Goal: Task Accomplishment & Management: Manage account settings

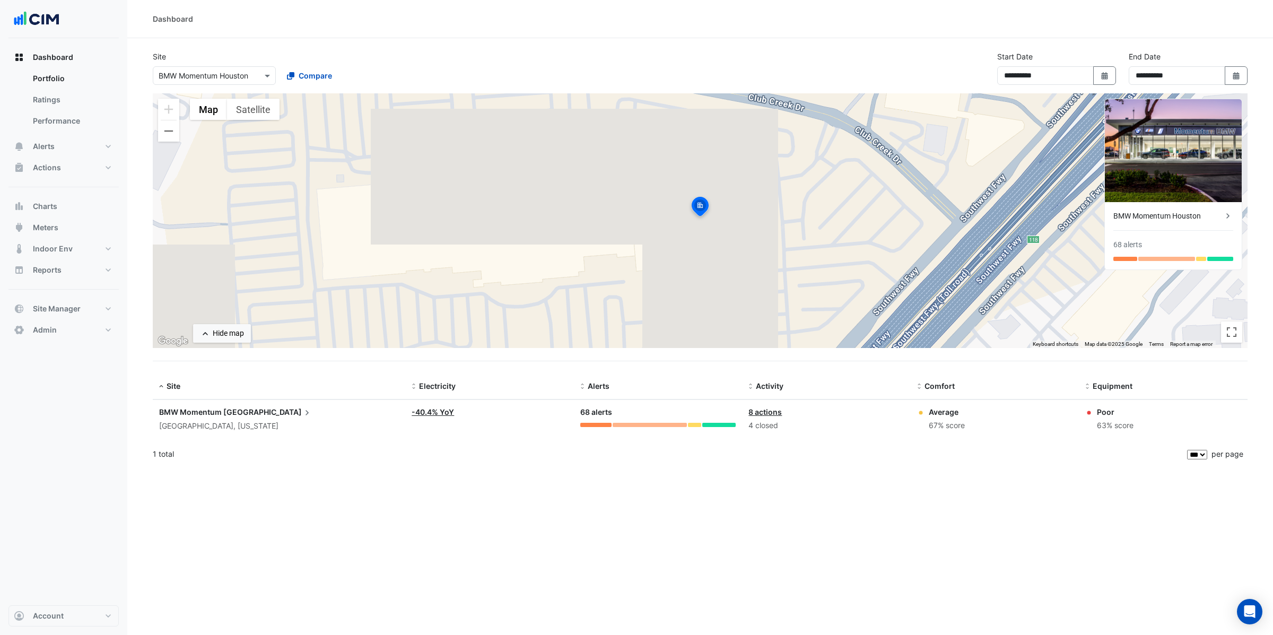
select select "***"
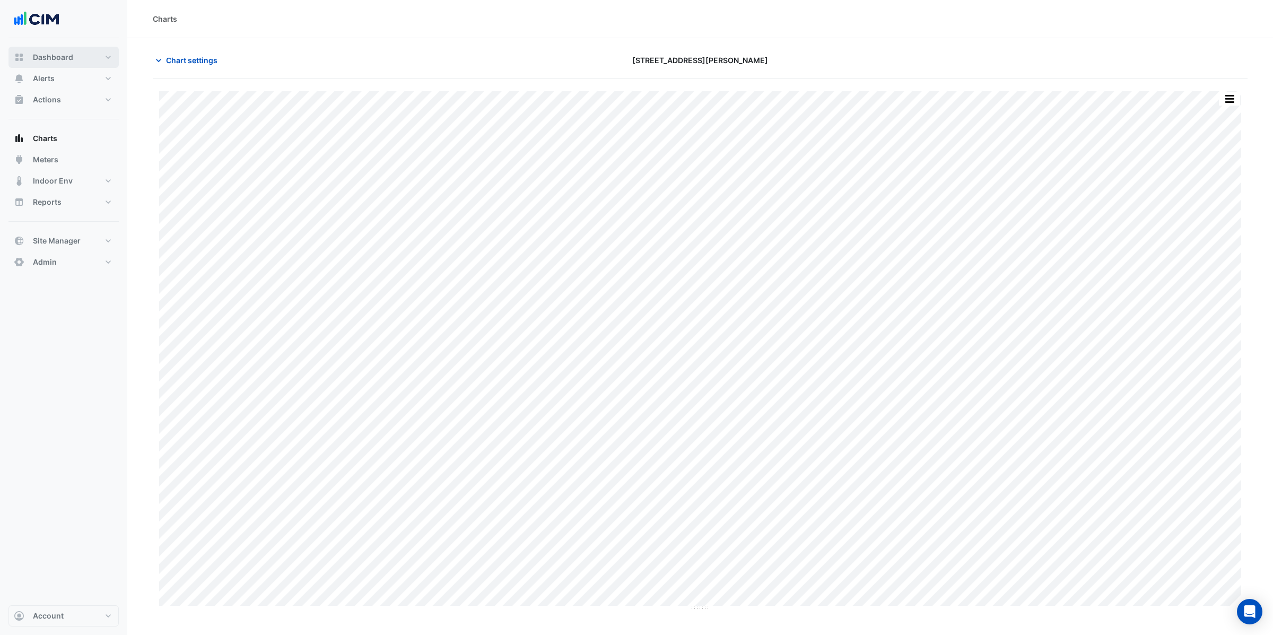
click at [79, 59] on button "Dashboard" at bounding box center [63, 57] width 110 height 21
select select "***"
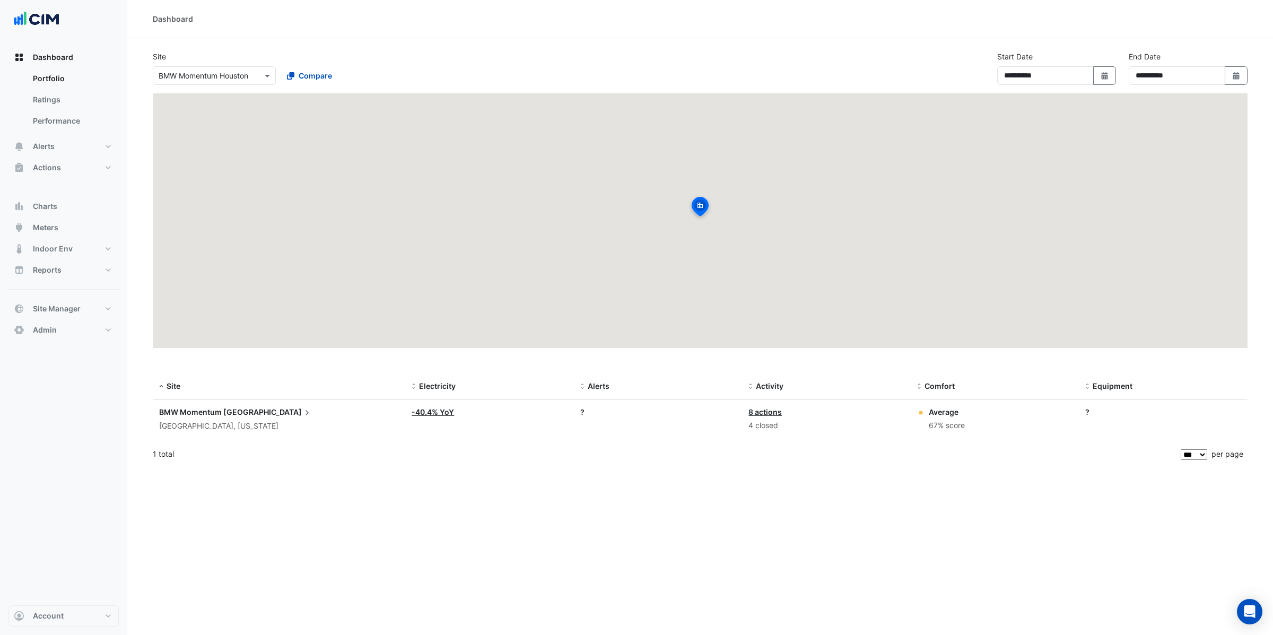
click at [229, 76] on input "text" at bounding box center [204, 76] width 90 height 11
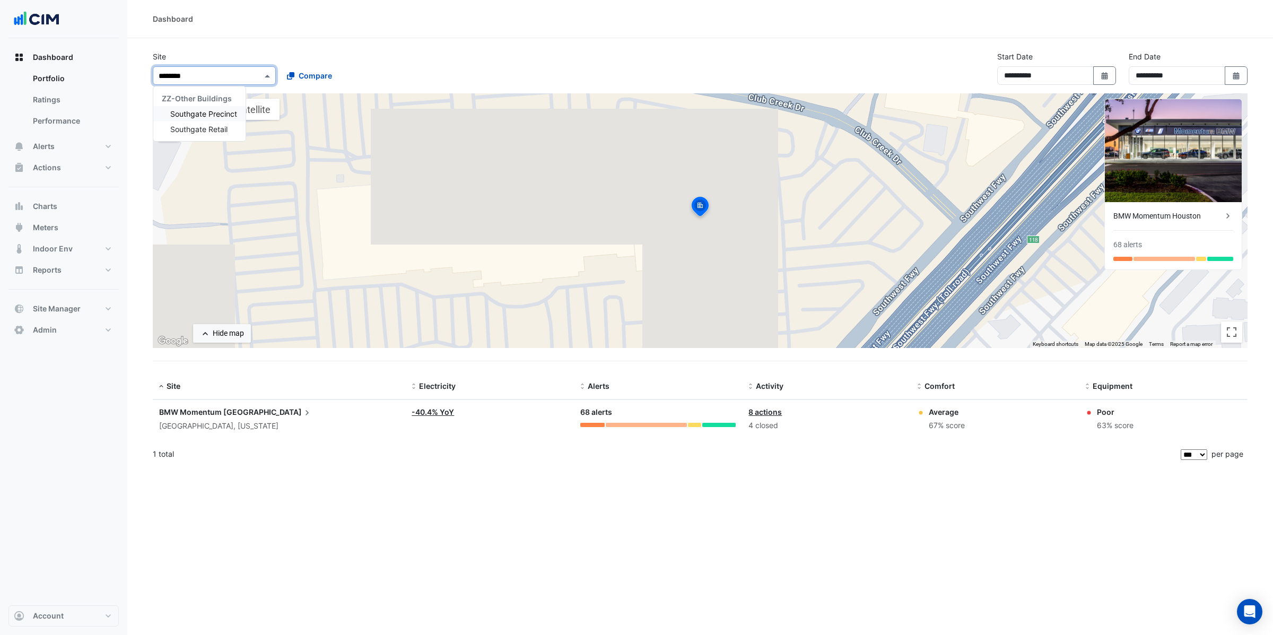
type input "*********"
click at [222, 114] on span "Southgate Precinct" at bounding box center [203, 113] width 67 height 9
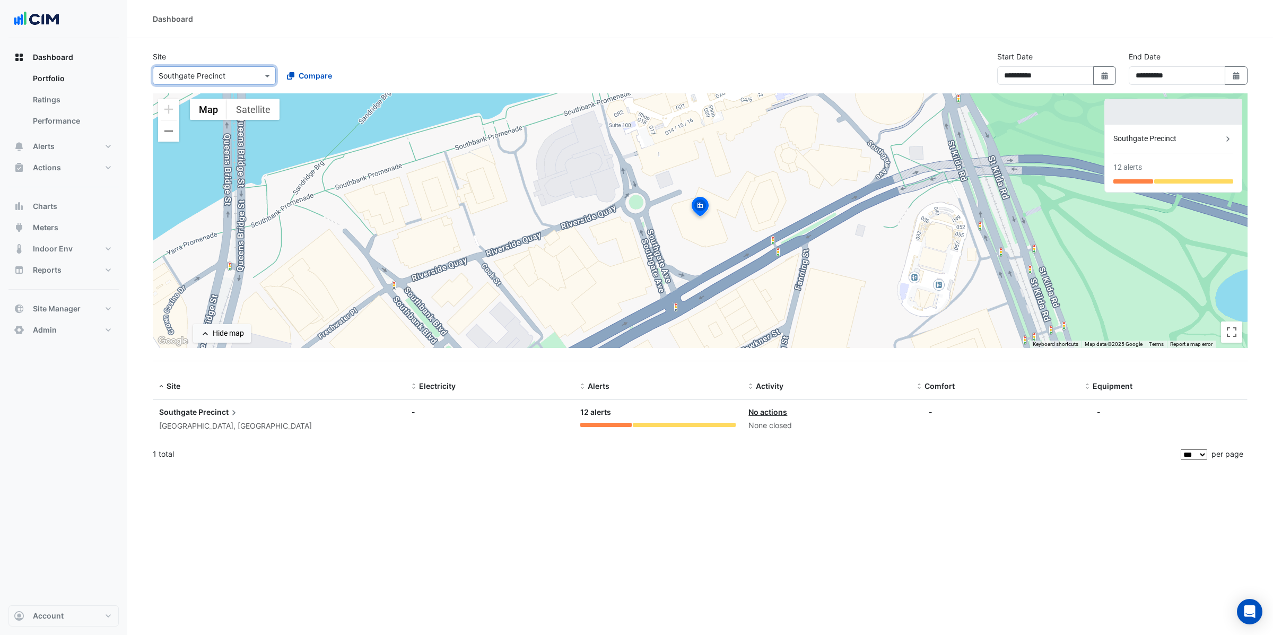
click at [225, 75] on input "text" at bounding box center [204, 76] width 90 height 11
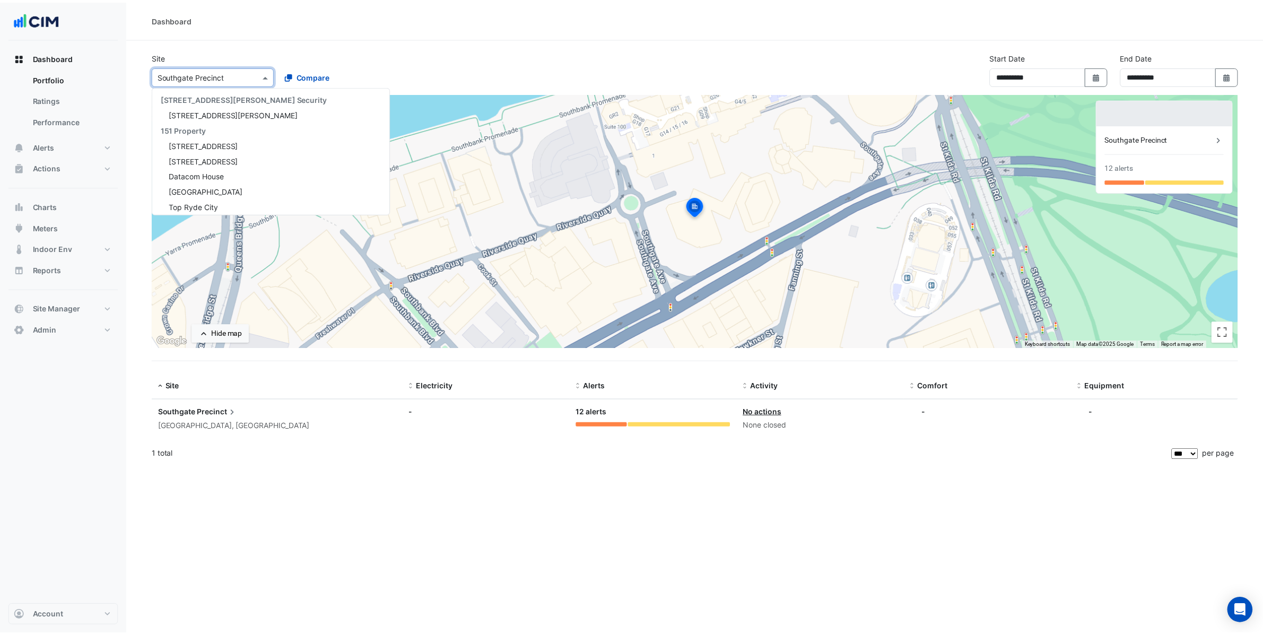
scroll to position [19874, 0]
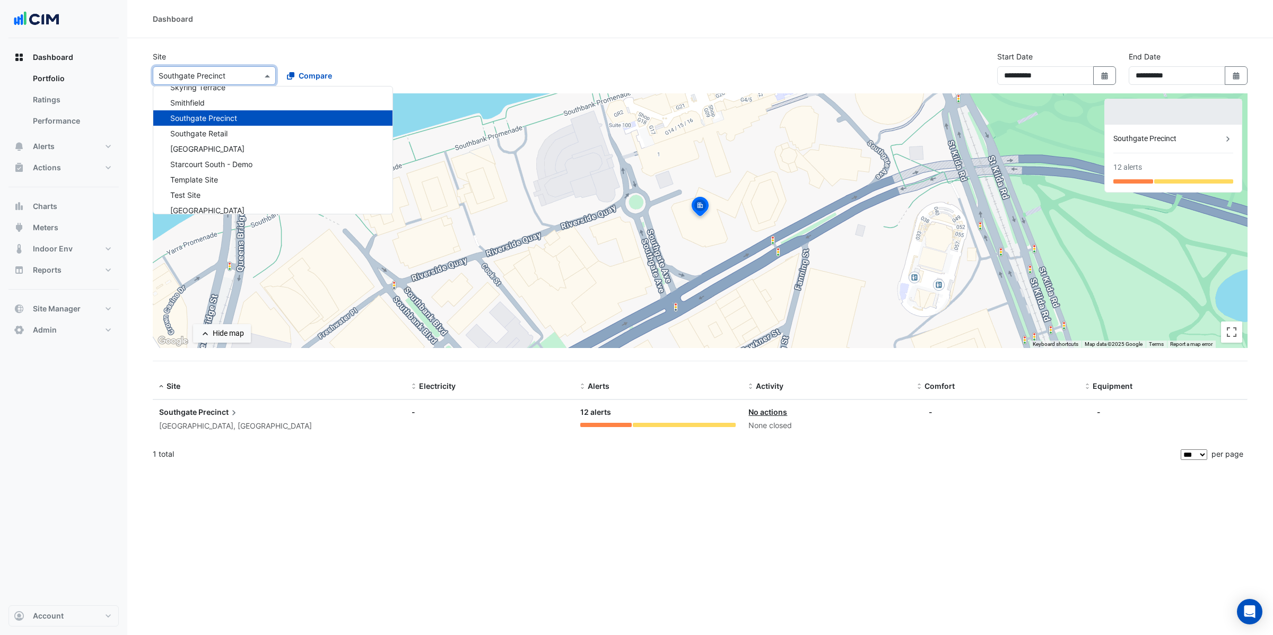
click at [221, 39] on section "Site Select a Site × Southgate Precinct 141 Walker Street Security 141 Walker S…" at bounding box center [700, 252] width 1146 height 429
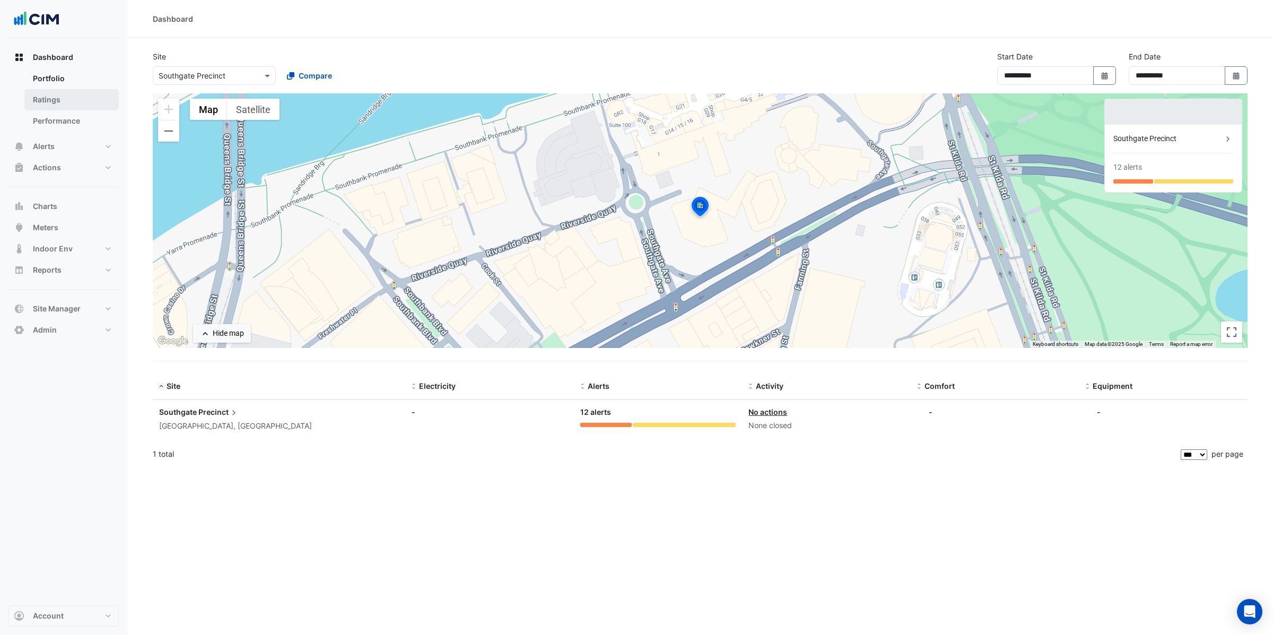
click at [85, 100] on link "Ratings" at bounding box center [71, 99] width 94 height 21
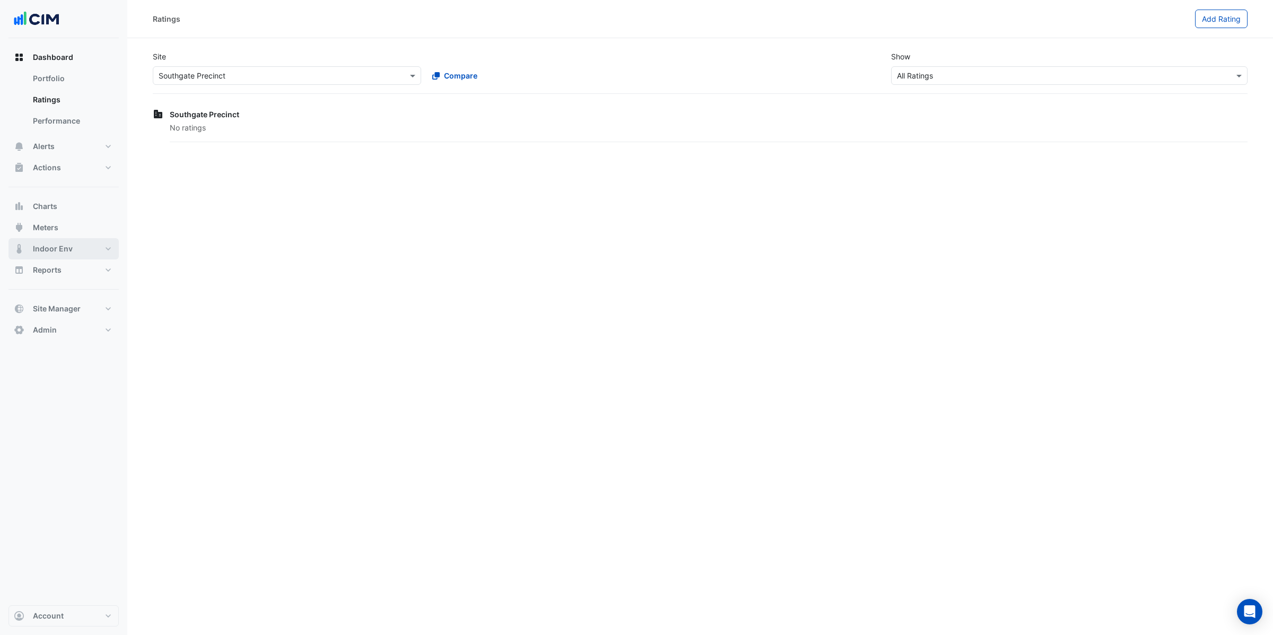
click at [77, 255] on button "Indoor Env" at bounding box center [63, 248] width 110 height 21
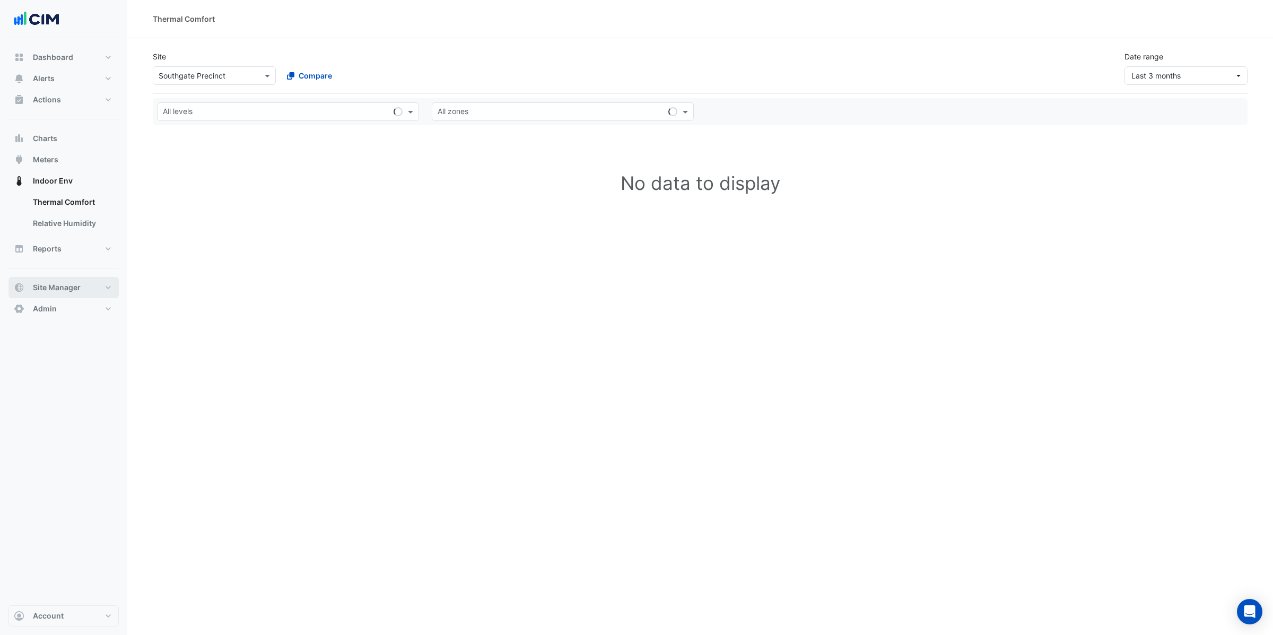
click at [84, 289] on button "Site Manager" at bounding box center [63, 287] width 110 height 21
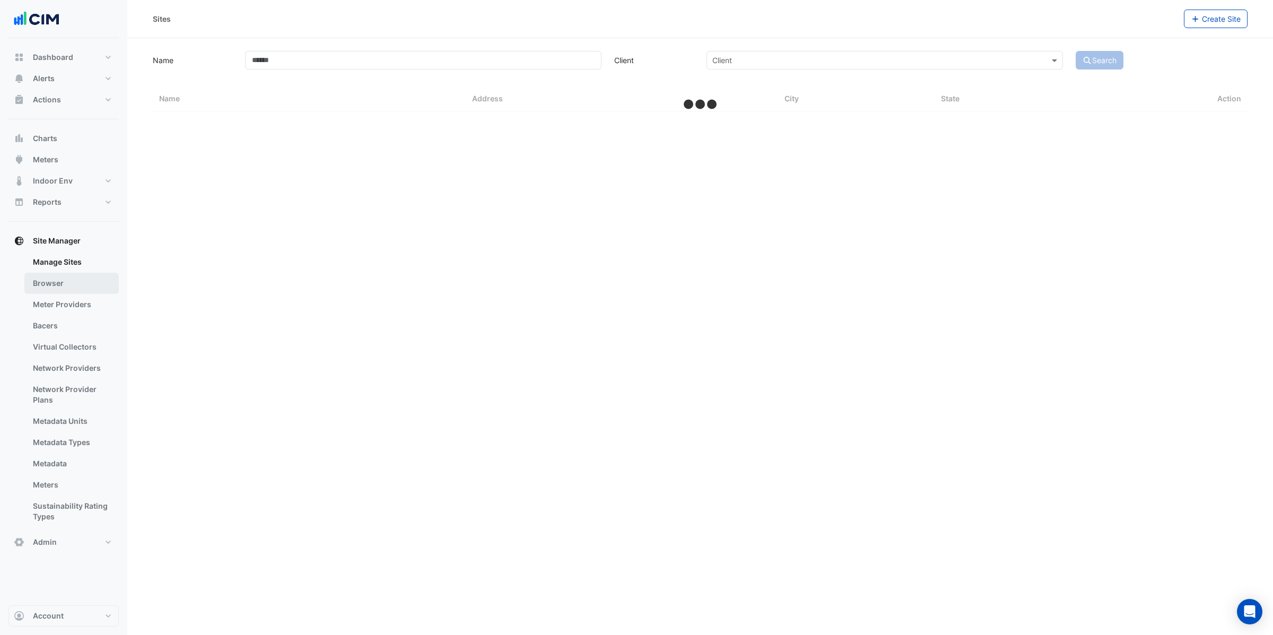
select select "***"
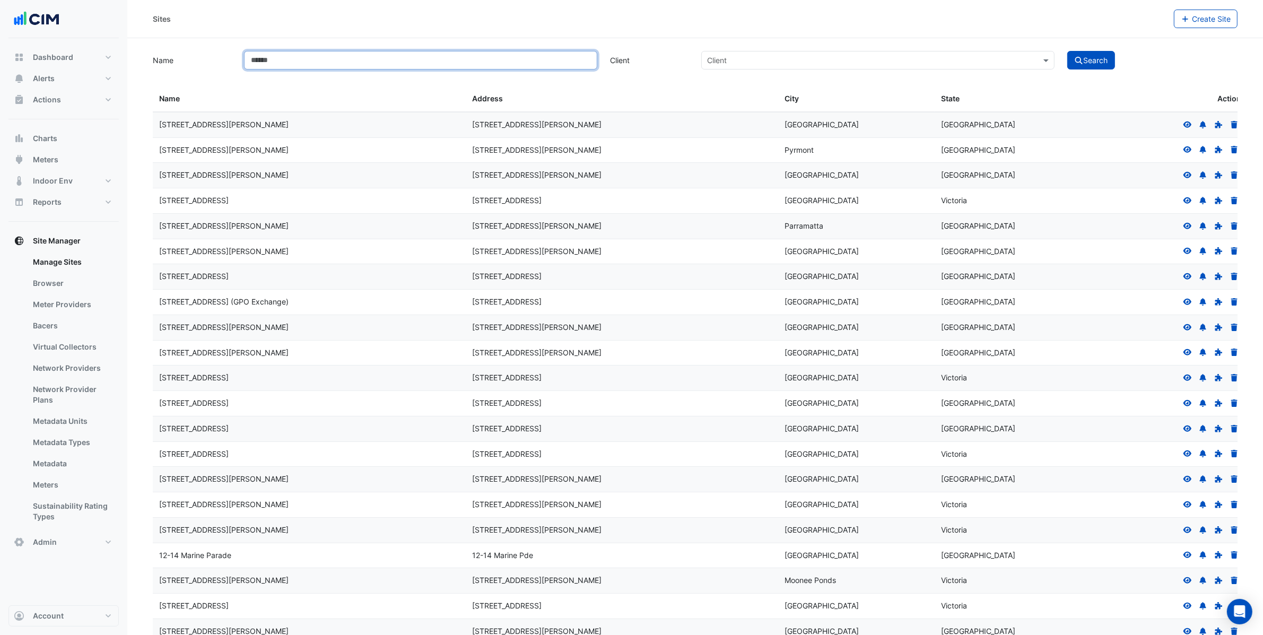
click at [282, 59] on input "Name" at bounding box center [420, 60] width 353 height 19
type input "*********"
click at [1067, 51] on button "Search" at bounding box center [1091, 60] width 48 height 19
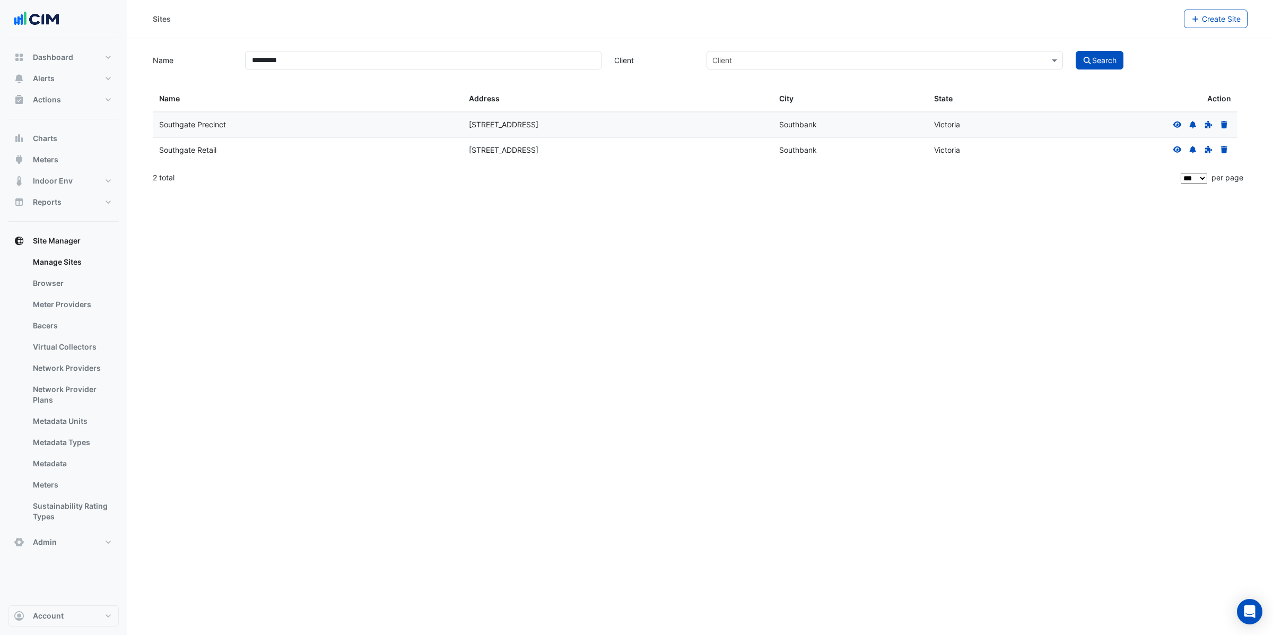
click at [1099, 136] on datatable-body-cell at bounding box center [1160, 124] width 155 height 25
click at [1184, 124] on div at bounding box center [1201, 125] width 60 height 12
click at [1179, 127] on icon at bounding box center [1178, 124] width 8 height 6
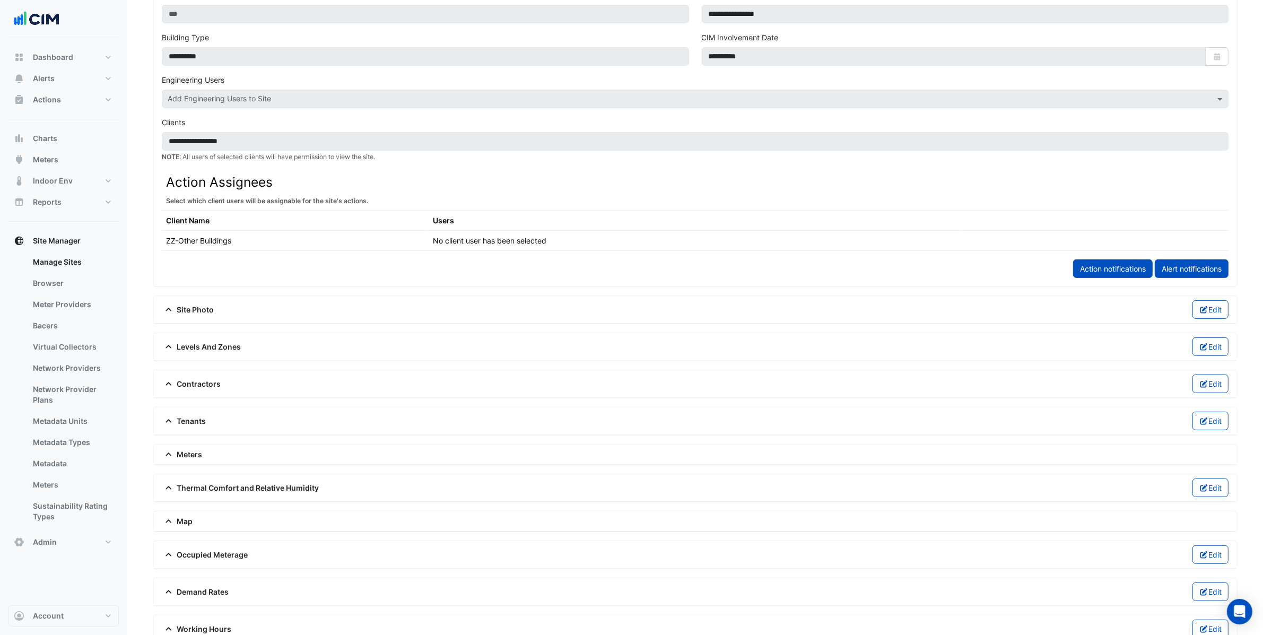
scroll to position [501, 0]
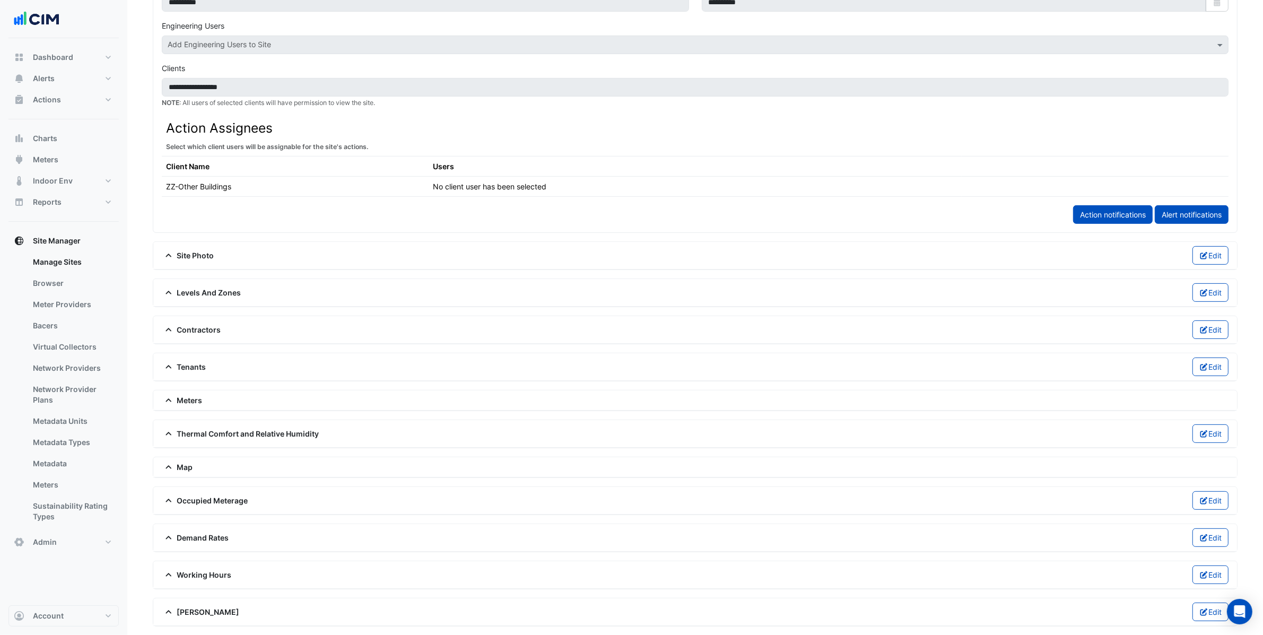
drag, startPoint x: 187, startPoint y: 288, endPoint x: 208, endPoint y: 293, distance: 21.8
click at [194, 287] on span "Levels And Zones" at bounding box center [202, 292] width 80 height 11
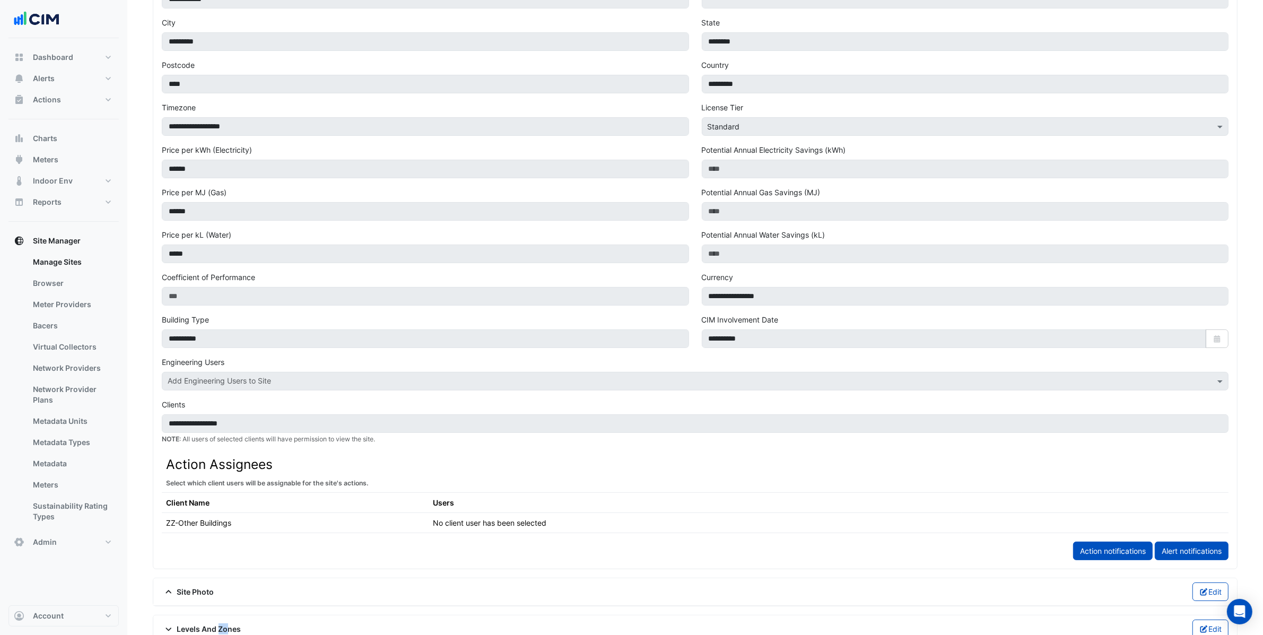
scroll to position [0, 0]
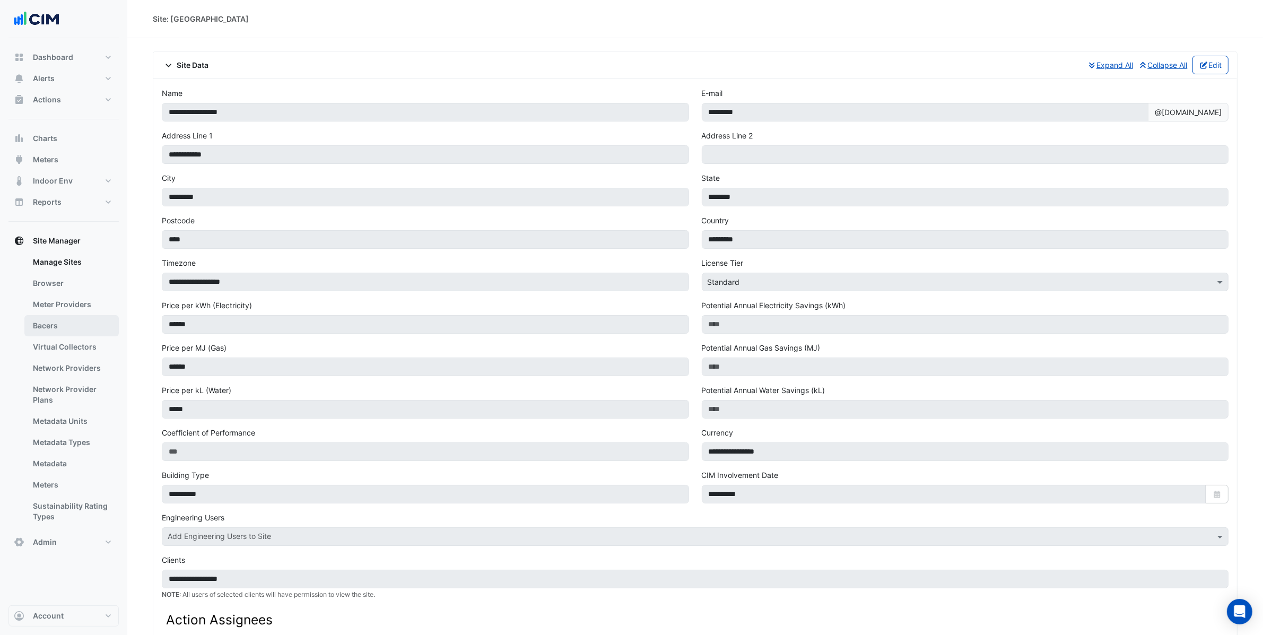
click at [70, 323] on link "Bacers" at bounding box center [71, 325] width 94 height 21
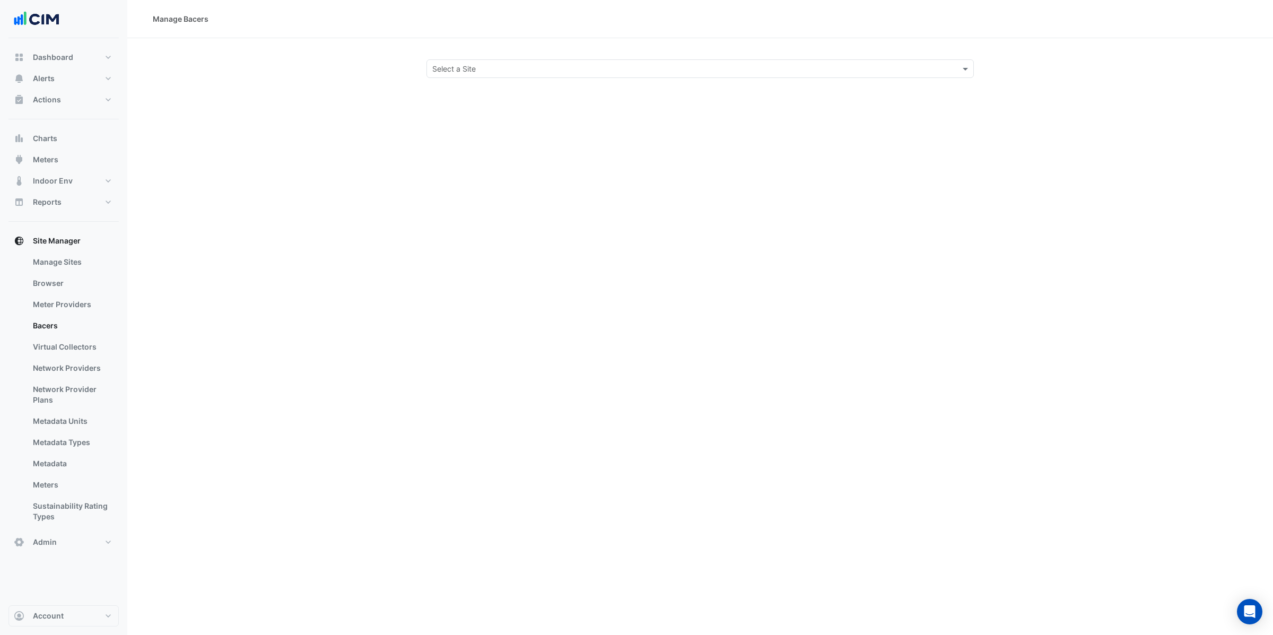
click at [522, 72] on input "text" at bounding box center [689, 69] width 515 height 11
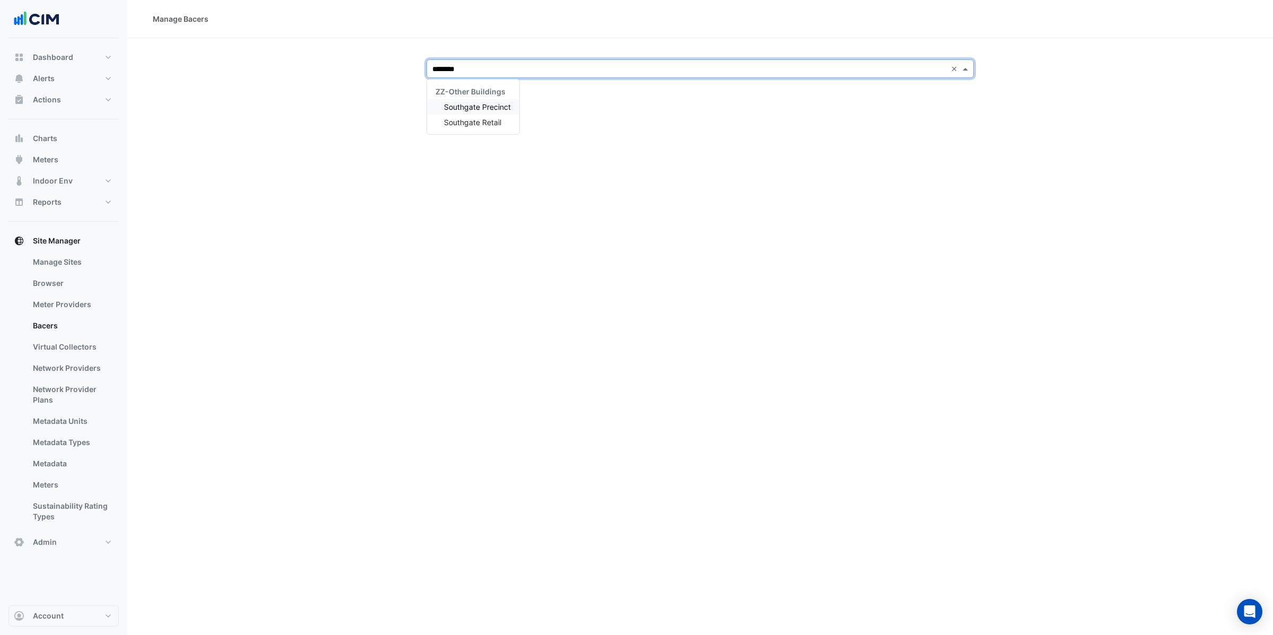
type input "*********"
click at [498, 107] on span "Southgate Precinct" at bounding box center [477, 106] width 67 height 9
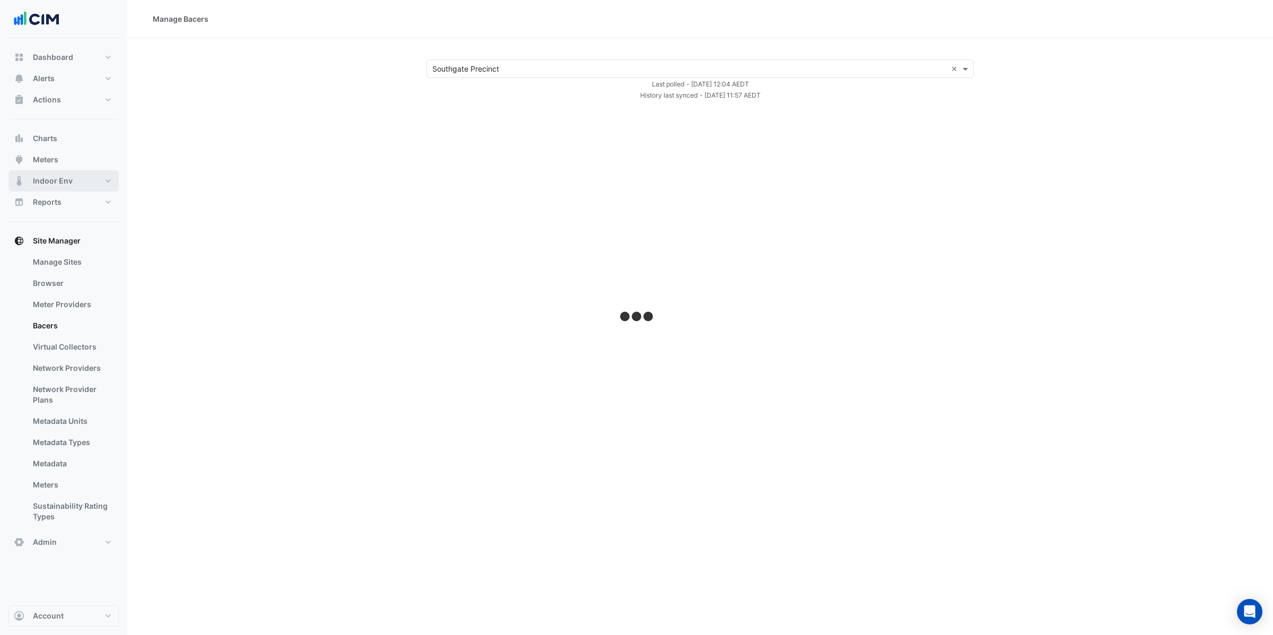
select select "***"
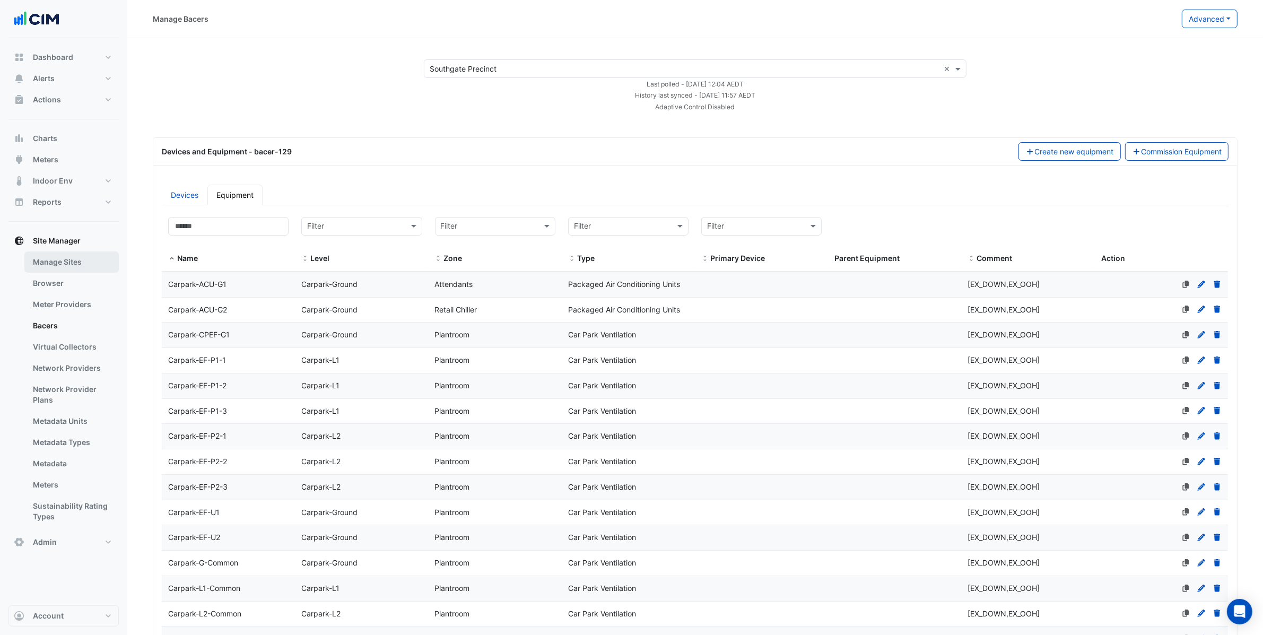
click at [63, 264] on link "Manage Sites" at bounding box center [71, 261] width 94 height 21
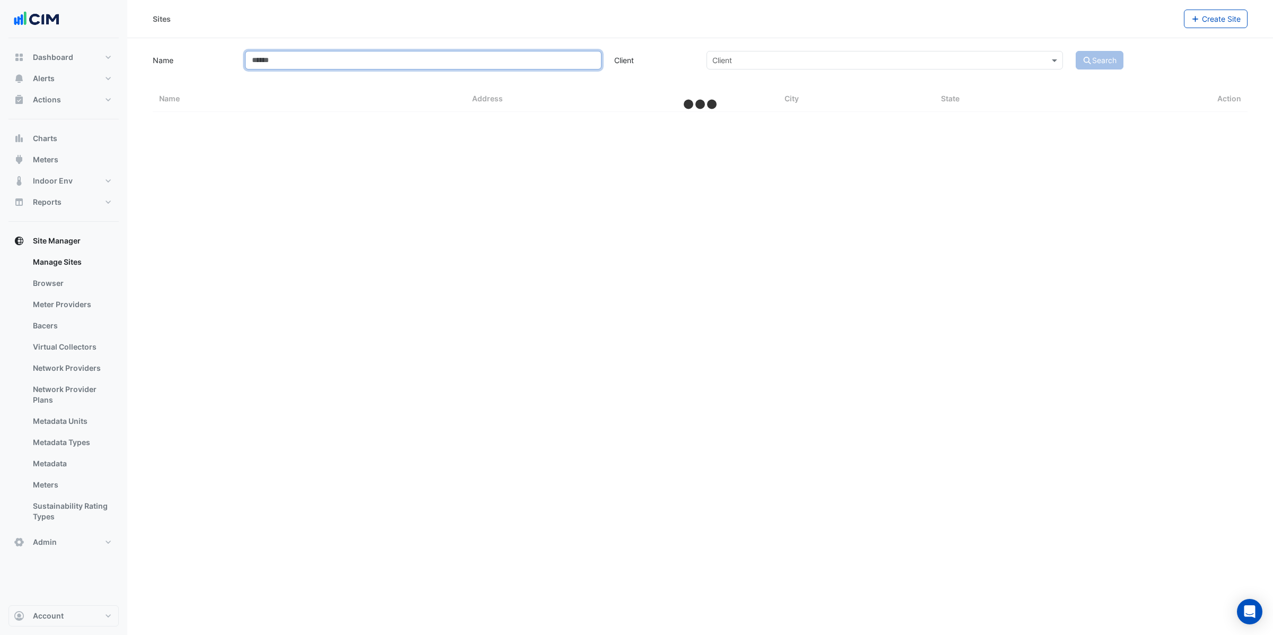
click at [281, 60] on input "Name" at bounding box center [423, 60] width 357 height 19
select select "***"
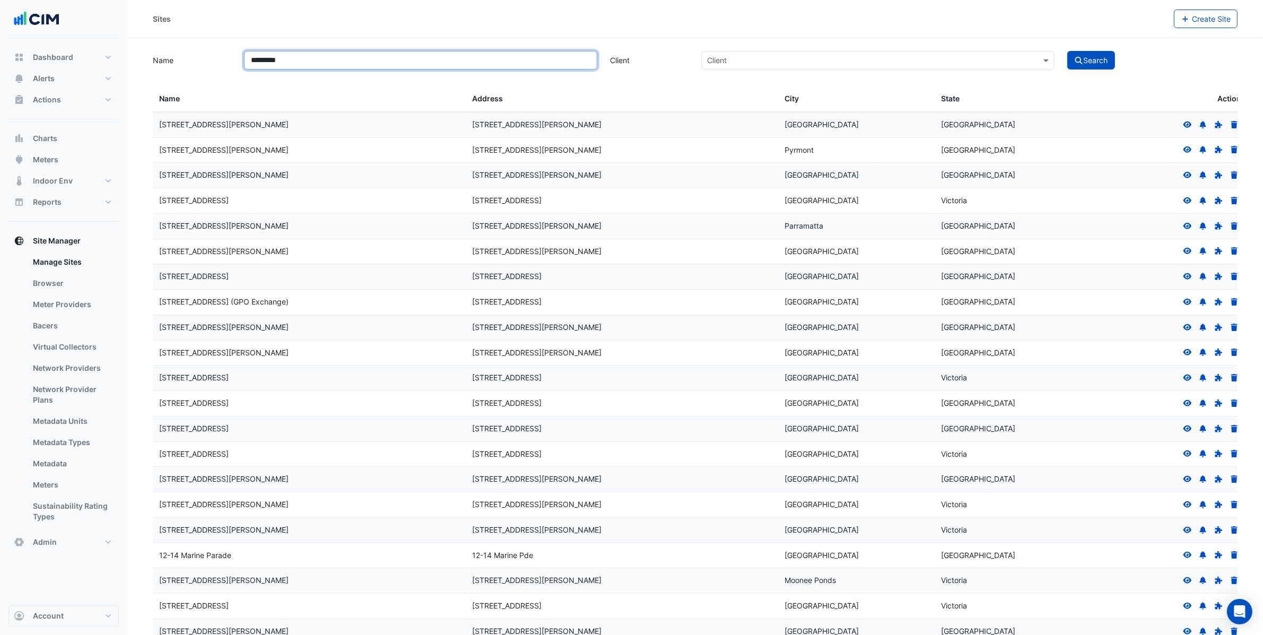
type input "*********"
click at [1091, 67] on button "Search" at bounding box center [1091, 60] width 48 height 19
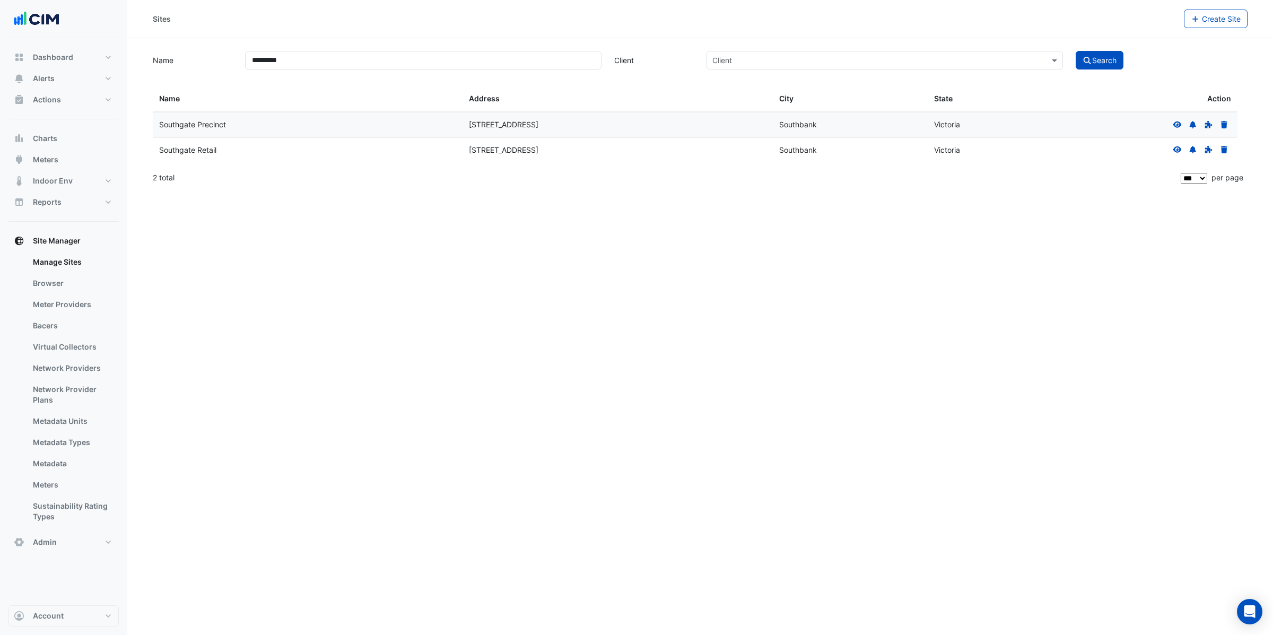
drag, startPoint x: 173, startPoint y: 125, endPoint x: 975, endPoint y: 125, distance: 801.6
click at [975, 125] on div "Southgate Precinct 60 City Road Southbank Victoria" at bounding box center [695, 124] width 1085 height 25
click at [650, 349] on div "Sites Create Site Name ********* Client Client Search Sites Name Sites Address …" at bounding box center [700, 317] width 1146 height 635
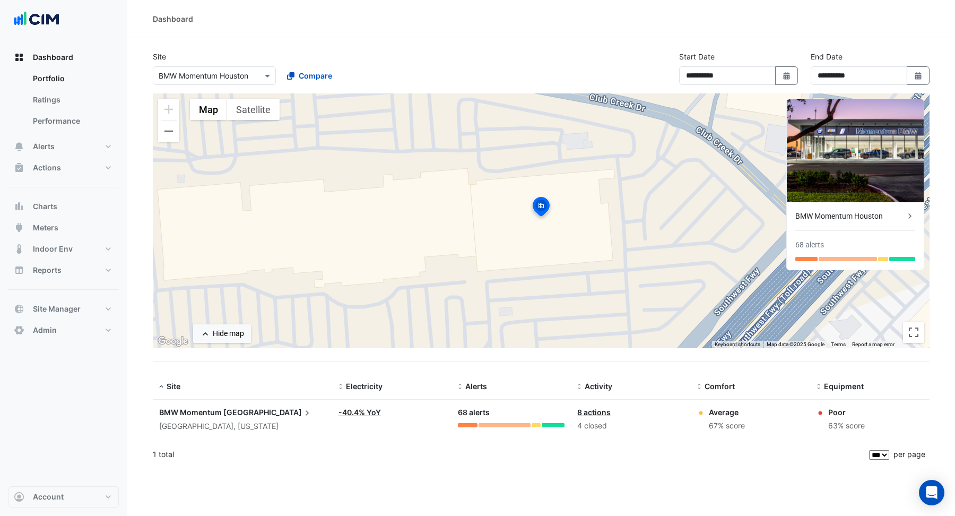
select select "***"
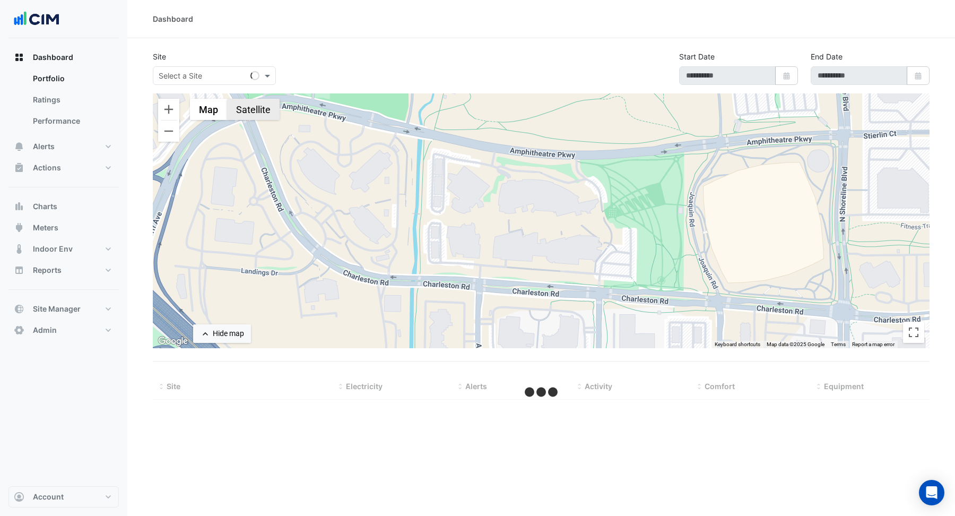
type input "**********"
select select "***"
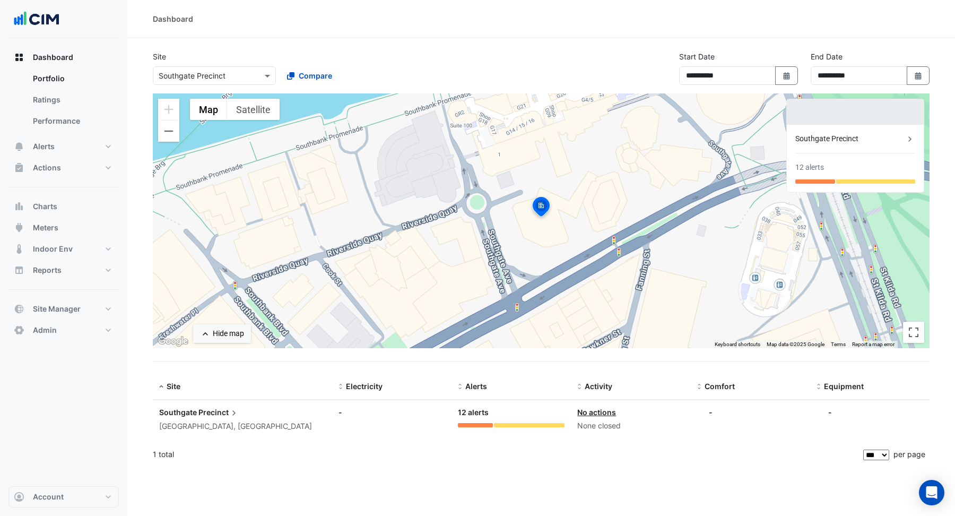
click at [745, 44] on section "**********" at bounding box center [541, 252] width 828 height 429
click at [57, 147] on button "Alerts" at bounding box center [63, 146] width 110 height 21
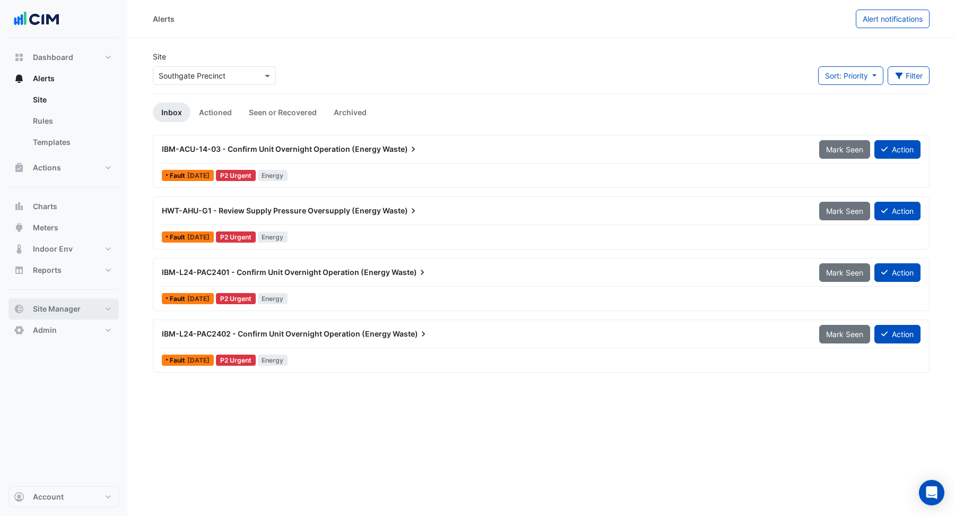
click at [66, 307] on span "Site Manager" at bounding box center [57, 308] width 48 height 11
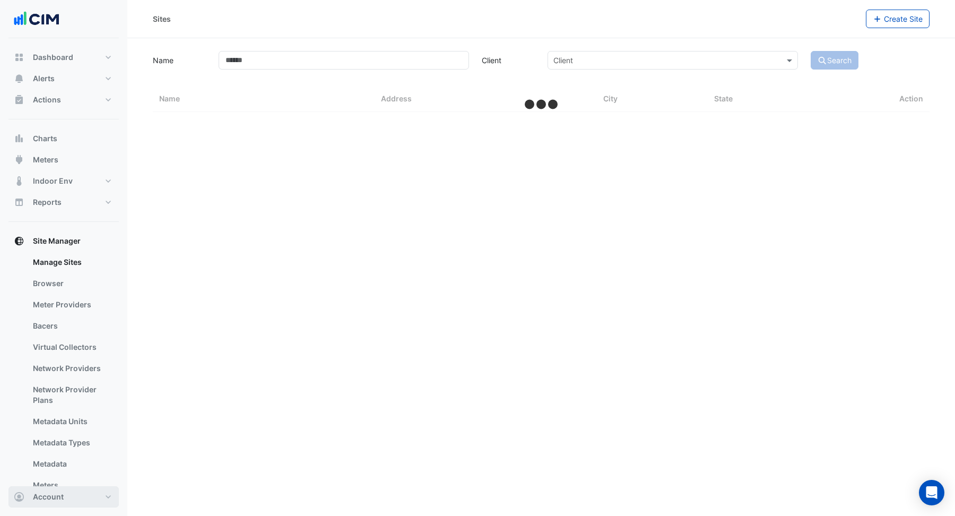
select select "***"
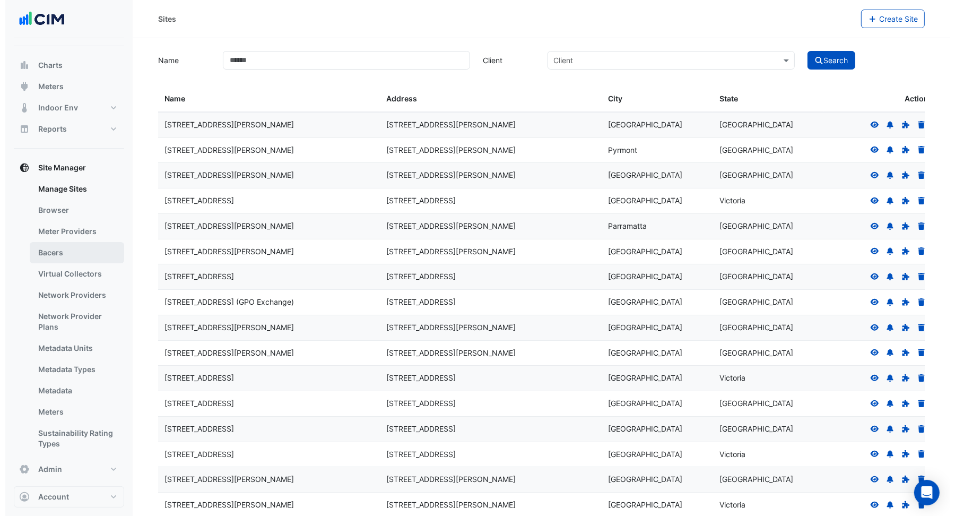
scroll to position [78, 0]
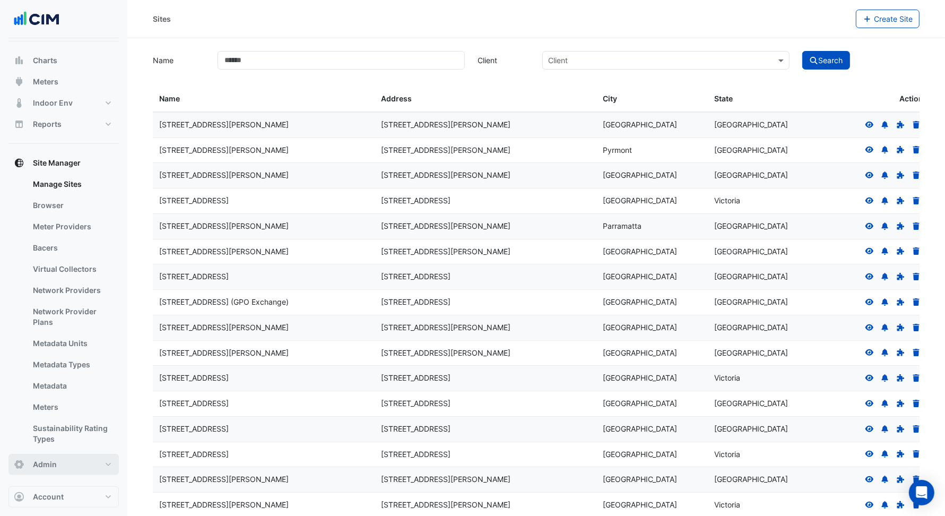
click at [74, 465] on button "Admin" at bounding box center [63, 464] width 110 height 21
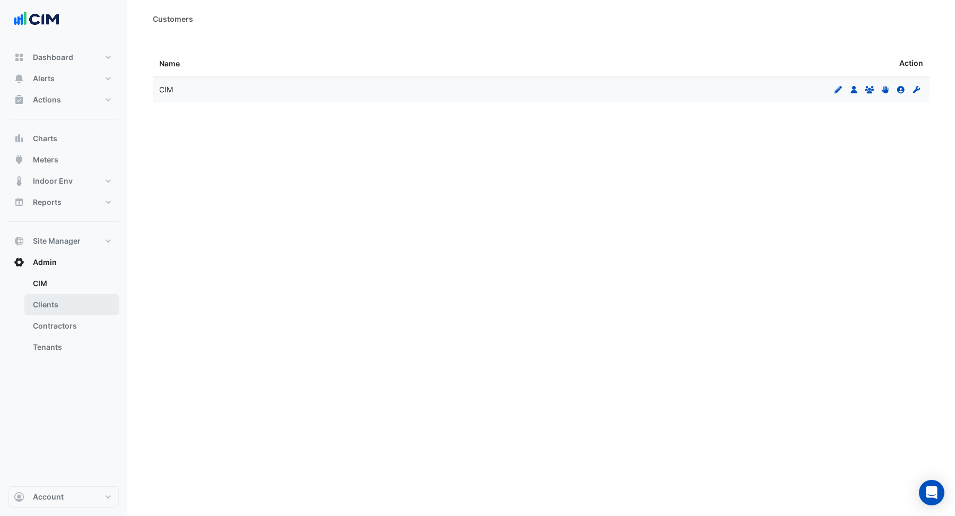
click at [53, 302] on link "Clients" at bounding box center [71, 304] width 94 height 21
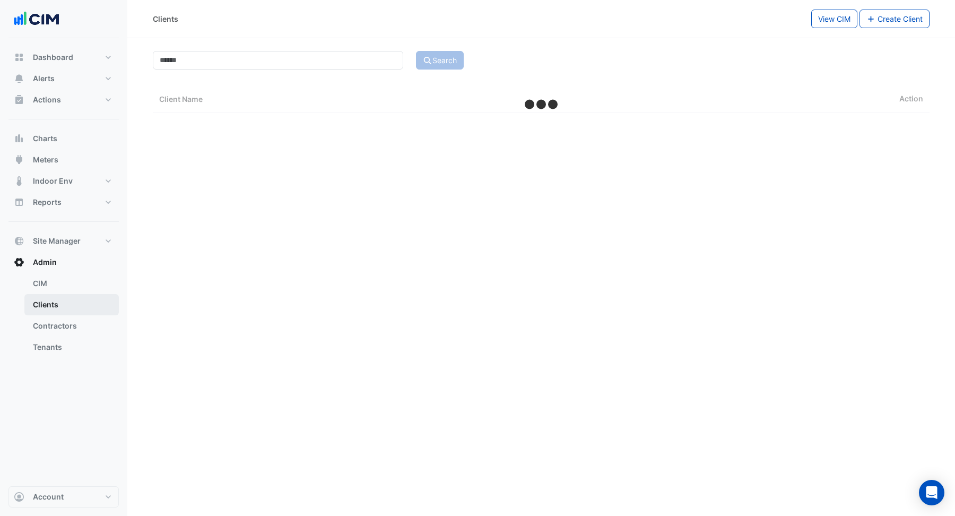
select select "***"
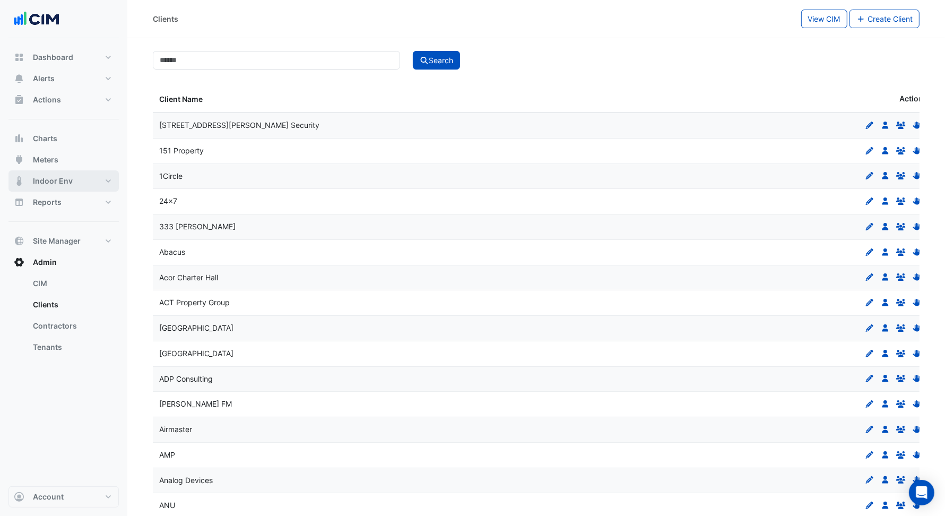
click at [65, 172] on button "Indoor Env" at bounding box center [63, 180] width 110 height 21
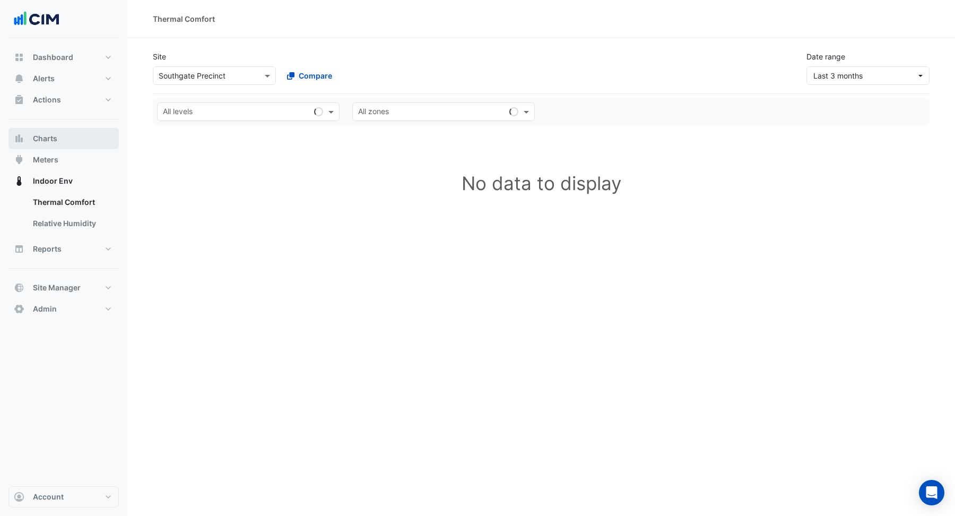
click at [53, 140] on span "Charts" at bounding box center [45, 138] width 24 height 11
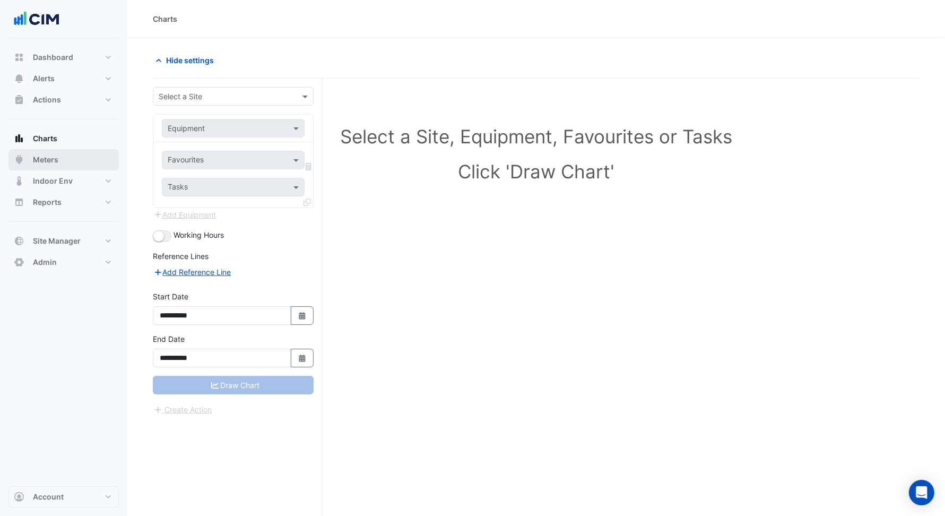
click at [62, 159] on button "Meters" at bounding box center [63, 159] width 110 height 21
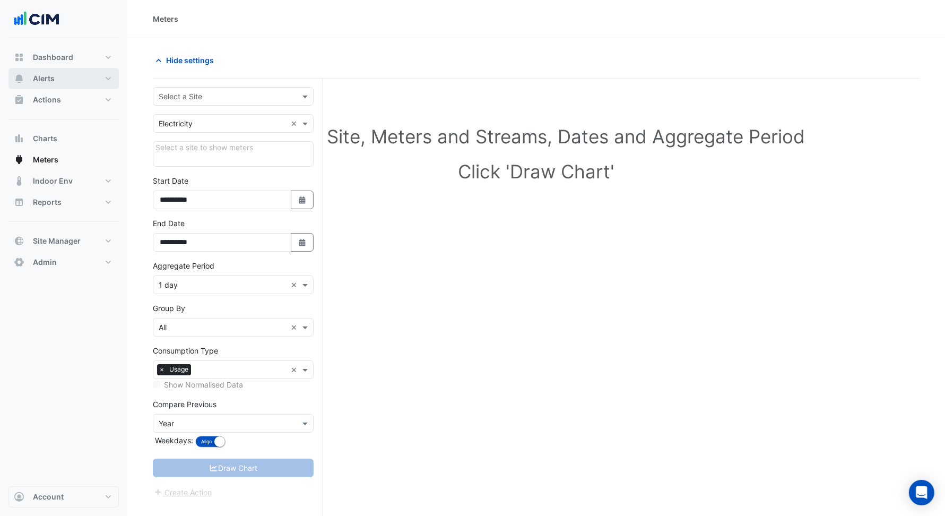
click at [63, 80] on button "Alerts" at bounding box center [63, 78] width 110 height 21
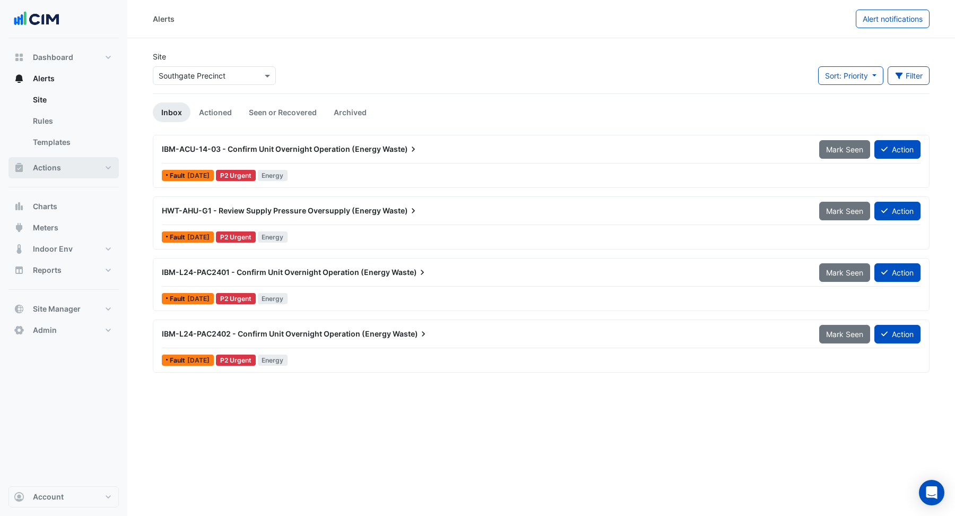
click at [73, 175] on button "Actions" at bounding box center [63, 167] width 110 height 21
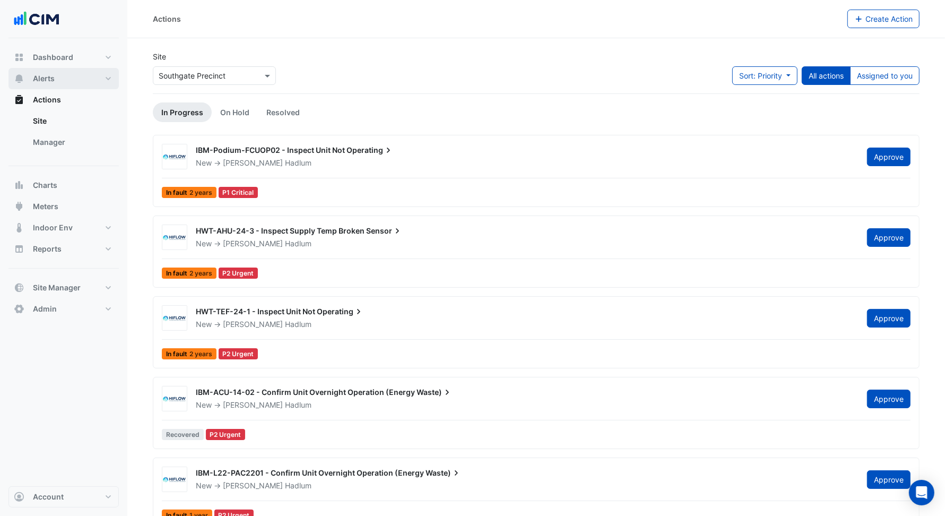
click at [57, 86] on button "Alerts" at bounding box center [63, 78] width 110 height 21
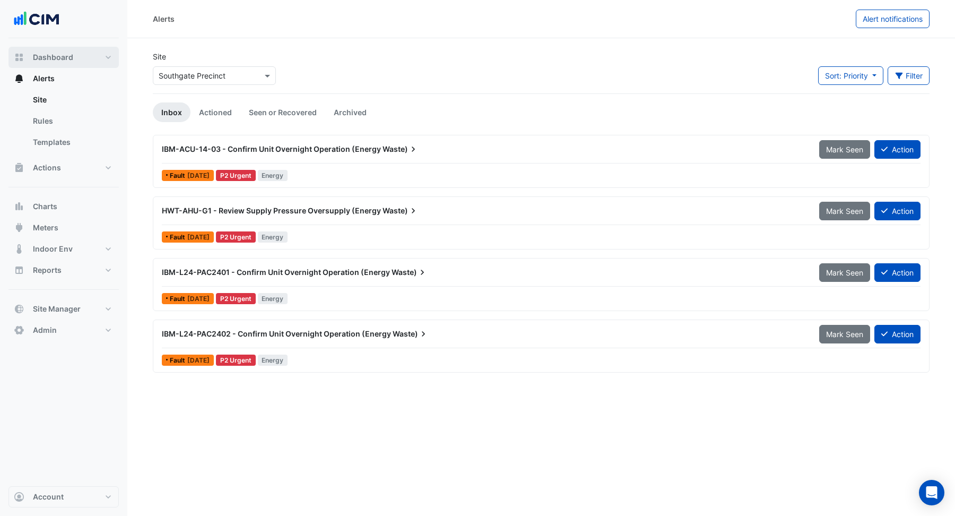
click at [57, 62] on span "Dashboard" at bounding box center [53, 57] width 40 height 11
select select "***"
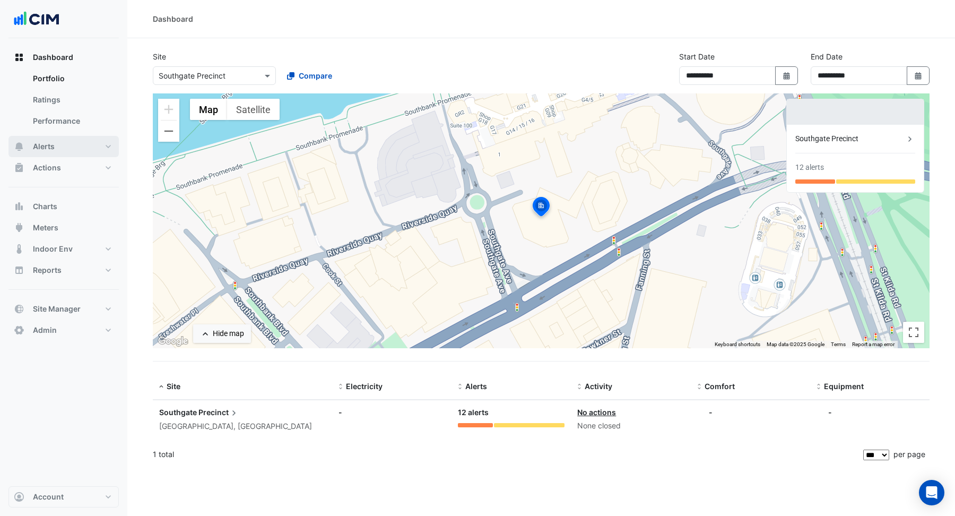
click at [56, 147] on button "Alerts" at bounding box center [63, 146] width 110 height 21
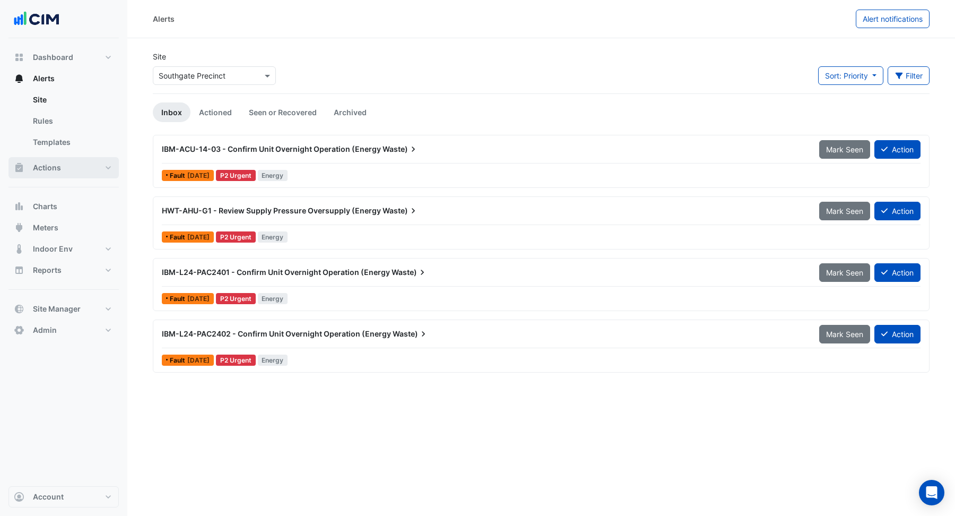
click at [64, 172] on button "Actions" at bounding box center [63, 167] width 110 height 21
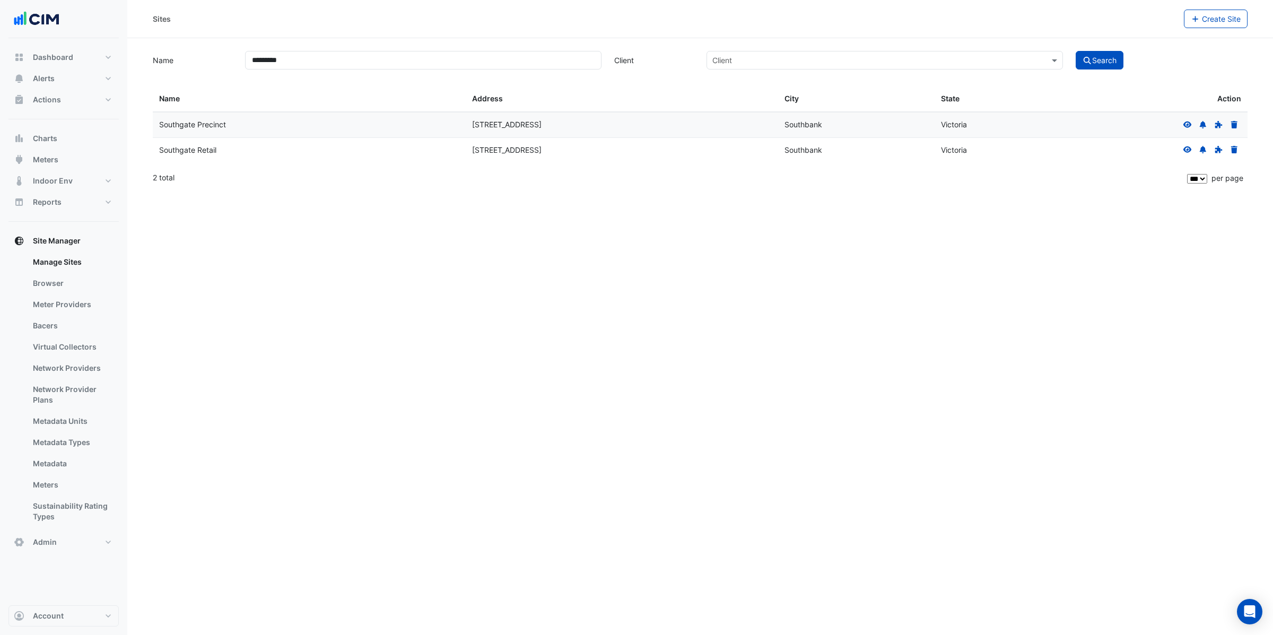
select select "***"
click at [491, 127] on div "[STREET_ADDRESS]" at bounding box center [622, 125] width 300 height 12
click at [1055, 131] on datatable-body-cell "Victoria" at bounding box center [1013, 124] width 157 height 25
click at [59, 545] on button "Admin" at bounding box center [63, 542] width 110 height 21
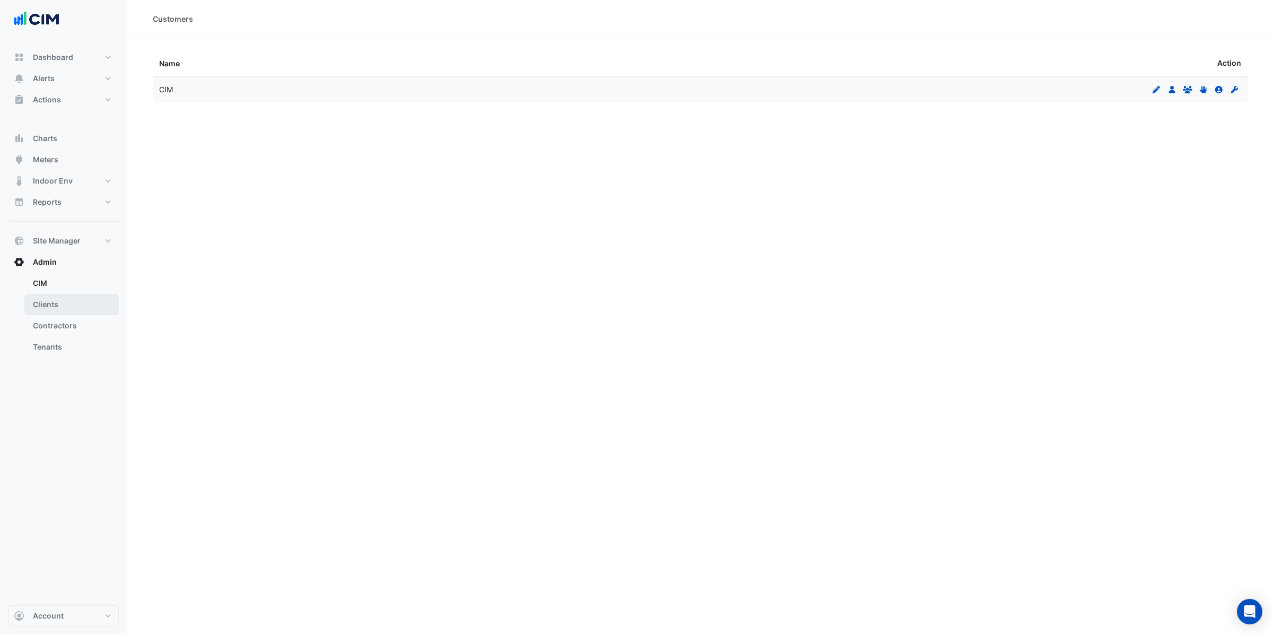
click at [66, 307] on link "Clients" at bounding box center [71, 304] width 94 height 21
select select "***"
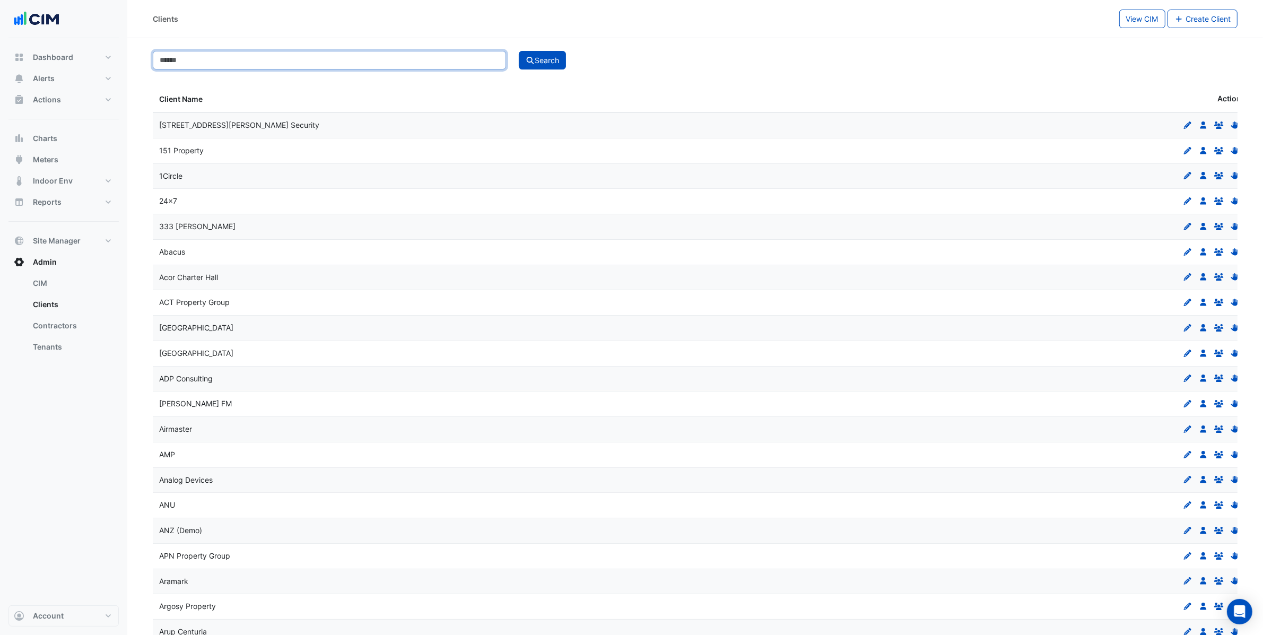
click at [242, 59] on input at bounding box center [329, 60] width 353 height 19
type input "***"
click at [519, 51] on button "Search" at bounding box center [543, 60] width 48 height 19
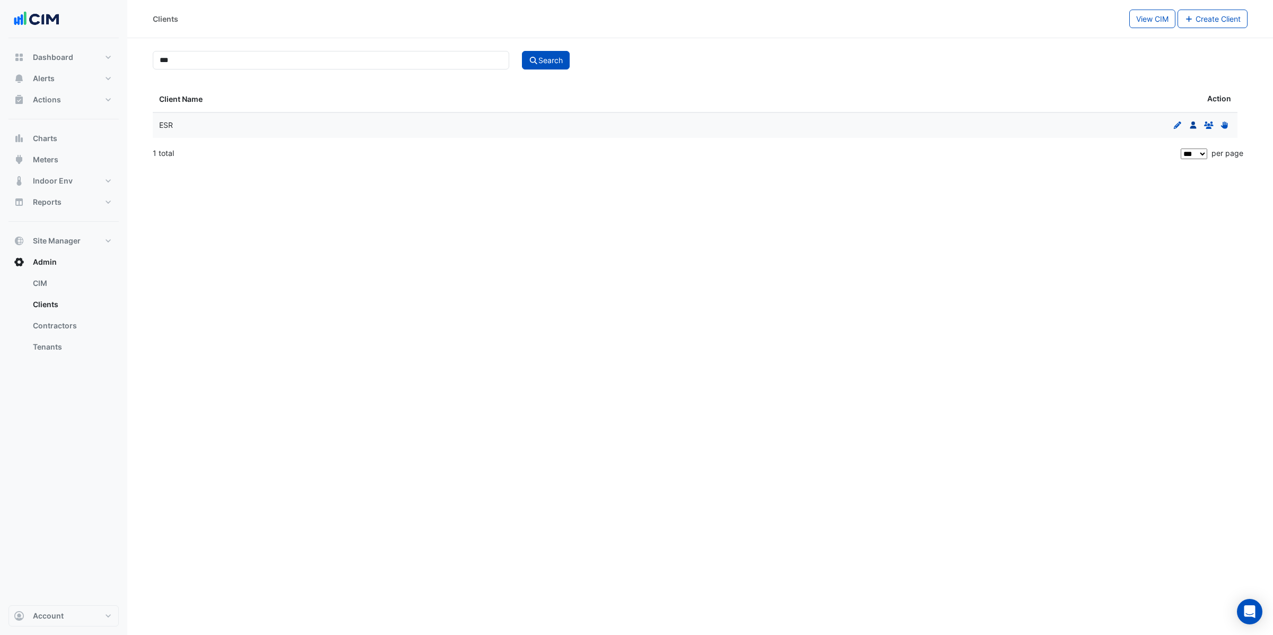
click at [1195, 126] on icon "Users" at bounding box center [1194, 124] width 10 height 7
select select "***"
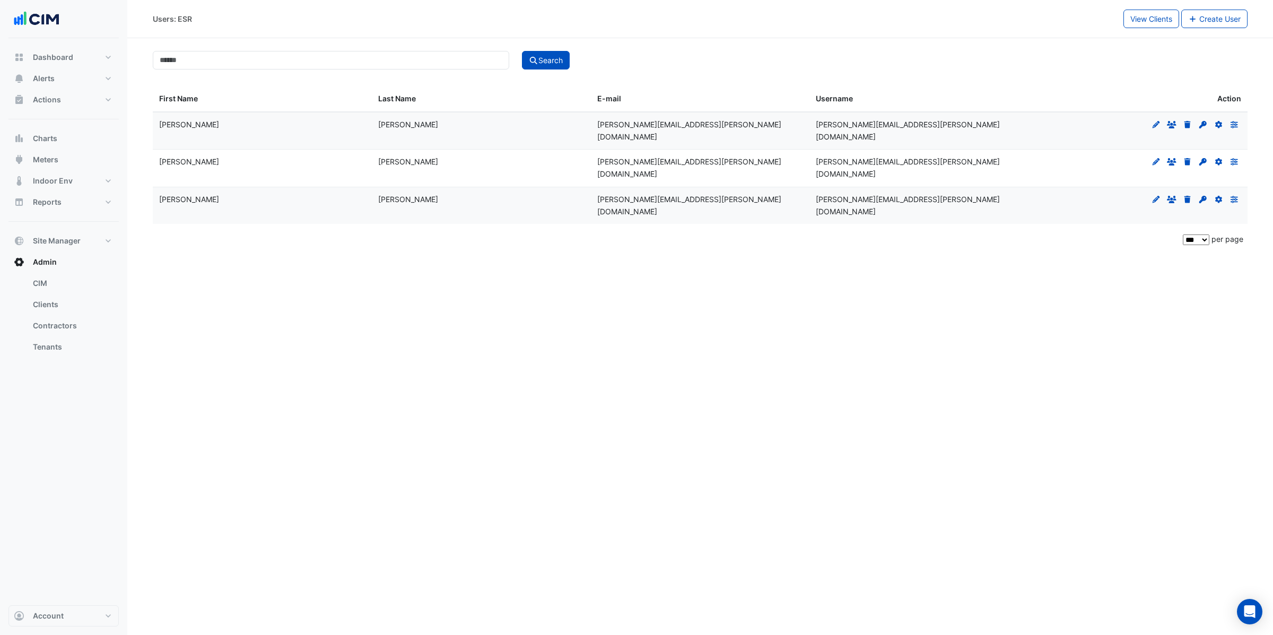
click at [934, 63] on div "Search" at bounding box center [885, 60] width 738 height 19
click at [1153, 26] on button "View Clients" at bounding box center [1152, 19] width 56 height 19
select select "***"
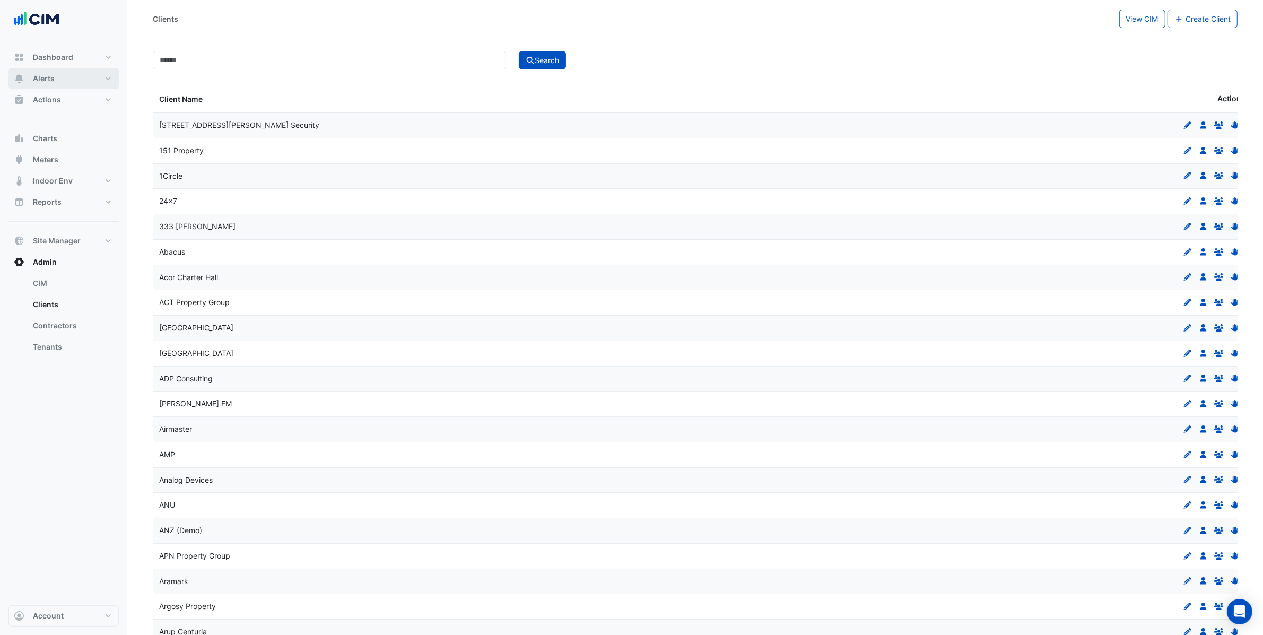
click at [77, 77] on button "Alerts" at bounding box center [63, 78] width 110 height 21
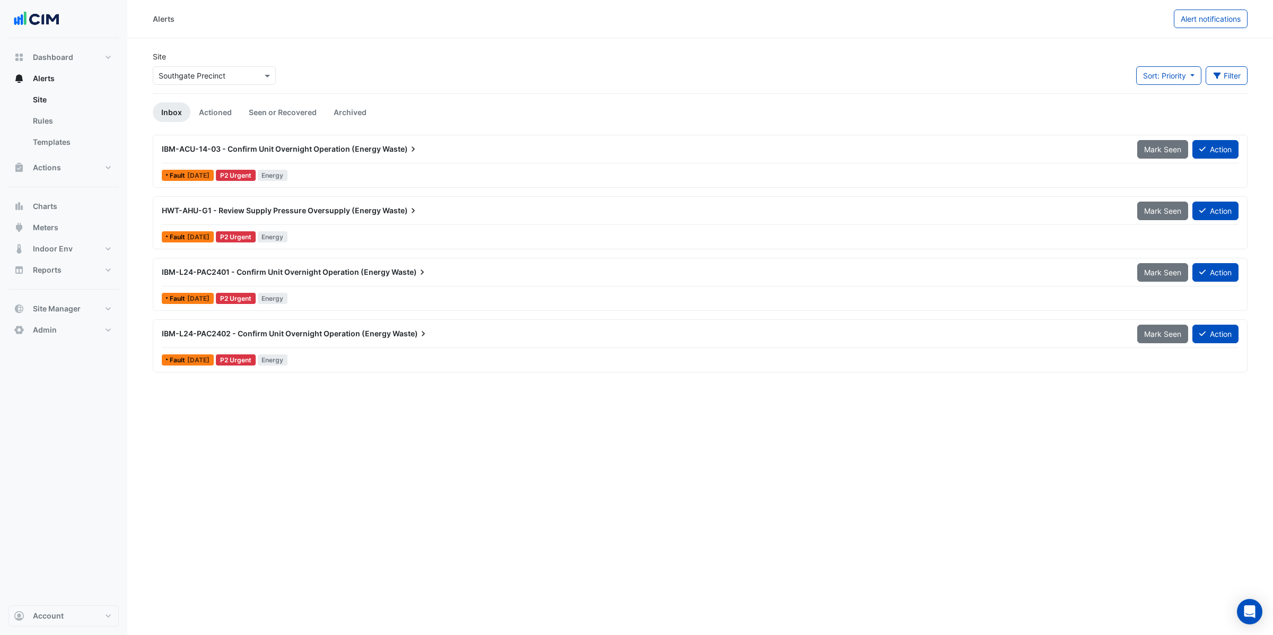
click at [403, 45] on section "Site Select a Site × Southgate Precinct Sort: Priority Priority Updated Filter …" at bounding box center [700, 206] width 1146 height 336
drag, startPoint x: 488, startPoint y: 436, endPoint x: 472, endPoint y: 433, distance: 16.1
click at [489, 436] on div "Alerts Alert notifications Site Select a Site × Southgate Precinct Sort: Priori…" at bounding box center [700, 317] width 1146 height 635
click at [76, 311] on span "Site Manager" at bounding box center [57, 308] width 48 height 11
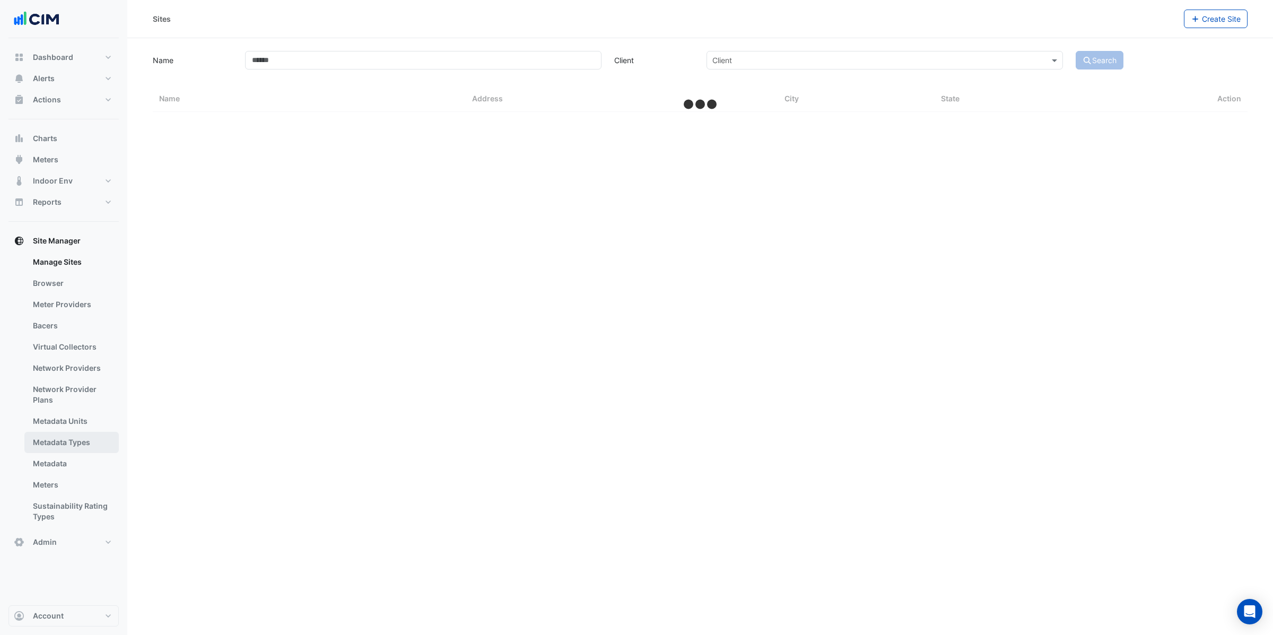
select select "***"
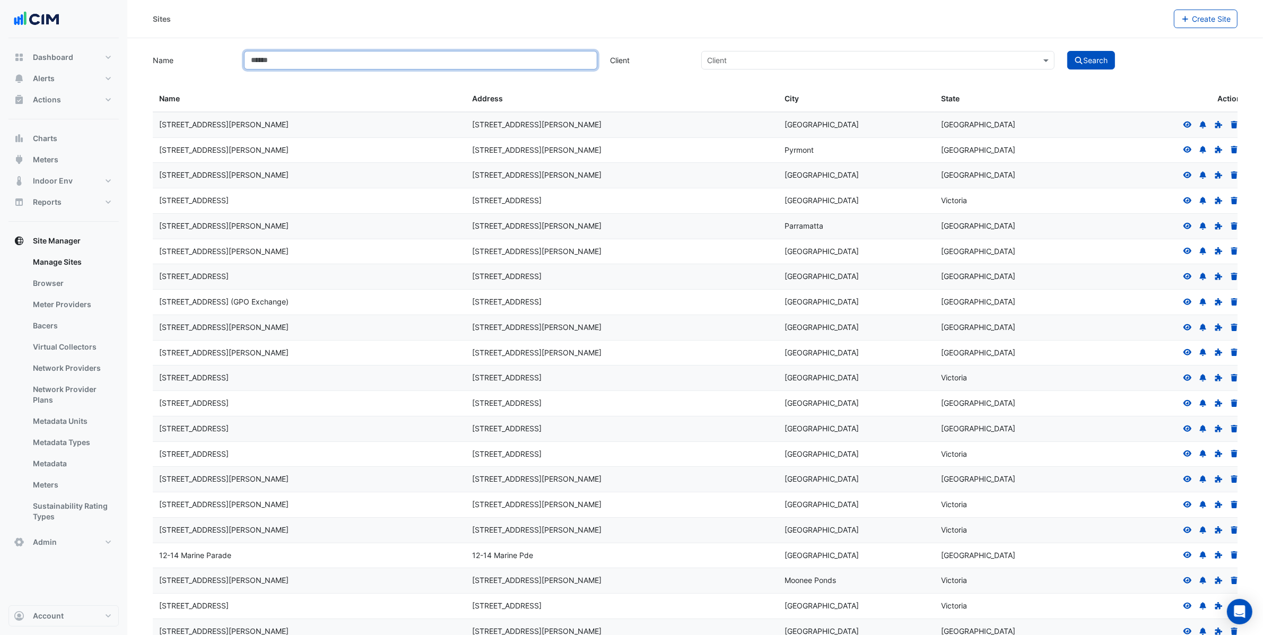
click at [305, 58] on input "Name" at bounding box center [420, 60] width 353 height 19
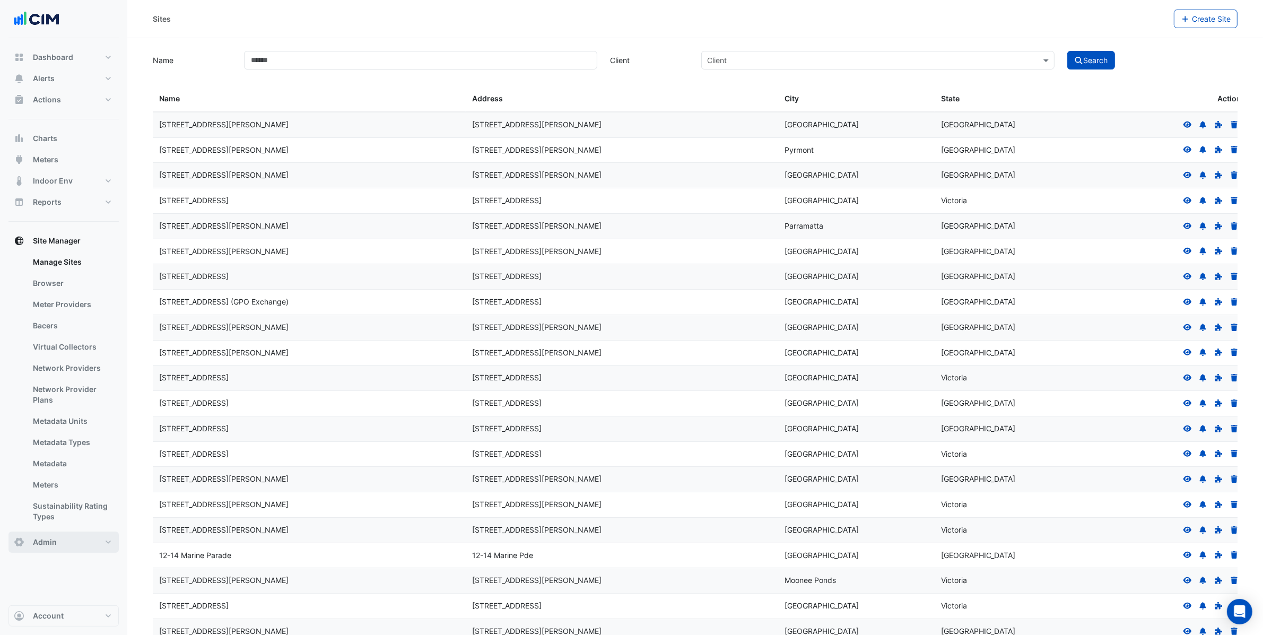
click at [63, 538] on button "Admin" at bounding box center [63, 542] width 110 height 21
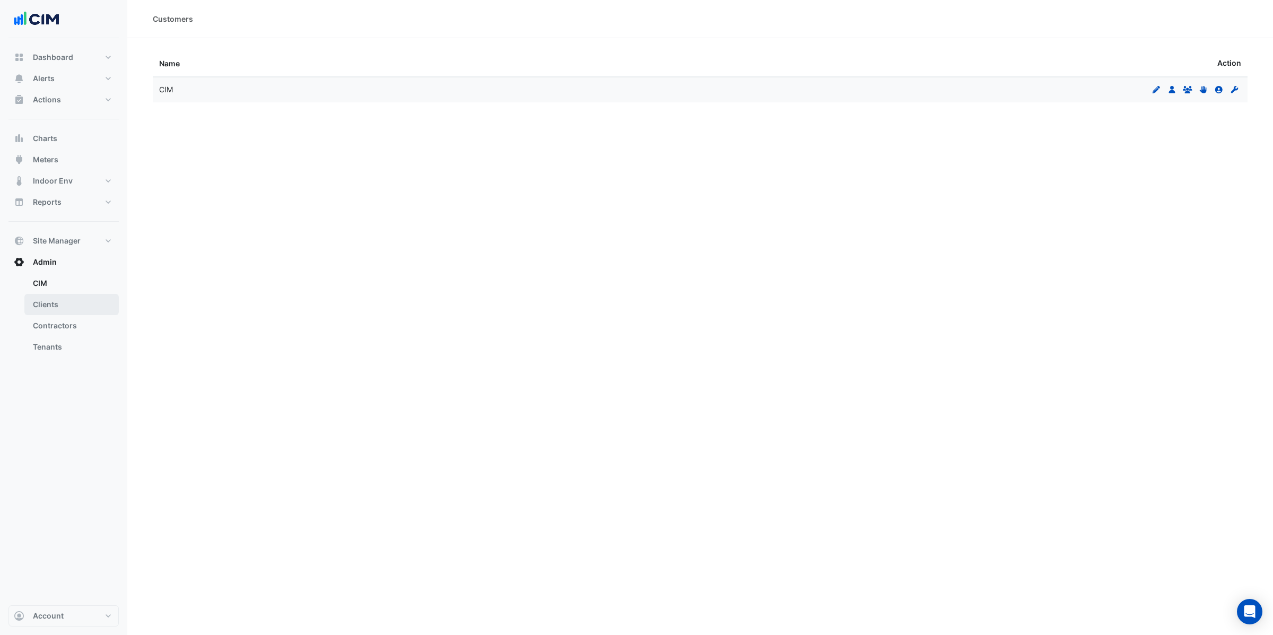
drag, startPoint x: 63, startPoint y: 306, endPoint x: 68, endPoint y: 302, distance: 5.7
click at [64, 305] on link "Clients" at bounding box center [71, 304] width 94 height 21
select select "***"
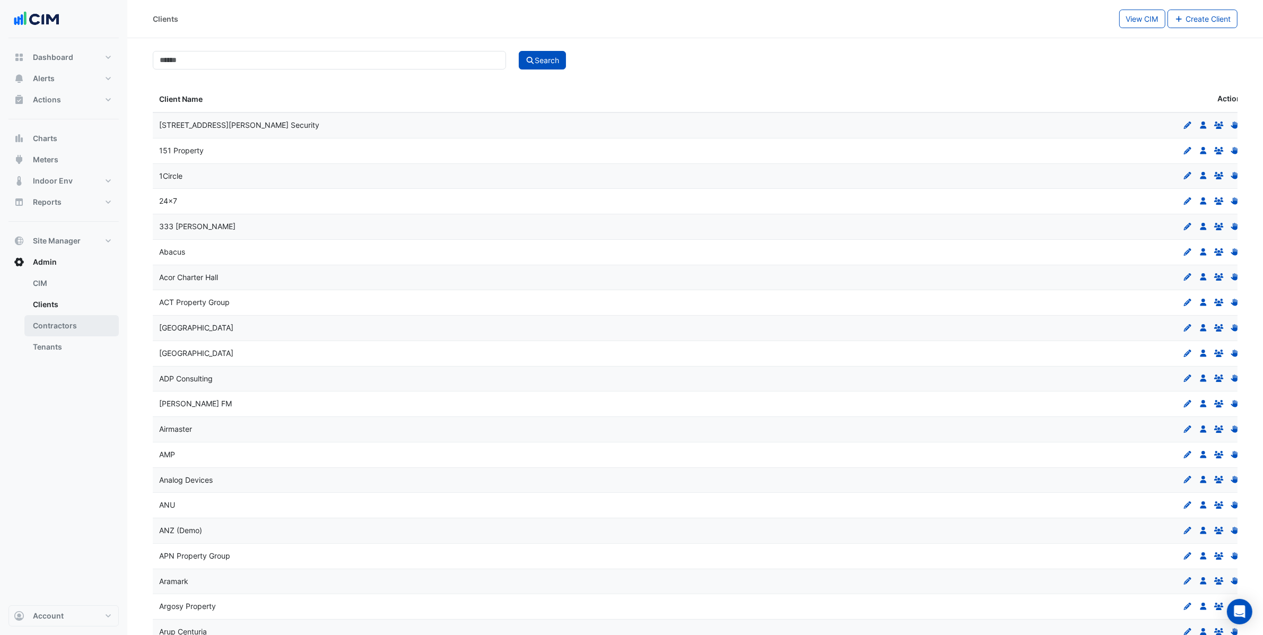
click at [52, 324] on link "Contractors" at bounding box center [71, 325] width 94 height 21
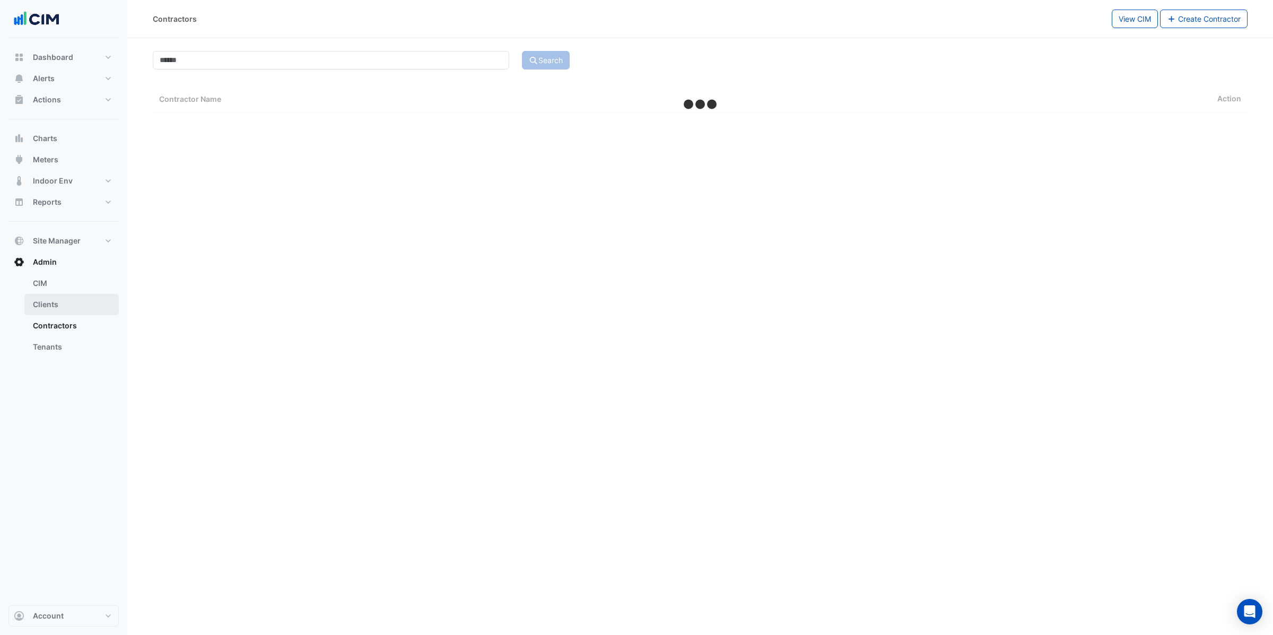
select select "***"
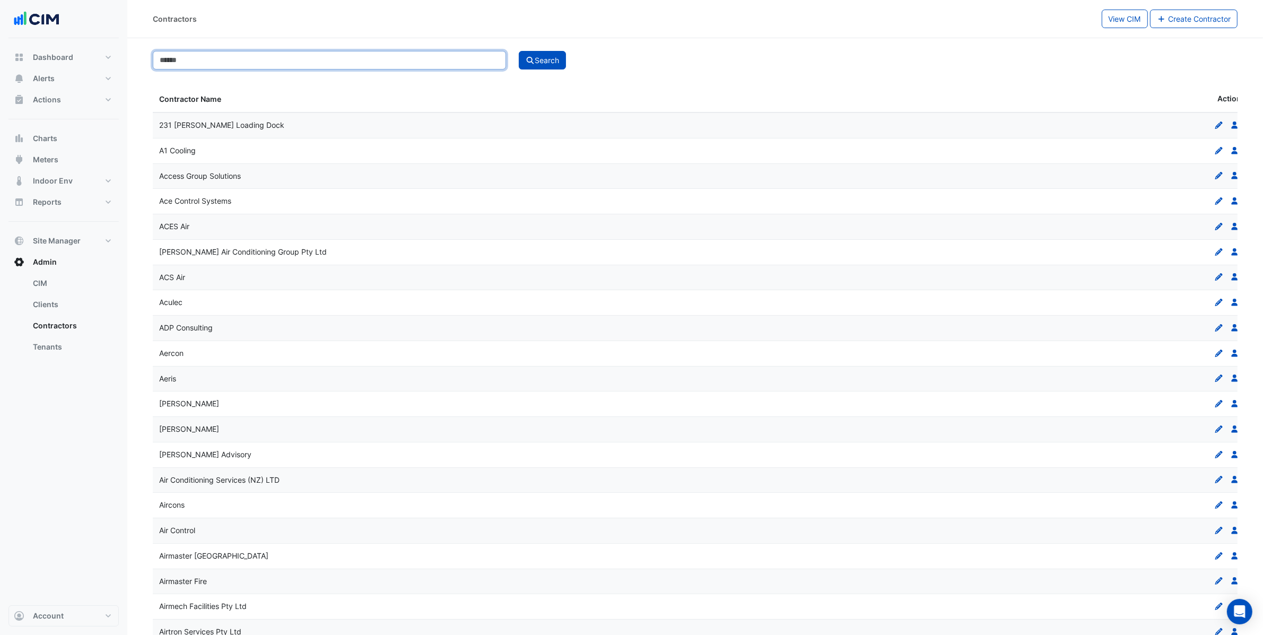
click at [201, 51] on input at bounding box center [329, 60] width 353 height 19
type input "****"
click at [519, 51] on button "Search" at bounding box center [543, 60] width 48 height 19
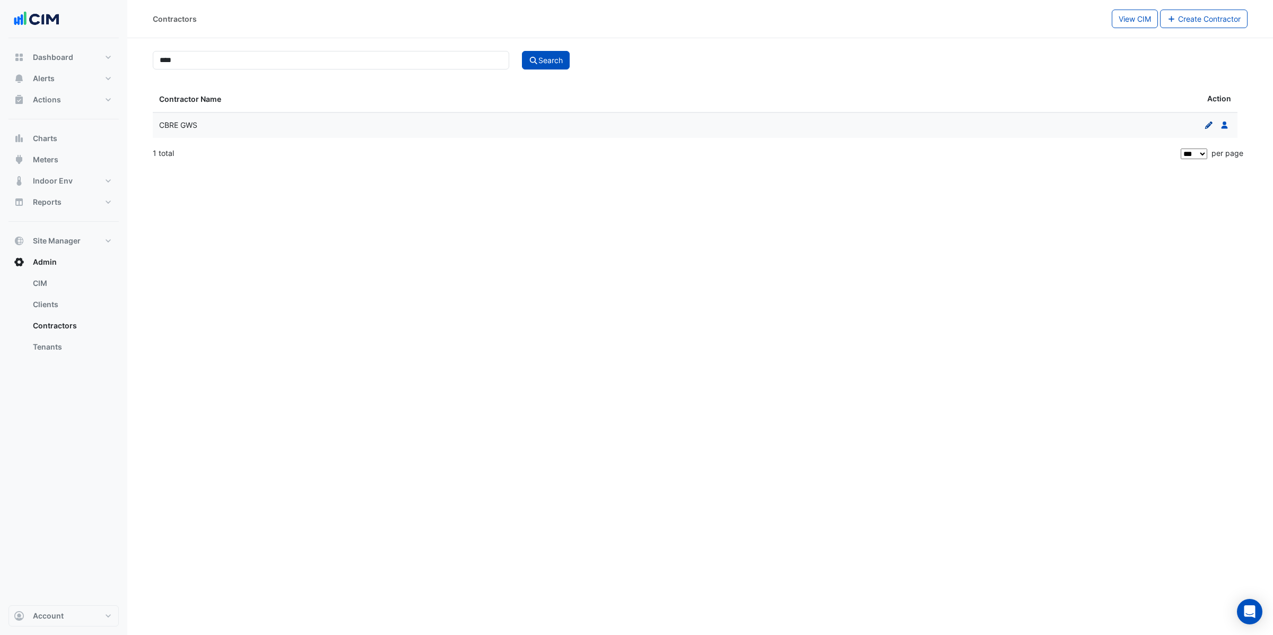
click at [1205, 125] on icon "Edit" at bounding box center [1209, 124] width 10 height 7
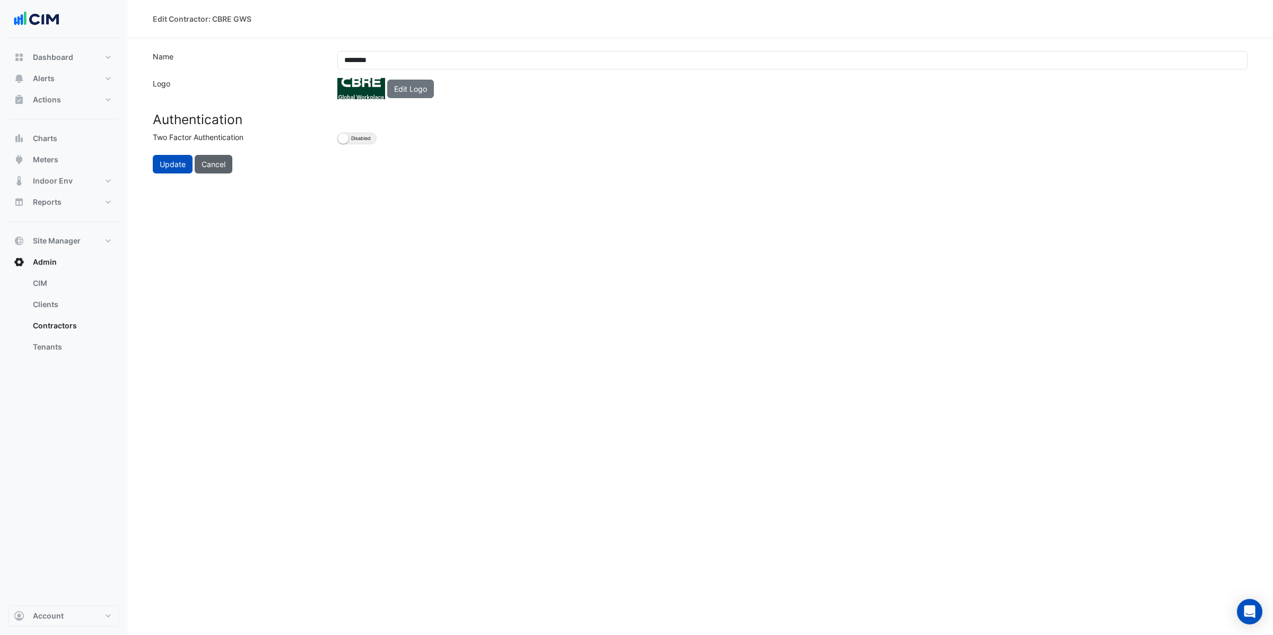
click at [225, 164] on button "Cancel" at bounding box center [214, 164] width 38 height 19
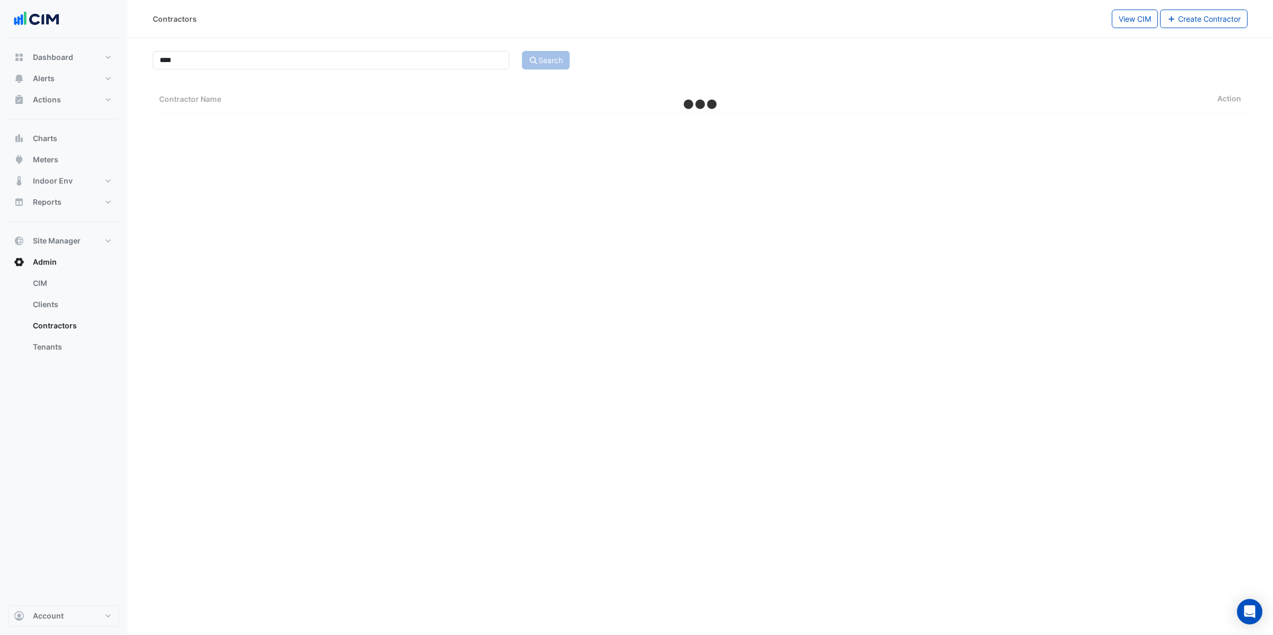
select select "***"
click at [1237, 124] on icon "Users" at bounding box center [1235, 124] width 10 height 7
select select "***"
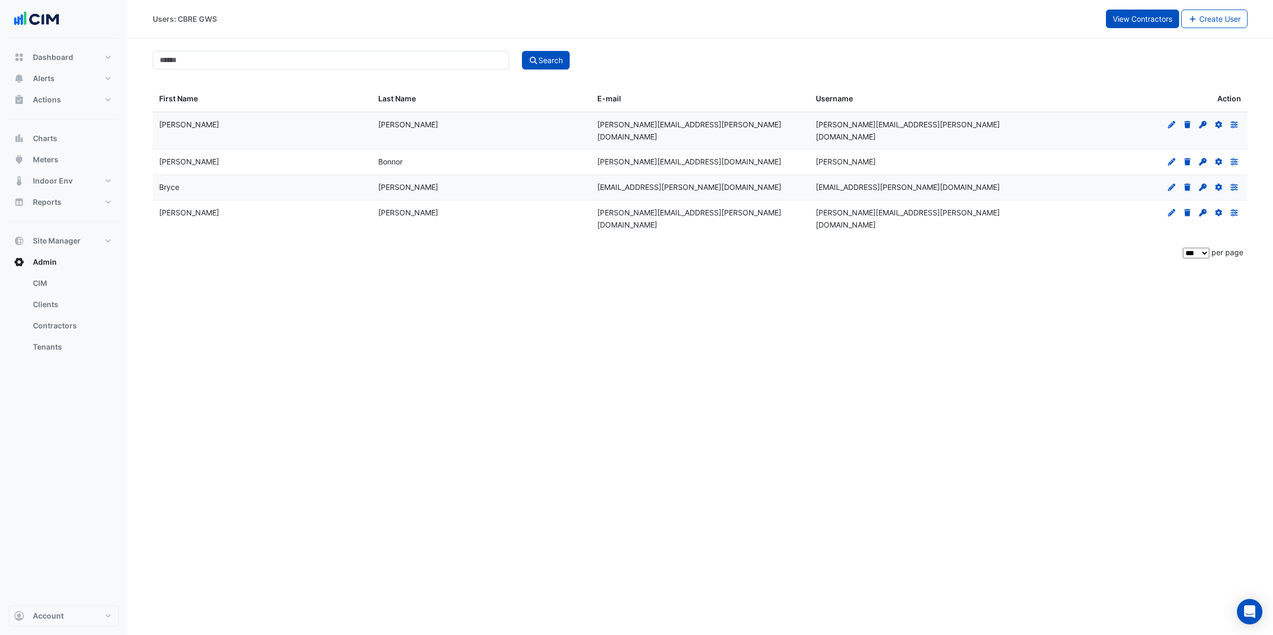
click at [1142, 24] on button "View Contractors" at bounding box center [1142, 19] width 73 height 19
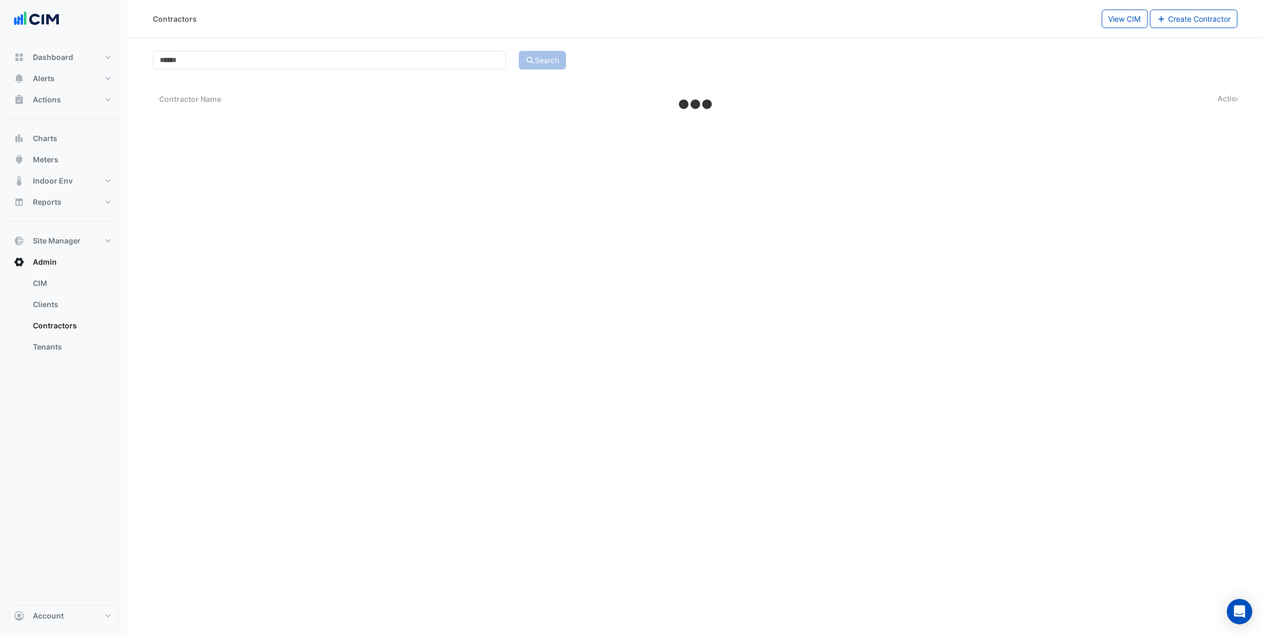
select select "***"
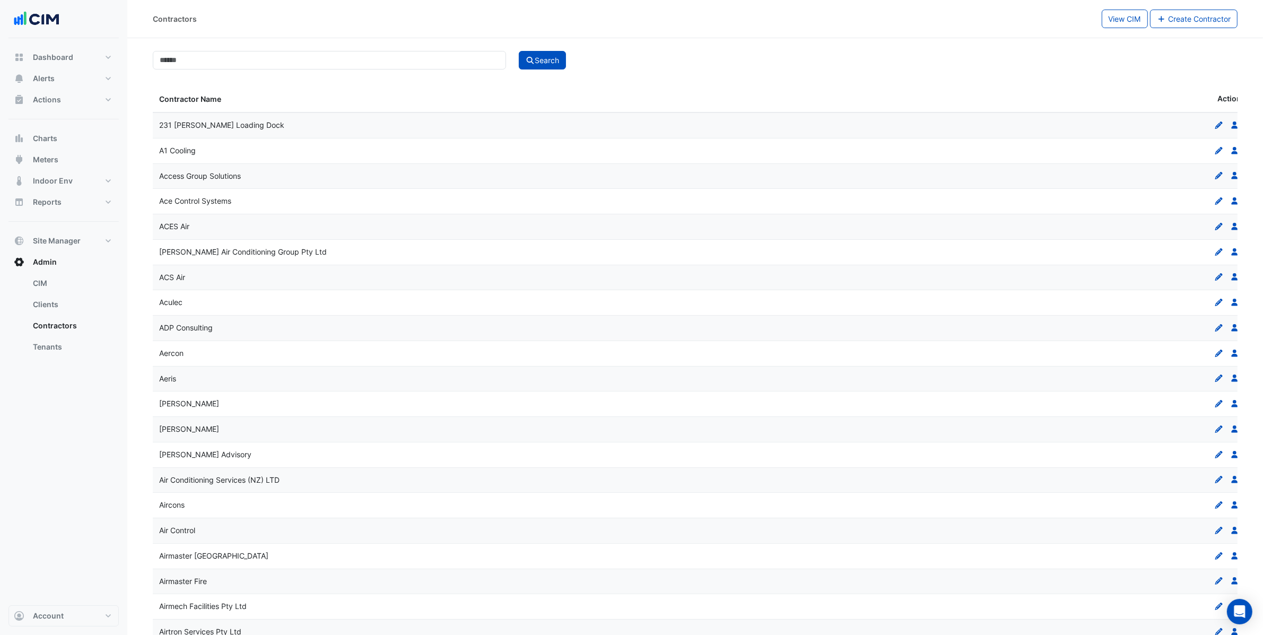
click at [236, 55] on input at bounding box center [329, 60] width 353 height 19
type input "****"
click at [519, 51] on button "Search" at bounding box center [543, 60] width 48 height 19
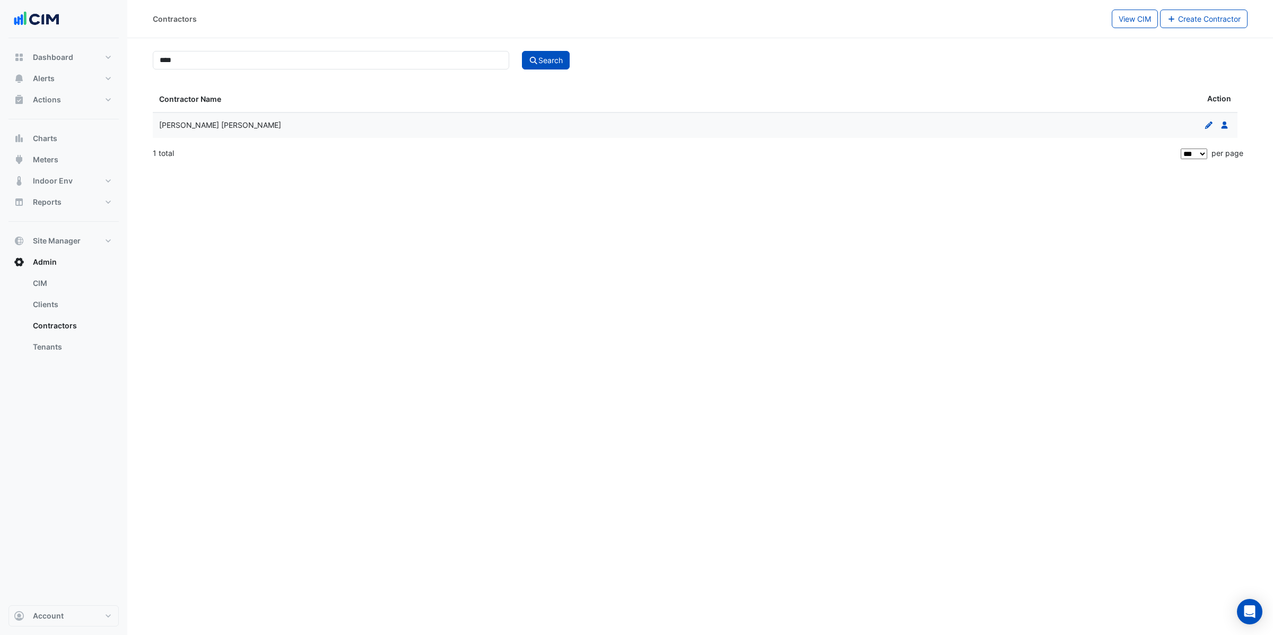
click at [767, 81] on section "**** Search Contractor Name Action Beaver Williams Edit Users 1 total ** ** ** …" at bounding box center [700, 102] width 1146 height 128
click at [397, 59] on input "****" at bounding box center [331, 60] width 357 height 19
click at [761, 102] on datatable-header-cell "Action" at bounding box center [967, 99] width 543 height 26
click at [548, 68] on button "Search" at bounding box center [546, 60] width 48 height 19
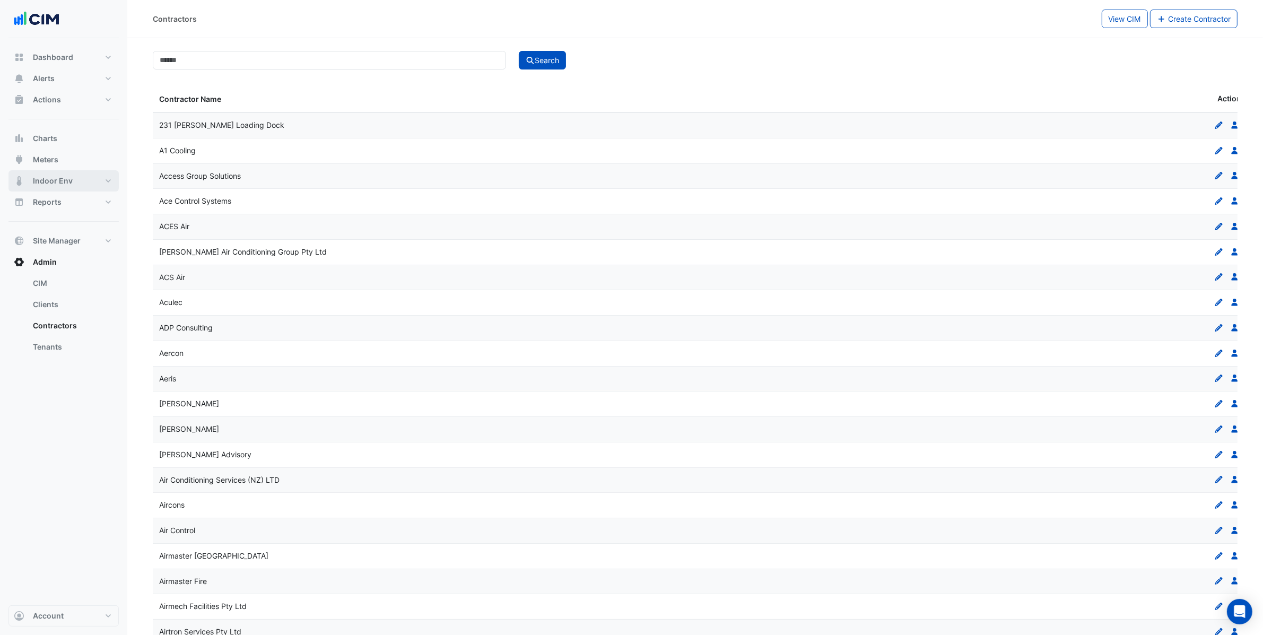
click at [63, 186] on span "Indoor Env" at bounding box center [53, 181] width 40 height 11
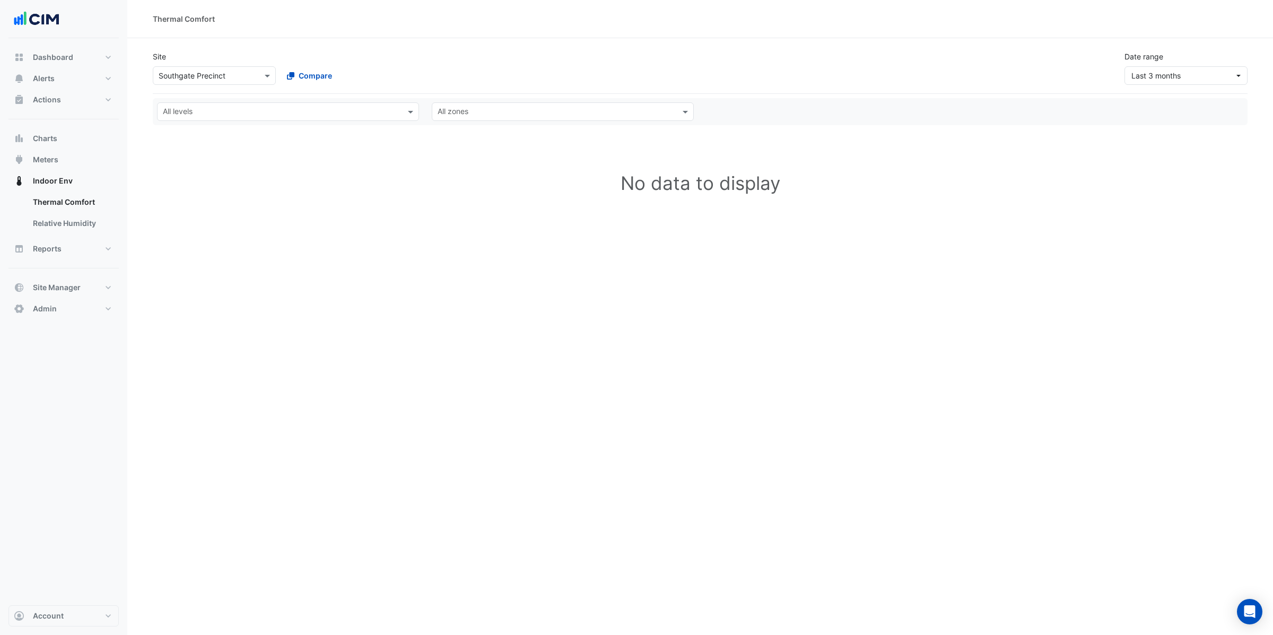
click at [570, 340] on div "Thermal Comfort Site Select a Site × Southgate Precinct Compare Date range Last…" at bounding box center [700, 317] width 1146 height 635
click at [95, 227] on link "Relative Humidity" at bounding box center [71, 223] width 94 height 21
click at [56, 256] on button "Reports" at bounding box center [63, 248] width 110 height 21
select select "***"
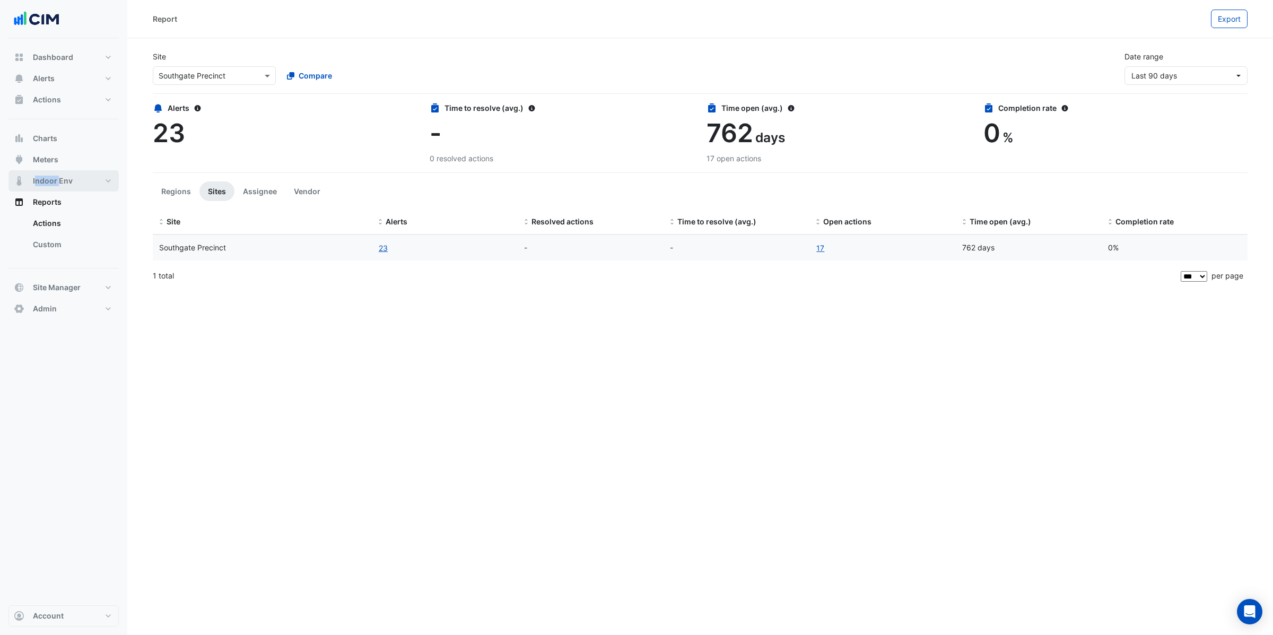
click at [45, 179] on span "Indoor Env" at bounding box center [53, 181] width 40 height 11
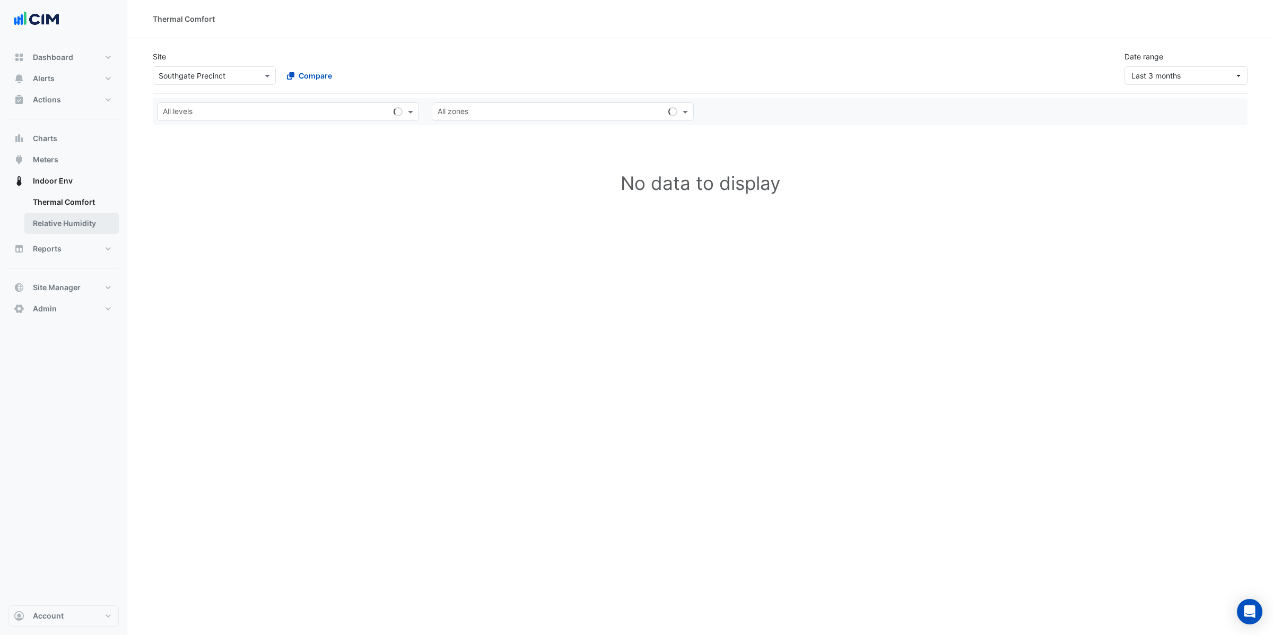
click at [68, 223] on link "Relative Humidity" at bounding box center [71, 223] width 94 height 21
click at [46, 163] on span "Meters" at bounding box center [45, 159] width 25 height 11
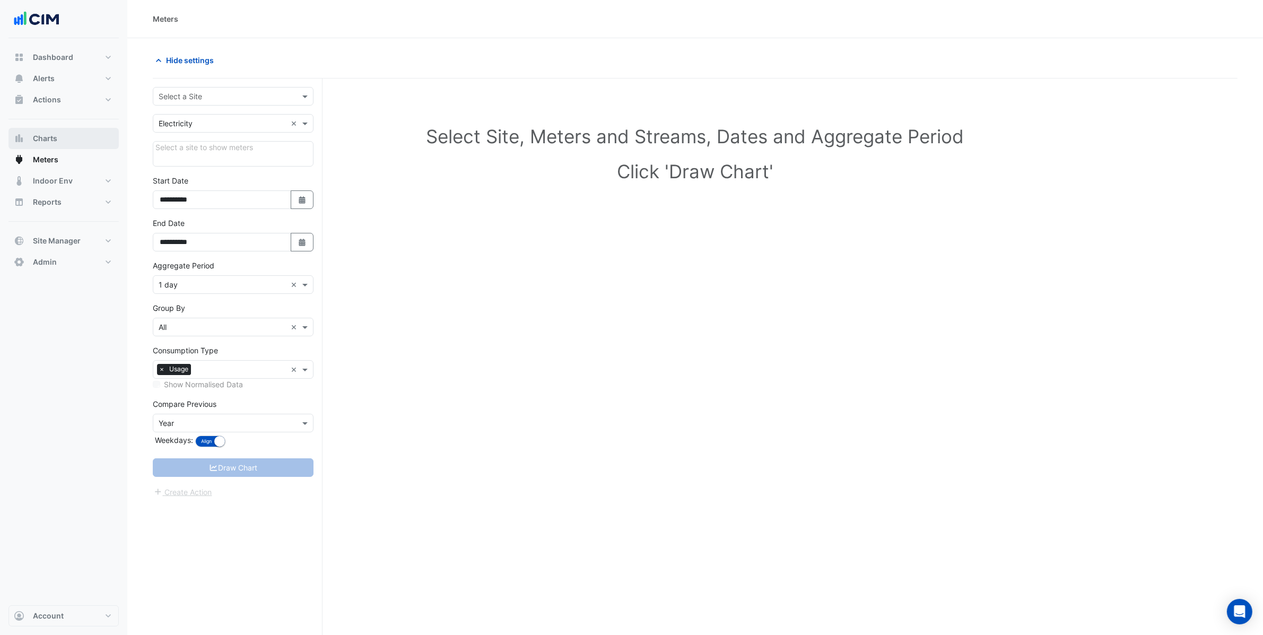
click at [41, 140] on span "Charts" at bounding box center [45, 138] width 24 height 11
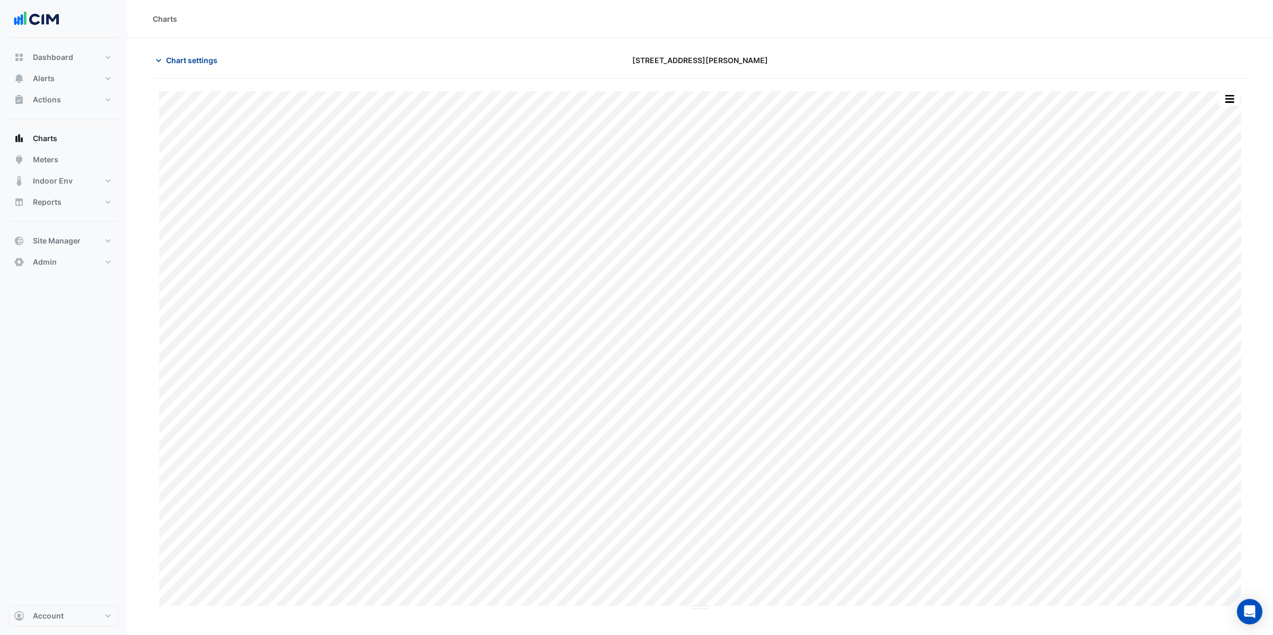
type input "**********"
click at [199, 60] on span "Chart settings" at bounding box center [191, 60] width 51 height 11
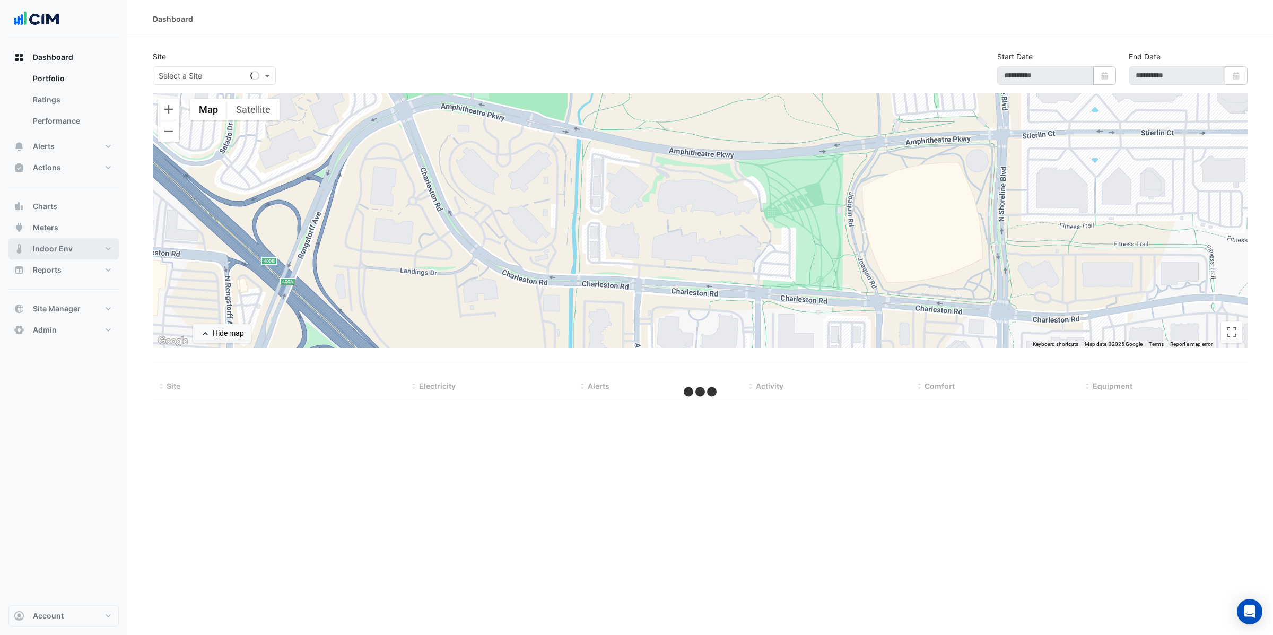
type input "**********"
select select "***"
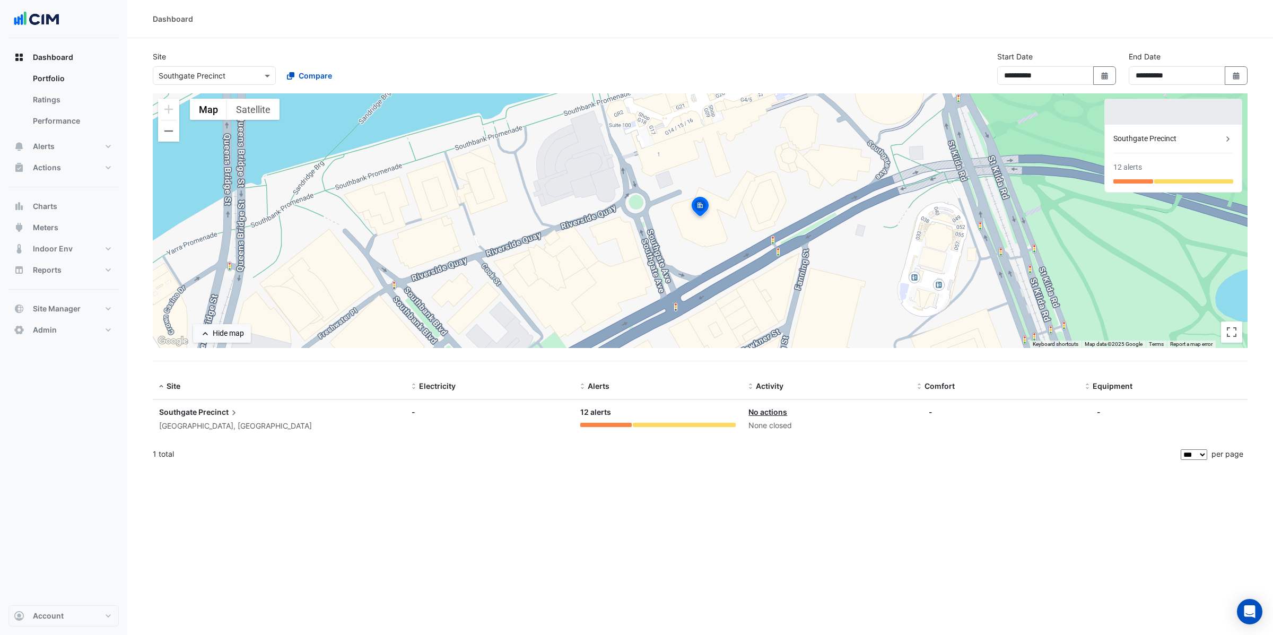
click at [213, 83] on div "Select a Site × Southgate Precinct" at bounding box center [214, 75] width 123 height 19
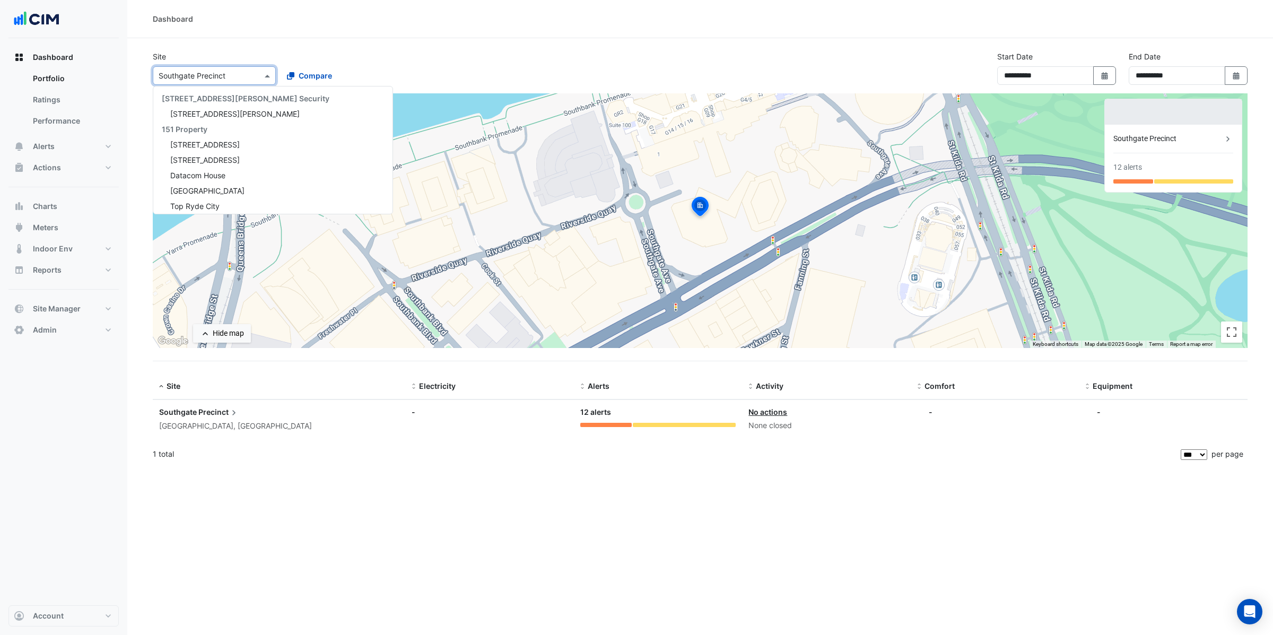
scroll to position [19874, 0]
click at [217, 79] on input "text" at bounding box center [204, 76] width 90 height 11
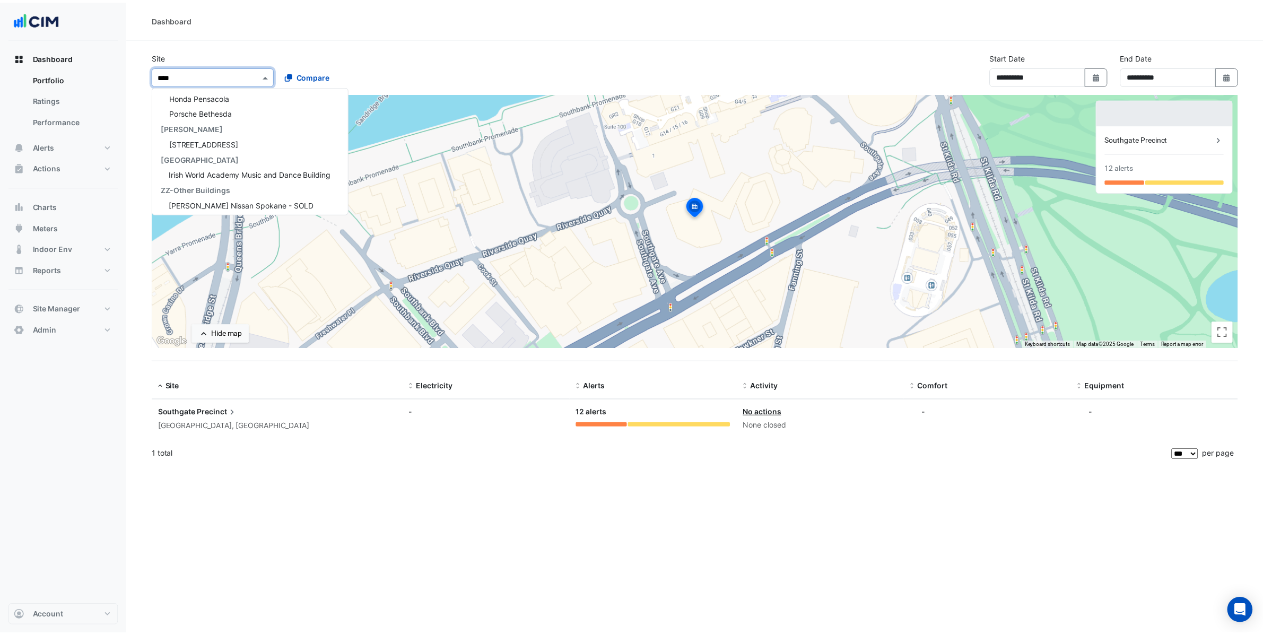
scroll to position [4, 0]
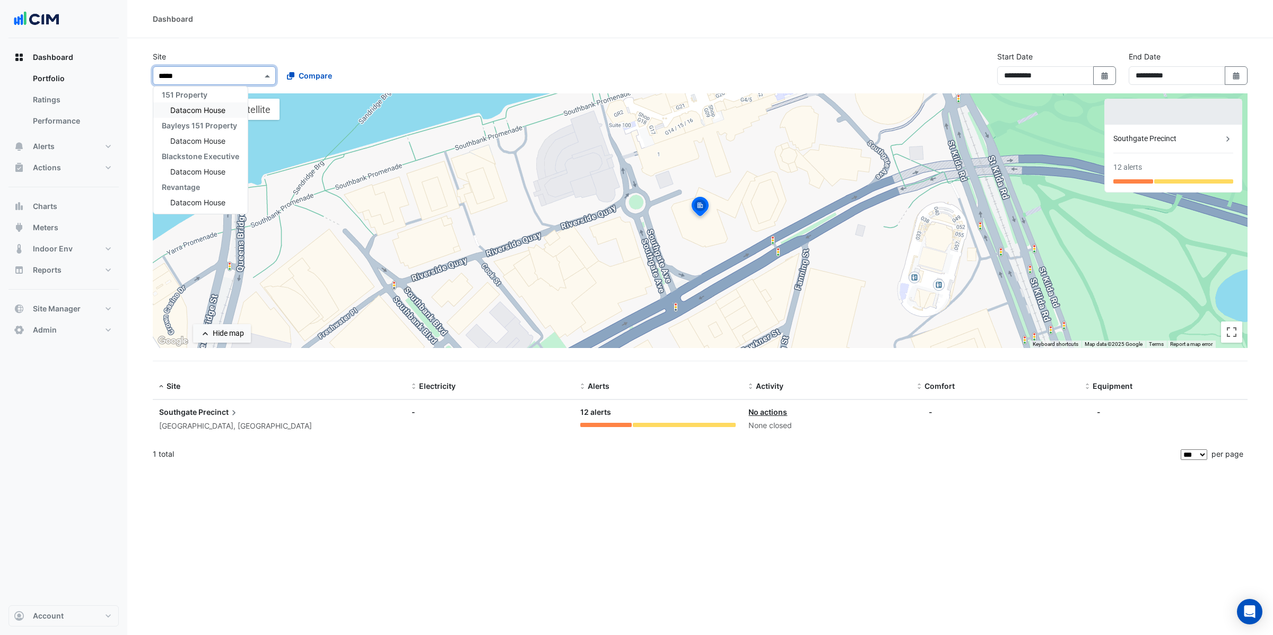
type input "******"
click at [200, 111] on span "Datacom House" at bounding box center [197, 110] width 55 height 9
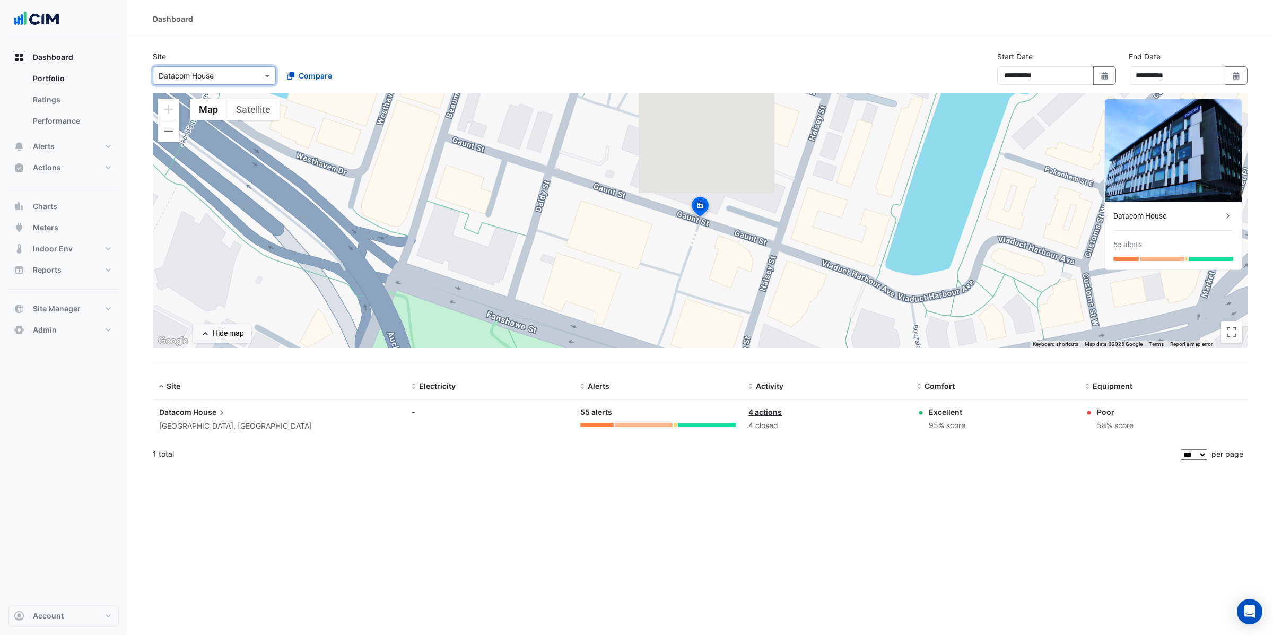
click at [213, 416] on span "House" at bounding box center [210, 412] width 34 height 12
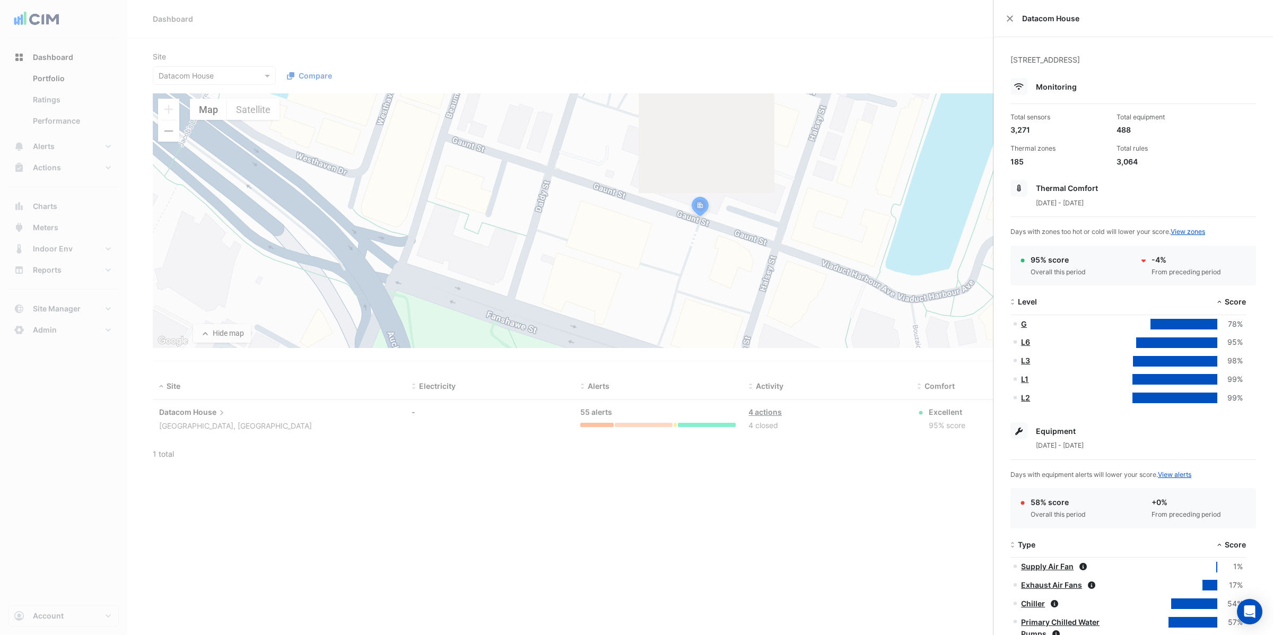
click at [802, 262] on ngb-offcanvas-backdrop at bounding box center [636, 317] width 1273 height 635
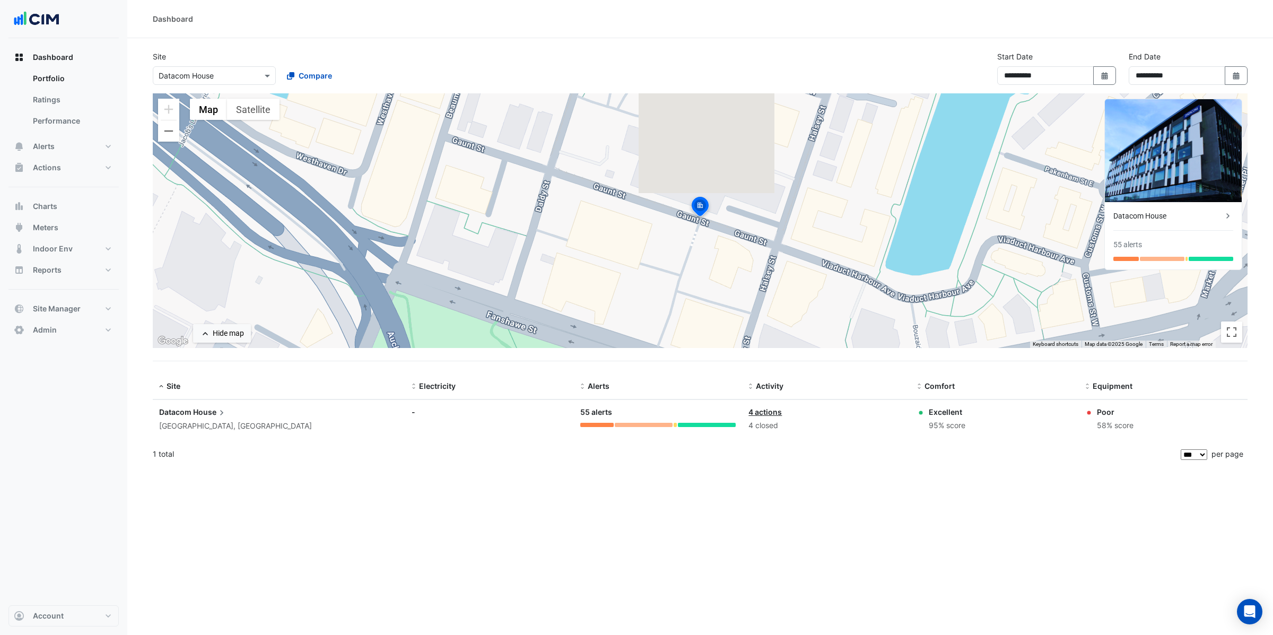
click at [707, 212] on img at bounding box center [700, 207] width 23 height 25
click at [598, 587] on div "**********" at bounding box center [700, 317] width 1146 height 635
click at [80, 99] on link "Ratings" at bounding box center [71, 99] width 94 height 21
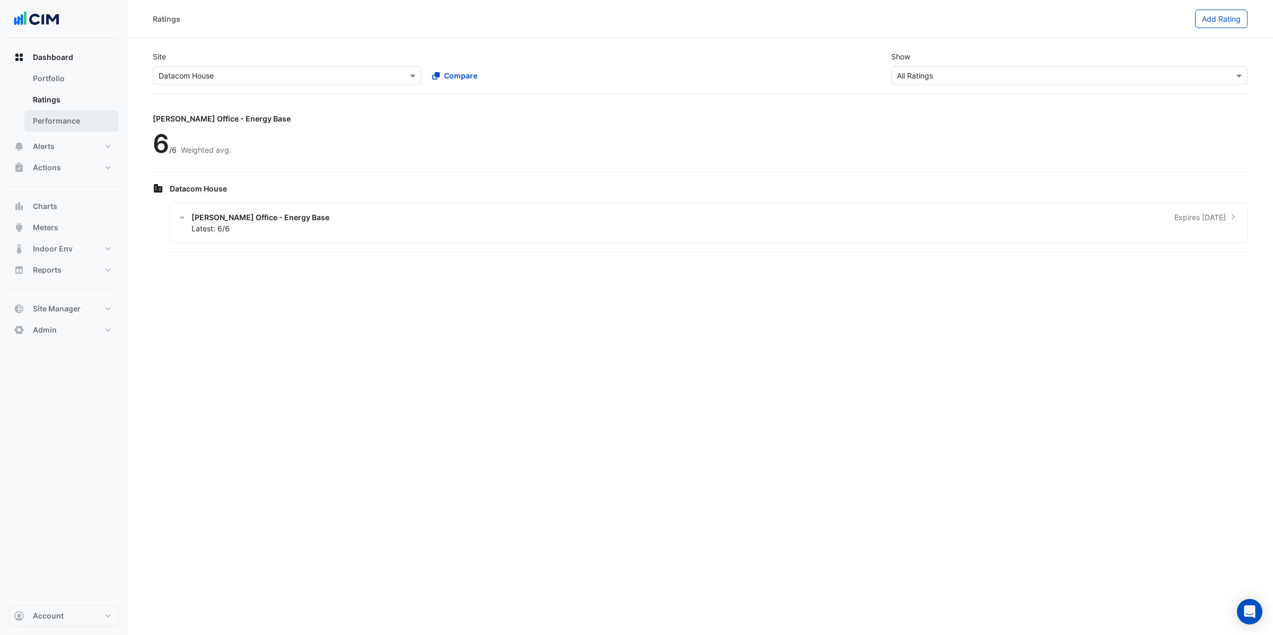
click at [61, 127] on link "Performance" at bounding box center [71, 120] width 94 height 21
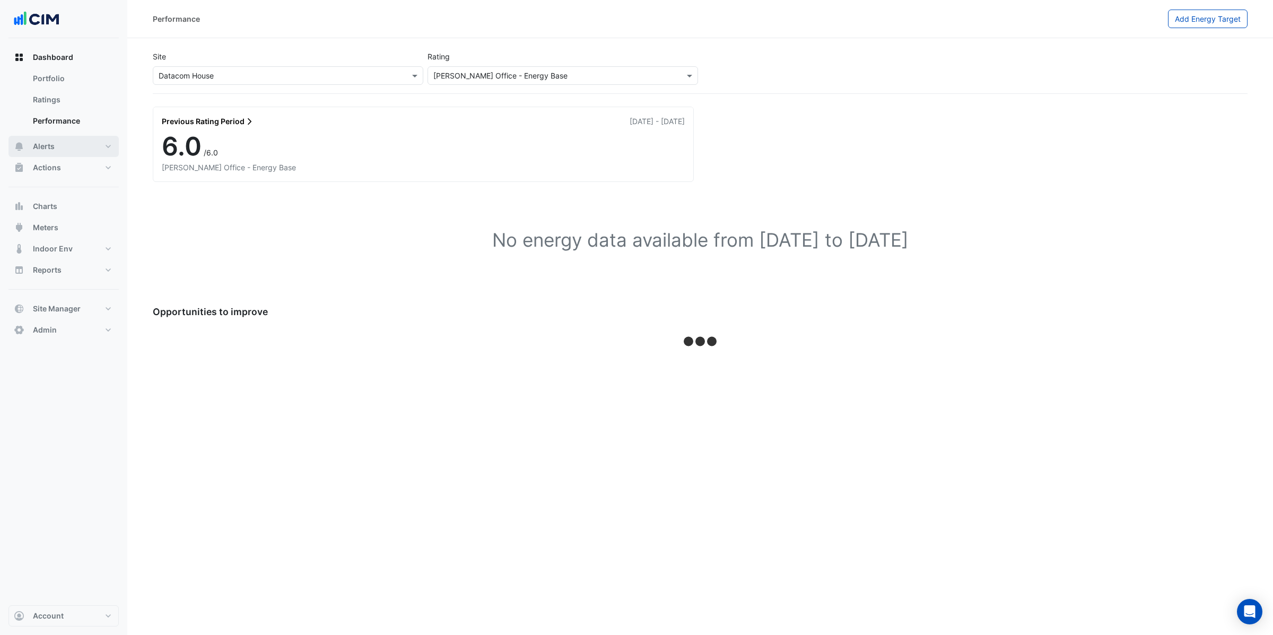
click at [58, 152] on button "Alerts" at bounding box center [63, 146] width 110 height 21
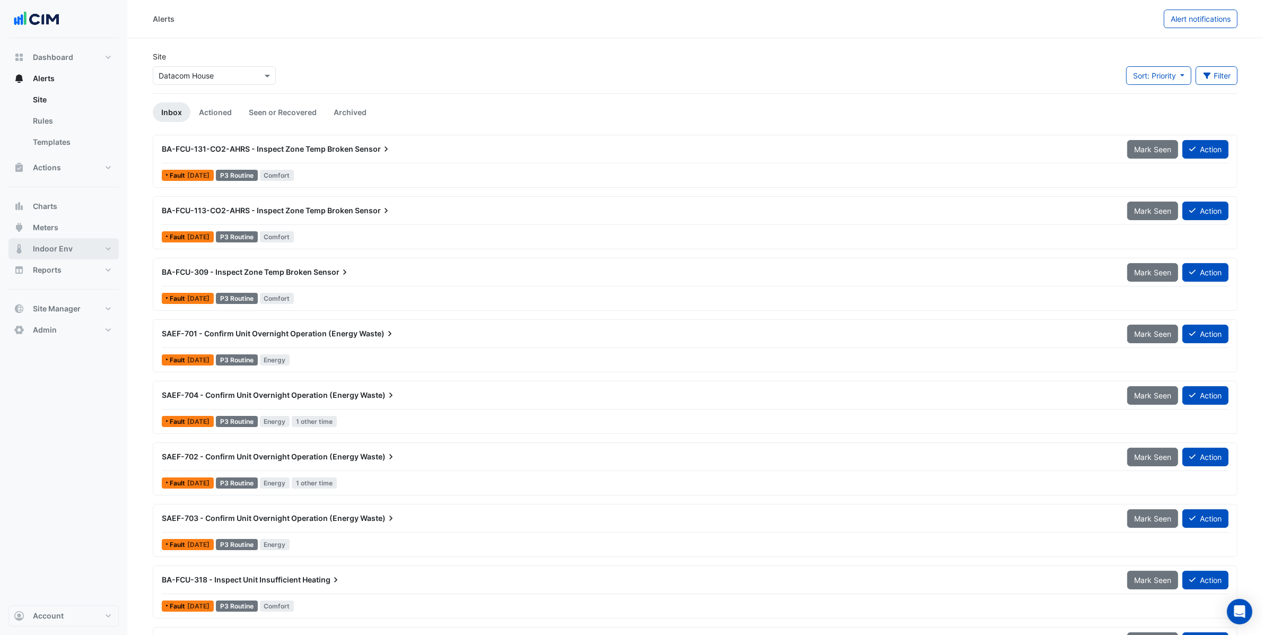
click at [30, 240] on button "Indoor Env" at bounding box center [63, 248] width 110 height 21
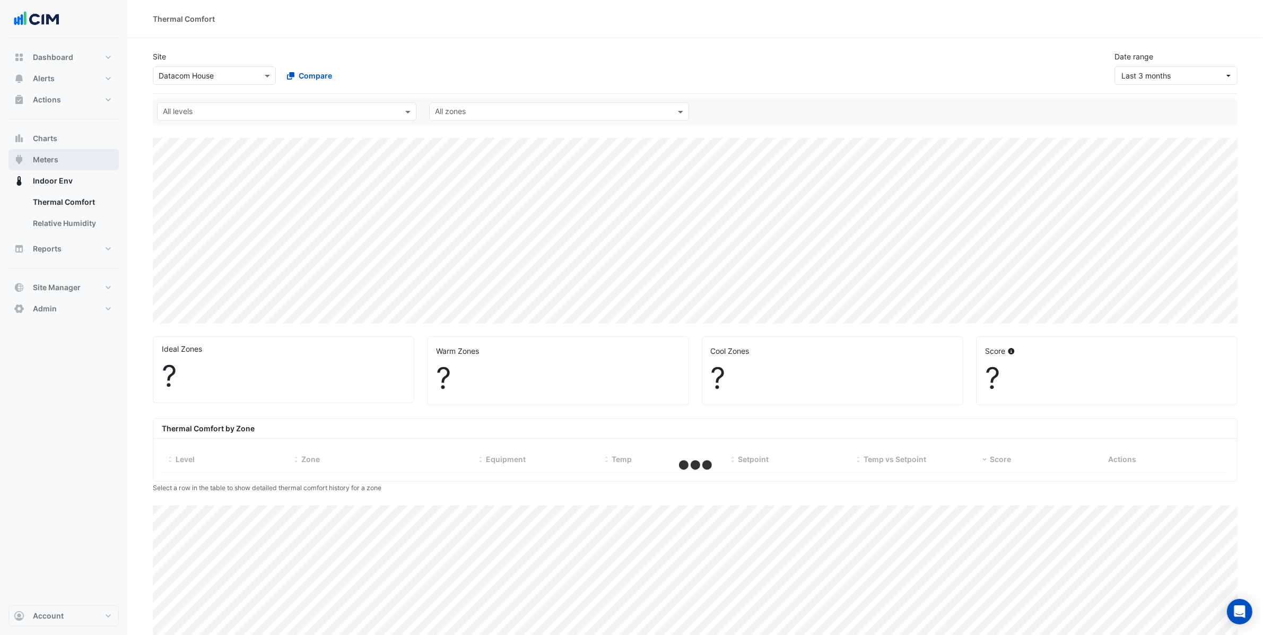
select select "***"
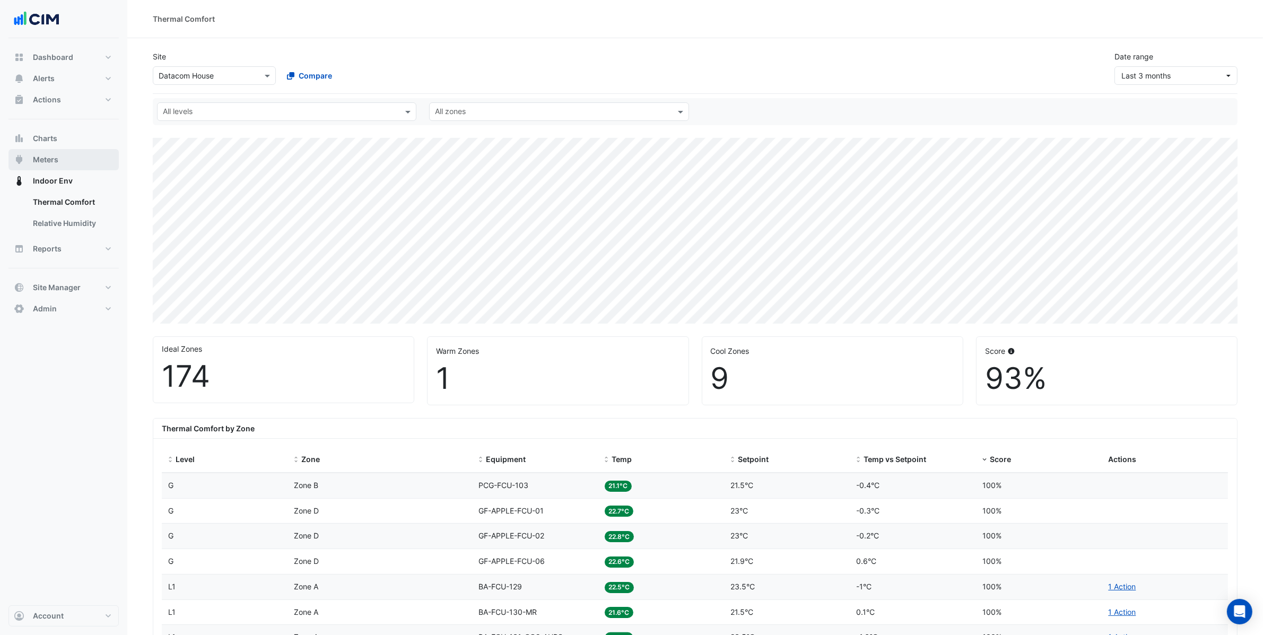
click at [46, 157] on span "Meters" at bounding box center [45, 159] width 25 height 11
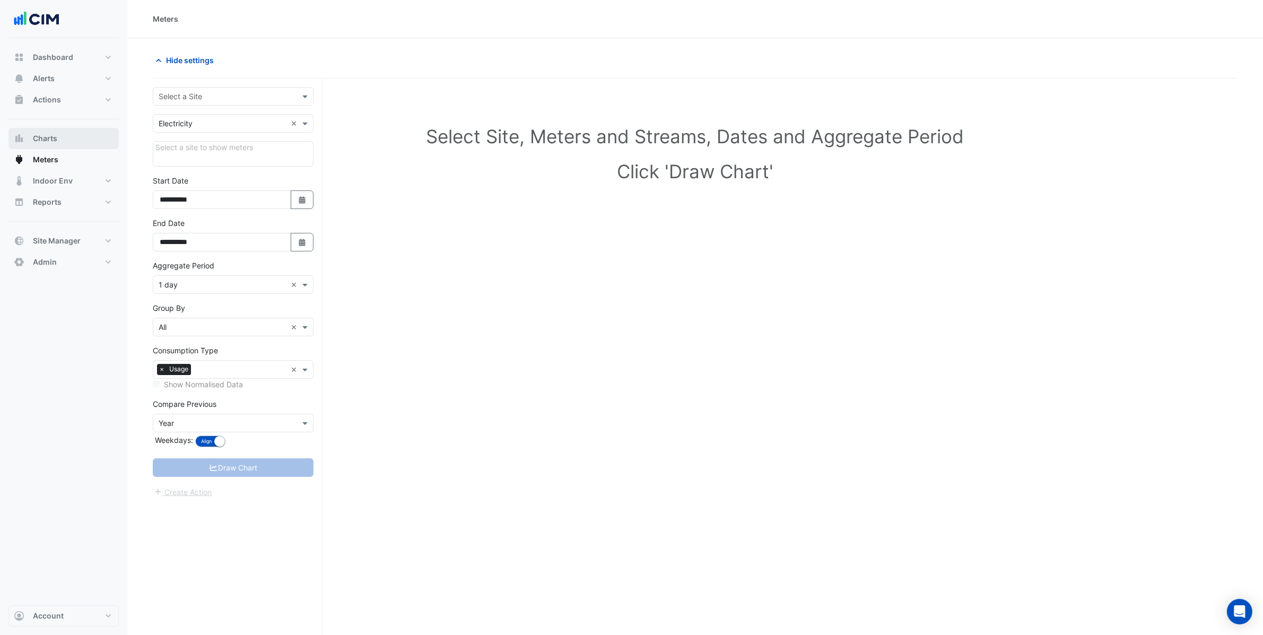
click at [46, 135] on span "Charts" at bounding box center [45, 138] width 24 height 11
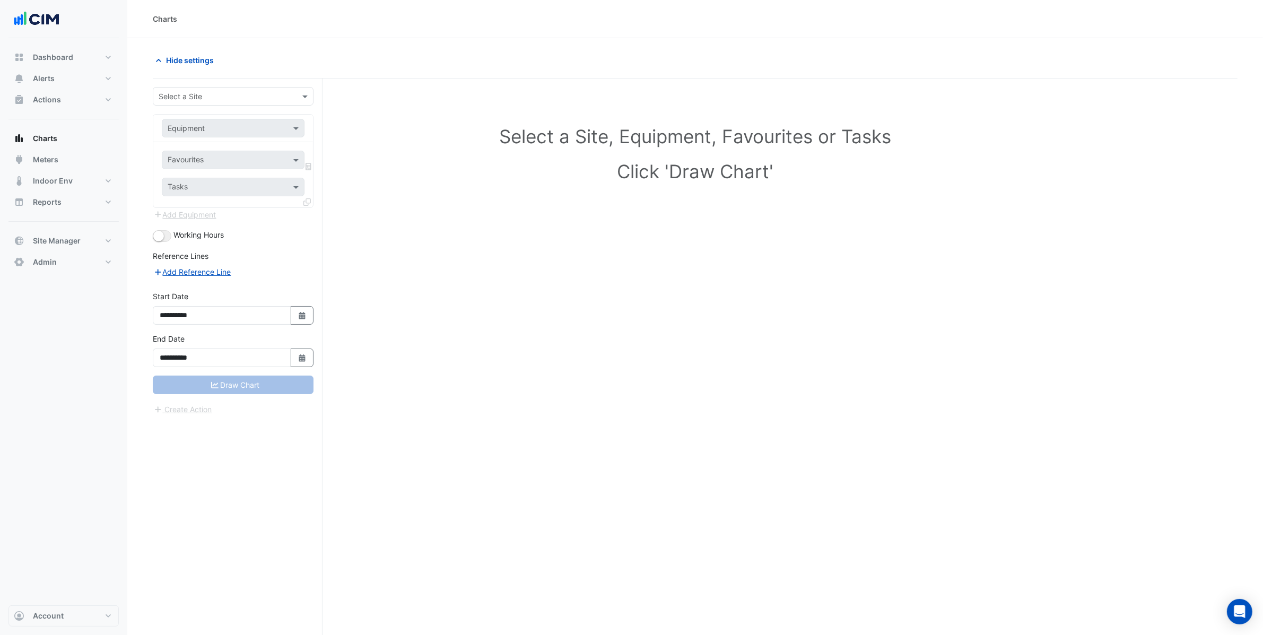
click at [189, 95] on input "text" at bounding box center [223, 96] width 128 height 11
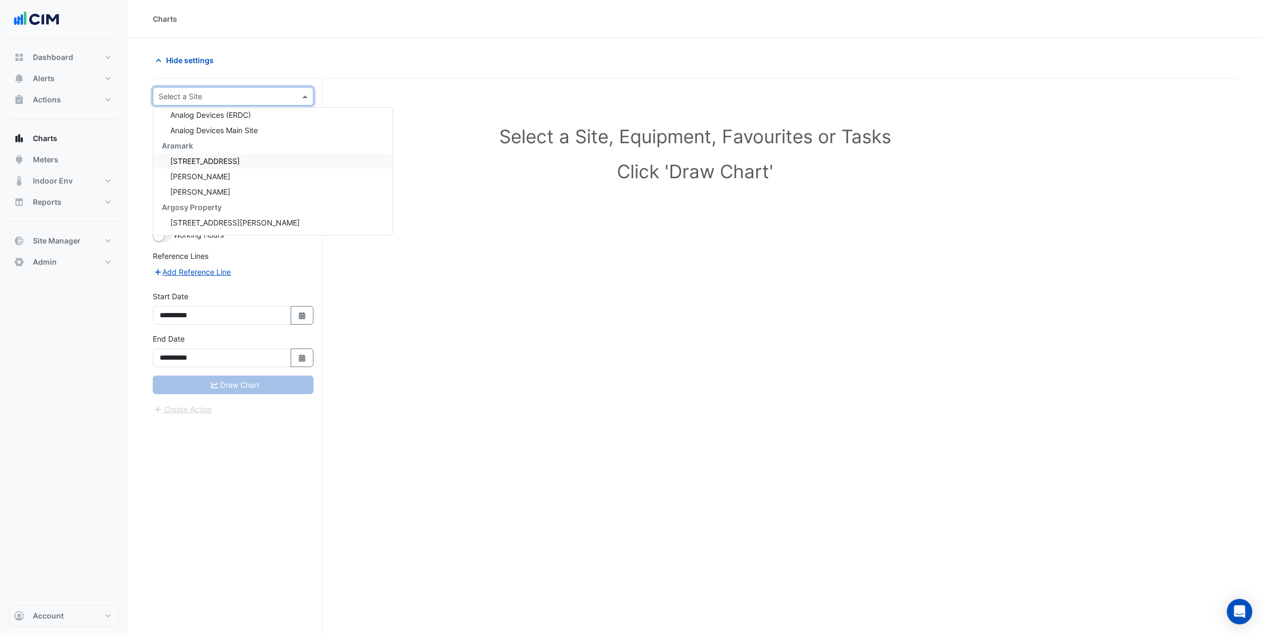
scroll to position [757, 0]
click at [198, 150] on span "[STREET_ADDRESS]" at bounding box center [204, 147] width 69 height 9
click at [197, 133] on input "text" at bounding box center [223, 128] width 110 height 11
click at [197, 153] on div "AHU-1" at bounding box center [239, 151] width 155 height 15
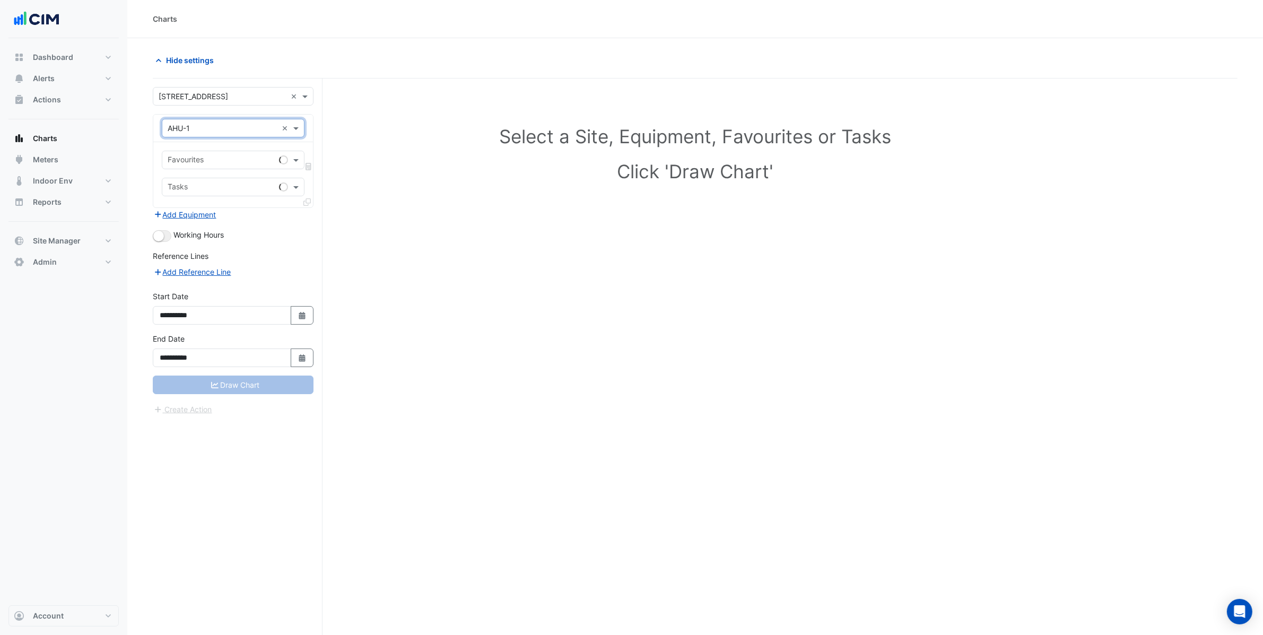
click at [197, 153] on div "Favourites" at bounding box center [218, 160] width 112 height 16
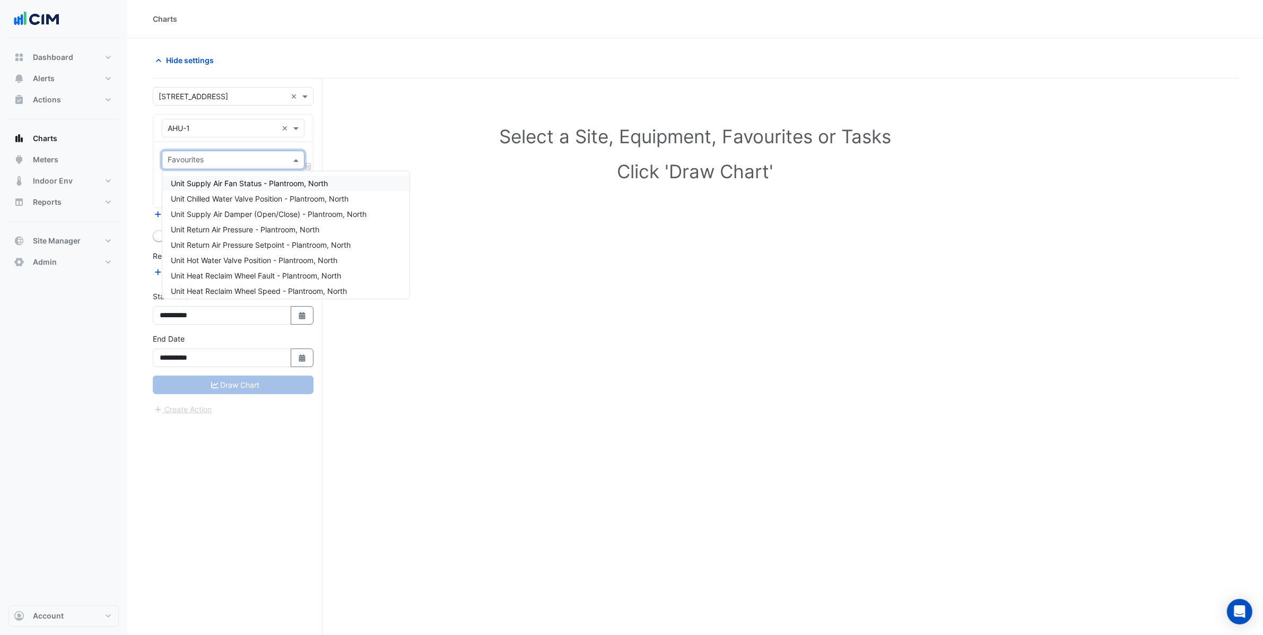
click at [196, 185] on span "Unit Supply Air Fan Status - Plantroom, North" at bounding box center [249, 183] width 157 height 9
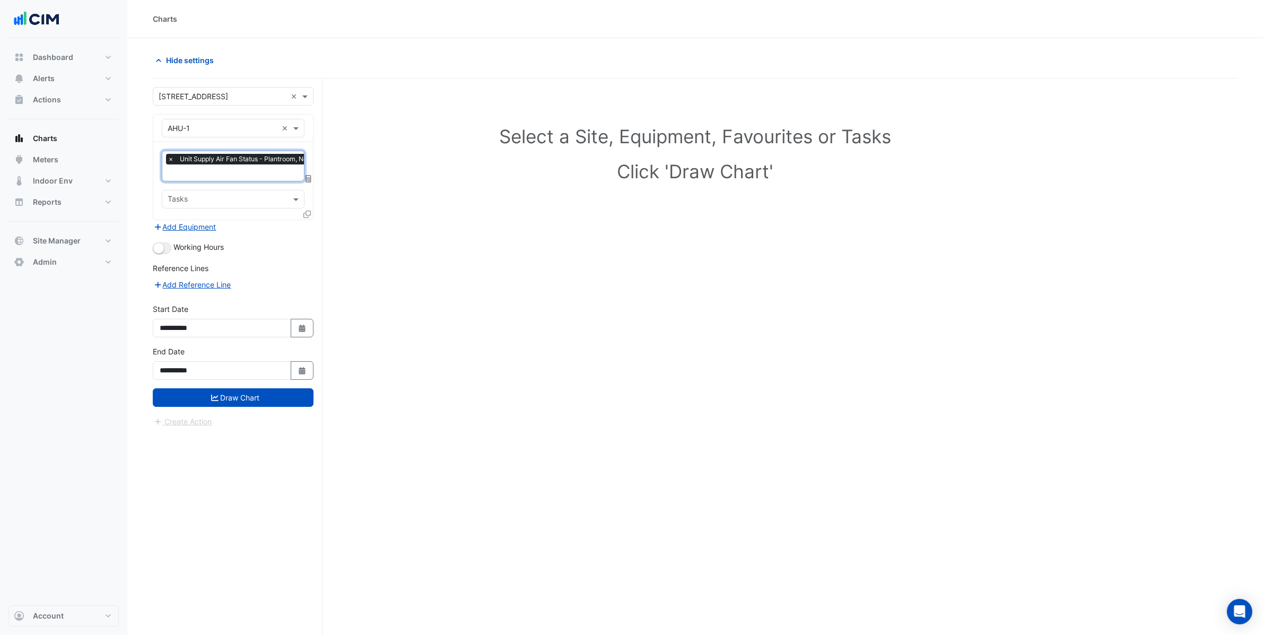
click at [199, 174] on input "text" at bounding box center [244, 173] width 153 height 11
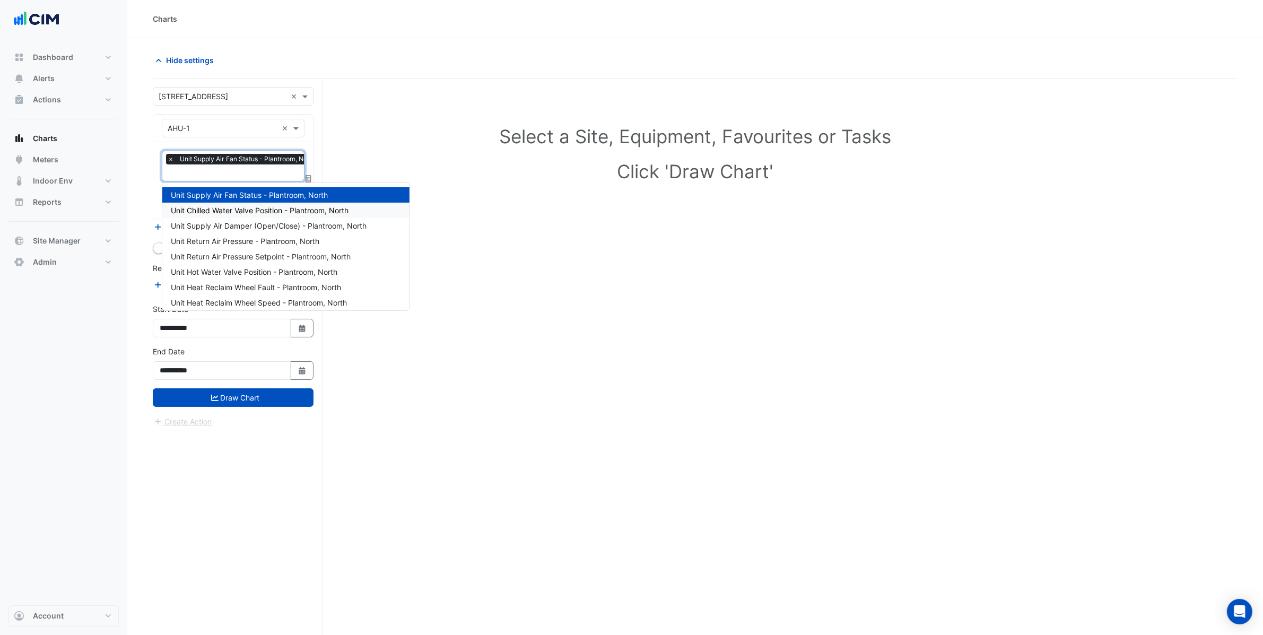
click at [208, 206] on span "Unit Chilled Water Valve Position - Plantroom, North" at bounding box center [260, 210] width 178 height 9
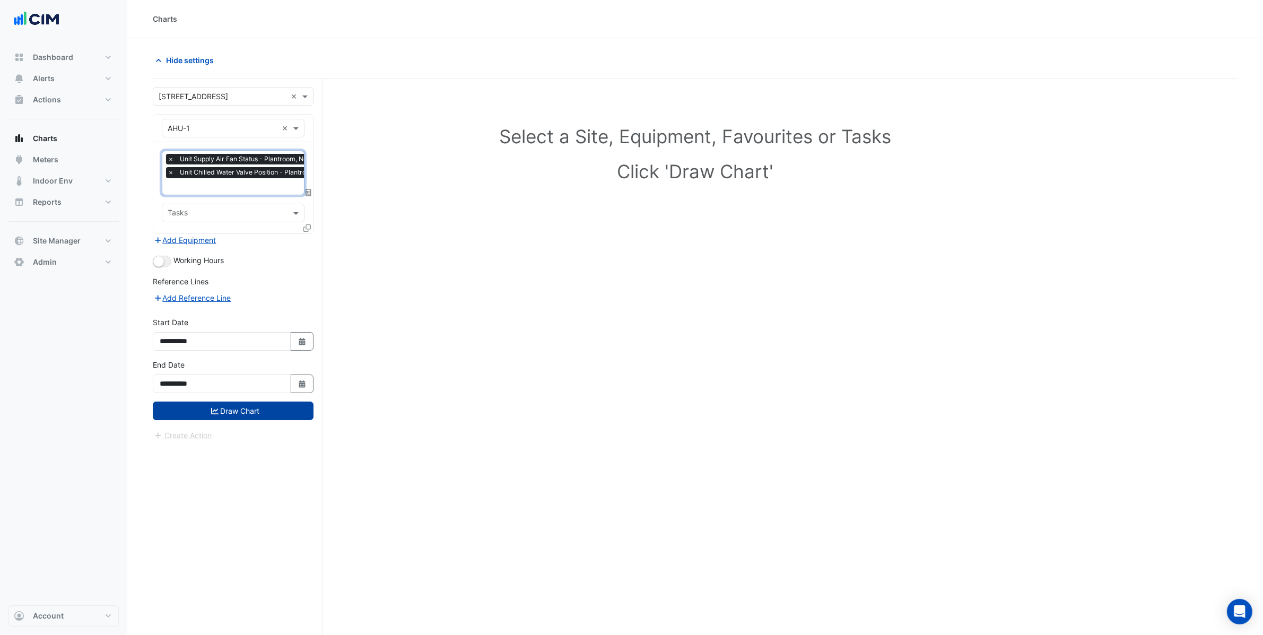
click at [201, 407] on button "Draw Chart" at bounding box center [233, 411] width 161 height 19
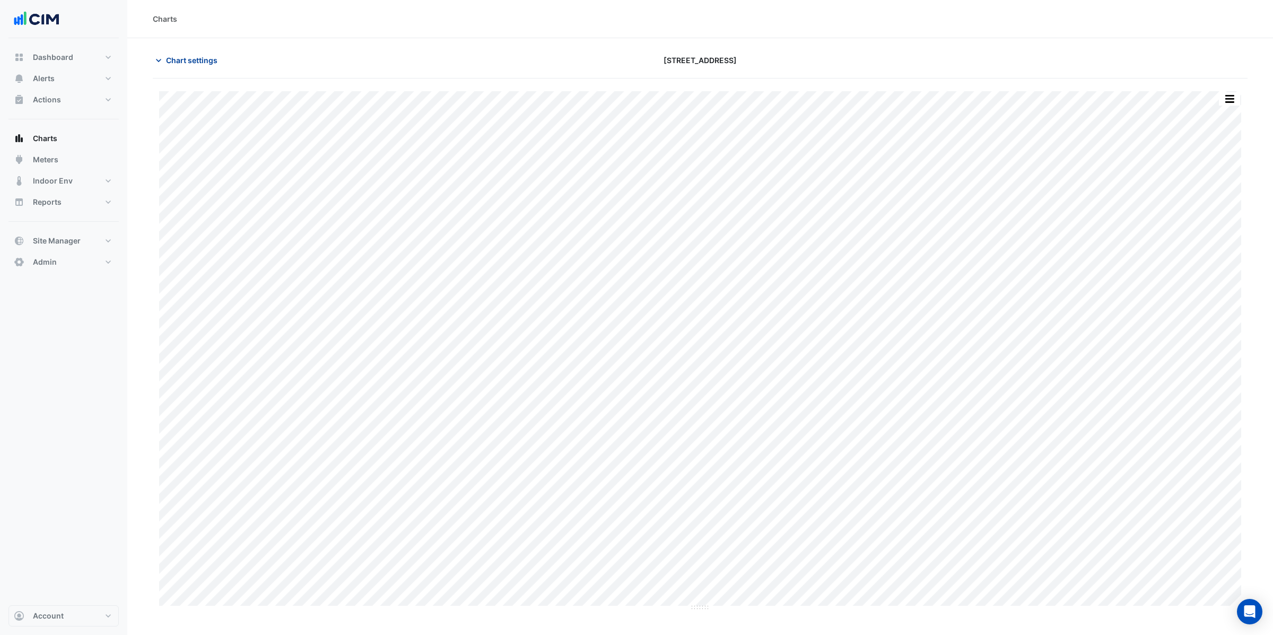
click at [195, 66] on button "Chart settings" at bounding box center [189, 60] width 72 height 19
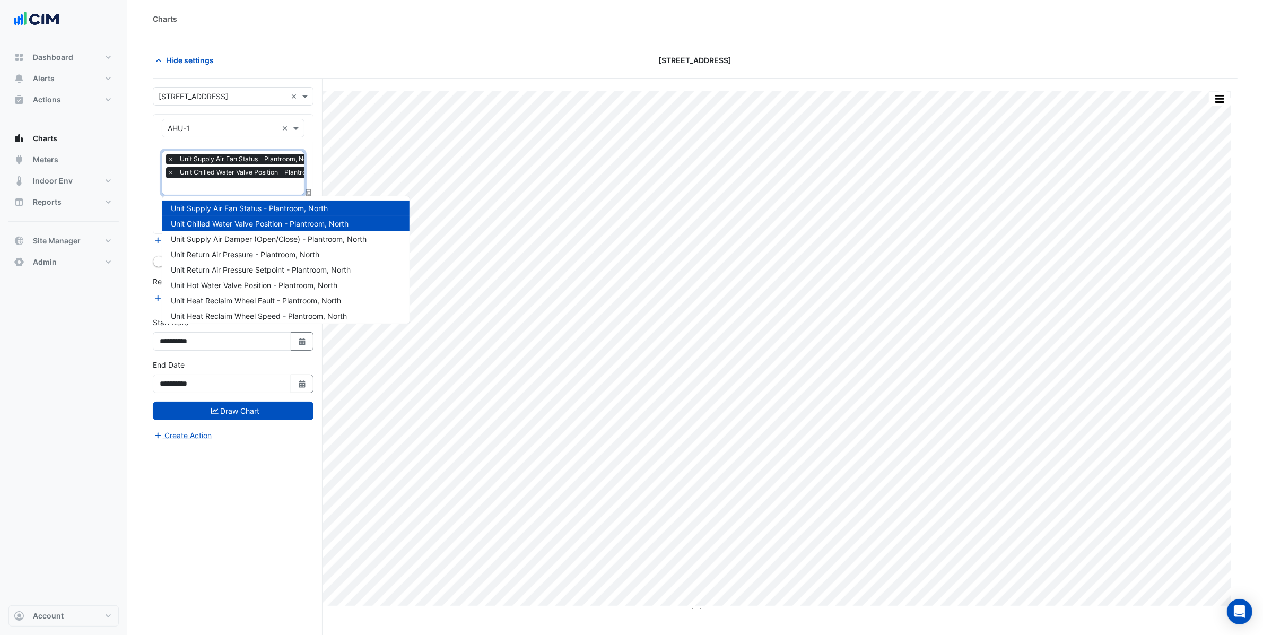
click at [196, 185] on input "text" at bounding box center [254, 187] width 173 height 11
click at [224, 246] on div "Unit Supply Air Damper (Open/Close) - Plantroom, North" at bounding box center [285, 238] width 247 height 15
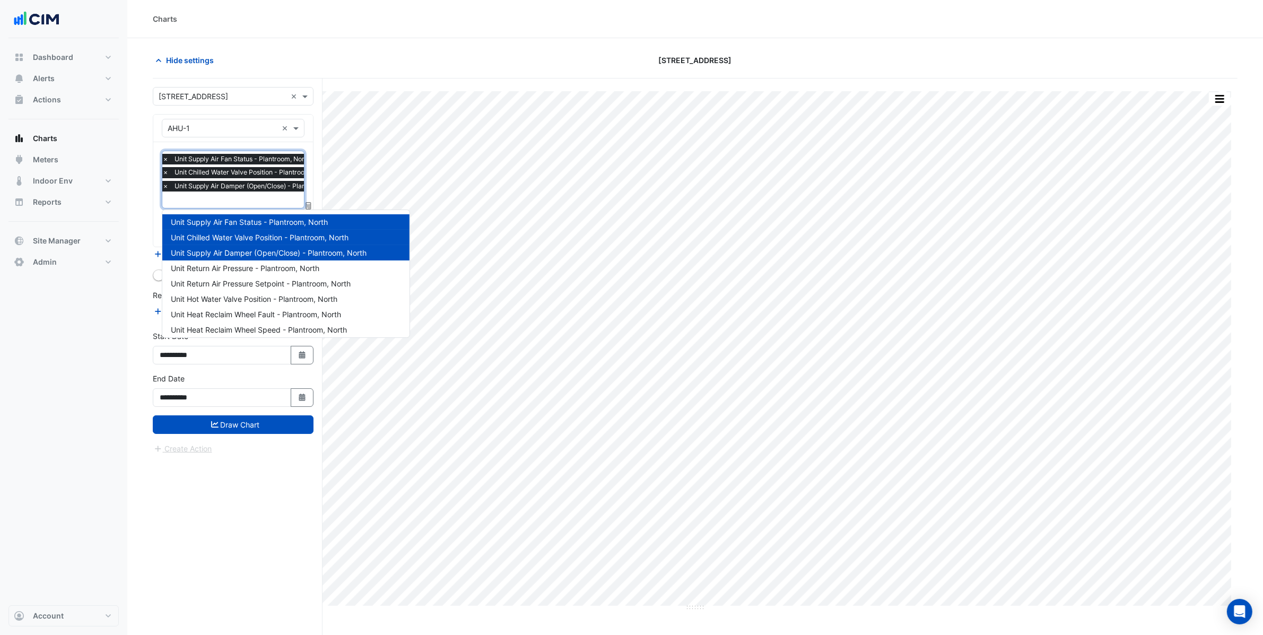
click at [221, 205] on input "text" at bounding box center [255, 200] width 187 height 11
click at [230, 268] on span "Unit Return Air Pressure - Plantroom, North" at bounding box center [245, 268] width 149 height 9
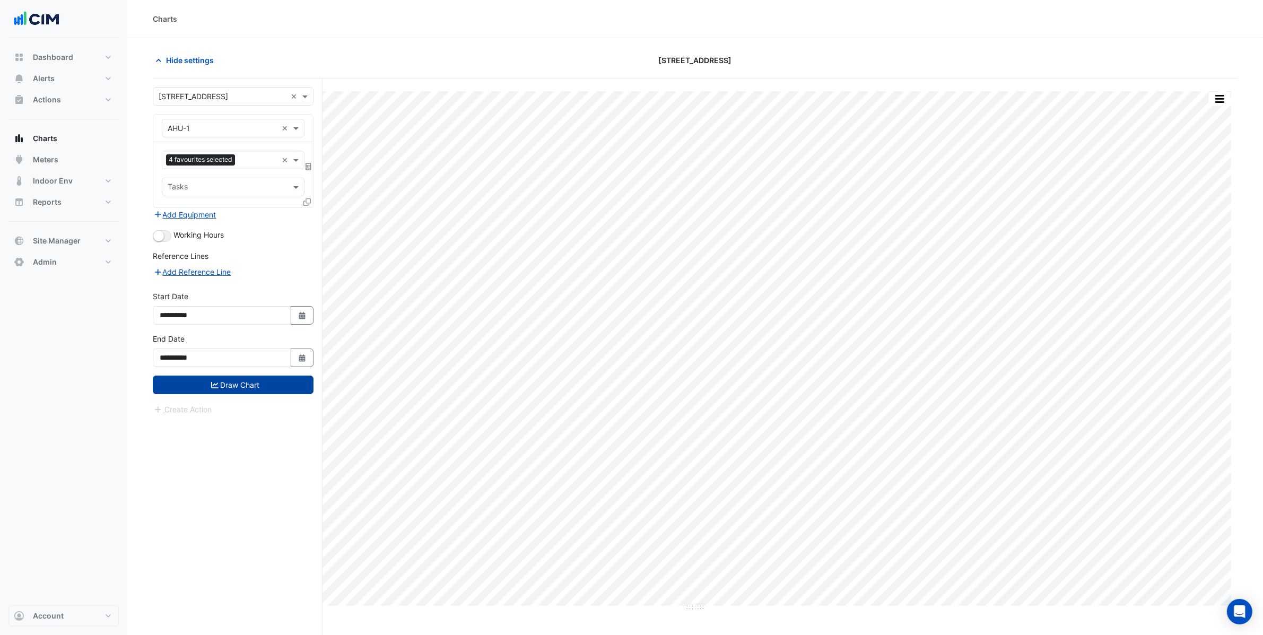
click at [229, 378] on button "Draw Chart" at bounding box center [233, 385] width 161 height 19
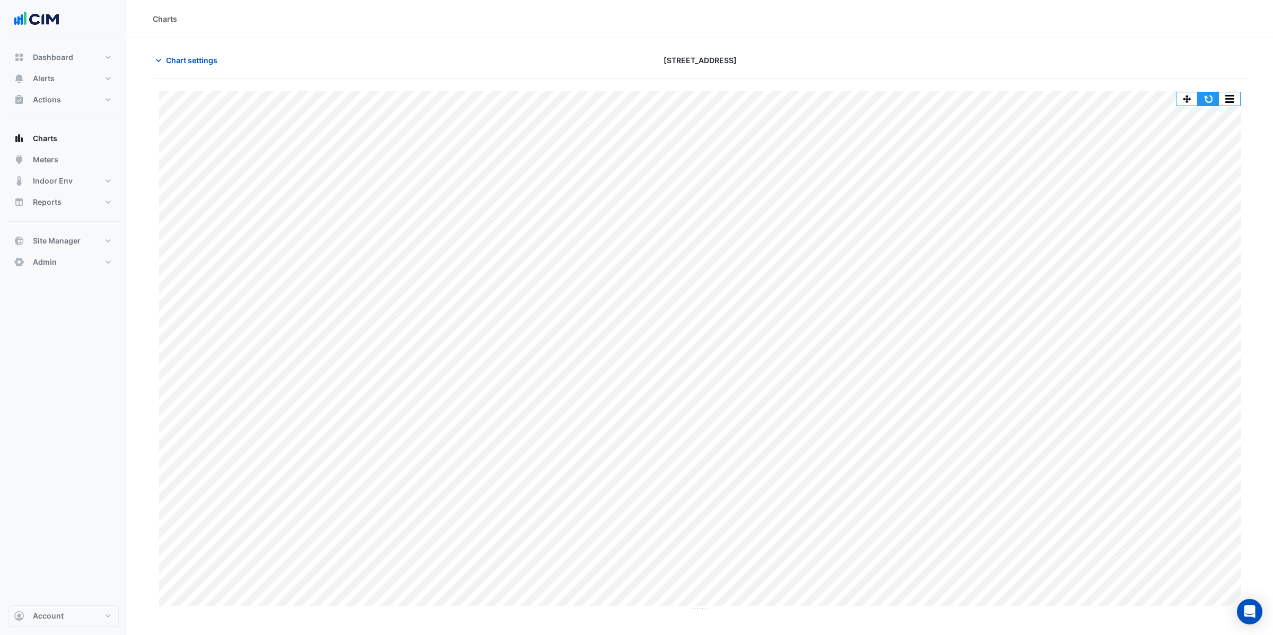
click at [1213, 95] on button "button" at bounding box center [1208, 98] width 21 height 13
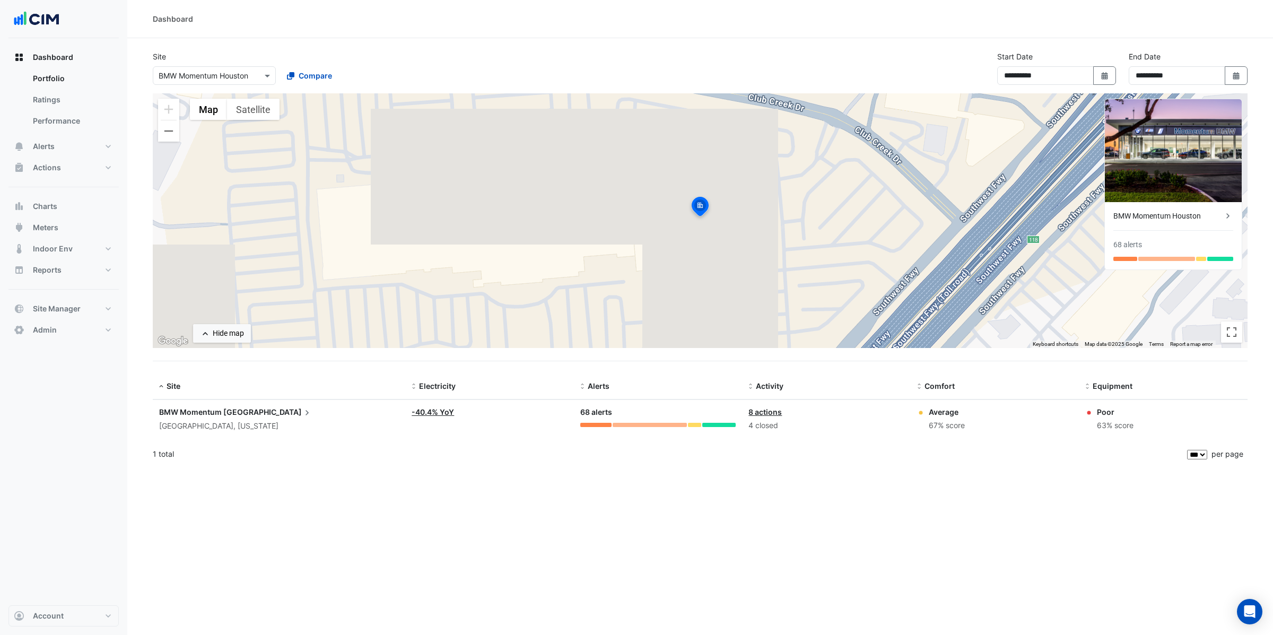
select select "***"
click at [62, 248] on span "Indoor Env" at bounding box center [53, 249] width 40 height 11
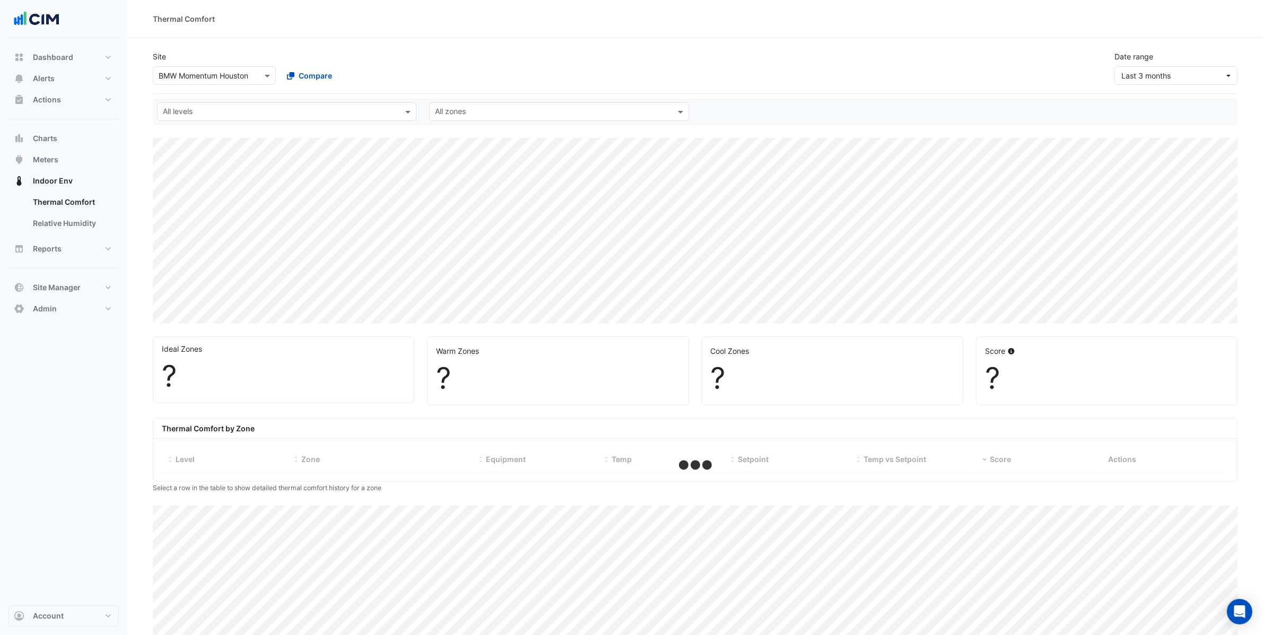
select select "***"
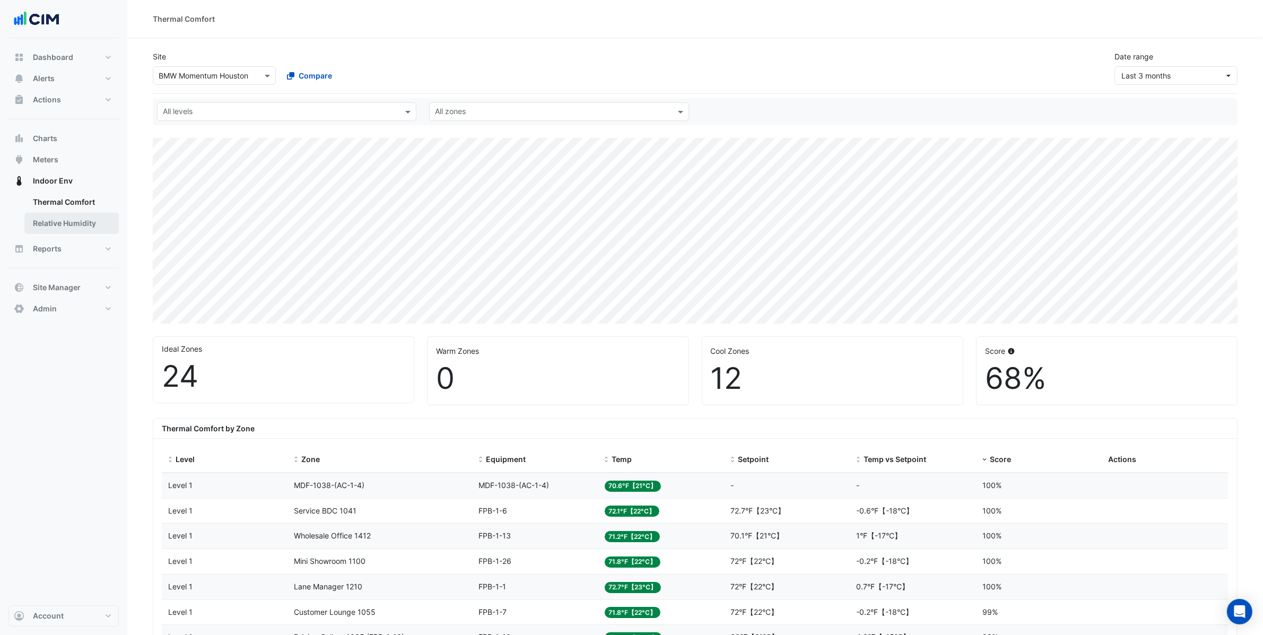
click at [70, 230] on link "Relative Humidity" at bounding box center [71, 223] width 94 height 21
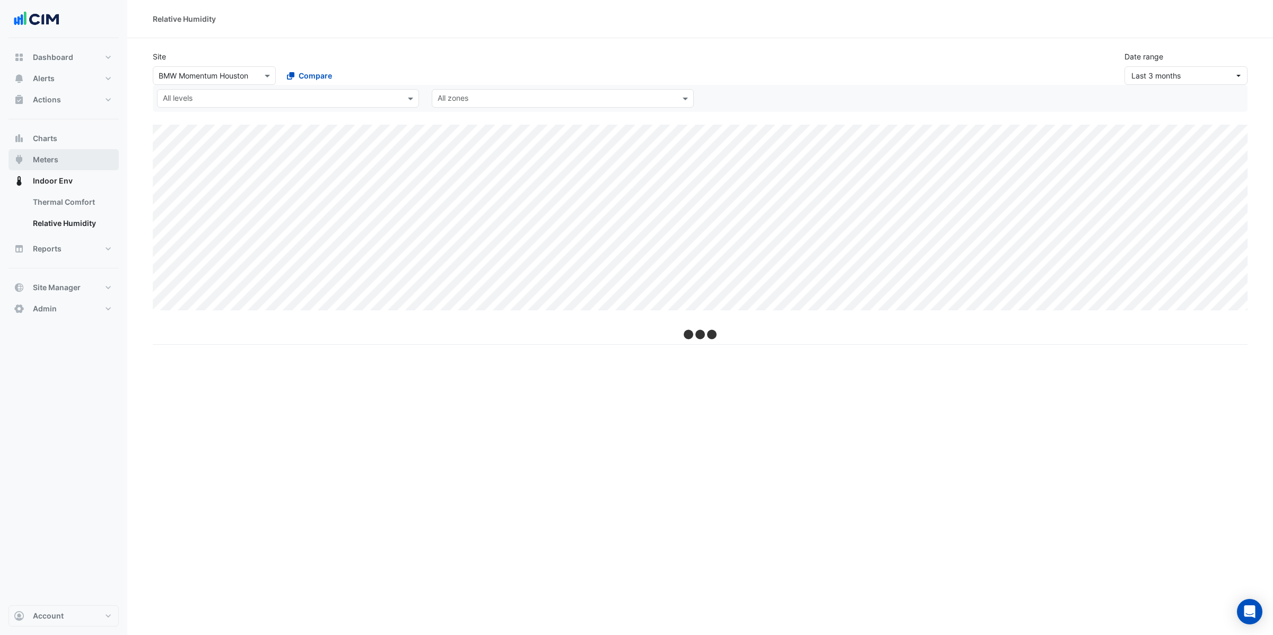
click at [62, 155] on button "Meters" at bounding box center [63, 159] width 110 height 21
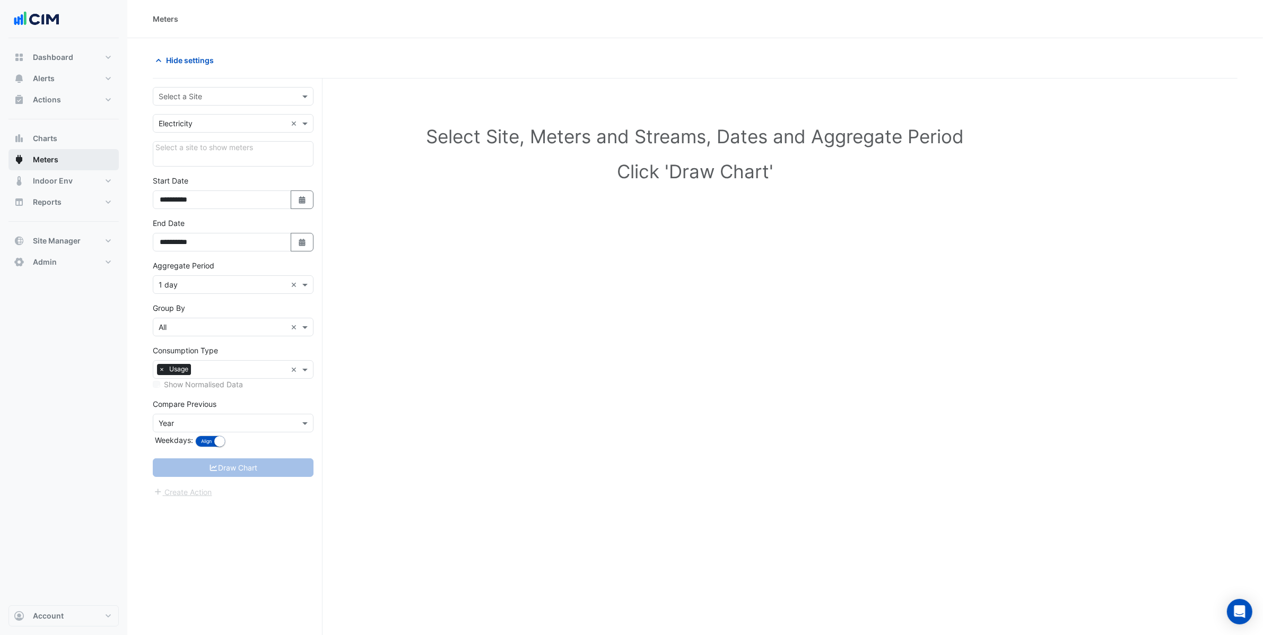
click at [61, 149] on button "Meters" at bounding box center [63, 159] width 110 height 21
click at [62, 140] on button "Charts" at bounding box center [63, 138] width 110 height 21
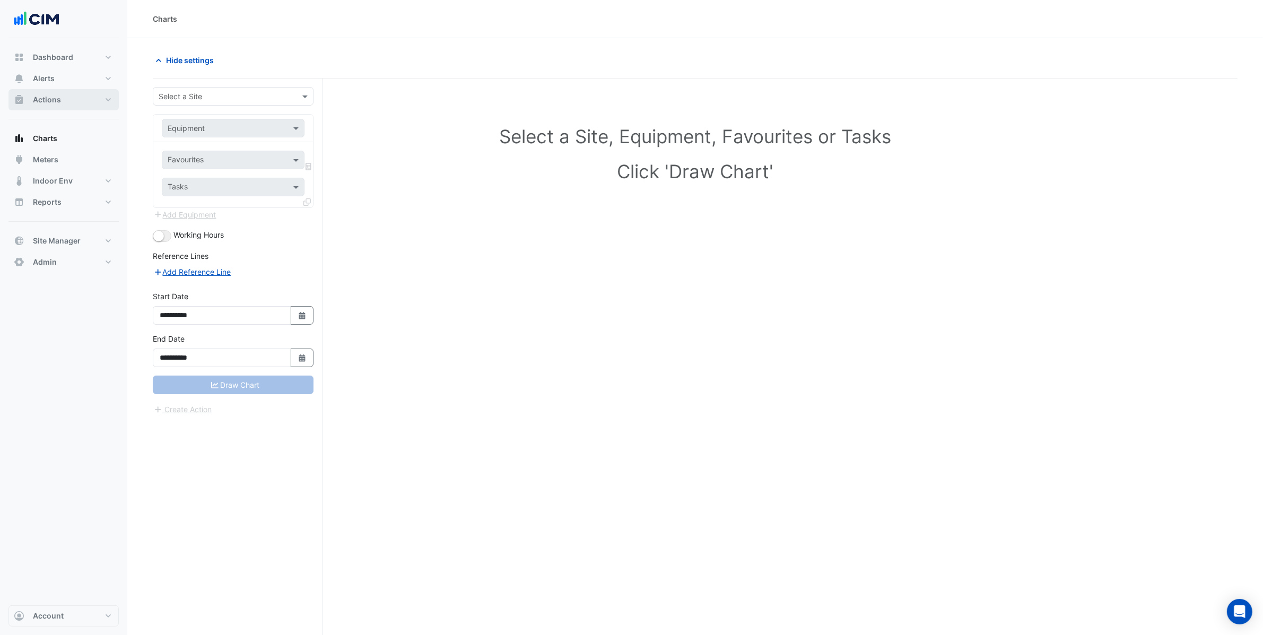
click at [73, 95] on button "Actions" at bounding box center [63, 99] width 110 height 21
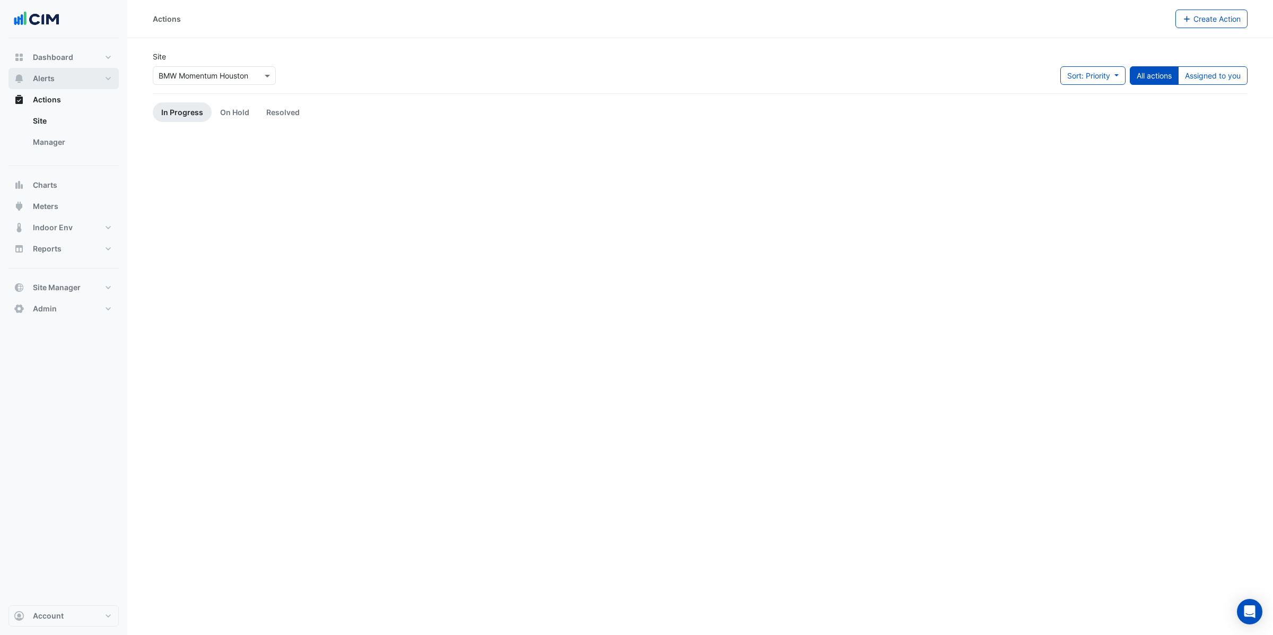
click at [75, 86] on button "Alerts" at bounding box center [63, 78] width 110 height 21
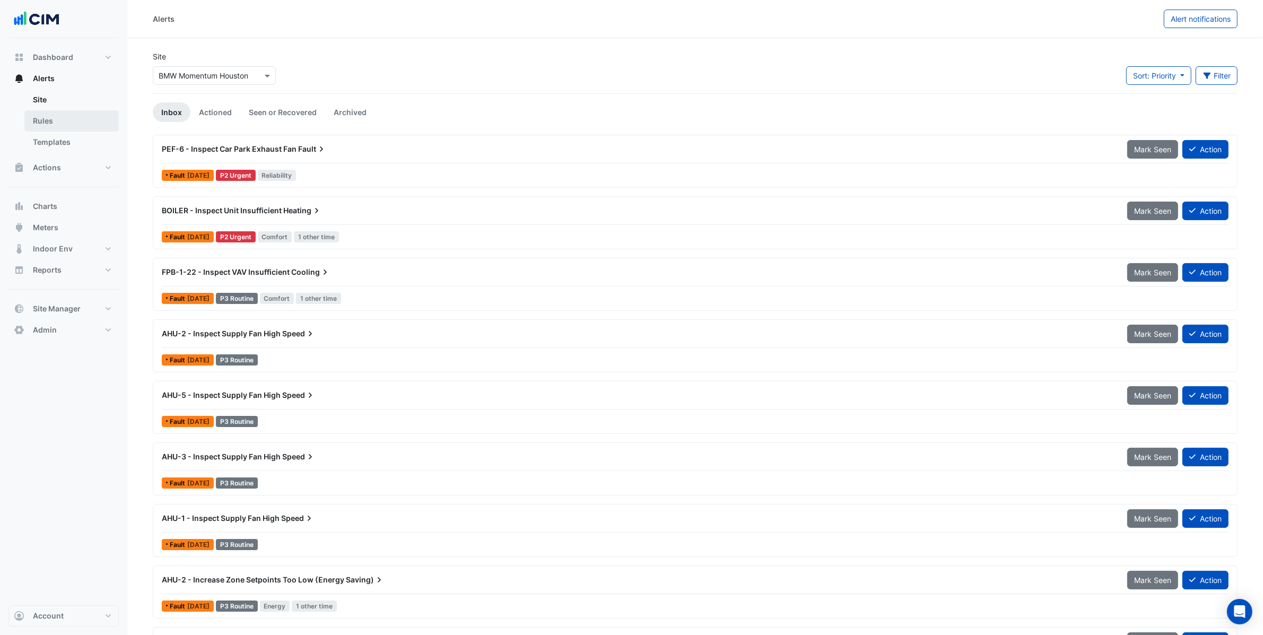
click at [48, 124] on link "Rules" at bounding box center [71, 120] width 94 height 21
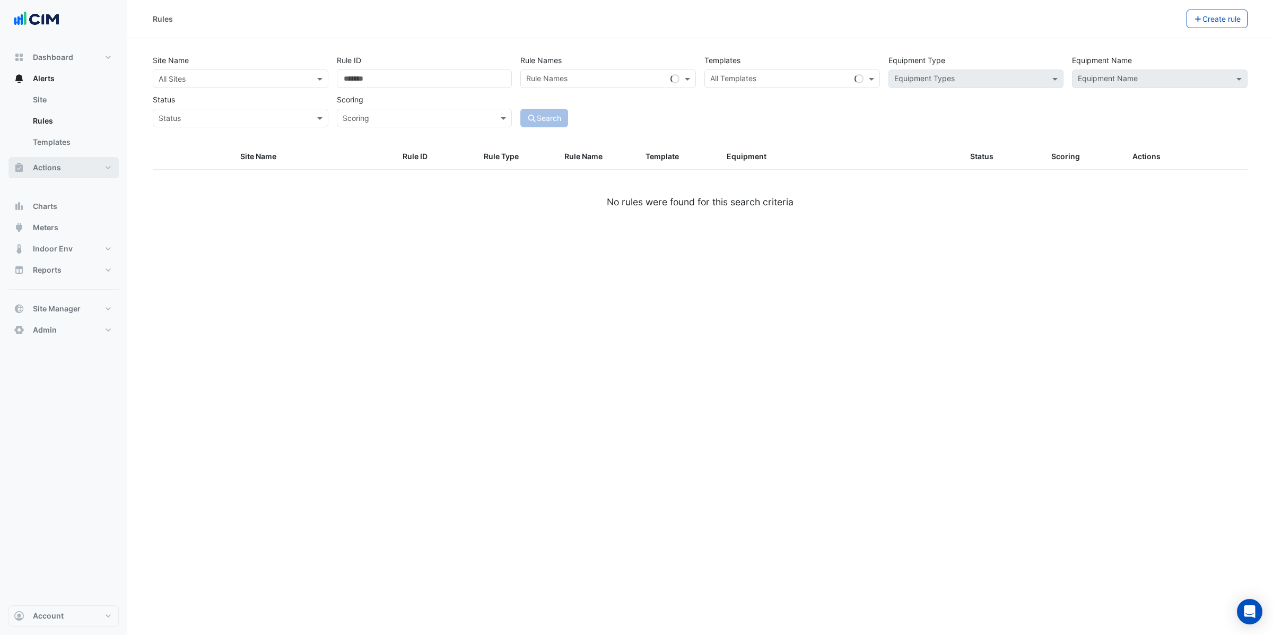
click at [53, 170] on span "Actions" at bounding box center [47, 167] width 28 height 11
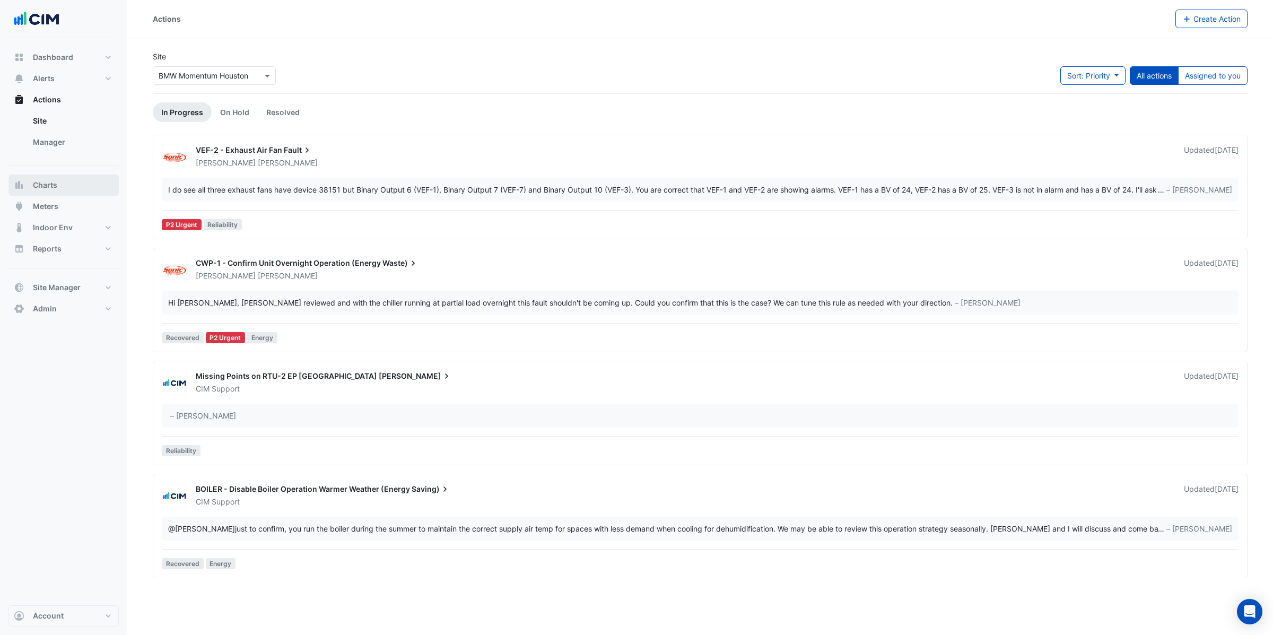
click at [43, 180] on span "Charts" at bounding box center [45, 185] width 24 height 11
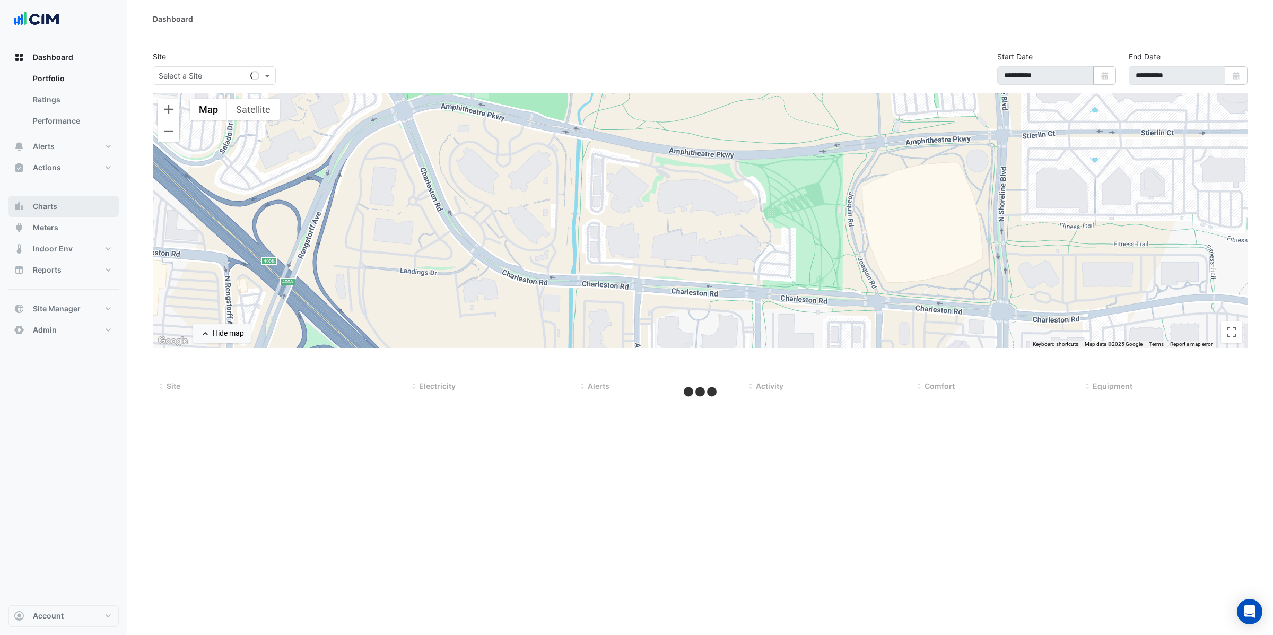
click at [62, 205] on button "Charts" at bounding box center [63, 206] width 110 height 21
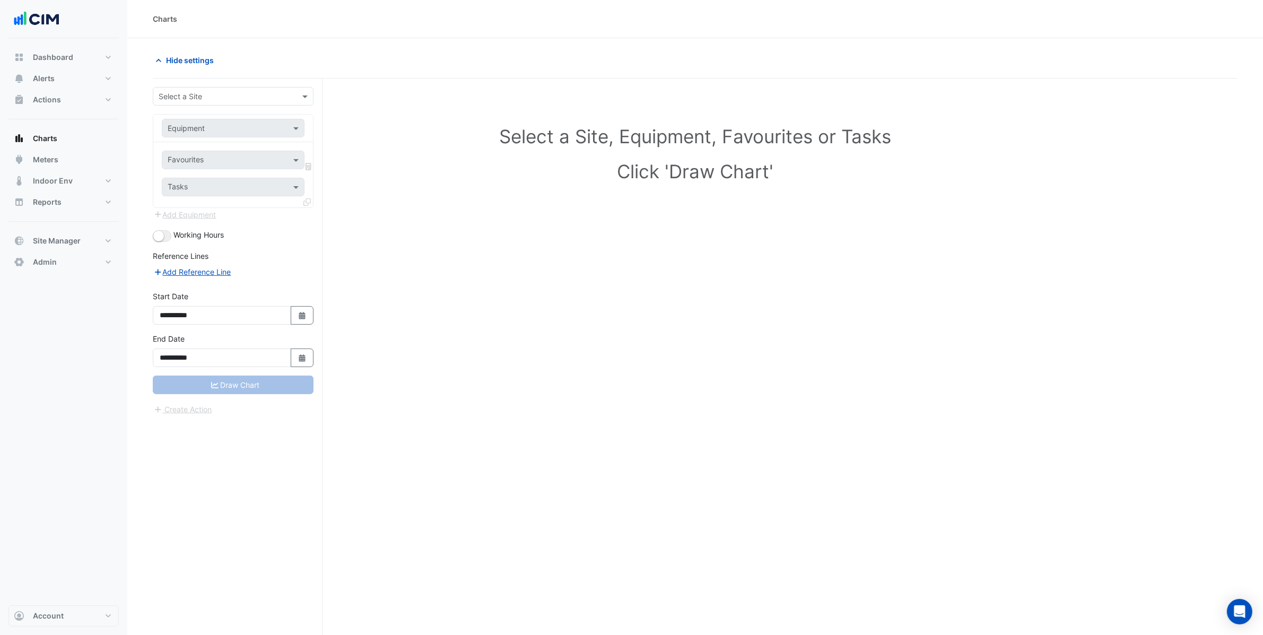
click at [75, 227] on div "Dashboard Portfolio Ratings Performance Alerts Site Rules Templates Actions Sit…" at bounding box center [63, 160] width 110 height 226
click at [80, 242] on button "Site Manager" at bounding box center [63, 240] width 110 height 21
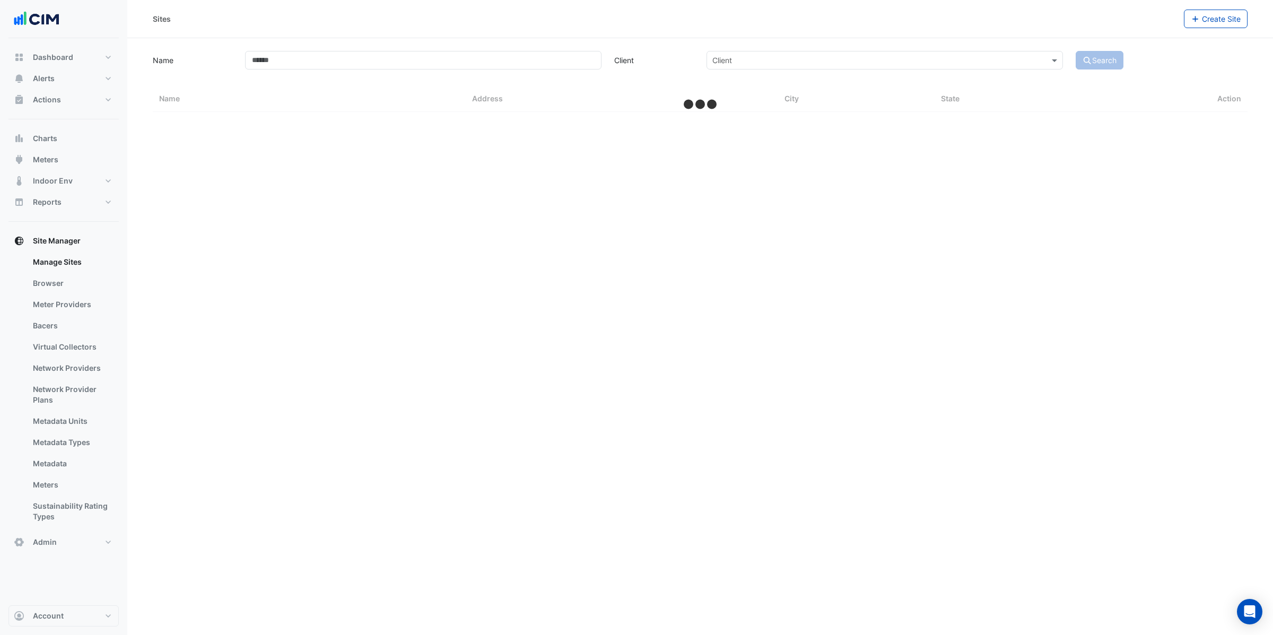
select select "***"
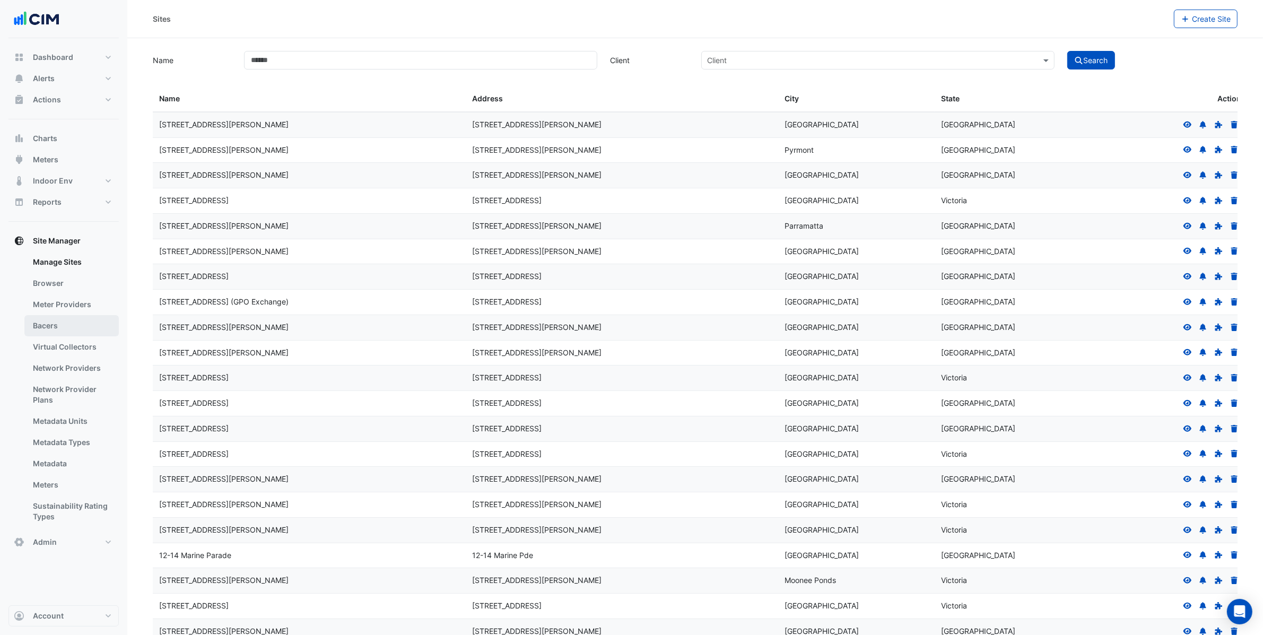
click at [66, 331] on link "Bacers" at bounding box center [71, 325] width 94 height 21
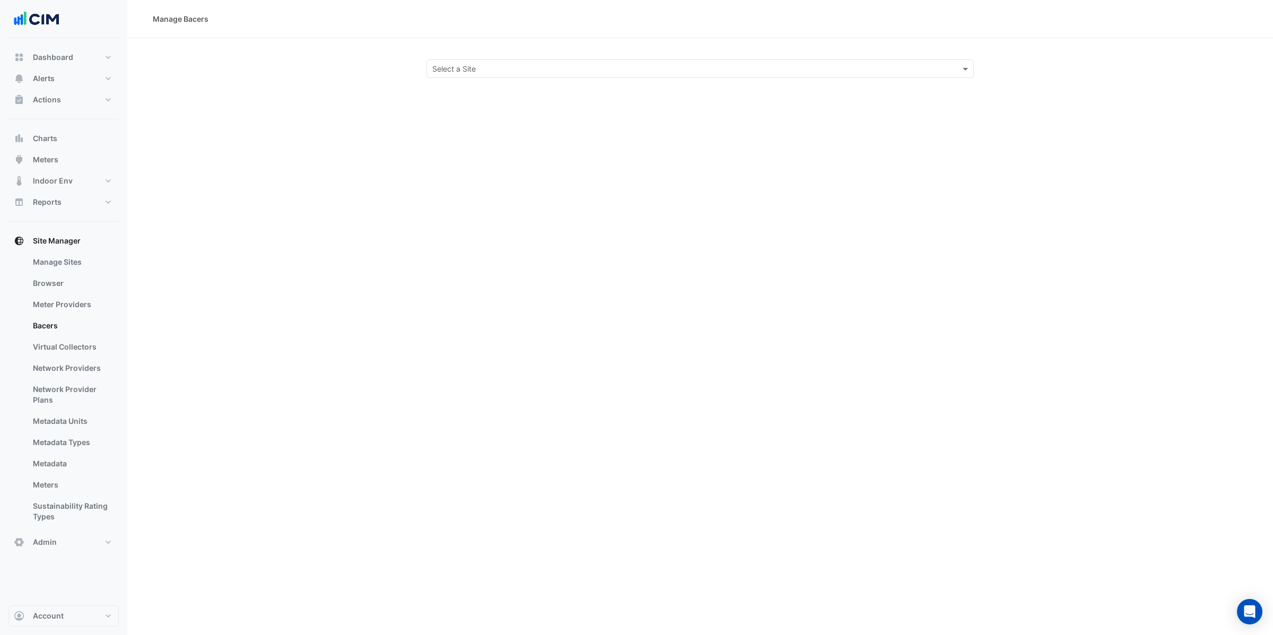
click at [492, 69] on input "text" at bounding box center [689, 69] width 515 height 11
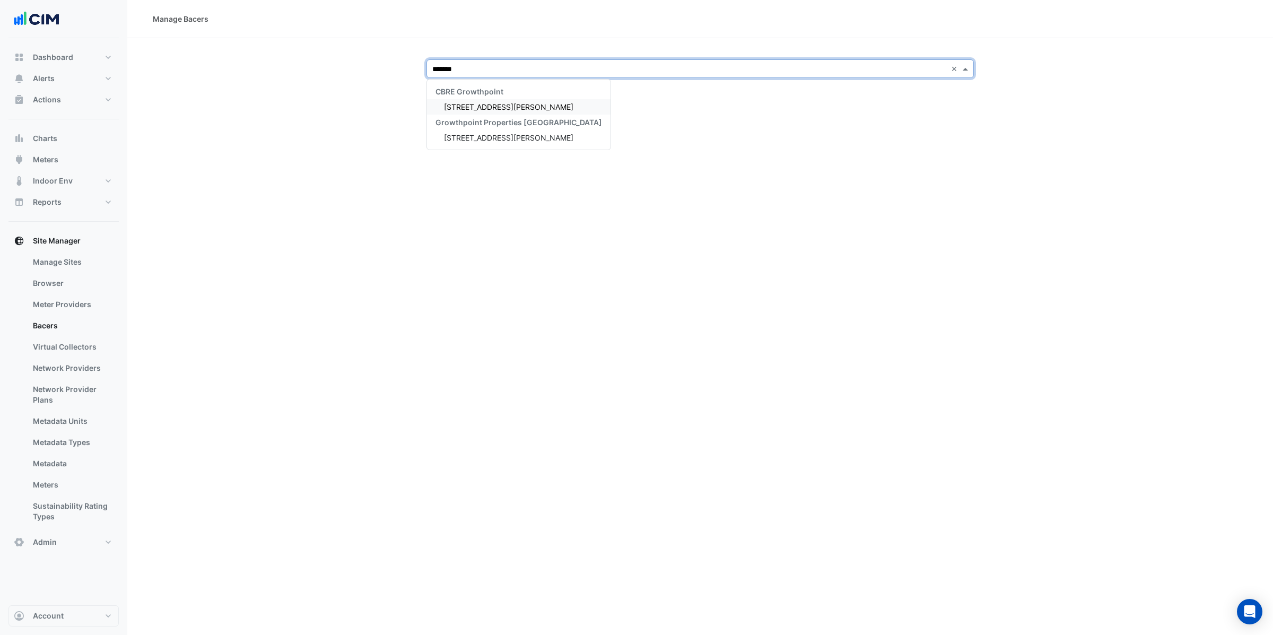
type input "********"
click at [479, 107] on span "[STREET_ADDRESS][PERSON_NAME]" at bounding box center [508, 106] width 129 height 9
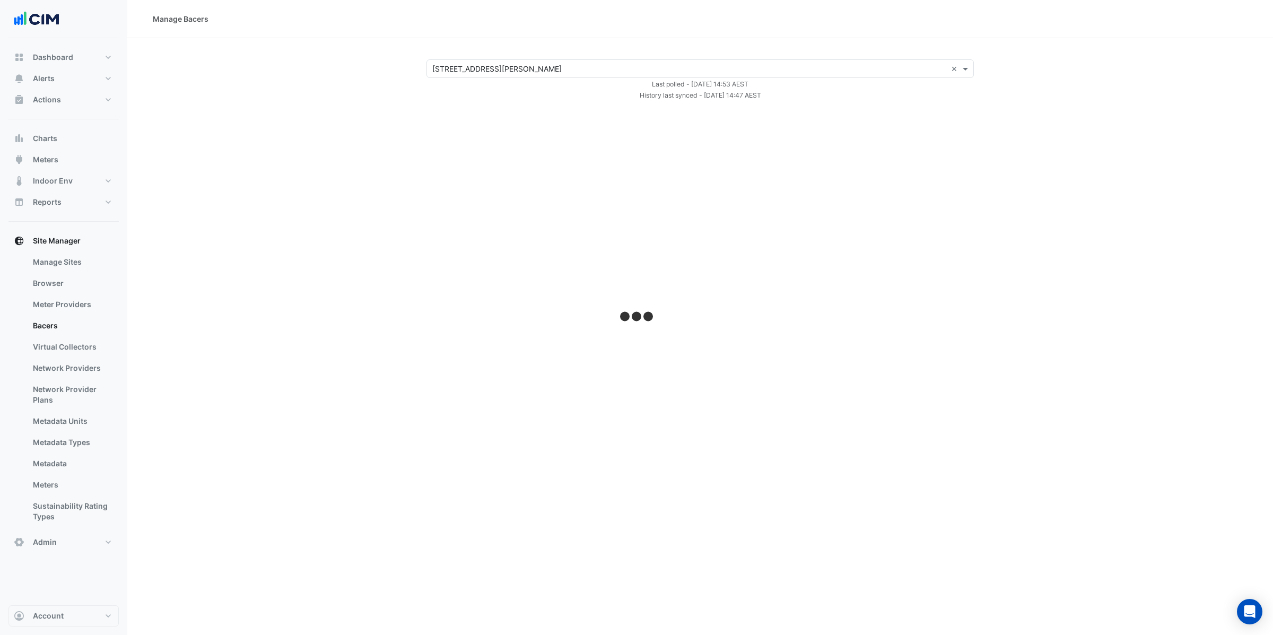
select select "***"
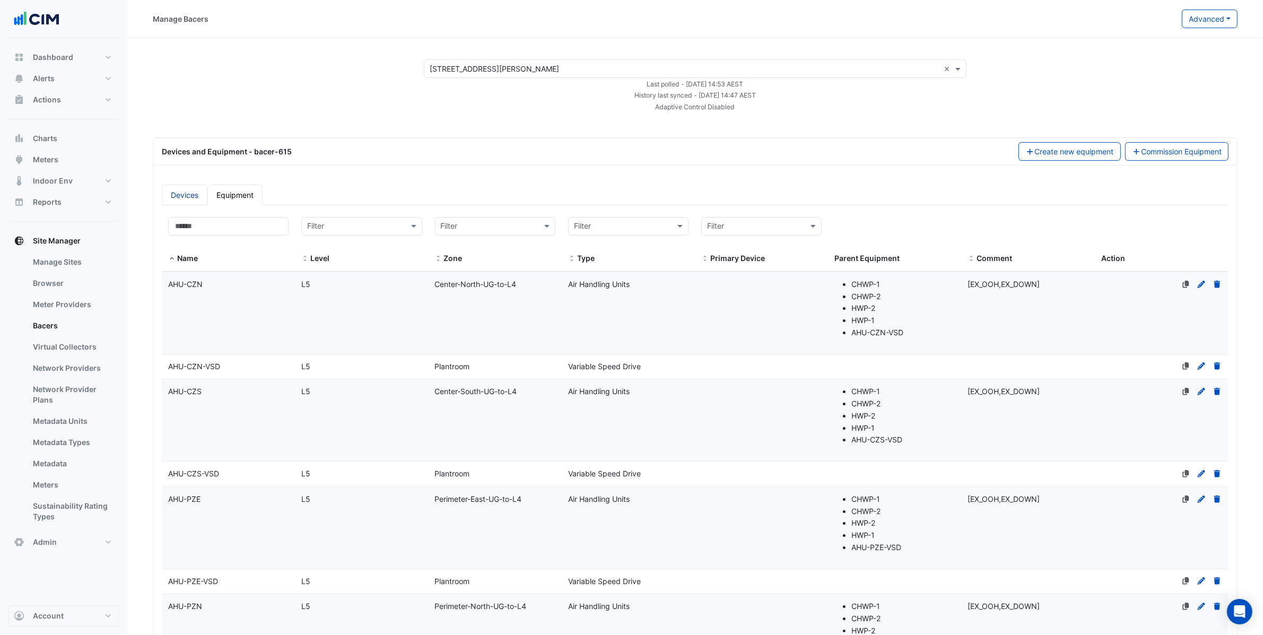
click at [194, 201] on link "Devices" at bounding box center [185, 195] width 46 height 21
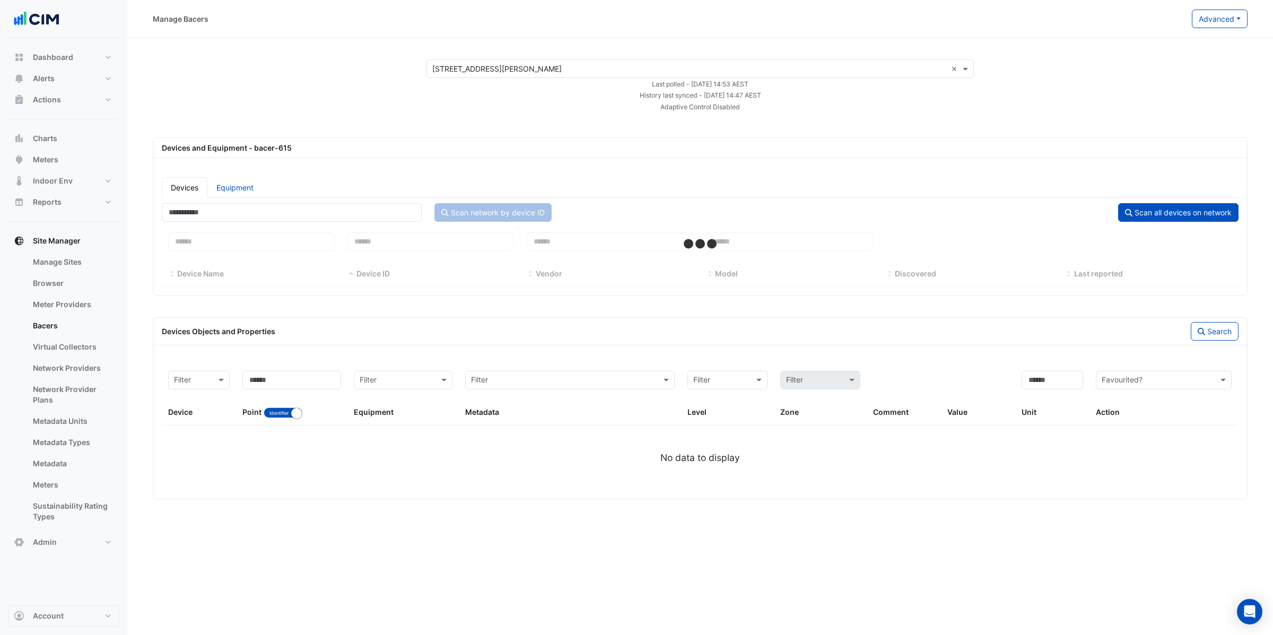
select select "***"
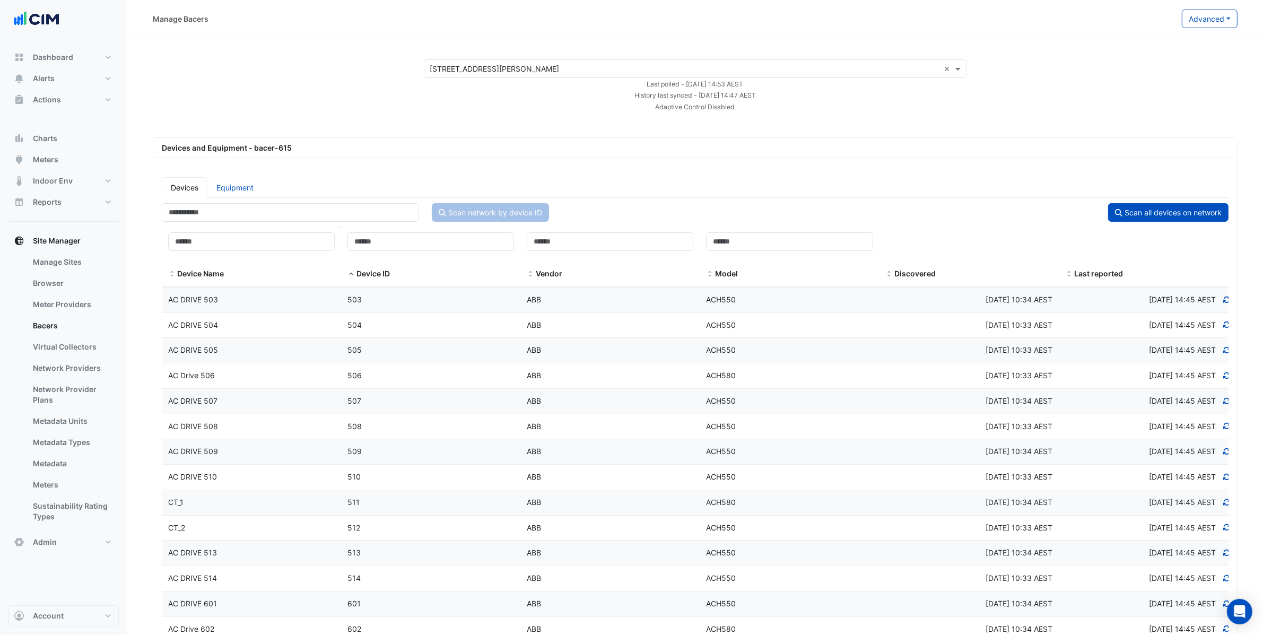
click at [202, 227] on datatable-header-cell "Device Name" at bounding box center [251, 256] width 179 height 61
click at [206, 233] on input at bounding box center [251, 241] width 167 height 19
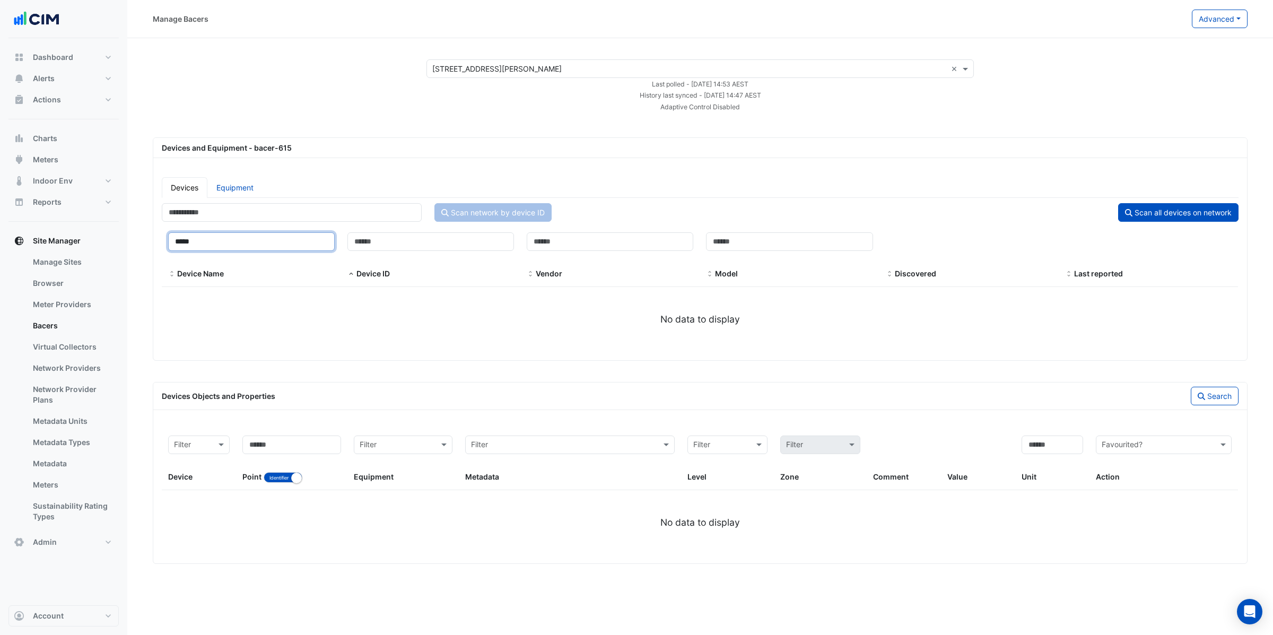
type input "****"
select select "***"
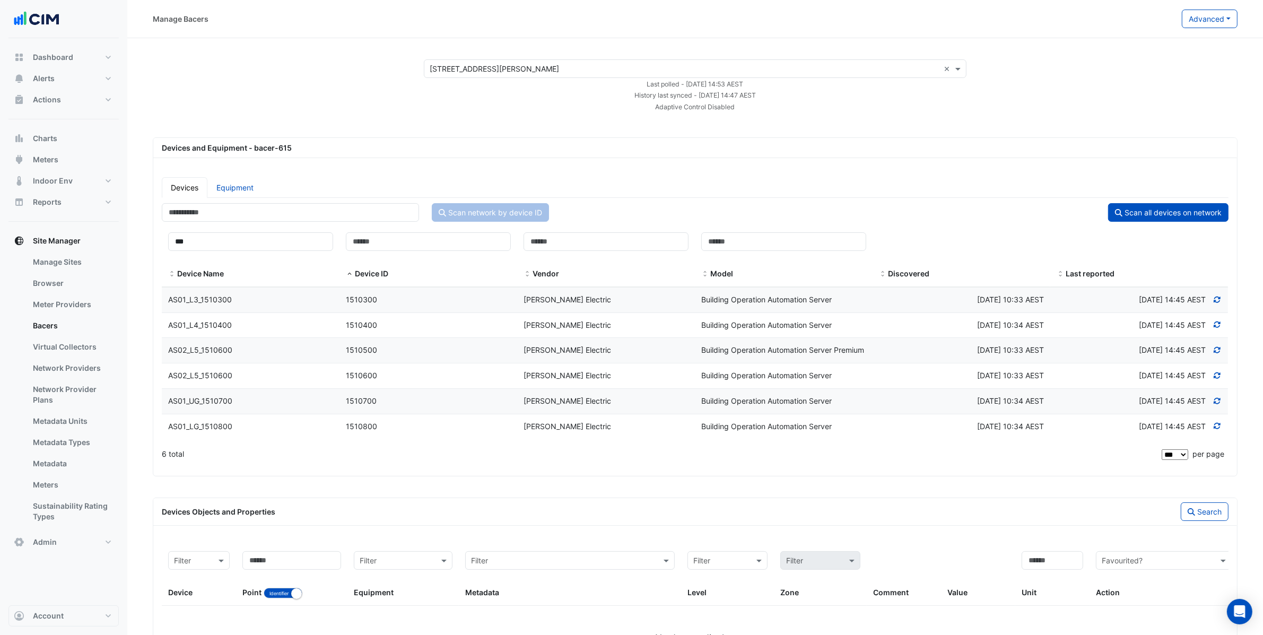
click at [375, 360] on datatable-body-cell "Device ID 1510500" at bounding box center [429, 350] width 178 height 25
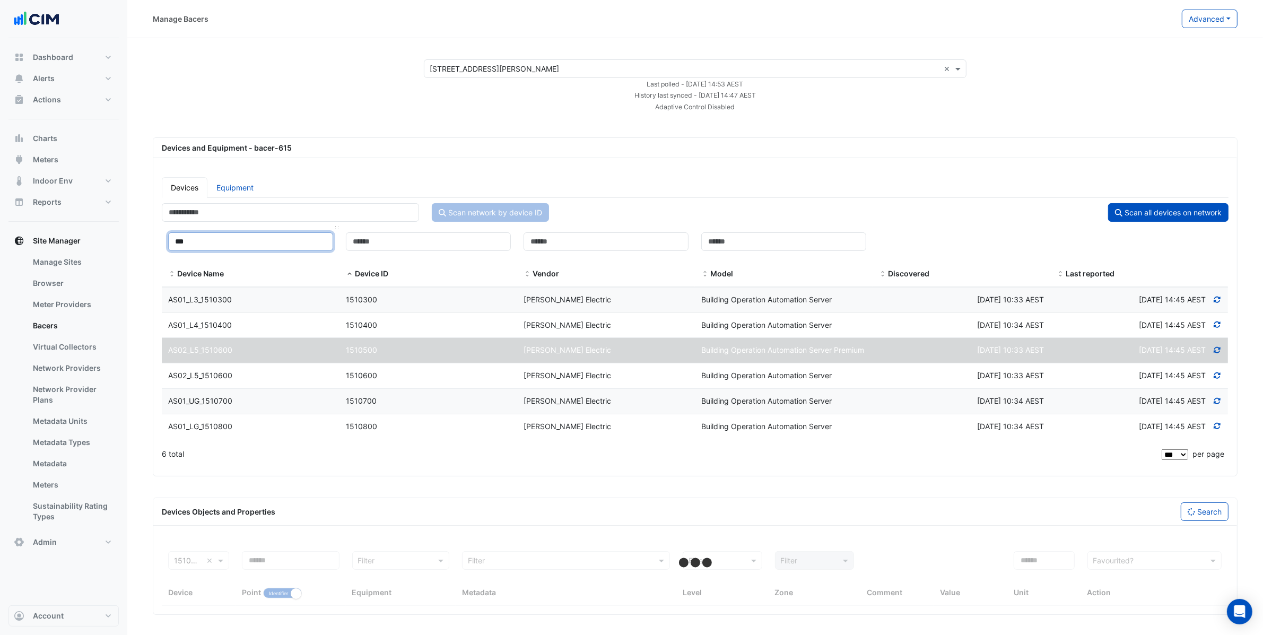
drag, startPoint x: 215, startPoint y: 246, endPoint x: 292, endPoint y: 232, distance: 78.2
click at [215, 246] on input "***" at bounding box center [250, 241] width 165 height 19
type input "**"
select select "***"
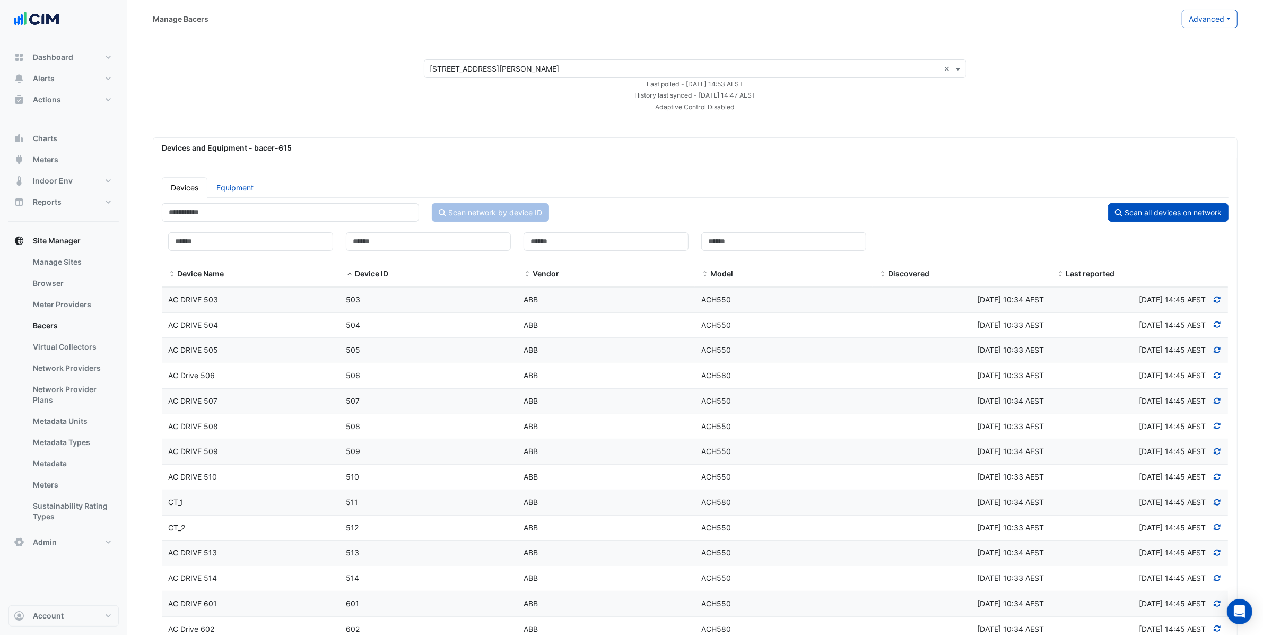
drag, startPoint x: 229, startPoint y: 185, endPoint x: 236, endPoint y: 175, distance: 11.8
click at [230, 185] on link "Equipment" at bounding box center [234, 187] width 55 height 21
select select "***"
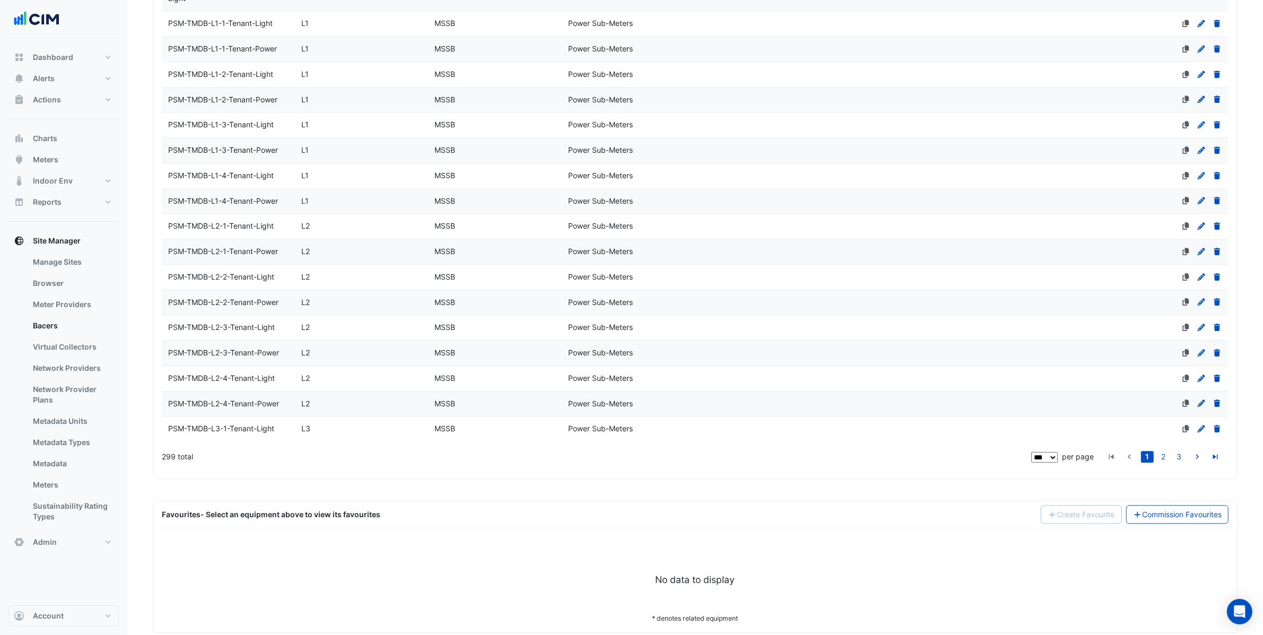
scroll to position [3007, 0]
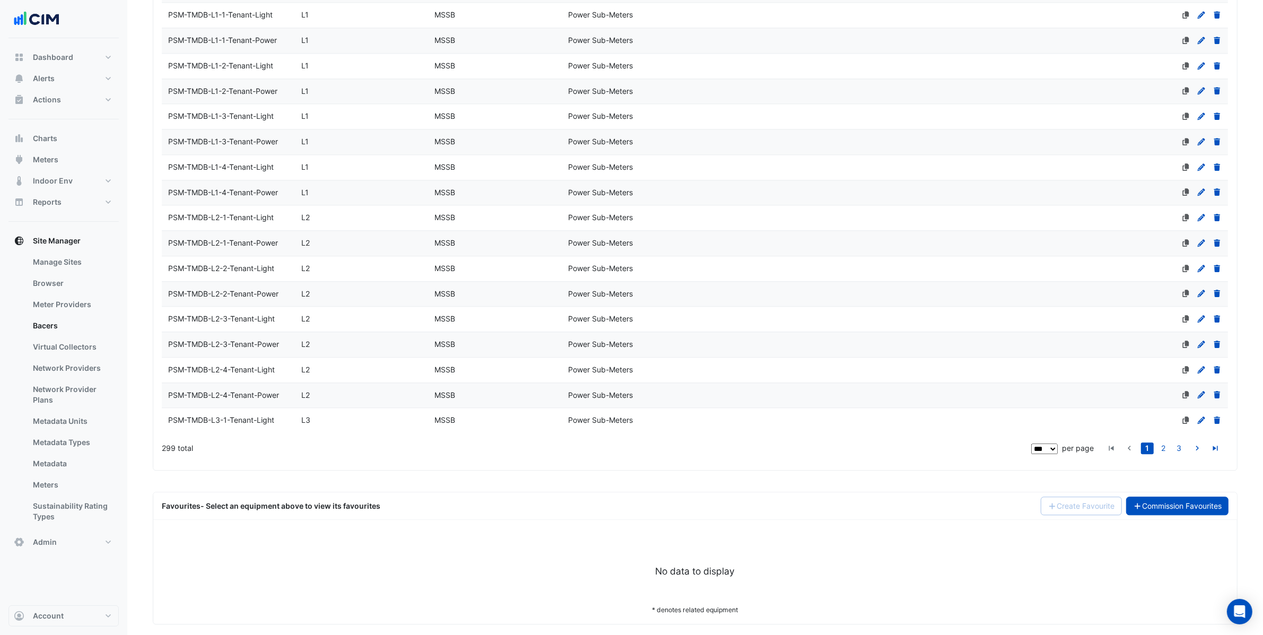
click at [1186, 497] on link "Commission Favourites" at bounding box center [1177, 506] width 103 height 19
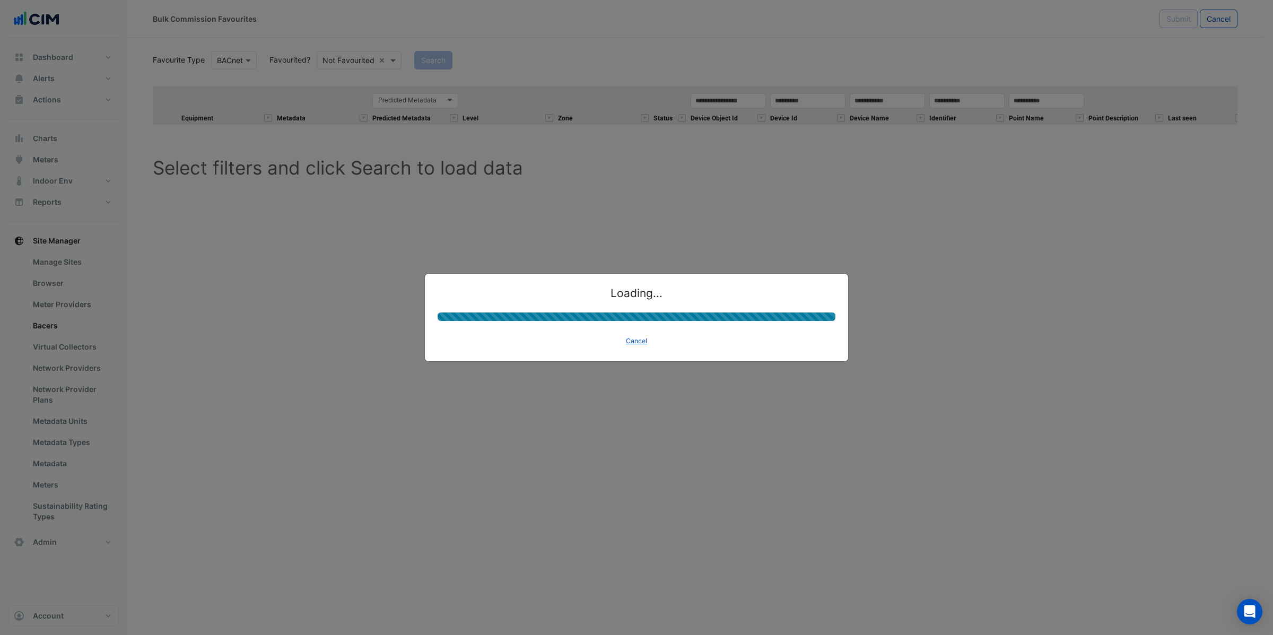
drag, startPoint x: 648, startPoint y: 338, endPoint x: 617, endPoint y: 326, distance: 33.6
click at [646, 337] on button "Cancel" at bounding box center [636, 341] width 31 height 15
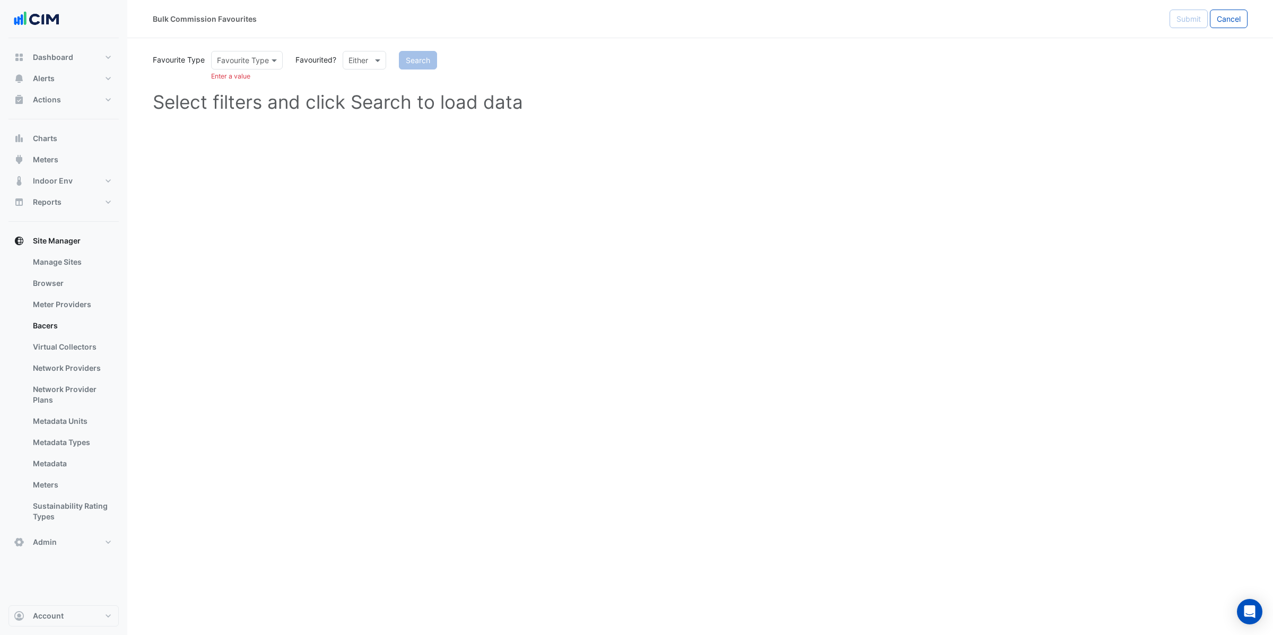
click at [343, 62] on ng-select "Either" at bounding box center [365, 60] width 44 height 19
click at [359, 62] on input "text" at bounding box center [354, 60] width 11 height 11
click at [378, 101] on div "Not Favourited" at bounding box center [377, 98] width 69 height 15
click at [262, 56] on div at bounding box center [247, 60] width 71 height 12
click at [245, 84] on div "BACnet" at bounding box center [233, 82] width 43 height 15
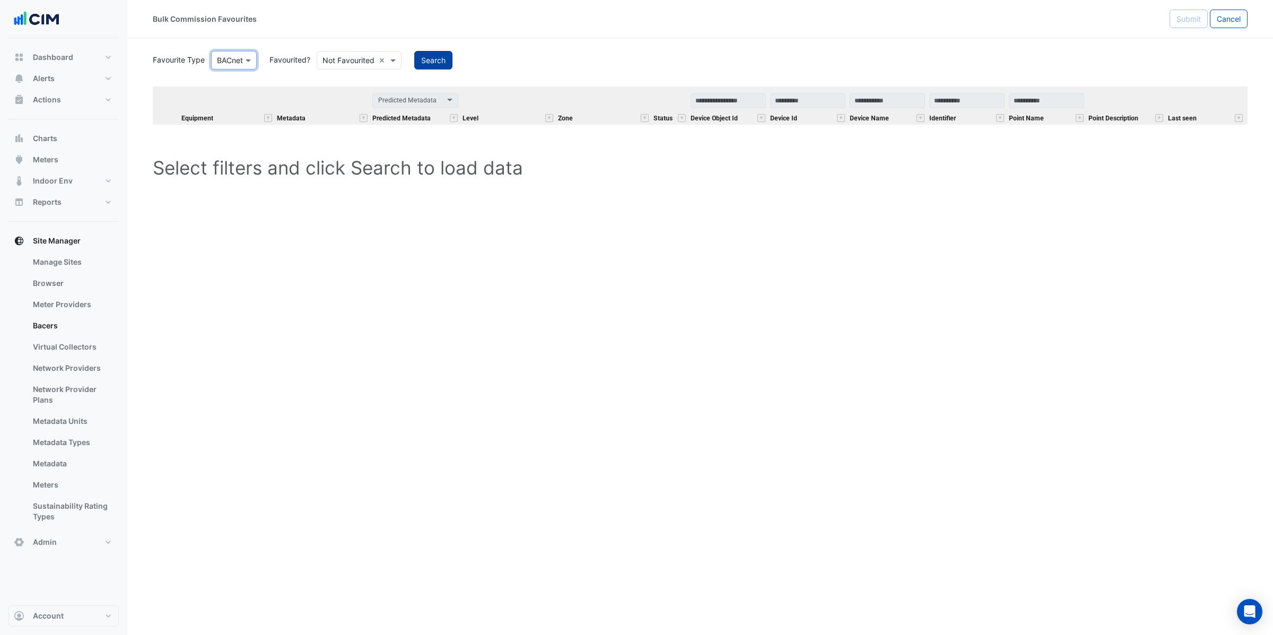
click at [437, 57] on button "Search" at bounding box center [433, 60] width 38 height 19
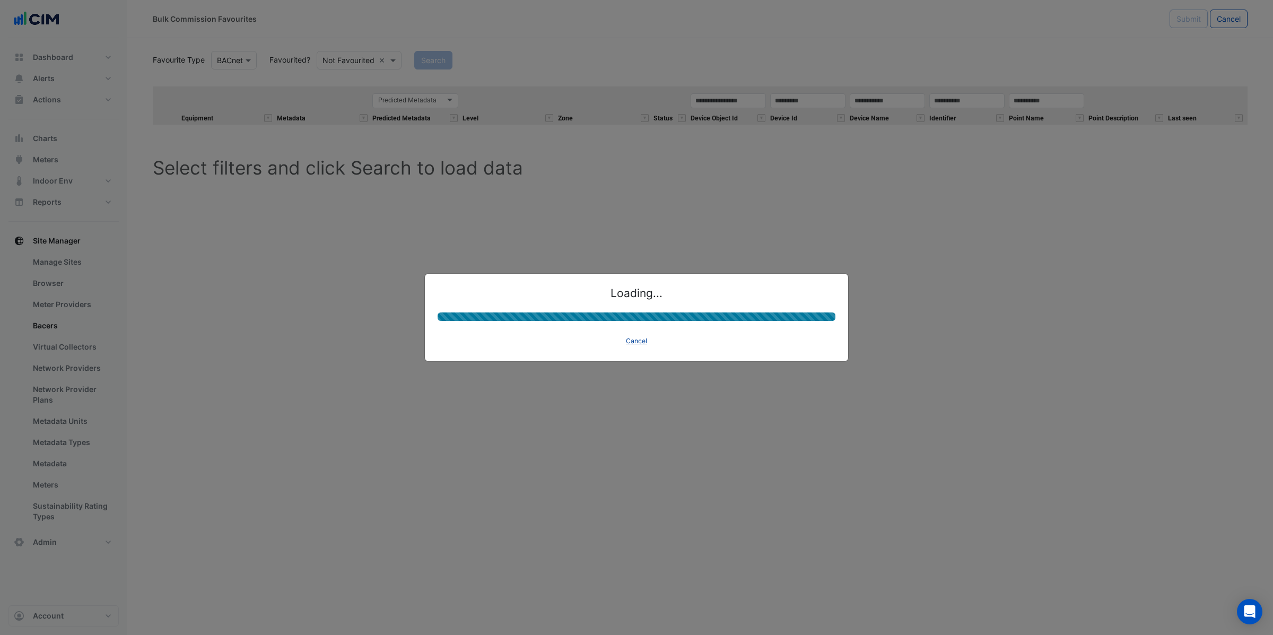
click at [627, 344] on button "Cancel" at bounding box center [636, 341] width 31 height 15
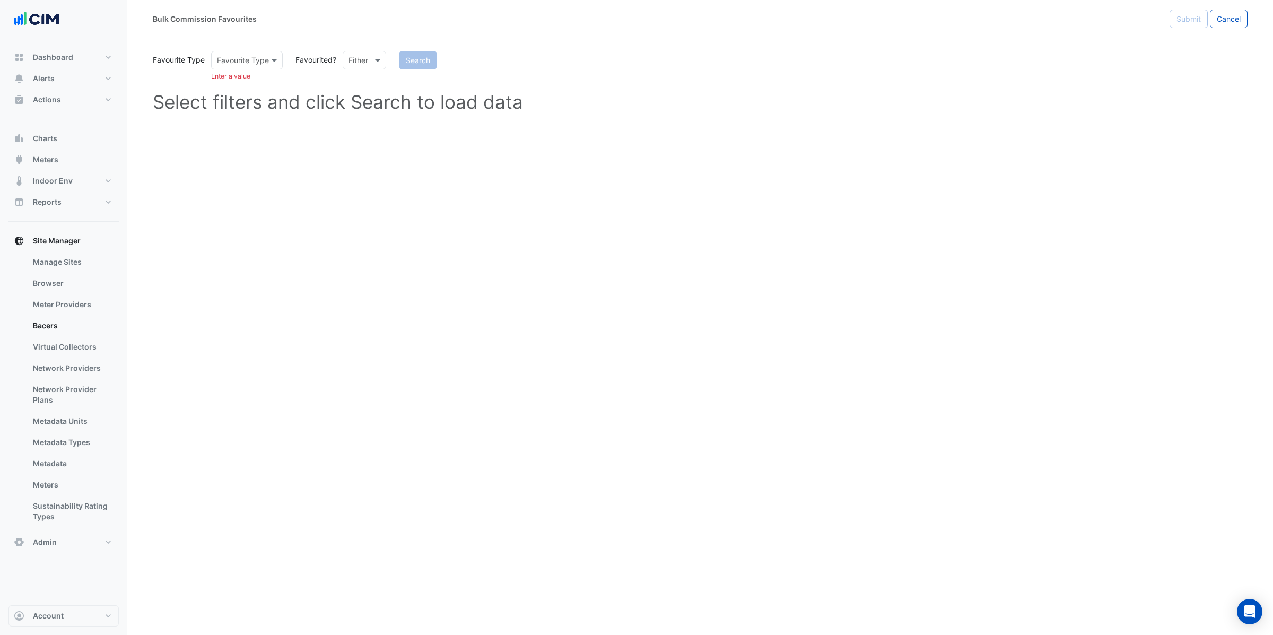
click at [349, 57] on input "text" at bounding box center [354, 60] width 11 height 11
click at [375, 79] on div "Favourited" at bounding box center [377, 82] width 69 height 15
click at [375, 62] on input "text" at bounding box center [367, 60] width 37 height 11
click at [392, 105] on div "Not Favourited" at bounding box center [377, 98] width 69 height 15
click at [258, 62] on div at bounding box center [247, 60] width 71 height 12
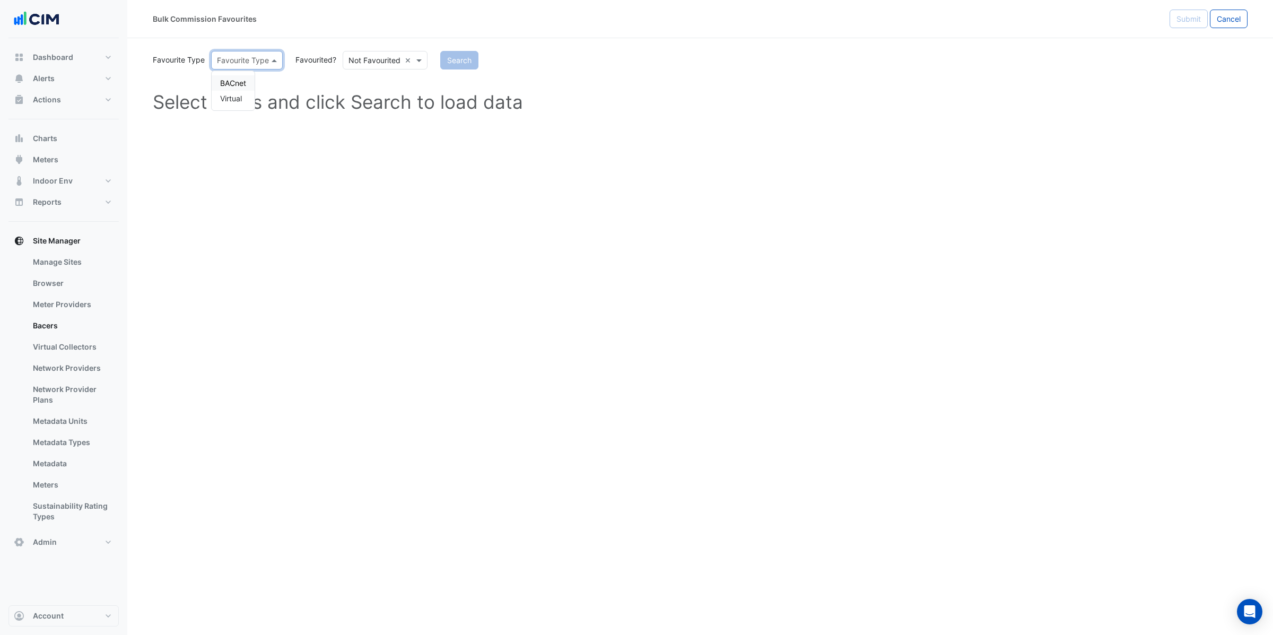
click at [244, 78] on div "BACnet" at bounding box center [233, 82] width 43 height 15
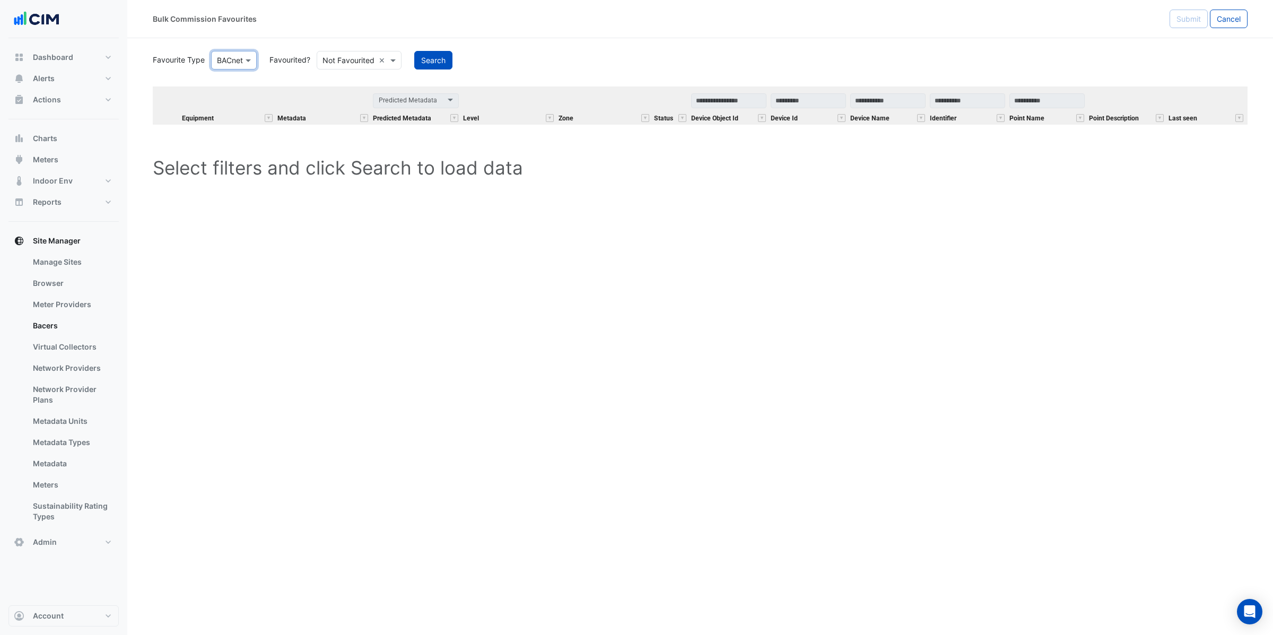
scroll to position [0, 77]
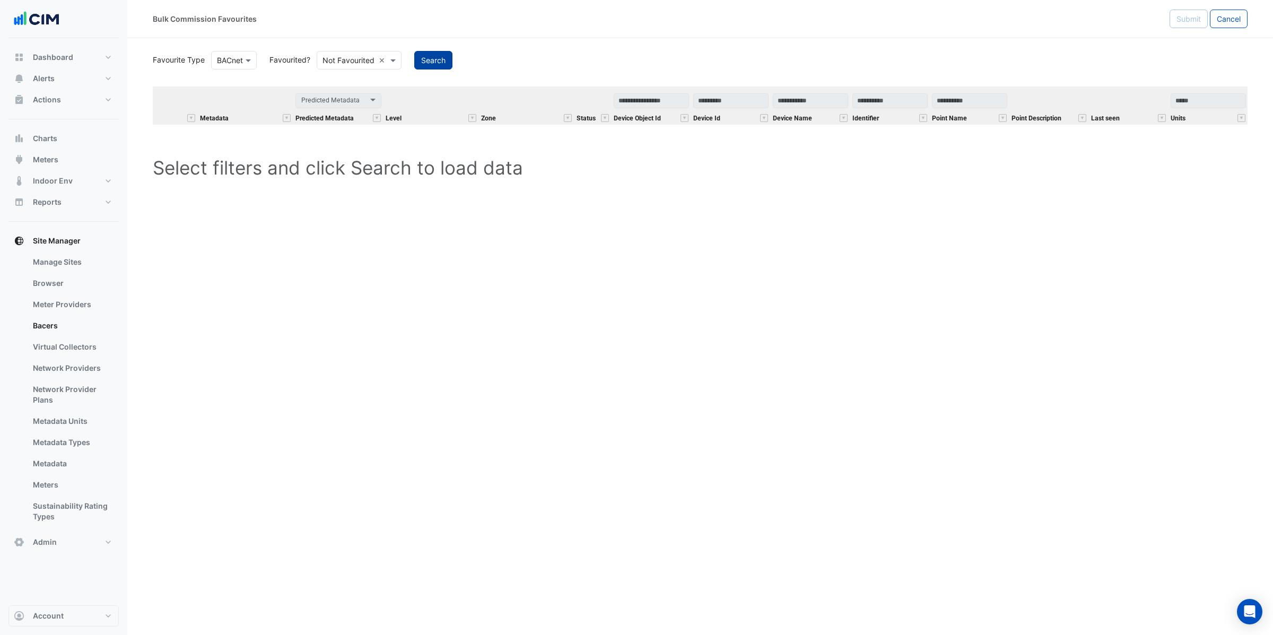
click at [430, 65] on button "Search" at bounding box center [433, 60] width 38 height 19
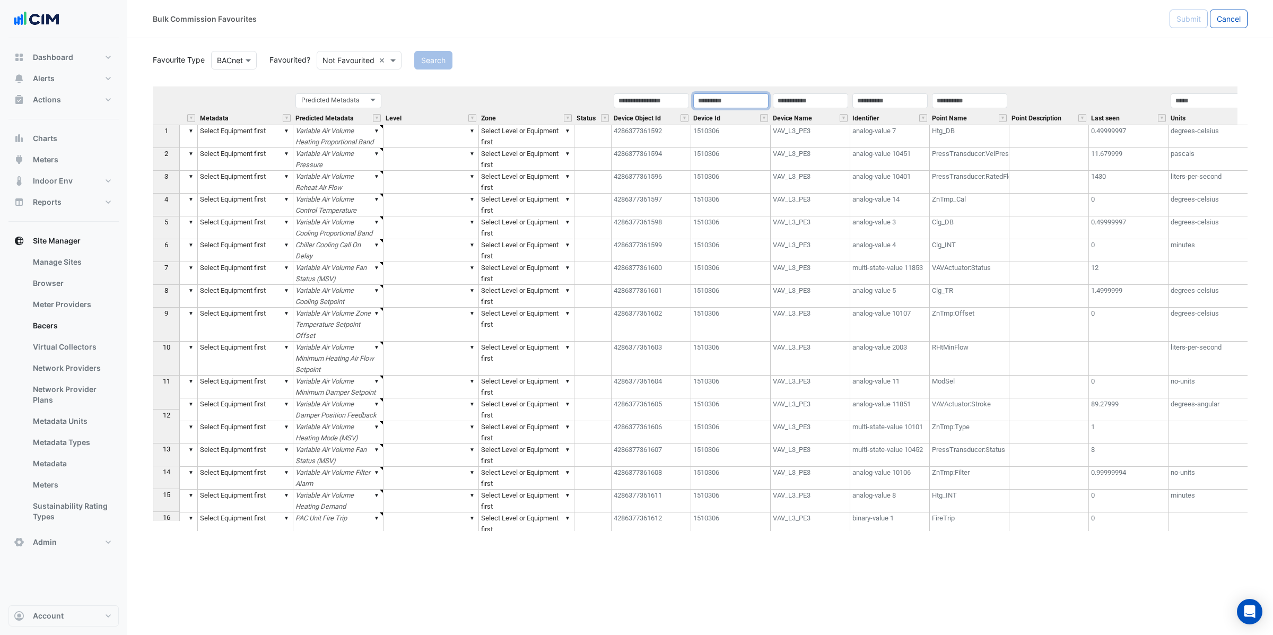
click at [724, 101] on input "text" at bounding box center [730, 100] width 75 height 15
type input "*******"
click at [440, 60] on button "Search" at bounding box center [433, 60] width 38 height 19
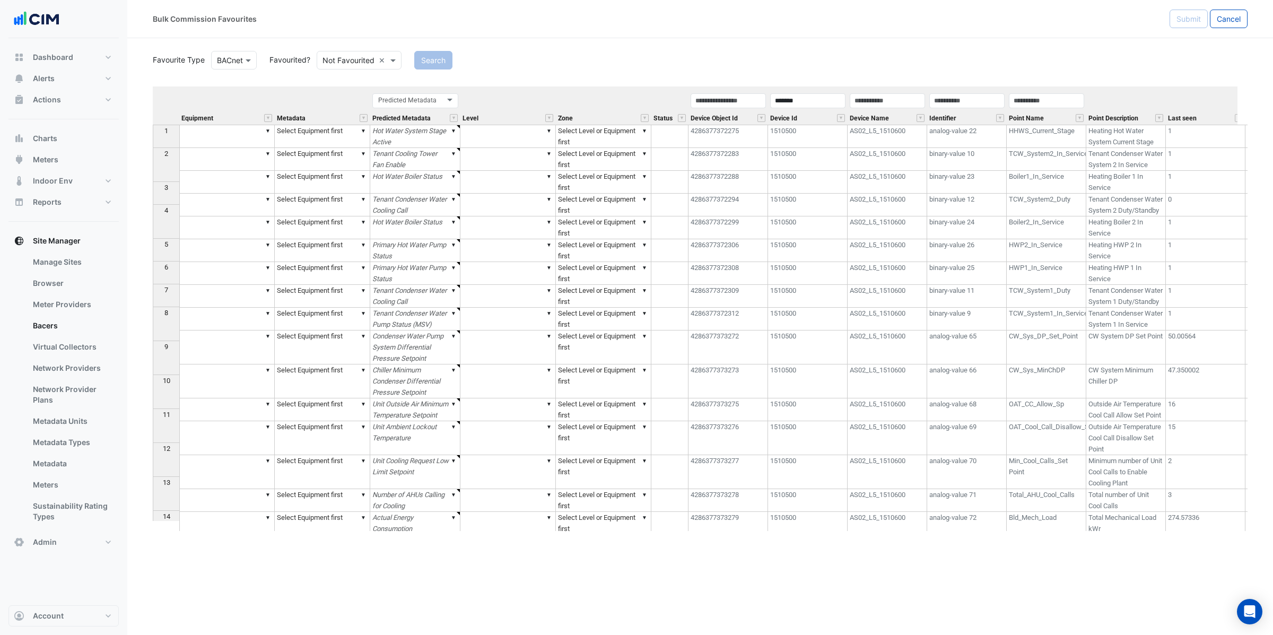
click at [1053, 133] on td "HHWS_Current_Stage" at bounding box center [1047, 136] width 80 height 23
click at [1072, 171] on td "TCW_System2_In_Service" at bounding box center [1047, 159] width 80 height 23
drag, startPoint x: 1006, startPoint y: 95, endPoint x: 963, endPoint y: 95, distance: 43.0
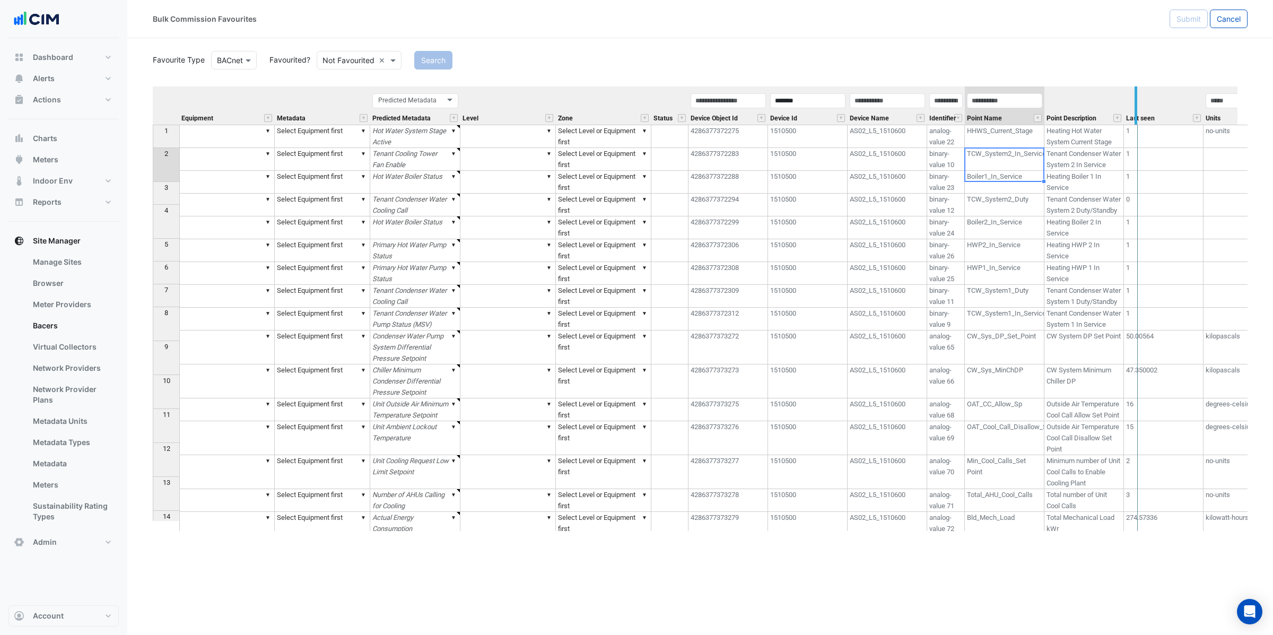
drag, startPoint x: 1044, startPoint y: 101, endPoint x: 1137, endPoint y: 91, distance: 94.4
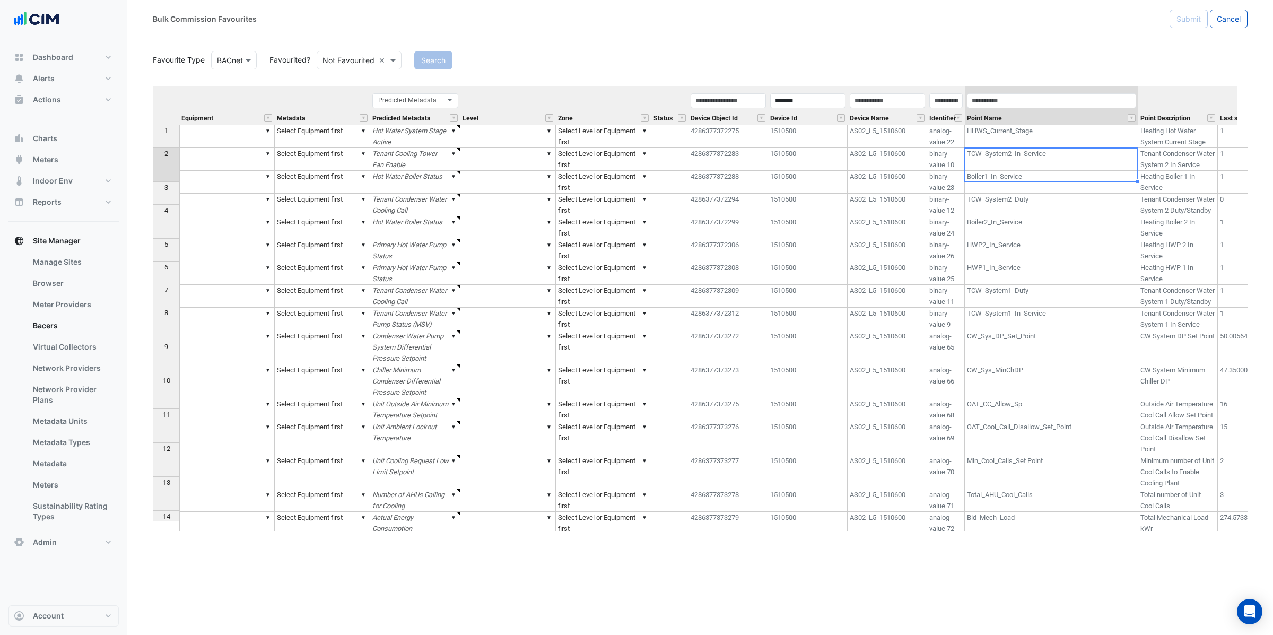
click at [1057, 194] on td "Boiler1_In_Service" at bounding box center [1051, 182] width 173 height 23
click at [1021, 216] on td "TCW_System2_Duty" at bounding box center [1051, 205] width 173 height 23
click at [1041, 239] on td "Boiler2_In_Service" at bounding box center [1051, 227] width 173 height 23
click at [1052, 262] on td "HWP2_In_Service" at bounding box center [1051, 250] width 173 height 23
click at [1053, 285] on td "HWP1_In_Service" at bounding box center [1051, 273] width 173 height 23
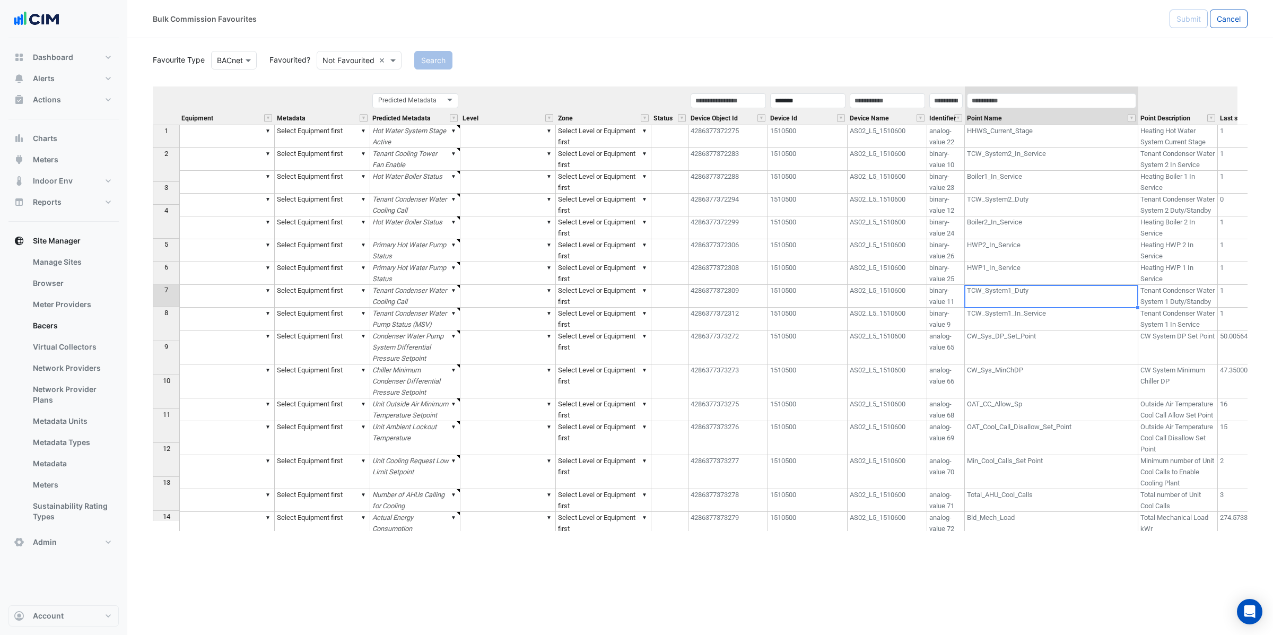
click at [1059, 308] on td "TCW_System1_Duty" at bounding box center [1051, 296] width 173 height 23
click at [1062, 331] on td "TCW_System1_In_Service" at bounding box center [1051, 319] width 173 height 23
click at [1064, 364] on td "CW_Sys_DP_Set_Point" at bounding box center [1051, 348] width 173 height 34
click at [1014, 398] on td "CW_Sys_MinChDP" at bounding box center [1051, 381] width 173 height 34
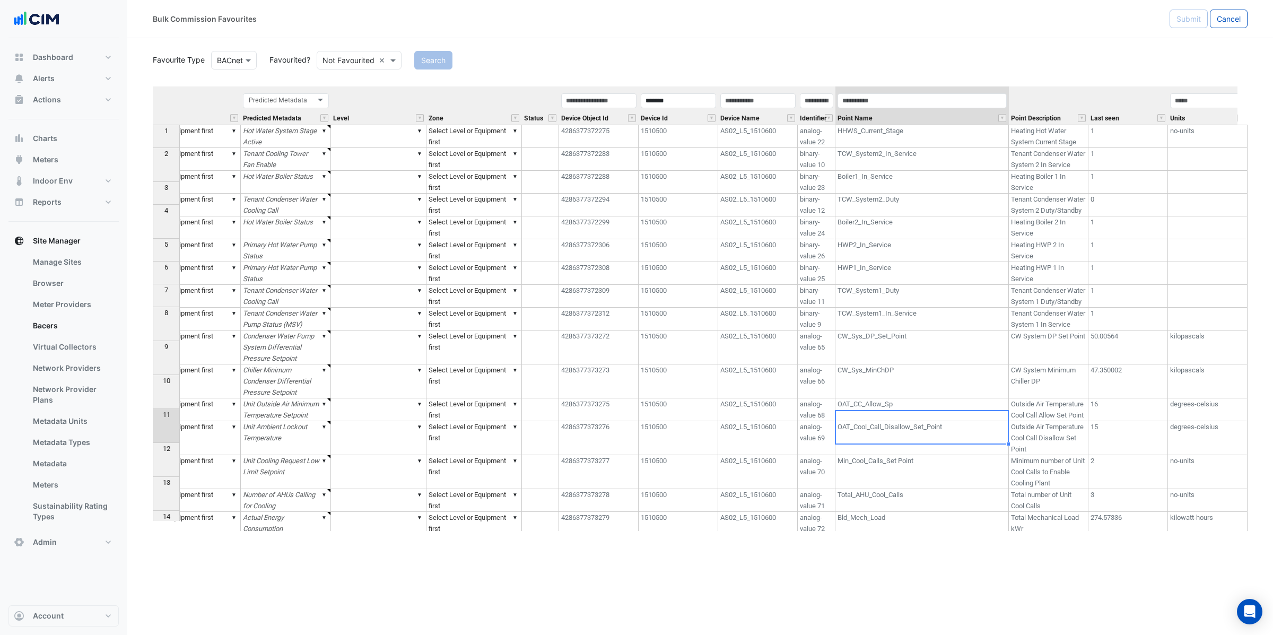
scroll to position [0, 130]
drag, startPoint x: 901, startPoint y: 385, endPoint x: 905, endPoint y: 402, distance: 16.9
click at [901, 364] on td "CW_Sys_DP_Set_Point" at bounding box center [922, 348] width 173 height 34
click at [911, 398] on td "CW_Sys_MinChDP" at bounding box center [922, 381] width 173 height 34
click at [917, 421] on td "OAT_CC_Allow_Sp" at bounding box center [922, 409] width 173 height 23
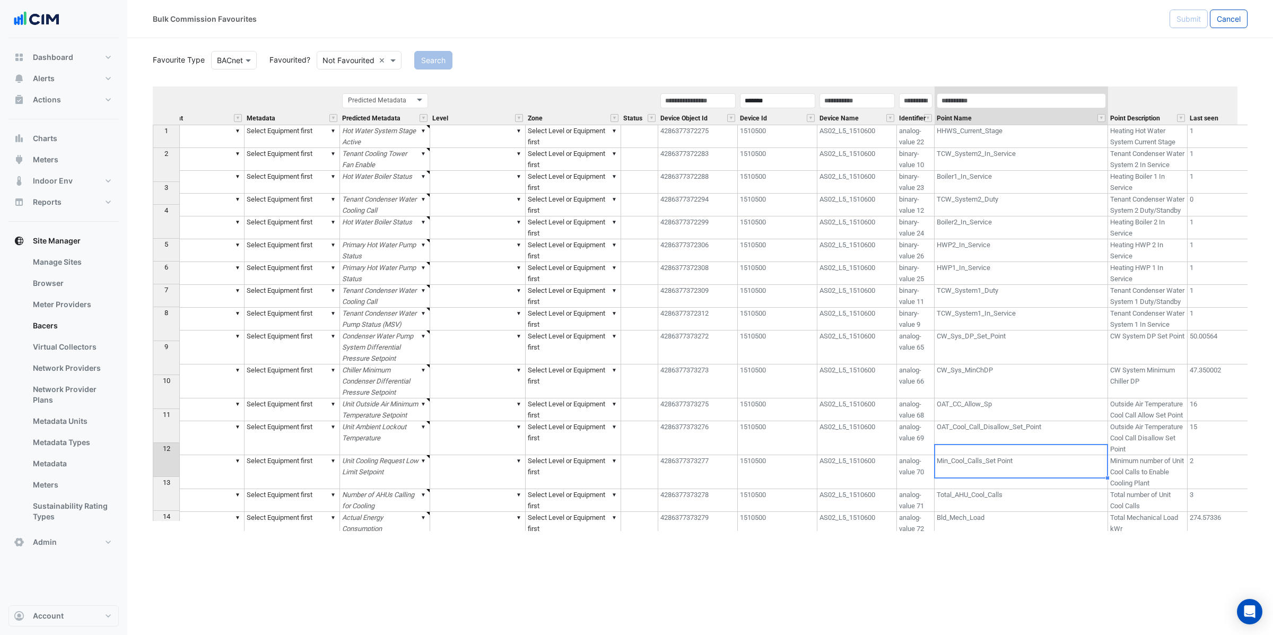
scroll to position [0, 0]
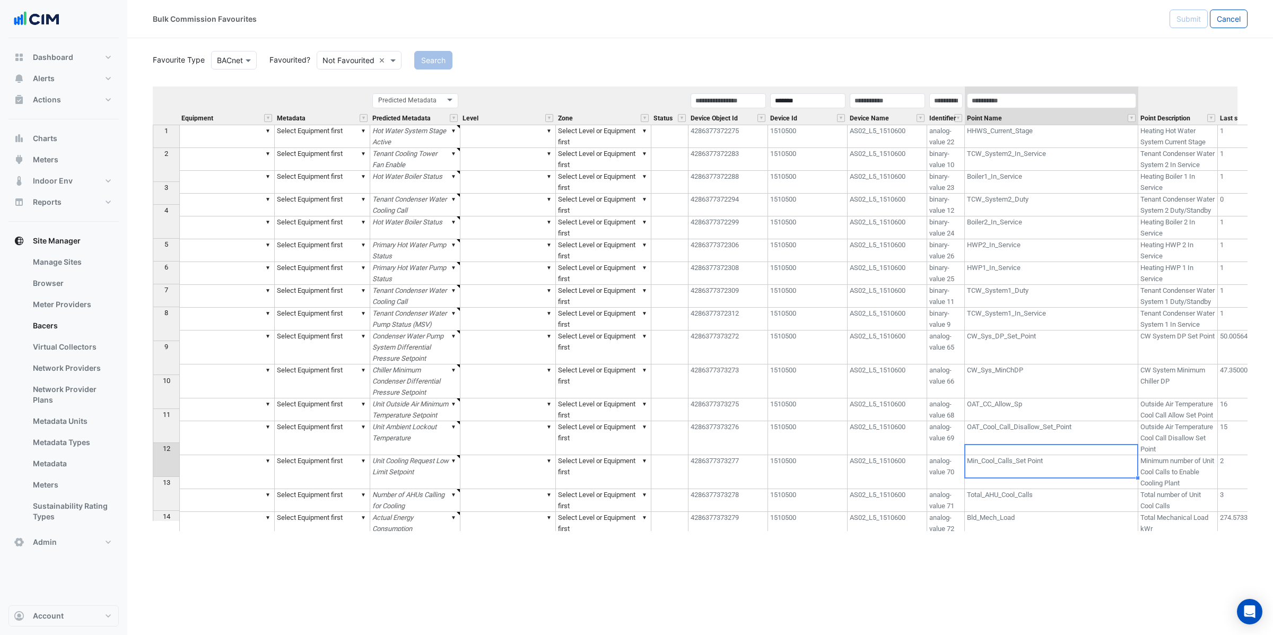
click at [239, 421] on td "▼" at bounding box center [226, 409] width 95 height 23
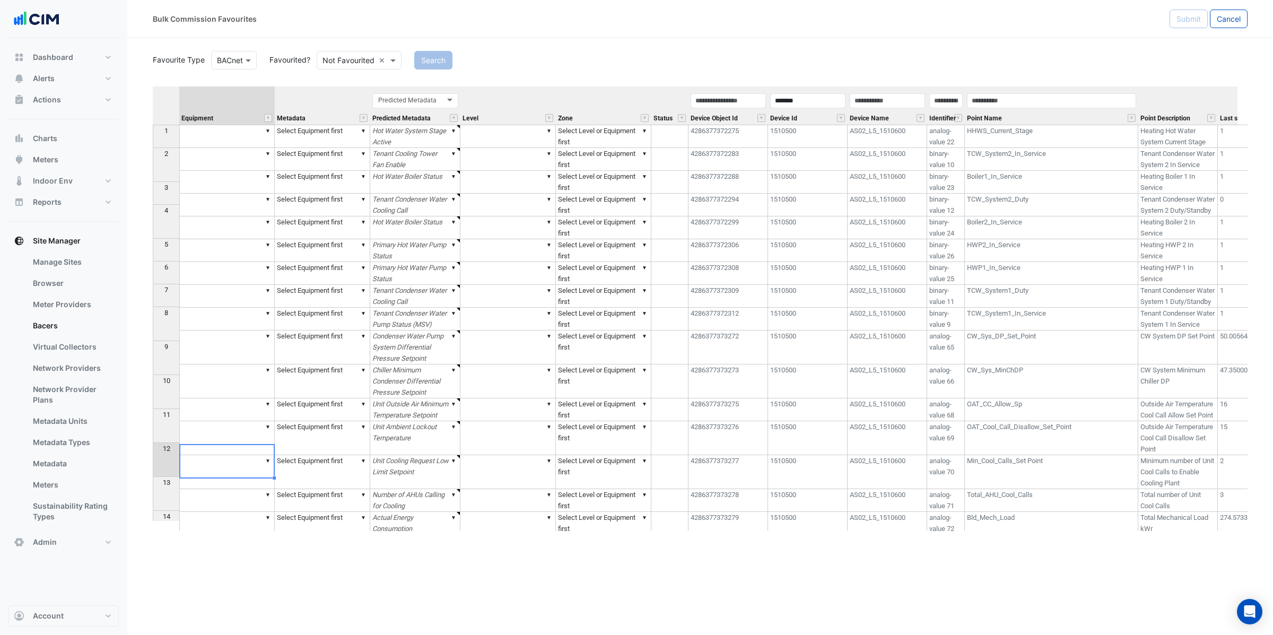
click at [1030, 455] on td "OAT_Cool_Call_Disallow_Set_Point" at bounding box center [1051, 438] width 173 height 34
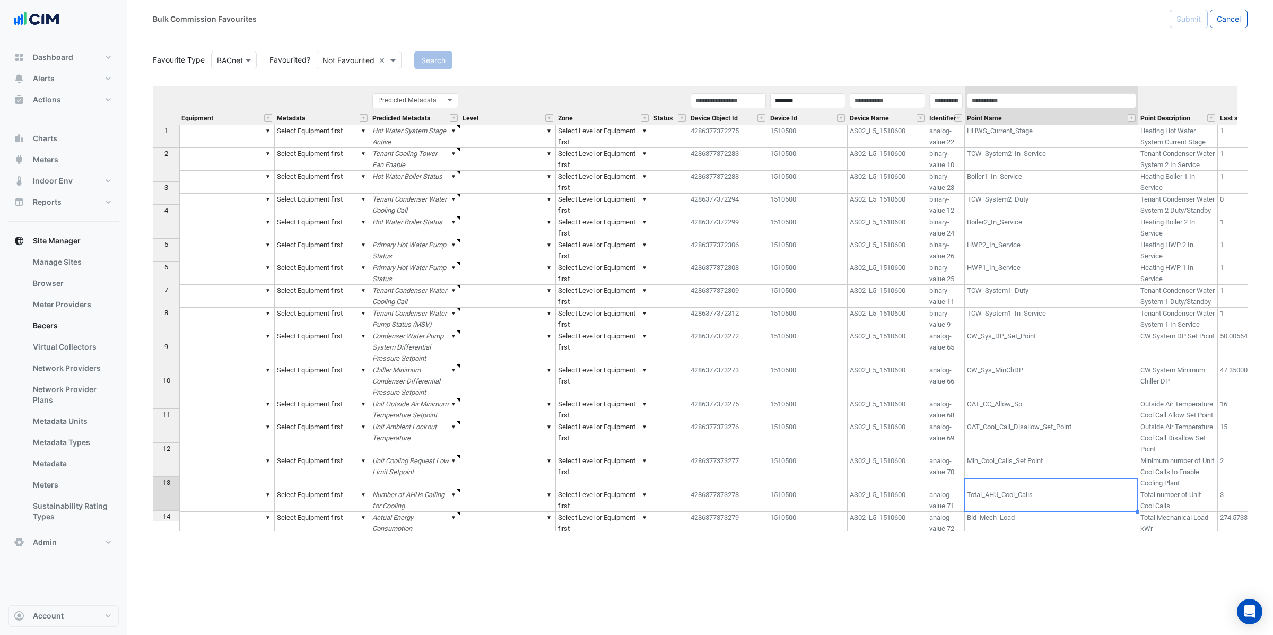
click at [271, 455] on td "▼" at bounding box center [226, 438] width 95 height 34
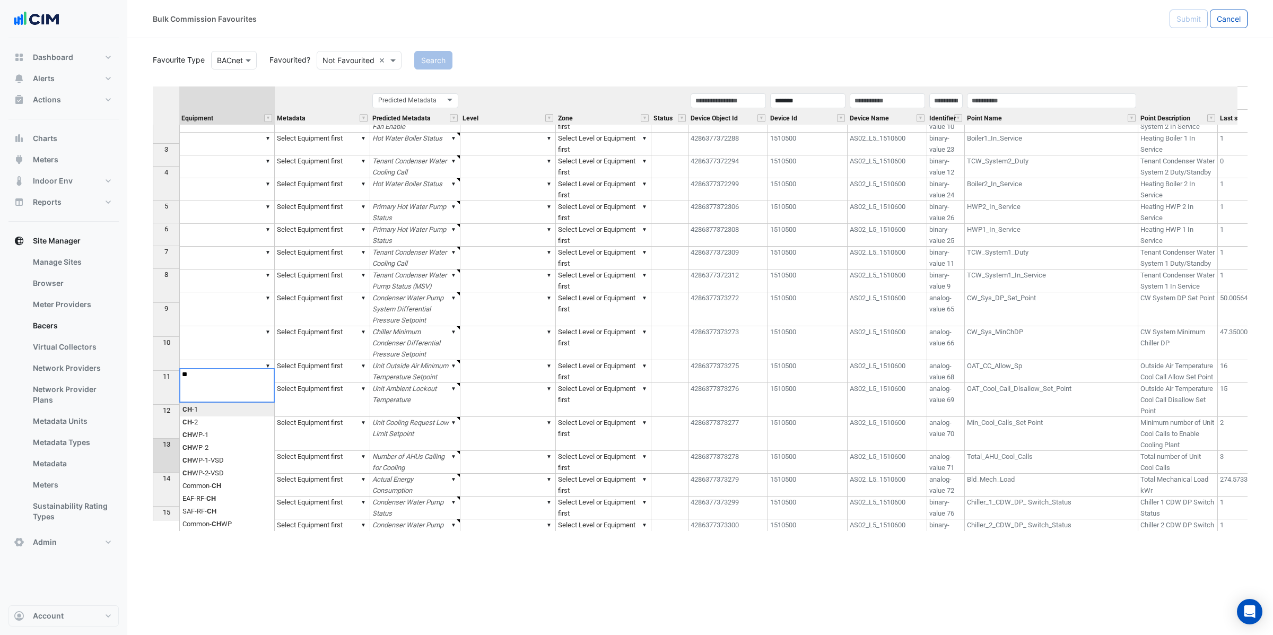
scroll to position [163, 0]
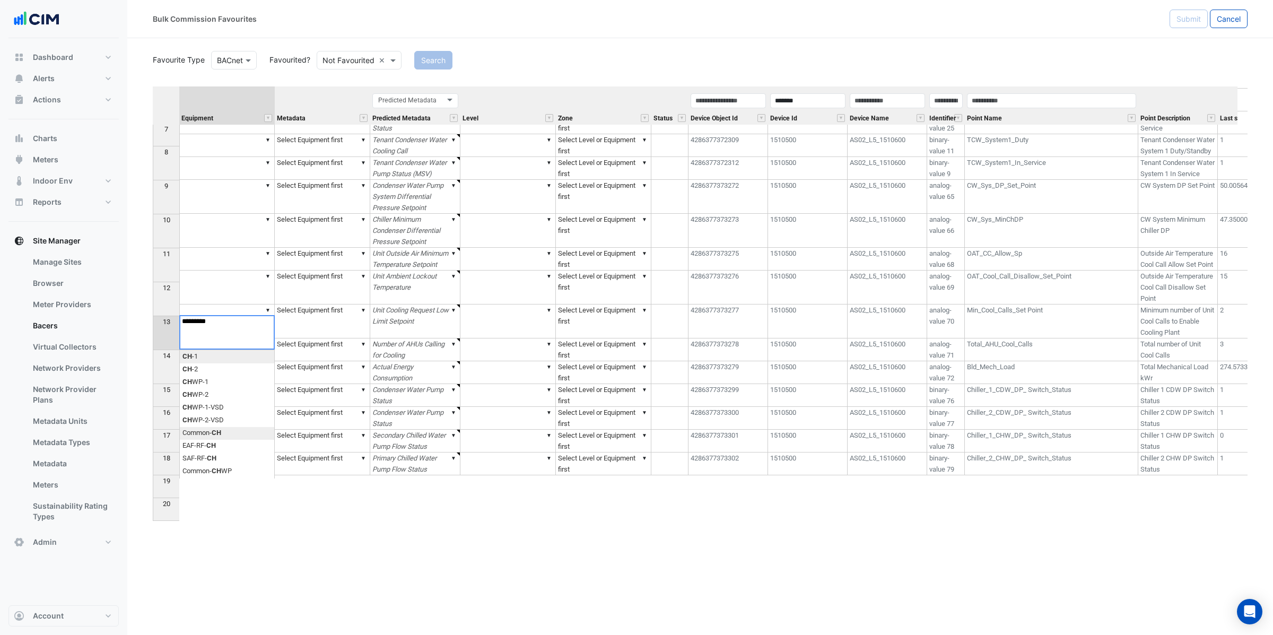
click at [216, 437] on div "Equipment Metadata Predicted Metadata Level Zone Status Device Object Id Device…" at bounding box center [700, 308] width 1095 height 445
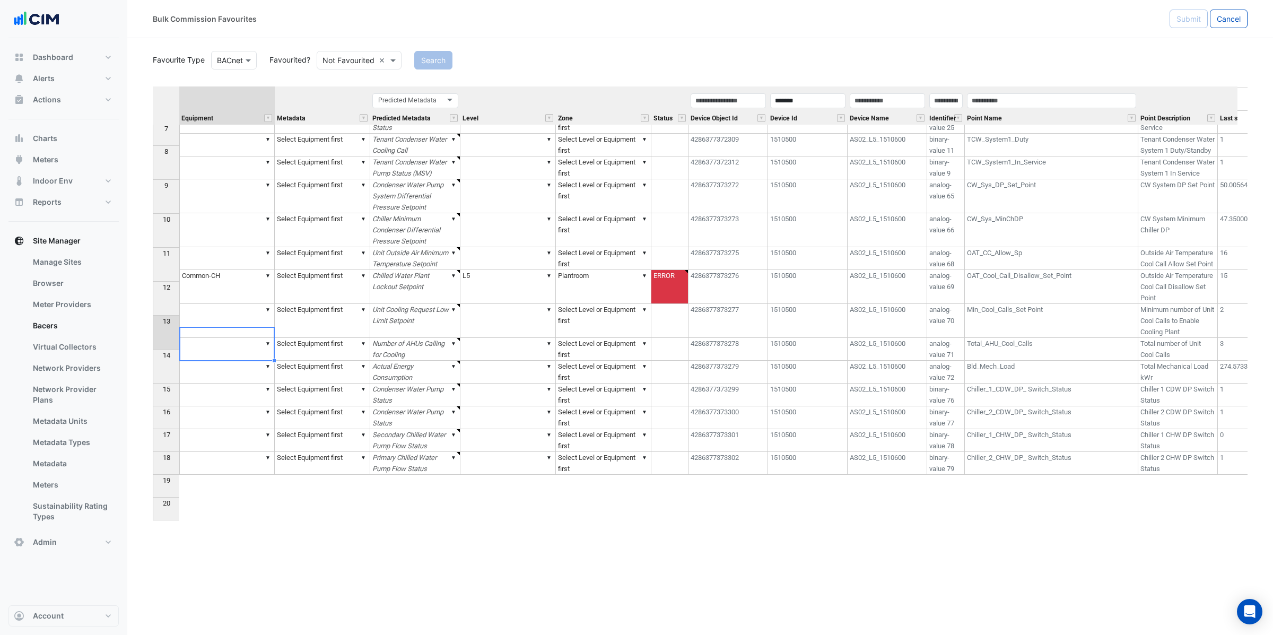
type textarea "*********"
click at [316, 304] on td "▼ Select Equipment first" at bounding box center [322, 287] width 95 height 34
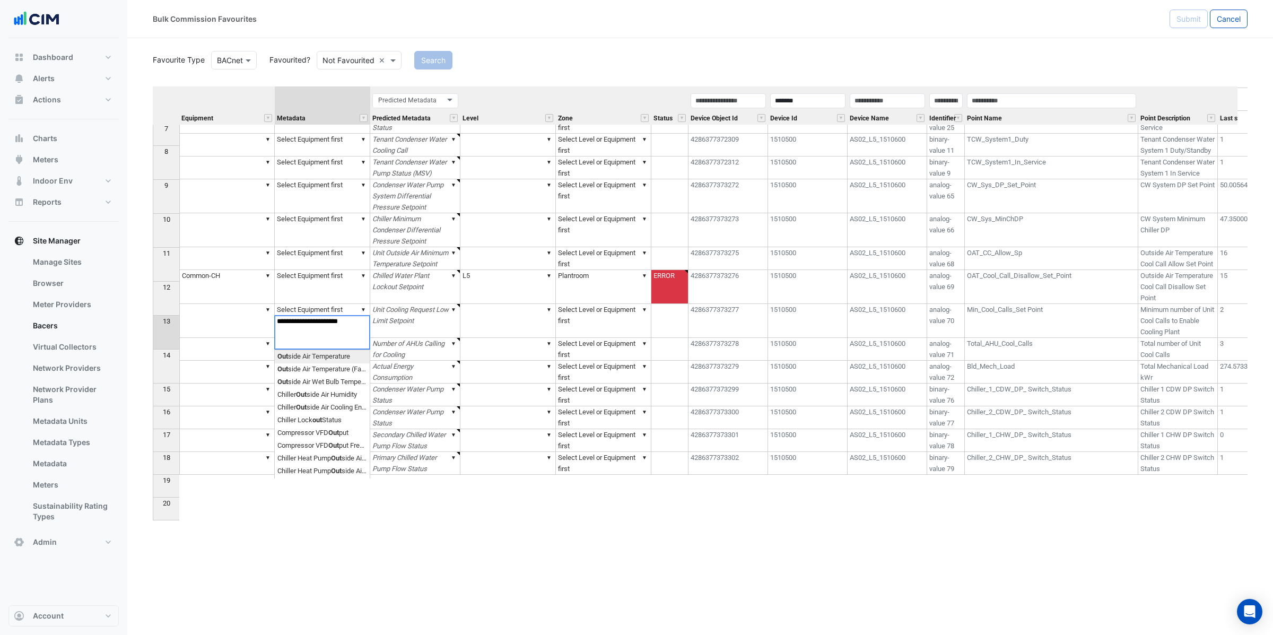
click at [343, 360] on div "Equipment Metadata Predicted Metadata Level Zone Status Device Object Id Device…" at bounding box center [700, 308] width 1095 height 445
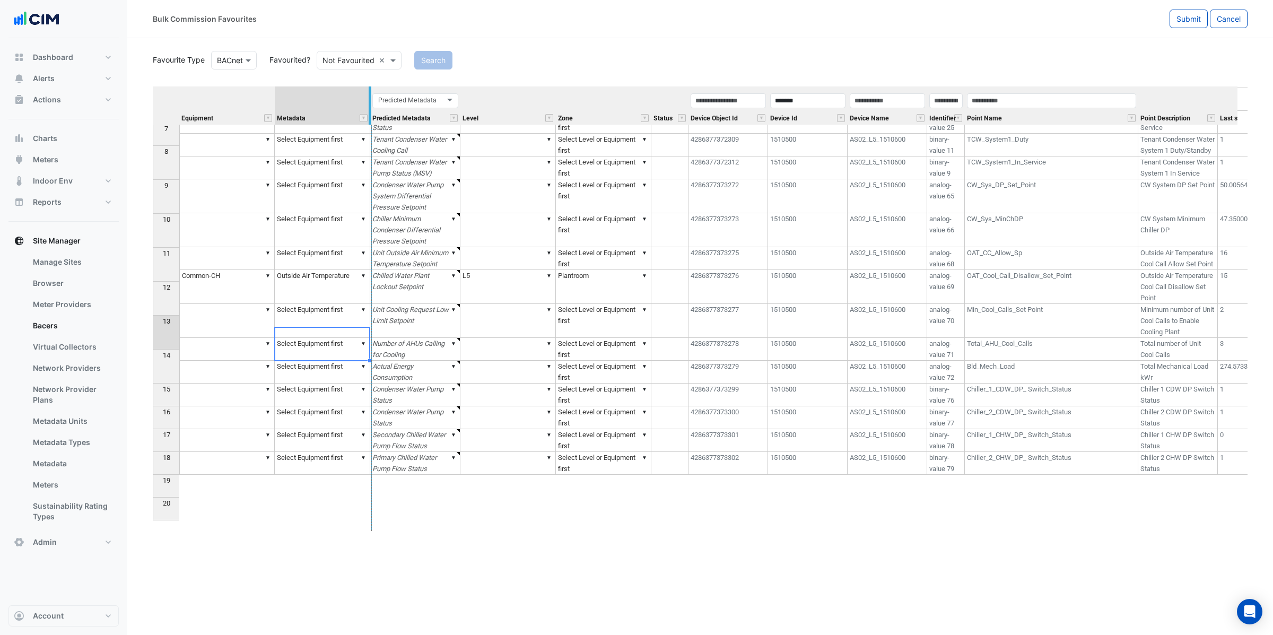
drag, startPoint x: 368, startPoint y: 106, endPoint x: 533, endPoint y: 108, distance: 164.5
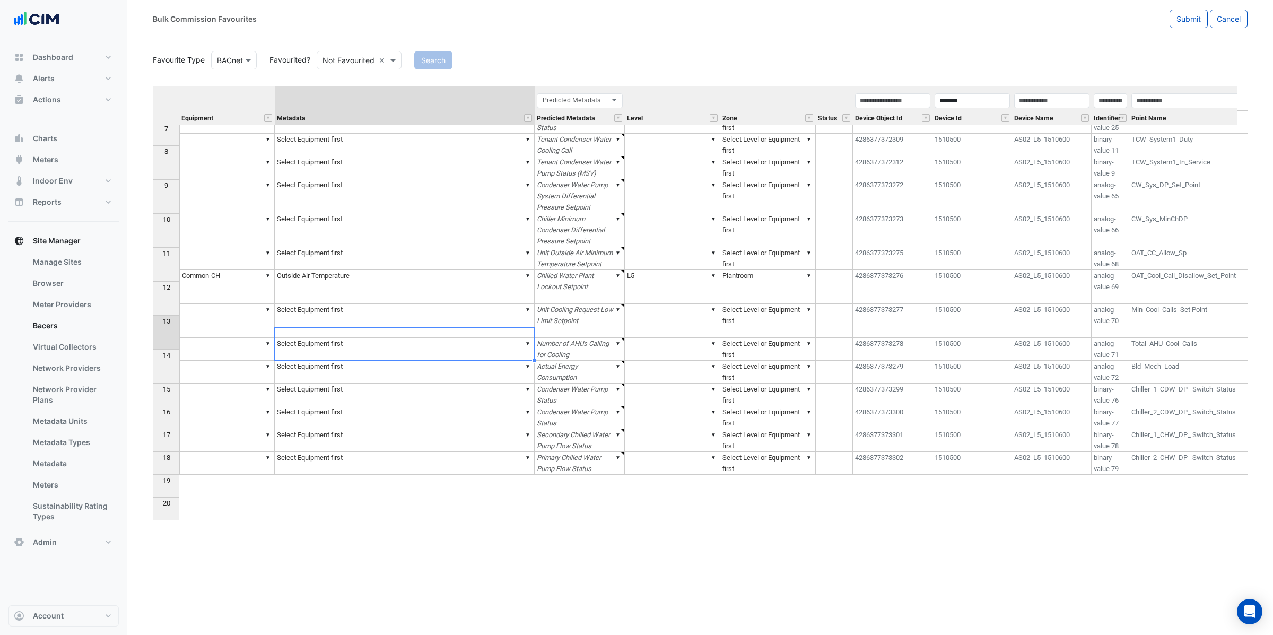
type textarea "**********"
click at [401, 304] on td "▼ Outside Air Temperature" at bounding box center [405, 287] width 260 height 34
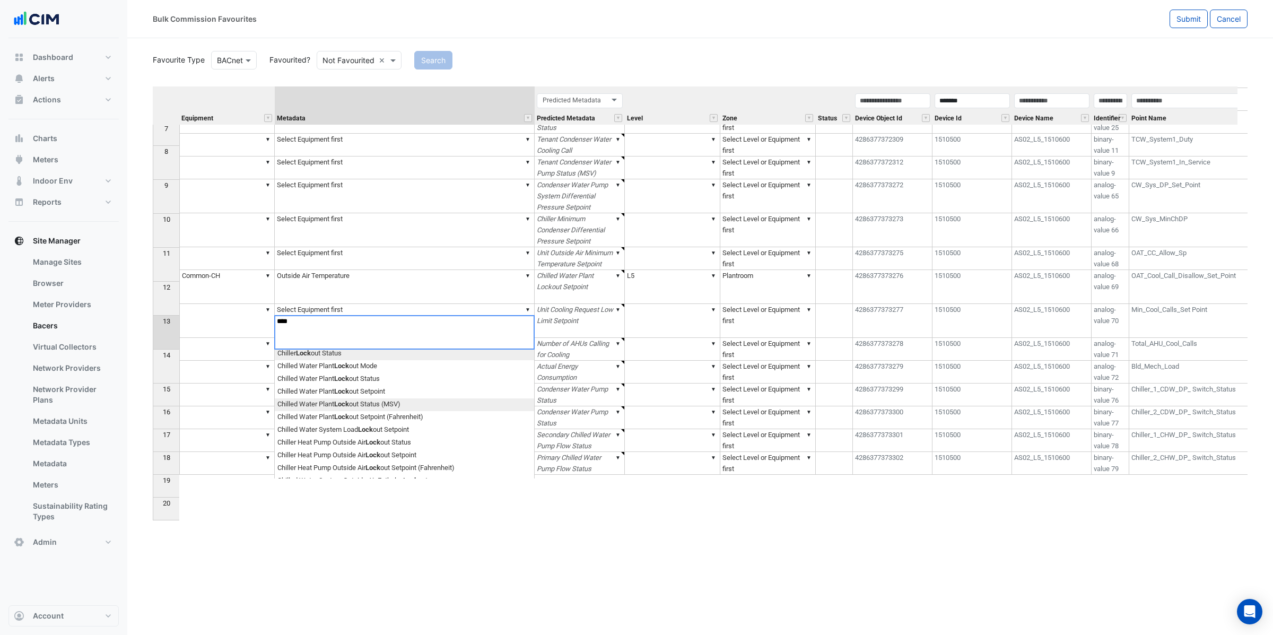
scroll to position [0, 0]
click at [374, 399] on div "Equipment Metadata Predicted Metadata Level Zone Status Device Object Id Device…" at bounding box center [700, 308] width 1095 height 445
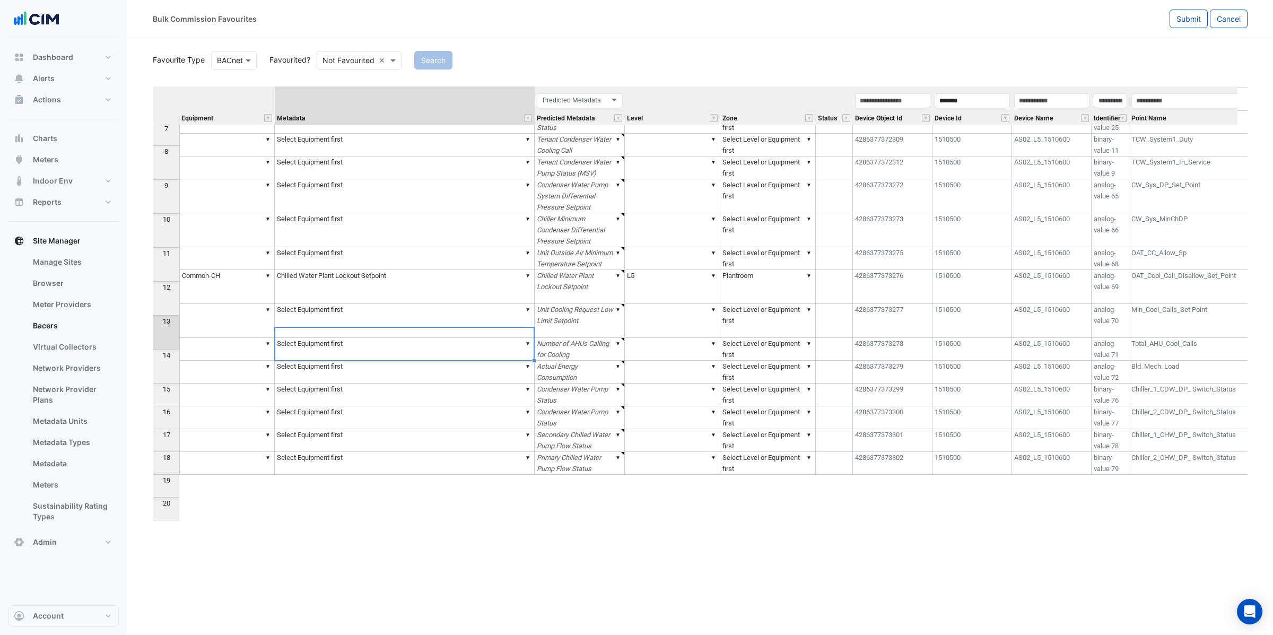
type textarea "**********"
click at [243, 338] on td "▼" at bounding box center [226, 321] width 95 height 34
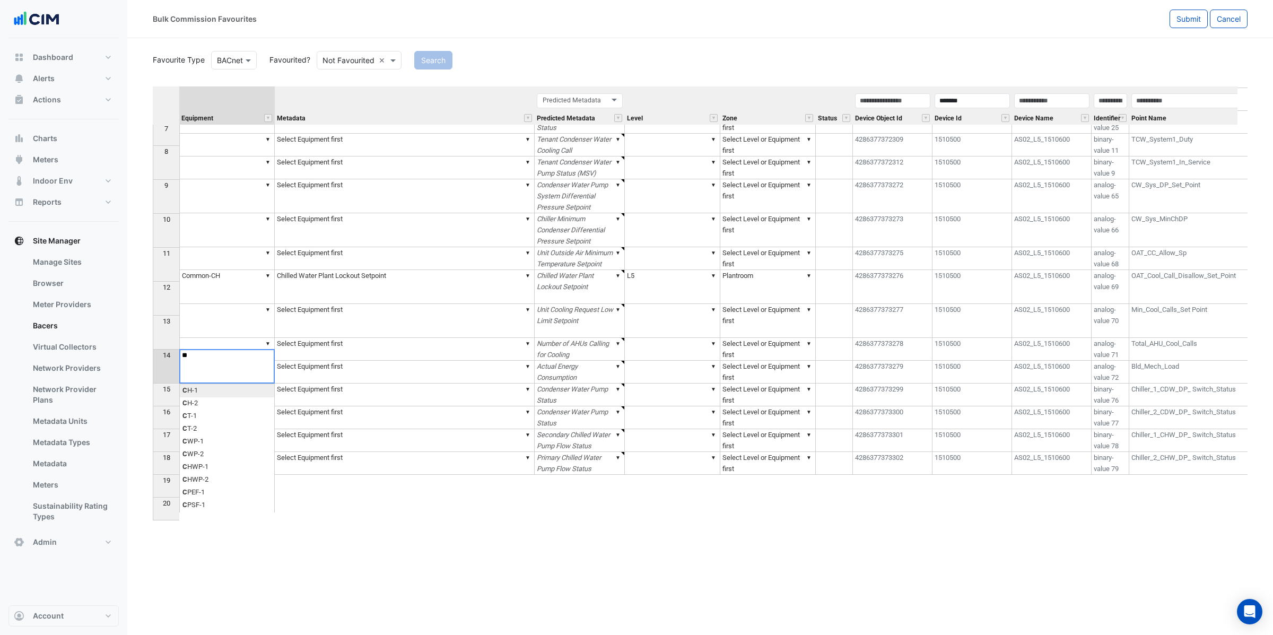
scroll to position [0, 9]
click at [246, 393] on div "Equipment Metadata Predicted Metadata Level Zone Status Device Object Id Device…" at bounding box center [700, 308] width 1095 height 445
type textarea "*********"
click at [317, 304] on td "▼ Chilled Water Plant Lockout Setpoint" at bounding box center [405, 287] width 260 height 34
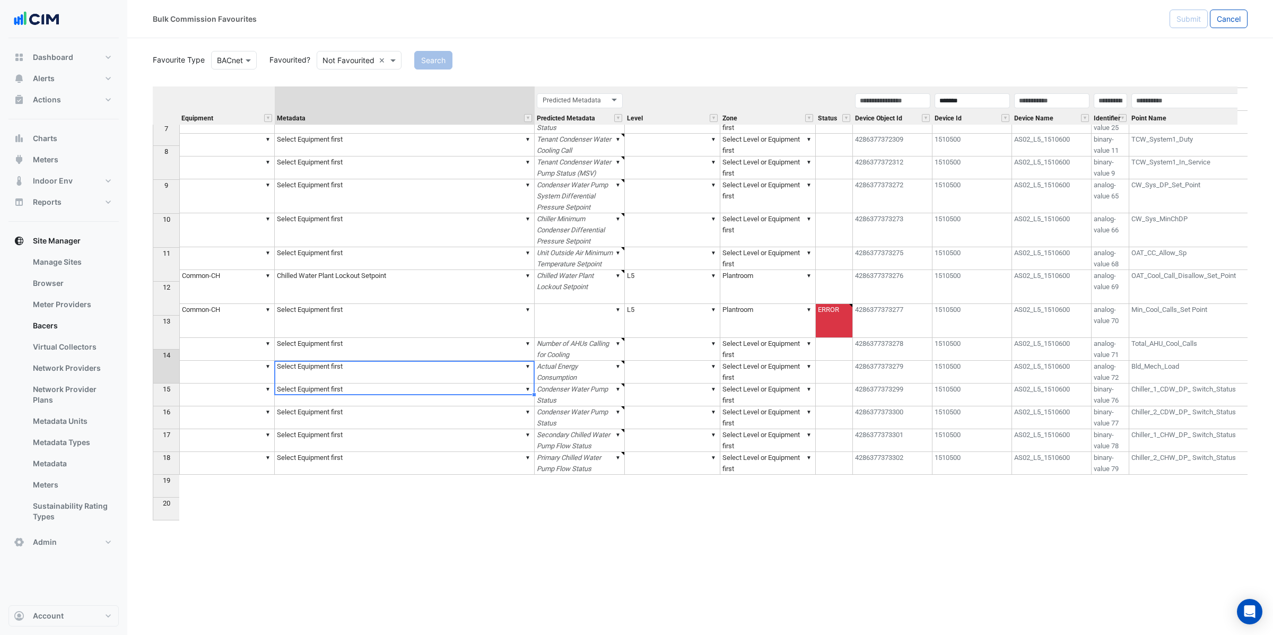
click at [324, 338] on td "▼ Select Equipment first" at bounding box center [405, 321] width 260 height 34
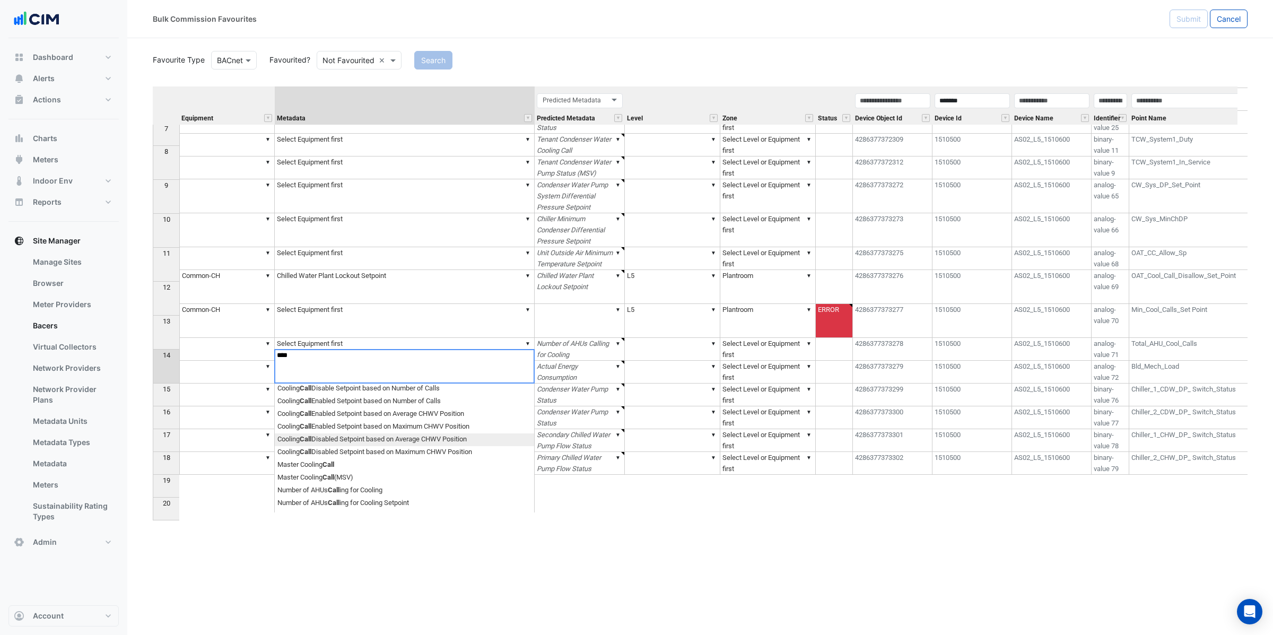
scroll to position [52, 0]
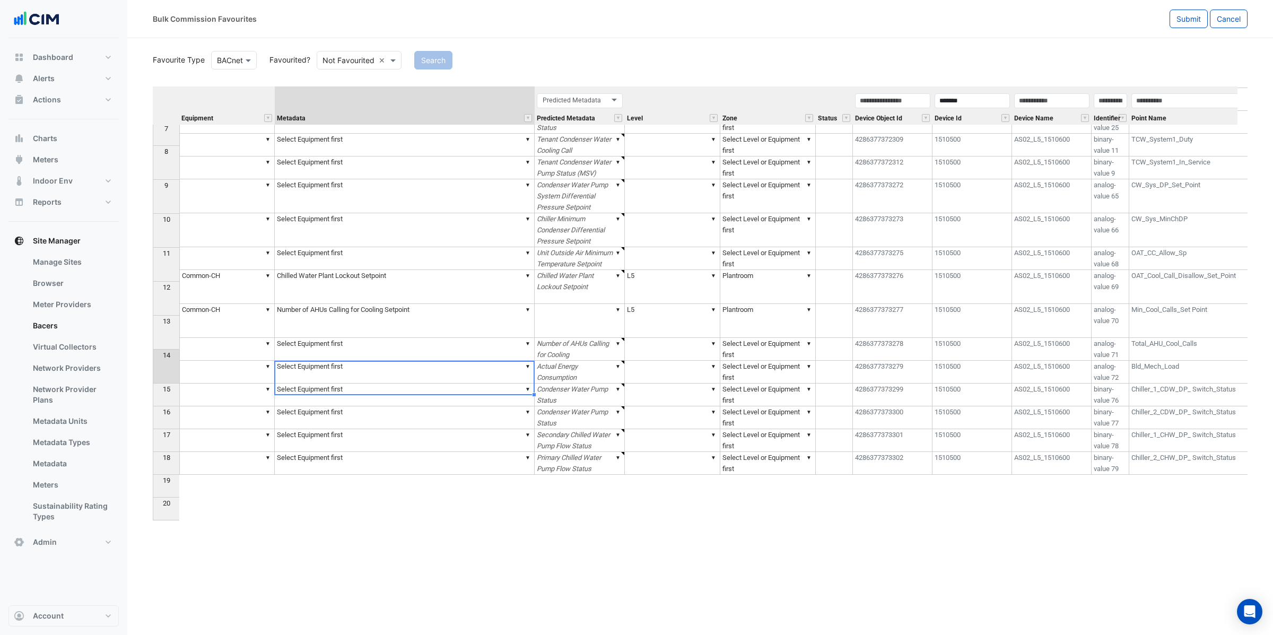
click at [414, 470] on div "Equipment Metadata Predicted Metadata Level Zone Status Device Object Id Device…" at bounding box center [700, 308] width 1095 height 445
type textarea "**********"
click at [257, 361] on td "▼" at bounding box center [226, 349] width 95 height 23
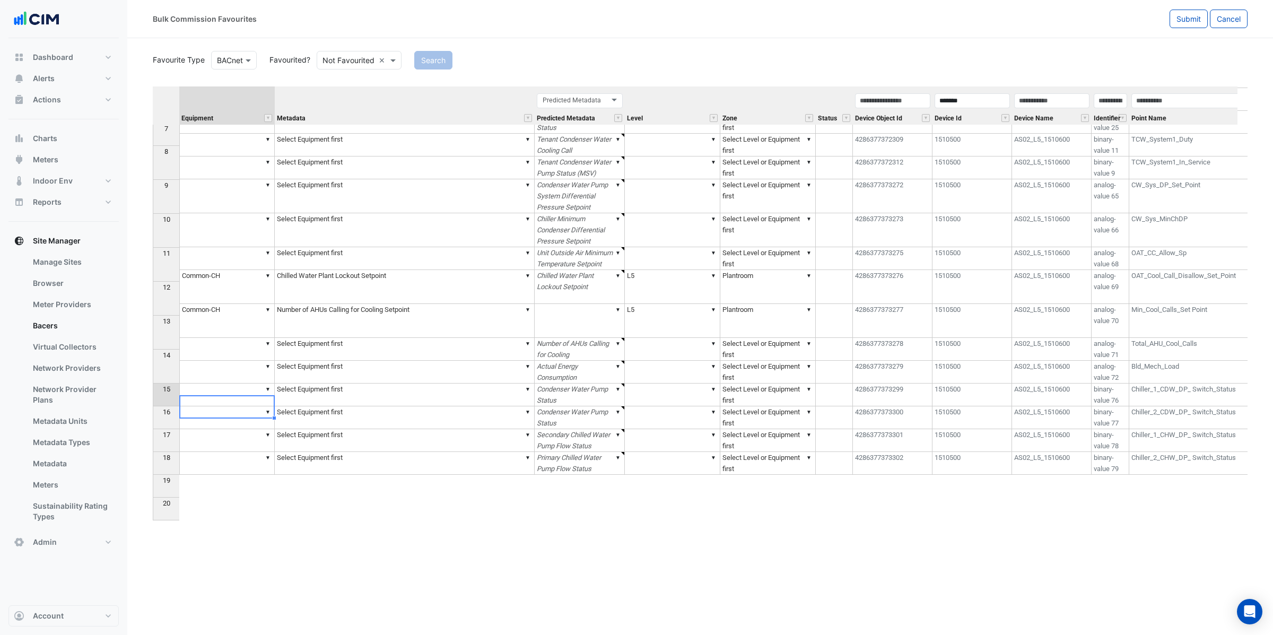
drag, startPoint x: 258, startPoint y: 360, endPoint x: 268, endPoint y: 377, distance: 19.5
click at [258, 338] on td "▼ Common-CH" at bounding box center [226, 321] width 95 height 34
drag, startPoint x: 271, startPoint y: 383, endPoint x: 283, endPoint y: 394, distance: 16.5
click at [153, 394] on div "Equipment Metadata Predicted Metadata Level Zone Status Device Object Id Device…" at bounding box center [153, 205] width 0 height 540
type textarea "*********"
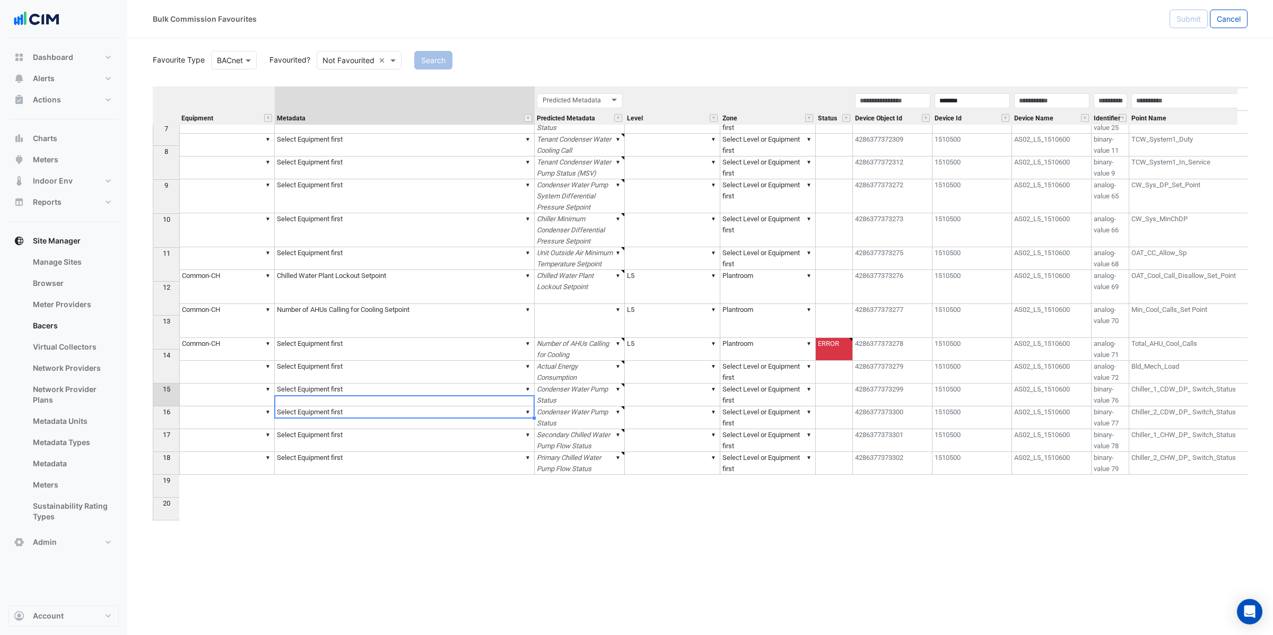
click at [285, 361] on td "▼ Select Equipment first" at bounding box center [405, 349] width 260 height 23
click at [376, 361] on td "▼ Select Equipment first" at bounding box center [405, 349] width 260 height 23
drag, startPoint x: 414, startPoint y: 394, endPoint x: 255, endPoint y: 385, distance: 159.9
click at [255, 385] on div "Equipment Metadata Predicted Metadata Level Zone Status Device Object Id Device…" at bounding box center [700, 308] width 1095 height 445
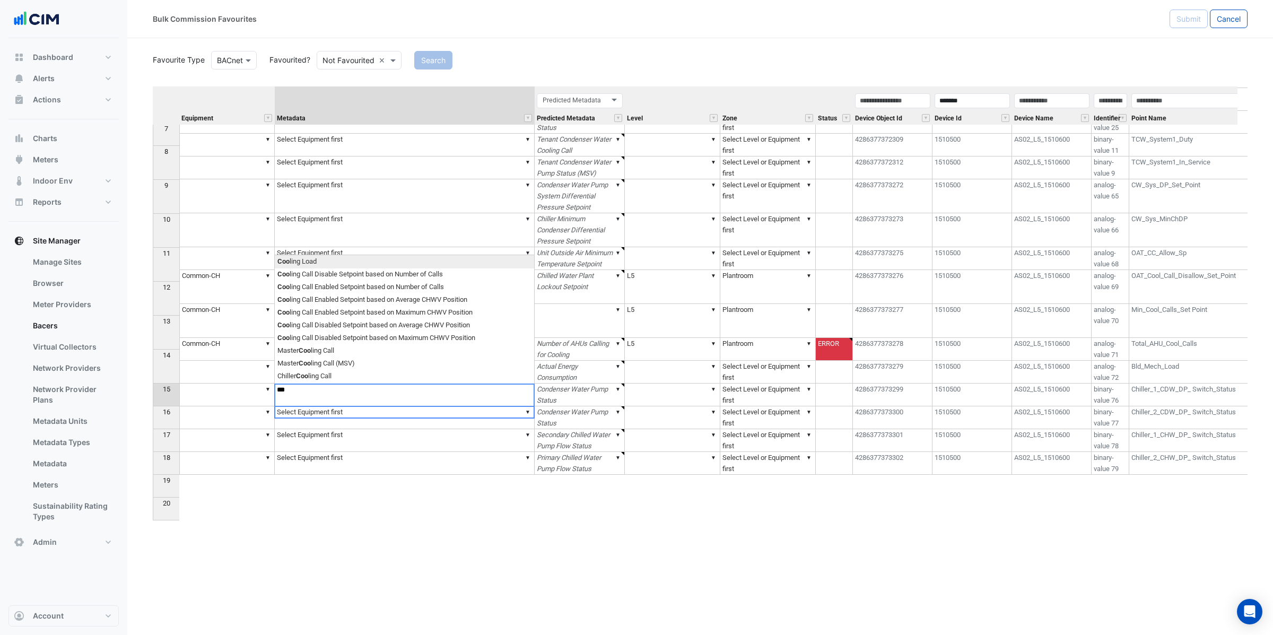
type textarea "**********"
click at [573, 361] on td "▼ Number of AHUs Calling for Cooling" at bounding box center [580, 349] width 90 height 23
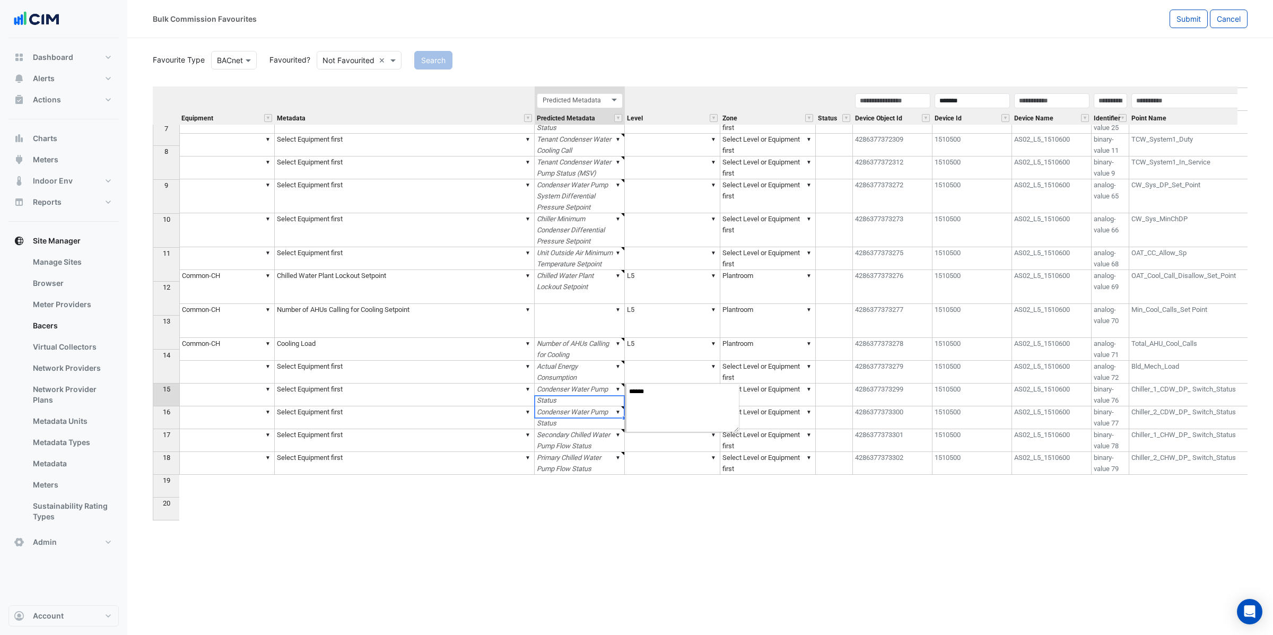
type textarea "******"
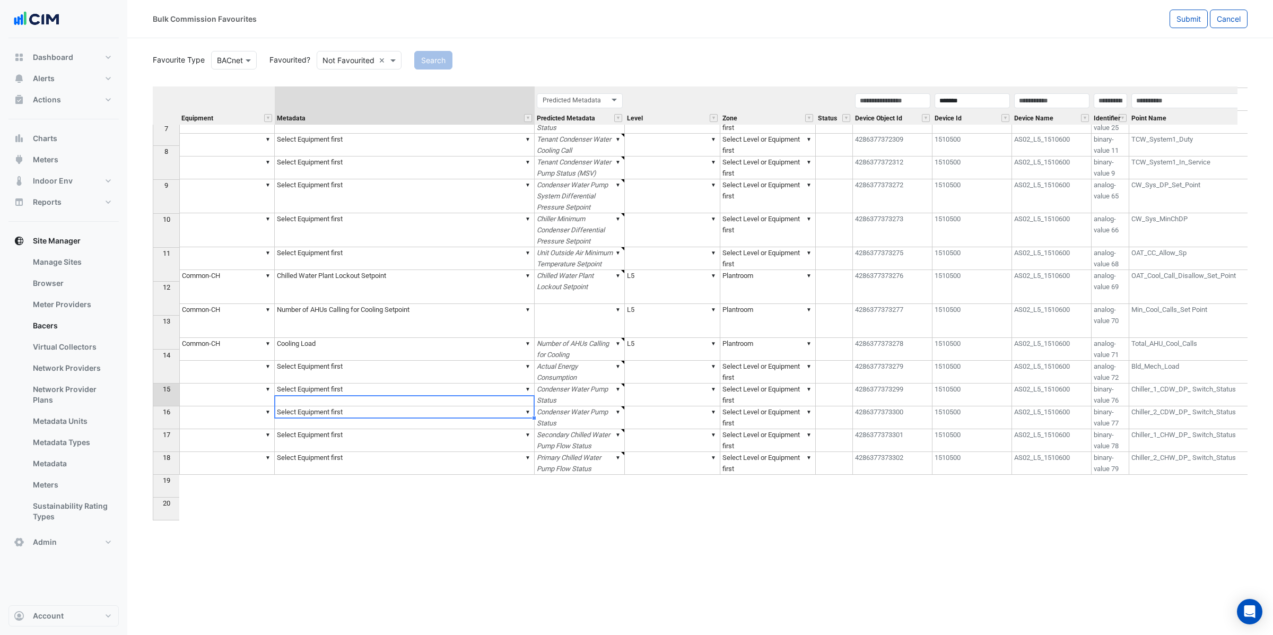
click at [383, 361] on td "▼ Cooling Load" at bounding box center [405, 349] width 260 height 23
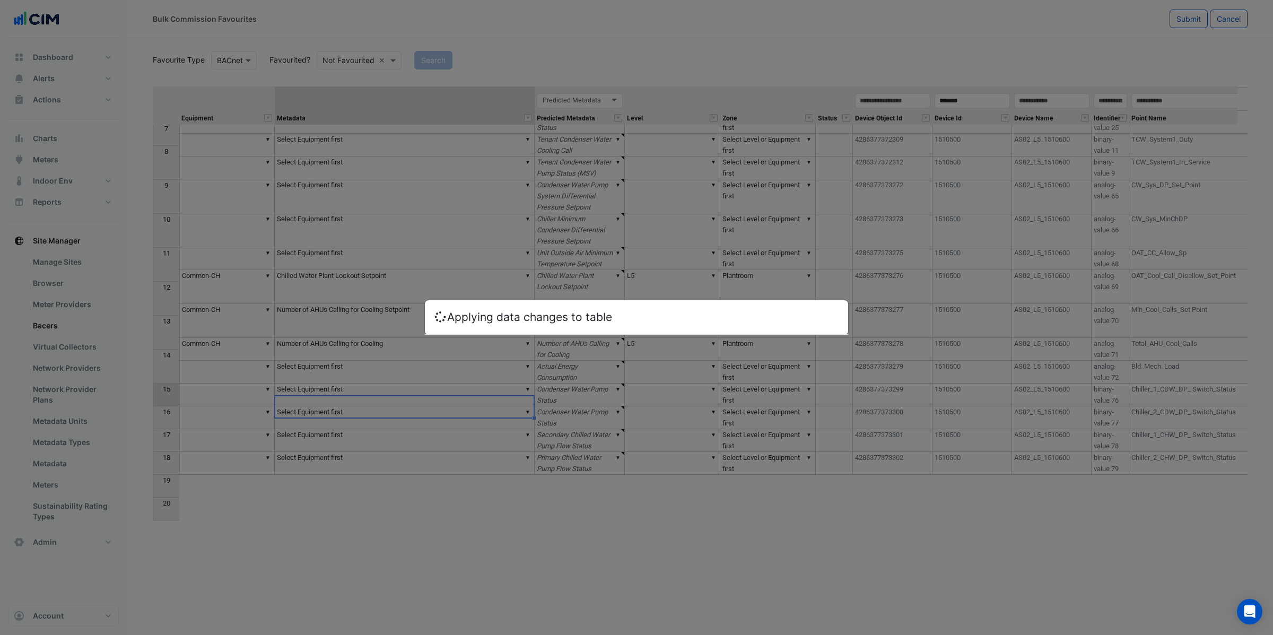
type textarea "**********"
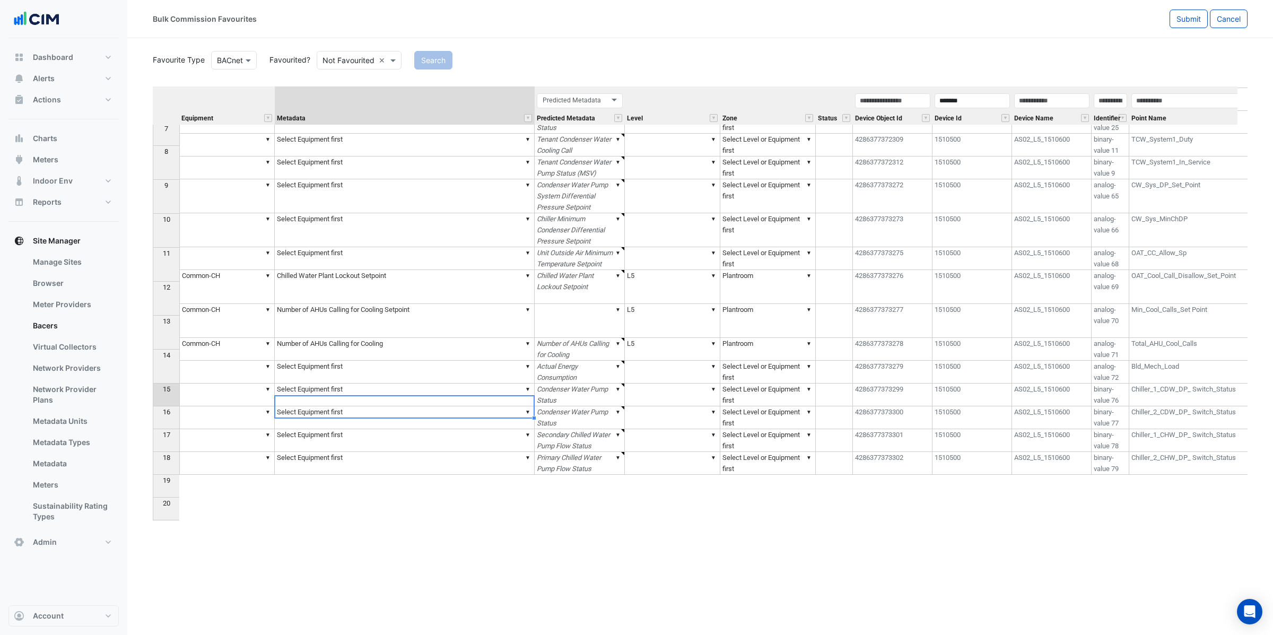
type textarea "******"
click at [1180, 384] on td "Bld_Mech_Load" at bounding box center [1215, 372] width 173 height 23
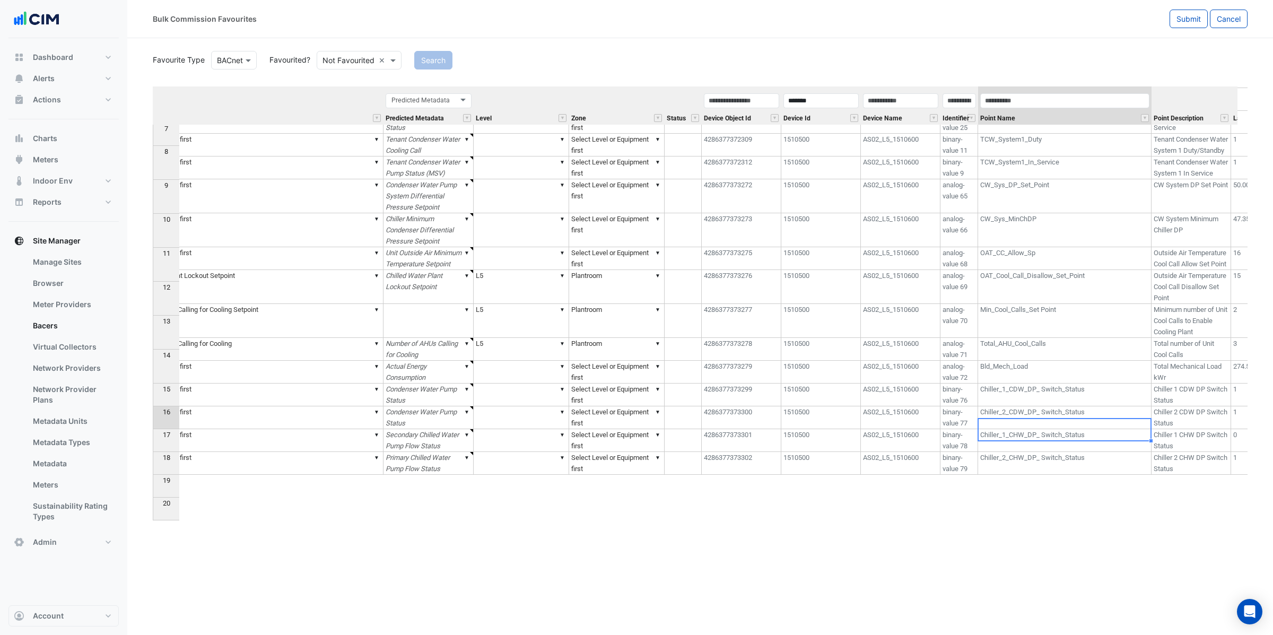
scroll to position [0, 0]
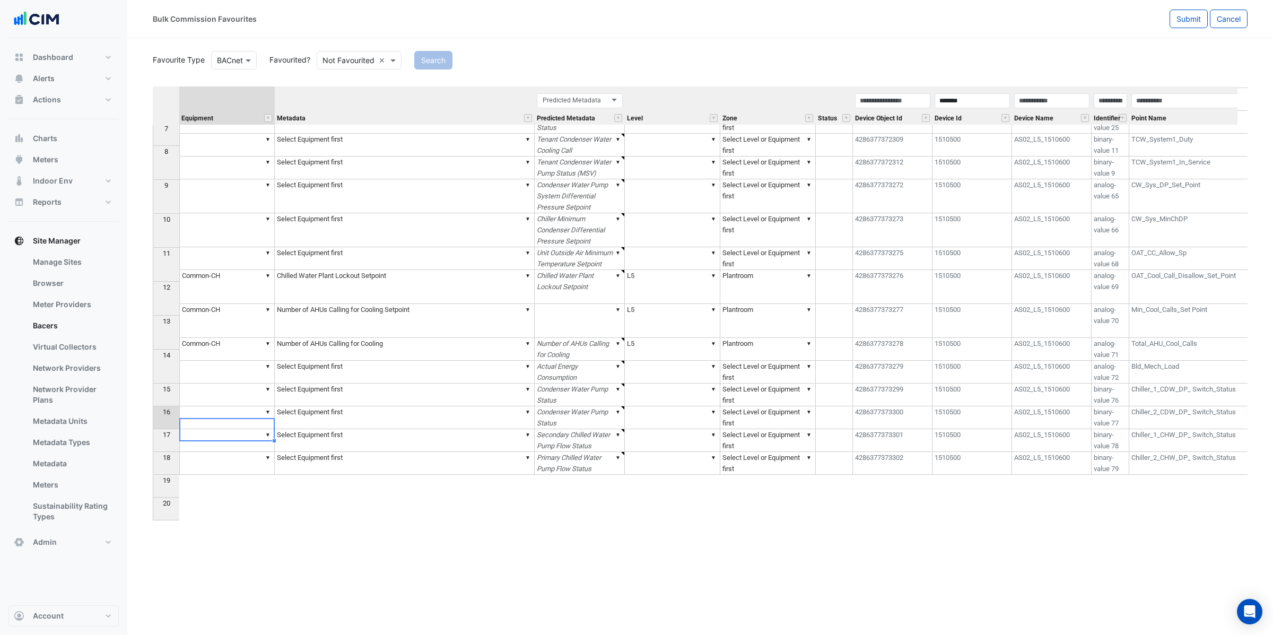
click at [238, 384] on td "▼" at bounding box center [226, 372] width 95 height 23
click at [227, 338] on td "▼ Common-CH" at bounding box center [226, 321] width 95 height 34
click at [242, 361] on td "▼ Common-CH" at bounding box center [226, 349] width 95 height 23
drag, startPoint x: 275, startPoint y: 405, endPoint x: 294, endPoint y: 413, distance: 20.4
click at [153, 415] on div "Equipment Metadata Predicted Metadata Level Zone Status Device Object Id Device…" at bounding box center [153, 205] width 0 height 540
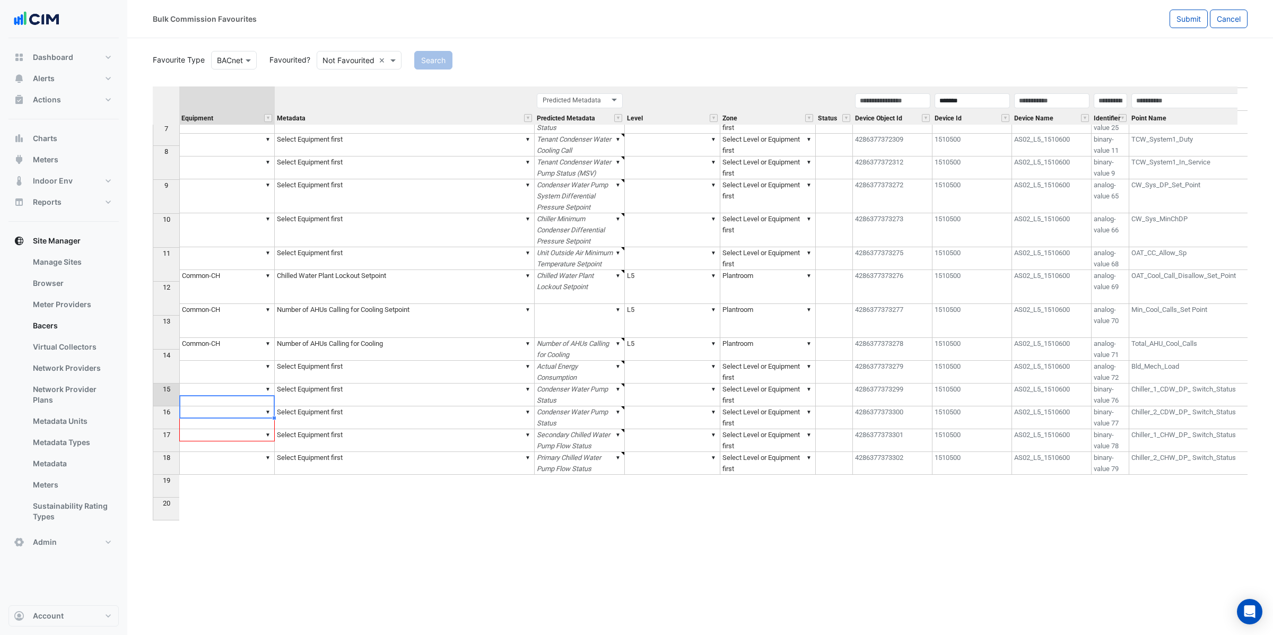
type textarea "*********"
click at [297, 384] on td "▼ Select Equipment first" at bounding box center [405, 372] width 260 height 23
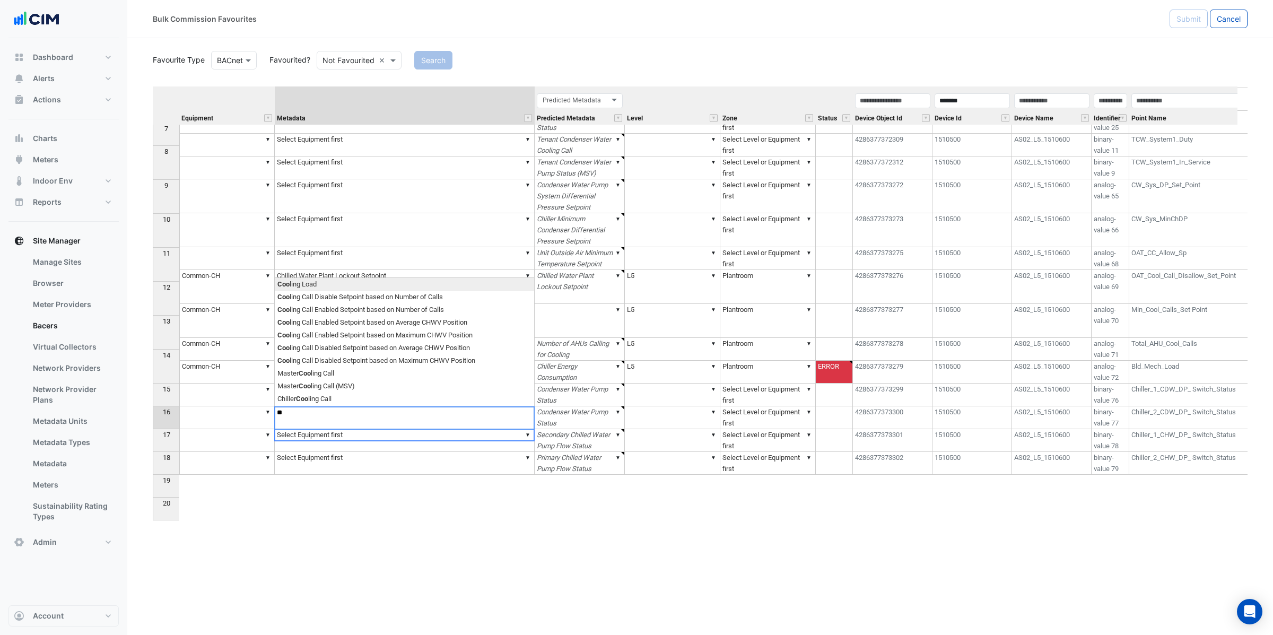
type textarea "*"
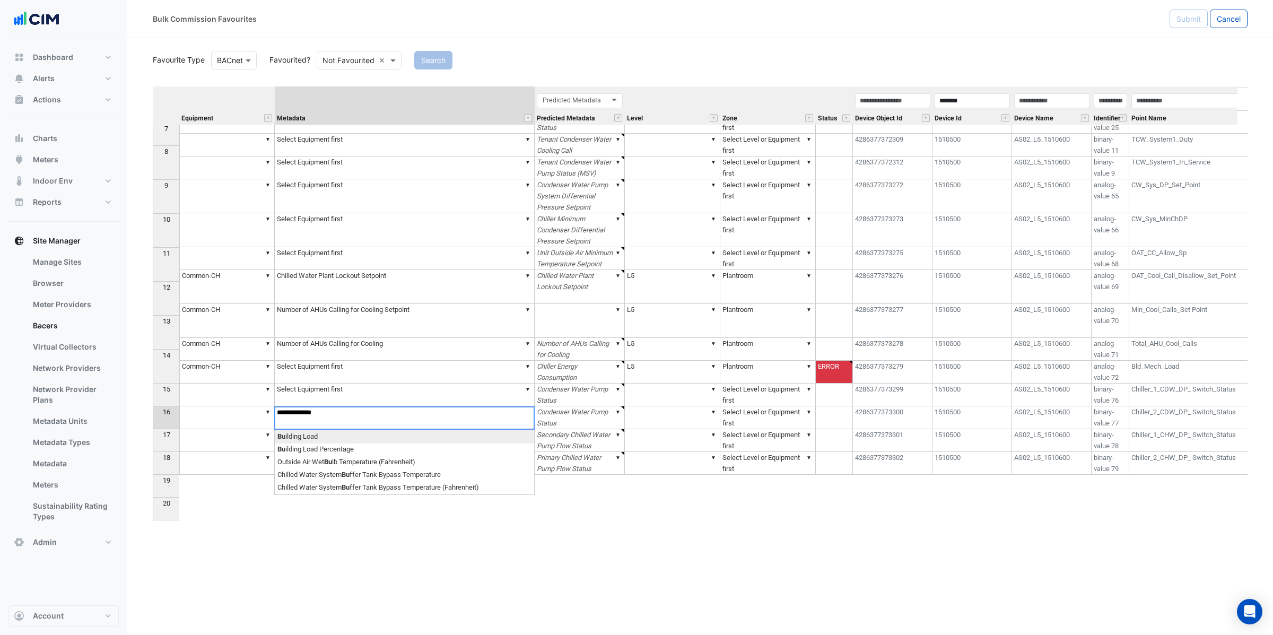
click at [385, 438] on div "Equipment Metadata Predicted Metadata Level Zone Status Device Object Id Device…" at bounding box center [700, 308] width 1095 height 445
type textarea "**********"
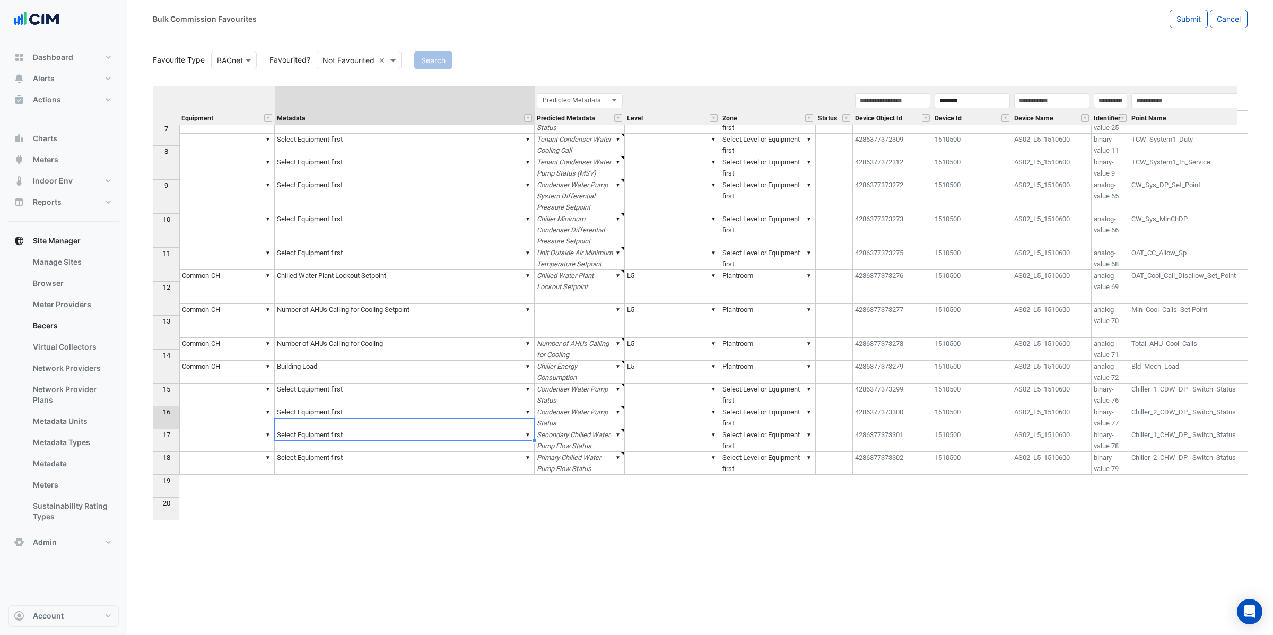
type textarea "***"
type textarea "**********"
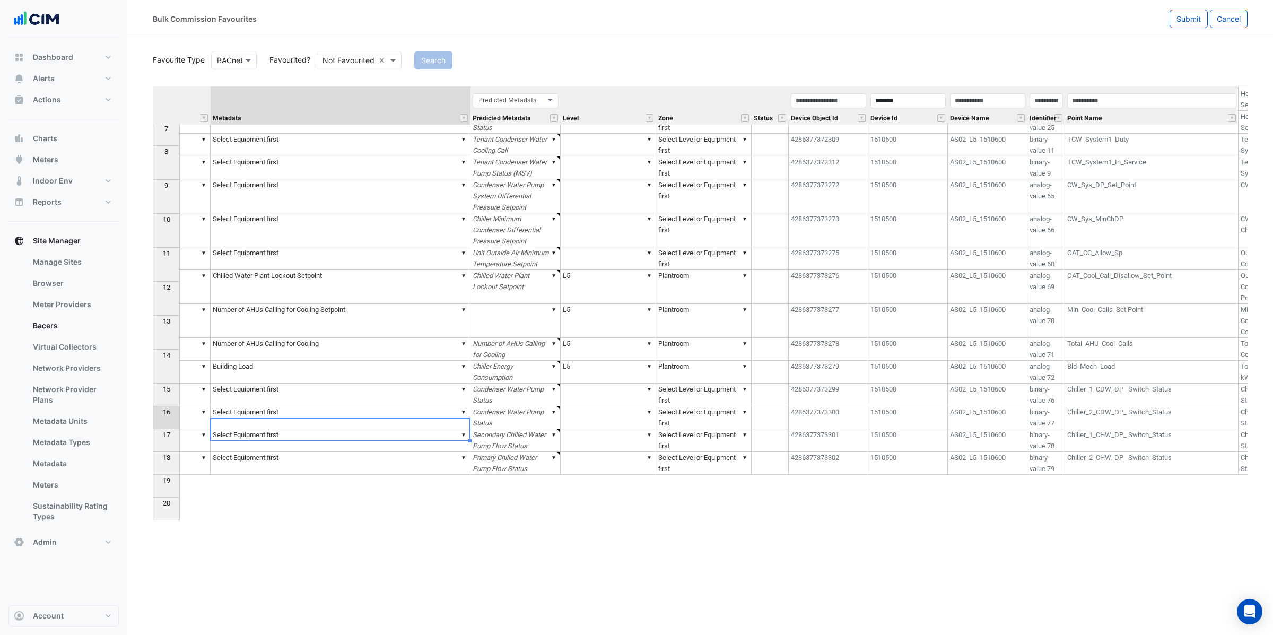
scroll to position [163, 27]
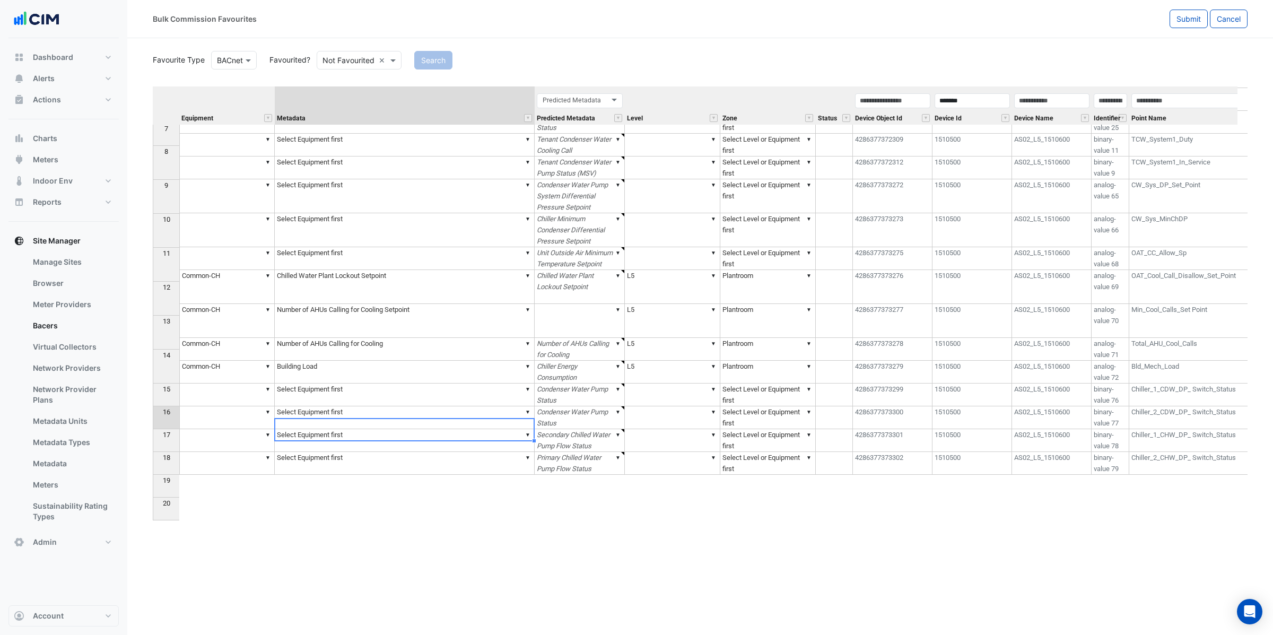
click at [238, 406] on td "▼" at bounding box center [226, 395] width 95 height 23
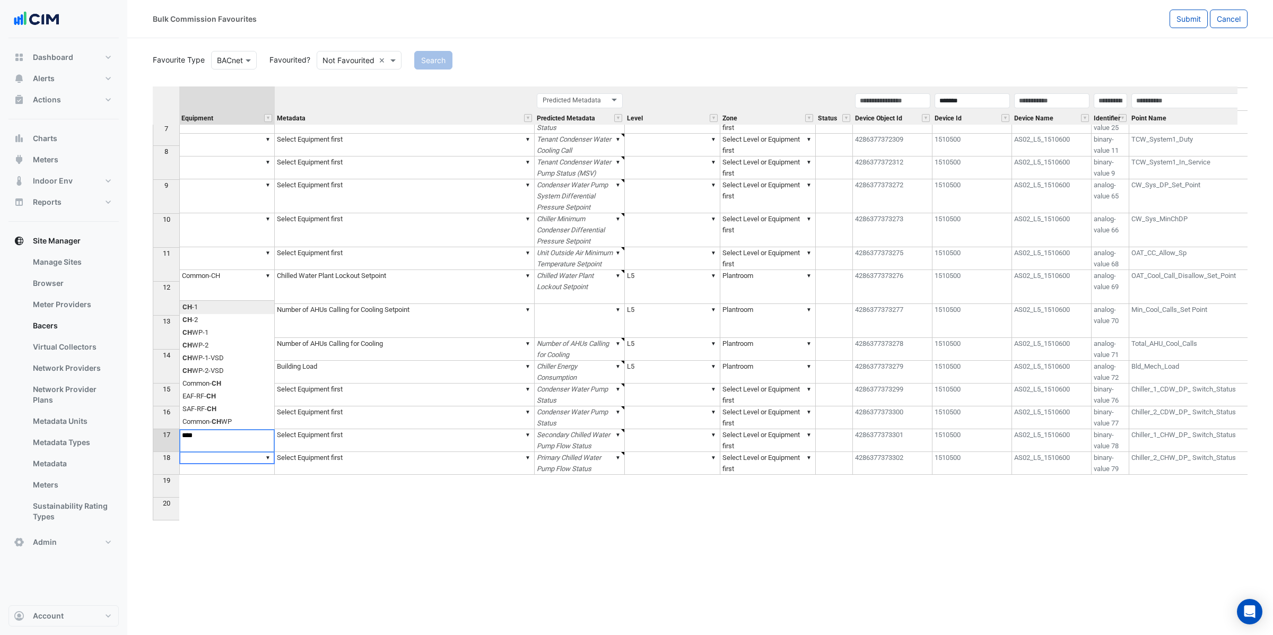
click at [246, 309] on div "Equipment Metadata Predicted Metadata Level Zone Status Device Object Id Device…" at bounding box center [700, 308] width 1095 height 445
type textarea "****"
click at [302, 406] on td "▼ Select Equipment first" at bounding box center [405, 395] width 260 height 23
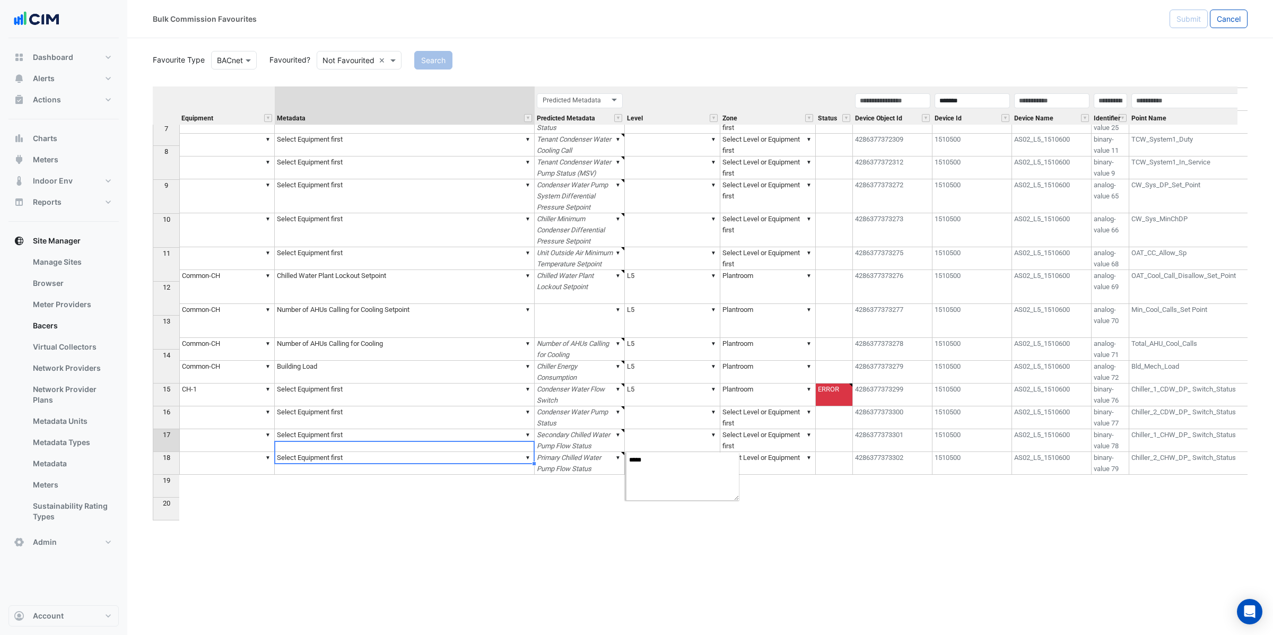
type textarea "******"
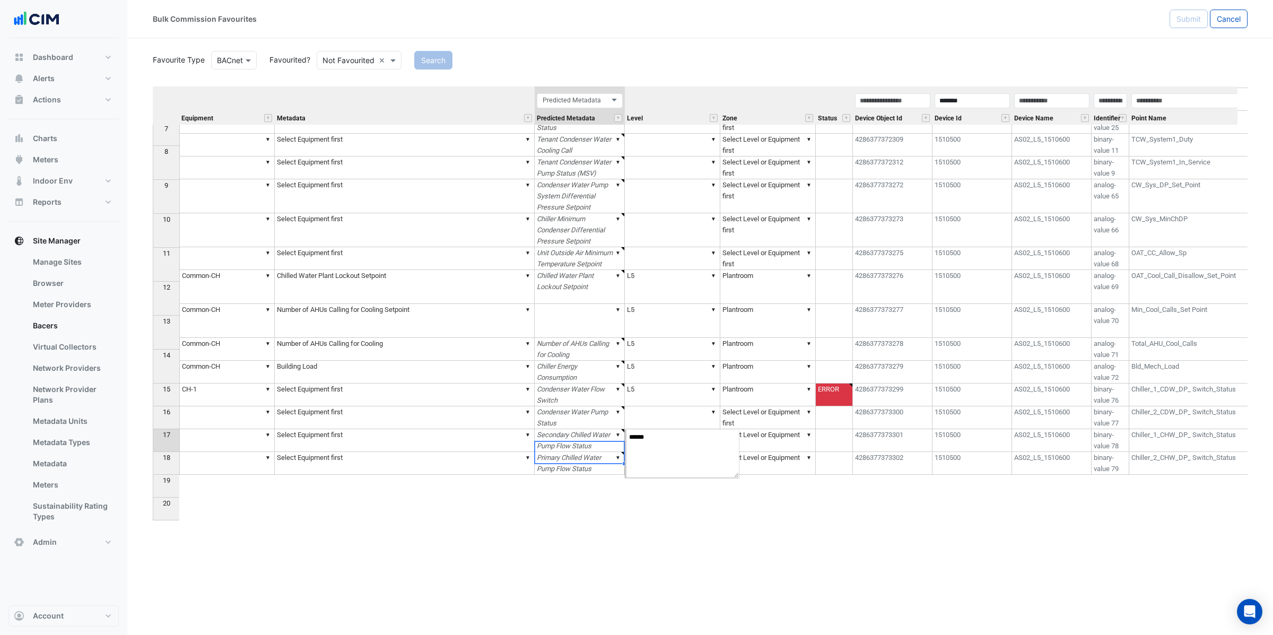
click at [579, 406] on td "▼ Condenser Water Flow Switch" at bounding box center [580, 395] width 90 height 23
type textarea "******"
click at [571, 406] on td "▼ Condenser Water Flow Switch" at bounding box center [580, 395] width 90 height 23
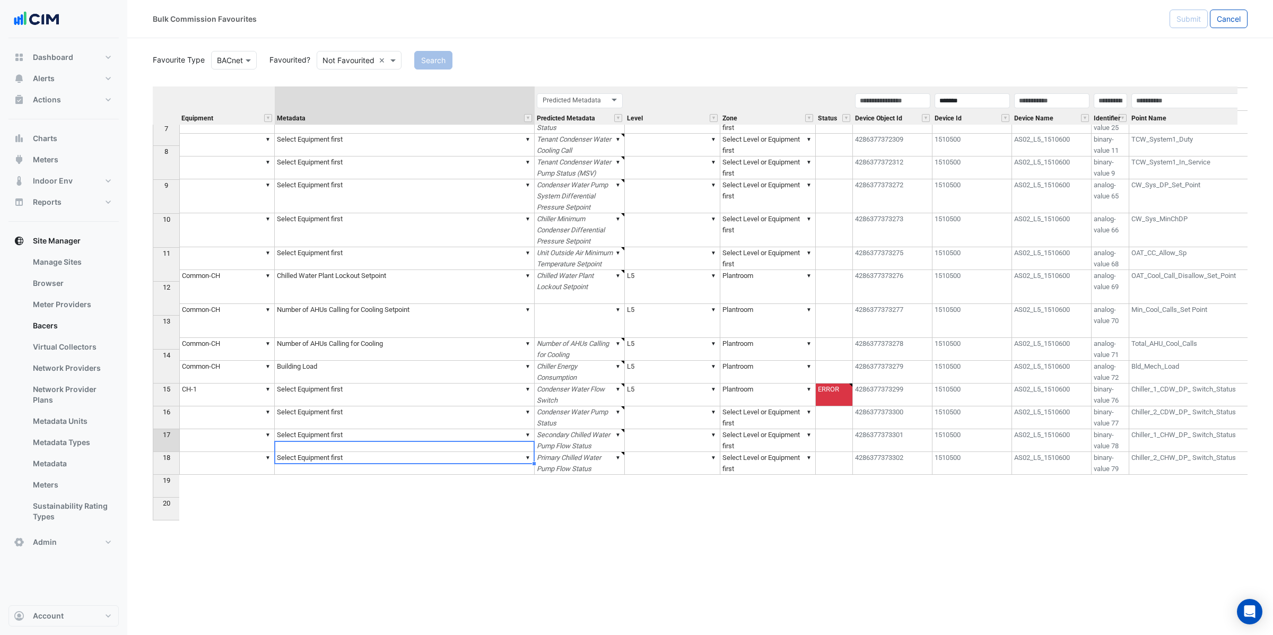
click at [417, 406] on td "▼ Select Equipment first" at bounding box center [405, 395] width 260 height 23
type textarea "**********"
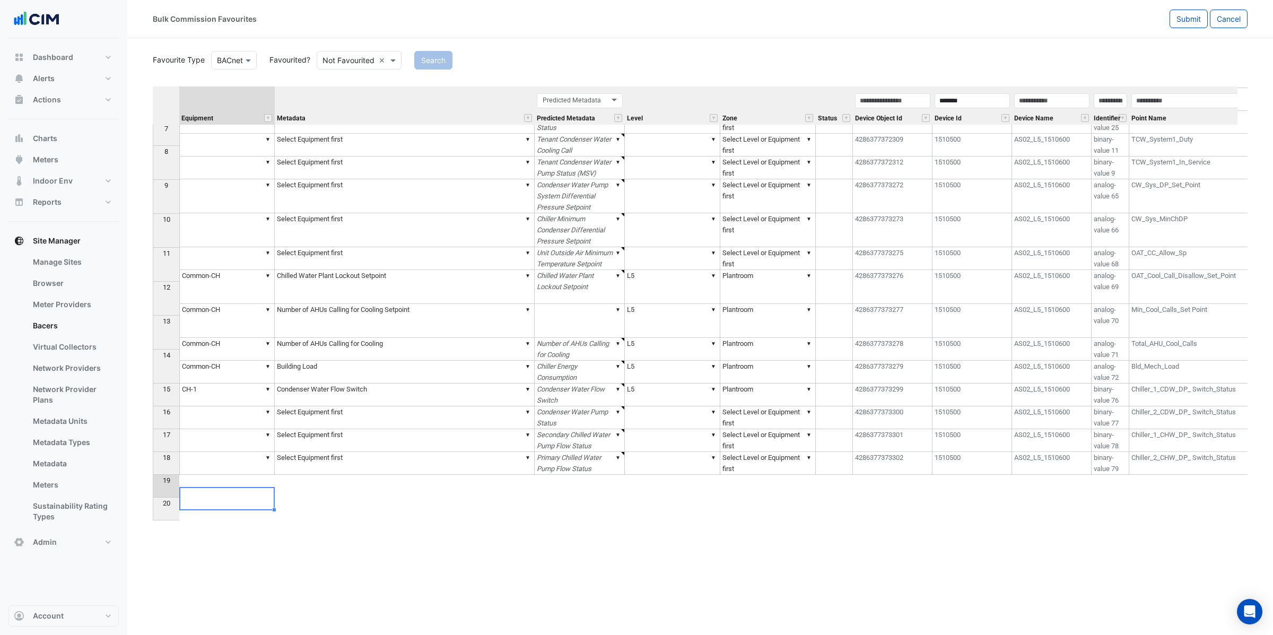
click at [236, 452] on td "▼" at bounding box center [226, 440] width 95 height 23
click at [236, 429] on td "▼" at bounding box center [226, 417] width 95 height 23
click at [212, 484] on div "Equipment Metadata Predicted Metadata Level Zone Status Device Object Id Device…" at bounding box center [700, 308] width 1095 height 445
type textarea "****"
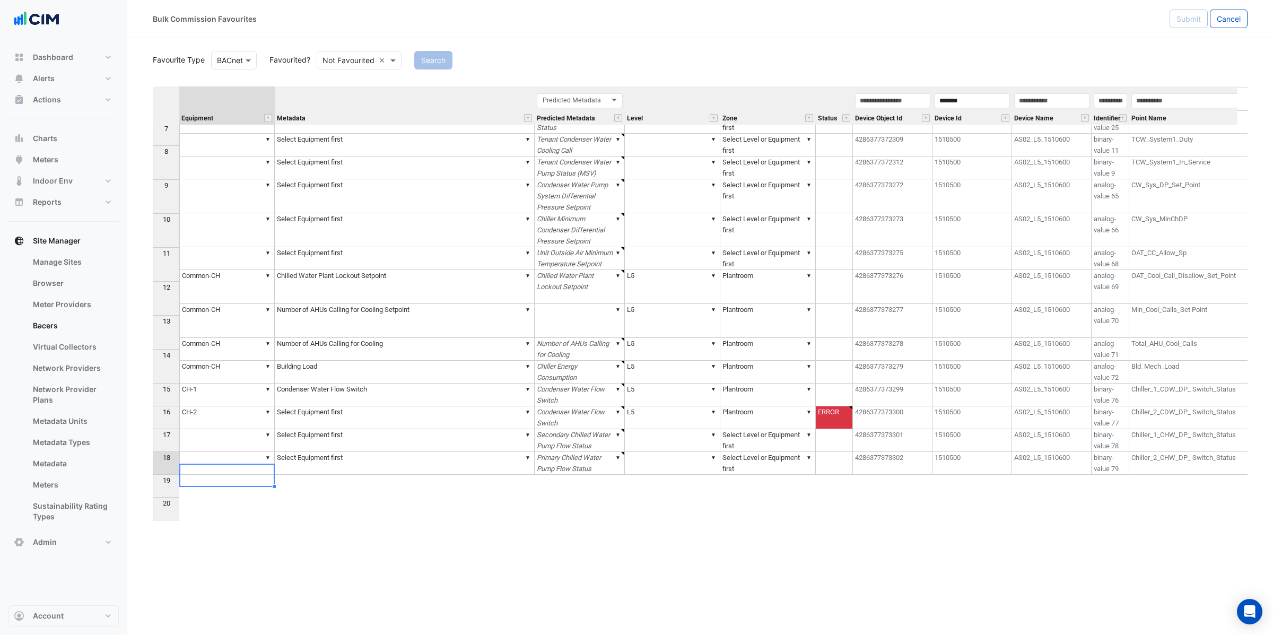
click at [420, 406] on td "▼ Condenser Water Flow Switch" at bounding box center [405, 395] width 260 height 23
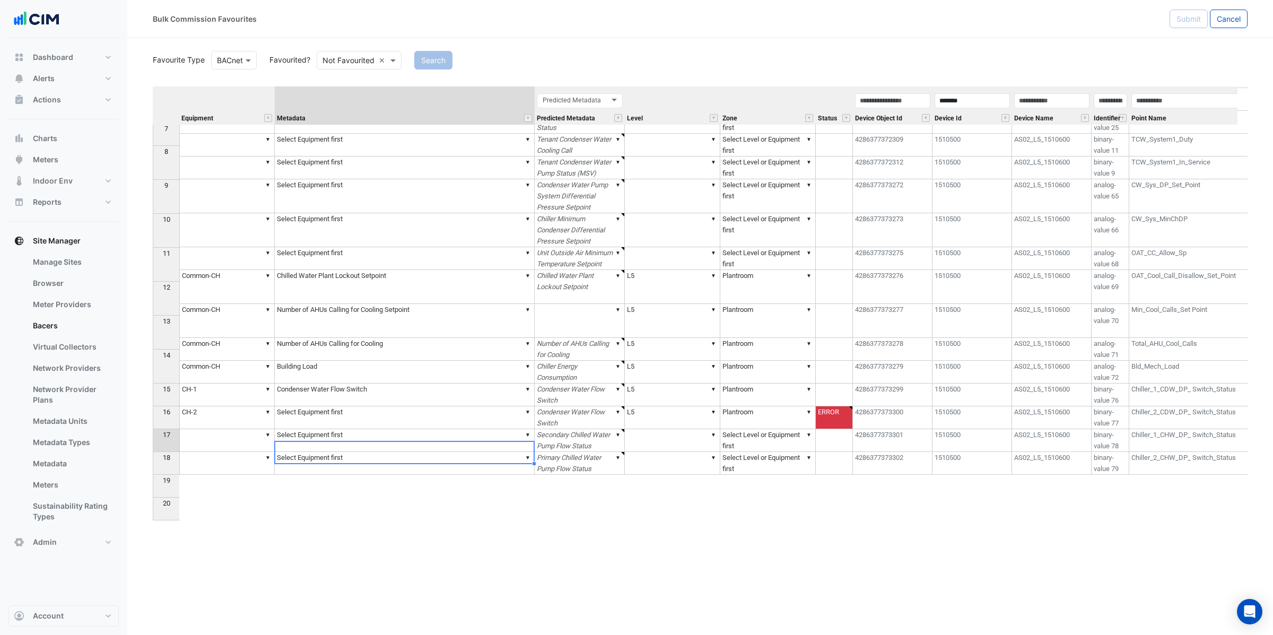
click at [153, 474] on div "Equipment Metadata Predicted Metadata Level Zone Status Device Object Id Device…" at bounding box center [153, 205] width 0 height 540
type textarea "**********"
type textarea "*****"
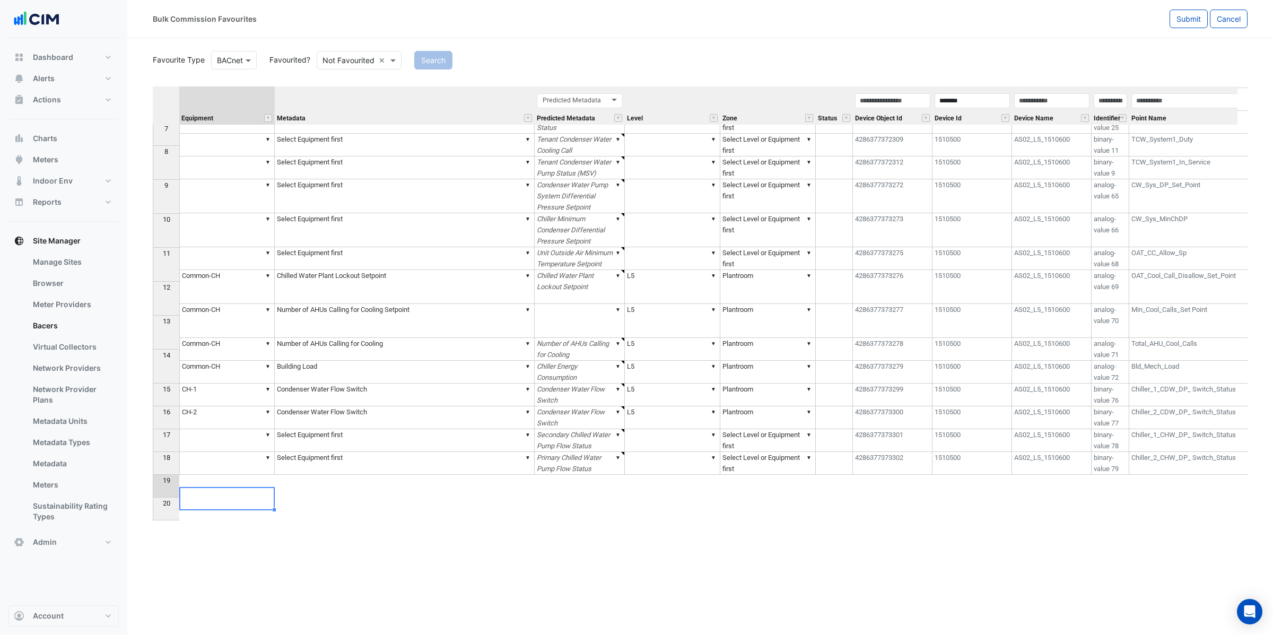
click at [234, 452] on td "▼" at bounding box center [226, 440] width 95 height 23
click at [209, 452] on div "Equipment Metadata Predicted Metadata Level Zone Status Device Object Id Device…" at bounding box center [700, 308] width 1095 height 445
type textarea "****"
click at [322, 452] on td "▼ Select Equipment first" at bounding box center [405, 440] width 260 height 23
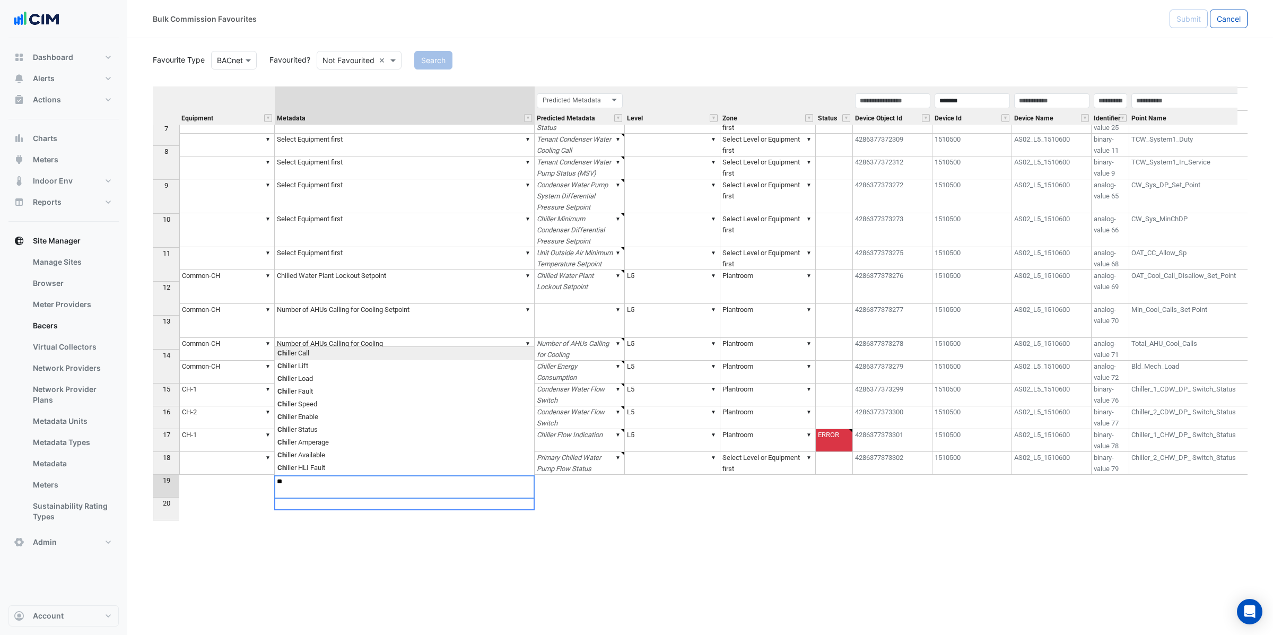
type textarea "*"
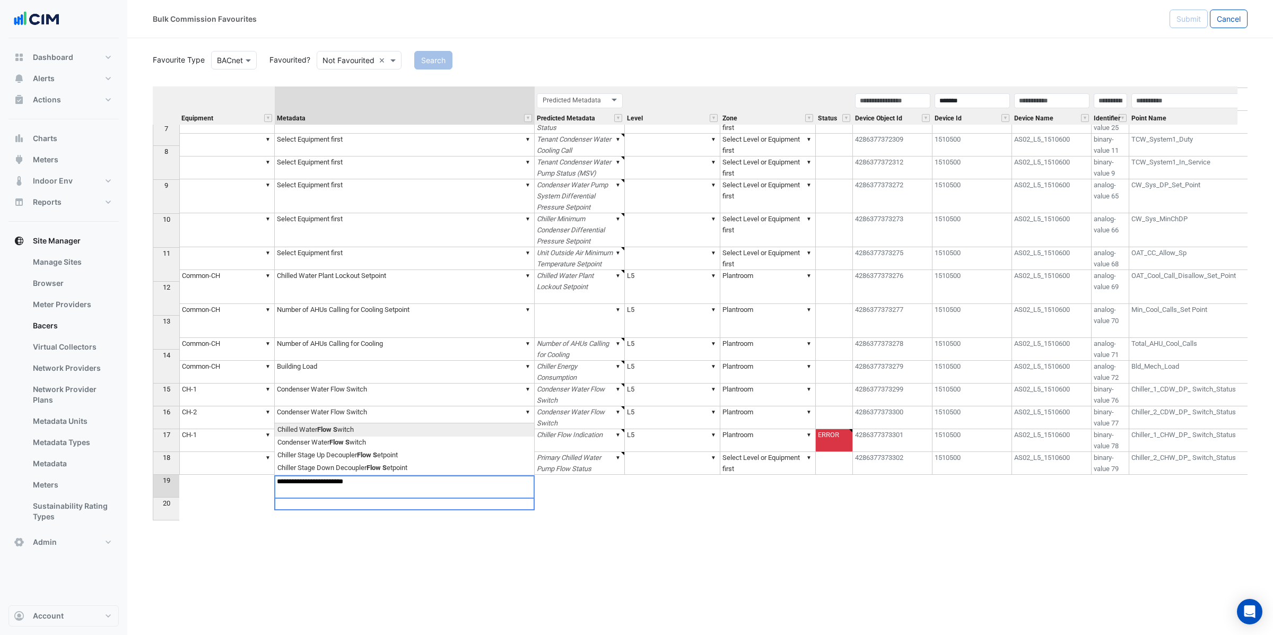
click at [343, 429] on div "Equipment Metadata Predicted Metadata Level Zone Status Device Object Id Device…" at bounding box center [700, 308] width 1095 height 445
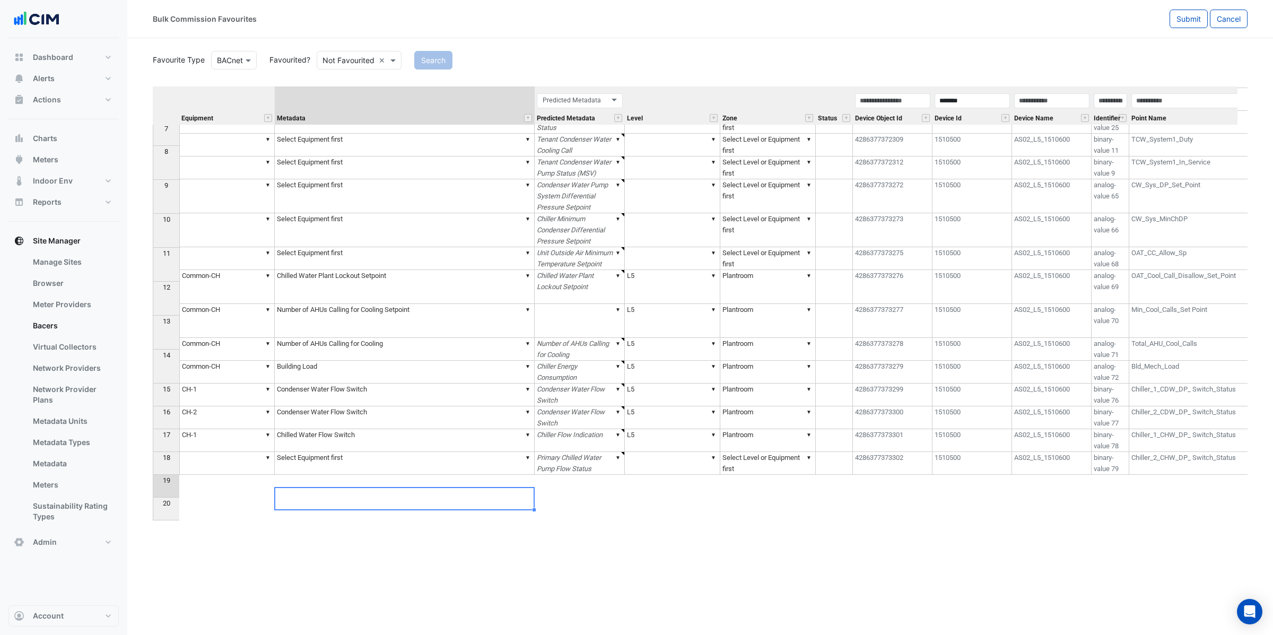
type textarea "**********"
click at [236, 452] on td "▼ CH-1" at bounding box center [226, 440] width 95 height 23
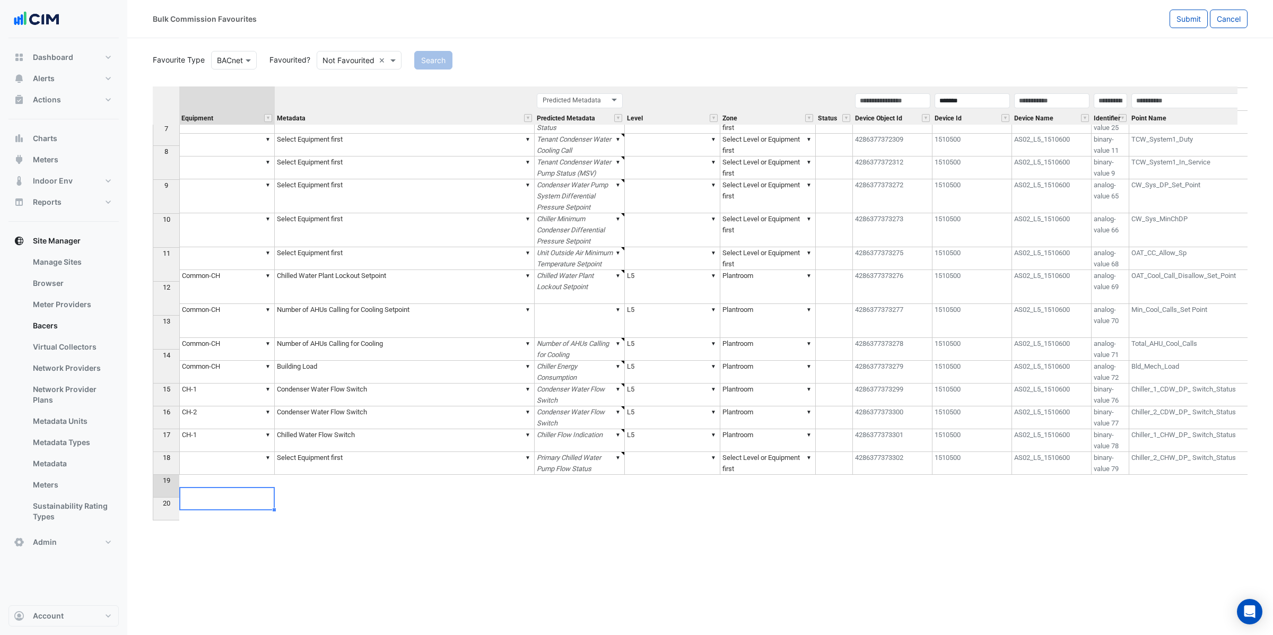
click at [241, 475] on td "▼" at bounding box center [226, 463] width 95 height 23
click at [225, 474] on div "Equipment Metadata Predicted Metadata Level Zone Status Device Object Id Device…" at bounding box center [700, 308] width 1095 height 445
type textarea "****"
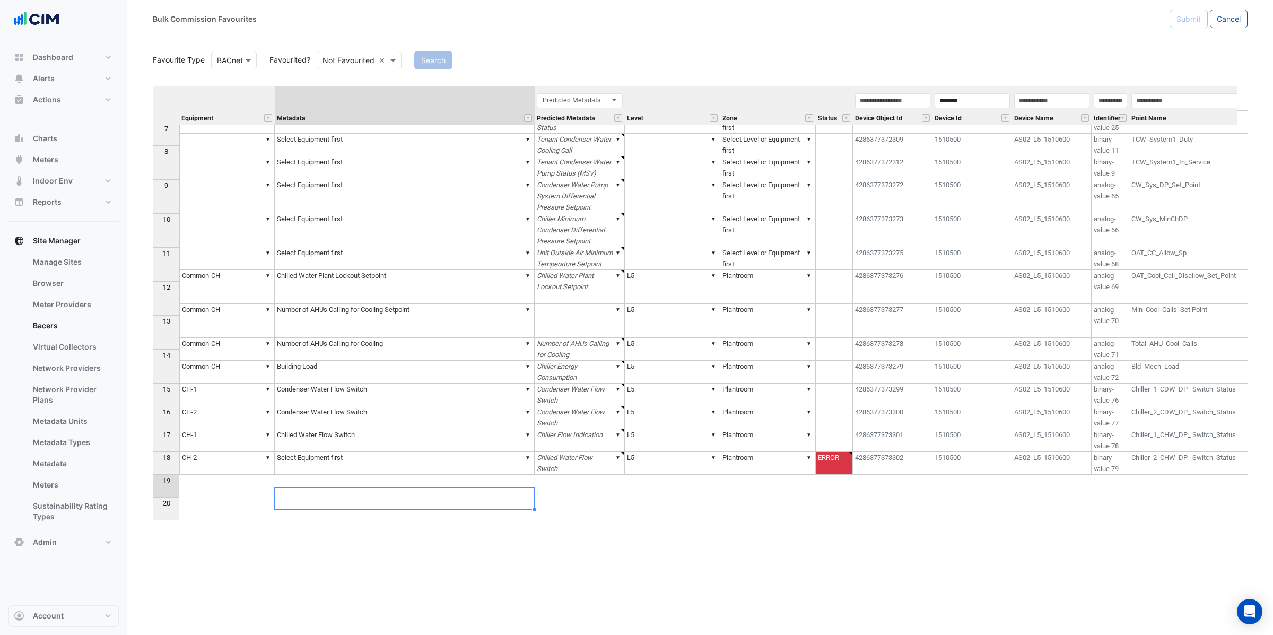
click at [359, 452] on td "▼ Chilled Water Flow Switch" at bounding box center [405, 440] width 260 height 23
click at [363, 475] on td "▼ Select Equipment first" at bounding box center [405, 463] width 260 height 23
type textarea "**********"
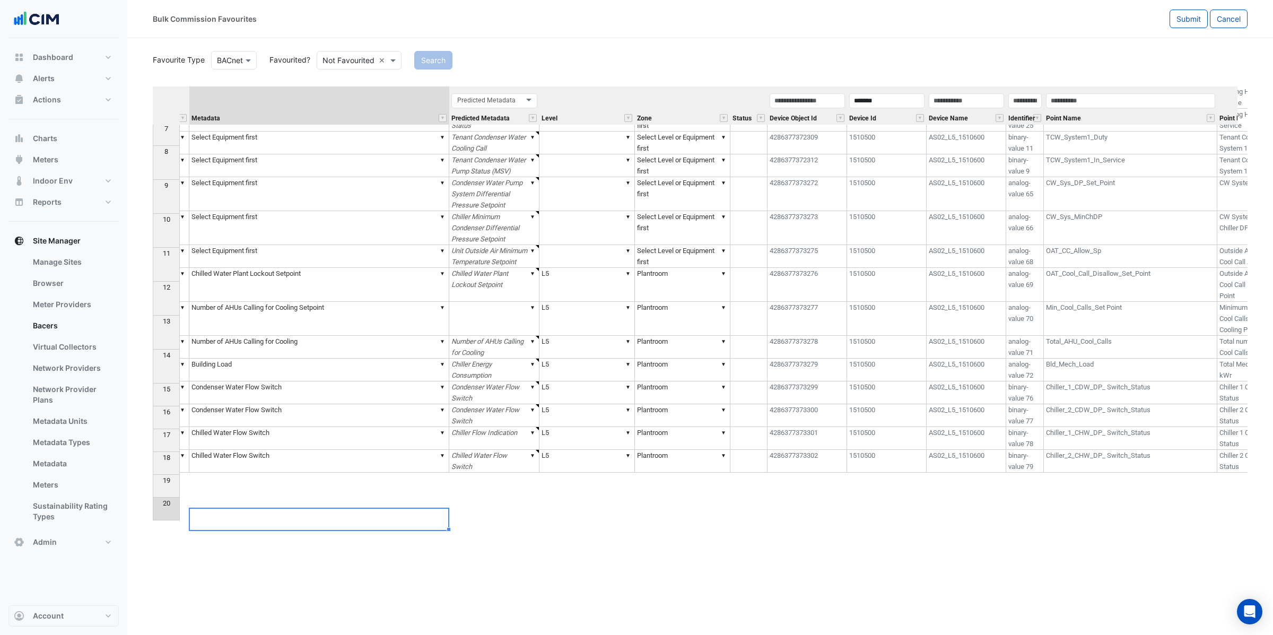
scroll to position [0, 304]
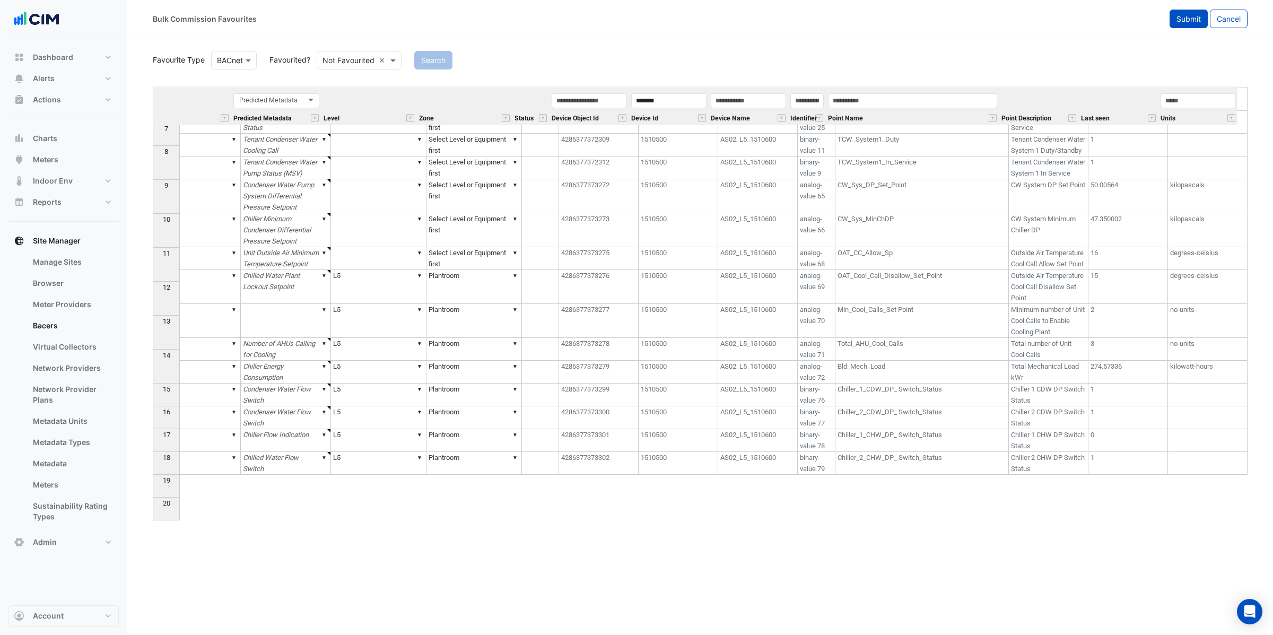
click at [1190, 20] on span "Submit" at bounding box center [1189, 18] width 24 height 9
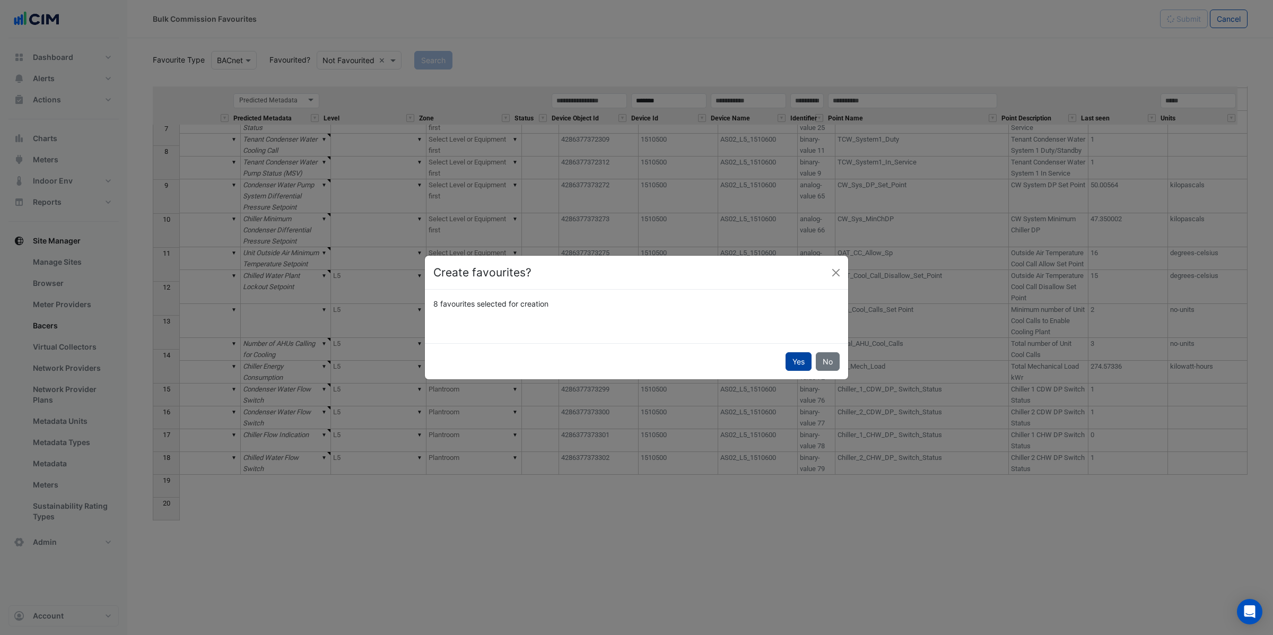
click at [794, 362] on button "Yes" at bounding box center [799, 361] width 26 height 19
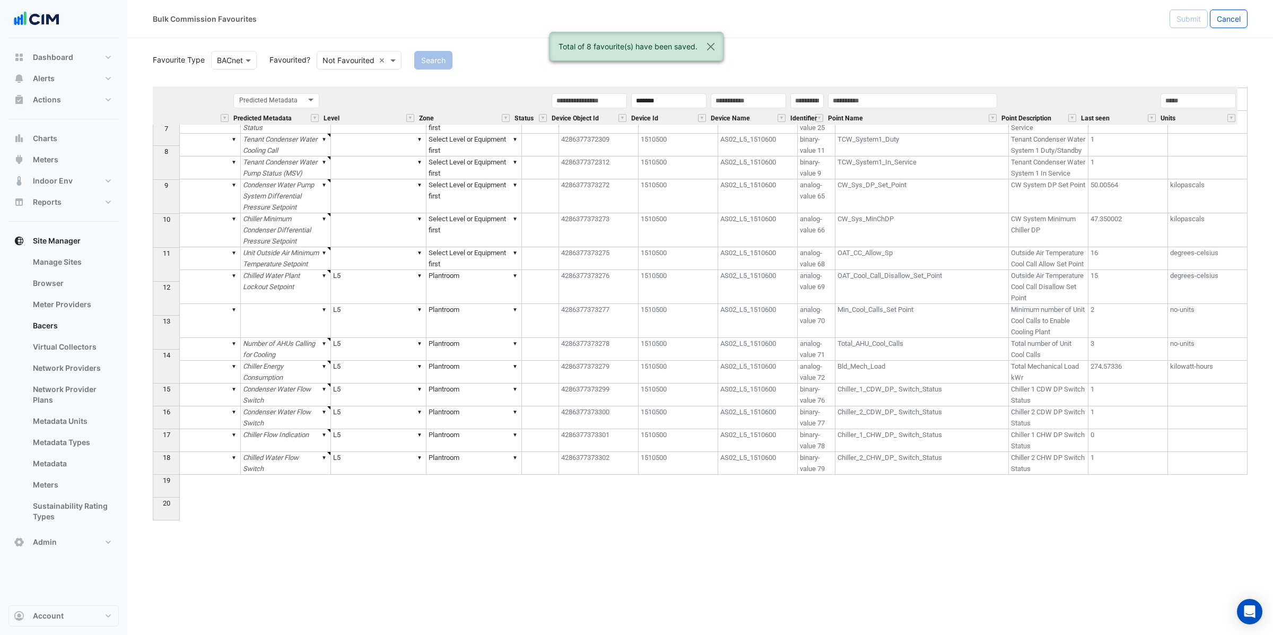
click at [885, 24] on div "Bulk Commission Favourites" at bounding box center [661, 19] width 1017 height 19
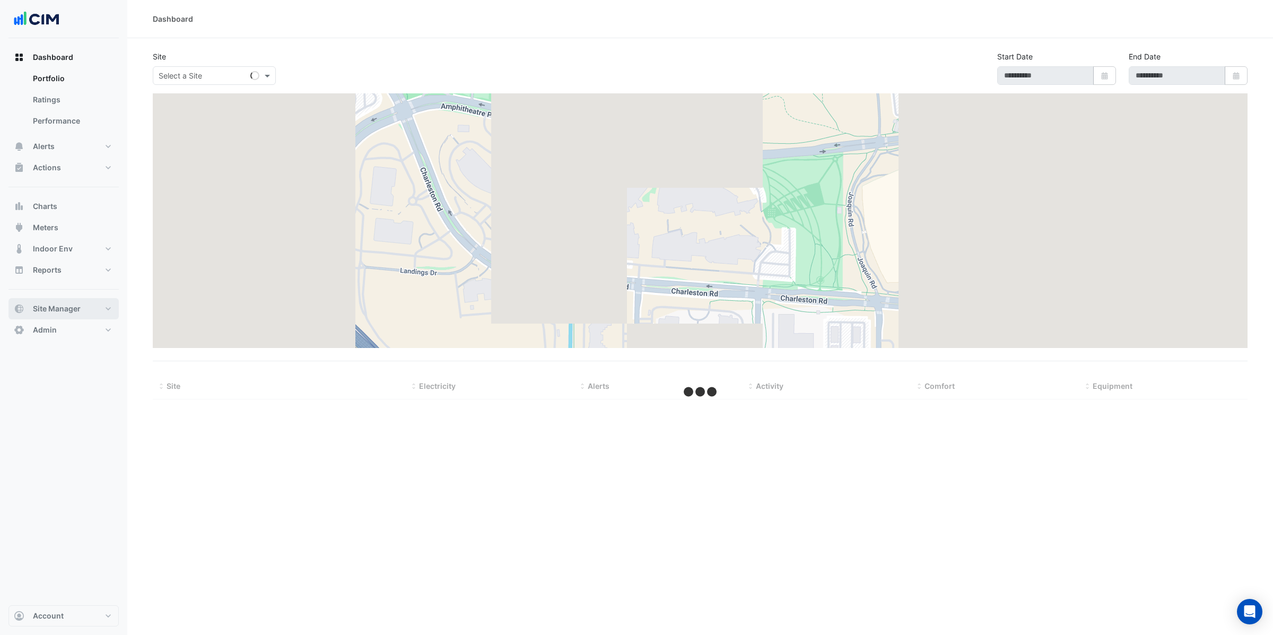
click at [67, 303] on span "Site Manager" at bounding box center [57, 308] width 48 height 11
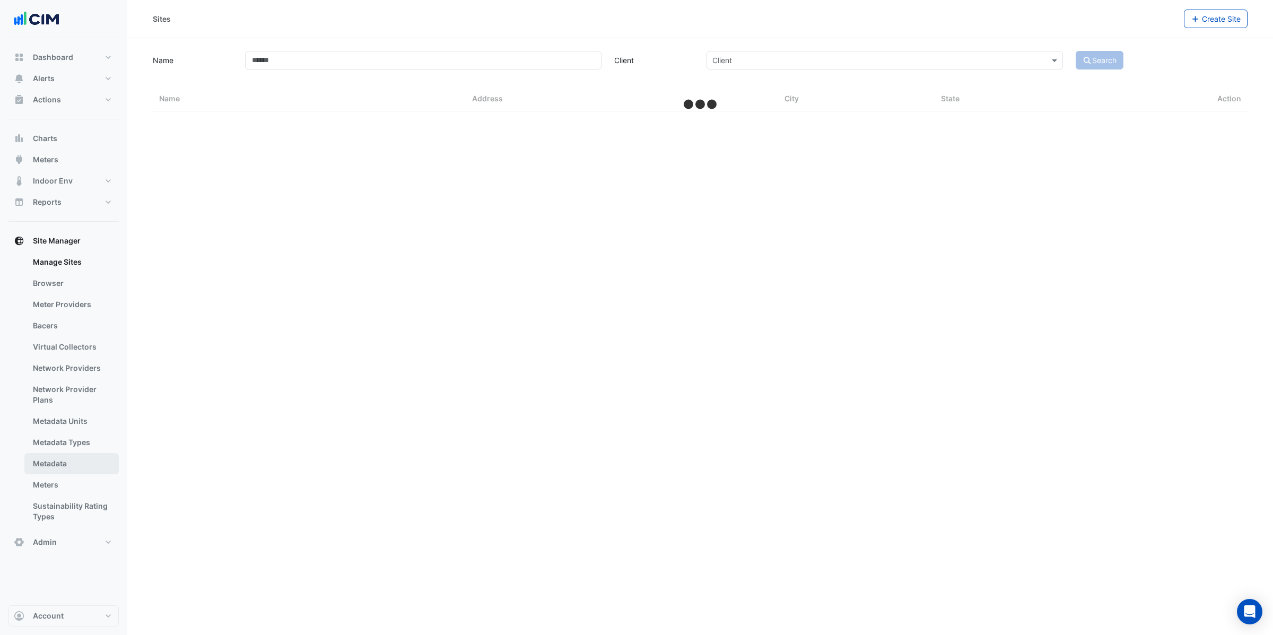
click at [71, 461] on link "Metadata" at bounding box center [71, 463] width 94 height 21
select select "***"
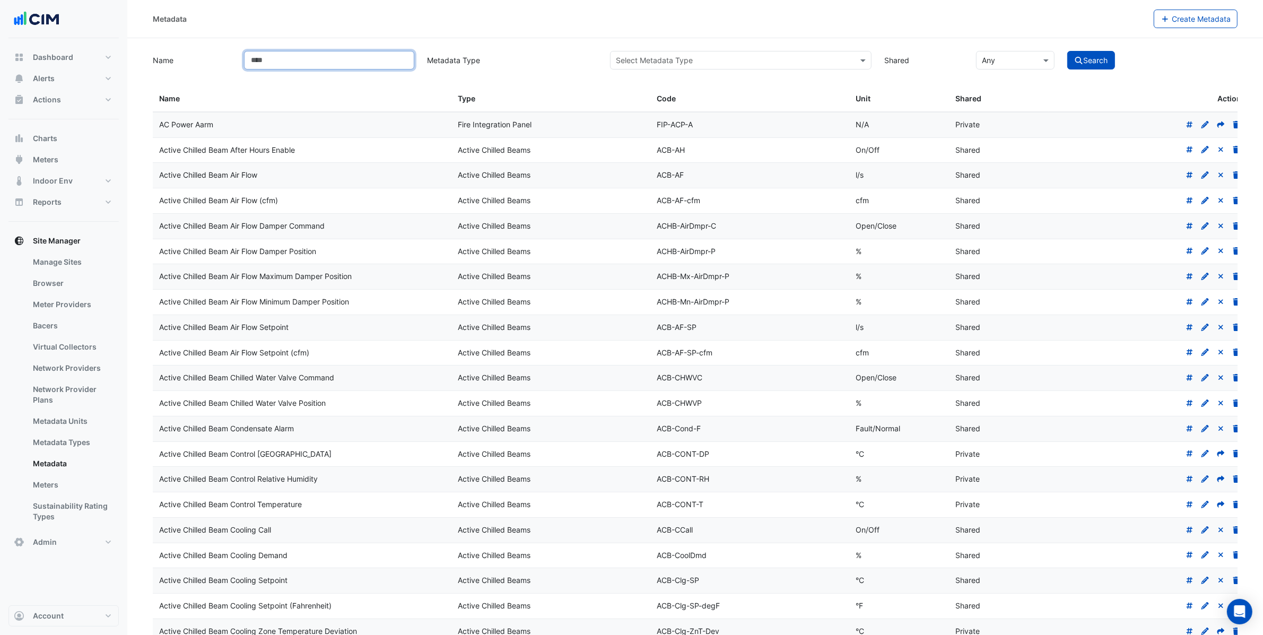
click at [297, 66] on input "Name" at bounding box center [329, 60] width 170 height 19
type input "**********"
click at [1067, 51] on button "Search" at bounding box center [1091, 60] width 48 height 19
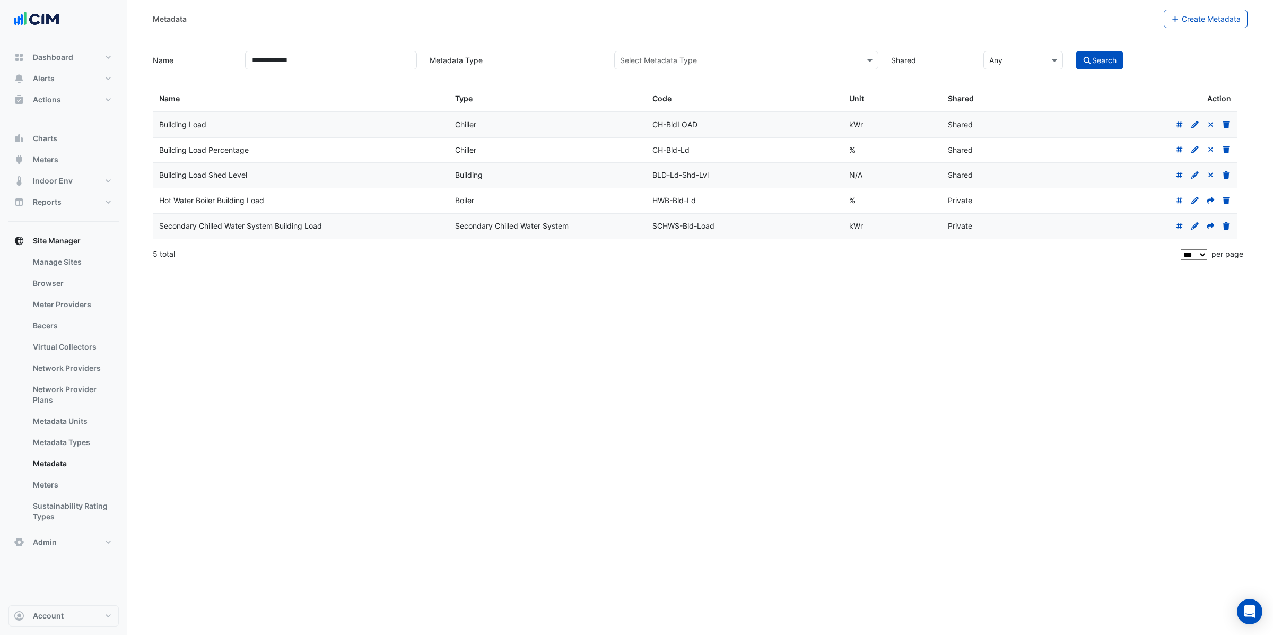
click at [648, 581] on div "**********" at bounding box center [700, 317] width 1146 height 635
drag, startPoint x: 970, startPoint y: 444, endPoint x: 960, endPoint y: 425, distance: 21.4
click at [970, 443] on div "**********" at bounding box center [700, 317] width 1146 height 635
click at [71, 268] on link "Manage Sites" at bounding box center [71, 261] width 94 height 21
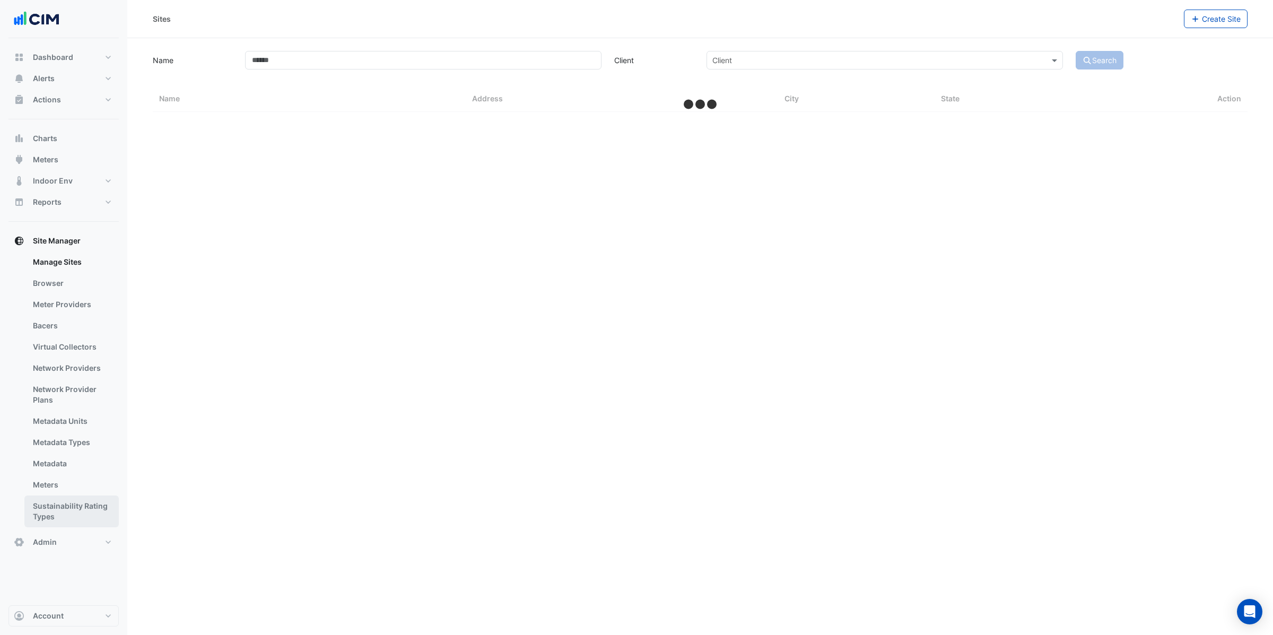
select select "***"
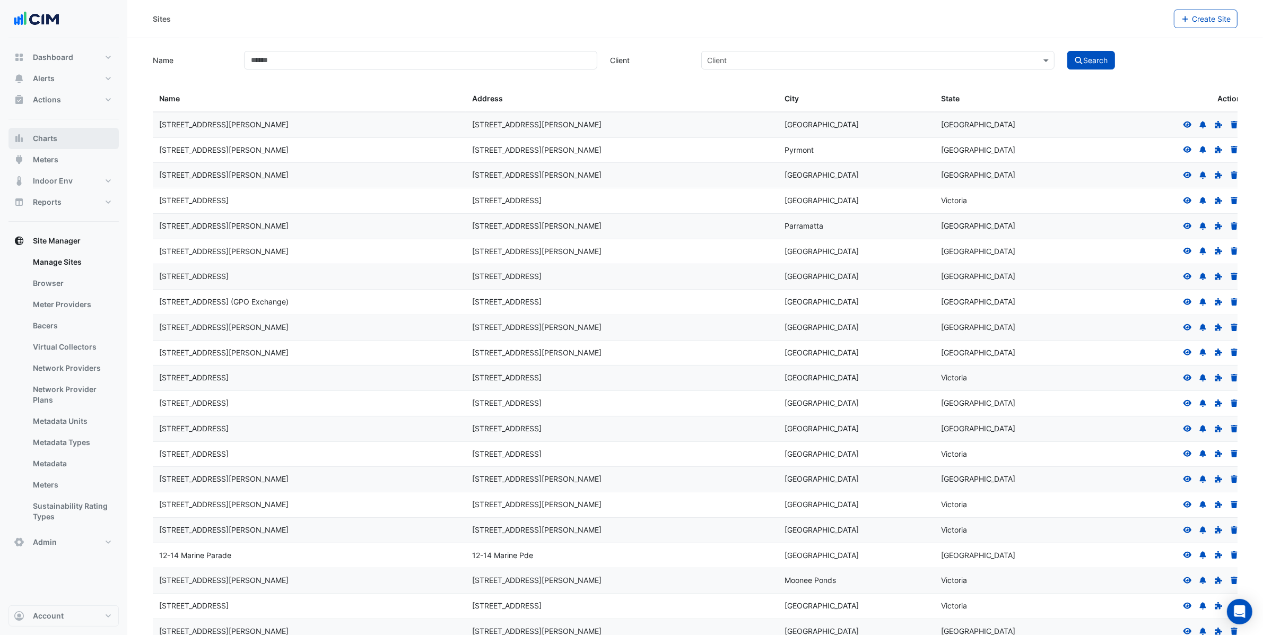
click at [39, 145] on button "Charts" at bounding box center [63, 138] width 110 height 21
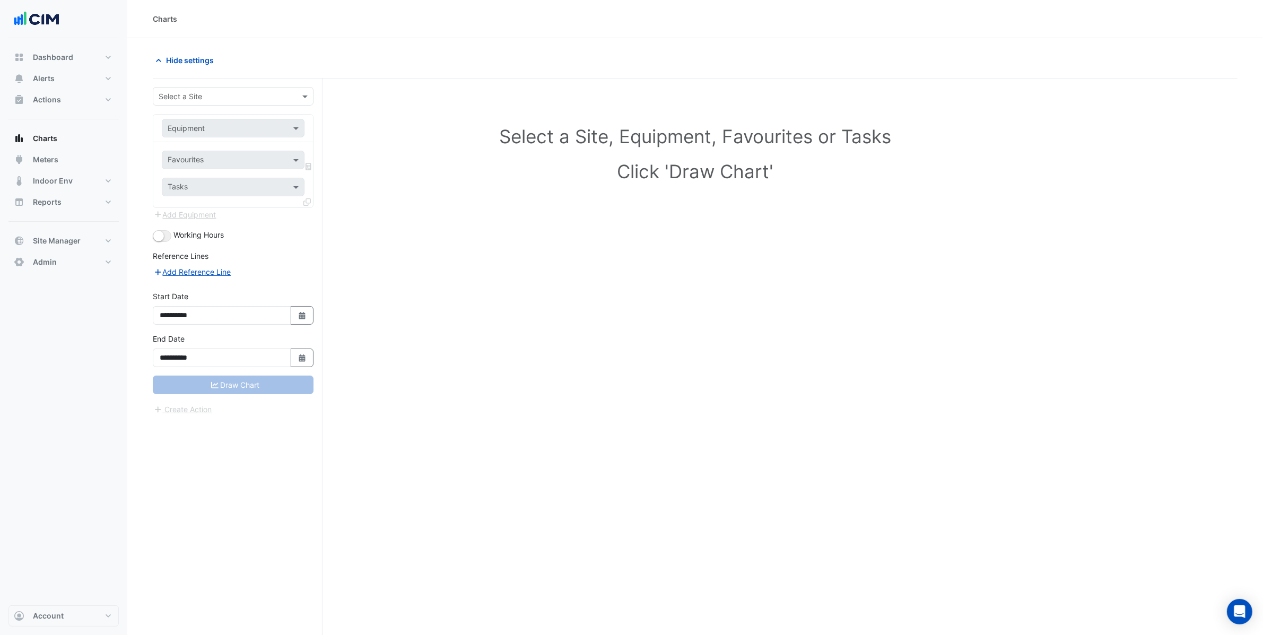
click at [205, 87] on div "Select a Site" at bounding box center [233, 96] width 161 height 19
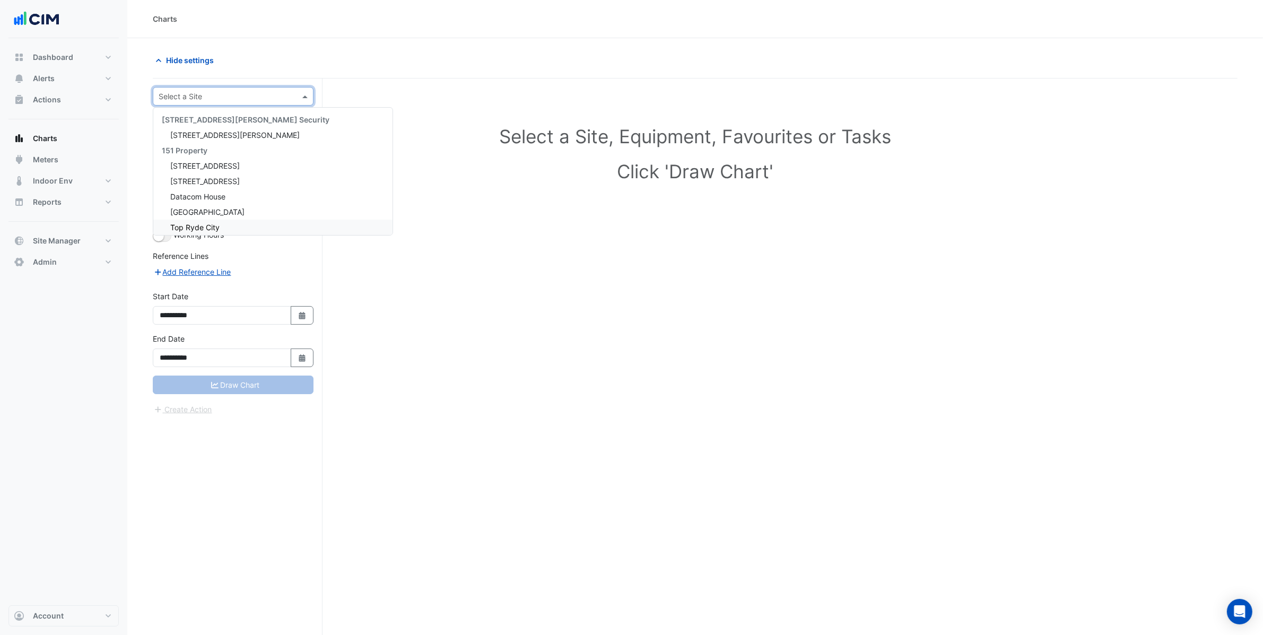
click at [231, 492] on div "**********" at bounding box center [238, 377] width 170 height 597
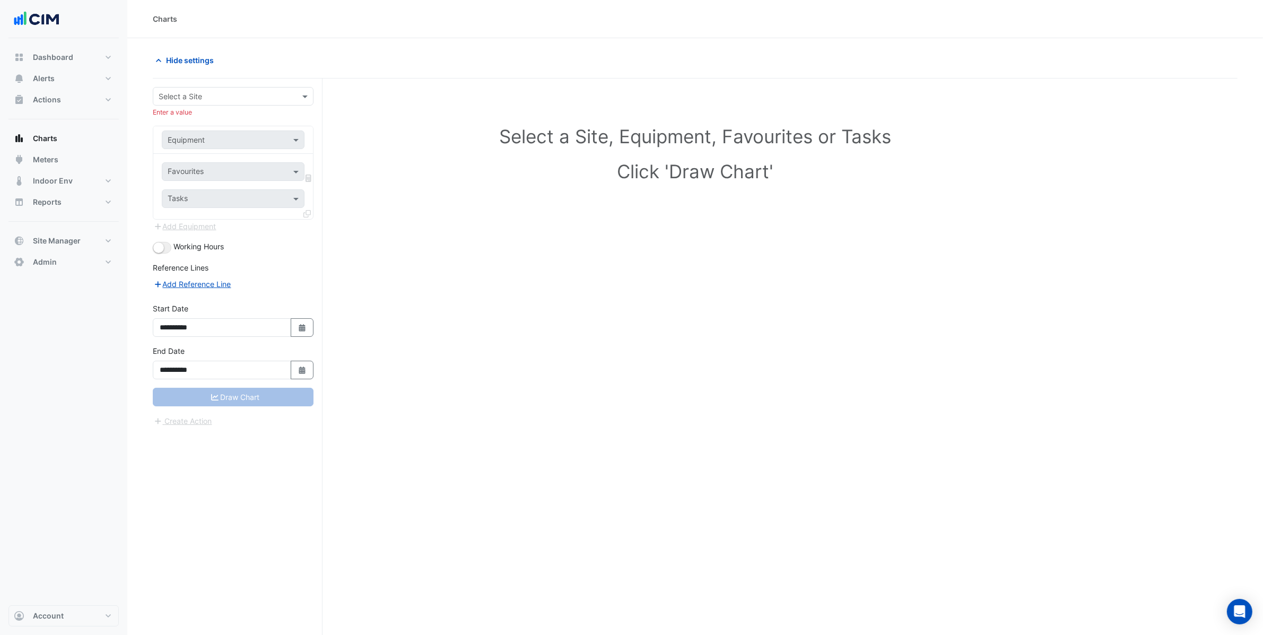
click at [208, 94] on input "text" at bounding box center [223, 96] width 128 height 11
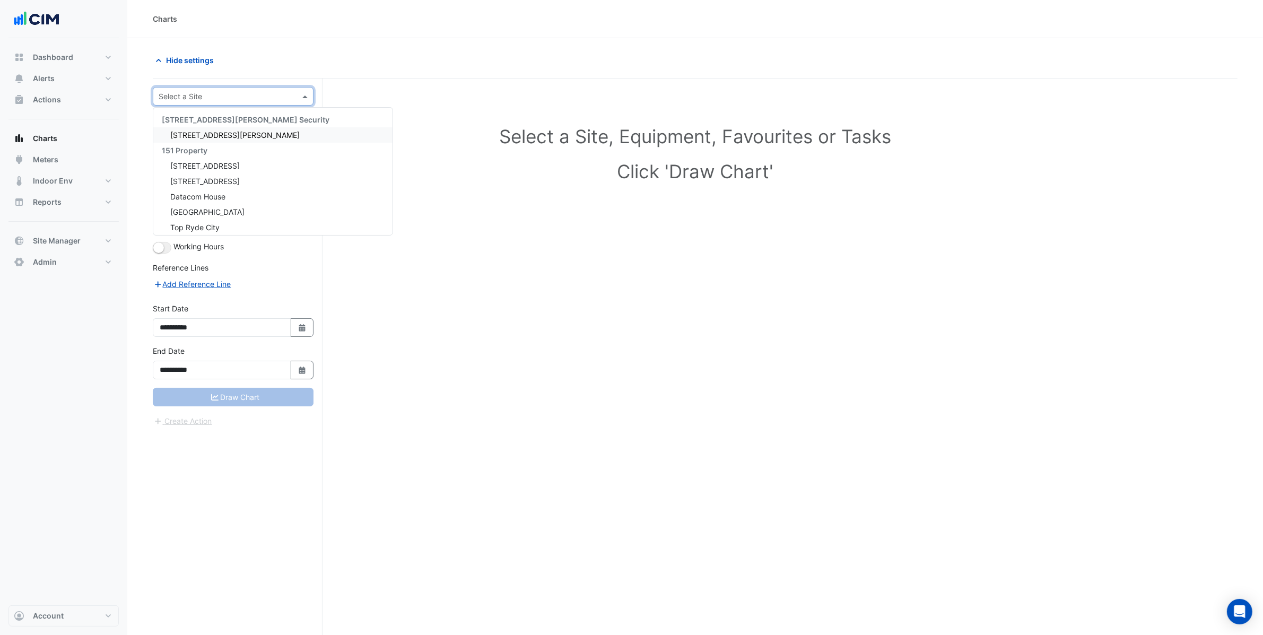
click at [512, 252] on div "Select a Site, Equipment, Favourites or Tasks Click 'Draw Chart'" at bounding box center [695, 377] width 1085 height 597
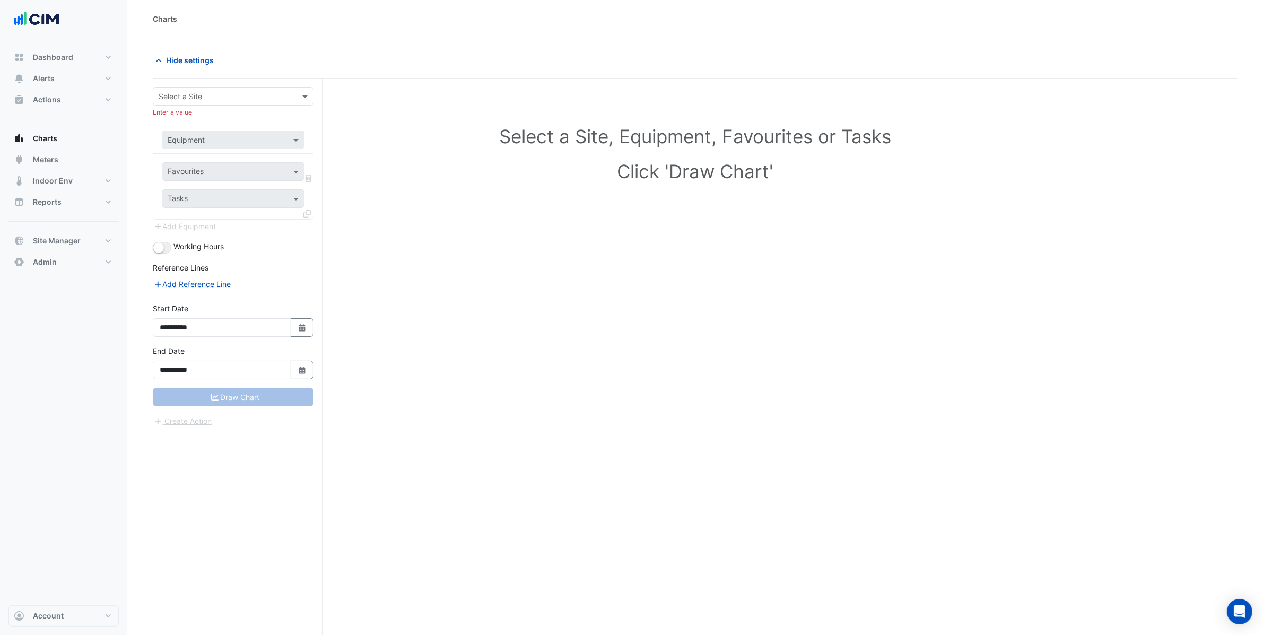
click at [220, 101] on input "text" at bounding box center [223, 96] width 128 height 11
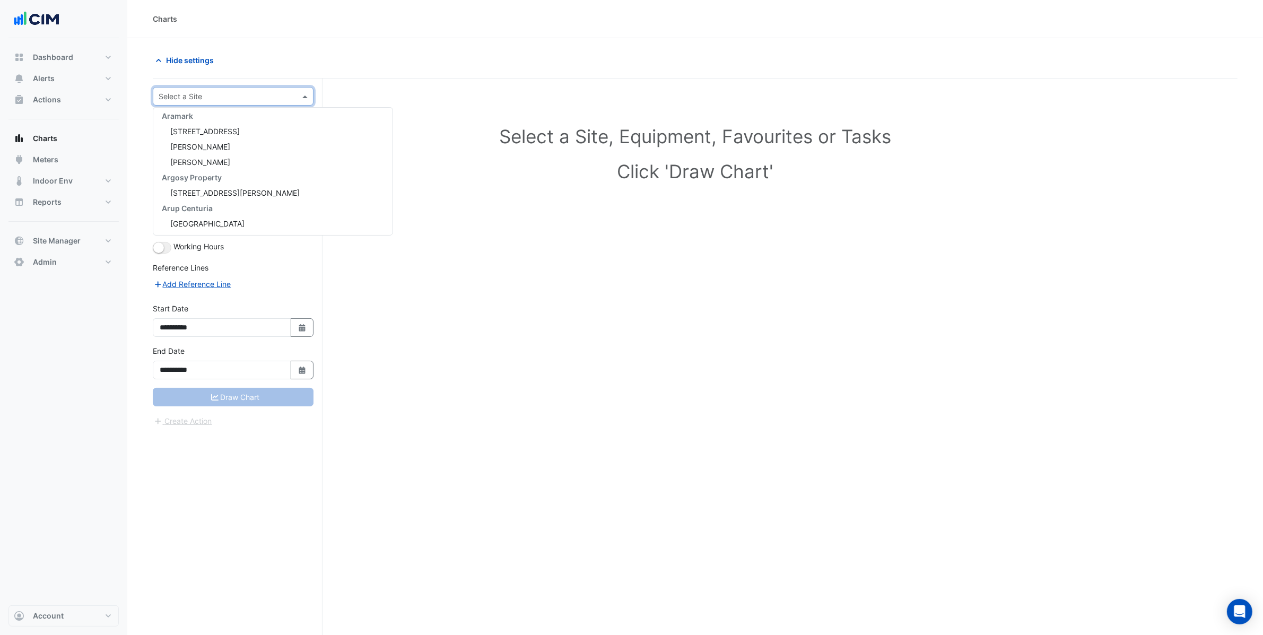
scroll to position [775, 0]
click at [61, 84] on button "Alerts" at bounding box center [63, 78] width 110 height 21
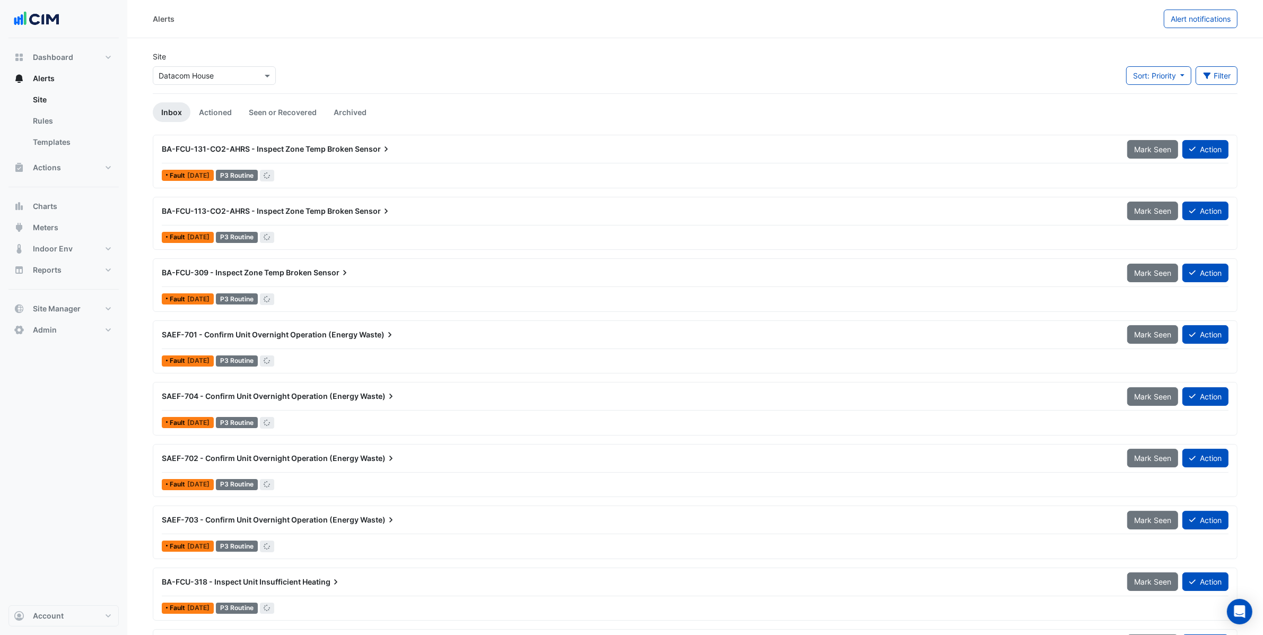
click at [166, 85] on div "Site Select a Site × Datacom House" at bounding box center [214, 72] width 136 height 42
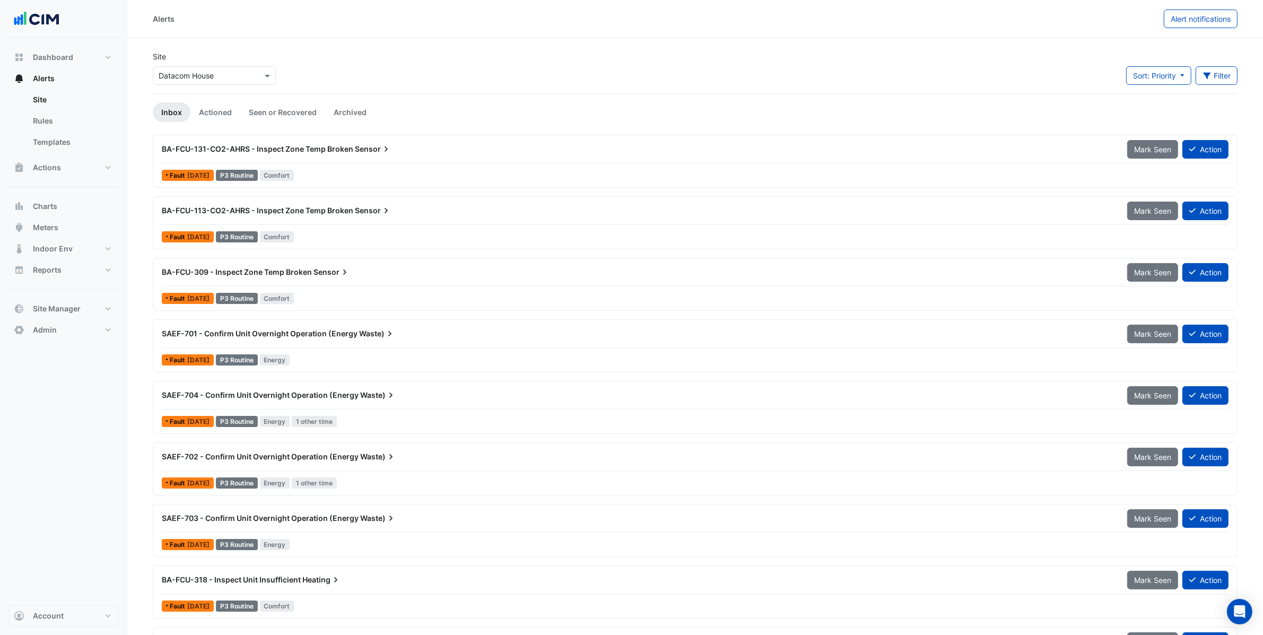
click at [195, 62] on div "Select a Site × Datacom House" at bounding box center [214, 73] width 127 height 23
click at [216, 74] on input "text" at bounding box center [204, 76] width 90 height 11
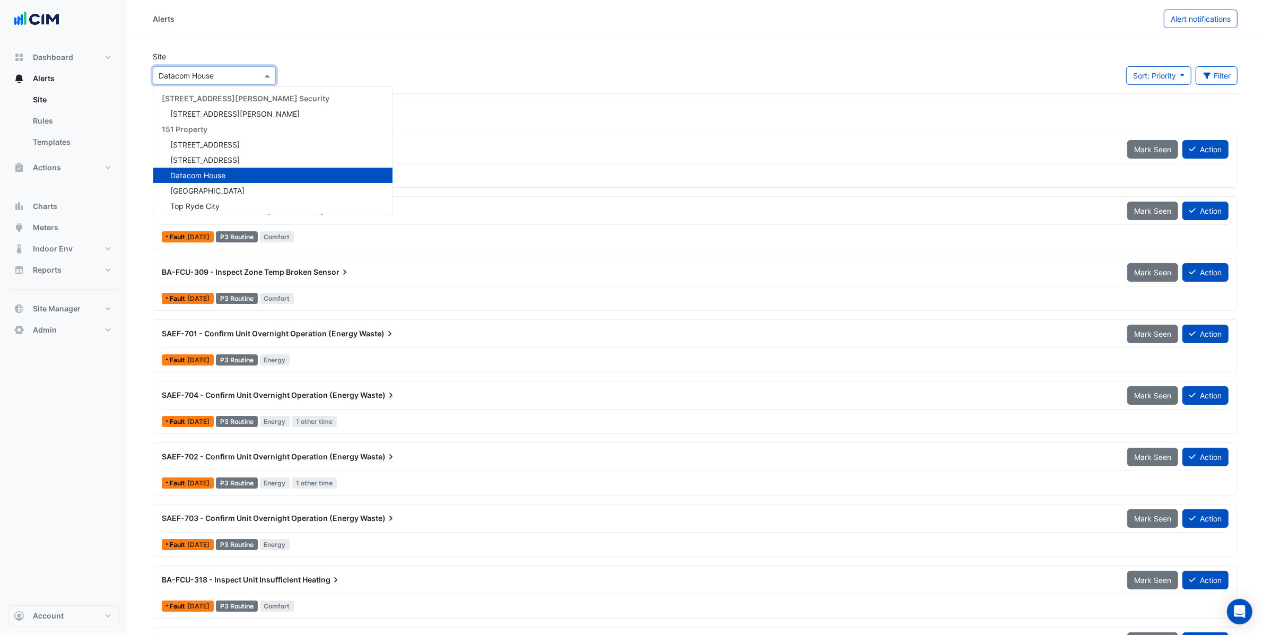
click at [405, 71] on div "Site Select a Site × Datacom House 141 Walker Street Security 141 Walker Street…" at bounding box center [695, 72] width 1098 height 42
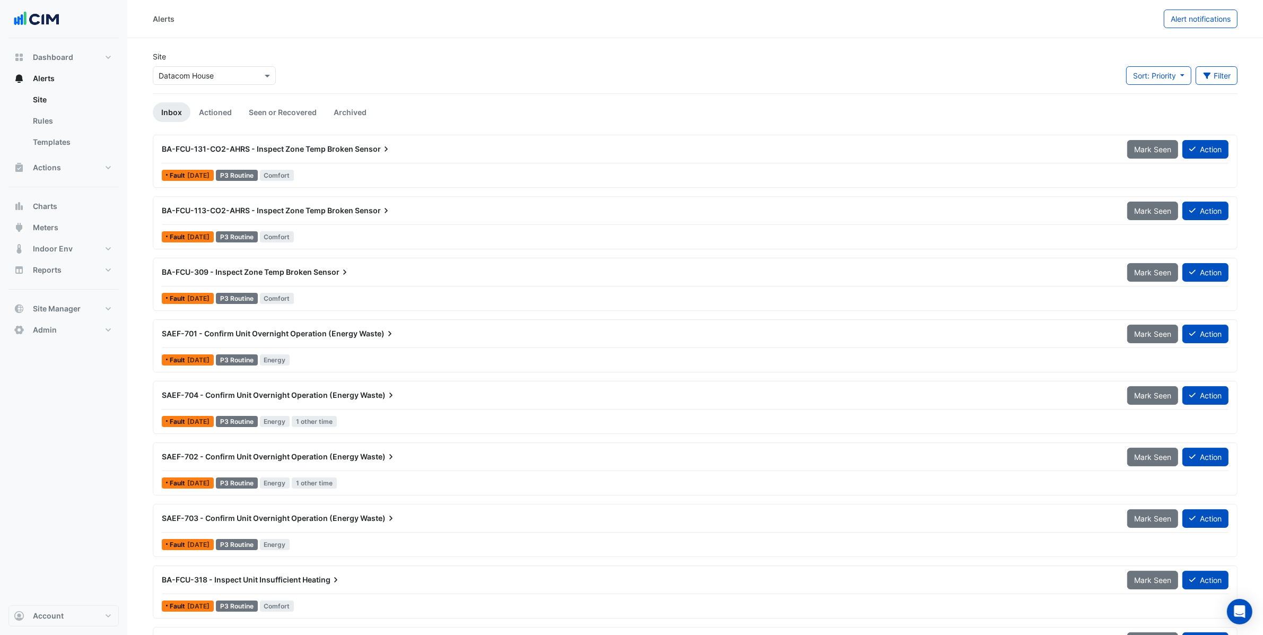
click at [243, 76] on input "text" at bounding box center [204, 76] width 90 height 11
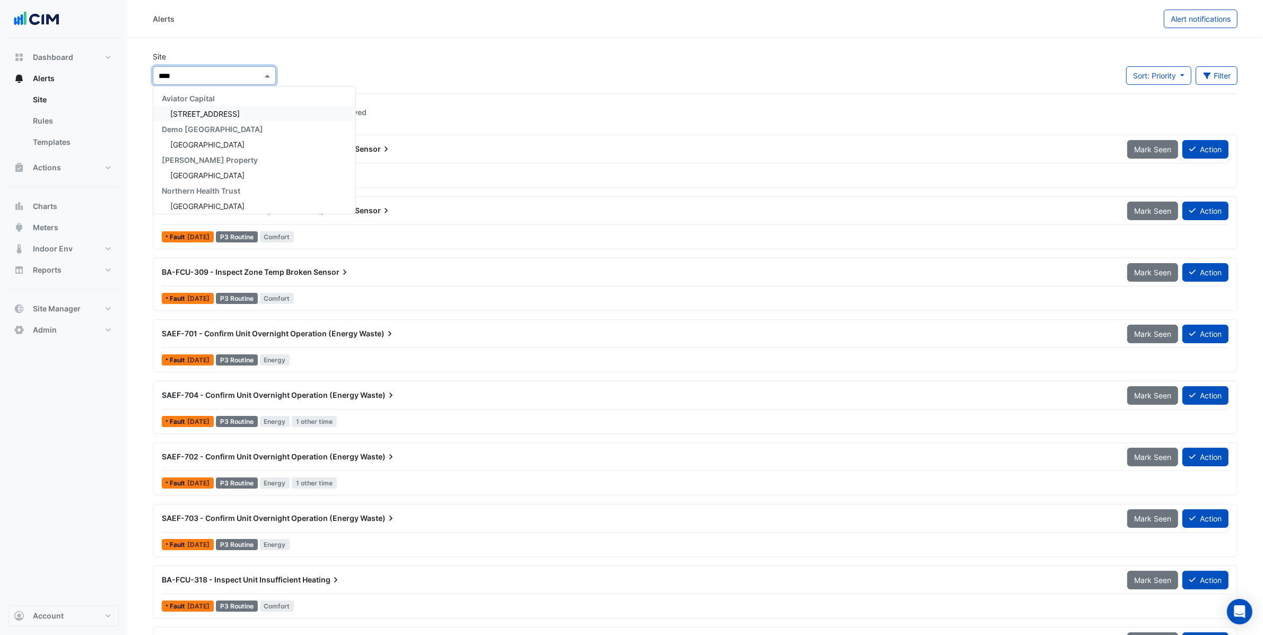
type input "*****"
click at [227, 155] on div "Causeway Hospital" at bounding box center [254, 162] width 202 height 15
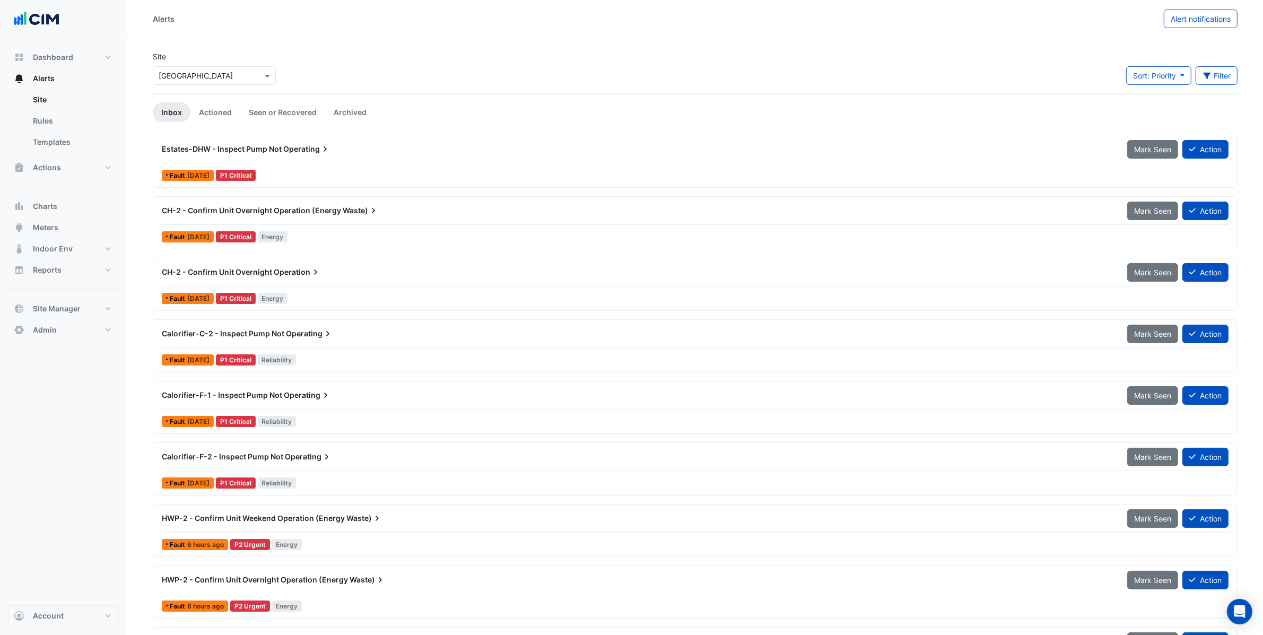
click at [301, 152] on span "Operating" at bounding box center [306, 149] width 47 height 11
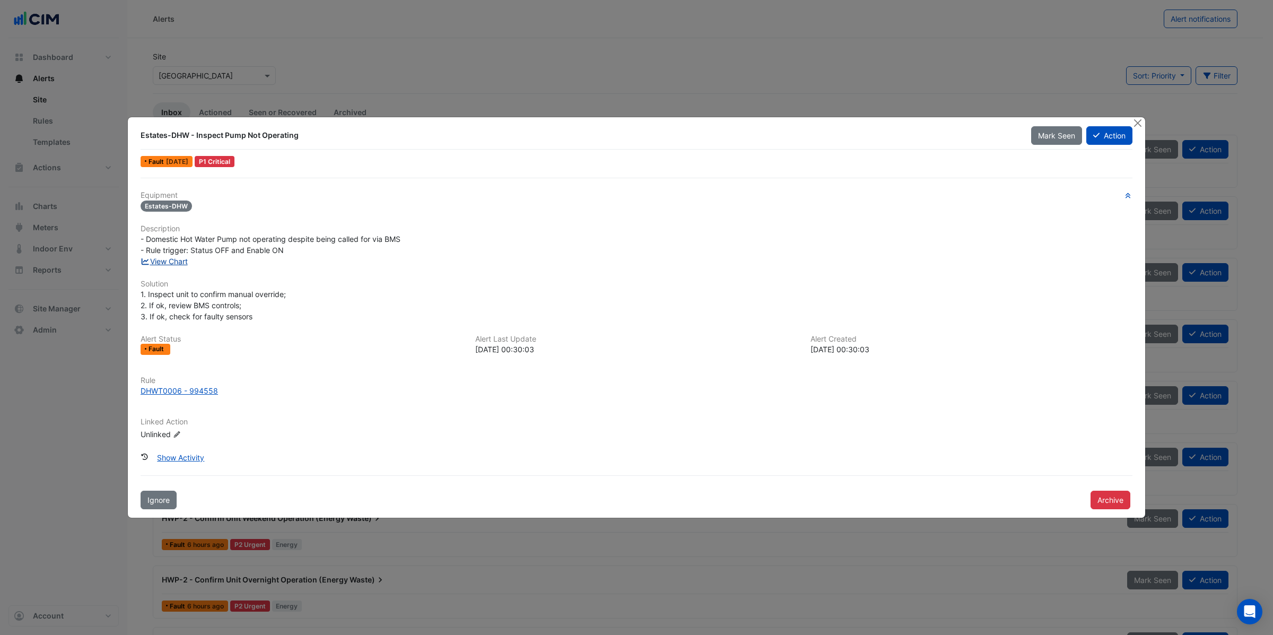
click at [175, 262] on link "View Chart" at bounding box center [164, 261] width 47 height 9
click at [1135, 123] on button "Close" at bounding box center [1137, 122] width 11 height 11
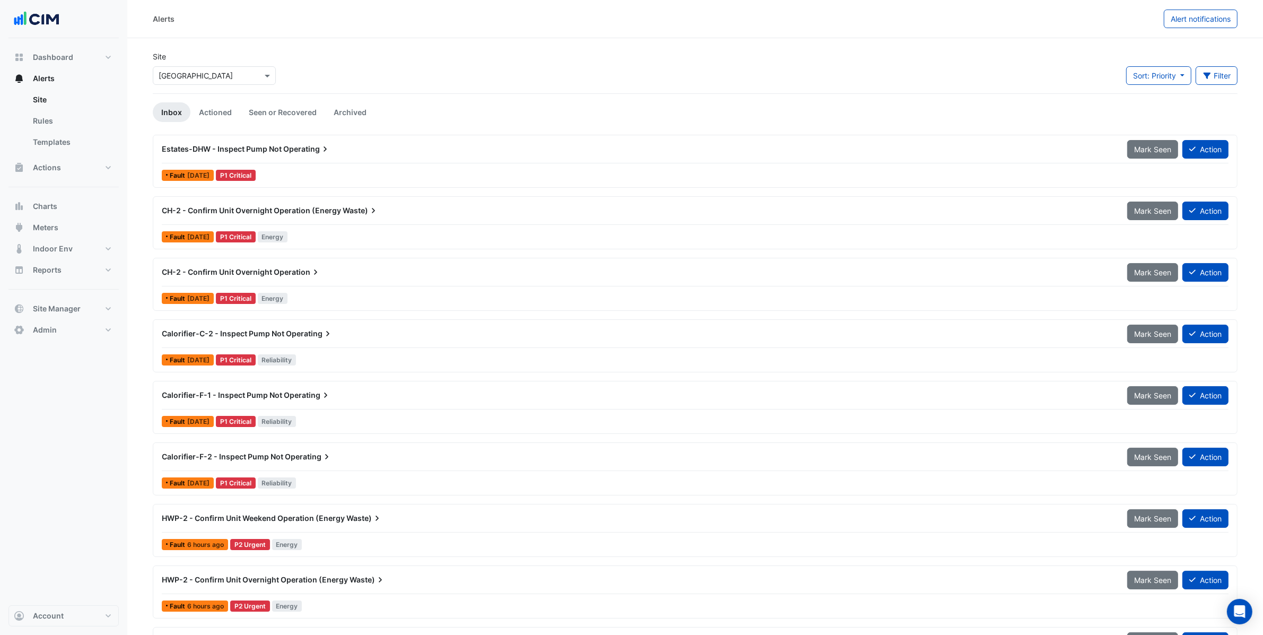
click at [239, 72] on input "text" at bounding box center [204, 76] width 90 height 11
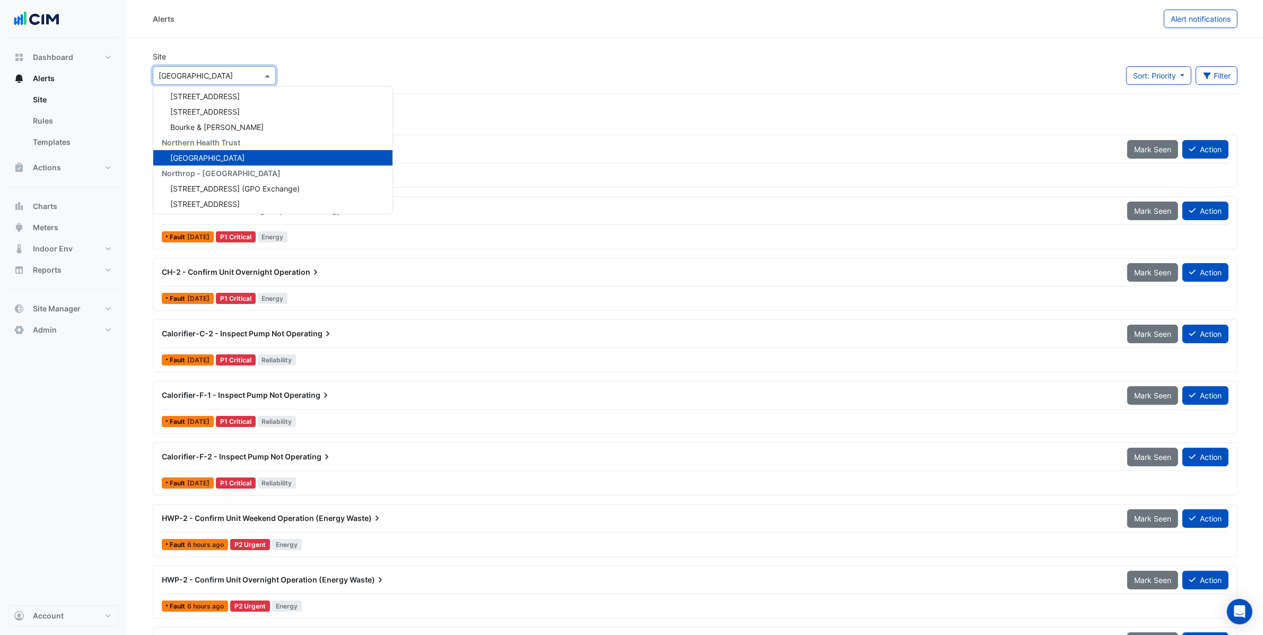
scroll to position [12456, 0]
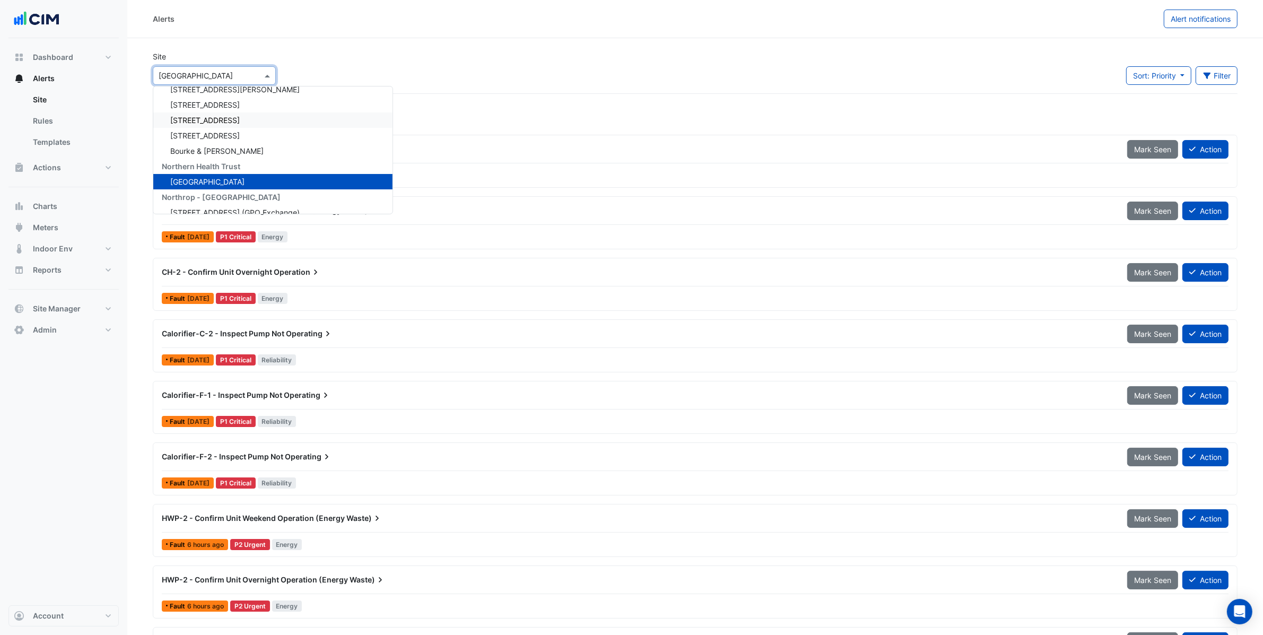
click at [378, 32] on div "Alerts Alert notifications" at bounding box center [695, 19] width 1136 height 38
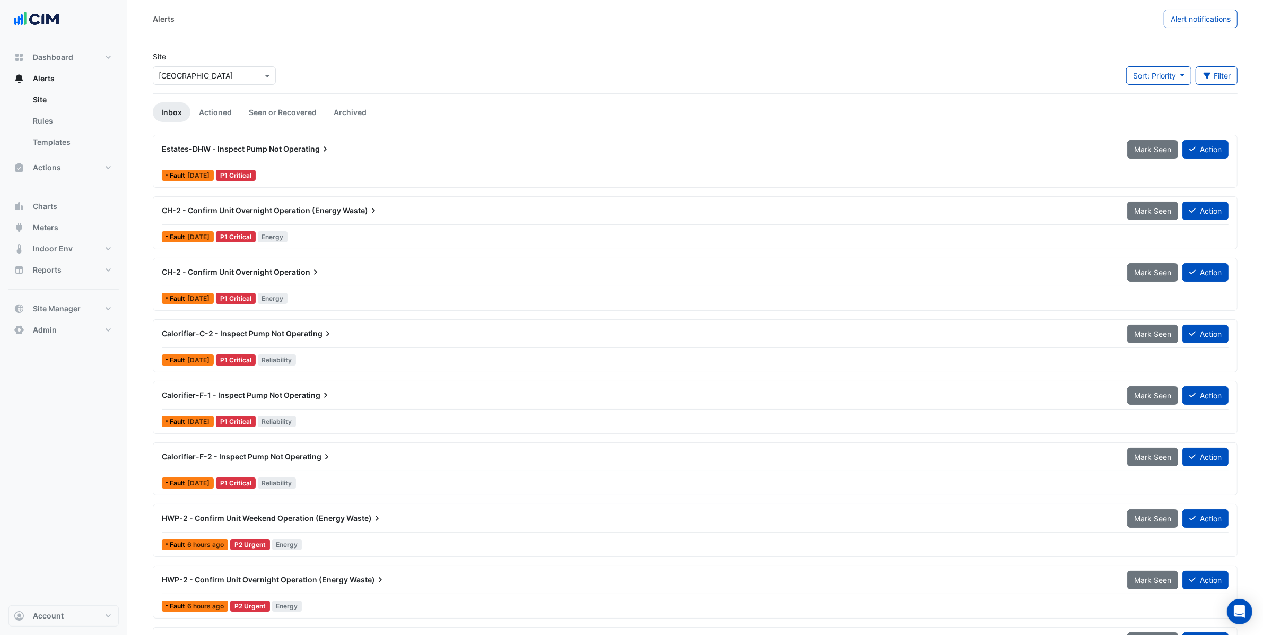
click at [229, 78] on input "text" at bounding box center [204, 76] width 90 height 11
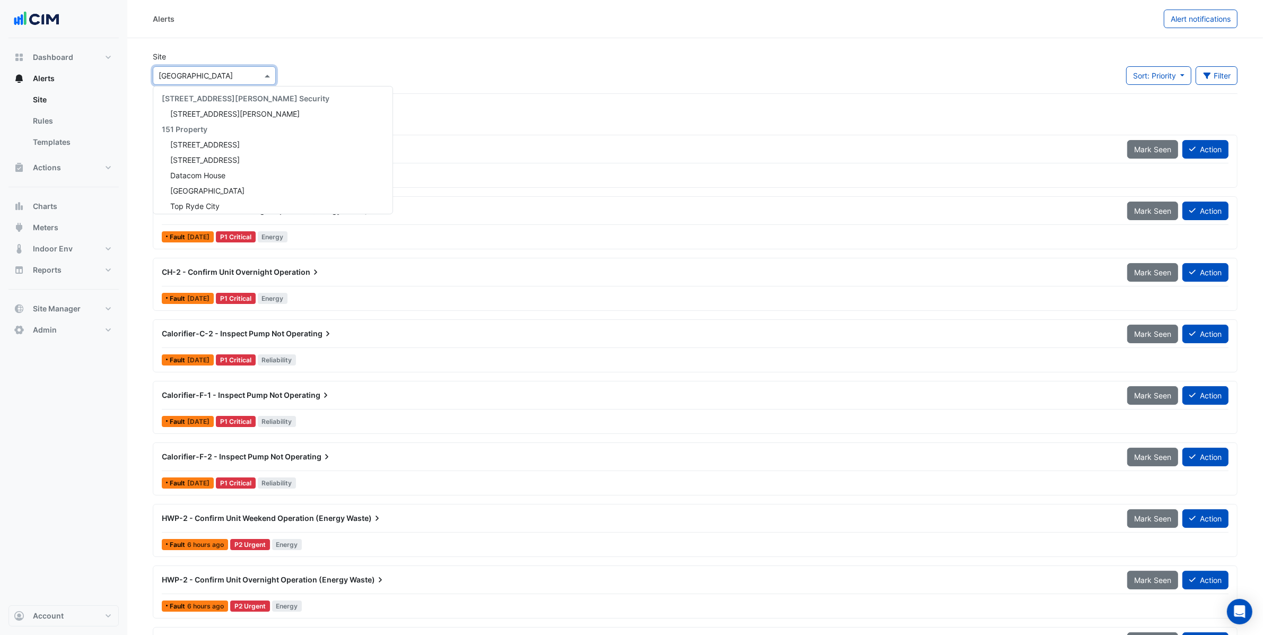
scroll to position [12527, 0]
click at [121, 418] on nav "Dashboard Portfolio Ratings Performance Alerts Site Rules Templates Actions Sit…" at bounding box center [63, 317] width 127 height 635
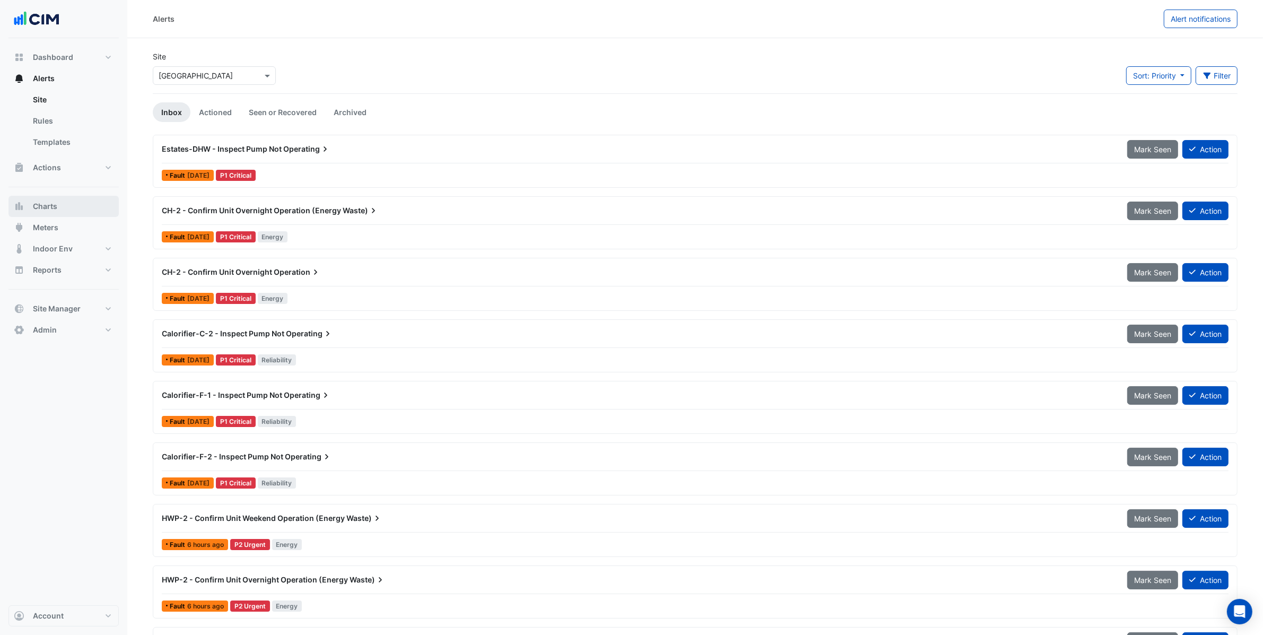
click at [48, 205] on span "Charts" at bounding box center [45, 206] width 24 height 11
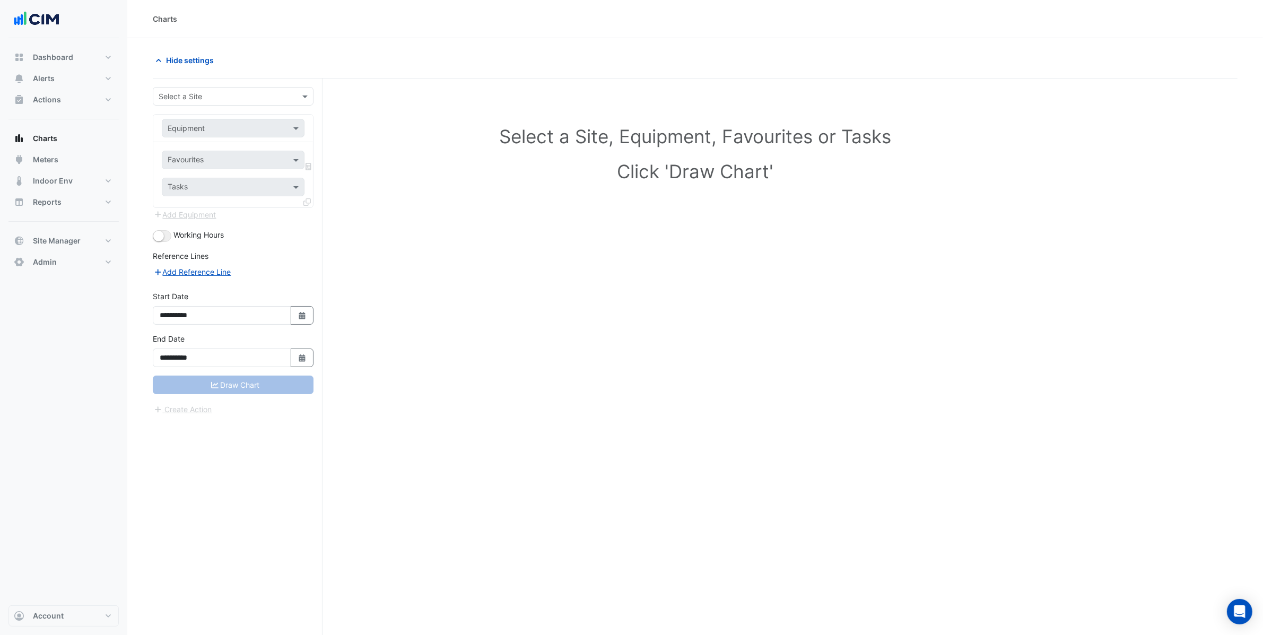
click at [220, 98] on input "text" at bounding box center [223, 96] width 128 height 11
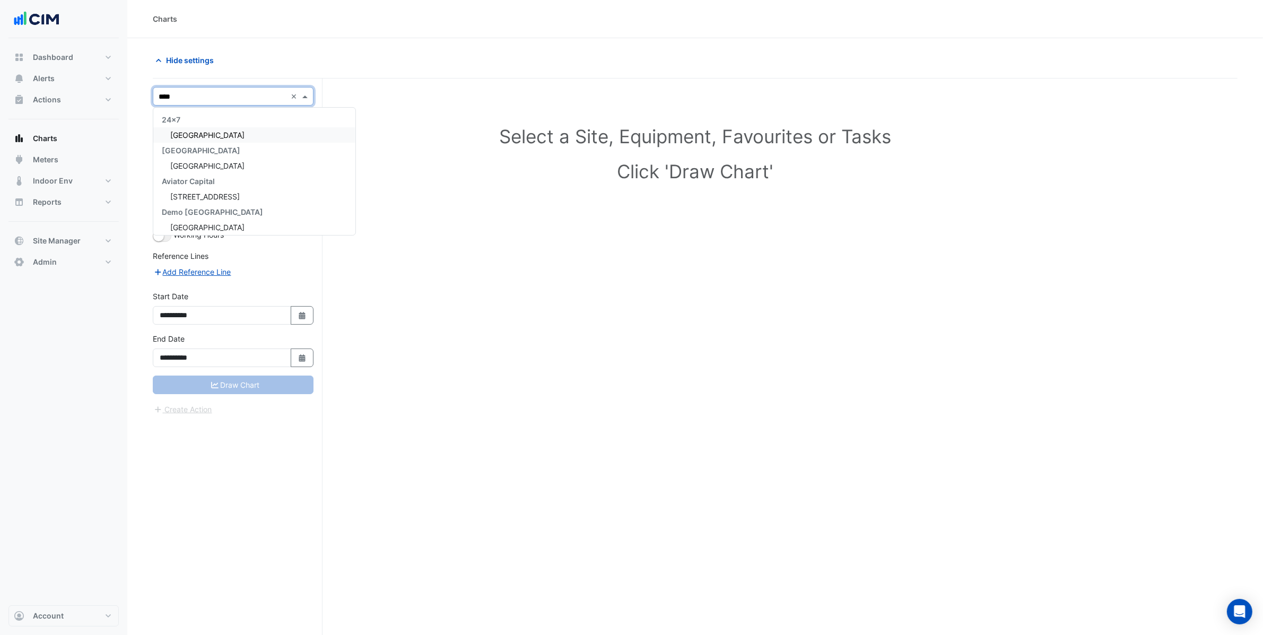
type input "*****"
click at [233, 223] on span "Causeway Hospital" at bounding box center [207, 227] width 74 height 9
click at [198, 133] on div "Equipment" at bounding box center [233, 128] width 143 height 19
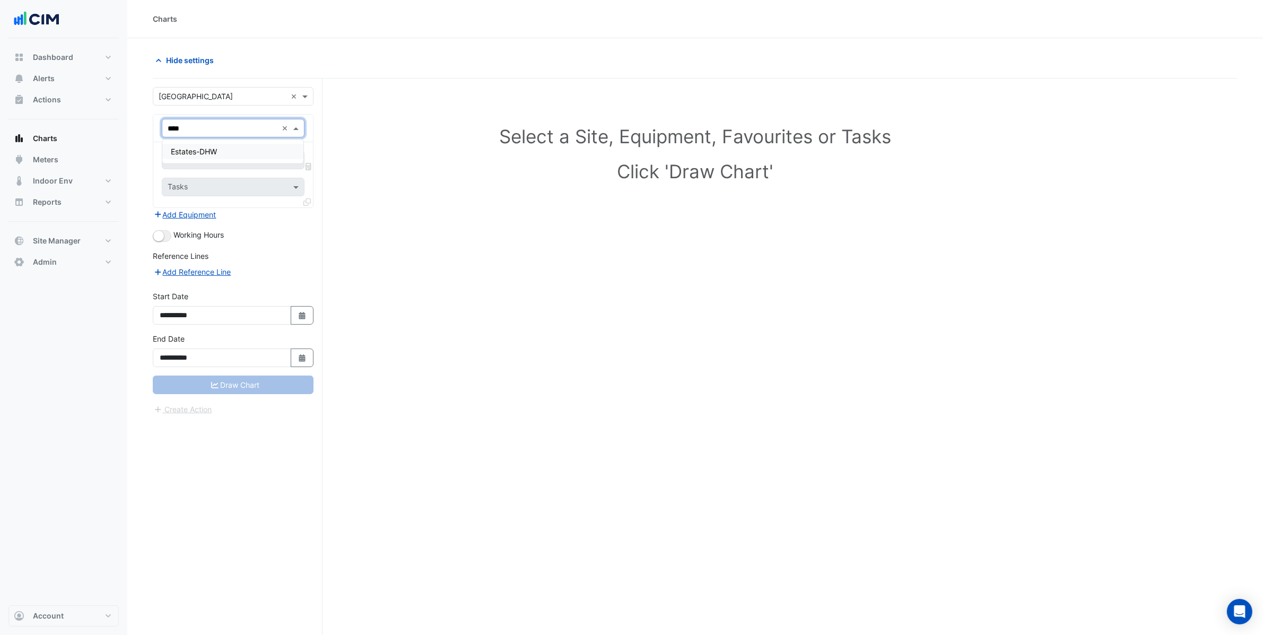
type input "*****"
click at [218, 149] on div "Estates-DHW" at bounding box center [232, 151] width 141 height 15
click at [219, 158] on input "text" at bounding box center [221, 160] width 107 height 11
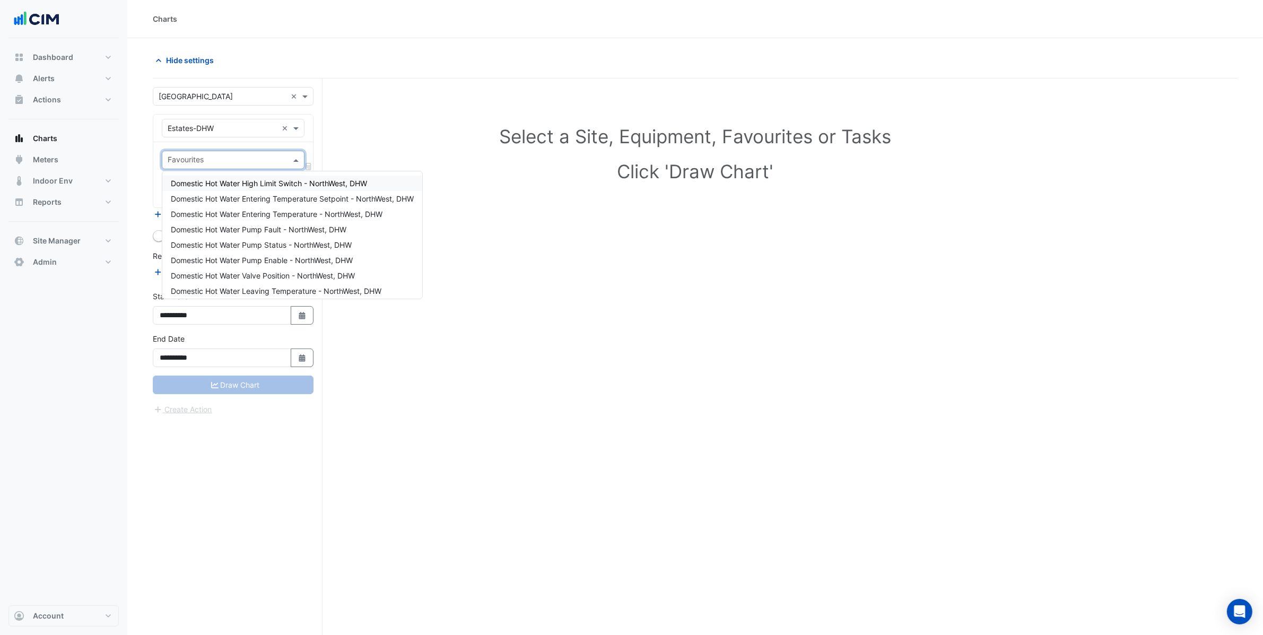
click at [253, 183] on span "Domestic Hot Water High Limit Switch - NorthWest, DHW" at bounding box center [269, 183] width 196 height 9
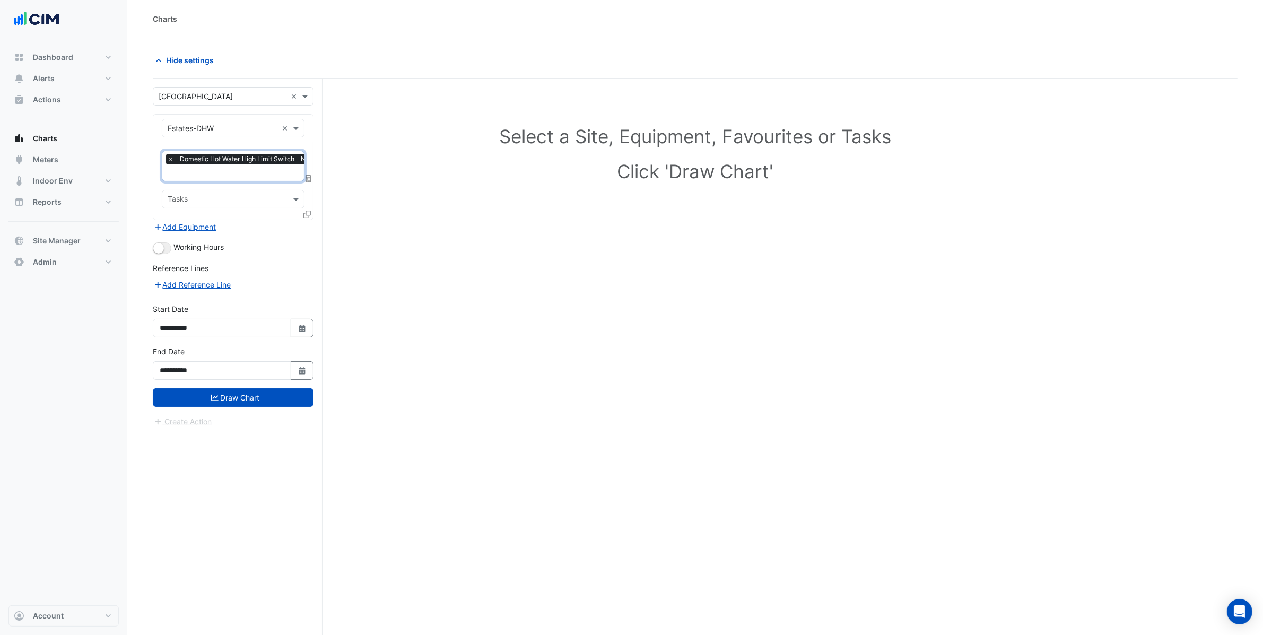
click at [240, 172] on input "text" at bounding box center [262, 173] width 189 height 11
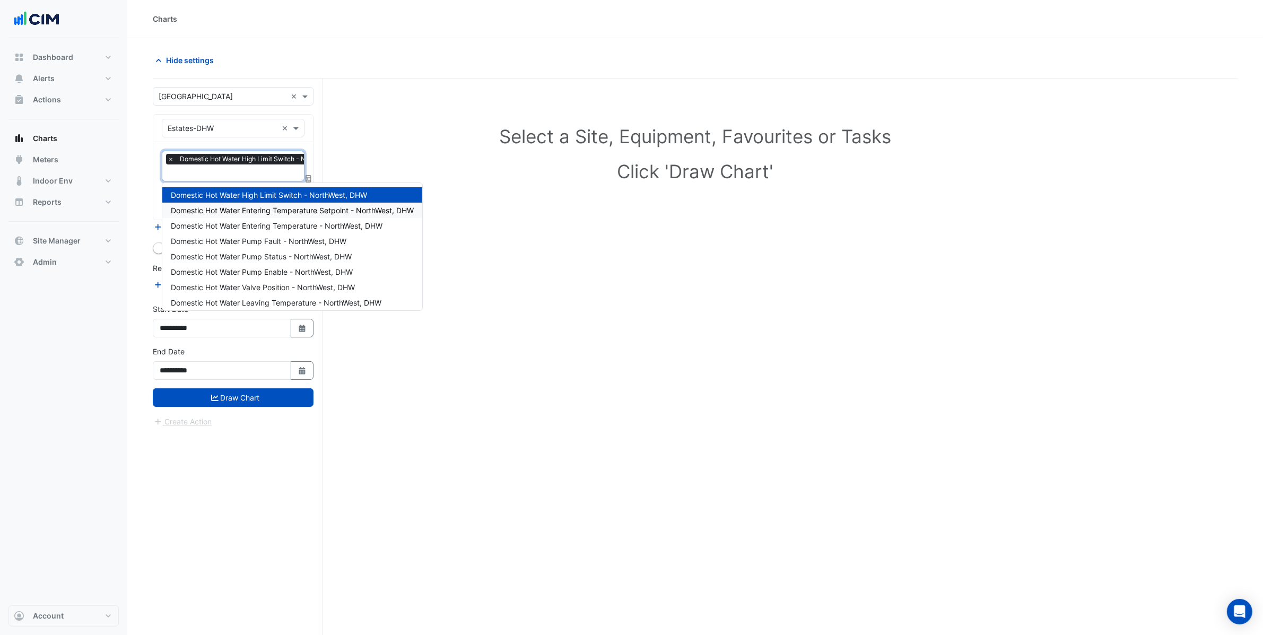
click at [252, 214] on span "Domestic Hot Water Entering Temperature Setpoint - NorthWest, DHW" at bounding box center [292, 210] width 243 height 9
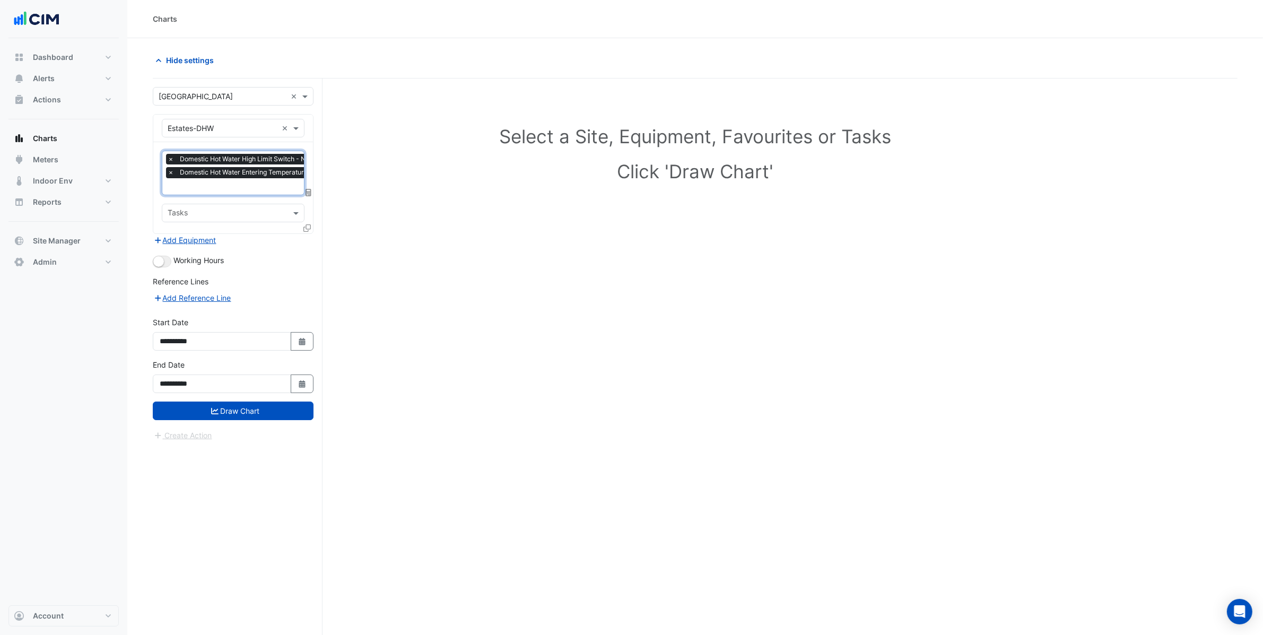
click at [250, 178] on span "Domestic Hot Water Entering Temperature Setpoint - NorthWest, DHW" at bounding box center [285, 172] width 216 height 11
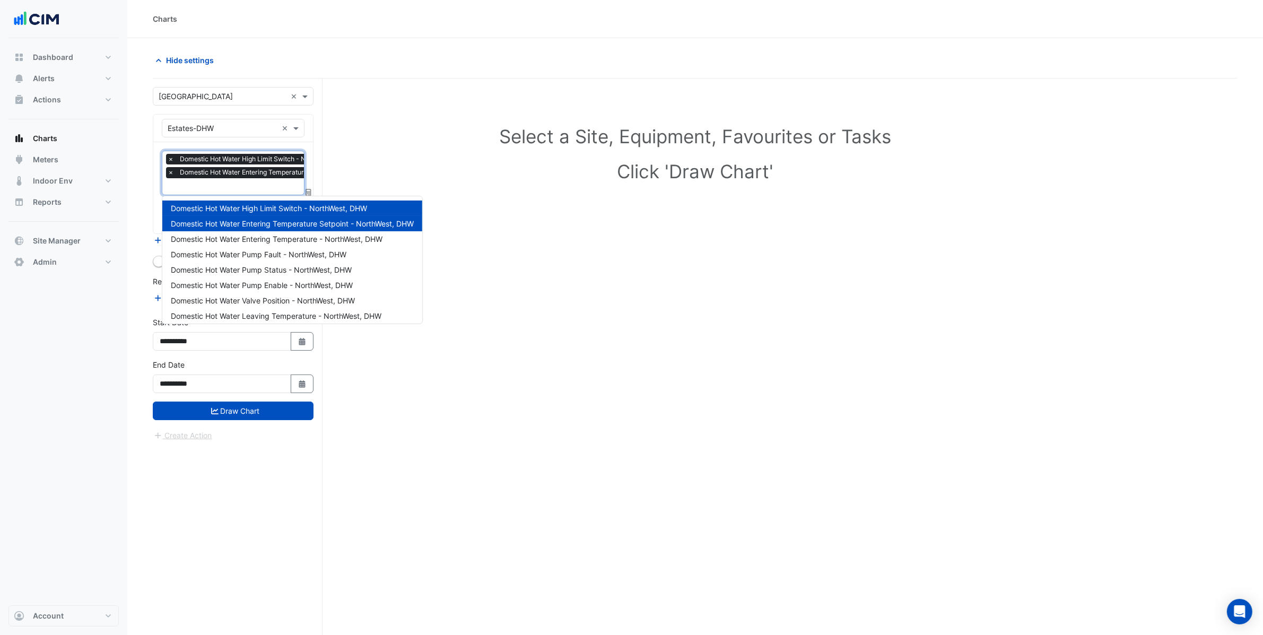
click at [269, 232] on div "Domestic Hot Water Entering Temperature - NorthWest, DHW" at bounding box center [292, 238] width 260 height 15
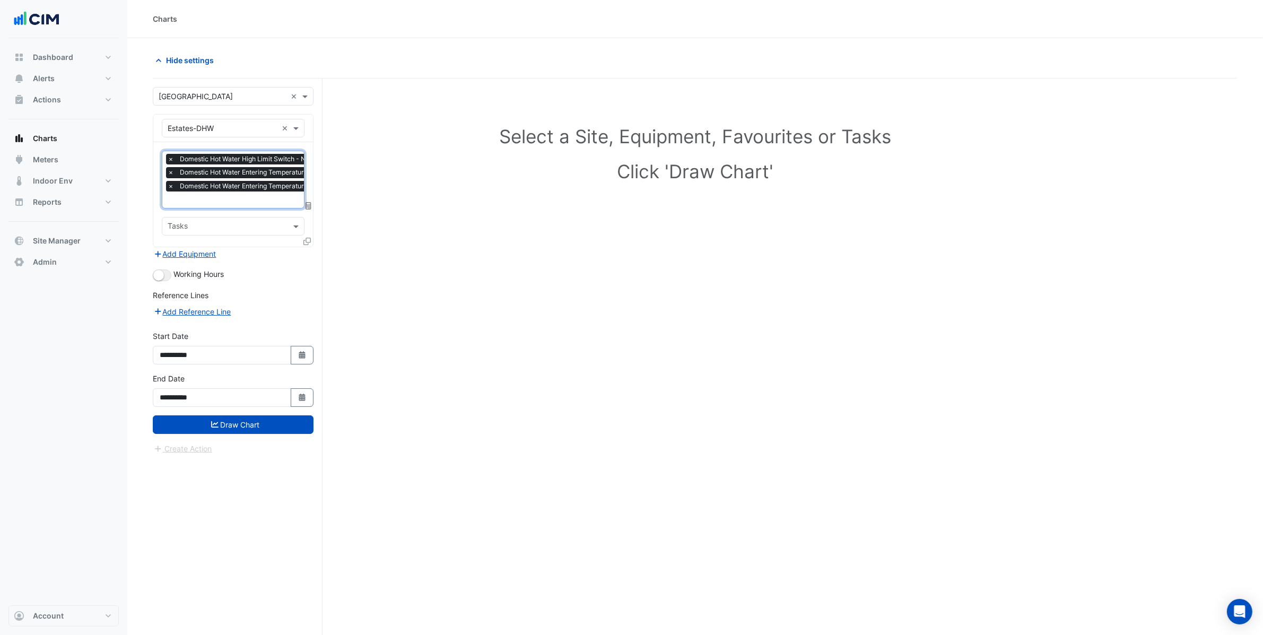
click at [242, 201] on input "text" at bounding box center [282, 200] width 229 height 11
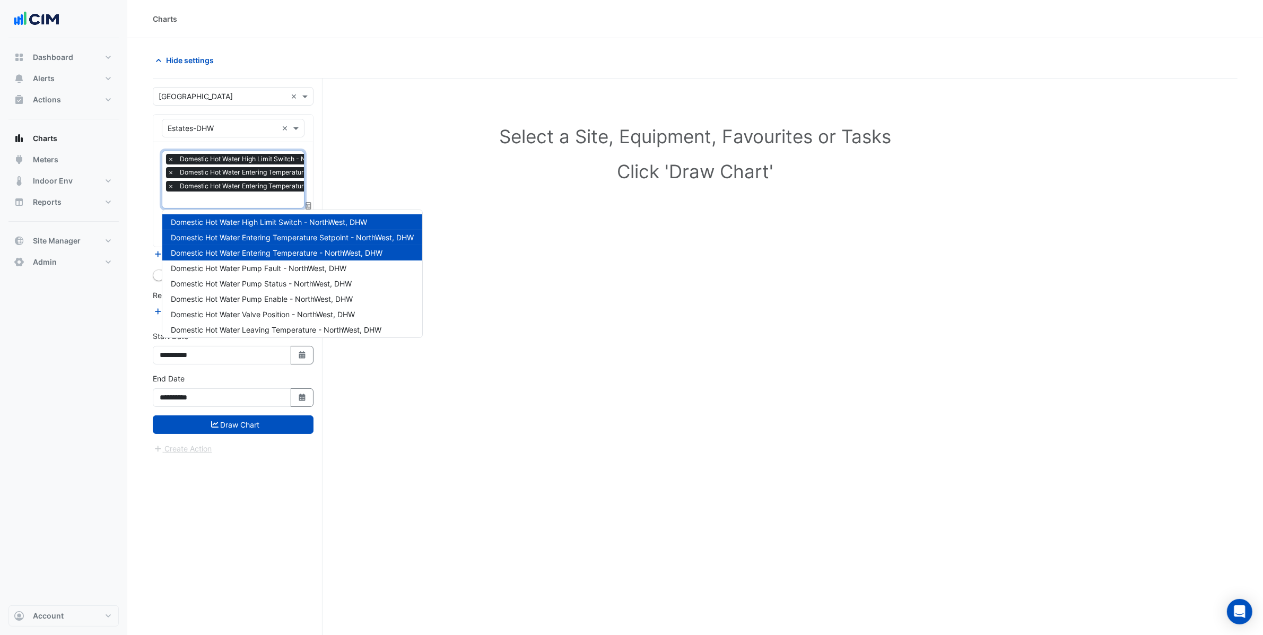
click at [254, 259] on div "Domestic Hot Water Entering Temperature - NorthWest, DHW" at bounding box center [292, 252] width 260 height 15
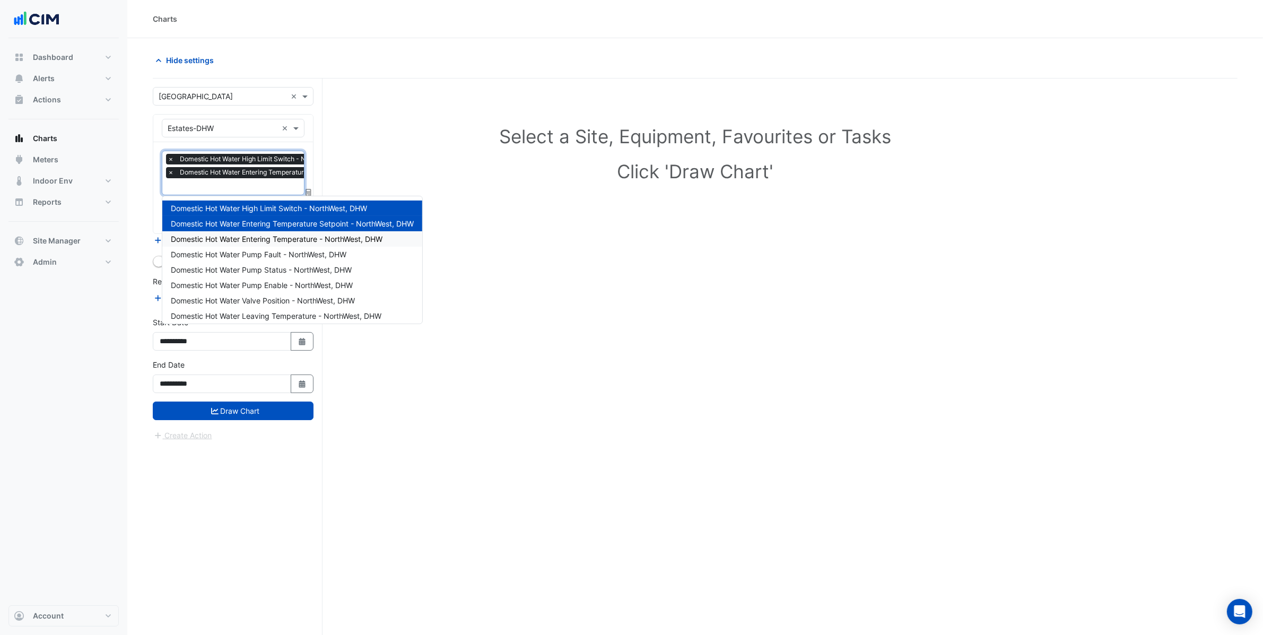
click at [255, 237] on span "Domestic Hot Water Entering Temperature - NorthWest, DHW" at bounding box center [277, 238] width 212 height 9
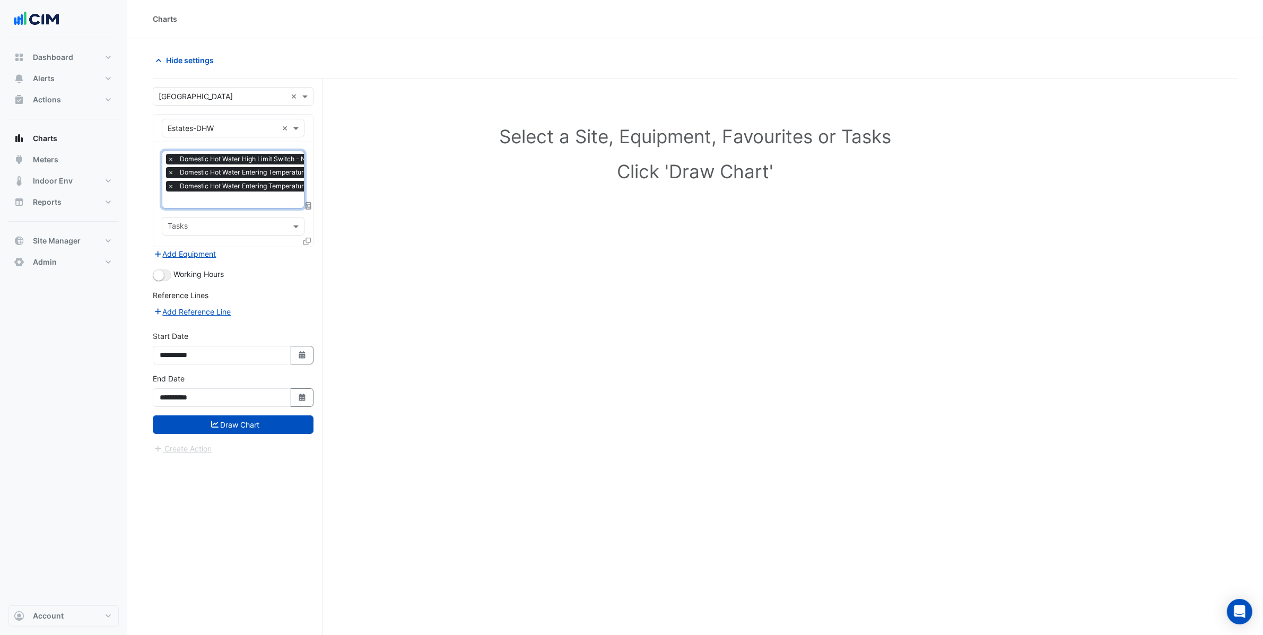
click at [256, 212] on div "Favourites × Domestic Hot Water High Limit Switch - NorthWest, DHW × Domestic H…" at bounding box center [233, 194] width 160 height 105
click at [250, 195] on input "text" at bounding box center [282, 200] width 229 height 11
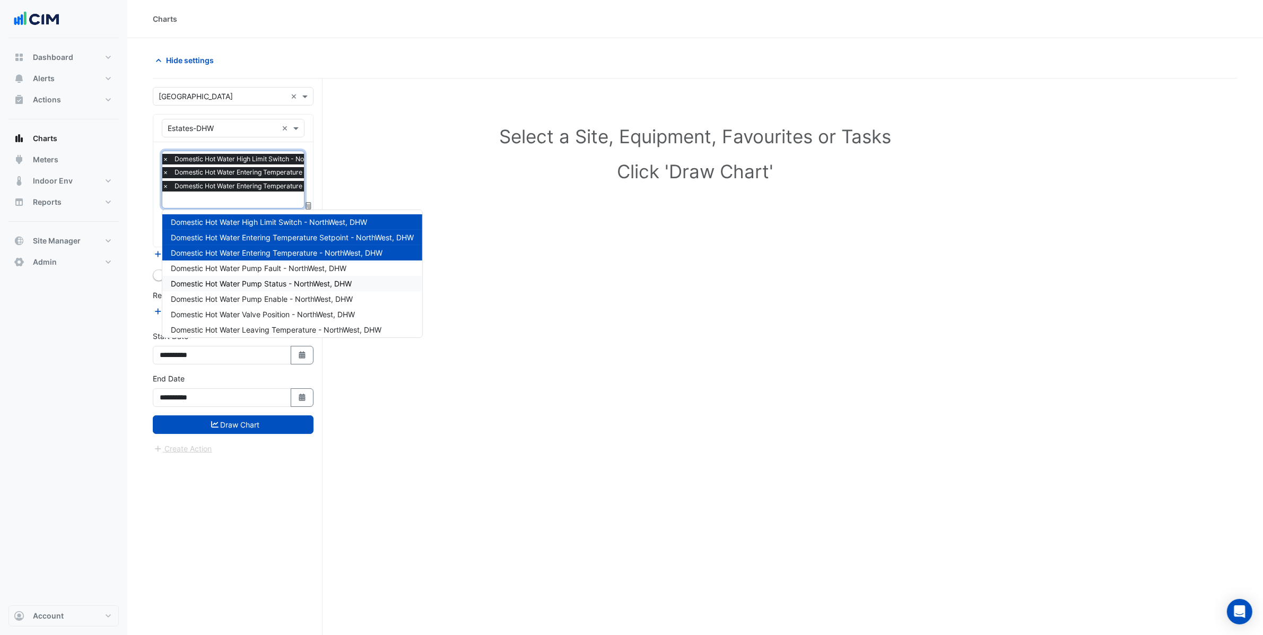
click at [260, 275] on div "Domestic Hot Water Pump Fault - NorthWest, DHW" at bounding box center [292, 267] width 260 height 15
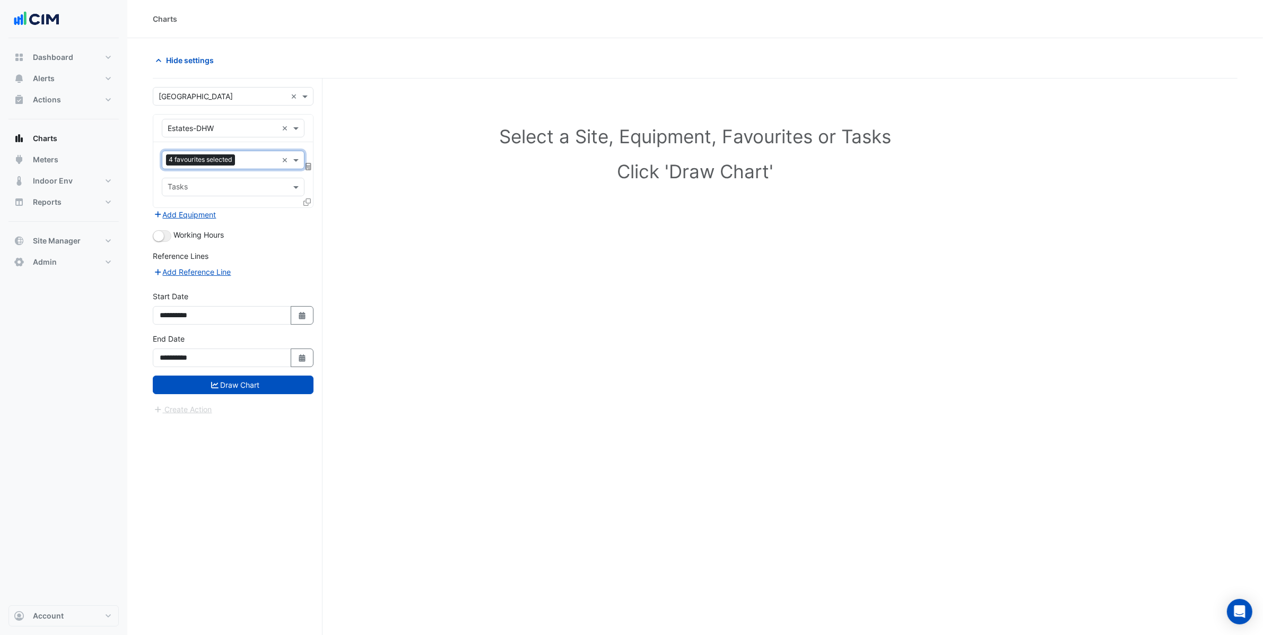
scroll to position [0, 0]
click at [248, 166] on input "text" at bounding box center [258, 160] width 38 height 11
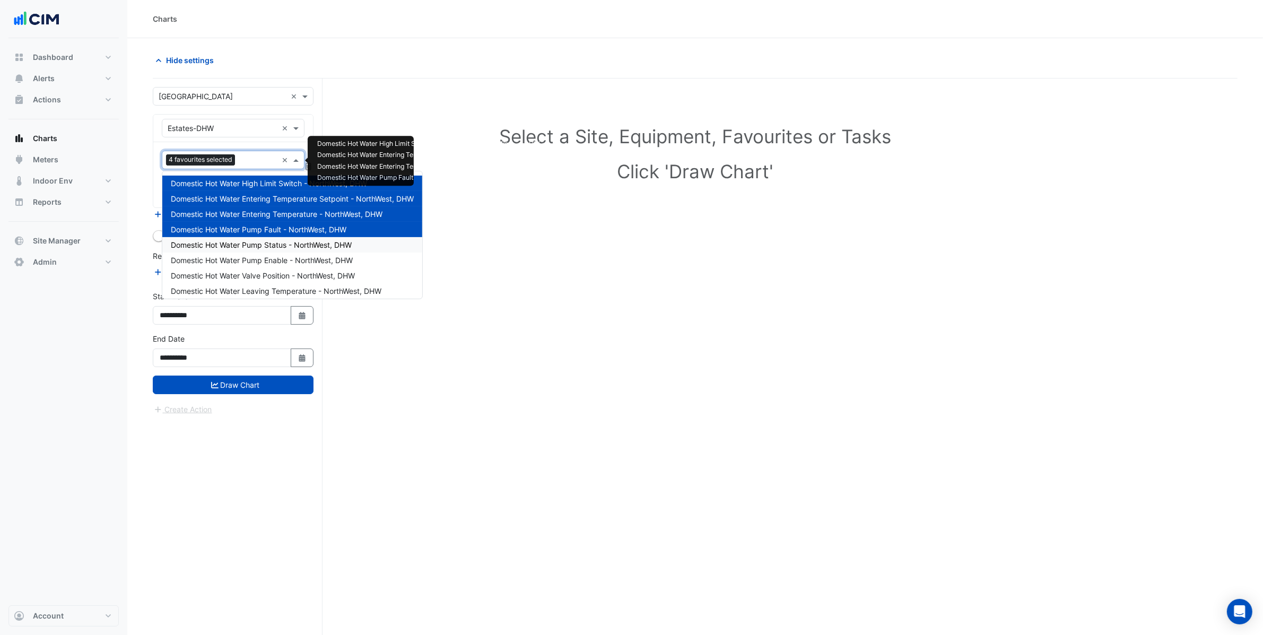
click at [267, 245] on span "Domestic Hot Water Pump Status - NorthWest, DHW" at bounding box center [261, 244] width 181 height 9
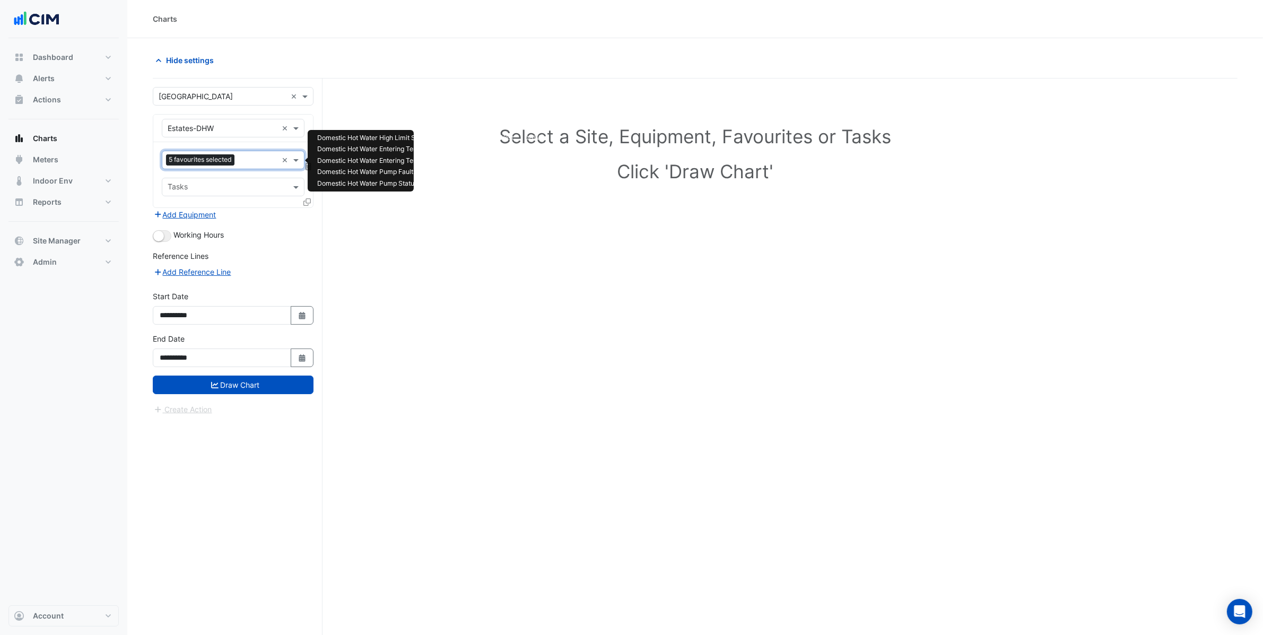
click at [255, 167] on div at bounding box center [257, 161] width 40 height 14
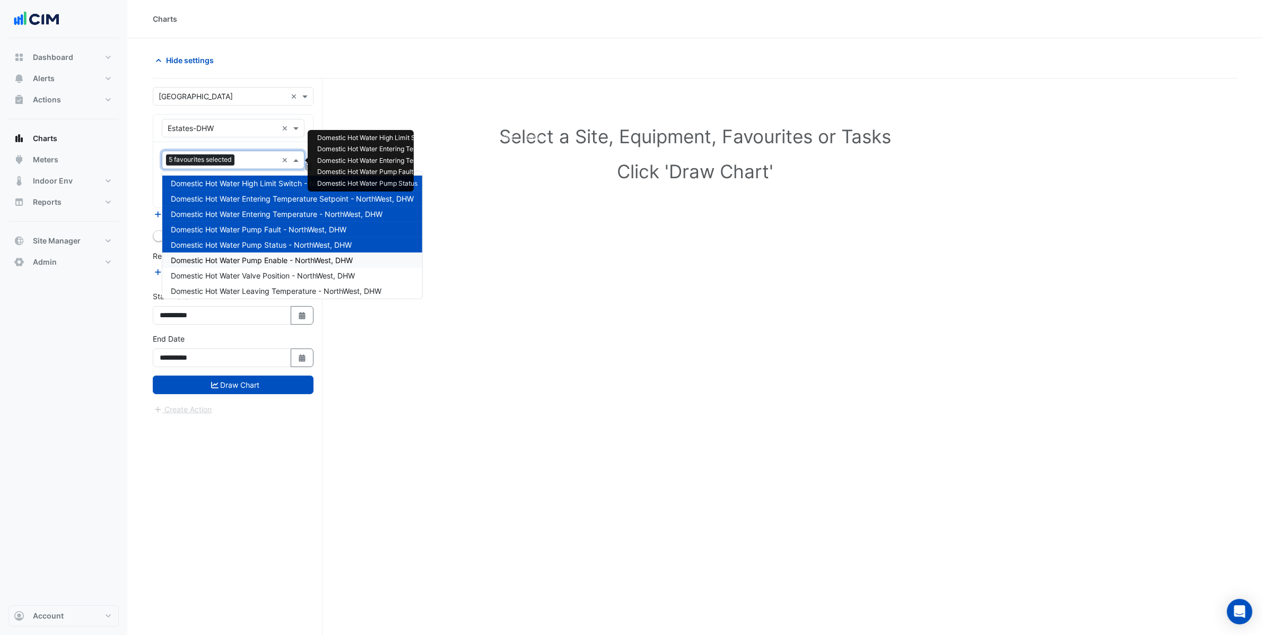
click at [269, 262] on span "Domestic Hot Water Pump Enable - NorthWest, DHW" at bounding box center [262, 260] width 182 height 9
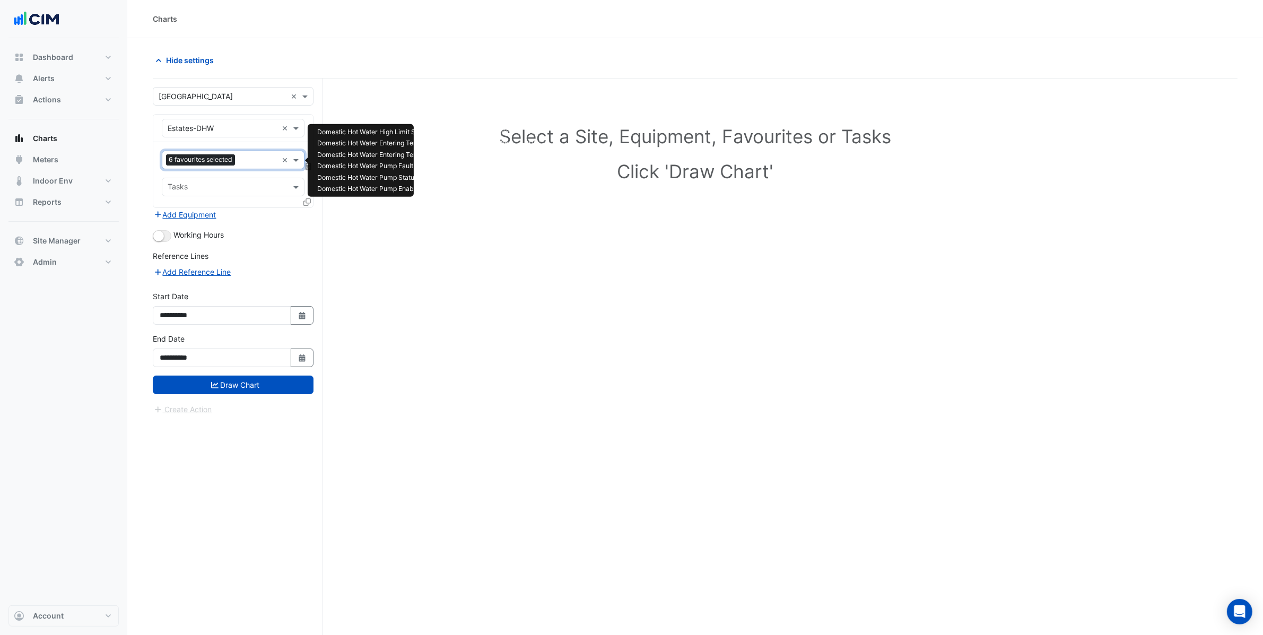
drag, startPoint x: 247, startPoint y: 162, endPoint x: 244, endPoint y: 170, distance: 8.4
click at [246, 162] on input "text" at bounding box center [258, 160] width 38 height 11
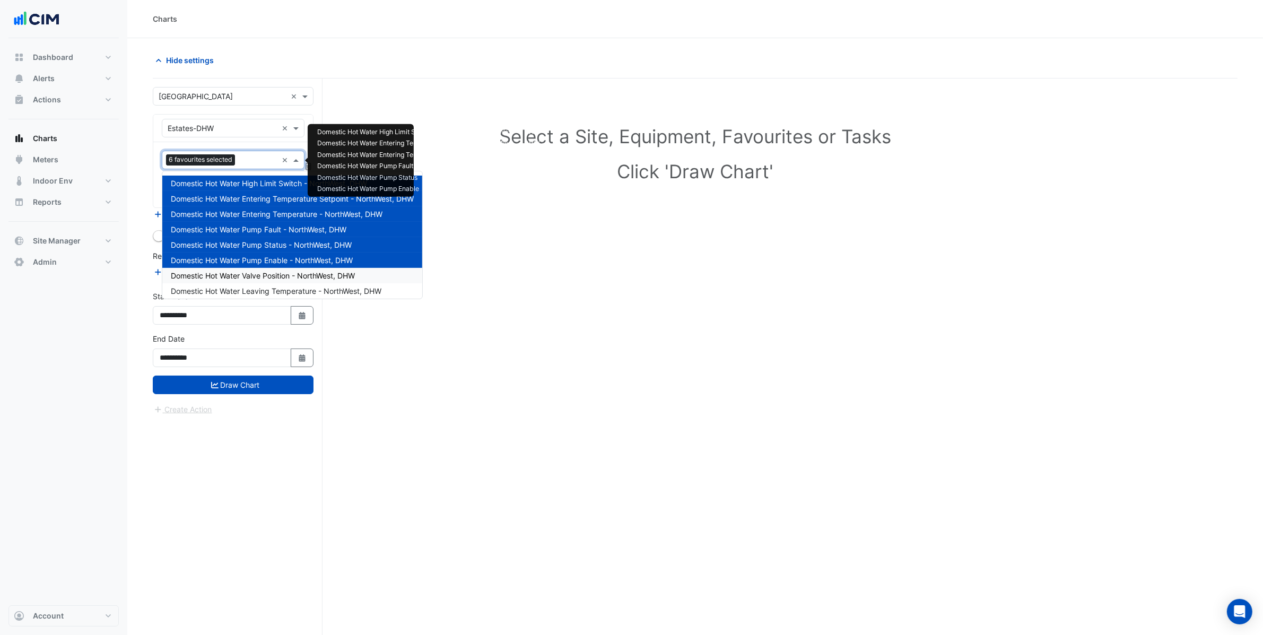
click at [258, 277] on span "Domestic Hot Water Valve Position - NorthWest, DHW" at bounding box center [263, 275] width 184 height 9
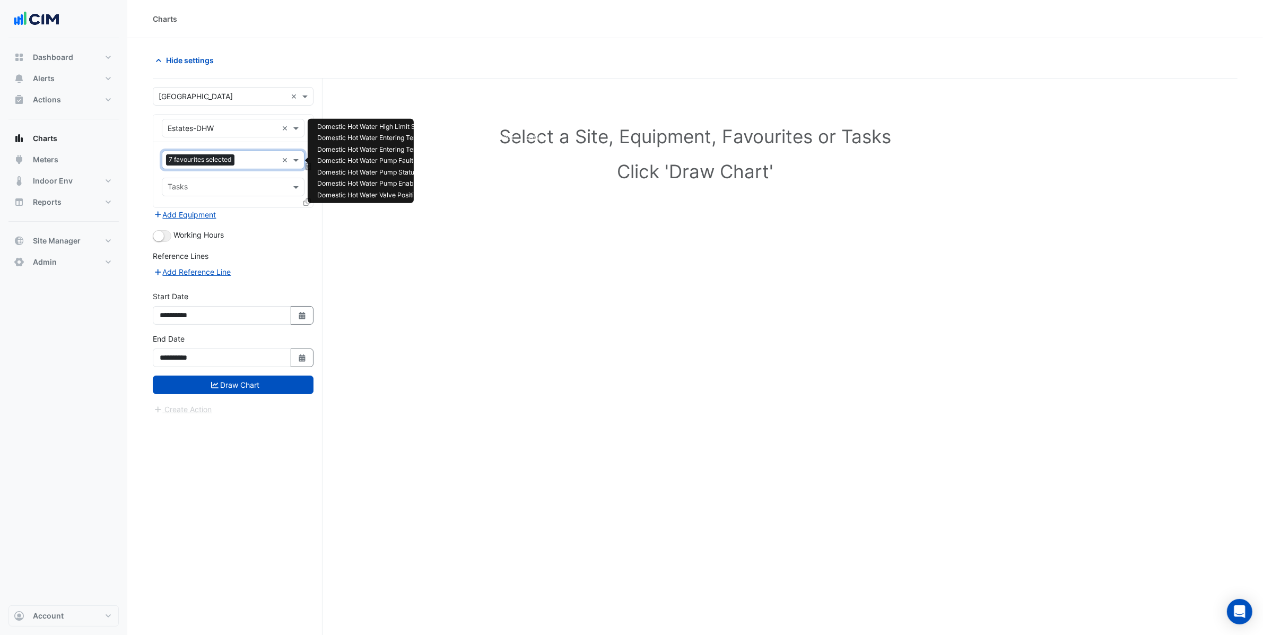
drag, startPoint x: 240, startPoint y: 157, endPoint x: 245, endPoint y: 166, distance: 10.2
click at [240, 157] on input "text" at bounding box center [258, 160] width 39 height 11
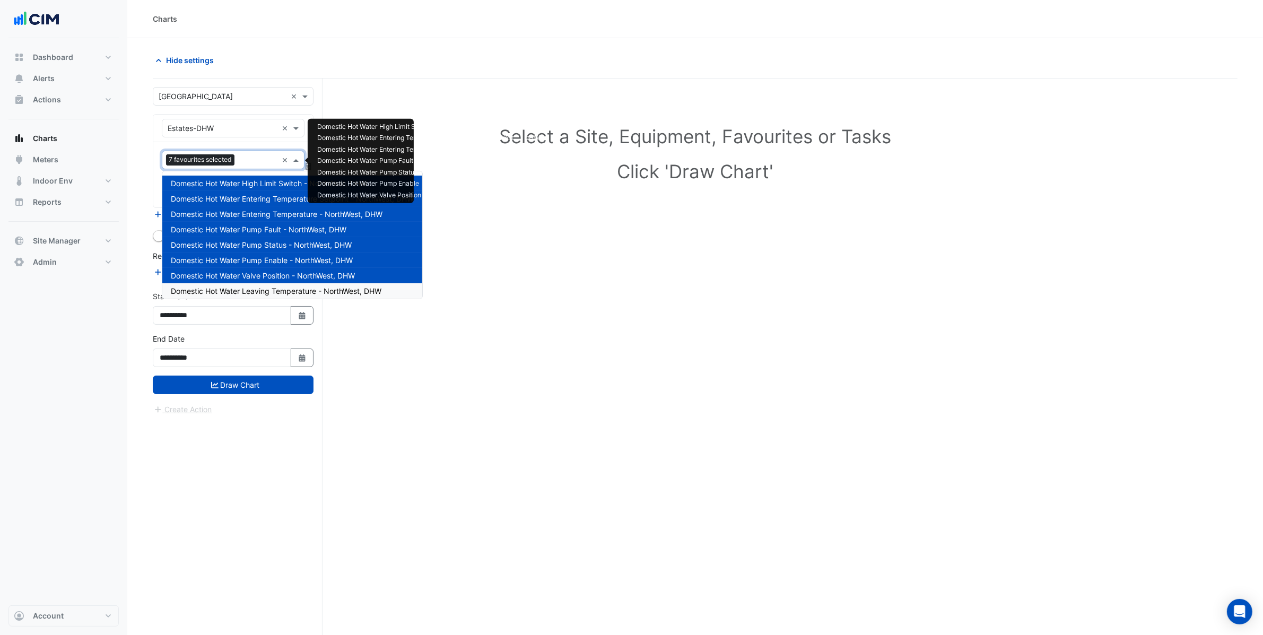
drag, startPoint x: 273, startPoint y: 289, endPoint x: 268, endPoint y: 254, distance: 34.8
click at [272, 289] on span "Domestic Hot Water Leaving Temperature - NorthWest, DHW" at bounding box center [276, 290] width 211 height 9
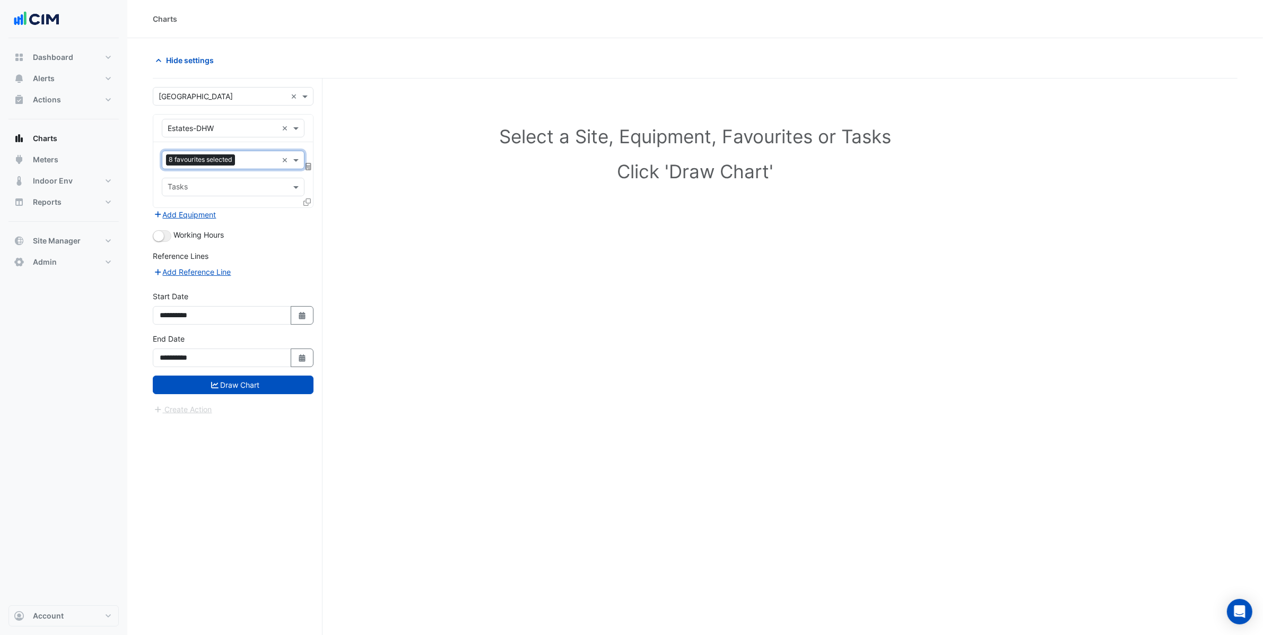
click at [249, 161] on input "text" at bounding box center [258, 160] width 38 height 11
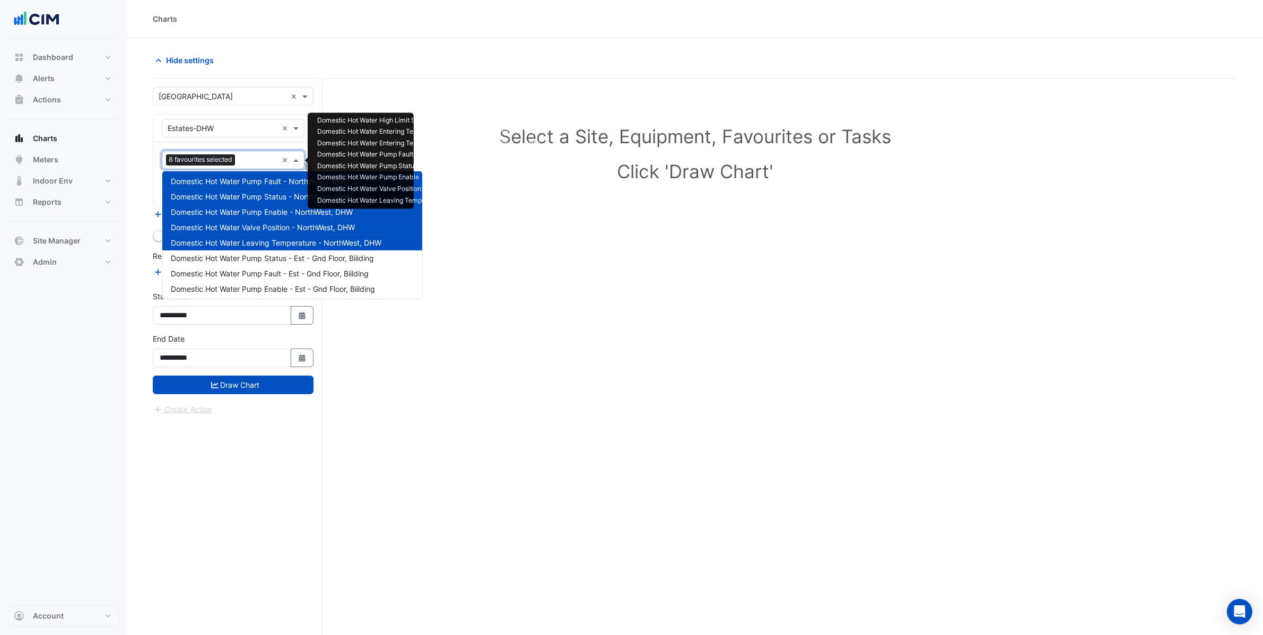
scroll to position [49, 0]
click at [246, 256] on span "Domestic Hot Water Pump Status - Est - Gnd Floor, Biilding" at bounding box center [272, 257] width 203 height 9
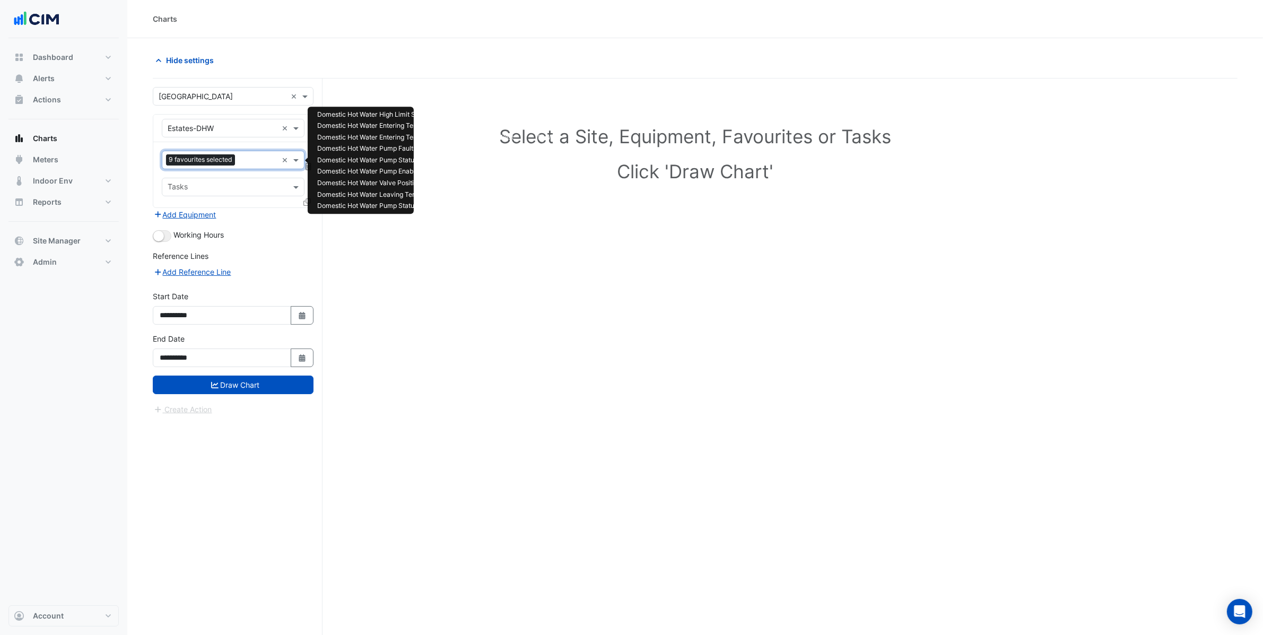
click at [245, 159] on input "text" at bounding box center [258, 160] width 38 height 11
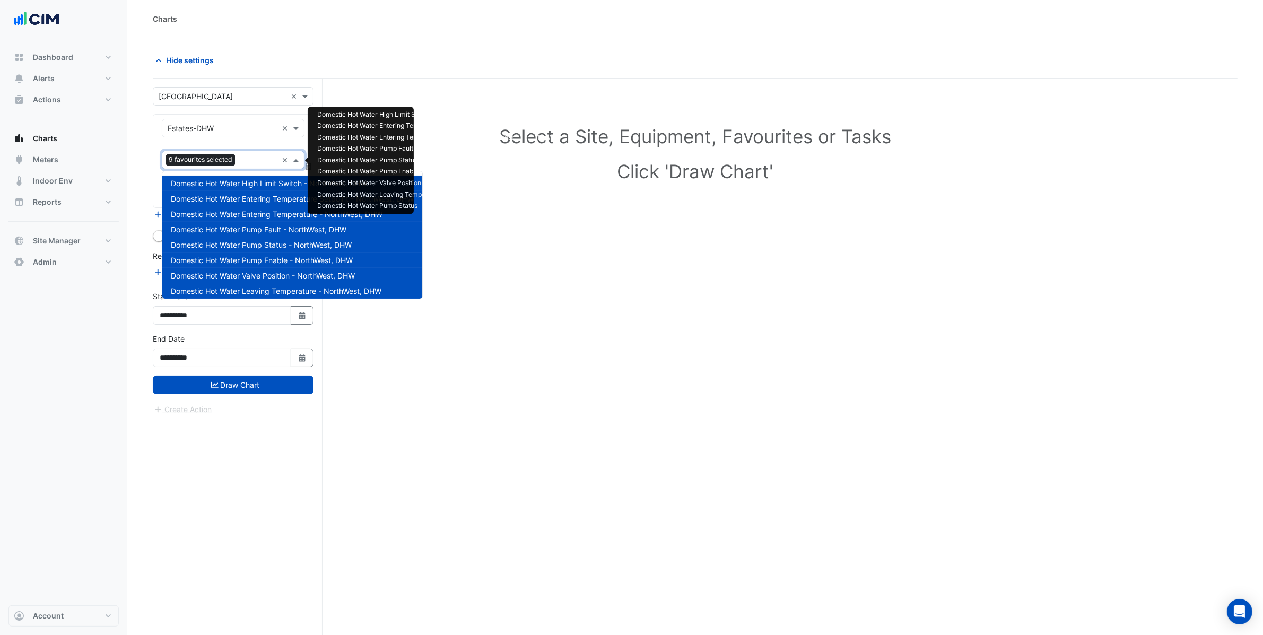
scroll to position [50, 0]
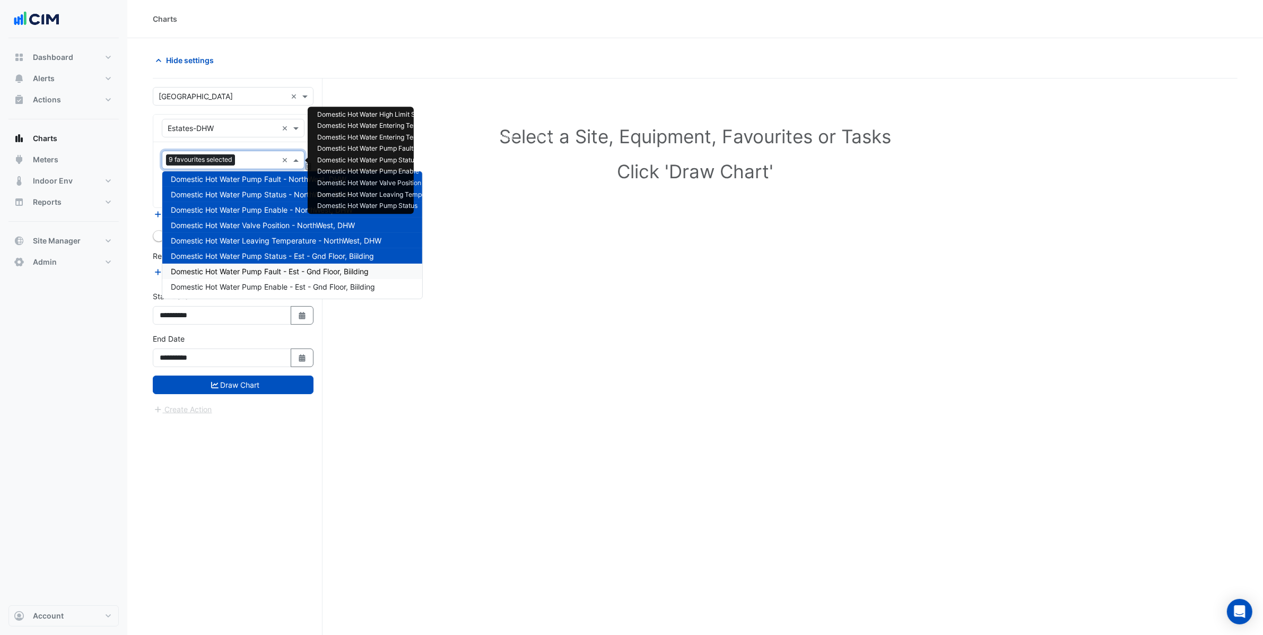
click at [266, 268] on span "Domestic Hot Water Pump Fault - Est - Gnd Floor, Biilding" at bounding box center [270, 271] width 198 height 9
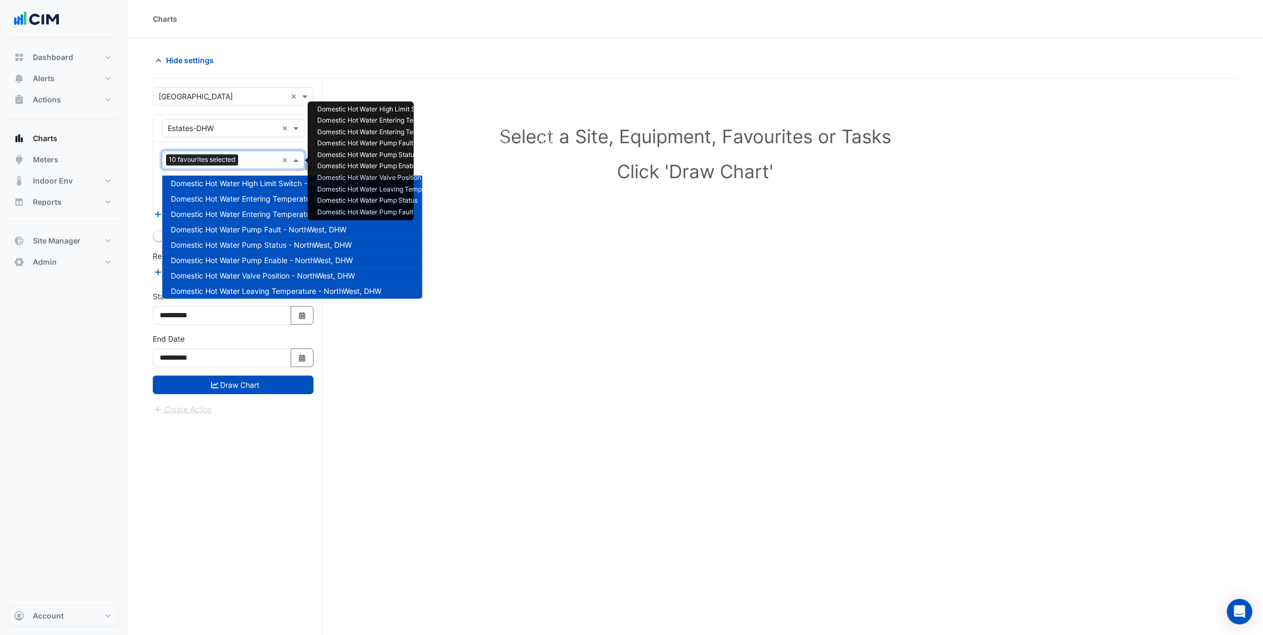
click at [249, 166] on input "text" at bounding box center [259, 160] width 35 height 11
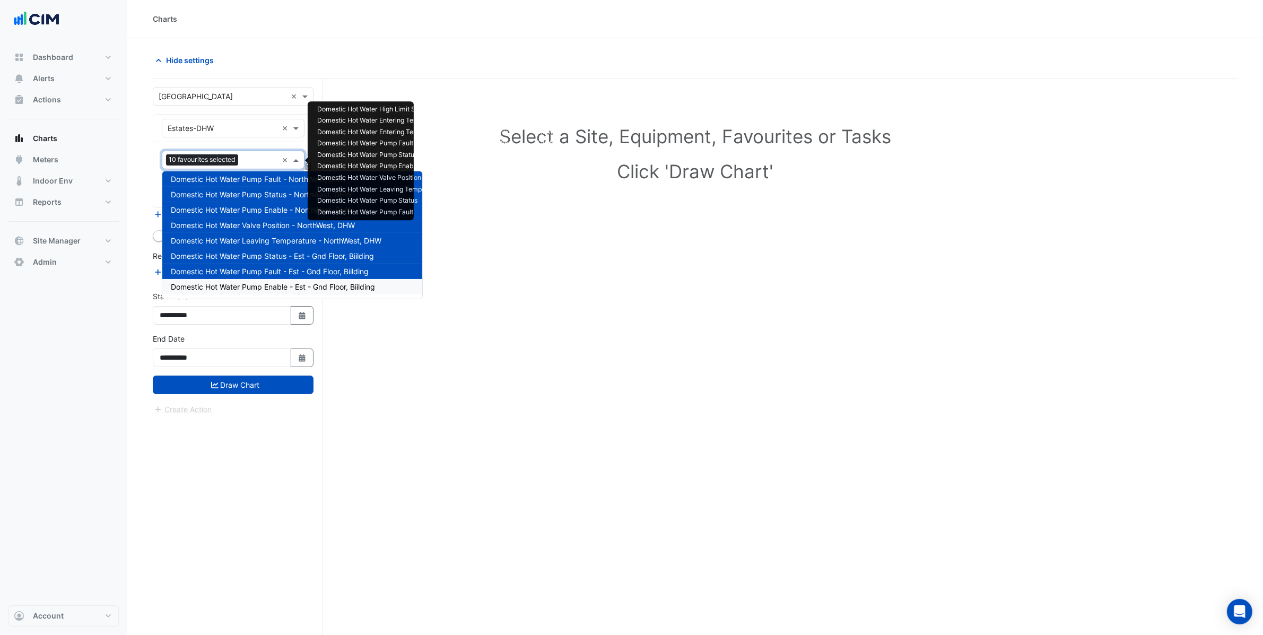
click at [289, 282] on span "Domestic Hot Water Pump Enable - Est - Gnd Floor, Biilding" at bounding box center [273, 286] width 204 height 9
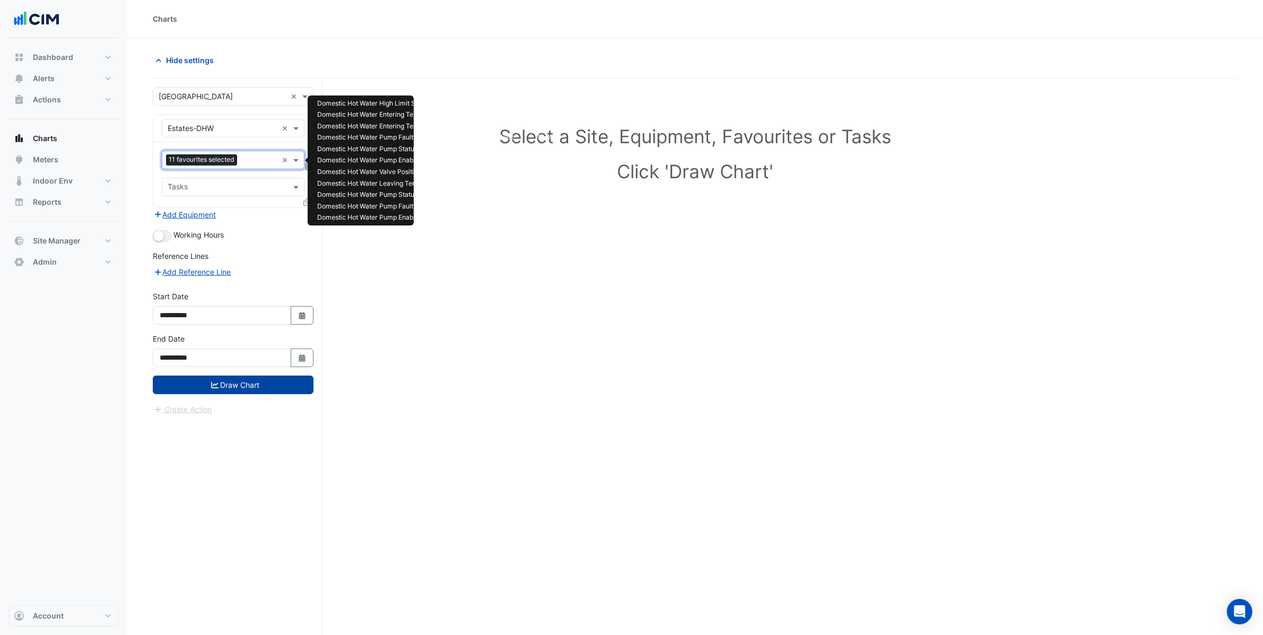
click at [234, 385] on button "Draw Chart" at bounding box center [233, 385] width 161 height 19
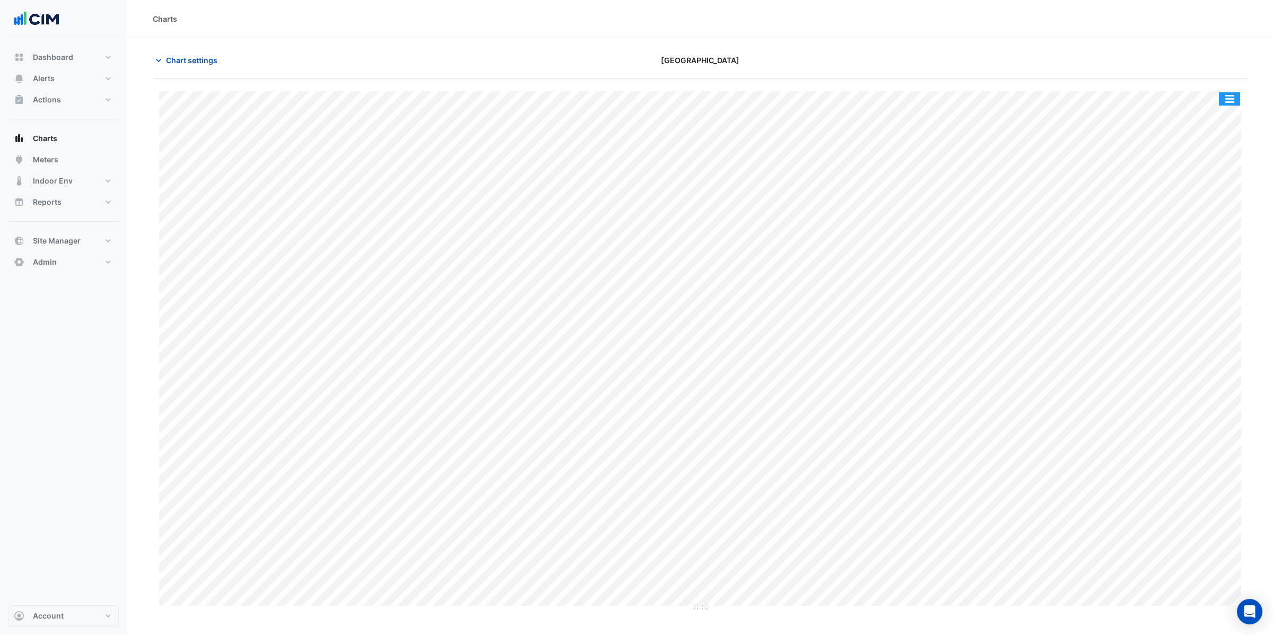
click at [1231, 101] on button "button" at bounding box center [1229, 98] width 21 height 13
click at [1229, 110] on div "Split by Unit" at bounding box center [1209, 117] width 64 height 19
drag, startPoint x: 699, startPoint y: 185, endPoint x: 702, endPoint y: 396, distance: 211.2
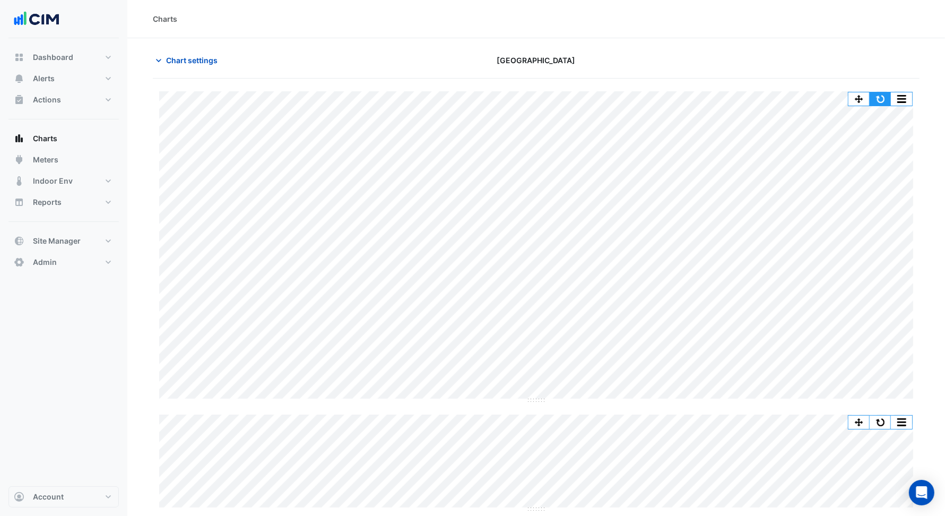
click at [880, 99] on button "button" at bounding box center [880, 98] width 21 height 13
click at [188, 65] on span "Chart settings" at bounding box center [191, 60] width 51 height 11
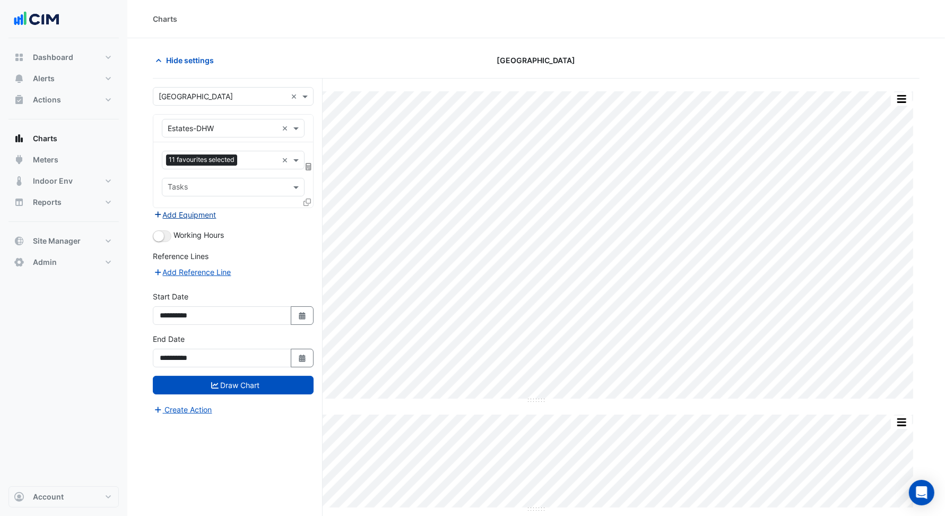
click at [198, 213] on button "Add Equipment" at bounding box center [185, 214] width 64 height 12
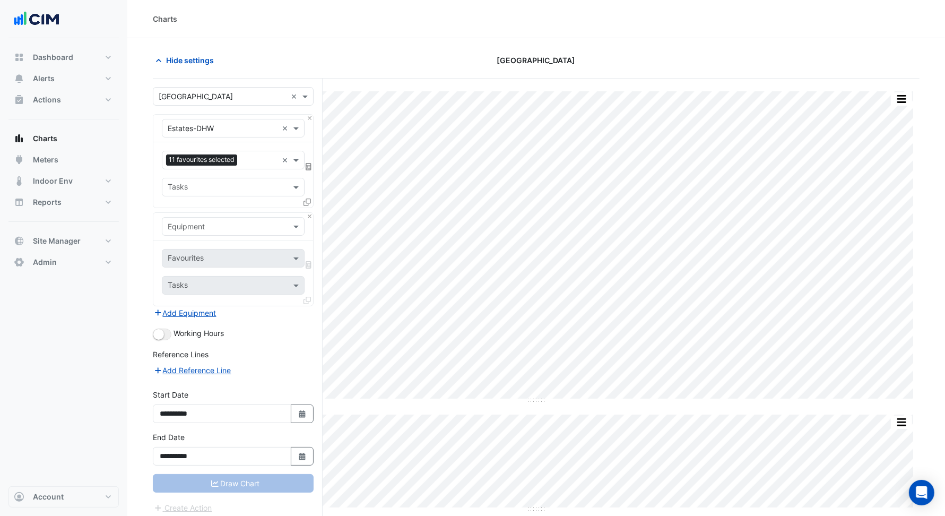
click at [196, 229] on input "text" at bounding box center [223, 226] width 110 height 11
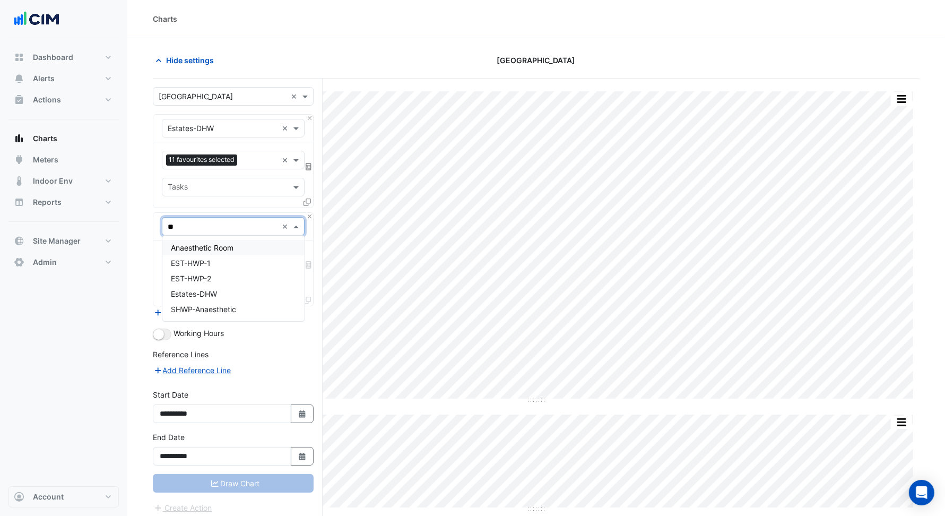
type input "***"
click at [233, 262] on div "EST-HWP-1" at bounding box center [233, 262] width 142 height 15
click at [219, 255] on input "text" at bounding box center [221, 259] width 107 height 11
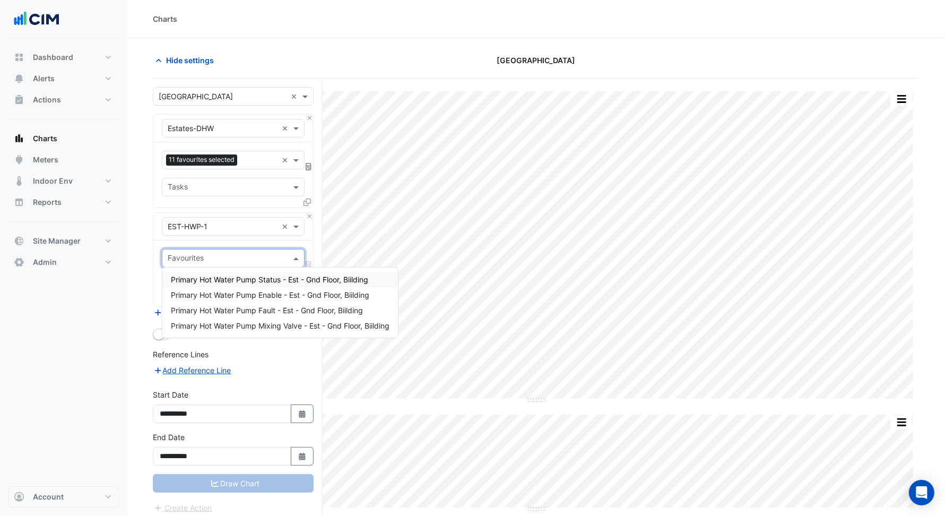
click at [229, 280] on span "Primary Hot Water Pump Status - Est - Gnd Floor, Biilding" at bounding box center [269, 279] width 197 height 9
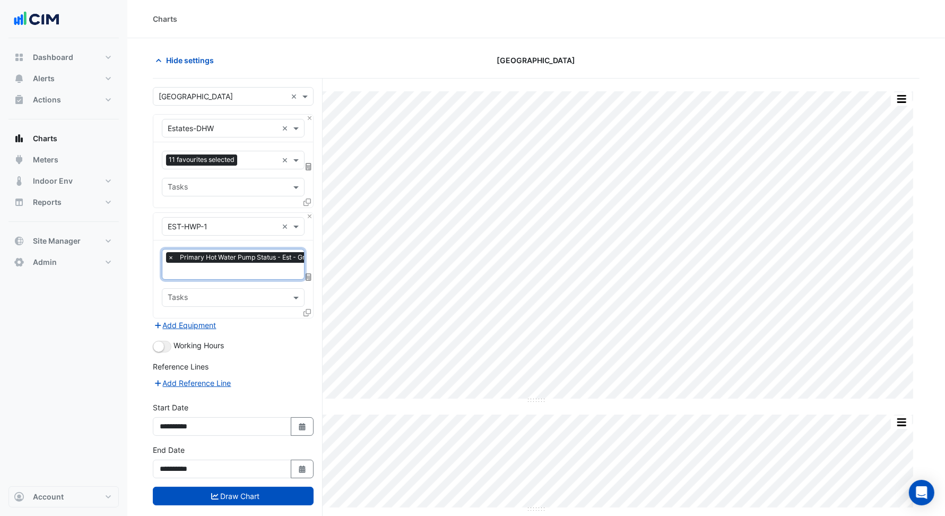
click at [231, 274] on input "text" at bounding box center [263, 271] width 190 height 11
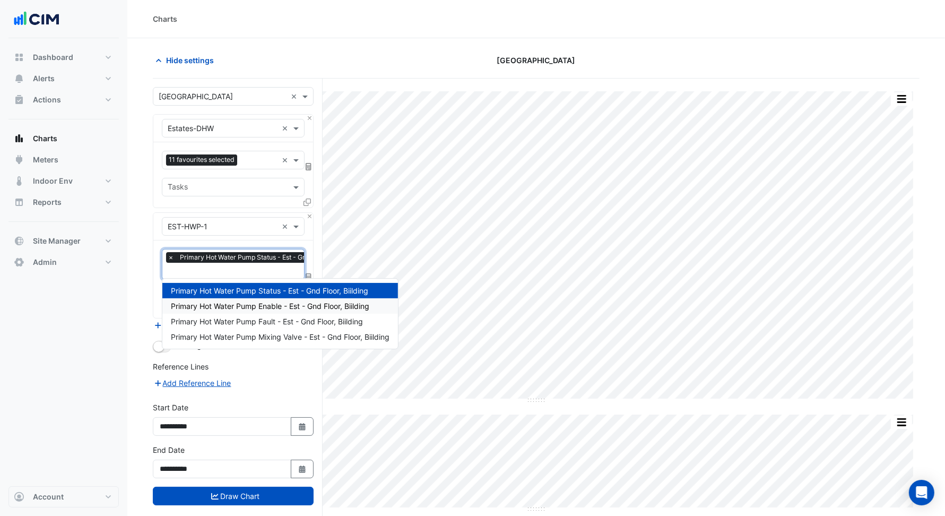
click at [244, 309] on span "Primary Hot Water Pump Enable - Est - Gnd Floor, Biilding" at bounding box center [270, 305] width 198 height 9
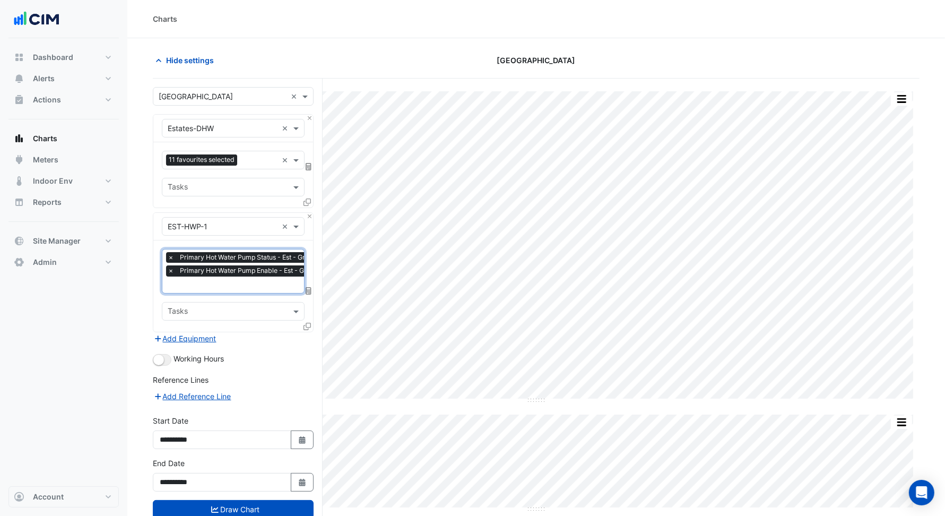
click at [234, 280] on input "text" at bounding box center [264, 285] width 192 height 11
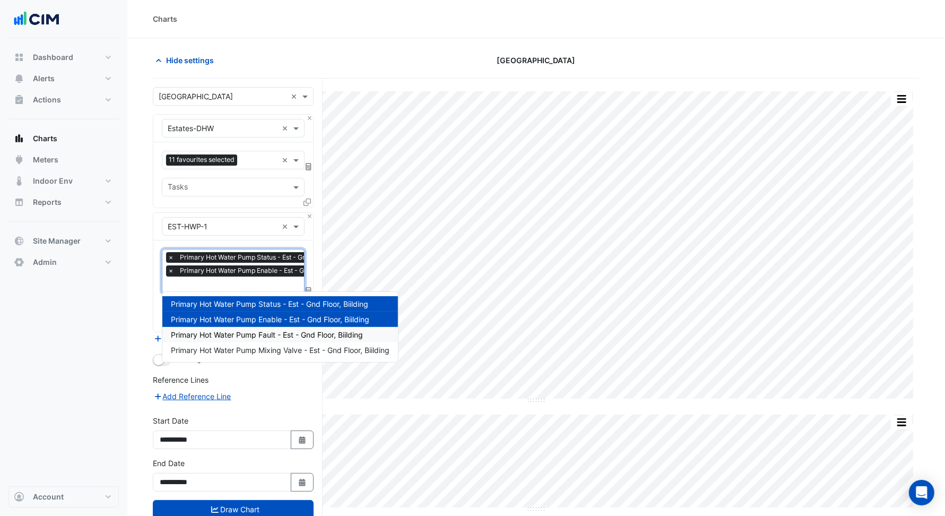
click at [259, 329] on div "Primary Hot Water Pump Fault - Est - Gnd Floor, Biilding" at bounding box center [280, 334] width 236 height 15
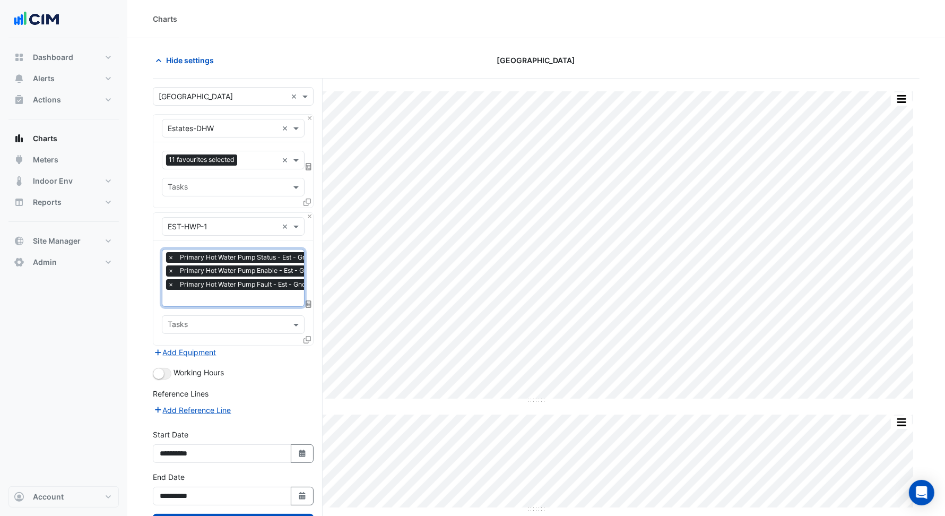
click at [245, 297] on input "text" at bounding box center [264, 298] width 192 height 11
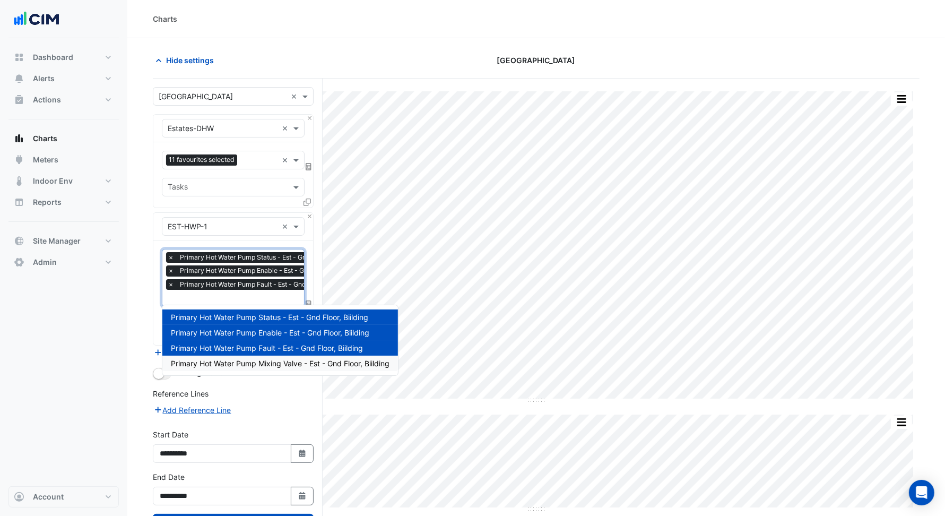
click at [258, 359] on span "Primary Hot Water Pump Mixing Valve - Est - Gnd Floor, Biilding" at bounding box center [280, 363] width 219 height 9
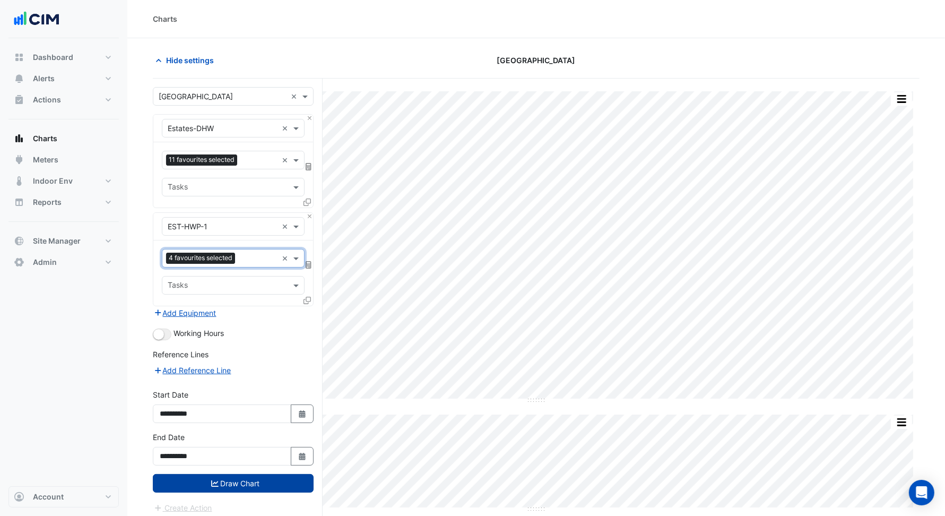
drag, startPoint x: 246, startPoint y: 480, endPoint x: 249, endPoint y: 474, distance: 6.2
click at [248, 475] on button "Draw Chart" at bounding box center [233, 483] width 161 height 19
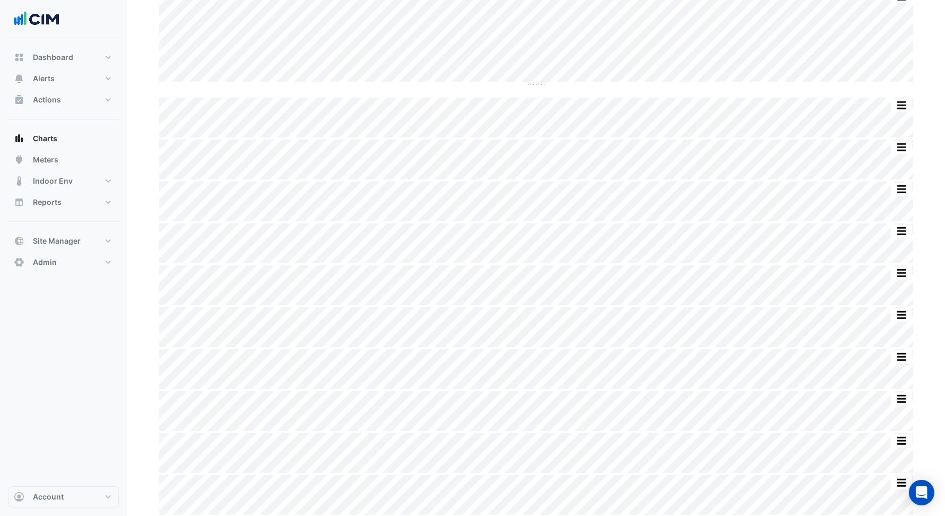
scroll to position [422, 0]
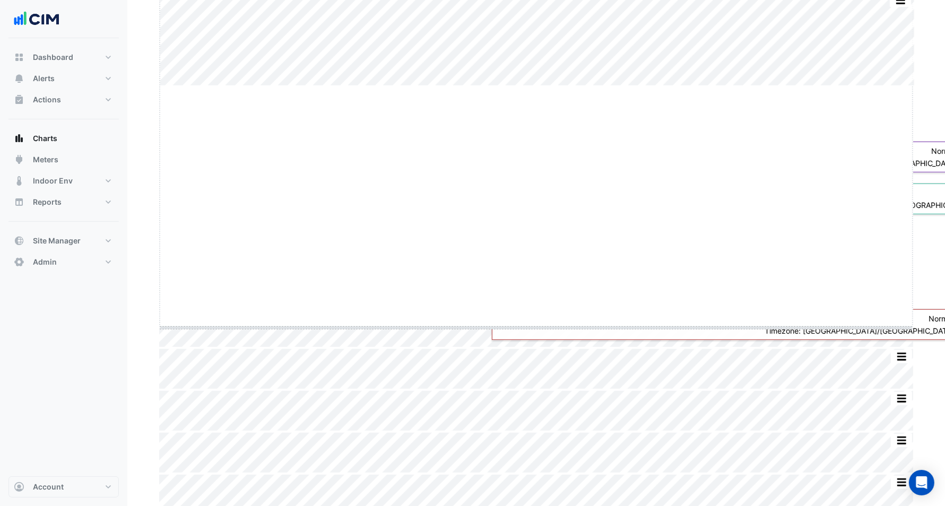
drag, startPoint x: 536, startPoint y: 83, endPoint x: 559, endPoint y: 325, distance: 243.0
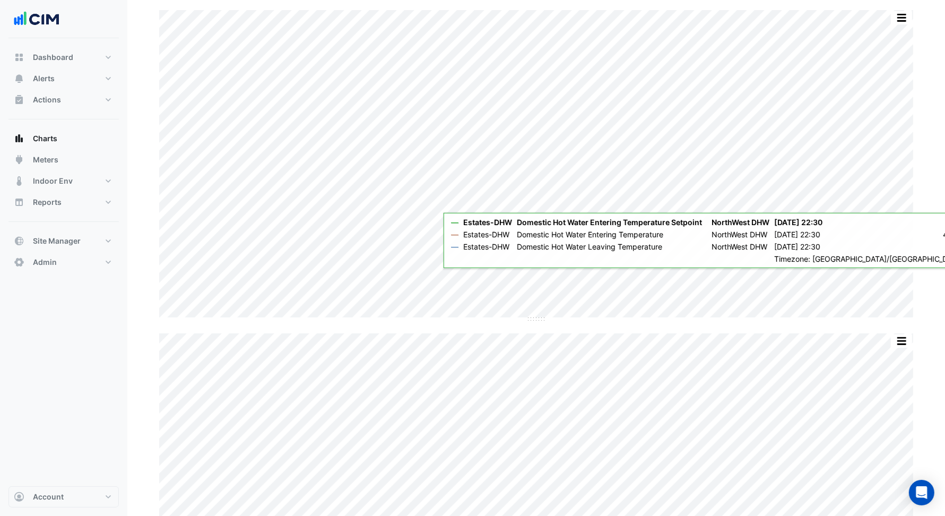
scroll to position [0, 0]
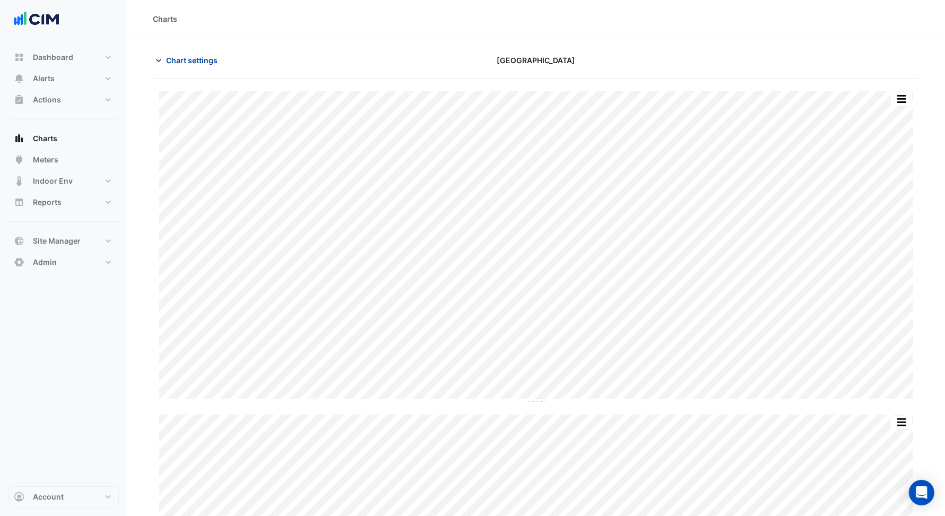
click at [193, 63] on span "Chart settings" at bounding box center [191, 60] width 51 height 11
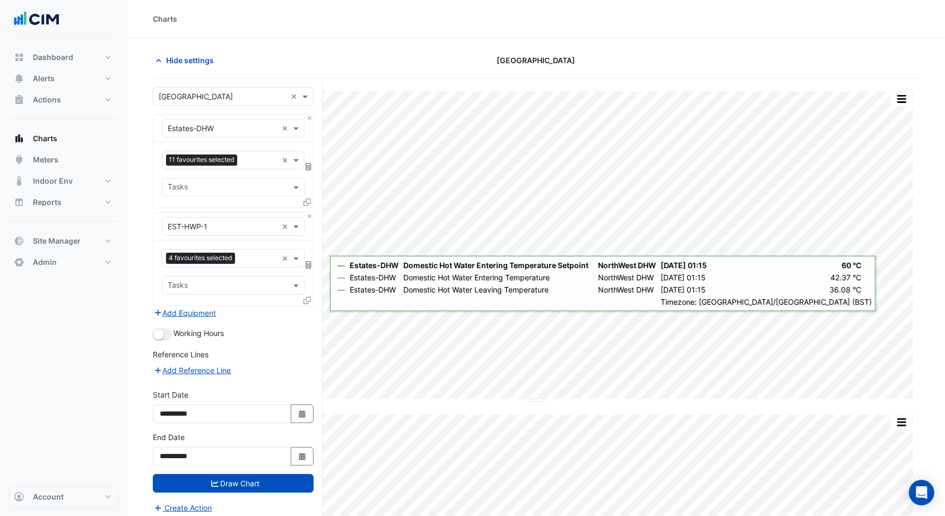
click at [310, 299] on icon at bounding box center [306, 300] width 7 height 7
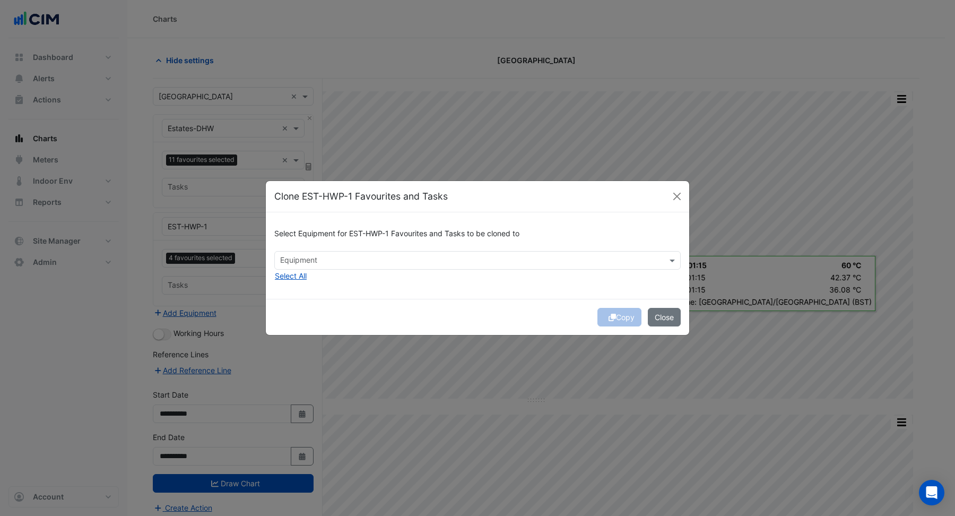
click at [305, 245] on div "Select Equipment for EST-HWP-1 Favourites and Tasks to be cloned to" at bounding box center [477, 236] width 406 height 30
click at [318, 265] on input "text" at bounding box center [471, 261] width 383 height 11
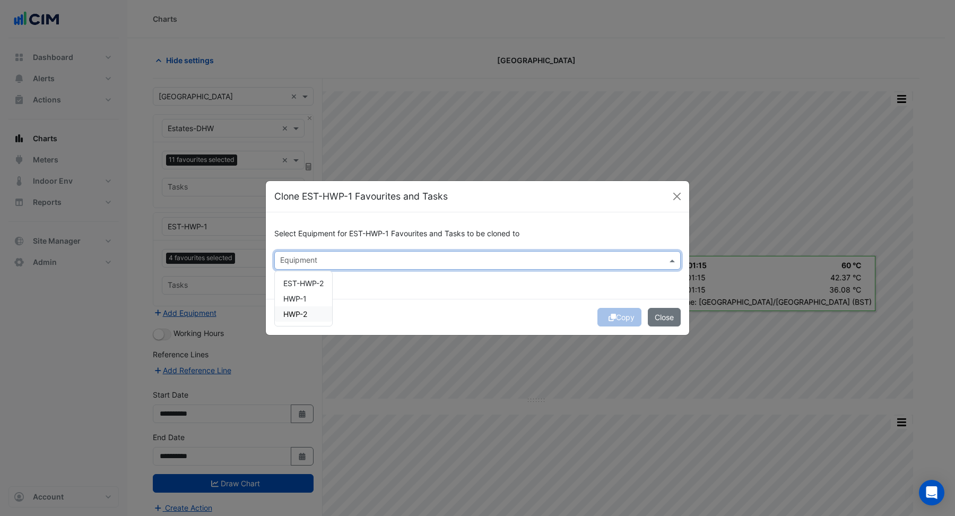
click at [313, 311] on div "HWP-2" at bounding box center [303, 313] width 57 height 15
click at [317, 281] on span "EST-HWP-2" at bounding box center [303, 283] width 40 height 9
click at [294, 313] on span "HWP-2" at bounding box center [295, 313] width 24 height 9
click at [492, 312] on div "Copy Close" at bounding box center [477, 317] width 423 height 36
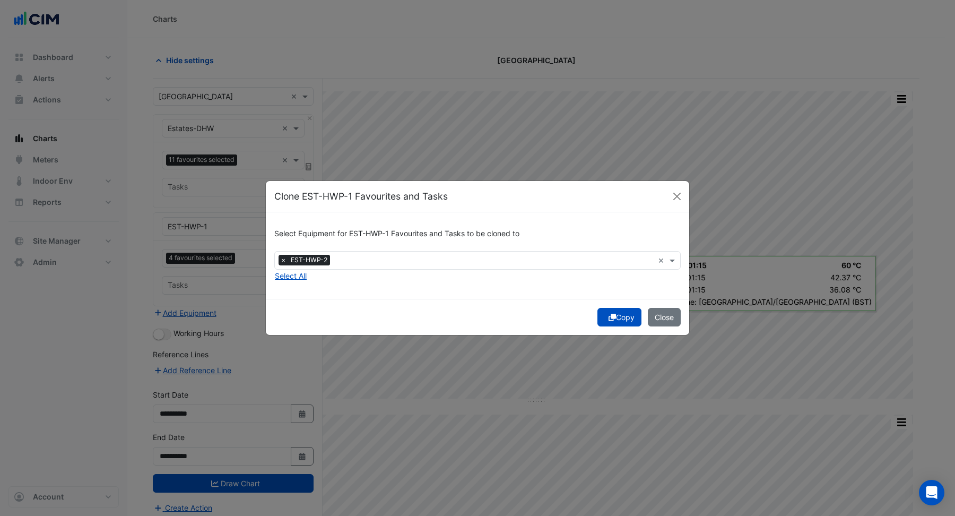
click at [614, 318] on button "Copy" at bounding box center [619, 317] width 44 height 19
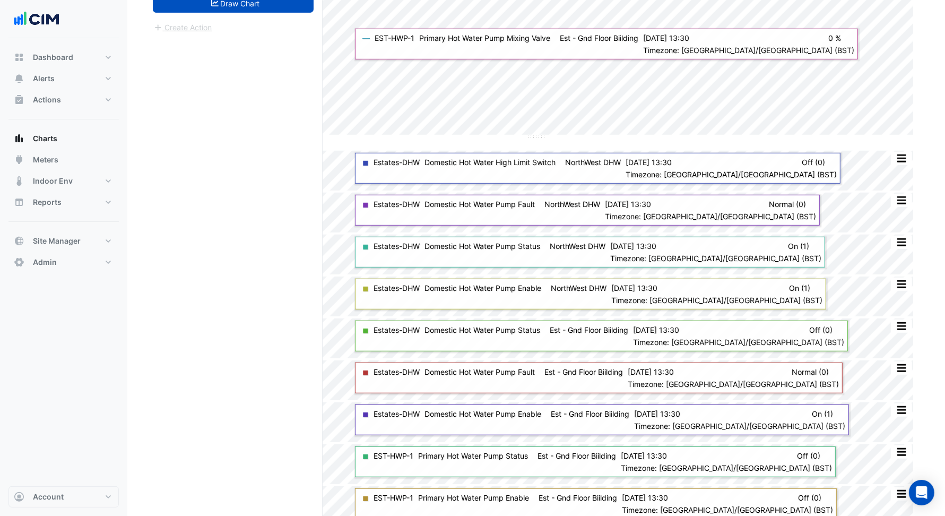
scroll to position [387, 0]
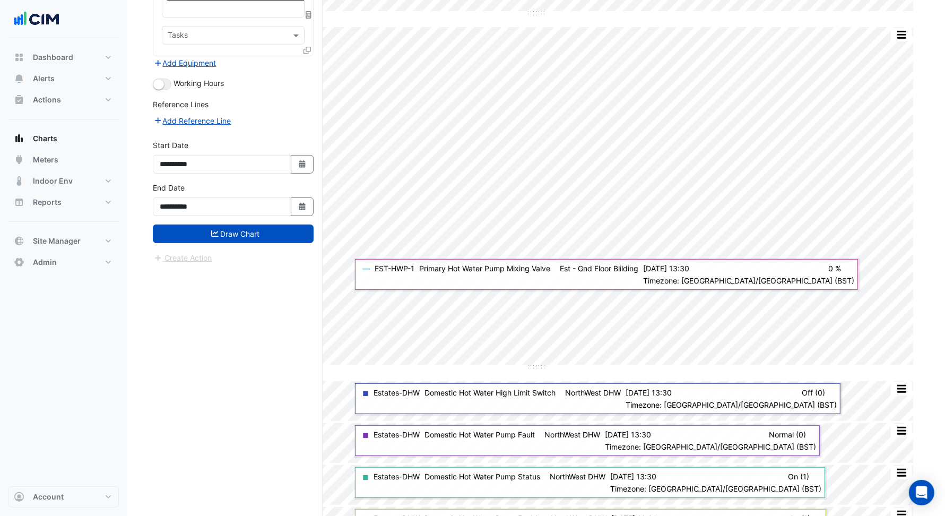
click at [246, 251] on div "Create Action" at bounding box center [233, 257] width 161 height 13
click at [244, 226] on button "Draw Chart" at bounding box center [233, 233] width 161 height 19
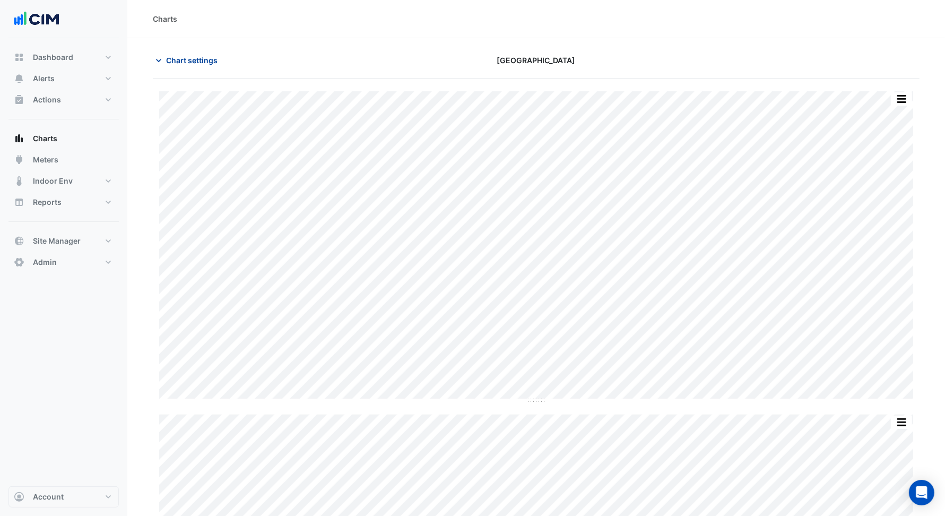
click at [174, 55] on span "Chart settings" at bounding box center [191, 60] width 51 height 11
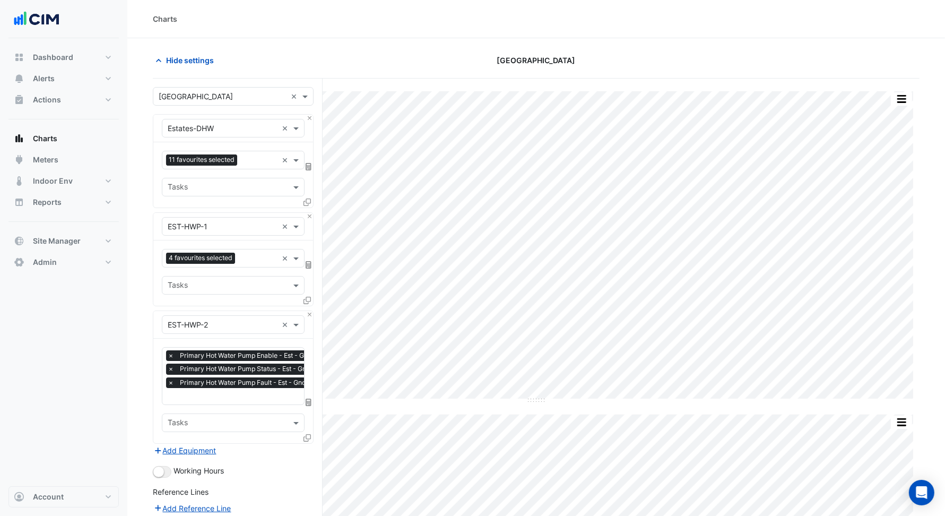
scroll to position [3, 0]
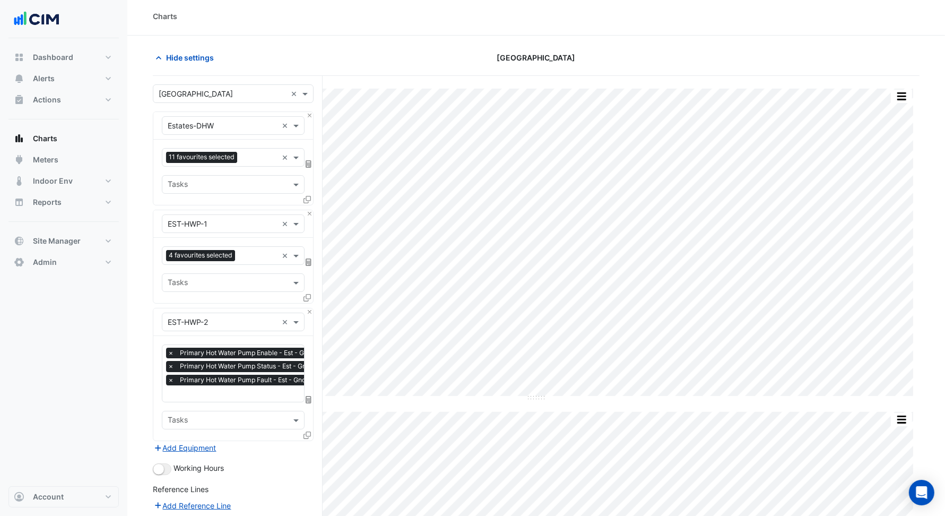
click at [239, 395] on input "text" at bounding box center [264, 394] width 192 height 11
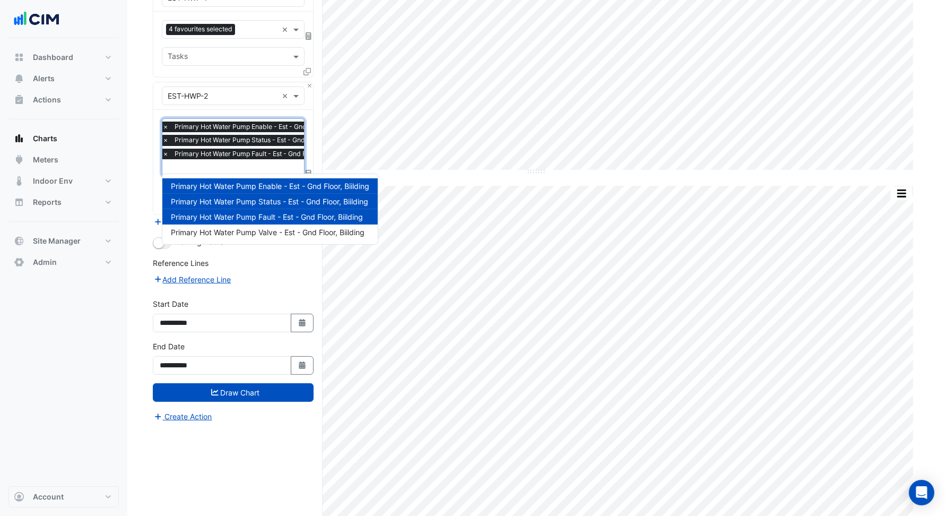
scroll to position [0, 0]
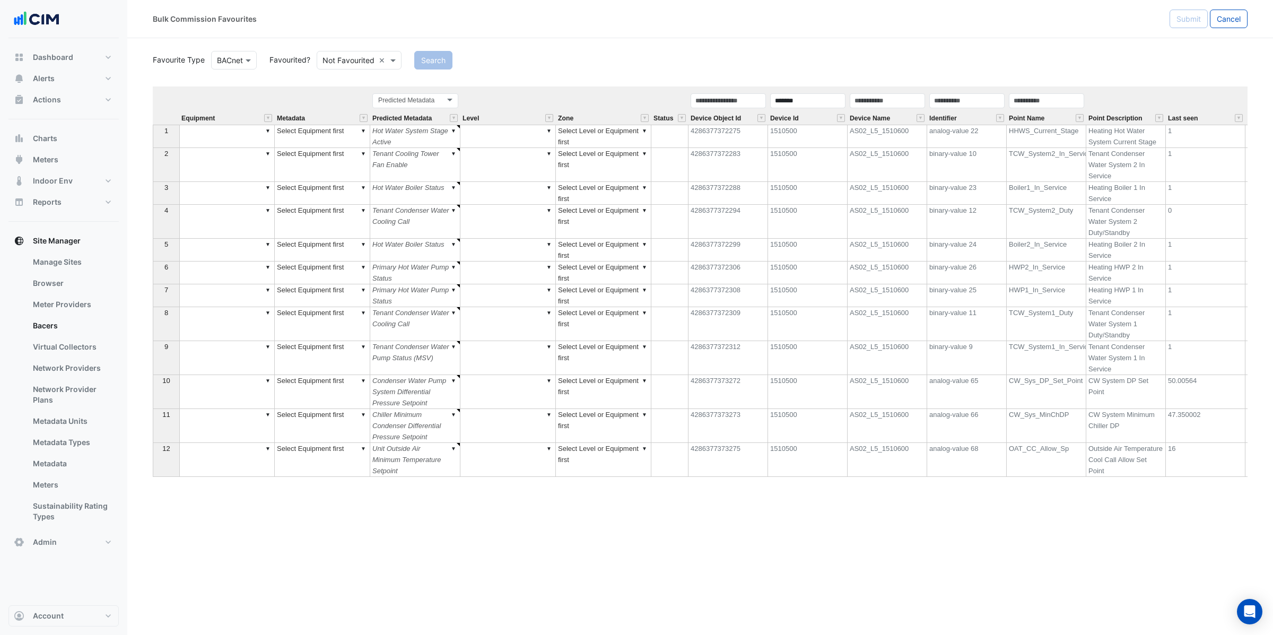
click at [239, 468] on td "▼" at bounding box center [226, 460] width 95 height 34
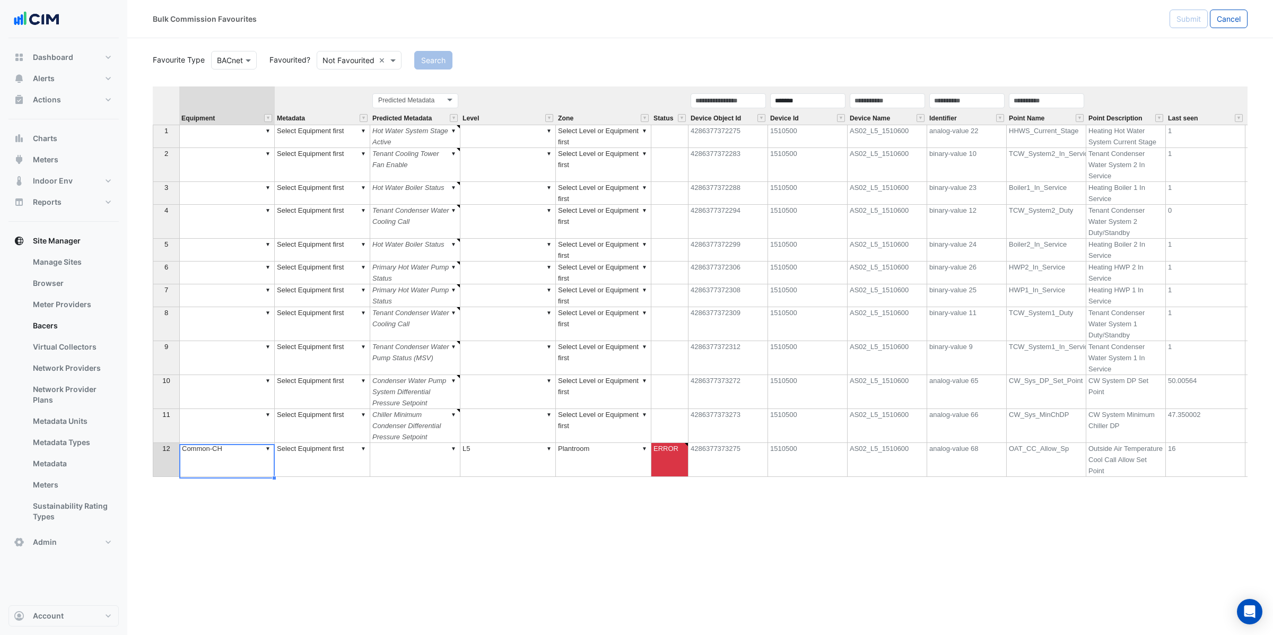
drag, startPoint x: 213, startPoint y: 375, endPoint x: 224, endPoint y: 392, distance: 20.8
click at [213, 375] on div "Equipment Metadata Predicted Metadata Level Zone Status Device Object Id Device…" at bounding box center [700, 308] width 1095 height 445
type textarea "*********"
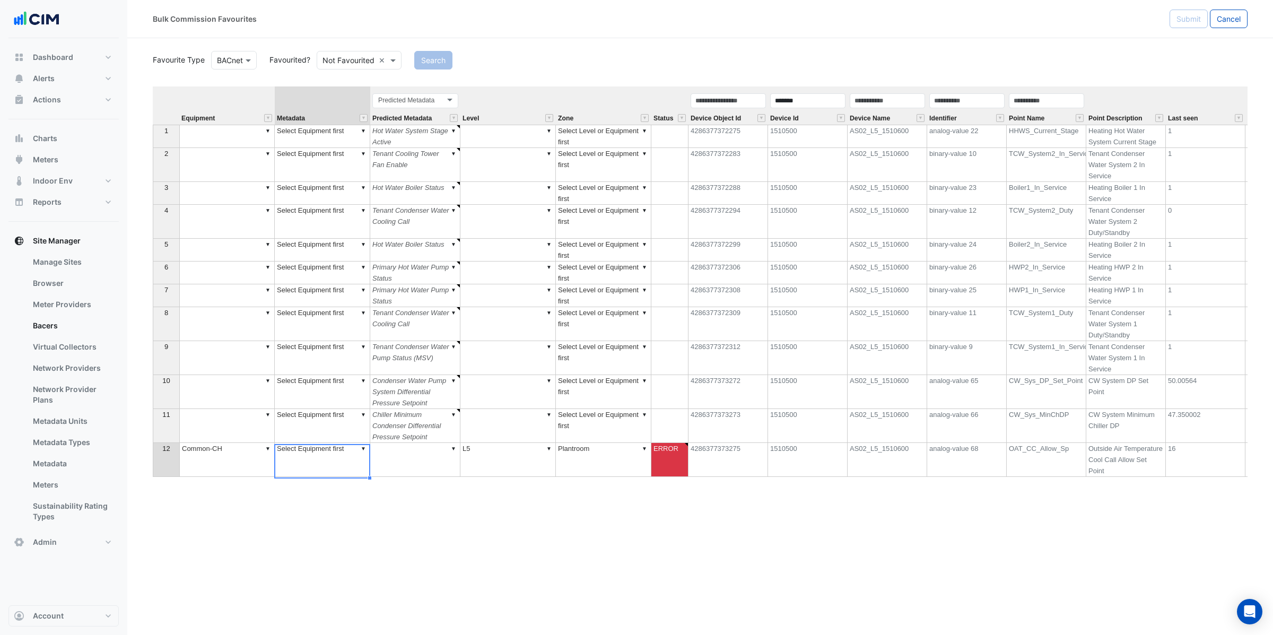
click at [297, 460] on td "▼ Select Equipment first" at bounding box center [322, 460] width 95 height 34
click at [364, 348] on div "Equipment Metadata Predicted Metadata Level Zone Status Device Object Id Device…" at bounding box center [700, 308] width 1095 height 445
drag, startPoint x: 369, startPoint y: 98, endPoint x: 484, endPoint y: 100, distance: 115.7
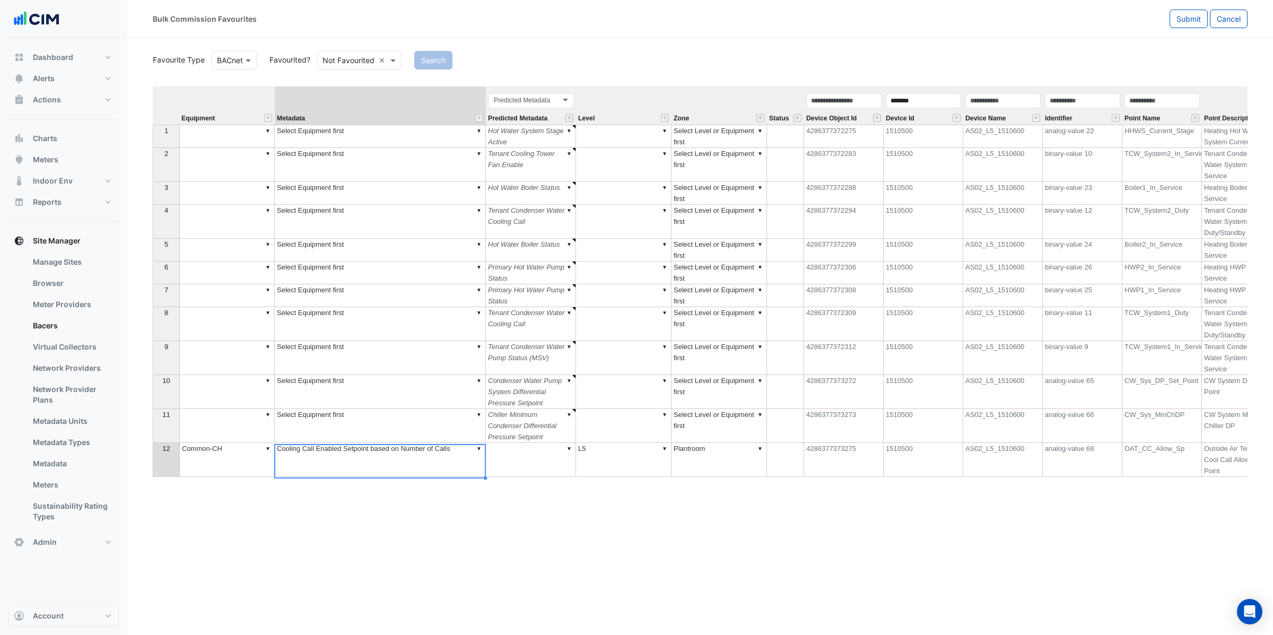
type textarea "**********"
click at [410, 458] on td "▼ Cooling Call Enabled Setpoint based on Number of Calls" at bounding box center [380, 460] width 211 height 34
click at [410, 457] on td "▼ Cooling Call Enabled Setpoint based on Number of Calls" at bounding box center [380, 460] width 211 height 34
drag, startPoint x: 464, startPoint y: 455, endPoint x: 380, endPoint y: 442, distance: 85.2
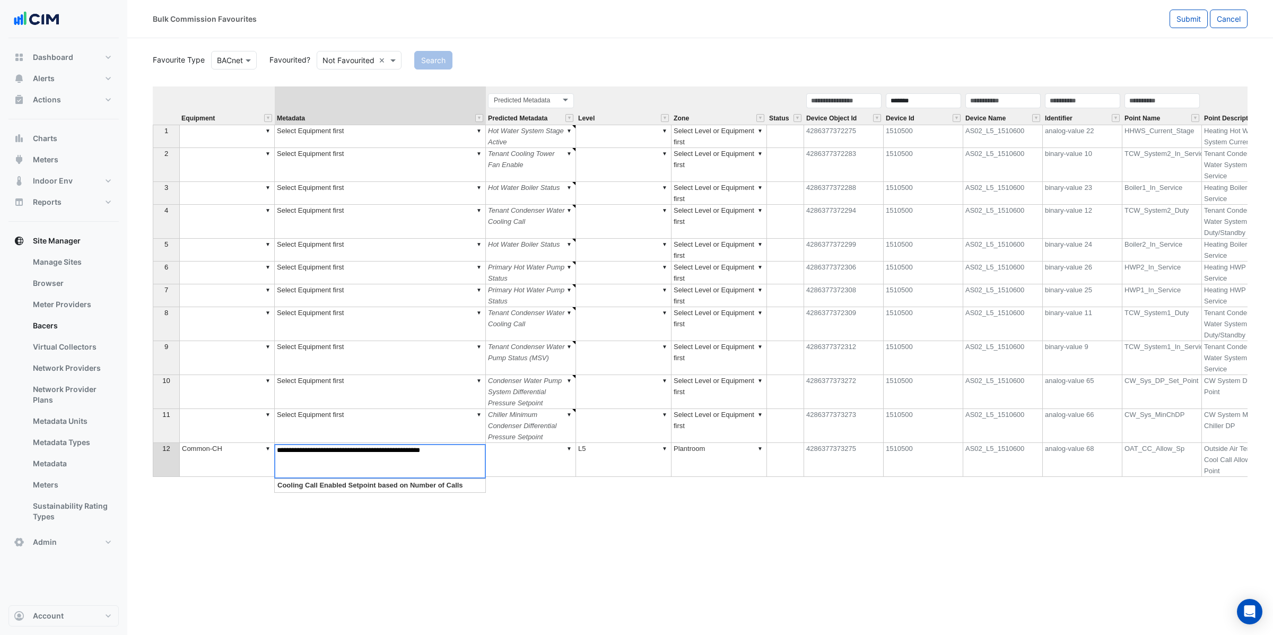
click at [379, 445] on textarea "**********" at bounding box center [380, 461] width 212 height 34
click at [358, 453] on textarea "**********" at bounding box center [380, 461] width 212 height 34
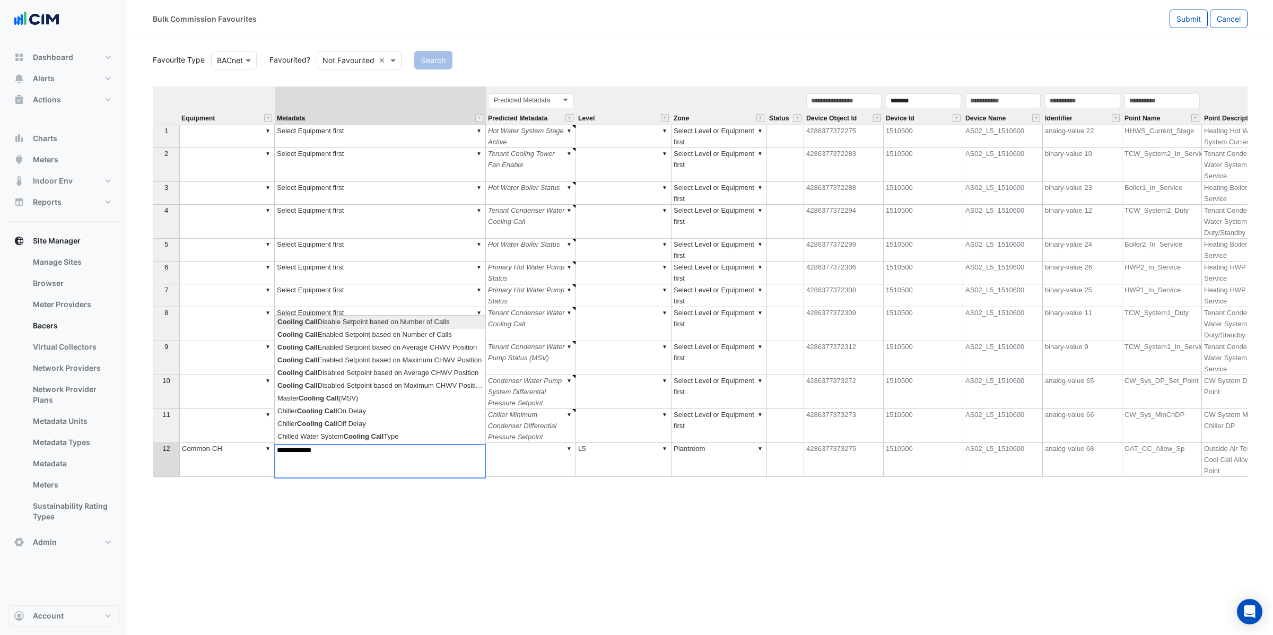
scroll to position [0, 0]
type textarea "**********"
drag, startPoint x: 349, startPoint y: 454, endPoint x: 239, endPoint y: 447, distance: 109.5
click at [239, 447] on div "Equipment Metadata Predicted Metadata Level Zone Status Device Object Id Device…" at bounding box center [700, 308] width 1095 height 445
type textarea "**********"
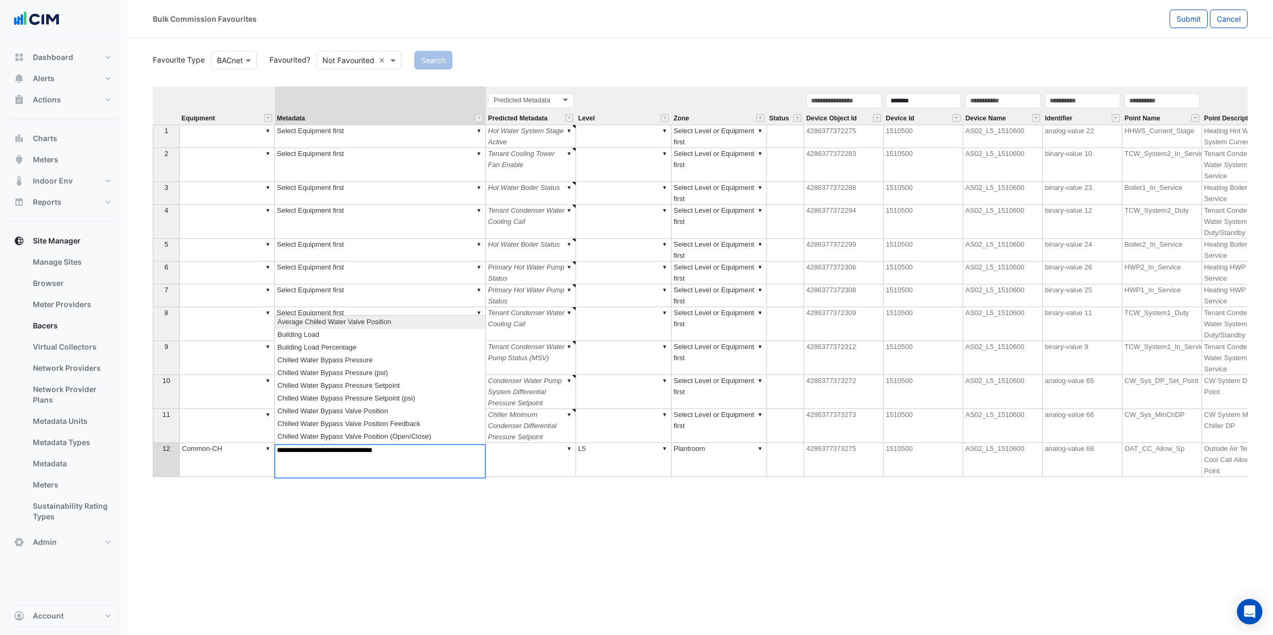
click at [1167, 427] on td "CW_Sys_MinChDP" at bounding box center [1163, 426] width 80 height 34
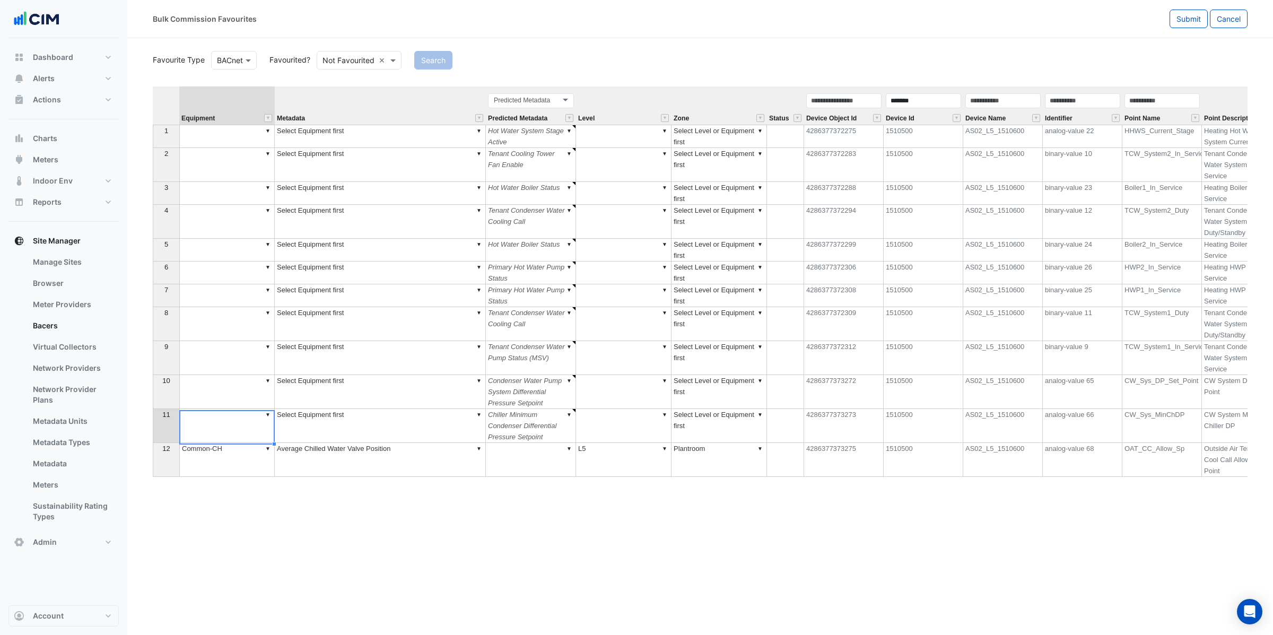
click at [226, 433] on td "▼" at bounding box center [226, 426] width 95 height 34
click at [215, 319] on div "Equipment Metadata Predicted Metadata Level Zone Status Device Object Id Device…" at bounding box center [700, 308] width 1095 height 445
type textarea "*********"
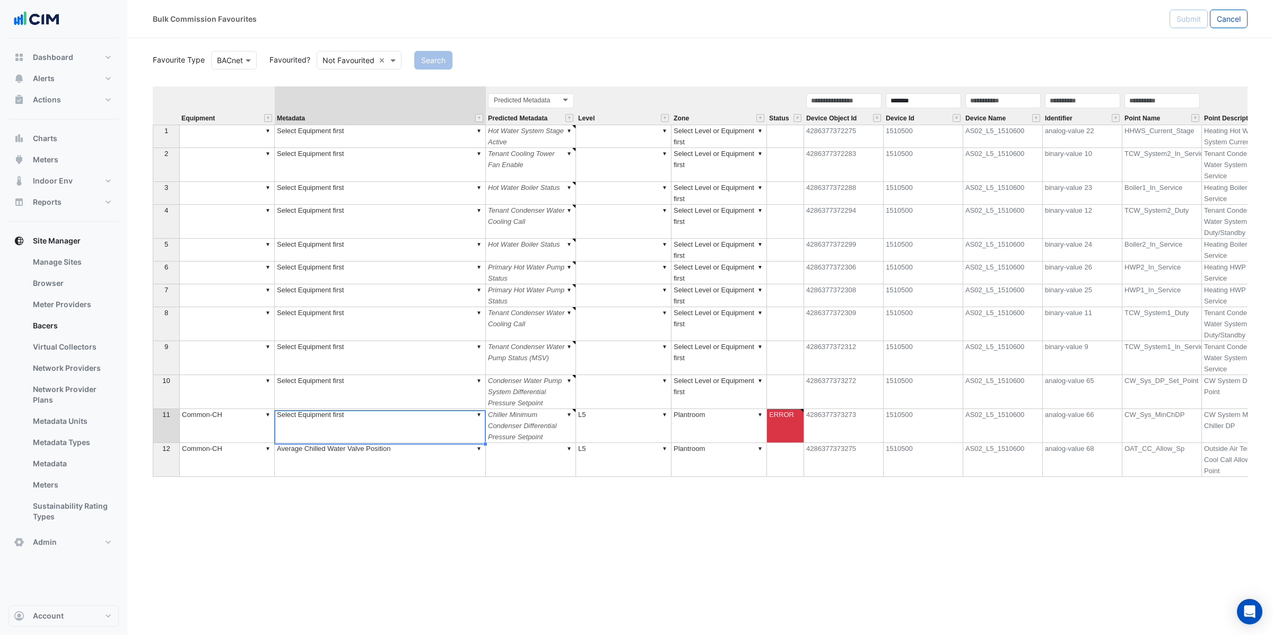
click at [307, 424] on td "▼ Select Equipment first" at bounding box center [380, 426] width 211 height 34
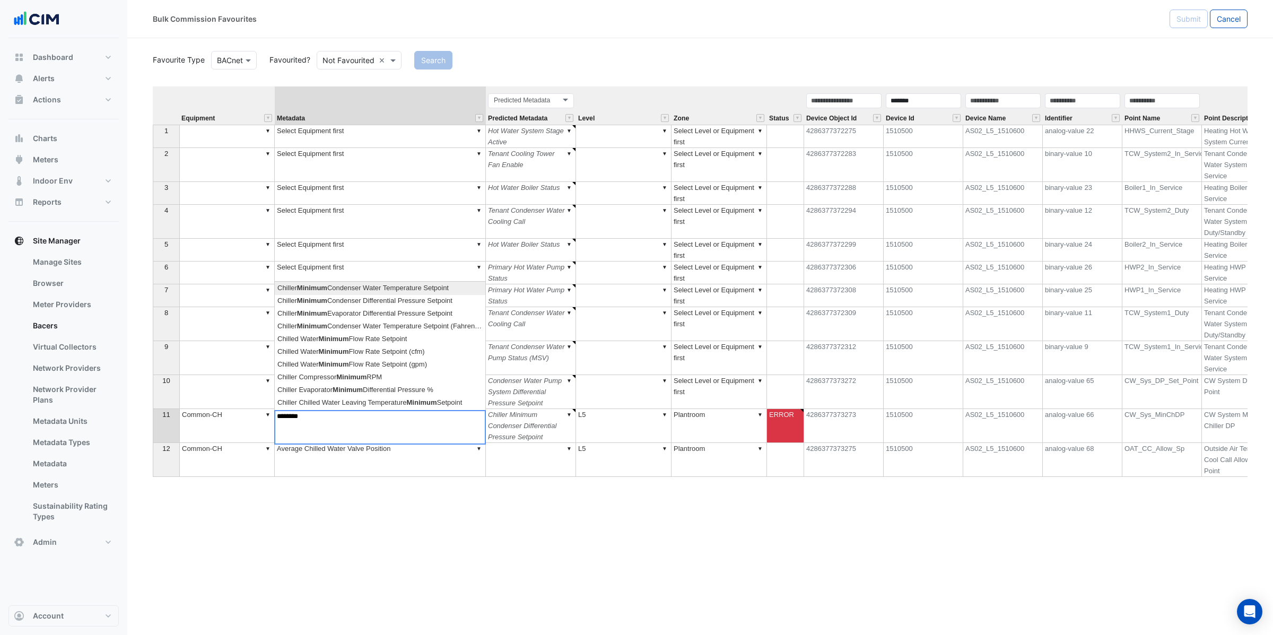
type textarea "*******"
type textarea "******"
click at [389, 306] on div "Equipment Metadata Predicted Metadata Level Zone Status Device Object Id Device…" at bounding box center [700, 308] width 1095 height 445
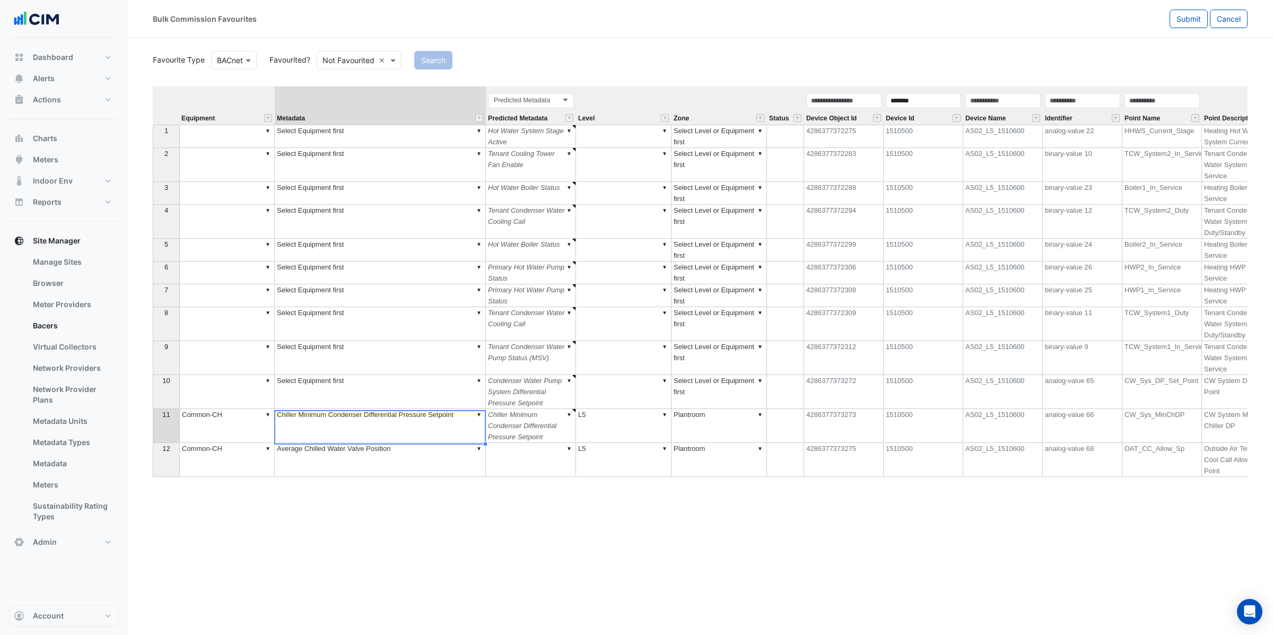
type textarea "**********"
click at [451, 422] on td "▼ Chiller Minimum Condenser Differential Pressure Setpoint" at bounding box center [380, 426] width 211 height 34
drag, startPoint x: 467, startPoint y: 417, endPoint x: 443, endPoint y: 420, distance: 24.6
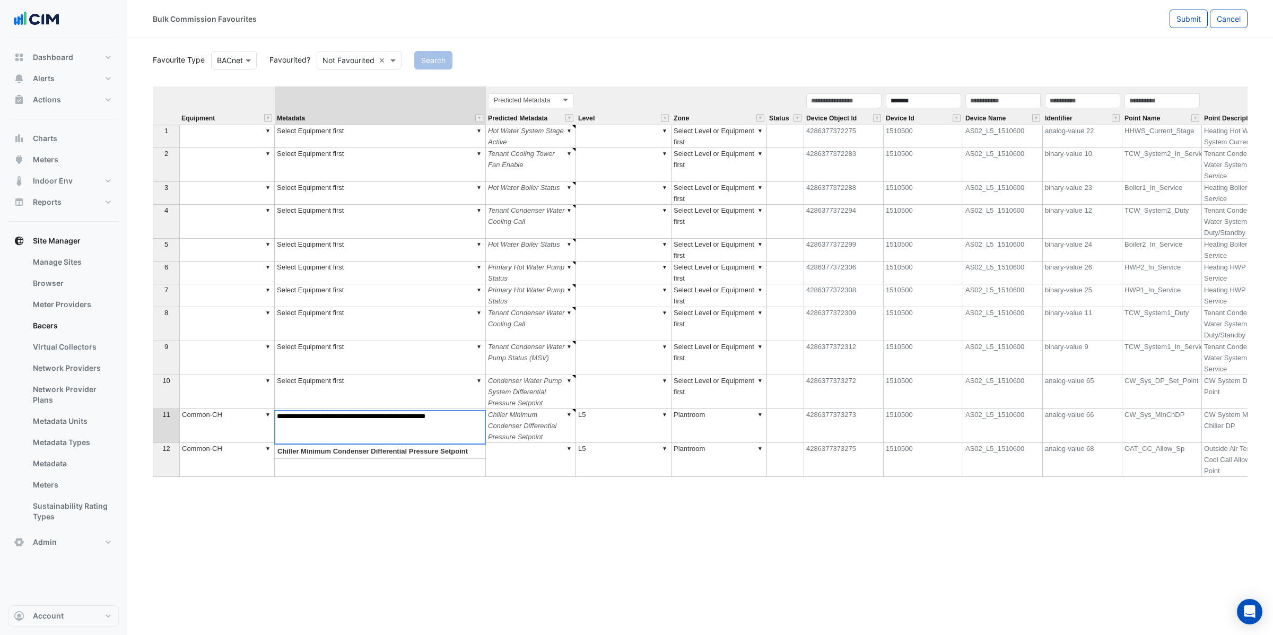
click at [435, 416] on textarea "**********" at bounding box center [380, 427] width 212 height 34
click at [474, 419] on textarea "**********" at bounding box center [380, 427] width 212 height 34
drag, startPoint x: 329, startPoint y: 418, endPoint x: 315, endPoint y: 420, distance: 15.0
click at [302, 416] on textarea "**********" at bounding box center [380, 427] width 212 height 34
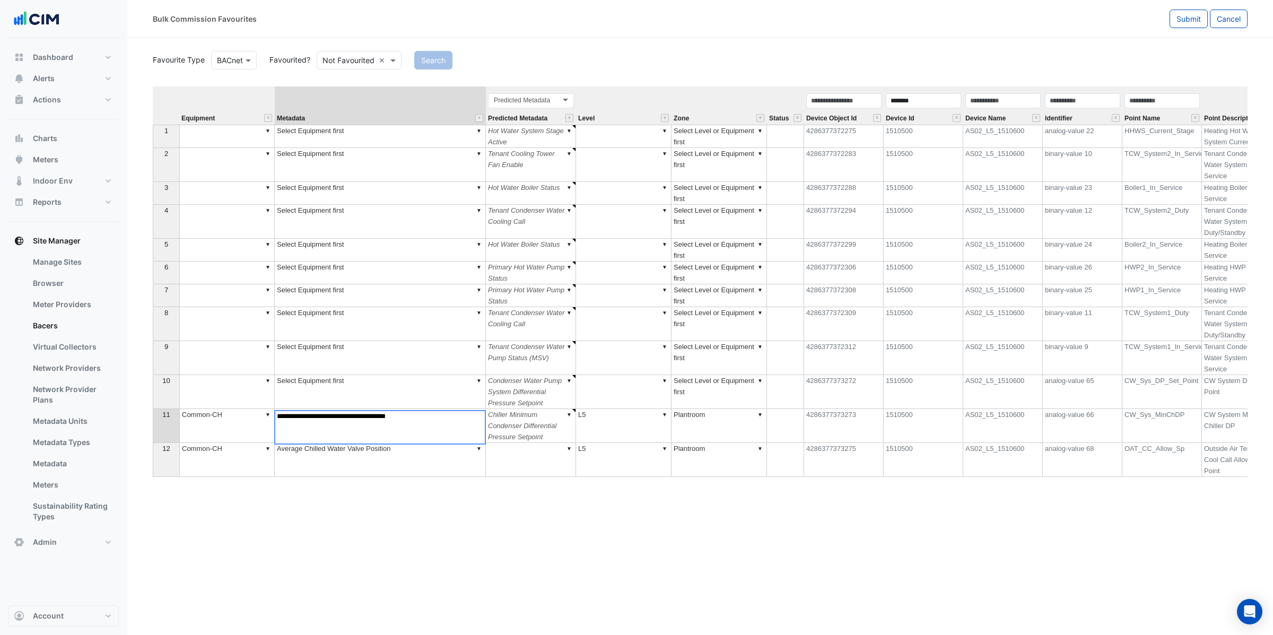
type textarea "**********"
drag, startPoint x: 300, startPoint y: 419, endPoint x: 251, endPoint y: 407, distance: 50.6
click at [251, 407] on div "Equipment Metadata Predicted Metadata Level Zone Status Device Object Id Device…" at bounding box center [700, 308] width 1095 height 445
type textarea "******"
drag, startPoint x: 427, startPoint y: 421, endPoint x: 210, endPoint y: 425, distance: 216.5
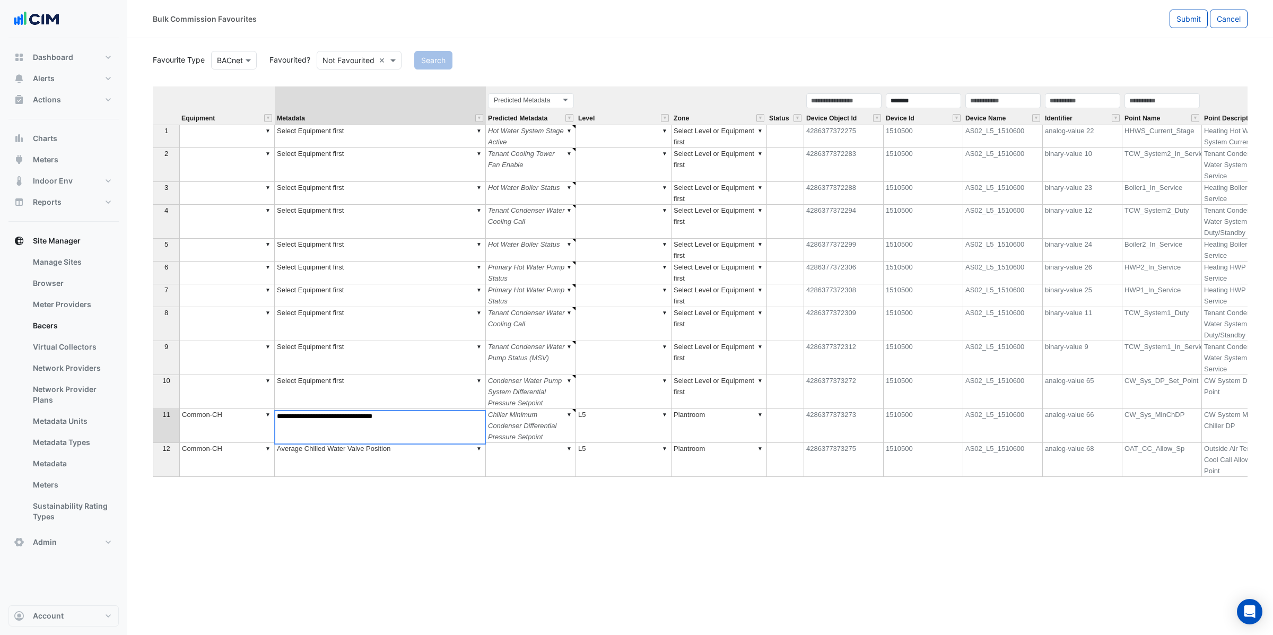
click at [210, 425] on div "Equipment Metadata Predicted Metadata Level Zone Status Device Object Id Device…" at bounding box center [700, 308] width 1095 height 445
drag, startPoint x: 427, startPoint y: 424, endPoint x: 265, endPoint y: 417, distance: 162.0
click at [265, 417] on div "Equipment Metadata Predicted Metadata Level Zone Status Device Object Id Device…" at bounding box center [700, 308] width 1095 height 445
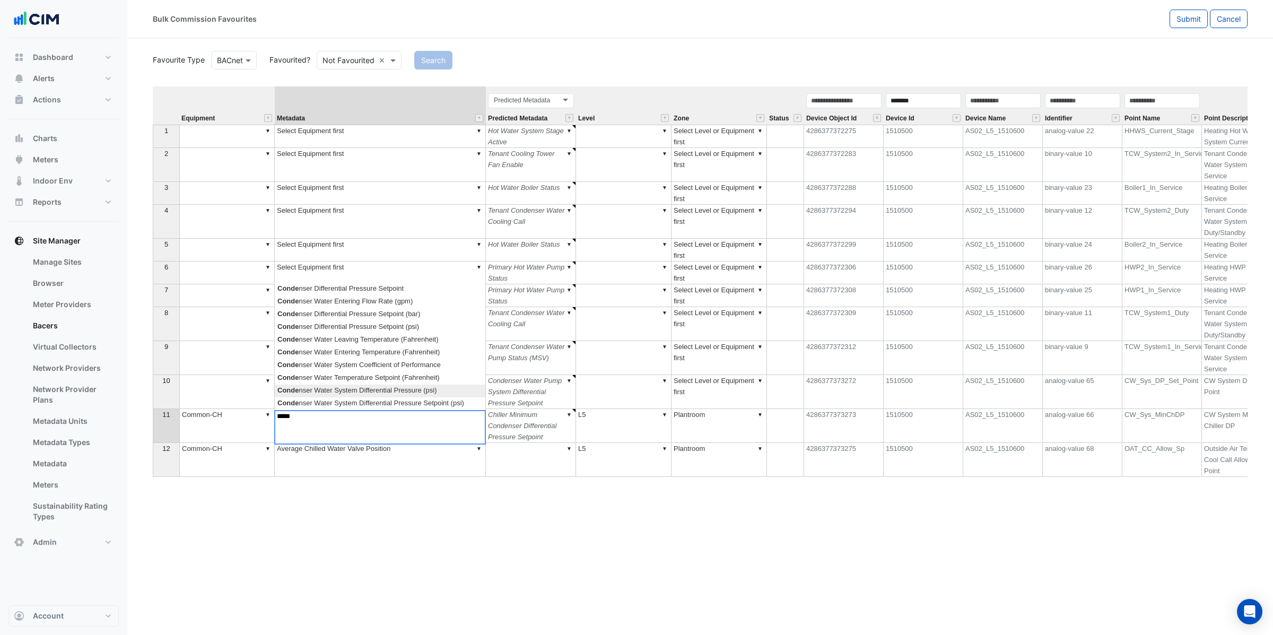
scroll to position [0, 0]
type textarea "**********"
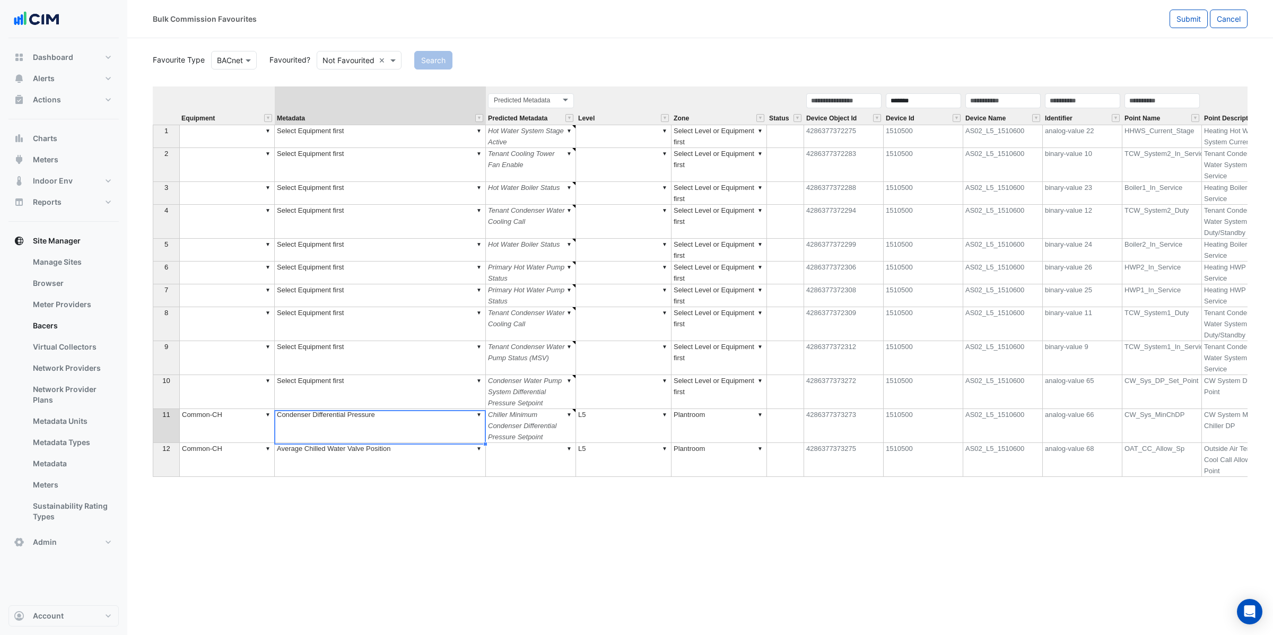
click at [380, 331] on div "Equipment Metadata Predicted Metadata Level Zone Status Device Object Id Device…" at bounding box center [700, 308] width 1095 height 445
type textarea "******"
type textarea "**********"
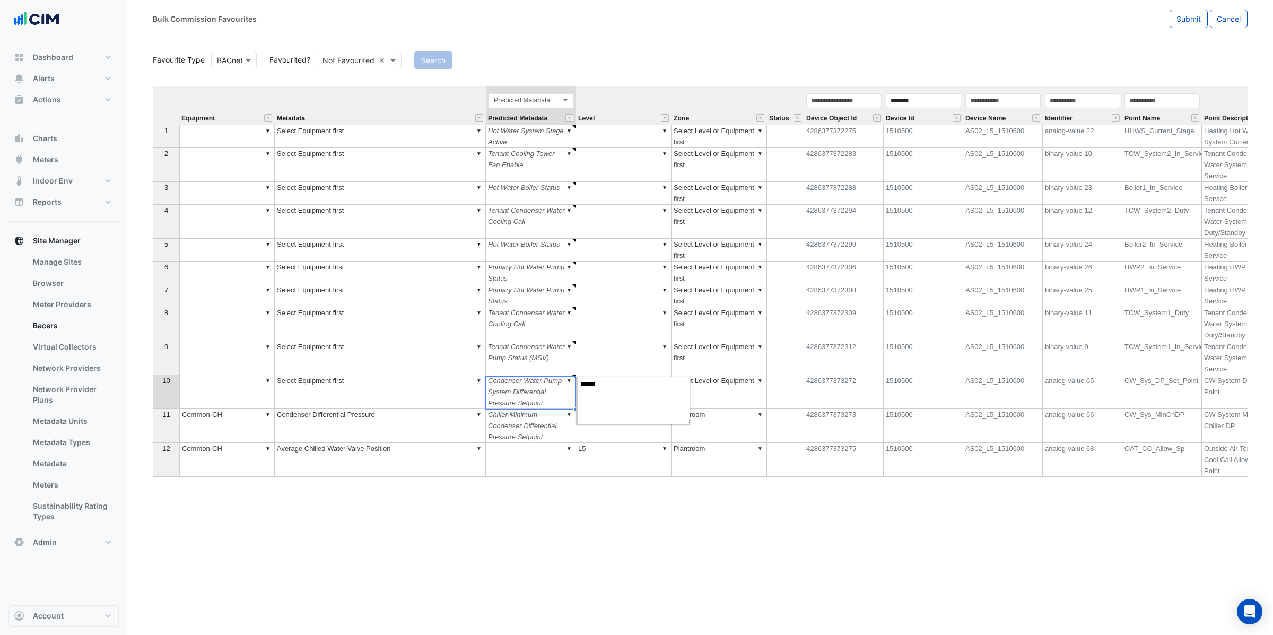
click at [544, 400] on td "▼ Condenser Water Pump System Differential Pressure Setpoint" at bounding box center [531, 392] width 90 height 34
type textarea "******"
drag, startPoint x: 576, startPoint y: 408, endPoint x: 394, endPoint y: 403, distance: 182.0
click at [153, 403] on div "Equipment Metadata Predicted Metadata Level Zone Status Device Object Id Device…" at bounding box center [153, 281] width 0 height 390
type textarea "**********"
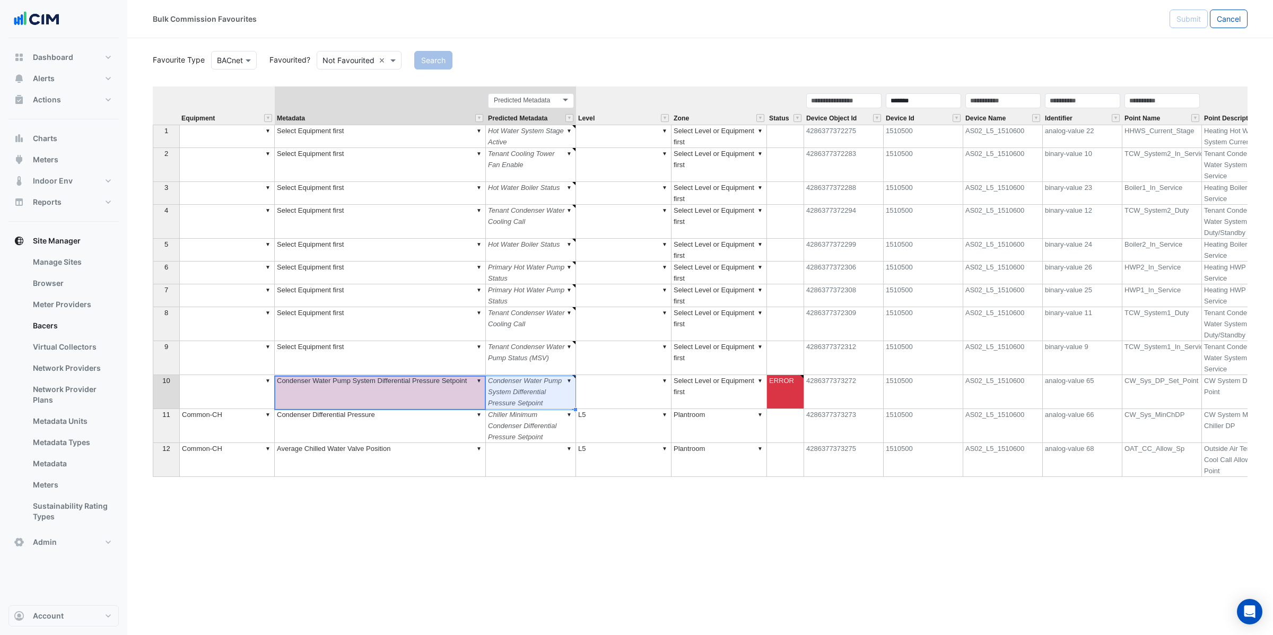
click at [227, 400] on td "▼" at bounding box center [226, 392] width 95 height 34
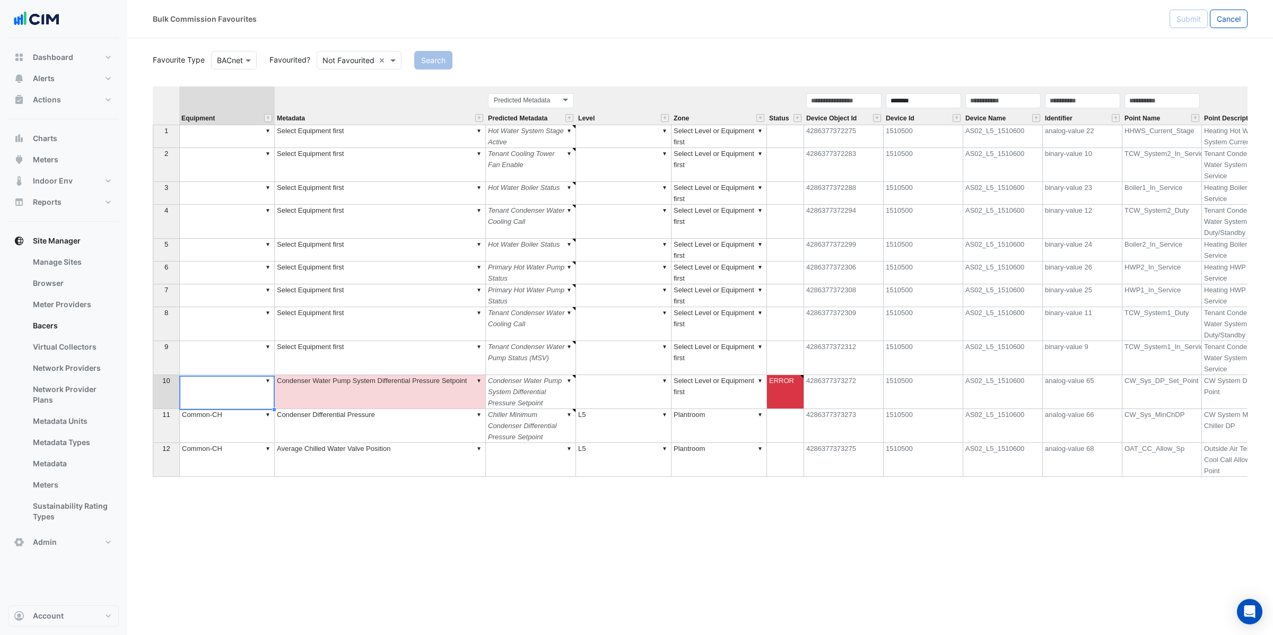
click at [249, 425] on td "▼ Common-CH" at bounding box center [226, 426] width 95 height 34
drag, startPoint x: 273, startPoint y: 442, endPoint x: 280, endPoint y: 387, distance: 55.0
click at [153, 387] on div "Equipment Metadata Predicted Metadata Level Zone Status Device Object Id Device…" at bounding box center [153, 281] width 0 height 390
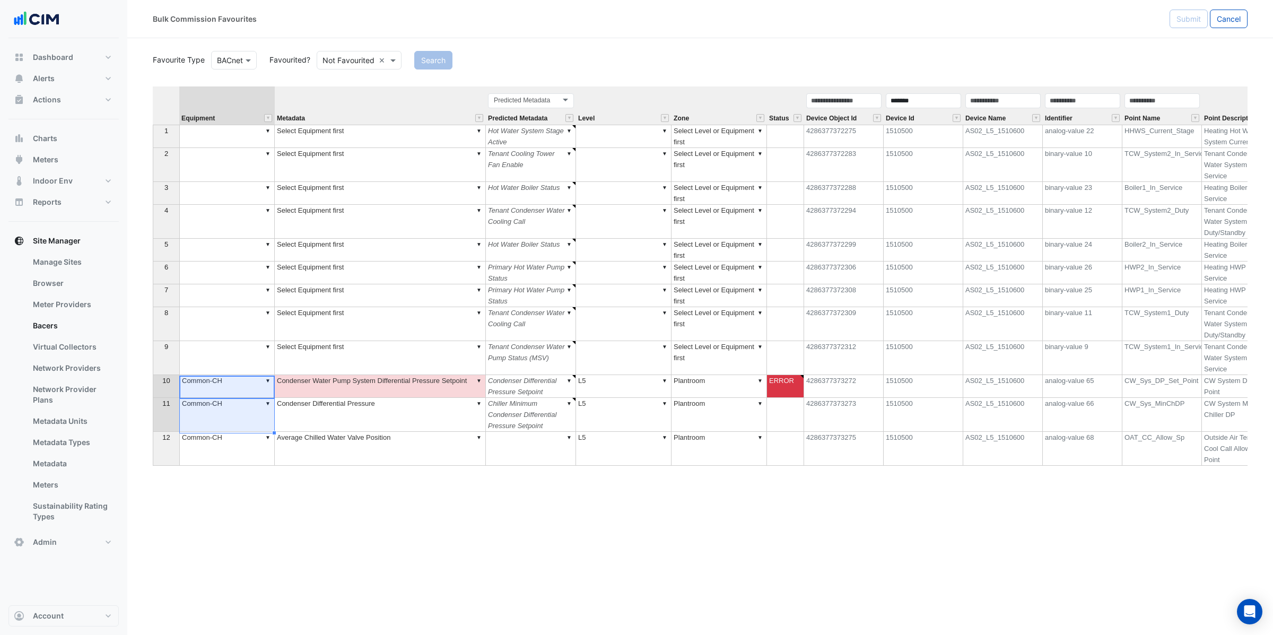
type textarea "*********"
click at [352, 388] on td "▼ Condenser Water Pump System Differential Pressure Setpoint" at bounding box center [380, 386] width 211 height 23
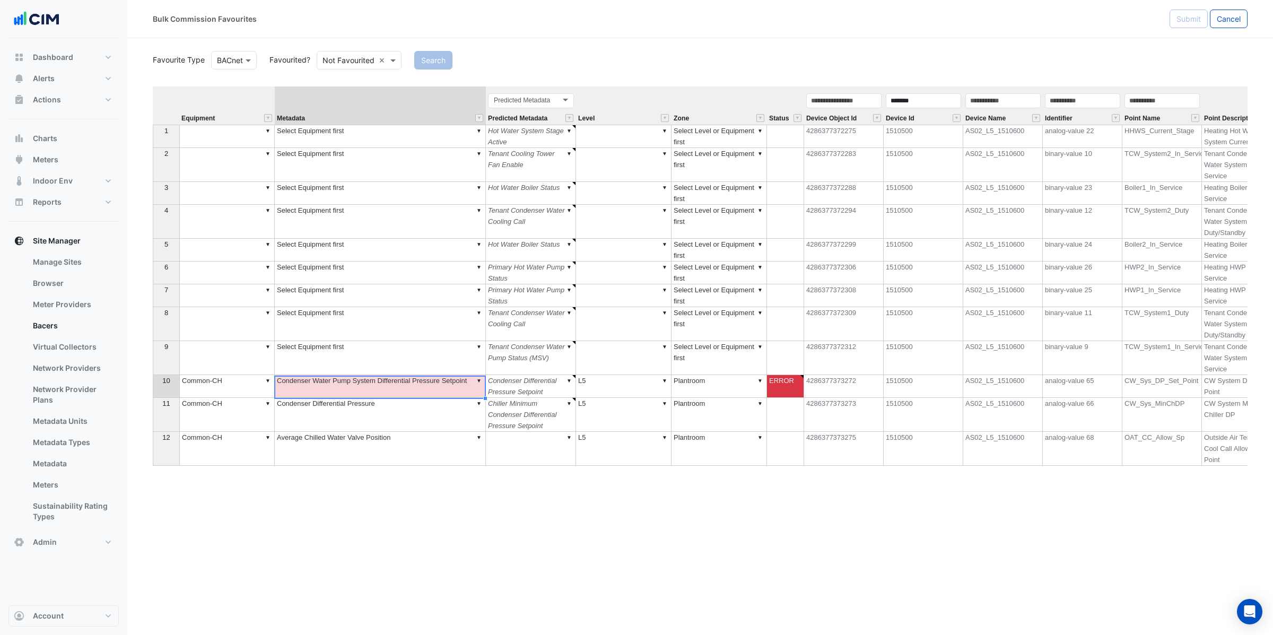
click at [352, 388] on td "▼ Condenser Water Pump System Differential Pressure Setpoint" at bounding box center [380, 386] width 211 height 23
type textarea "**********"
type textarea "******"
click at [516, 387] on td "▼ Condenser Differential Pressure Setpoint" at bounding box center [531, 386] width 90 height 23
type textarea "**********"
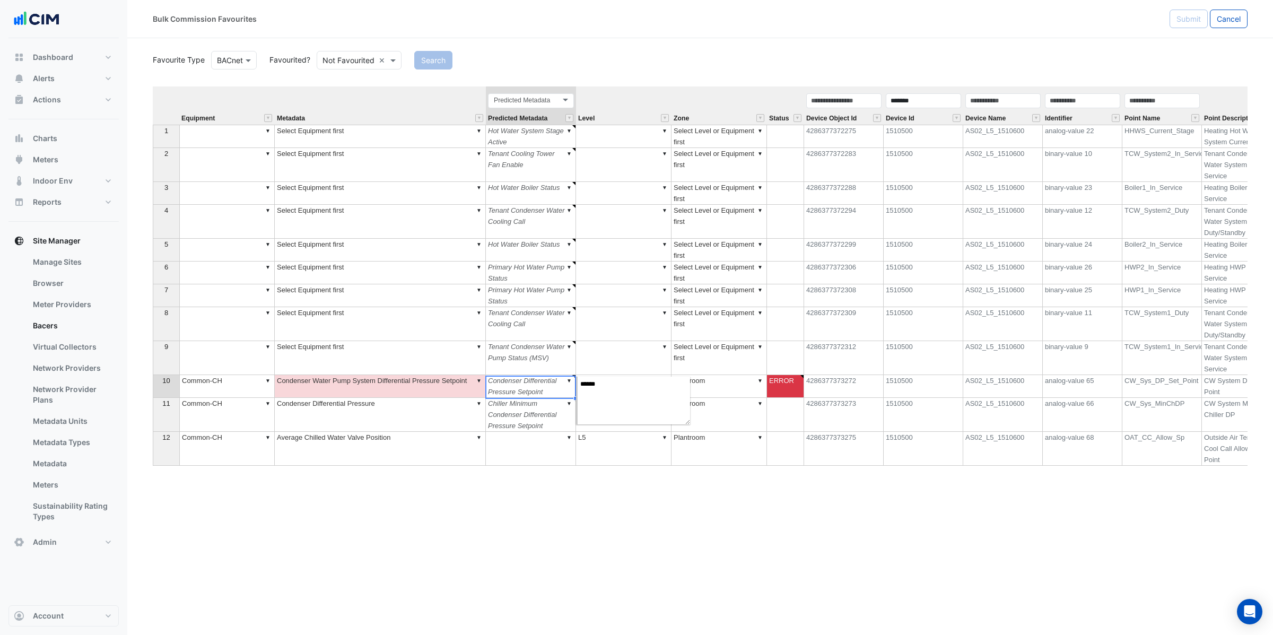
type textarea "******"
click at [428, 387] on td "▼ Condenser Water Pump System Differential Pressure Setpoint" at bounding box center [380, 386] width 211 height 23
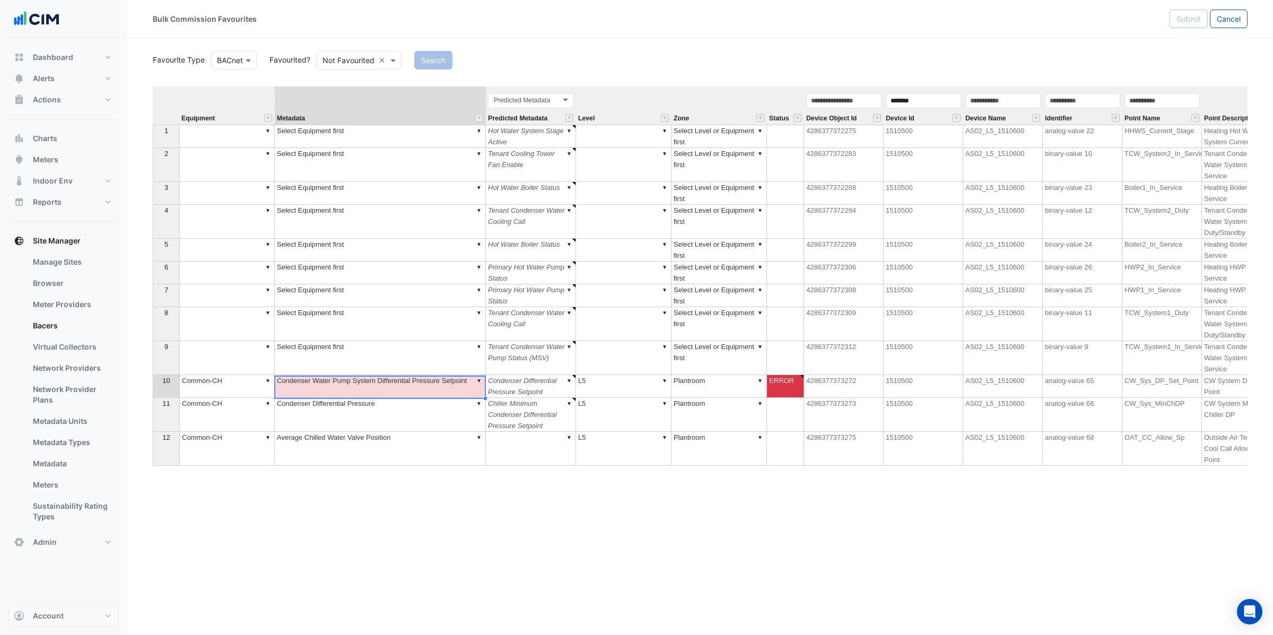
type textarea "**********"
click at [453, 444] on td "▼ Average Chilled Water Valve Position" at bounding box center [380, 449] width 211 height 34
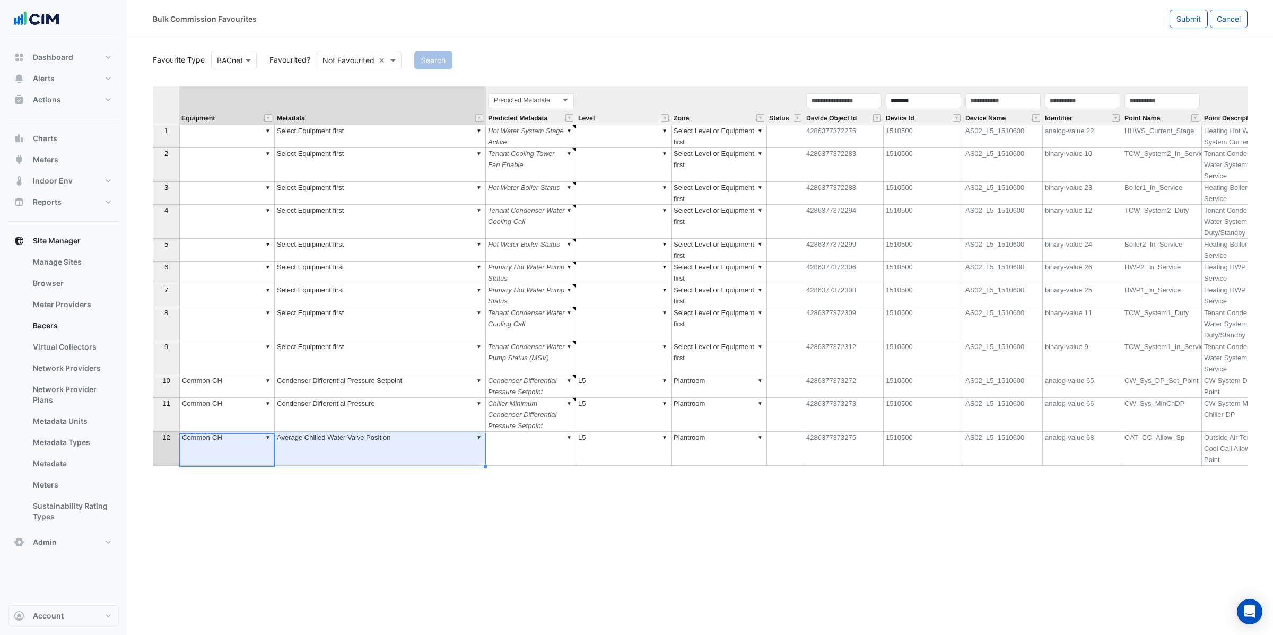
drag, startPoint x: 239, startPoint y: 451, endPoint x: 415, endPoint y: 451, distance: 176.1
click at [415, 451] on tr "12 ▼ Common-CH ▼ Average Chilled Water Valve Position ▼ ▼ L5 ▼ Plantroom 428637…" at bounding box center [797, 449] width 1288 height 34
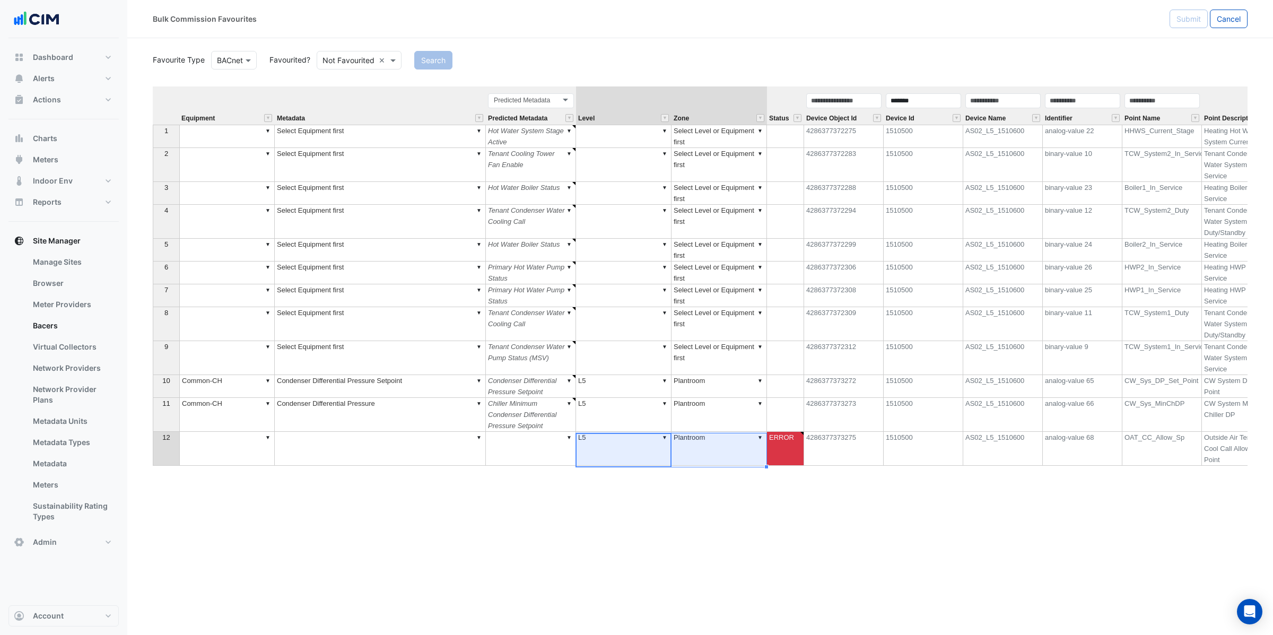
drag, startPoint x: 604, startPoint y: 446, endPoint x: 720, endPoint y: 443, distance: 116.7
click at [718, 444] on tr "12 ▼ ▼ ▼ ▼ L5 ▼ Plantroom ERROR 4286377373275 1510500 AS02_L5_1510600 analog-va…" at bounding box center [797, 449] width 1288 height 34
click at [1172, 353] on td "TCW_System1_In_Service" at bounding box center [1163, 358] width 80 height 34
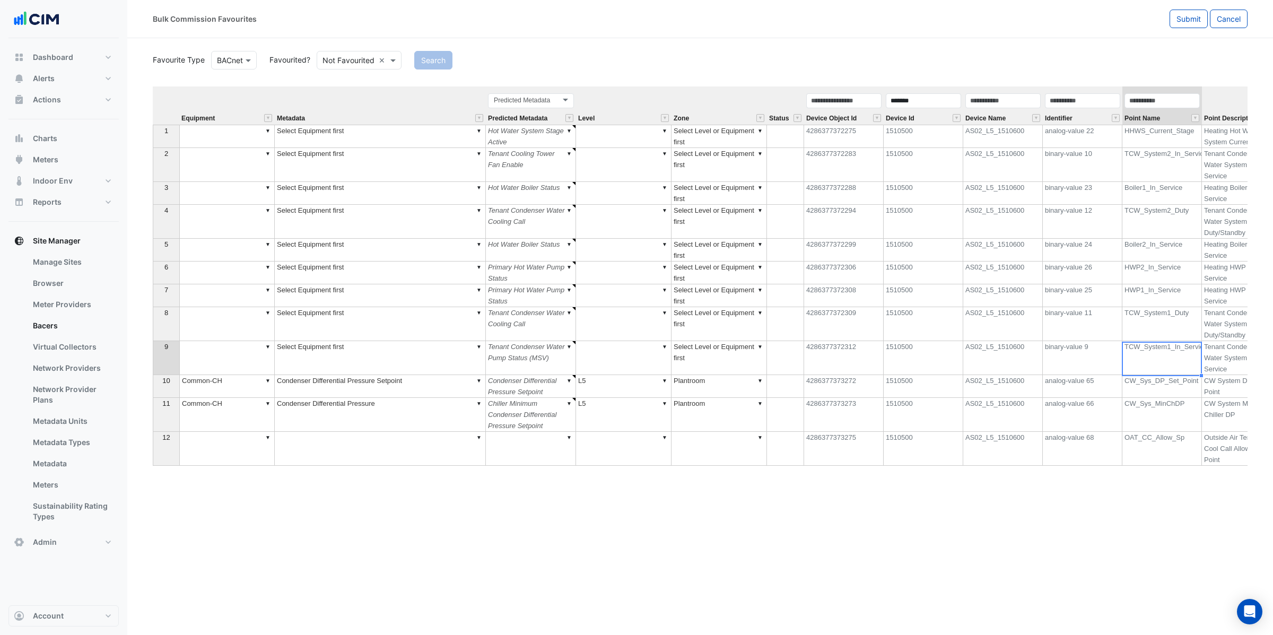
click at [1177, 327] on td "TCW_System1_Duty" at bounding box center [1163, 324] width 80 height 34
click at [1174, 302] on td "HWP1_In_Service" at bounding box center [1163, 295] width 80 height 23
click at [1169, 279] on td "HWP2_In_Service" at bounding box center [1163, 273] width 80 height 23
click at [1175, 251] on td "Boiler2_In_Service" at bounding box center [1163, 250] width 80 height 23
click at [1182, 219] on td "TCW_System2_Duty" at bounding box center [1163, 222] width 80 height 34
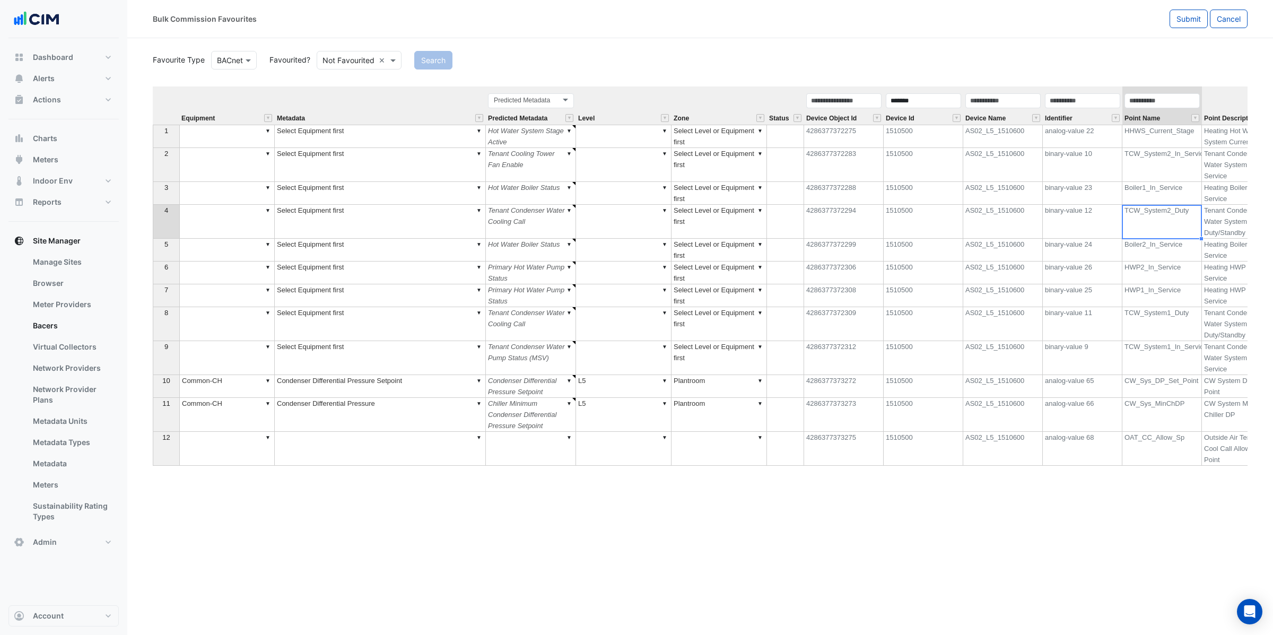
click at [1179, 177] on td "TCW_System2_In_Service" at bounding box center [1163, 165] width 80 height 34
click at [1182, 187] on td "Boiler1_In_Service" at bounding box center [1163, 193] width 80 height 23
click at [1172, 157] on td "TCW_System2_In_Service" at bounding box center [1163, 165] width 80 height 34
click at [1179, 128] on td "HHWS_Current_Stage" at bounding box center [1163, 136] width 80 height 23
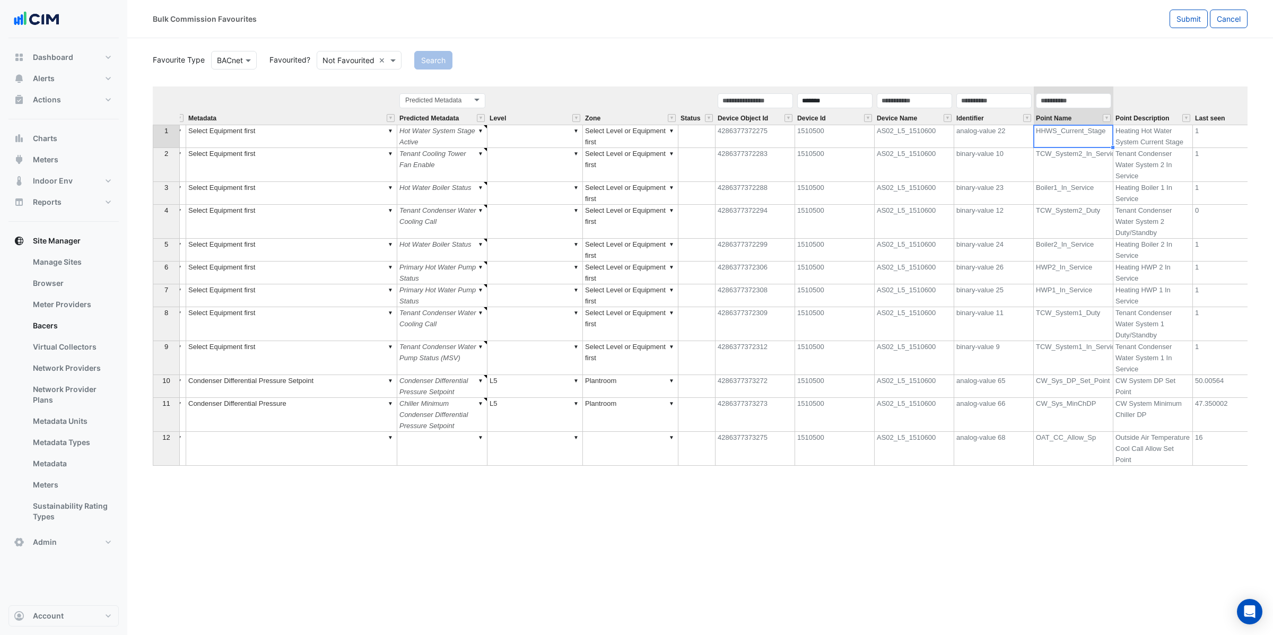
scroll to position [0, 194]
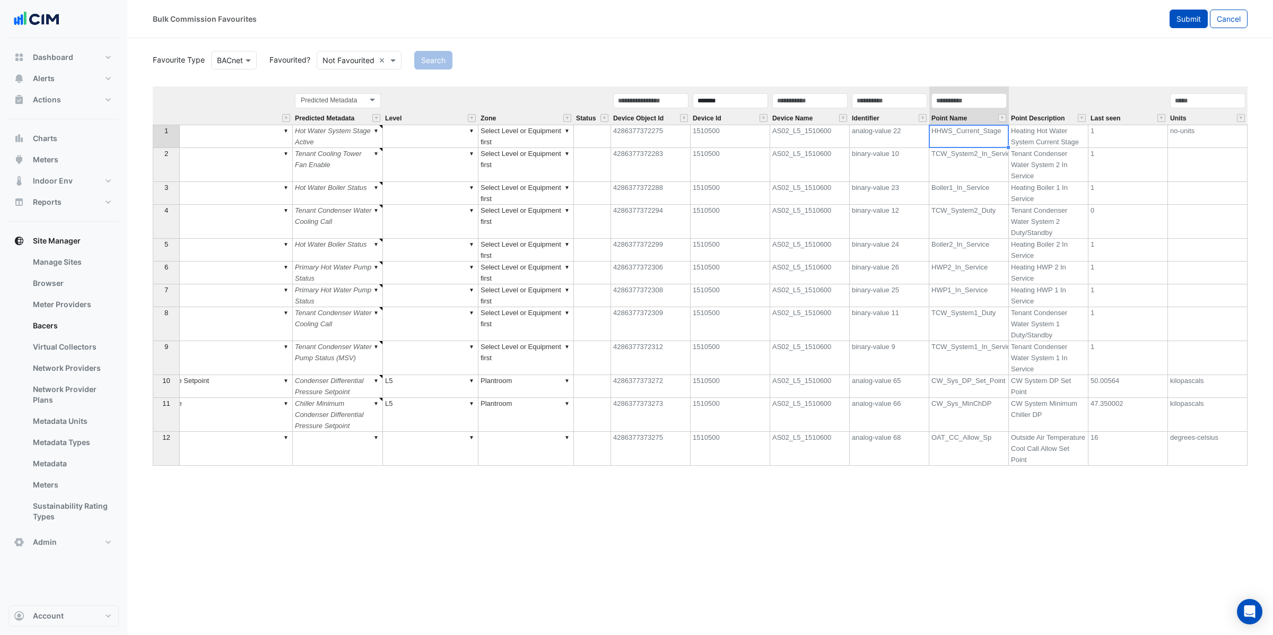
click at [1187, 23] on button "Submit" at bounding box center [1189, 19] width 38 height 19
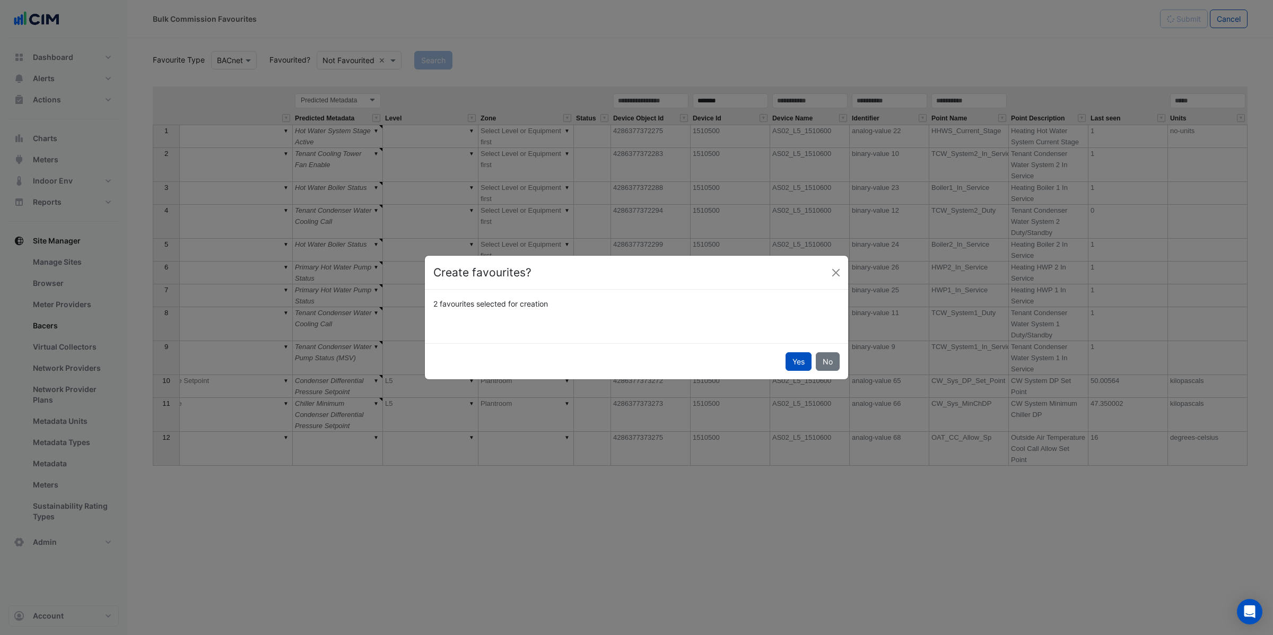
click at [794, 374] on div "Yes No" at bounding box center [636, 361] width 423 height 36
click at [797, 354] on button "Yes" at bounding box center [799, 361] width 26 height 19
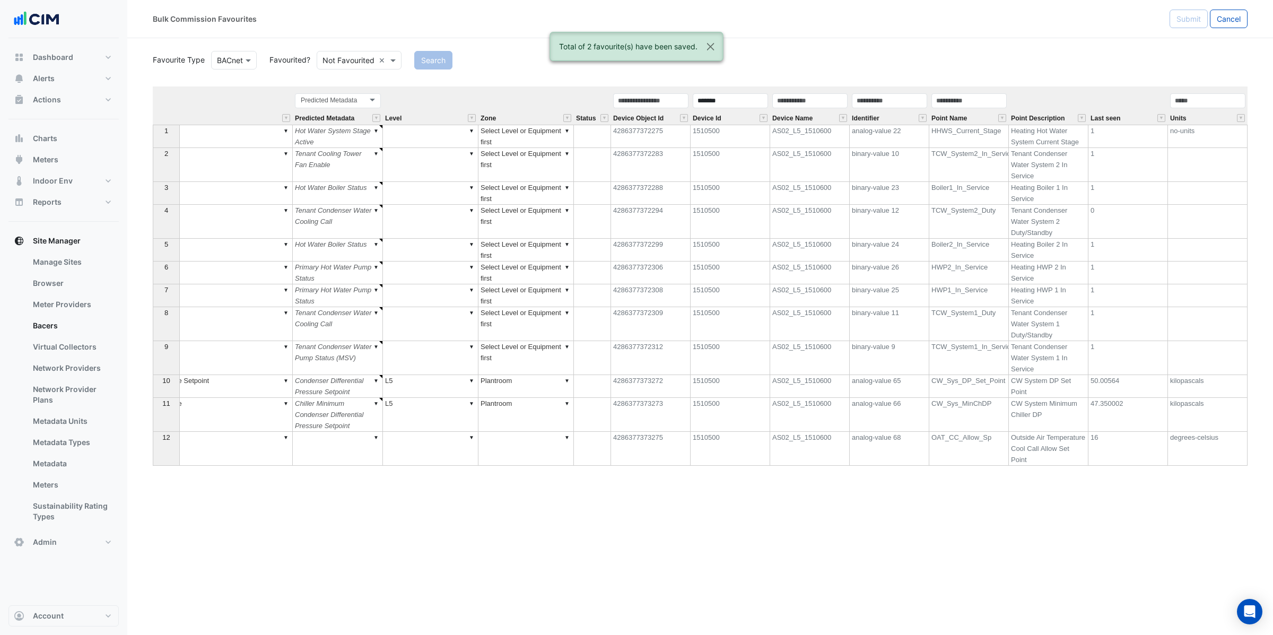
click at [1097, 68] on div "Search" at bounding box center [831, 60] width 846 height 19
click at [375, 60] on input "text" at bounding box center [349, 60] width 52 height 11
click at [362, 89] on div "Favourited" at bounding box center [351, 82] width 69 height 15
click at [418, 63] on button "Search" at bounding box center [418, 60] width 38 height 19
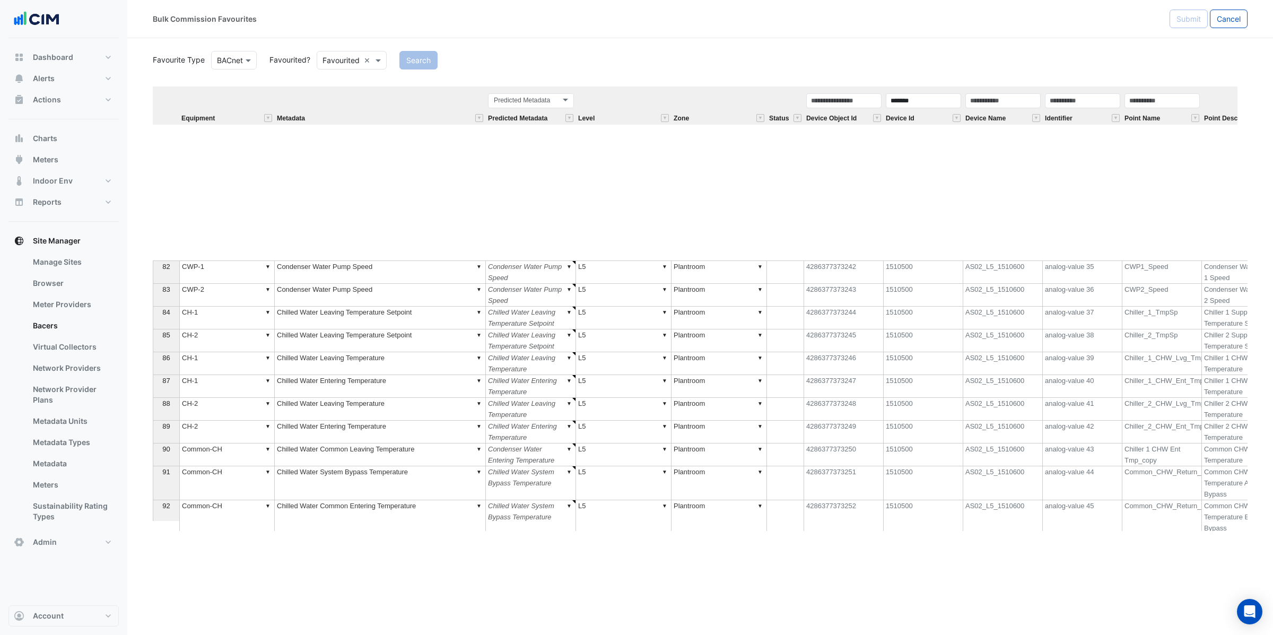
scroll to position [2234, 0]
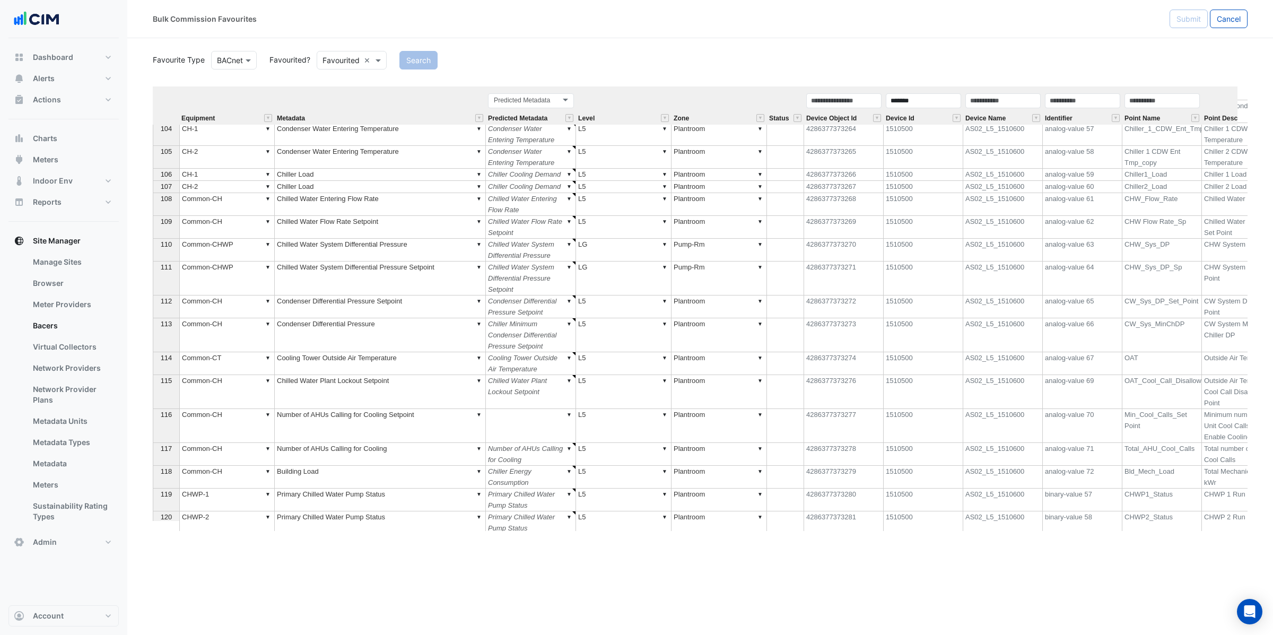
click at [187, 99] on th "Equipment" at bounding box center [226, 105] width 95 height 38
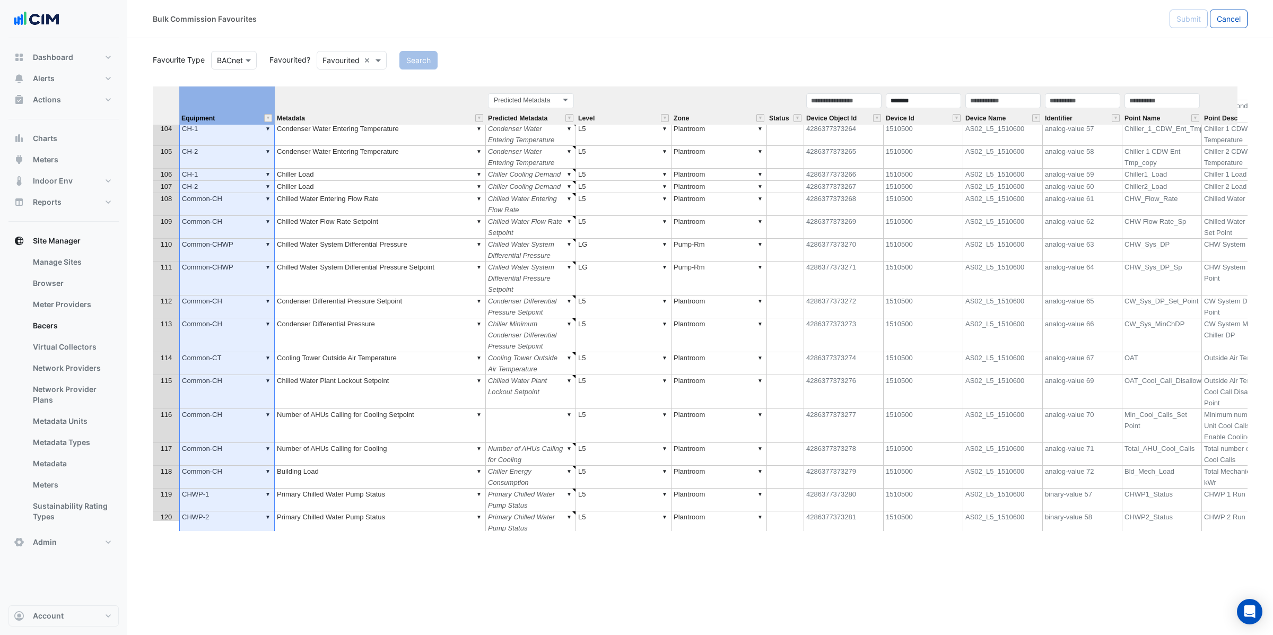
click at [171, 102] on th at bounding box center [166, 105] width 27 height 38
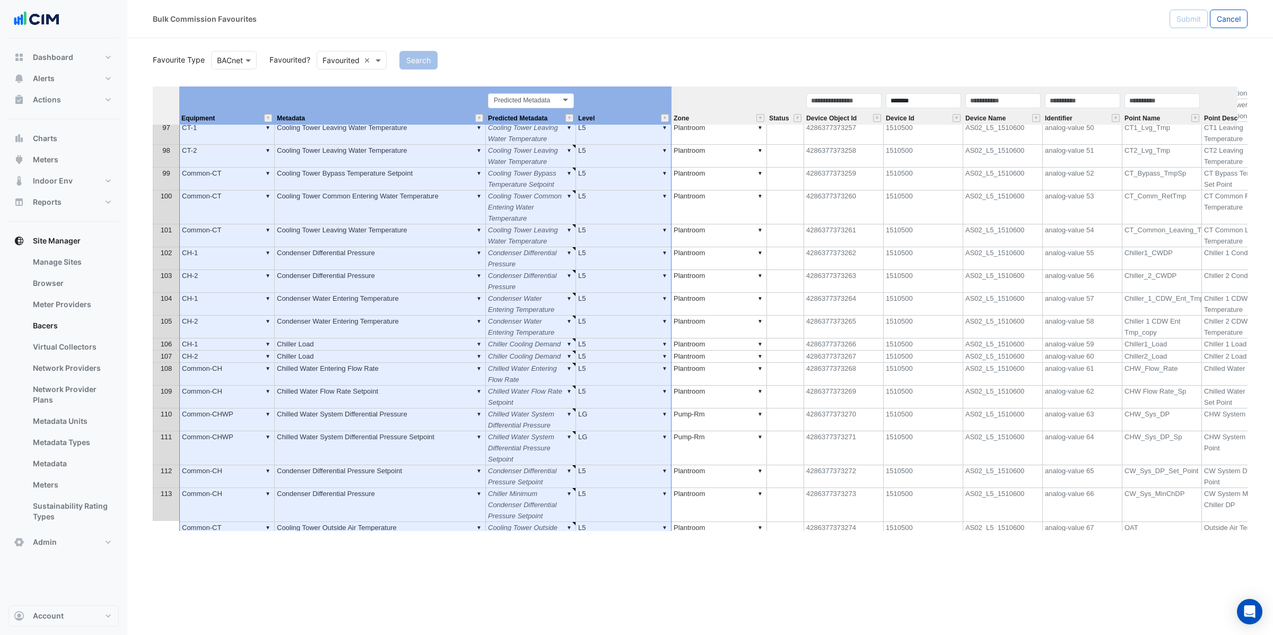
scroll to position [2001, 0]
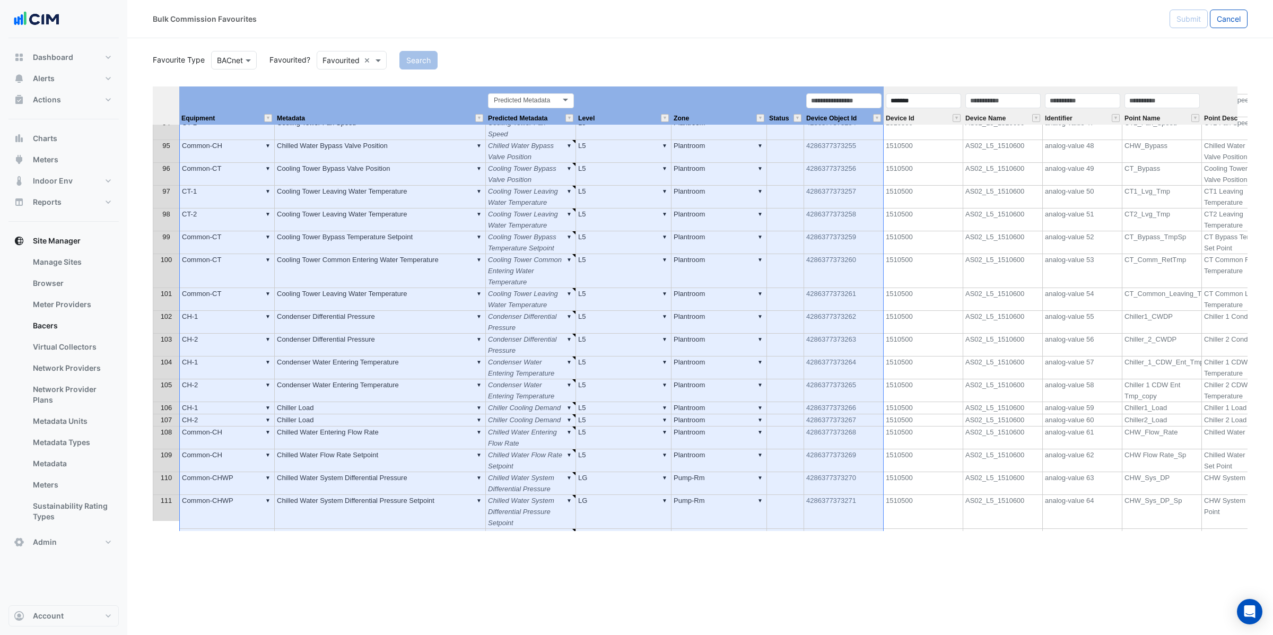
drag, startPoint x: 189, startPoint y: 97, endPoint x: 875, endPoint y: 111, distance: 685.6
click at [875, 111] on tr "Equipment Metadata Predicted Metadata Predicted Metadata Level Zone Status Devi…" at bounding box center [797, 105] width 1288 height 38
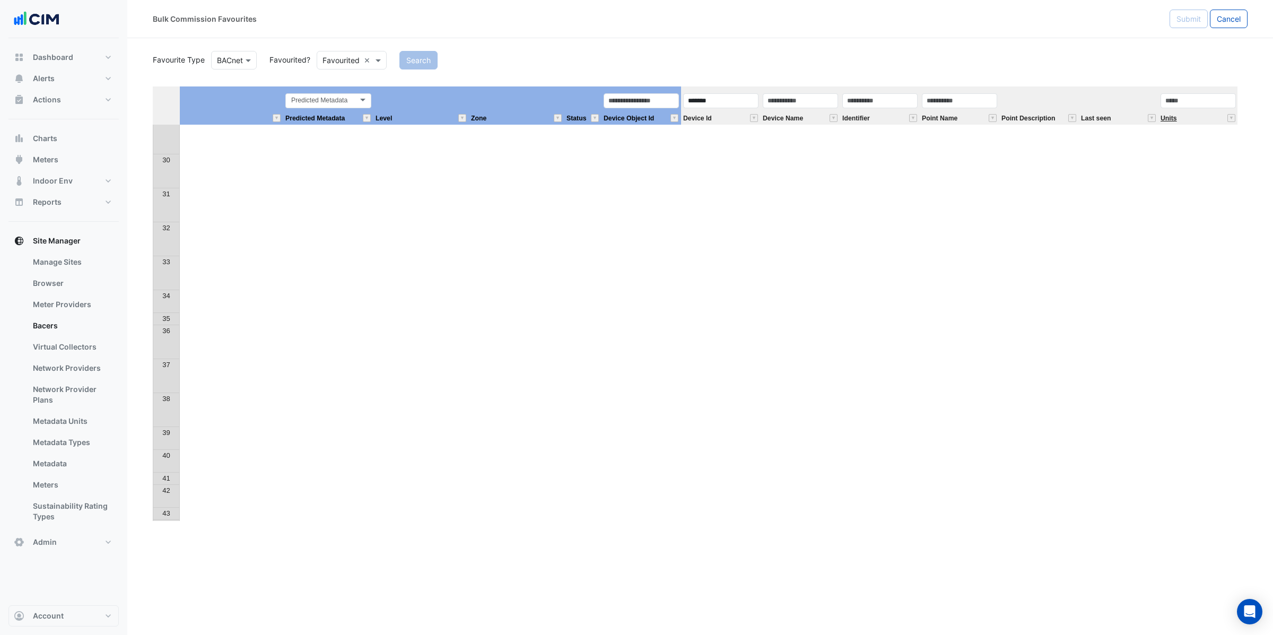
scroll to position [207, 203]
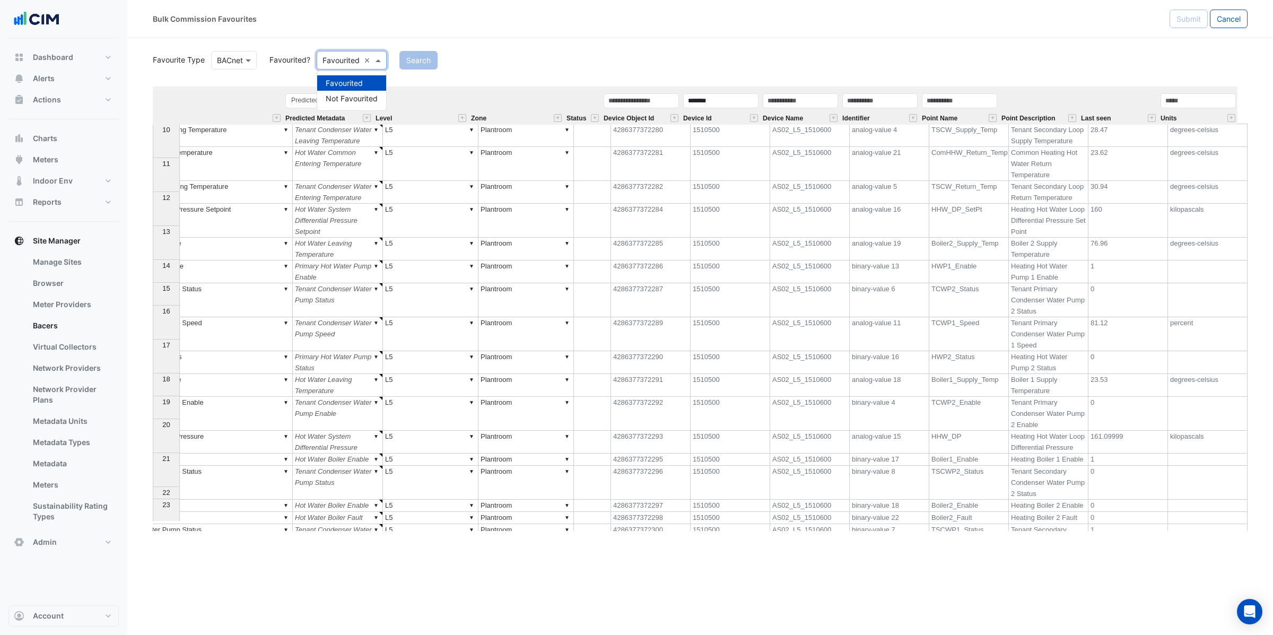
click at [337, 63] on input "text" at bounding box center [341, 60] width 37 height 11
click at [352, 103] on div "Not Favourited" at bounding box center [351, 98] width 69 height 15
click at [453, 63] on button "Search" at bounding box center [433, 60] width 38 height 19
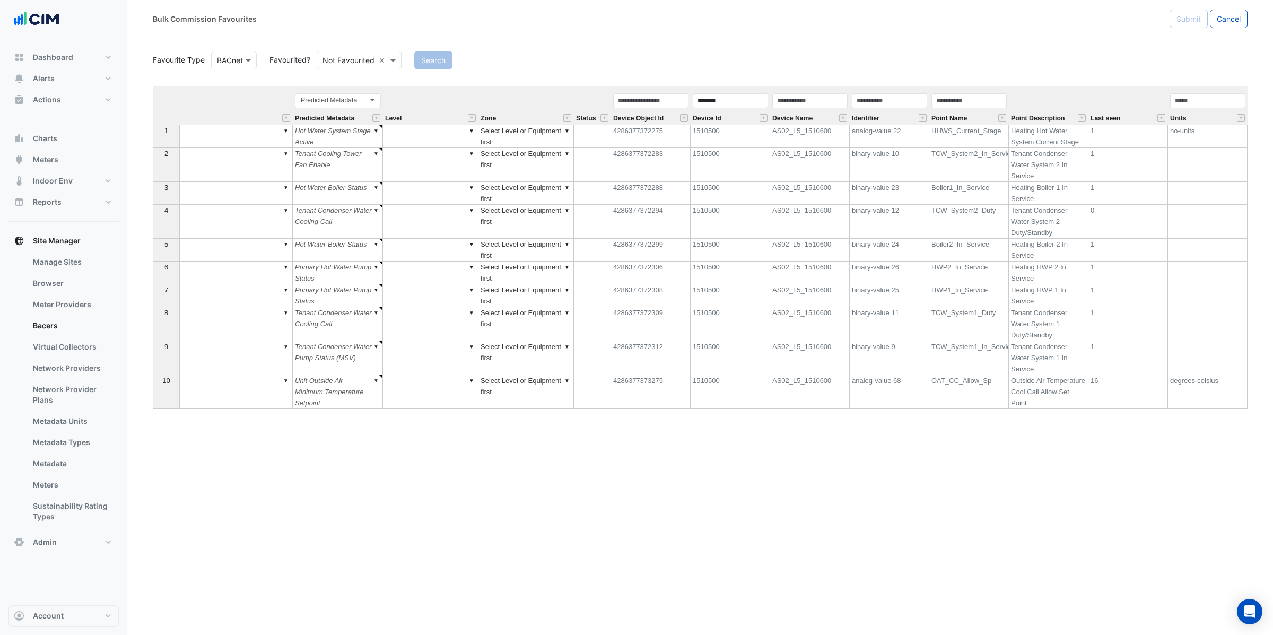
type textarea "******"
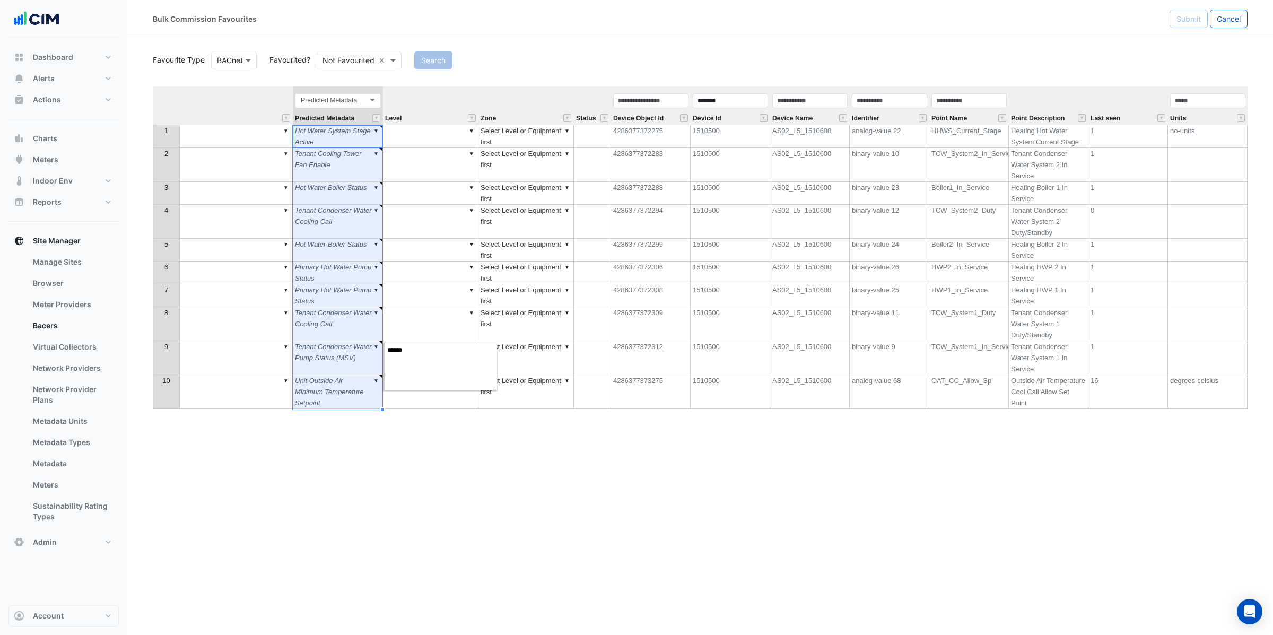
type textarea "******"
drag, startPoint x: 338, startPoint y: 135, endPoint x: 334, endPoint y: 398, distance: 263.7
click at [334, 398] on tbody "1 ▼ ▼ Select Equipment first ▼ Hot Water System Stage Active ▼ ▼ Select Level o…" at bounding box center [603, 267] width 1289 height 284
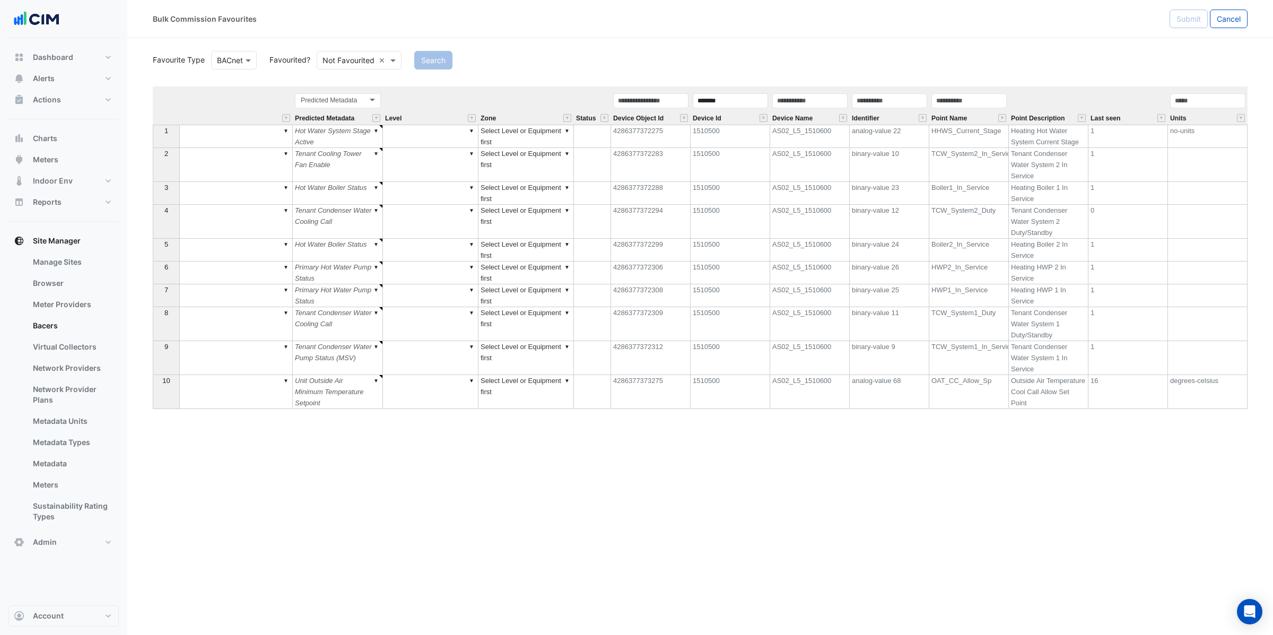
click at [1229, 27] on button "Cancel" at bounding box center [1229, 19] width 38 height 19
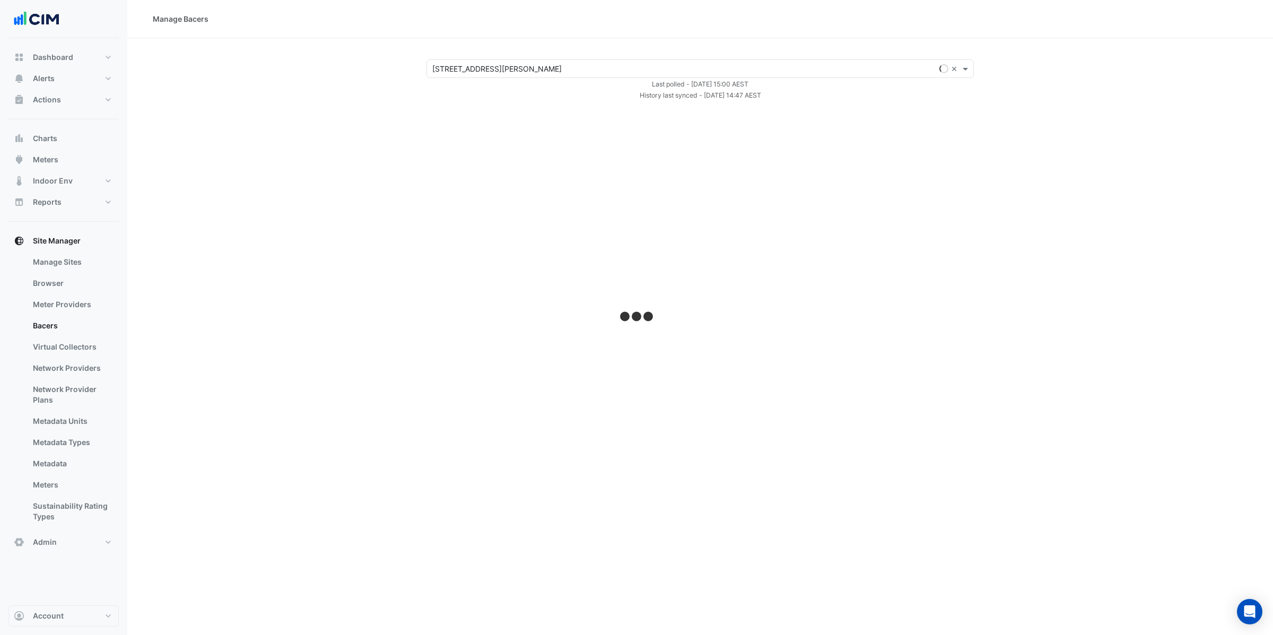
select select "***"
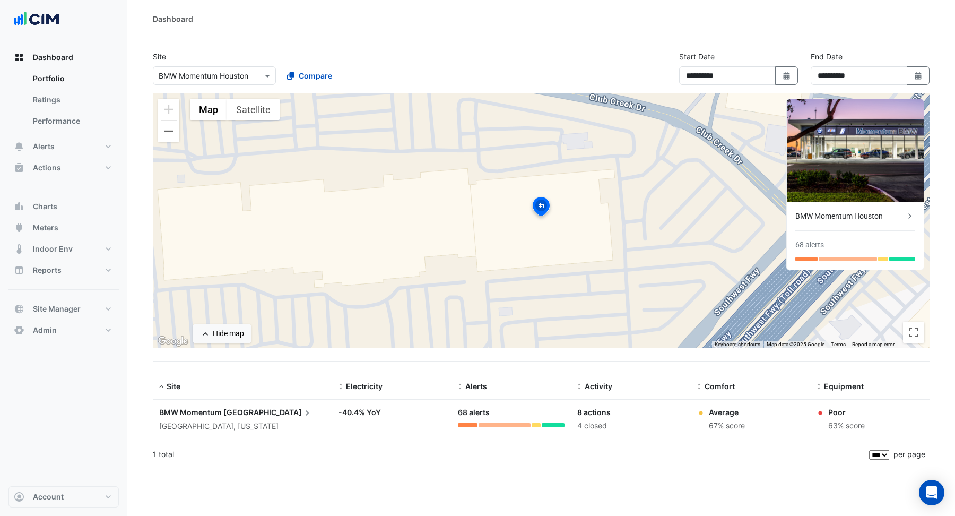
select select "***"
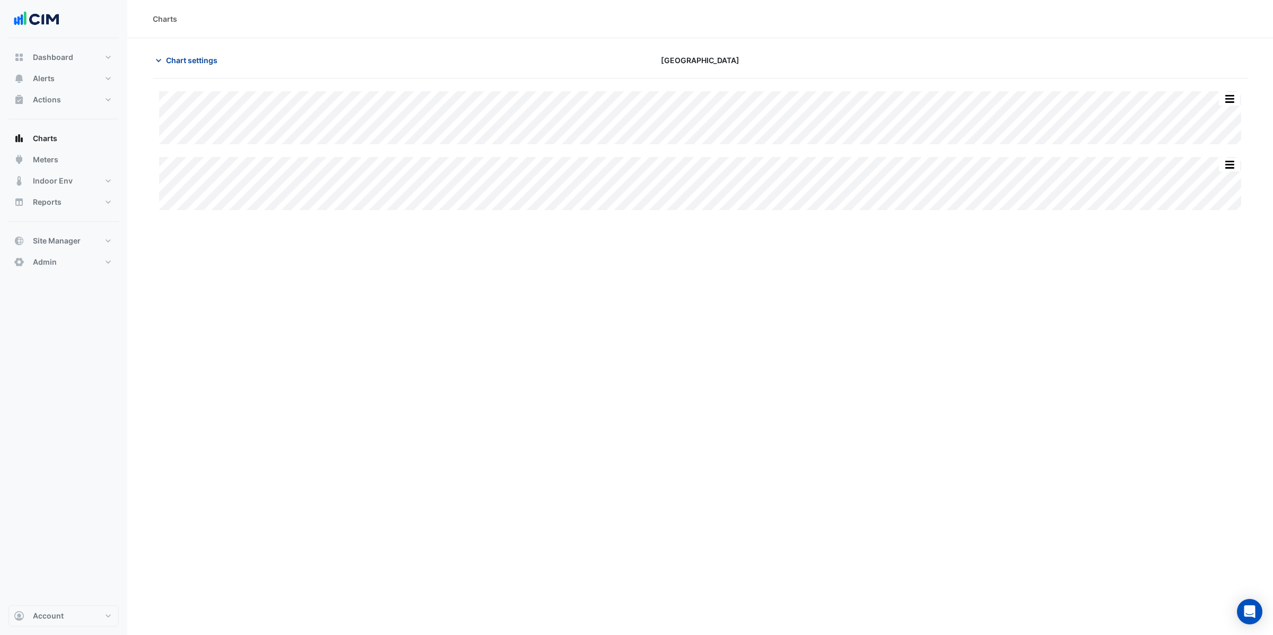
click at [205, 64] on span "Chart settings" at bounding box center [191, 60] width 51 height 11
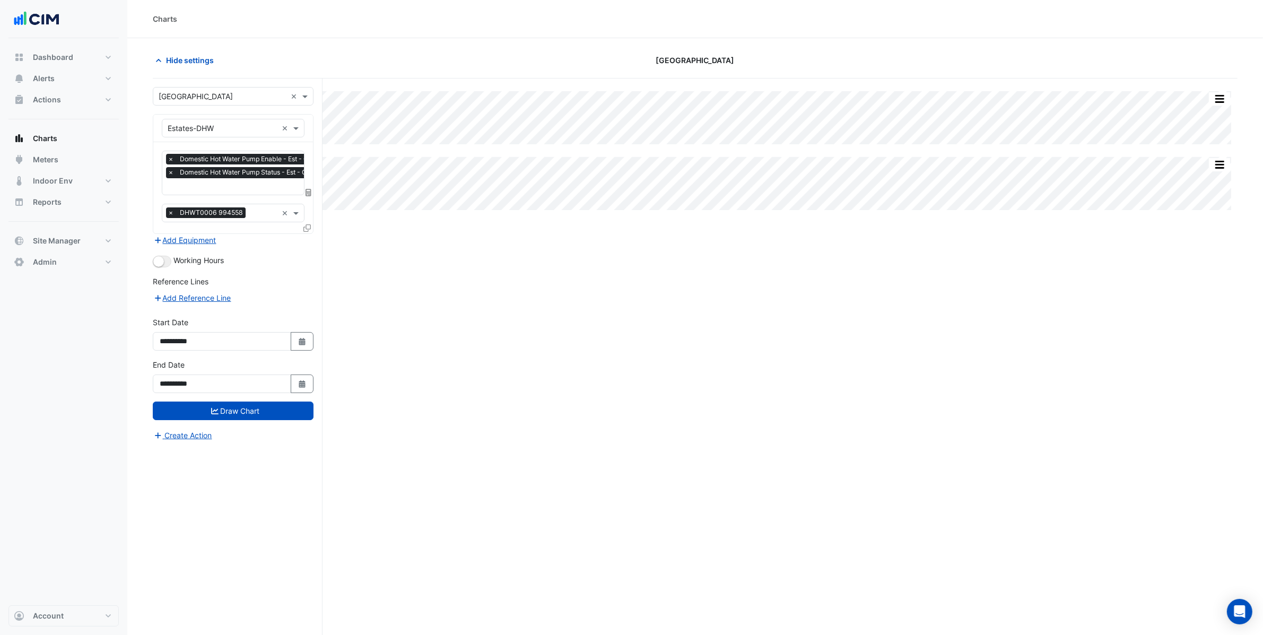
click at [246, 184] on input "text" at bounding box center [266, 187] width 196 height 11
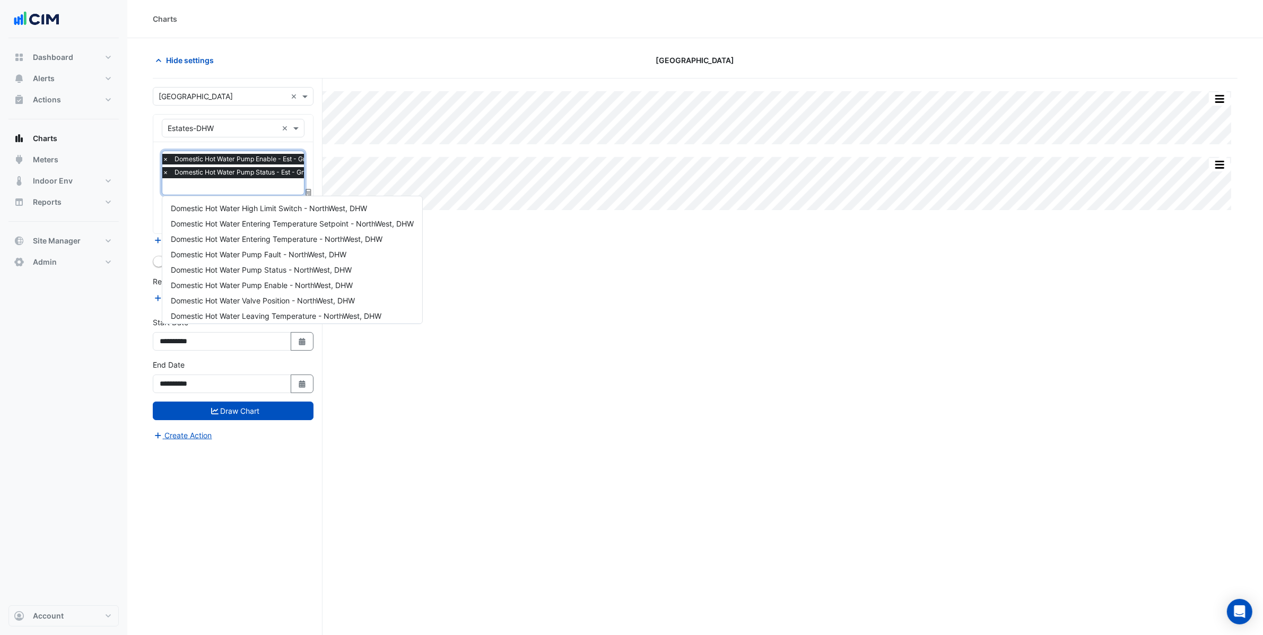
scroll to position [50, 0]
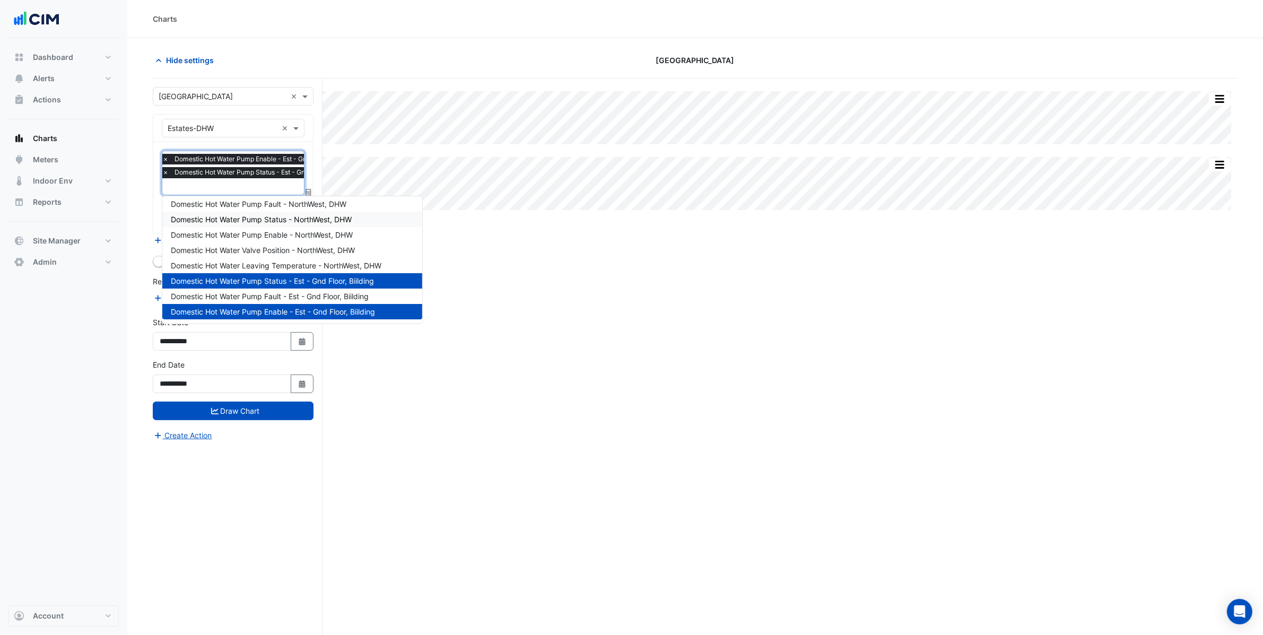
click at [331, 221] on span "Domestic Hot Water Pump Status - NorthWest, DHW" at bounding box center [261, 219] width 181 height 9
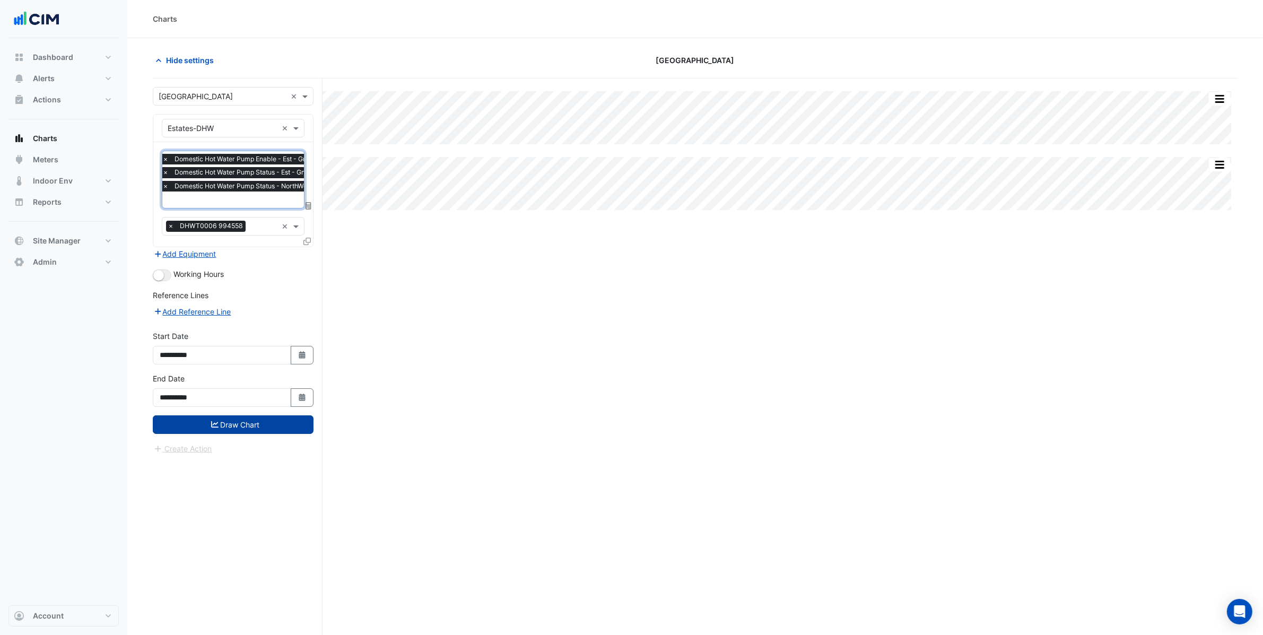
click at [291, 422] on button "Draw Chart" at bounding box center [233, 424] width 161 height 19
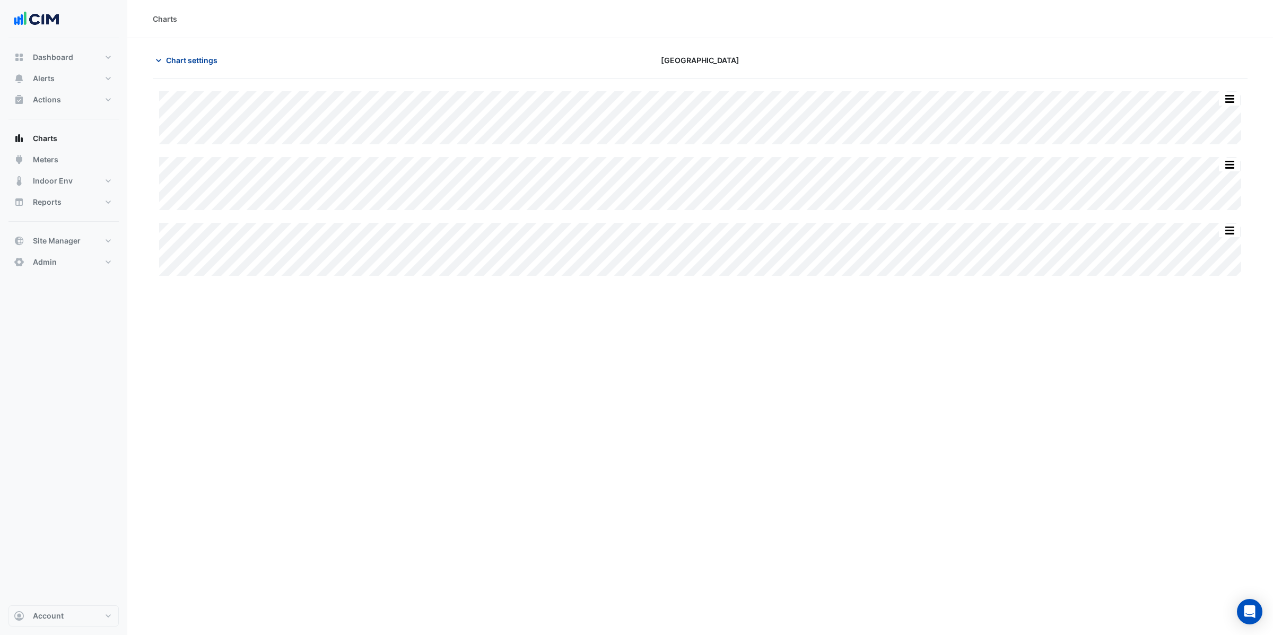
click at [179, 59] on span "Chart settings" at bounding box center [191, 60] width 51 height 11
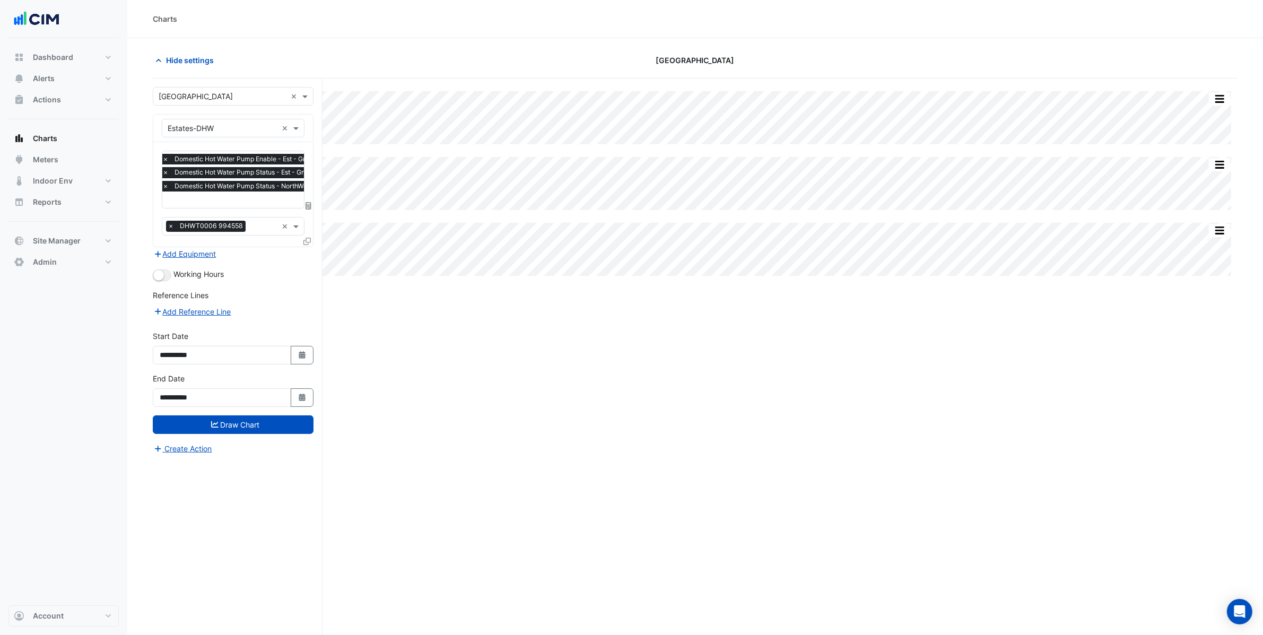
click at [269, 196] on input "text" at bounding box center [260, 200] width 196 height 11
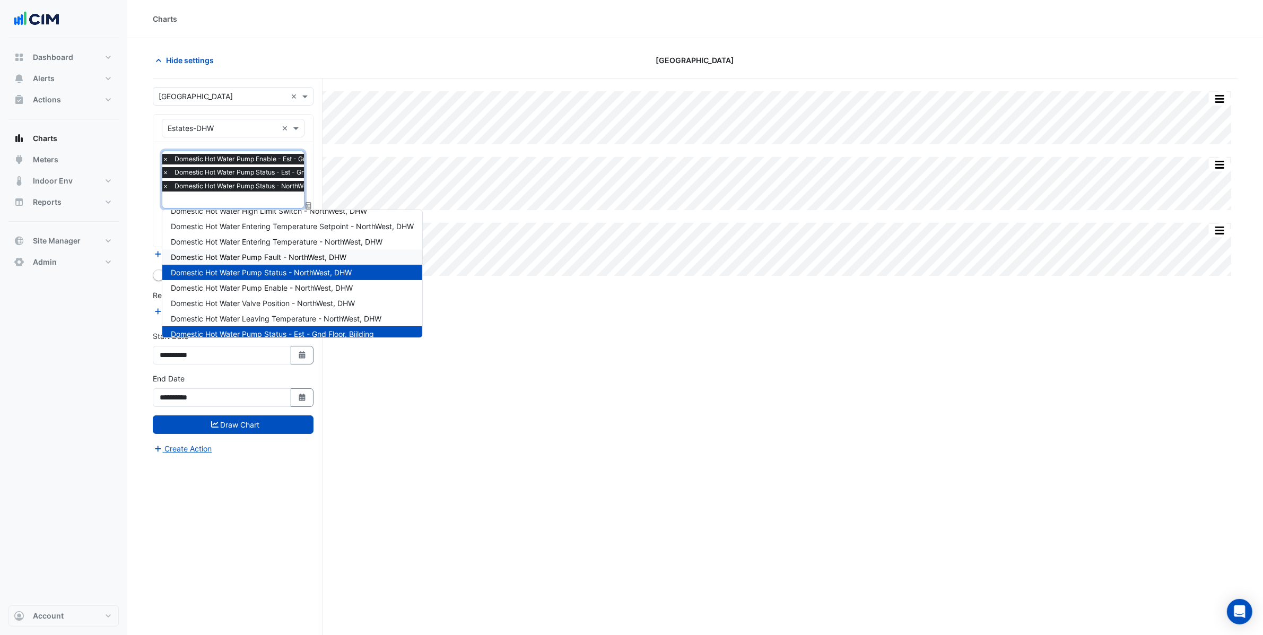
scroll to position [14, 0]
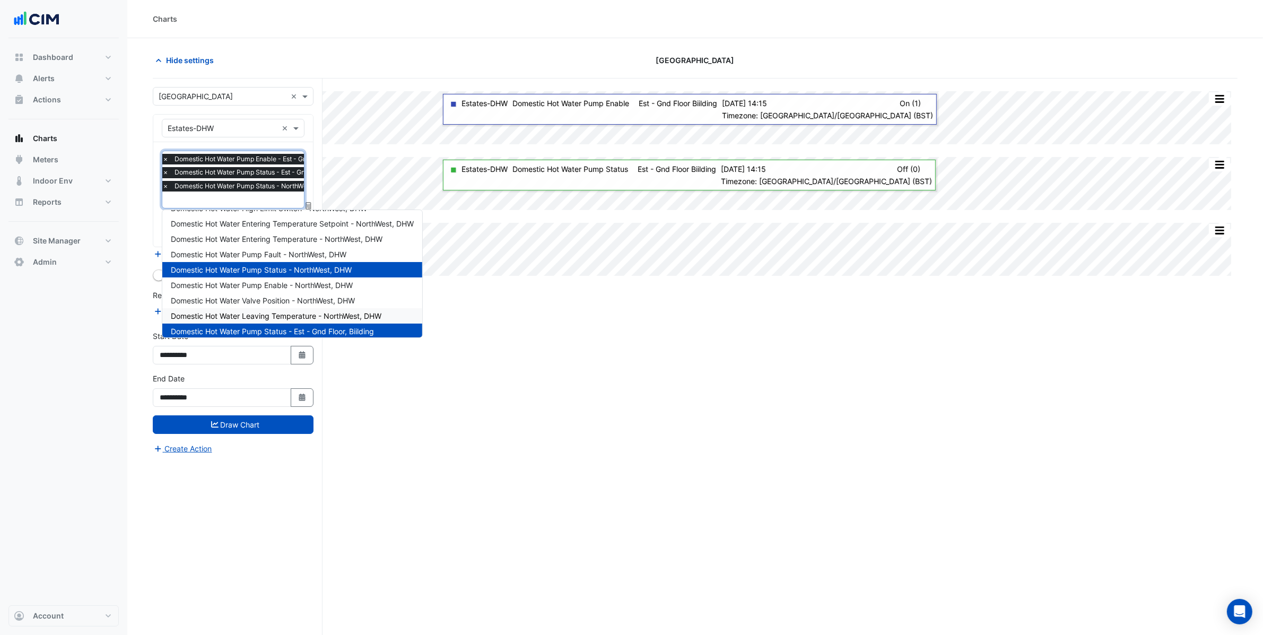
click at [275, 476] on div "Select a Site × Causeway Hospital × Equipment × Estates-DHW × Favourites × Dome…" at bounding box center [238, 377] width 170 height 597
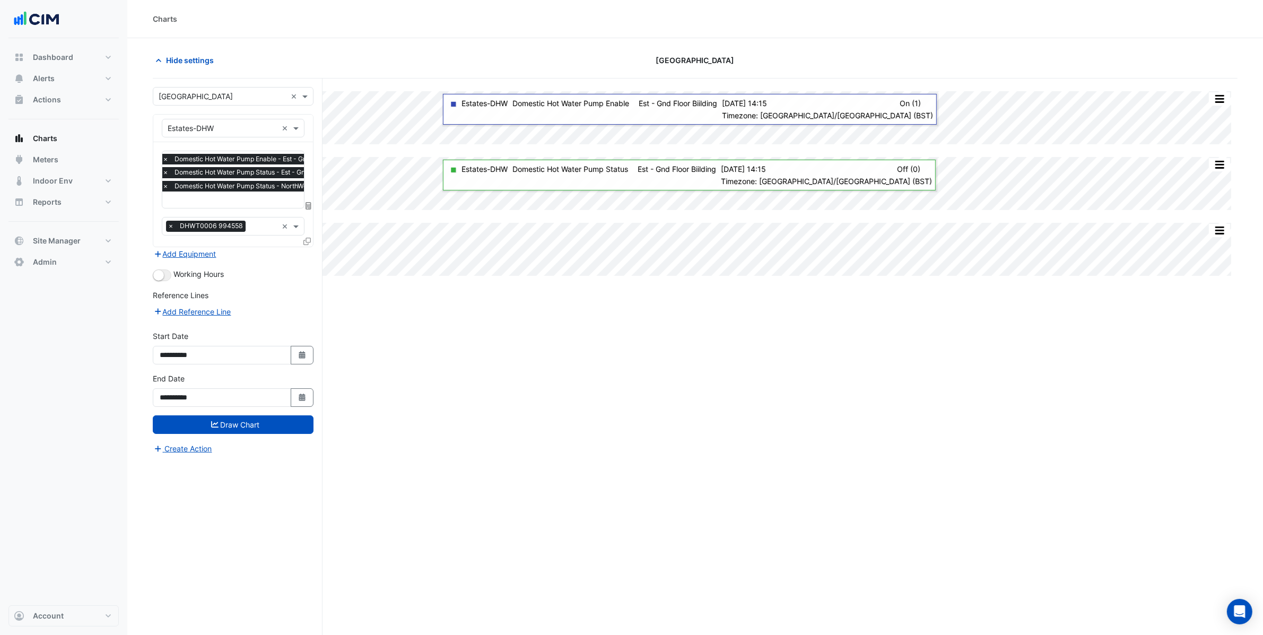
click at [451, 442] on div "Split All Split None Print Save as JPEG Save as PNG Pivot Data Table Export CSV…" at bounding box center [695, 377] width 1085 height 597
click at [168, 188] on span "×" at bounding box center [166, 186] width 10 height 11
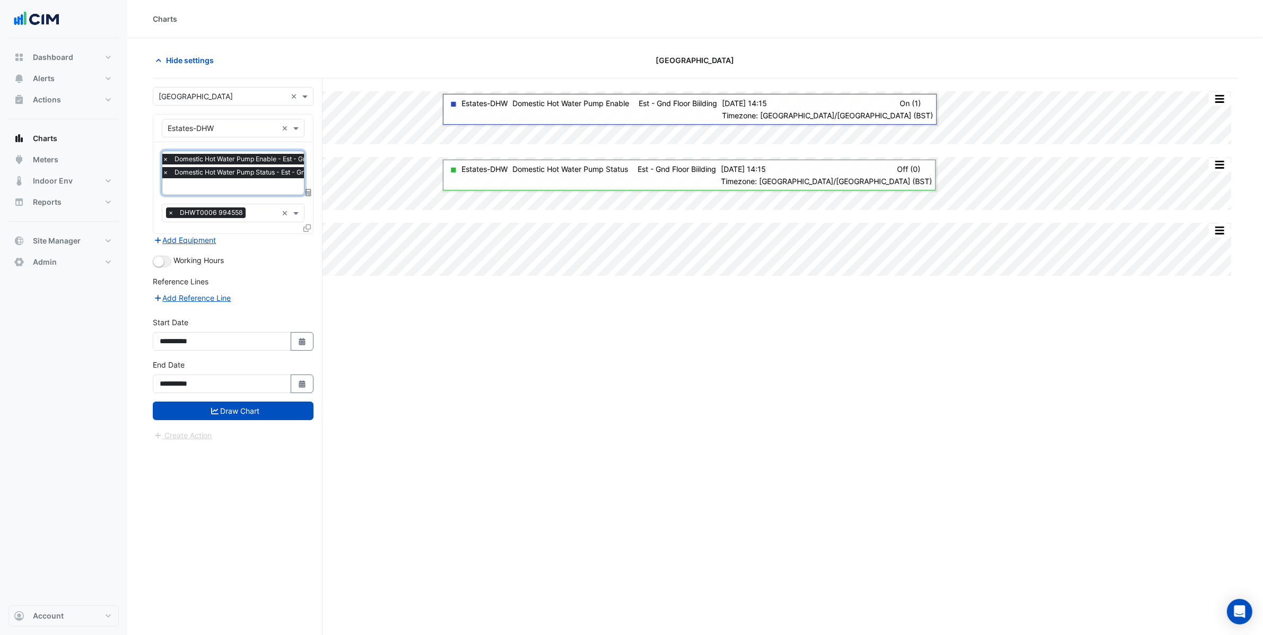
click at [167, 172] on span "×" at bounding box center [166, 172] width 10 height 11
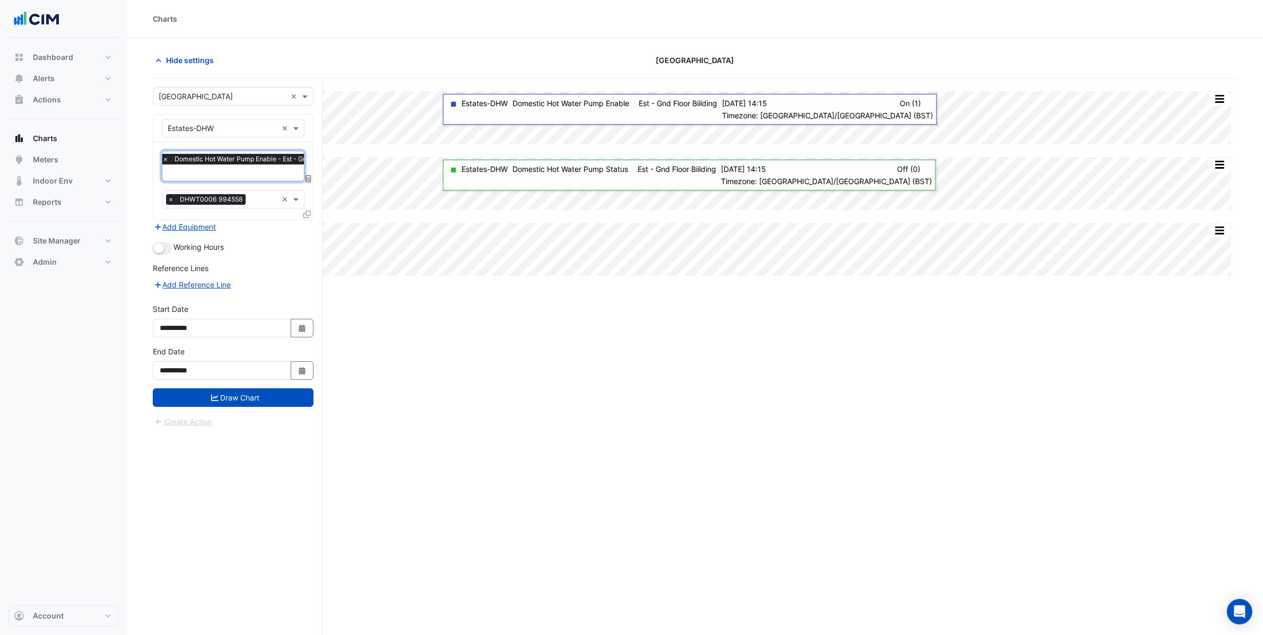
click at [162, 160] on span "×" at bounding box center [166, 159] width 10 height 11
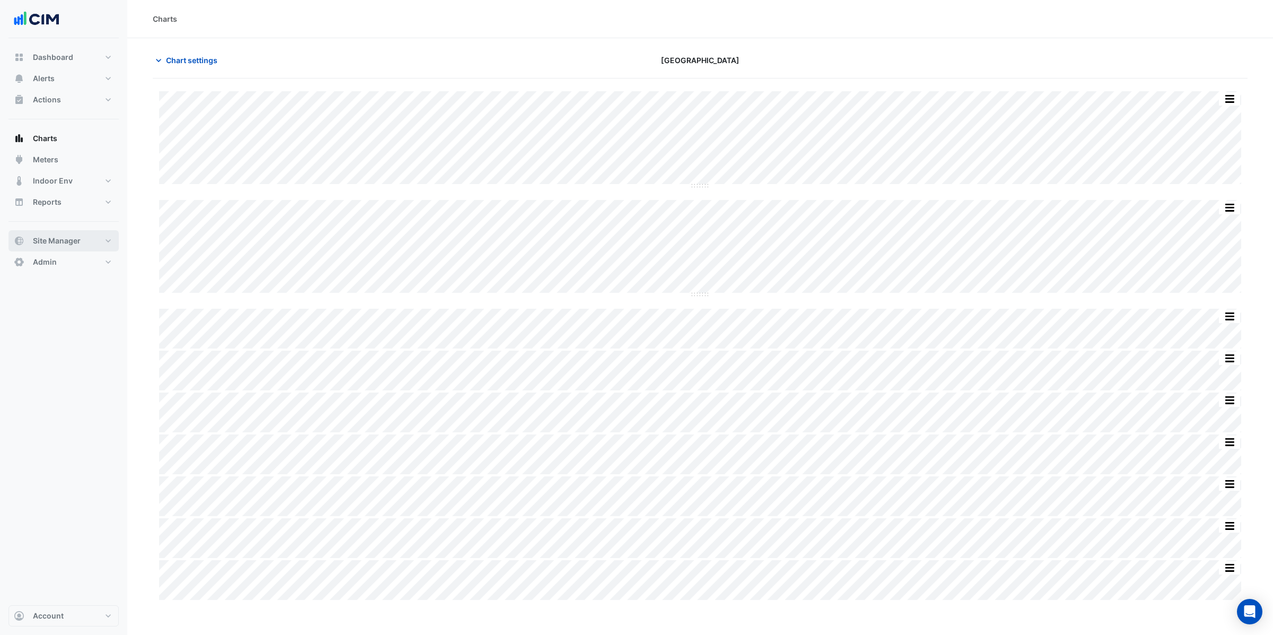
click at [81, 249] on button "Site Manager" at bounding box center [63, 240] width 110 height 21
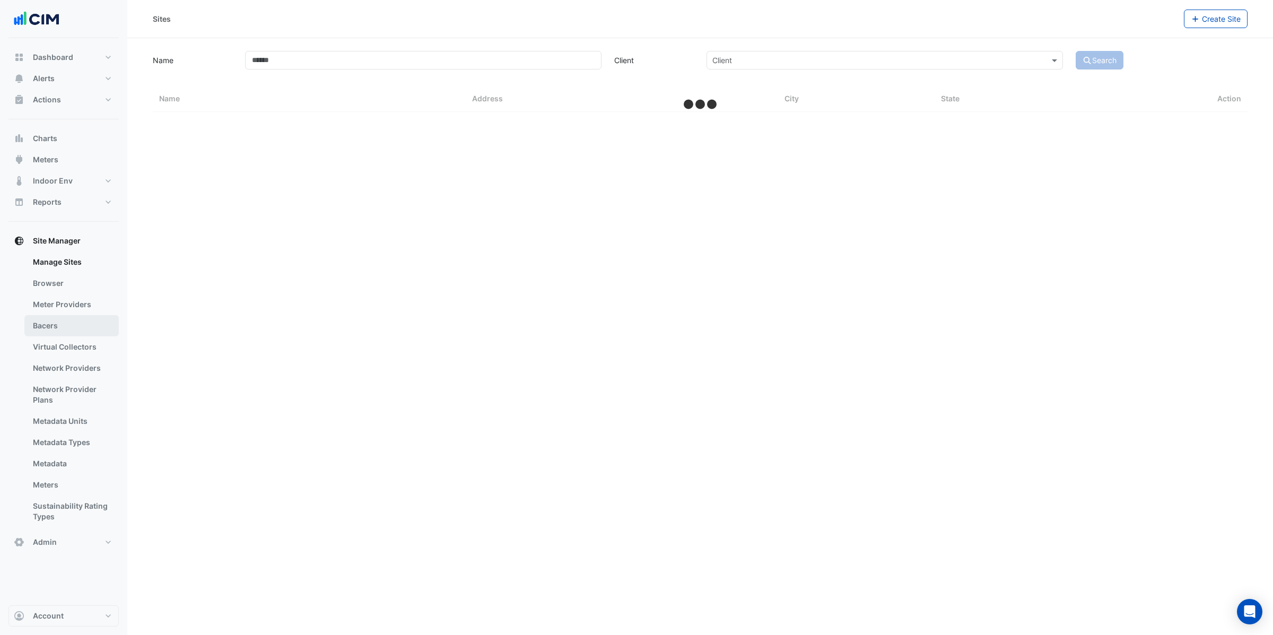
click at [66, 325] on link "Bacers" at bounding box center [71, 325] width 94 height 21
click at [465, 64] on input "text" at bounding box center [689, 69] width 515 height 11
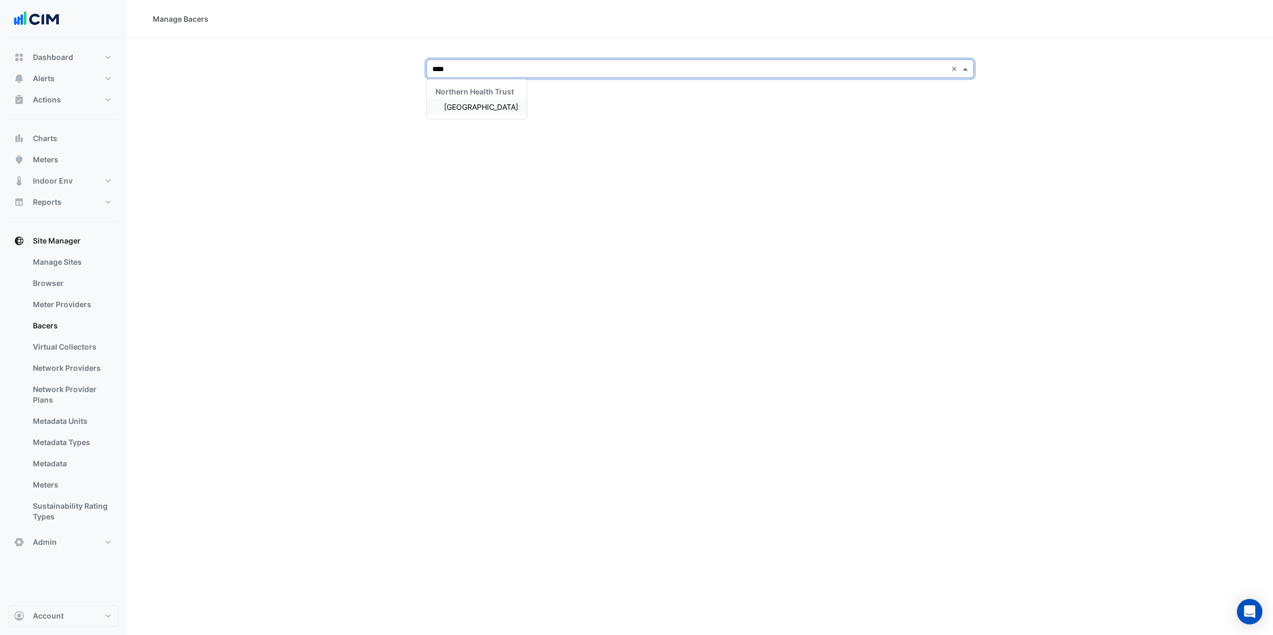
type input "*****"
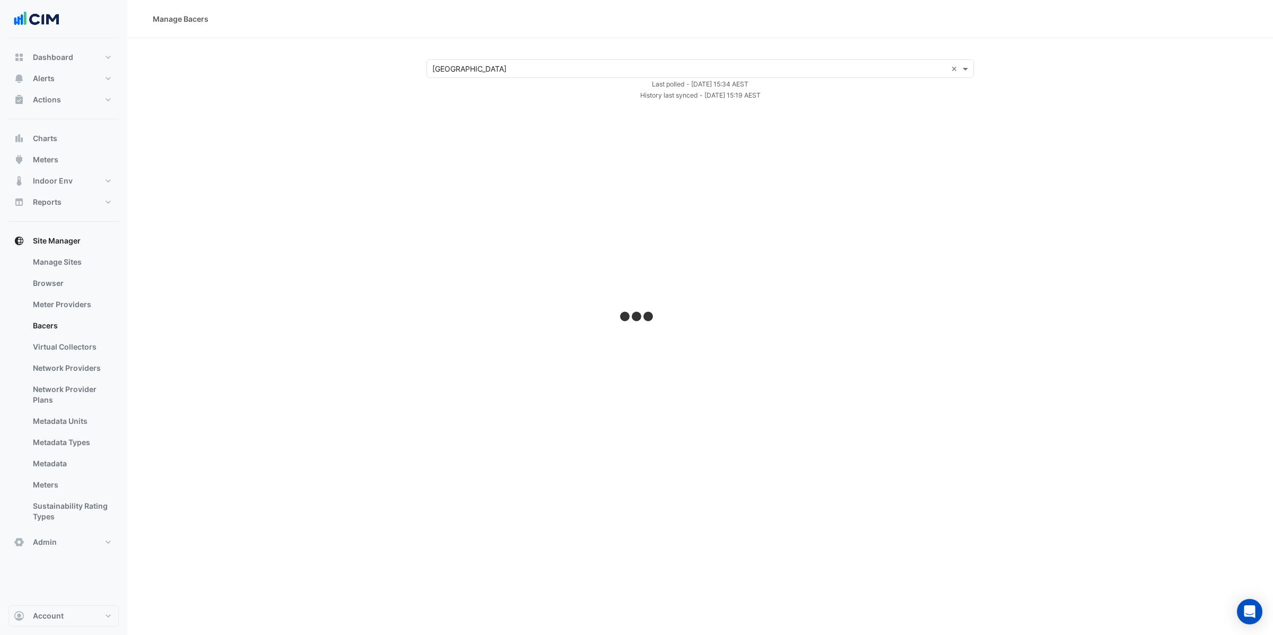
select select "***"
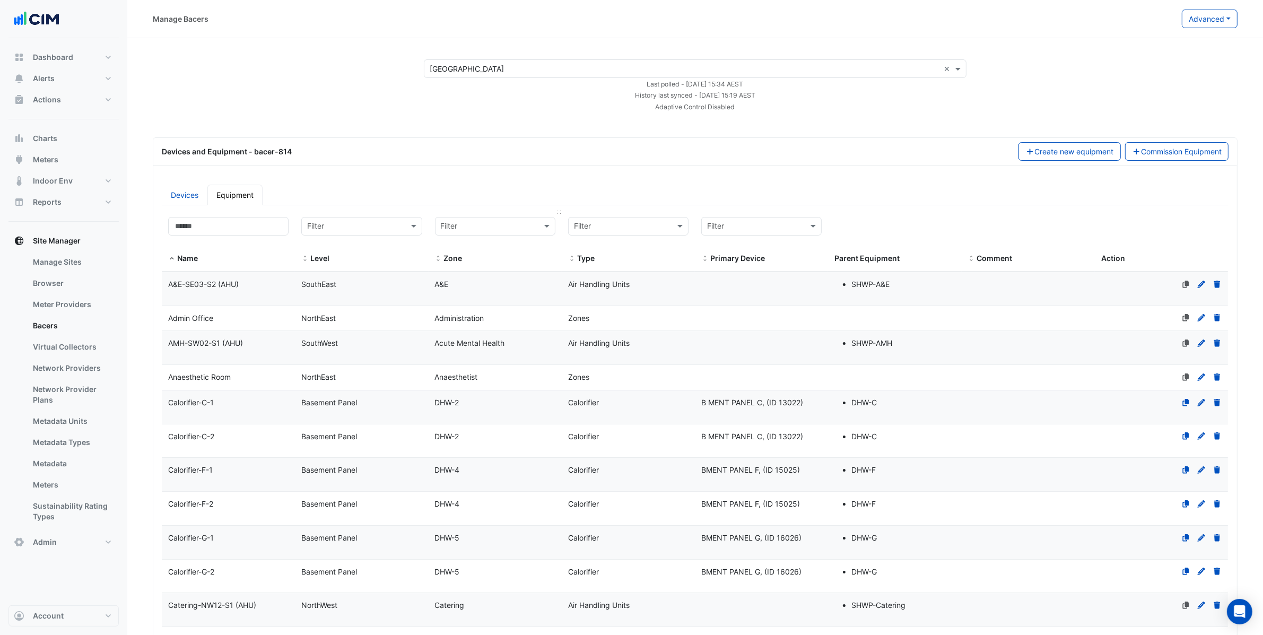
click at [469, 230] on input "text" at bounding box center [485, 227] width 88 height 12
click at [489, 187] on ul "Devices Equipment" at bounding box center [695, 195] width 1067 height 21
click at [270, 211] on datatable-header-cell "Name" at bounding box center [228, 241] width 133 height 61
click at [265, 232] on input at bounding box center [228, 226] width 120 height 19
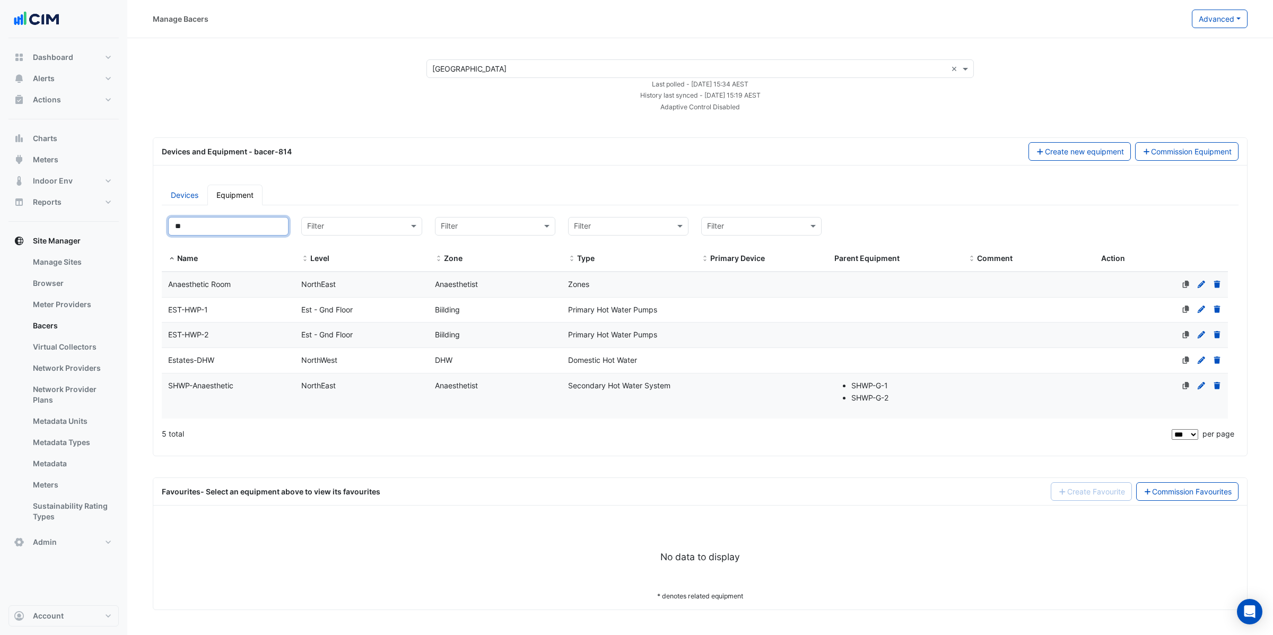
type input "**"
click at [334, 363] on span "NorthWest" at bounding box center [319, 359] width 36 height 9
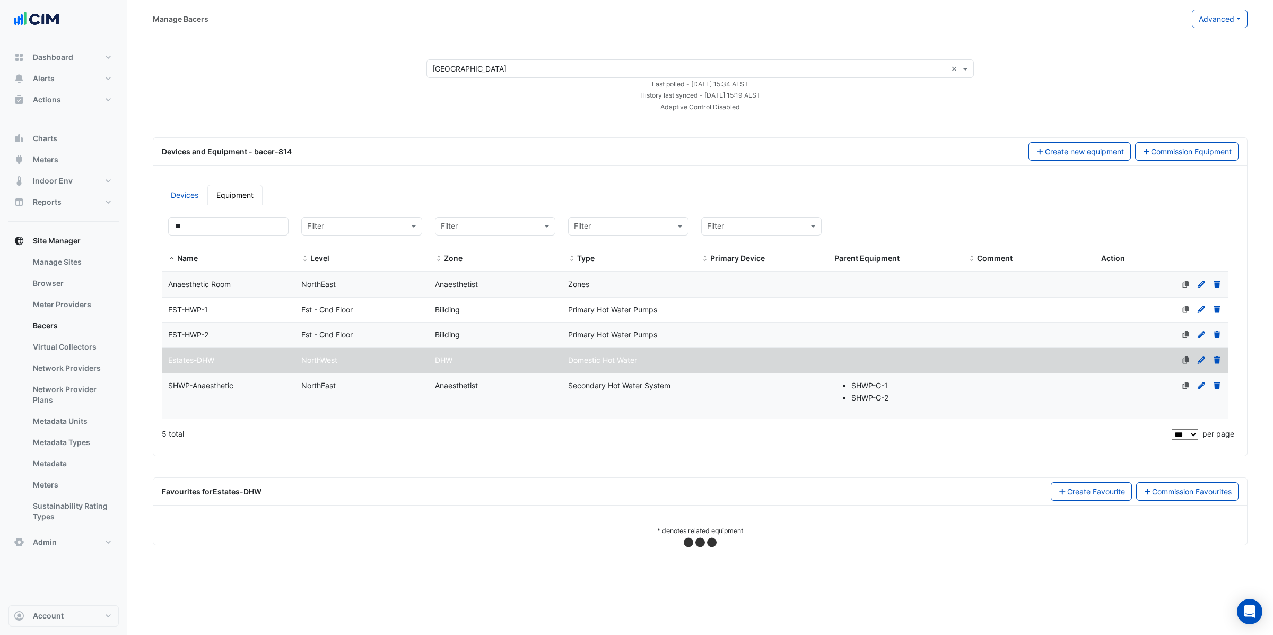
select select "***"
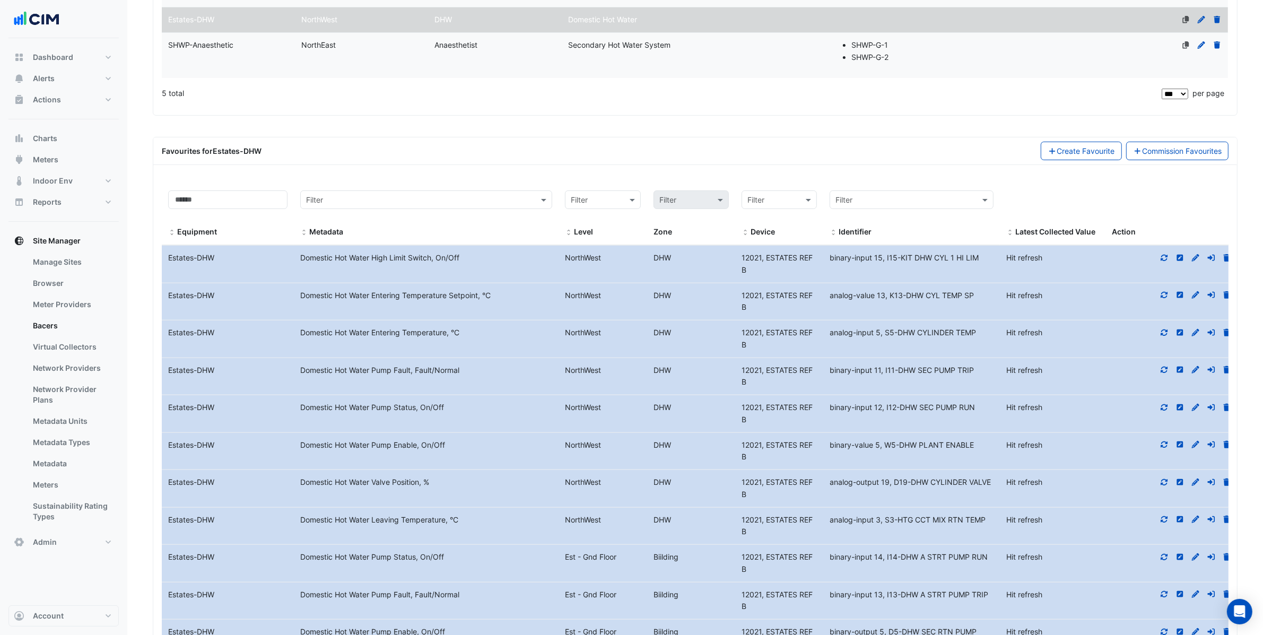
scroll to position [437, 0]
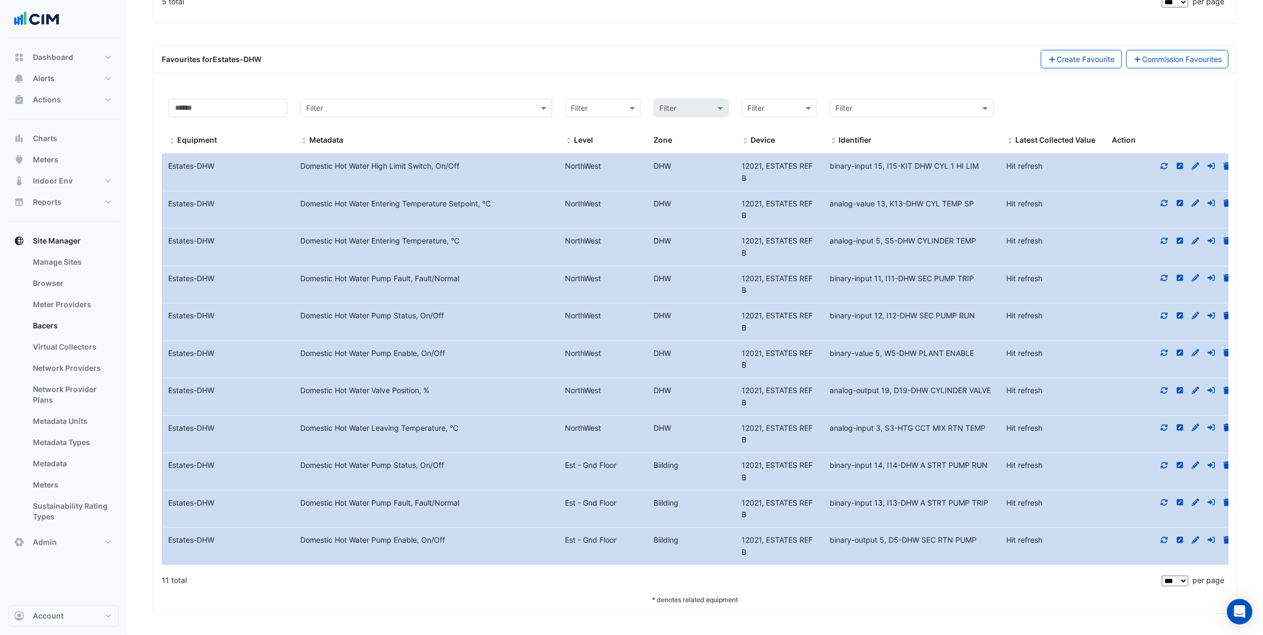
click at [1166, 465] on icon at bounding box center [1165, 465] width 10 height 7
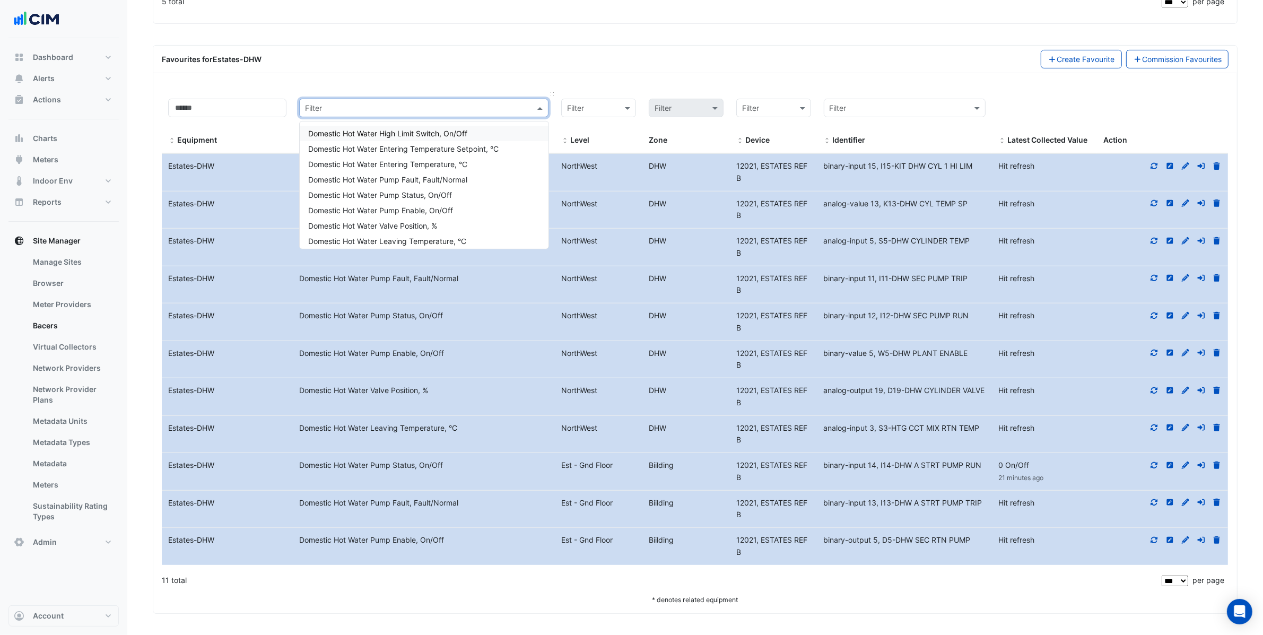
click at [392, 105] on input "text" at bounding box center [413, 108] width 216 height 12
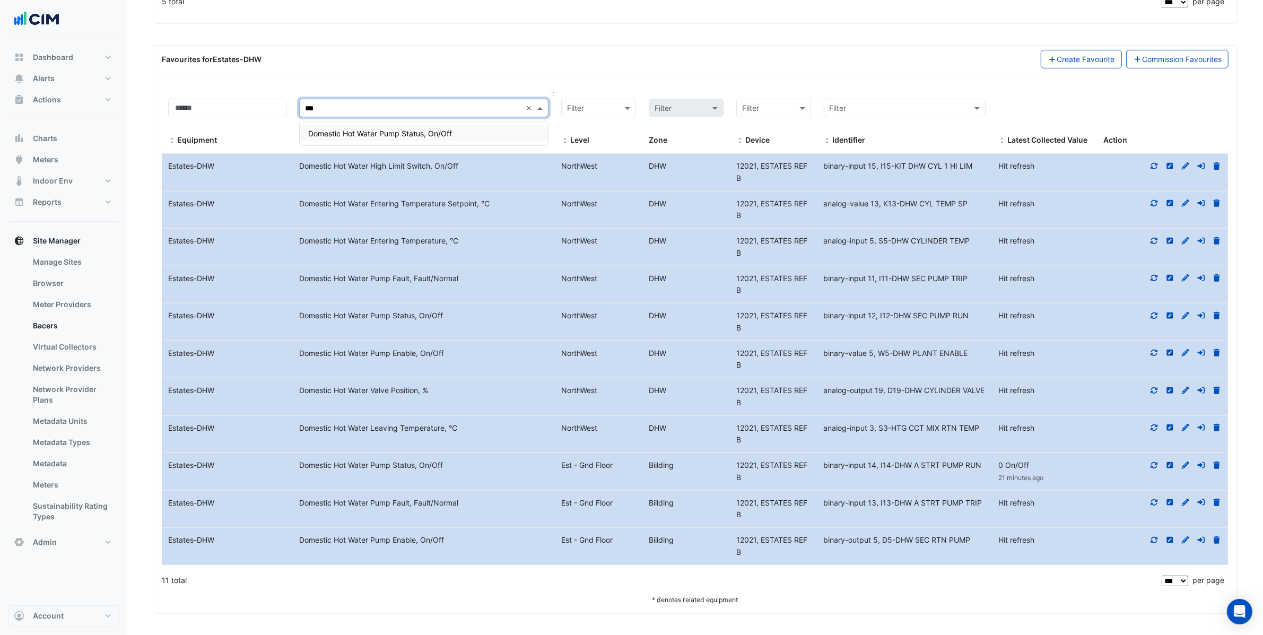
type input "****"
click at [402, 129] on span "Domestic Hot Water Pump Status, On/Off" at bounding box center [380, 133] width 144 height 9
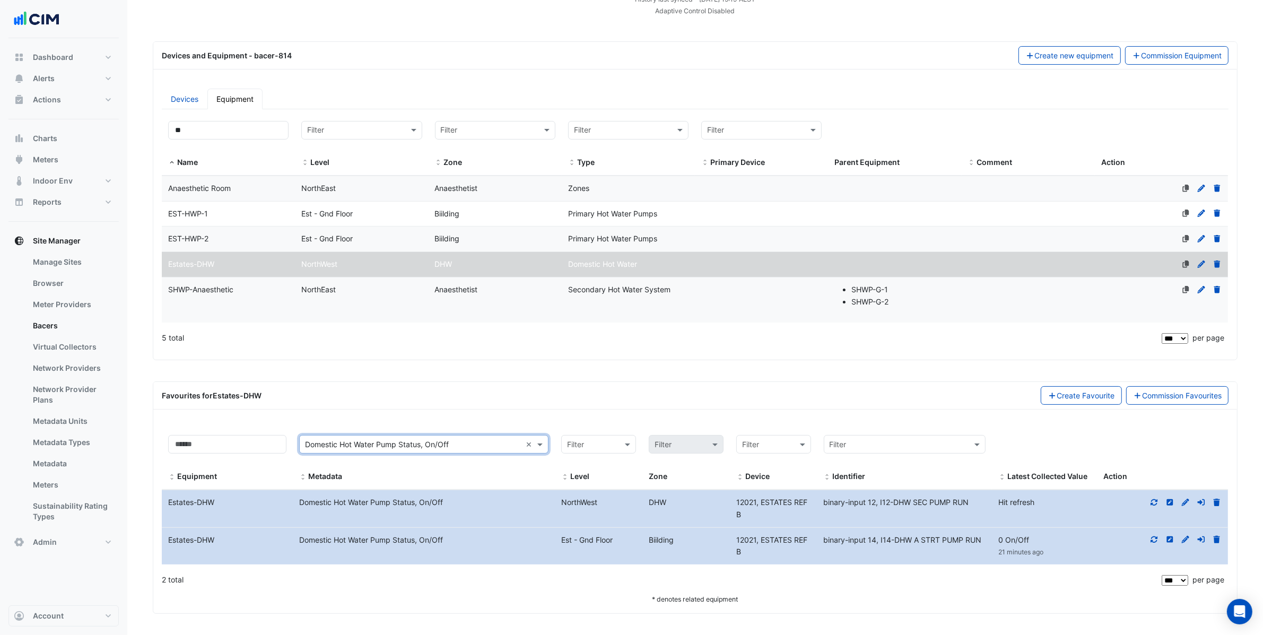
click at [1159, 502] on div at bounding box center [1162, 503] width 131 height 12
click at [1154, 501] on icon at bounding box center [1155, 502] width 10 height 7
click at [490, 441] on input "text" at bounding box center [413, 445] width 216 height 12
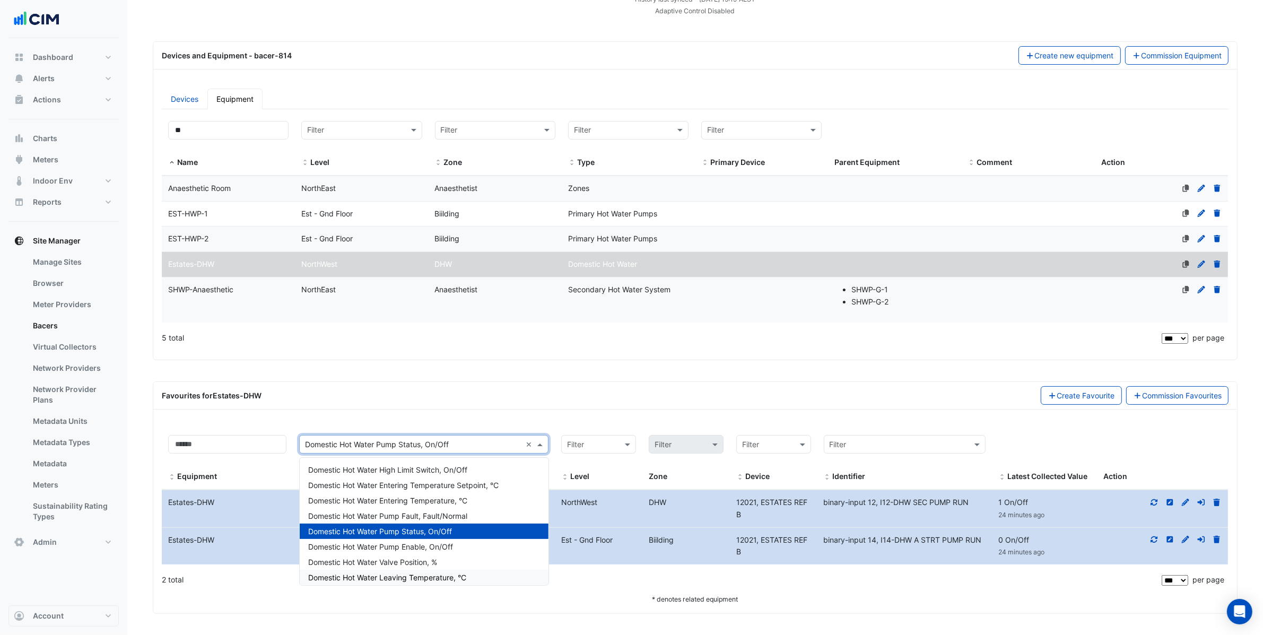
click at [428, 573] on span "Domestic Hot Water Leaving Temperature, °C" at bounding box center [387, 577] width 158 height 9
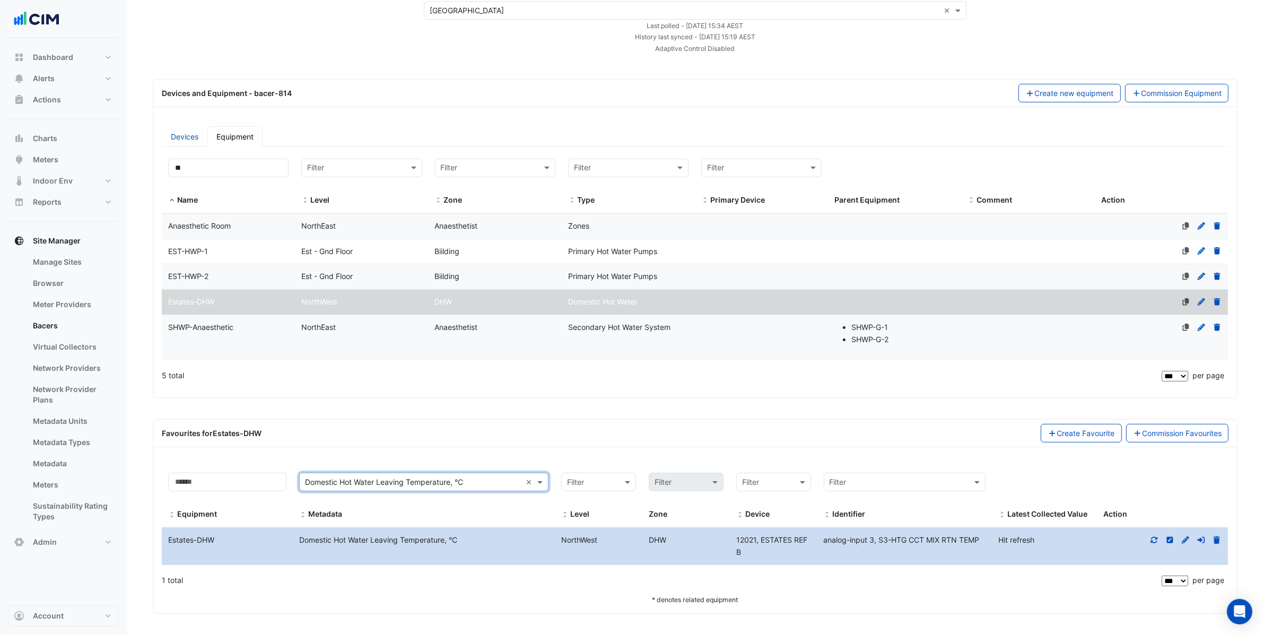
scroll to position [62, 0]
click at [1153, 541] on icon at bounding box center [1154, 540] width 7 height 6
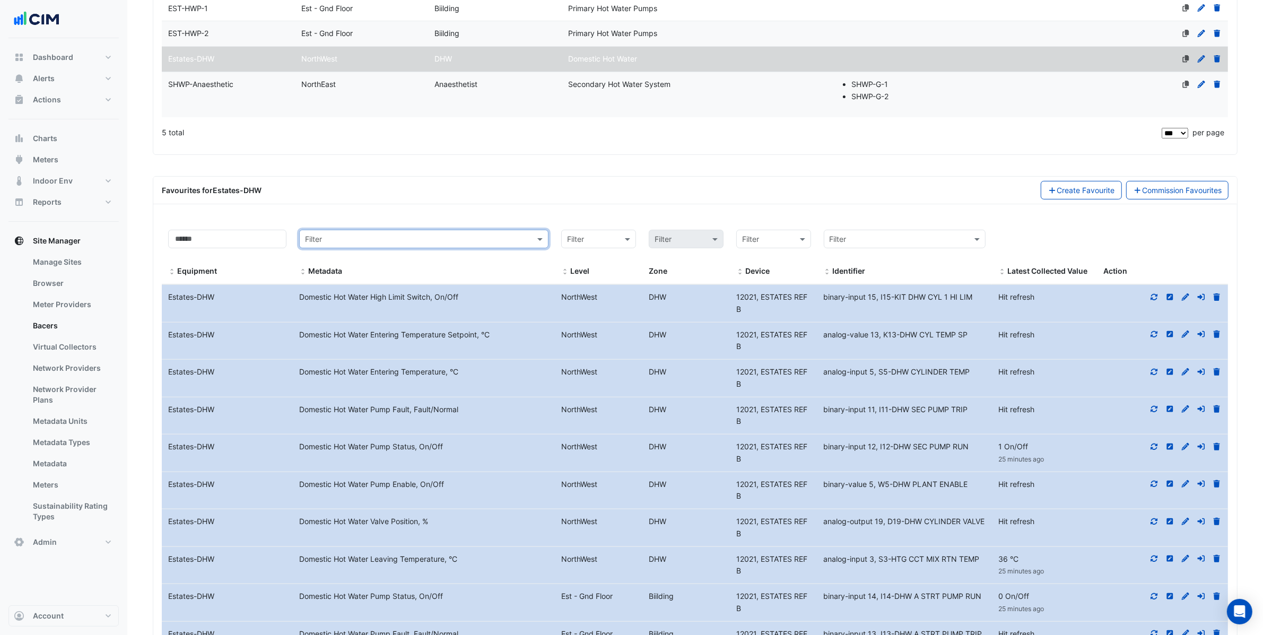
scroll to position [437, 0]
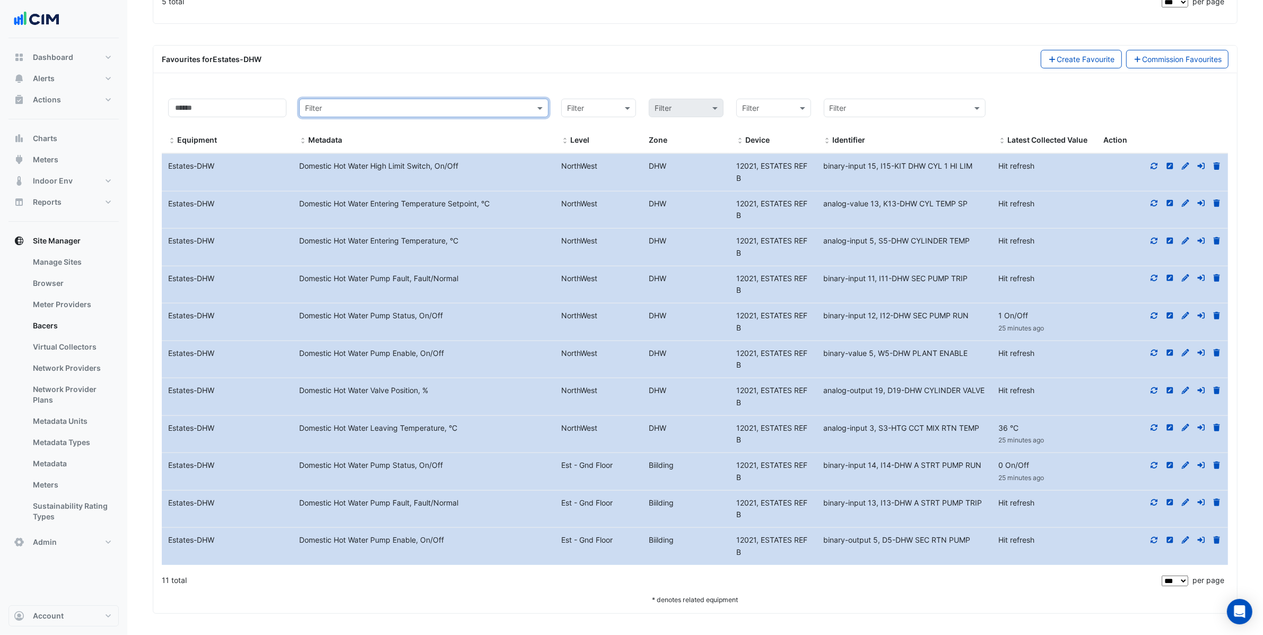
click at [1157, 163] on icon at bounding box center [1154, 166] width 7 height 6
click at [1156, 204] on icon at bounding box center [1154, 203] width 7 height 6
click at [1152, 238] on icon at bounding box center [1154, 241] width 7 height 6
click at [1162, 278] on div at bounding box center [1162, 279] width 131 height 12
click at [1152, 274] on icon at bounding box center [1155, 277] width 10 height 7
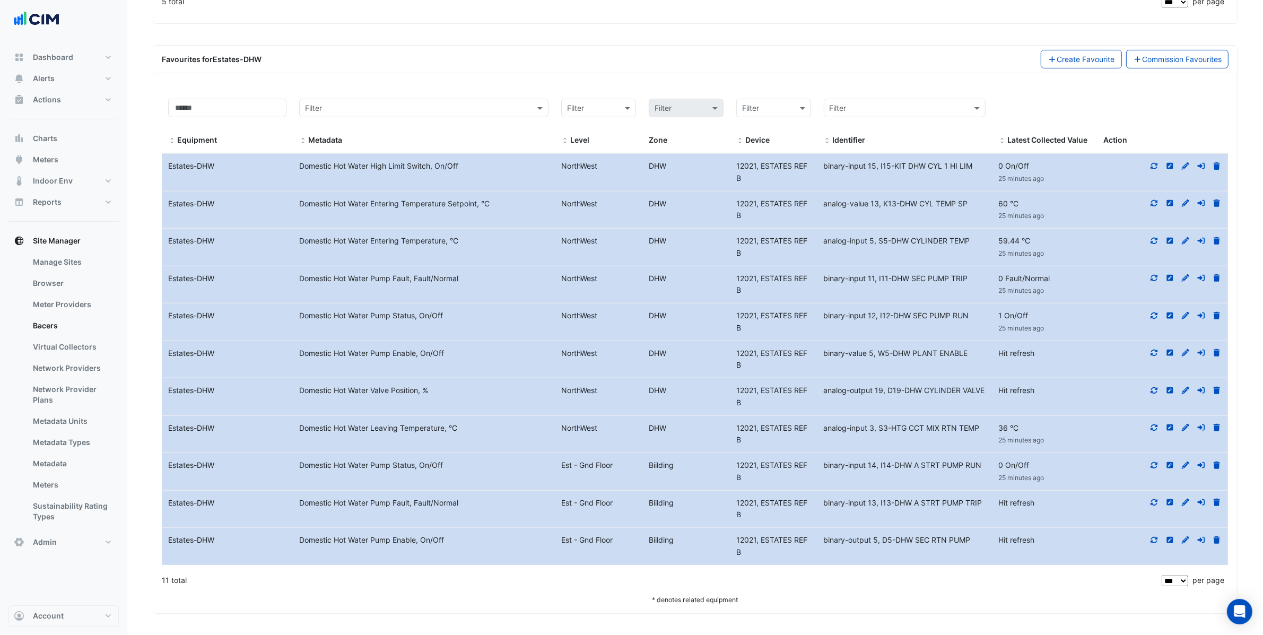
click at [1151, 310] on div at bounding box center [1162, 316] width 131 height 12
click at [1152, 353] on icon at bounding box center [1154, 353] width 7 height 6
click at [1157, 387] on icon at bounding box center [1155, 390] width 10 height 7
click at [1153, 430] on icon at bounding box center [1154, 427] width 7 height 6
click at [1170, 427] on icon at bounding box center [1171, 427] width 10 height 7
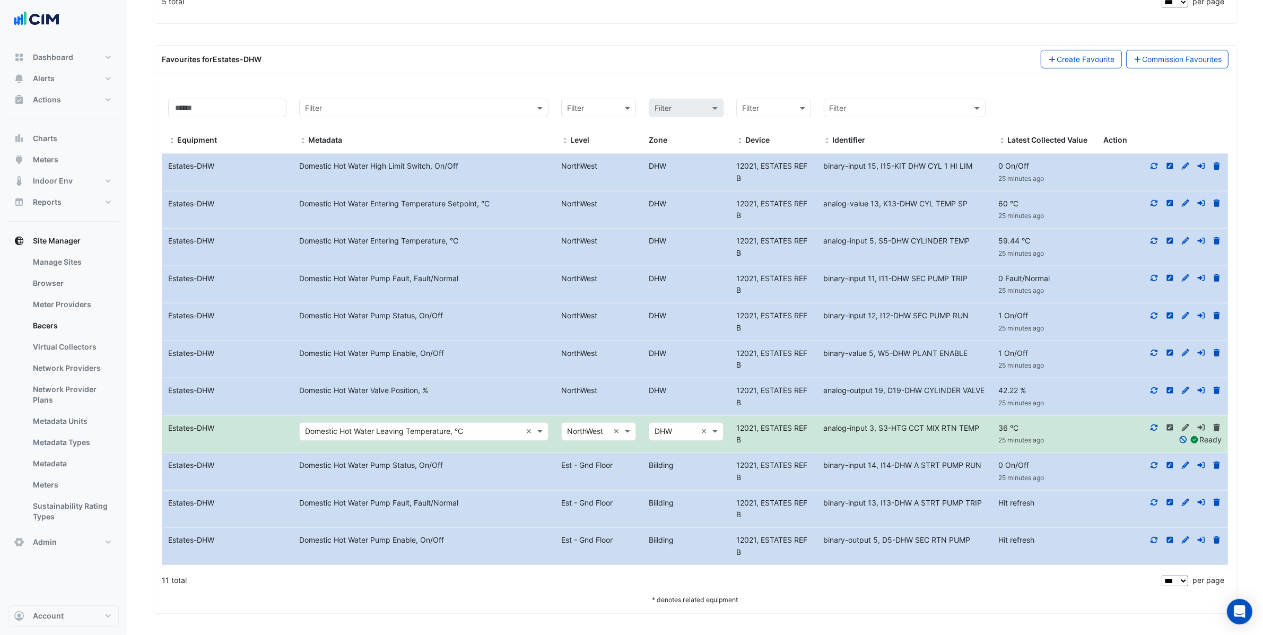
click at [384, 431] on input "text" at bounding box center [413, 432] width 216 height 12
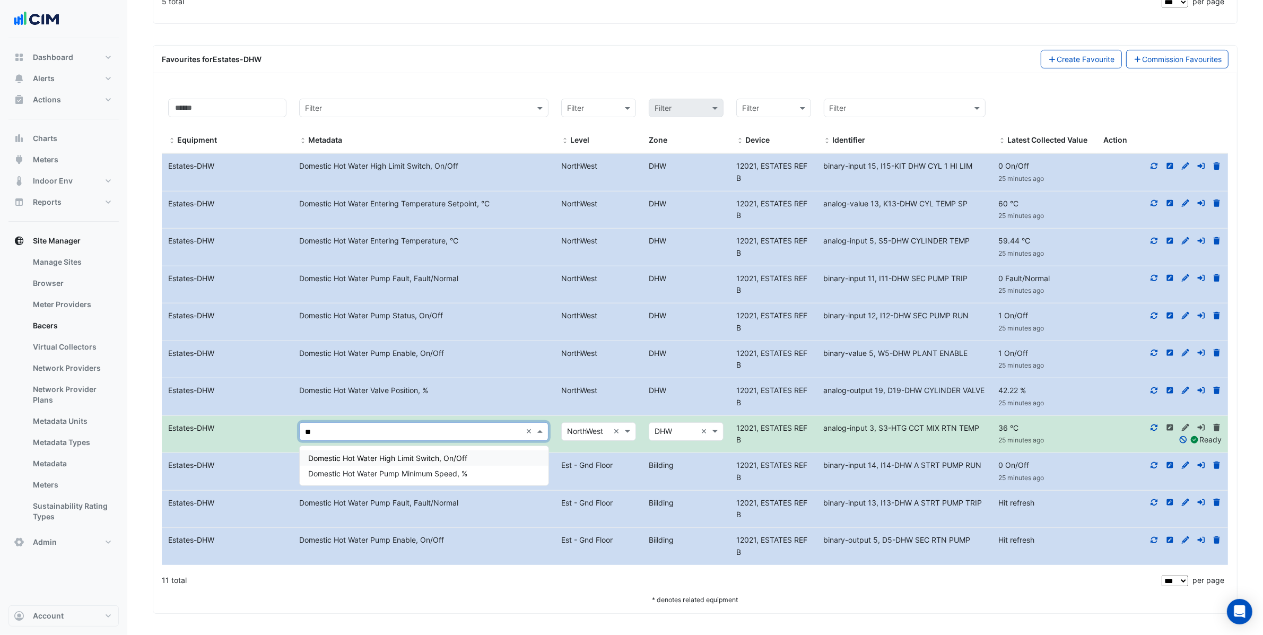
type input "*"
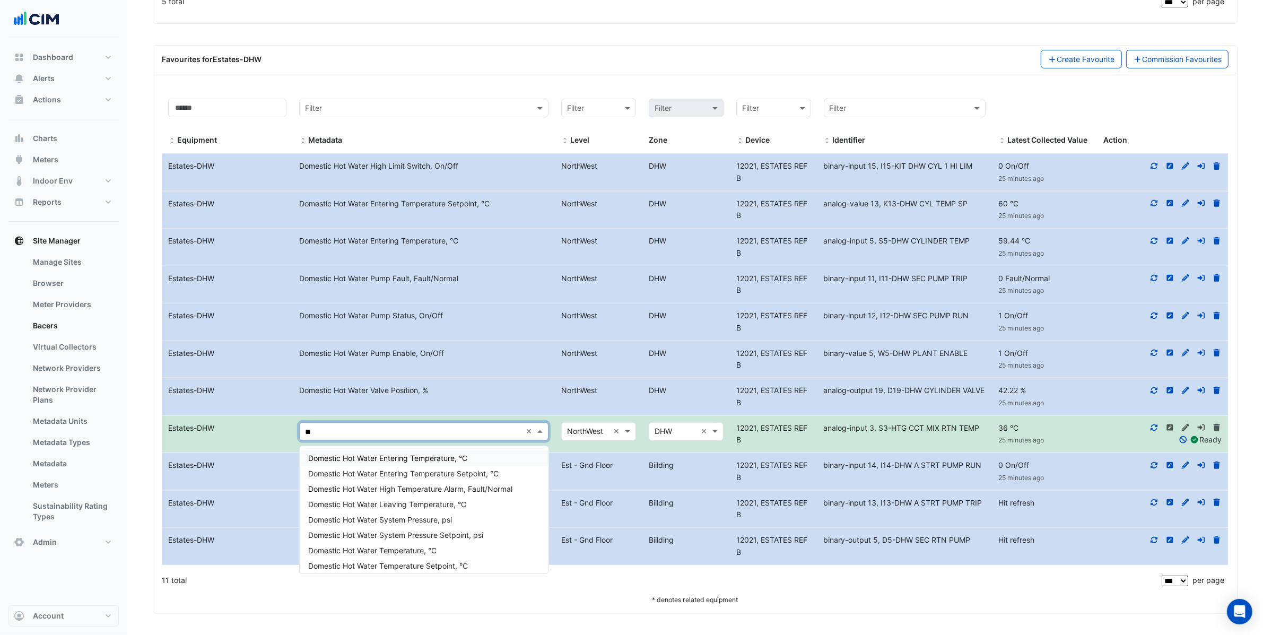
type input "*"
click at [1179, 440] on icon at bounding box center [1184, 439] width 10 height 7
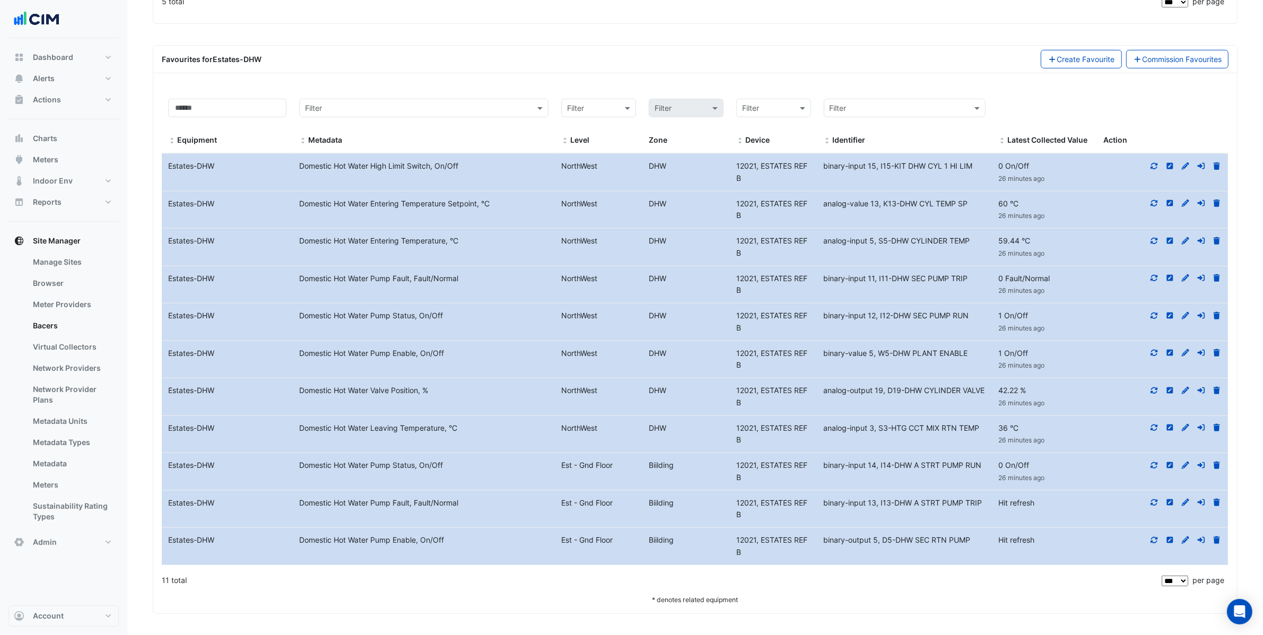
click at [1155, 505] on icon at bounding box center [1154, 502] width 7 height 6
click at [1153, 541] on icon at bounding box center [1154, 540] width 7 height 6
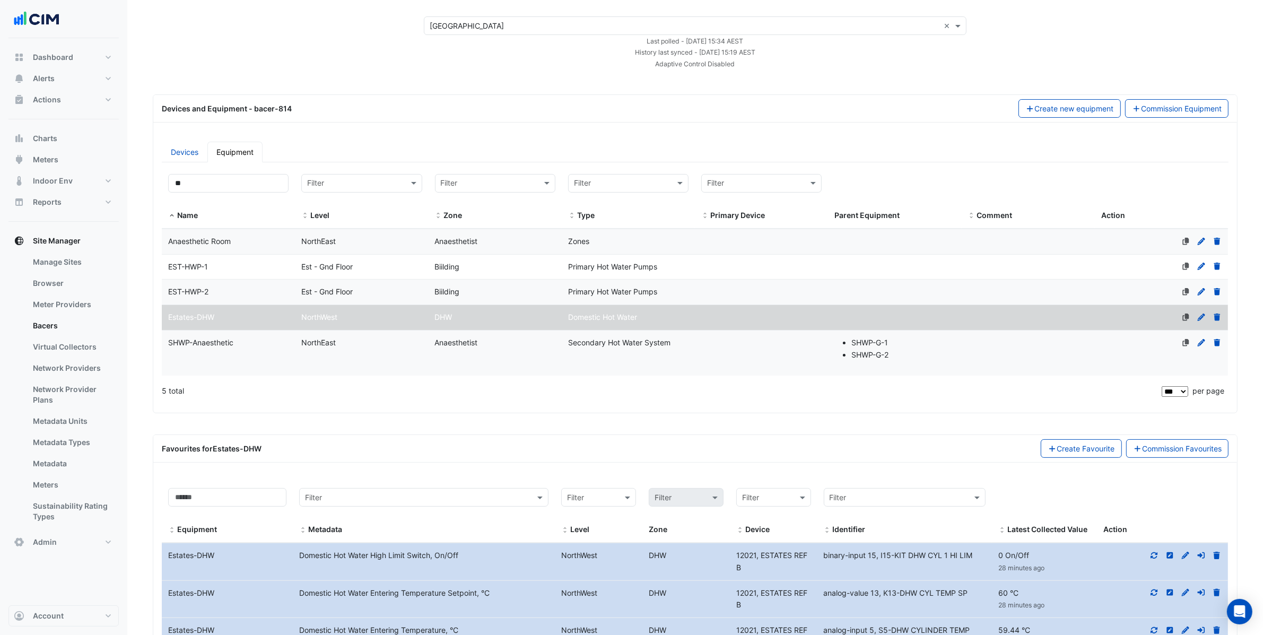
scroll to position [53, 0]
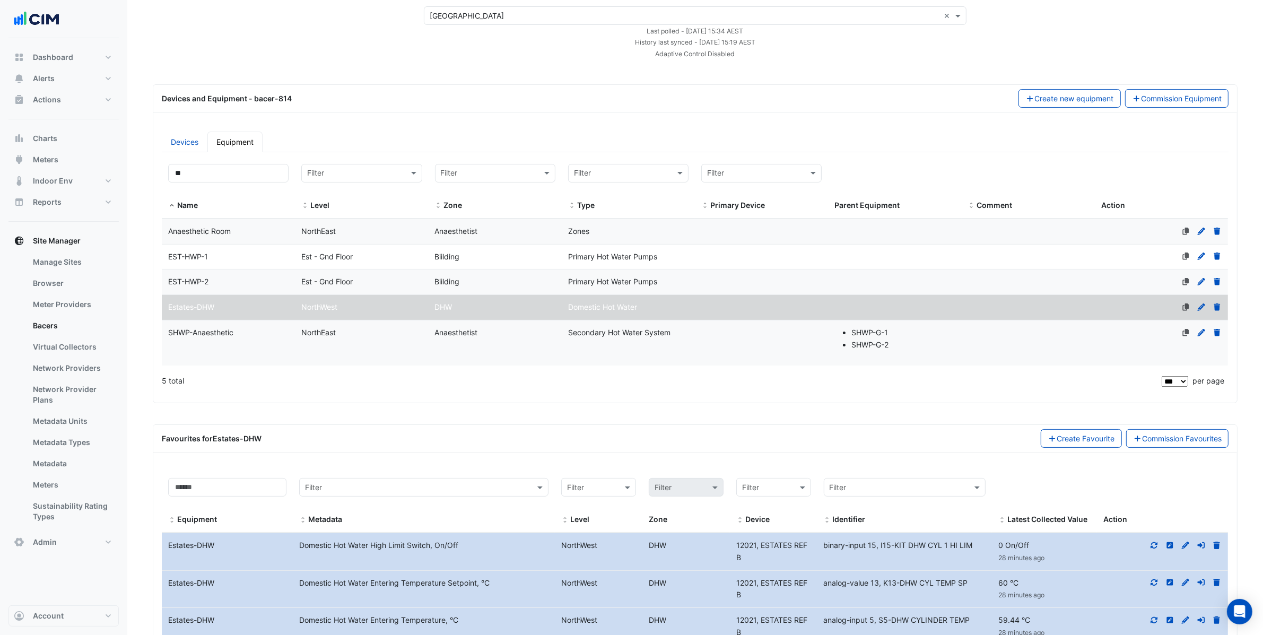
click at [252, 262] on div "EST-HWP-1" at bounding box center [228, 257] width 133 height 12
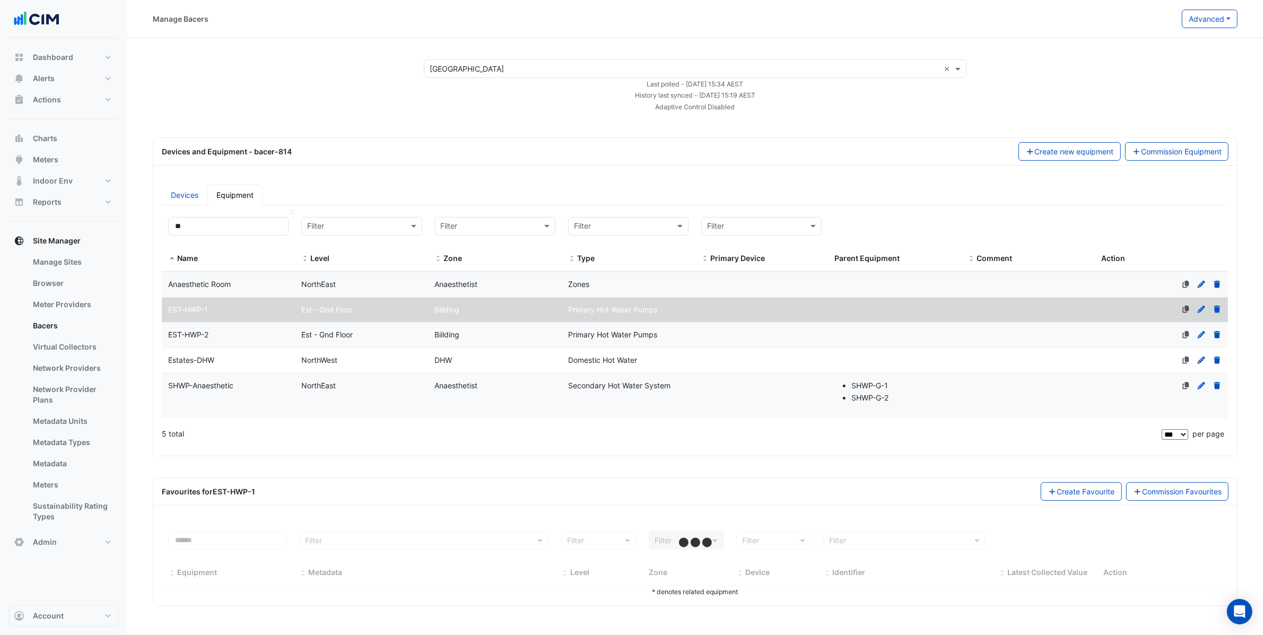
scroll to position [0, 0]
select select "***"
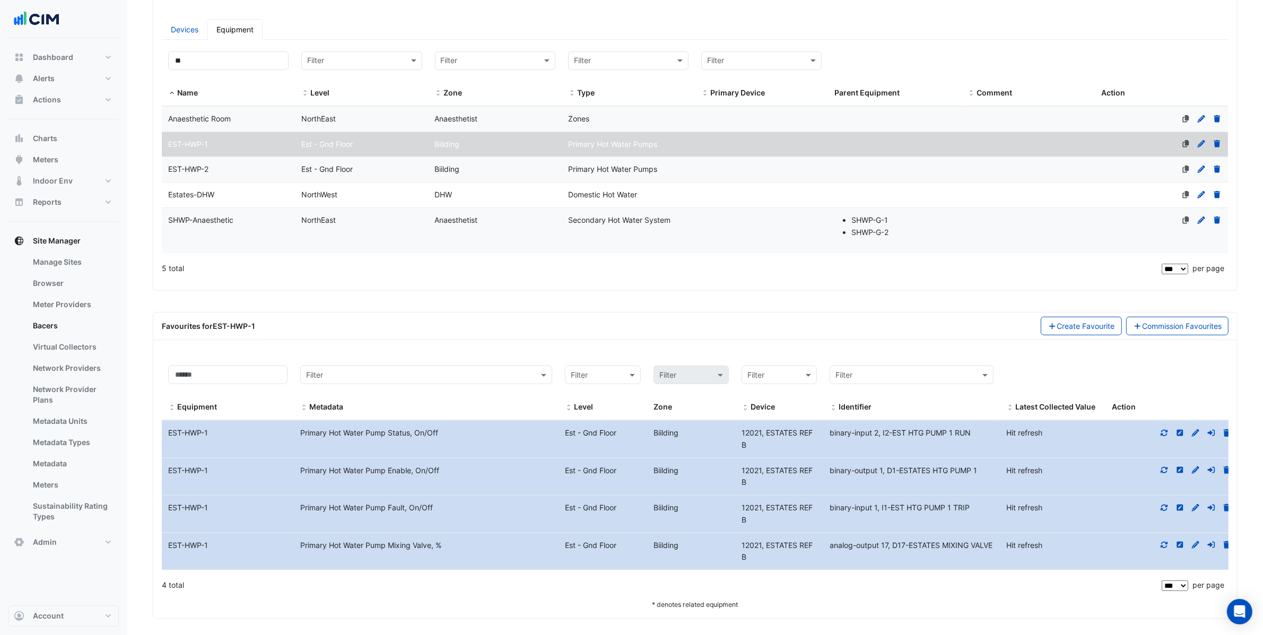
scroll to position [174, 0]
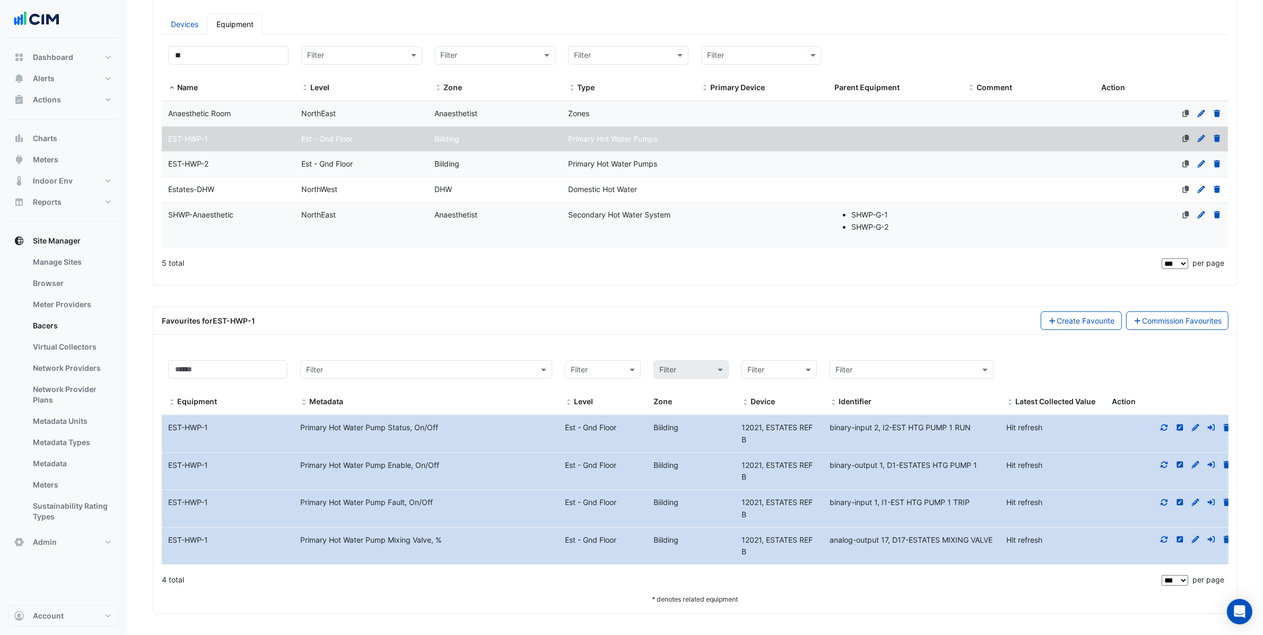
click at [1168, 427] on icon at bounding box center [1165, 427] width 10 height 7
click at [1156, 465] on icon at bounding box center [1155, 464] width 10 height 7
click at [1155, 502] on icon at bounding box center [1155, 502] width 10 height 7
click at [1151, 539] on icon at bounding box center [1155, 539] width 10 height 7
click at [348, 159] on span "Est - Gnd Floor" at bounding box center [326, 163] width 51 height 9
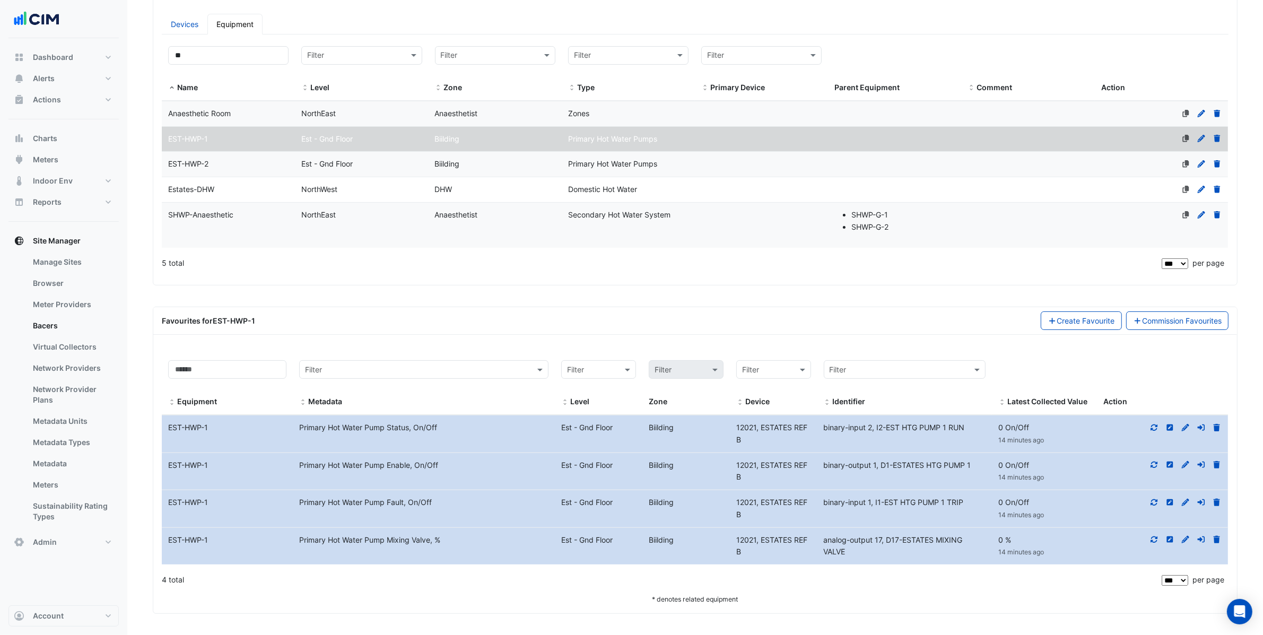
scroll to position [0, 0]
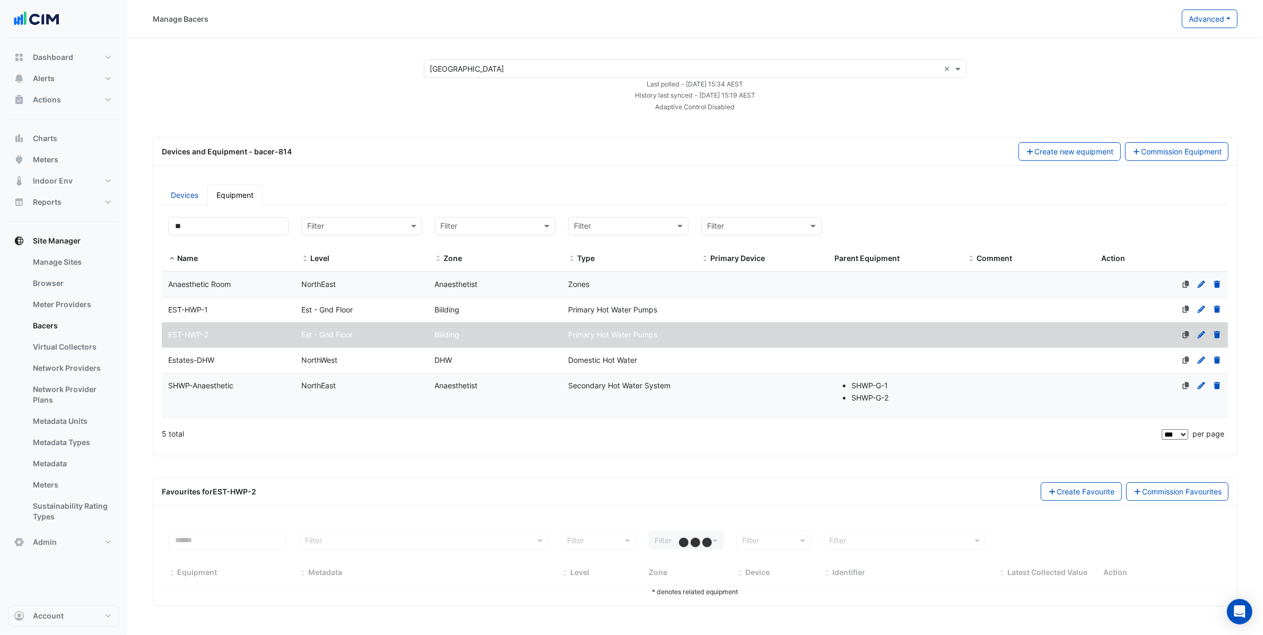
select select "***"
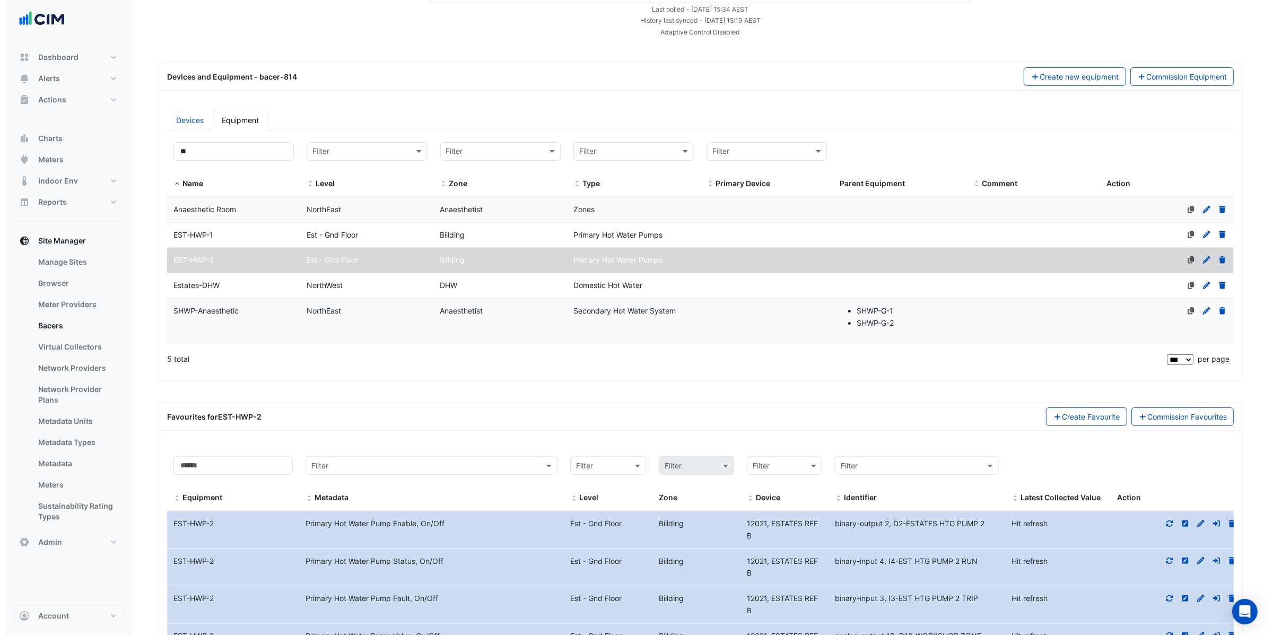
scroll to position [174, 0]
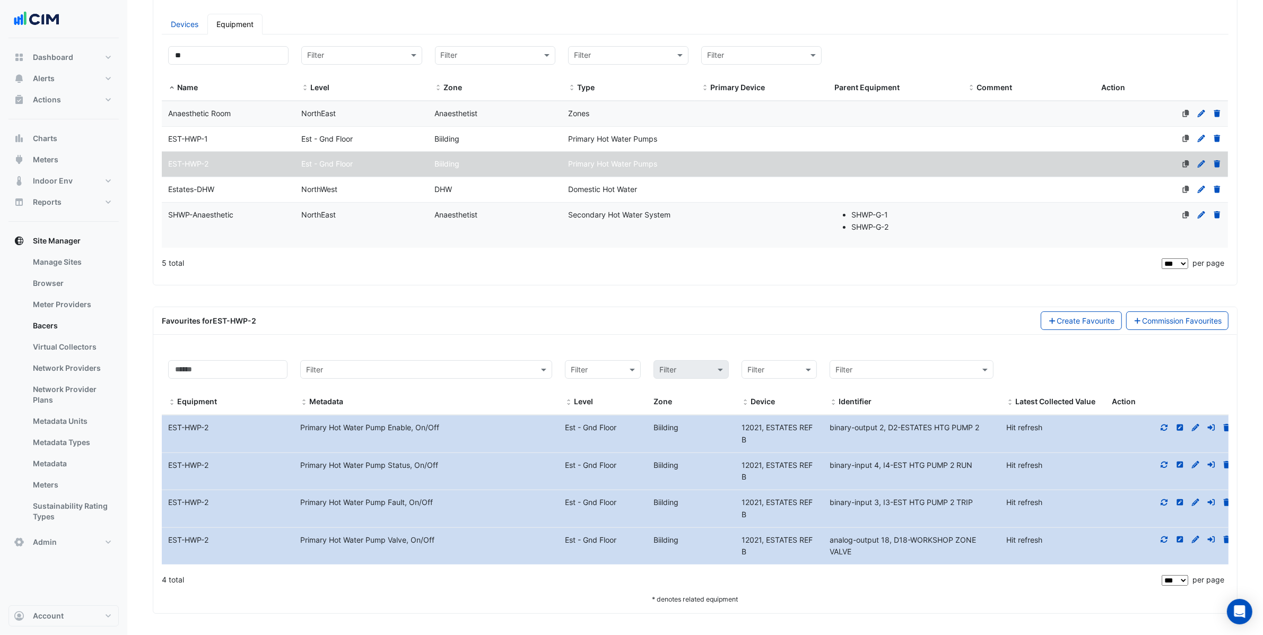
click at [1167, 431] on fa-icon at bounding box center [1165, 427] width 10 height 9
click at [1156, 465] on icon at bounding box center [1155, 464] width 10 height 7
click at [1155, 503] on icon at bounding box center [1155, 502] width 10 height 7
click at [1158, 540] on div at bounding box center [1162, 540] width 131 height 12
click at [1155, 539] on icon at bounding box center [1155, 539] width 10 height 7
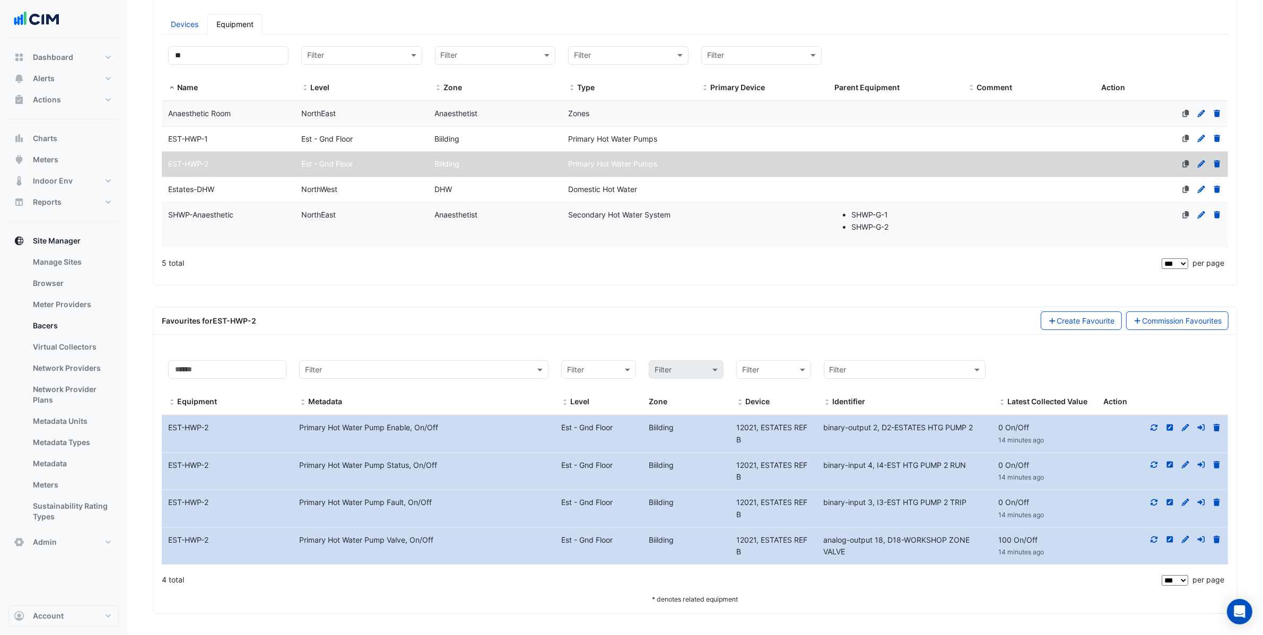
click at [481, 550] on datatable-body-cell "Metadata Primary Hot Water Pump Valve, On/Off" at bounding box center [424, 546] width 262 height 37
click at [1166, 542] on icon at bounding box center [1171, 539] width 10 height 7
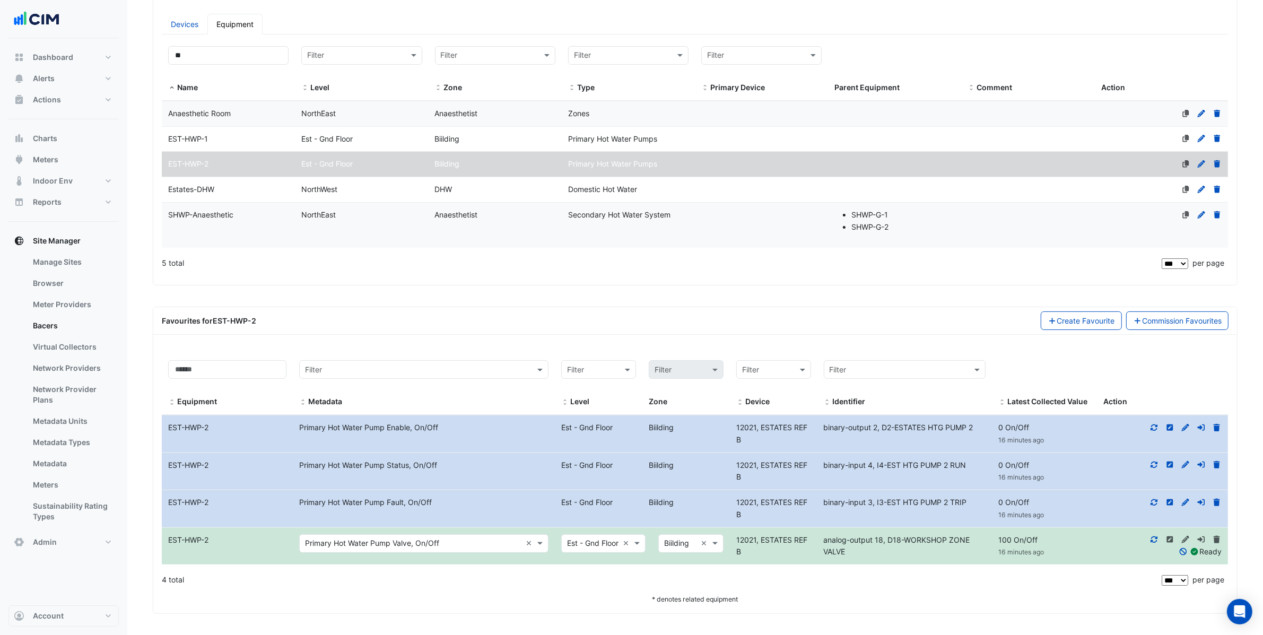
click at [418, 539] on input "text" at bounding box center [413, 544] width 216 height 12
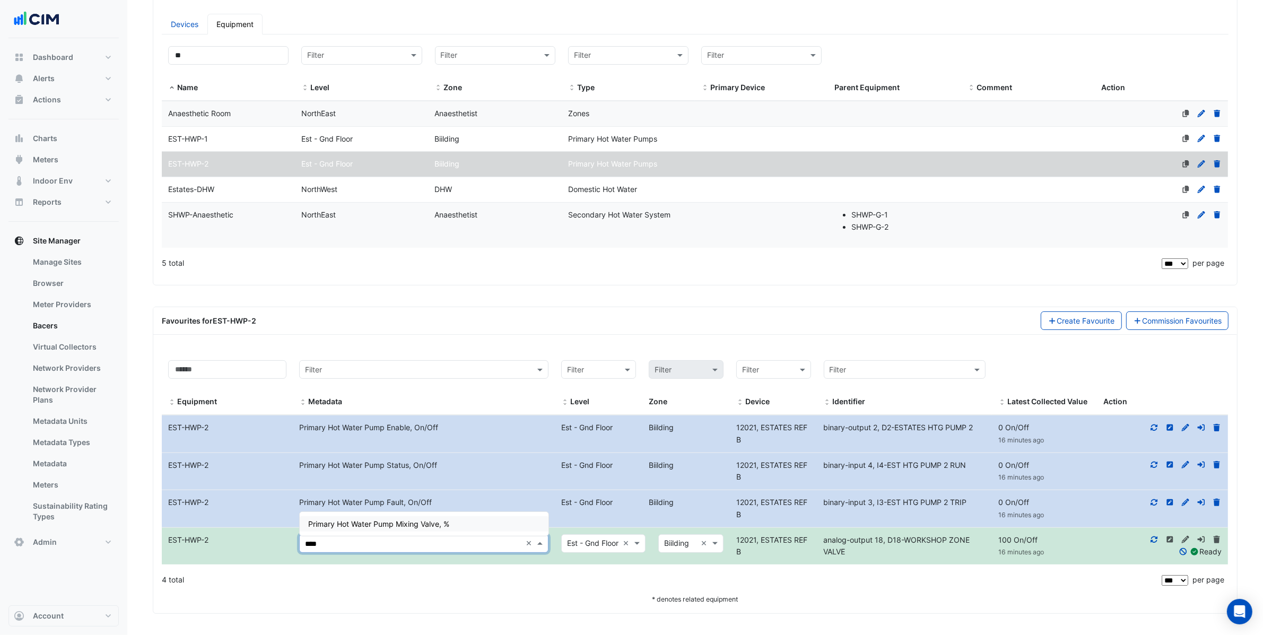
type input "*****"
click at [391, 516] on div "Primary Hot Water Pump Mixing Valve, %" at bounding box center [424, 523] width 248 height 15
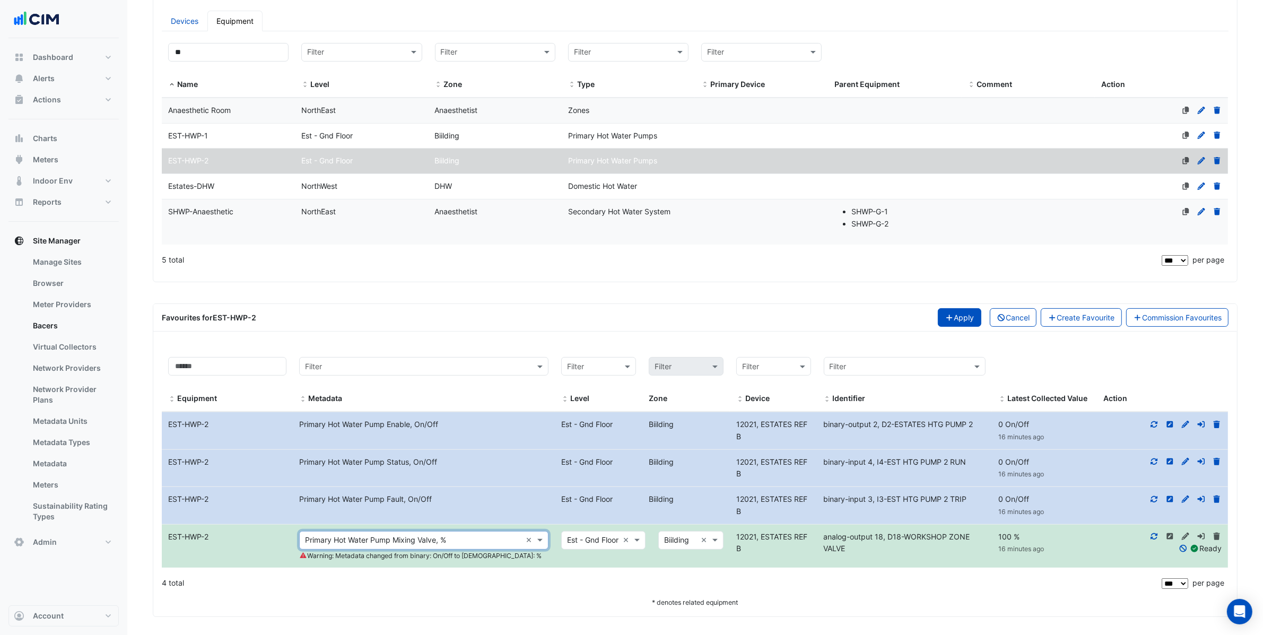
click at [967, 319] on button "Apply" at bounding box center [960, 317] width 44 height 19
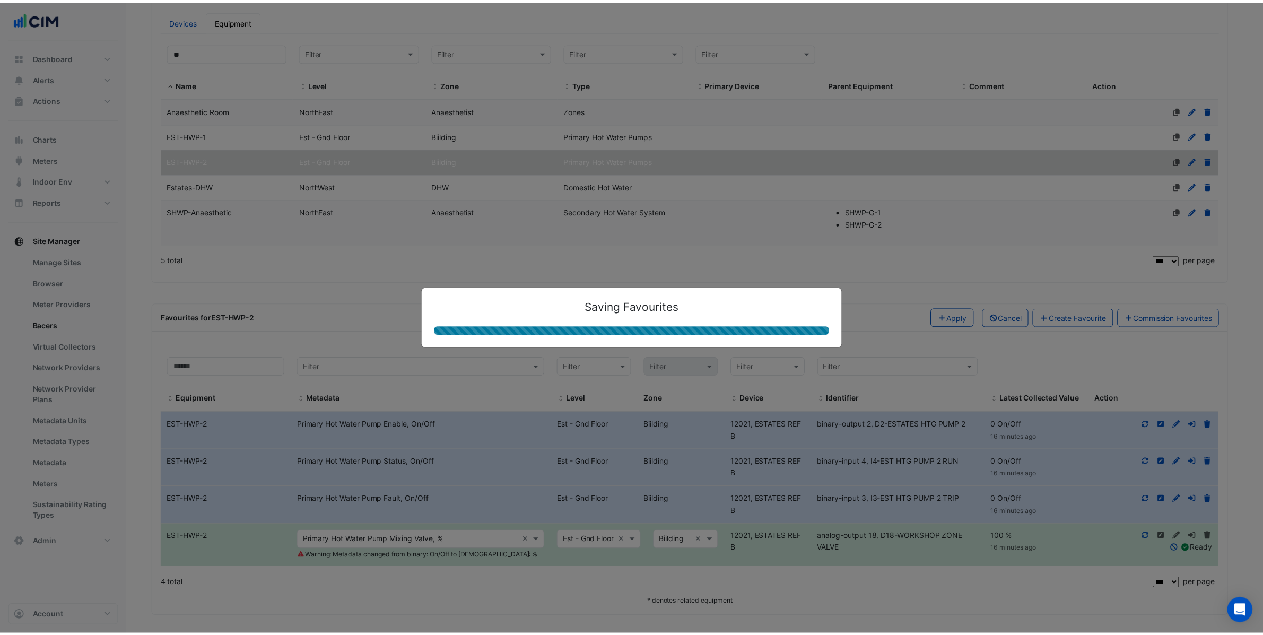
scroll to position [0, 0]
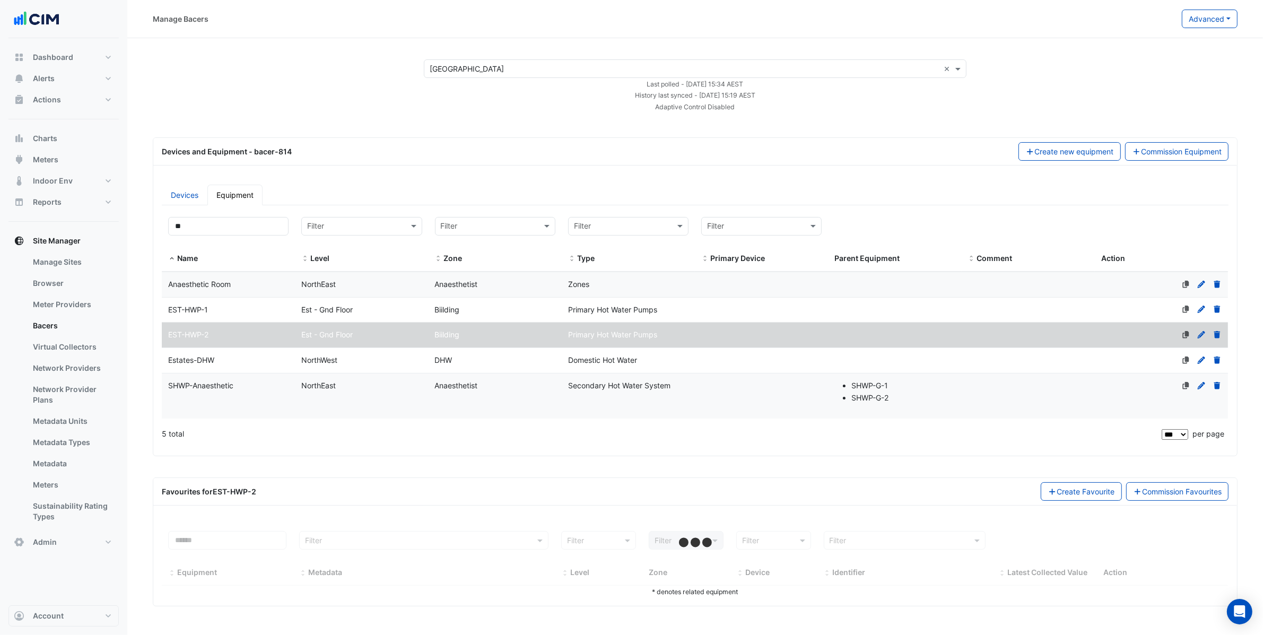
select select "***"
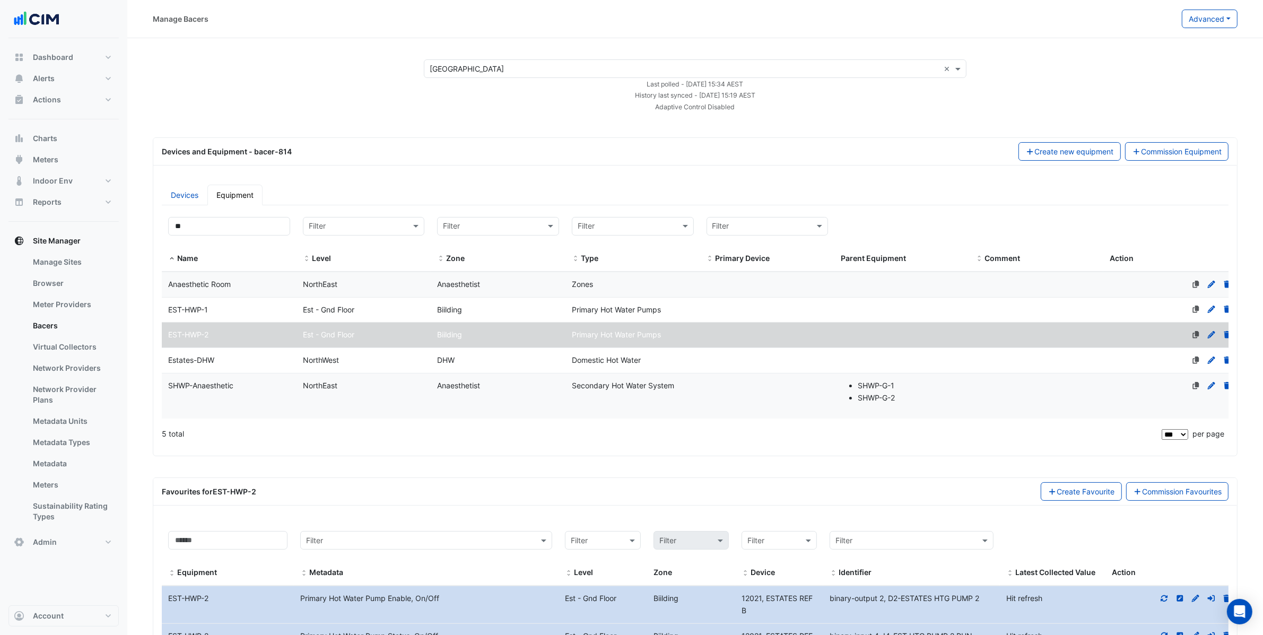
scroll to position [174, 0]
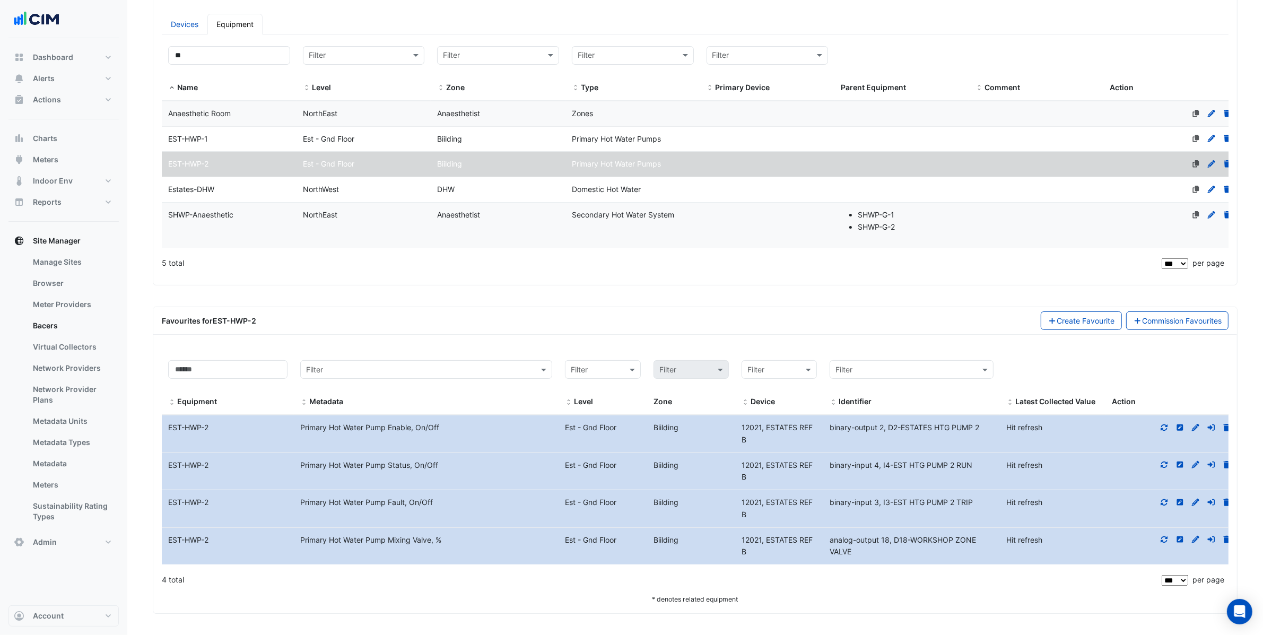
click at [339, 194] on datatable-body-cell "Level NorthWest" at bounding box center [364, 189] width 135 height 25
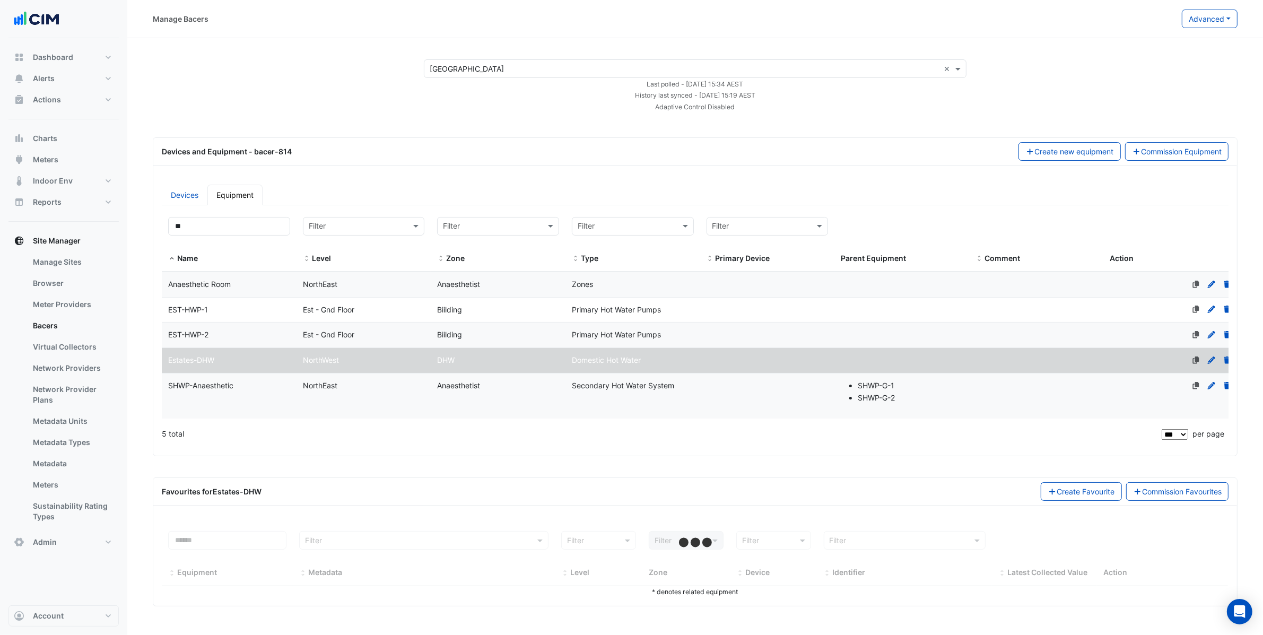
scroll to position [0, 0]
select select "***"
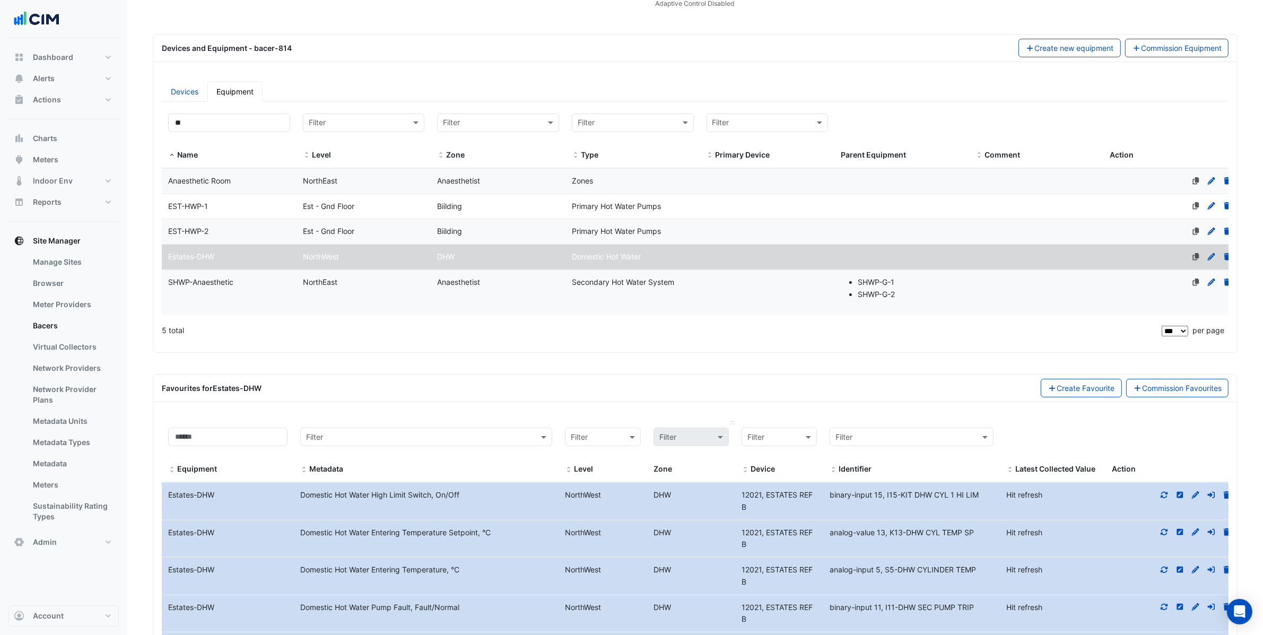
scroll to position [266, 0]
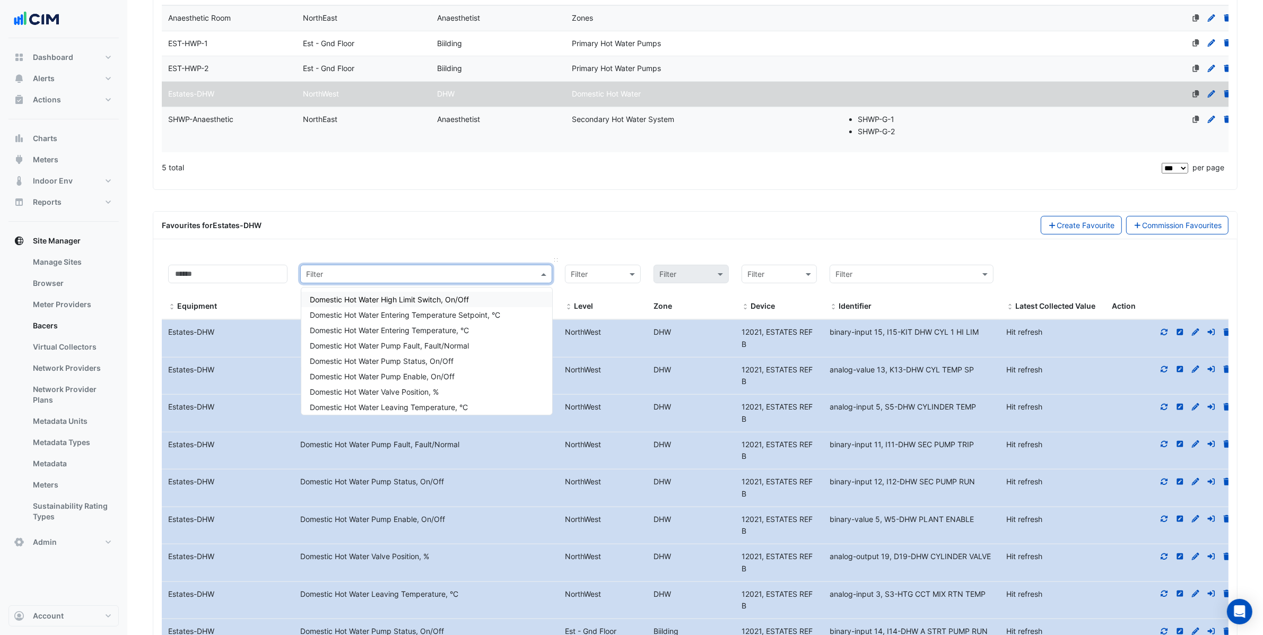
click at [422, 281] on input "text" at bounding box center [415, 274] width 219 height 12
click at [439, 214] on div "Favourites for Estates-DHW Create Favourite Commission Favourites" at bounding box center [695, 226] width 1084 height 28
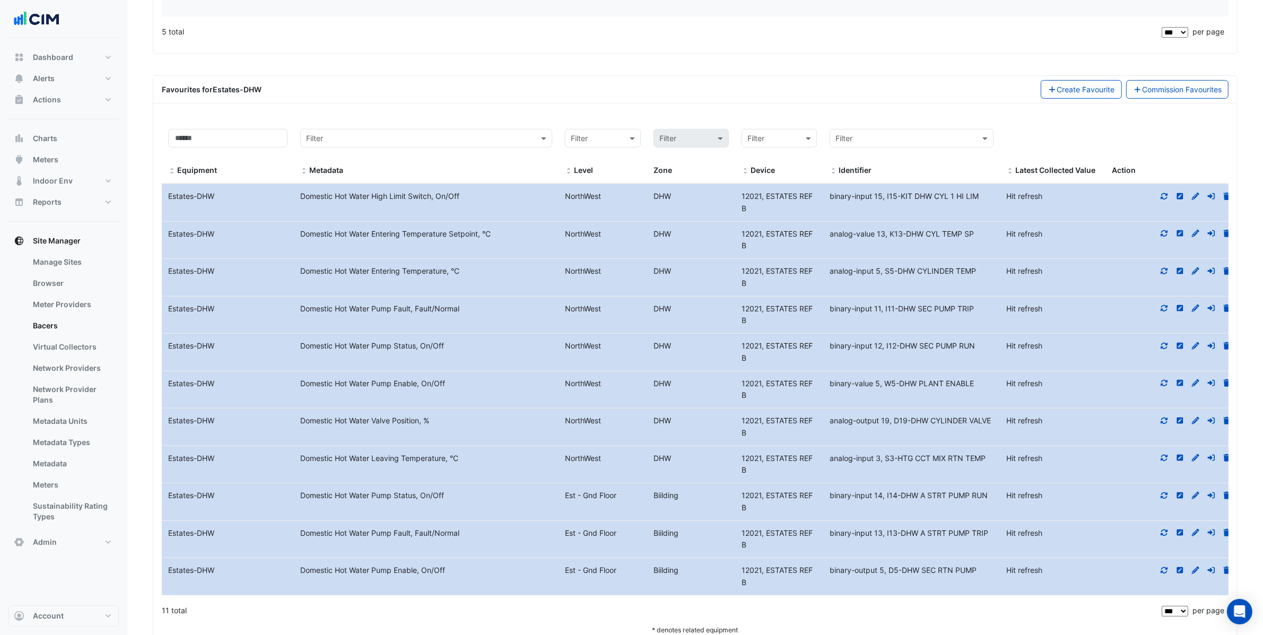
scroll to position [437, 0]
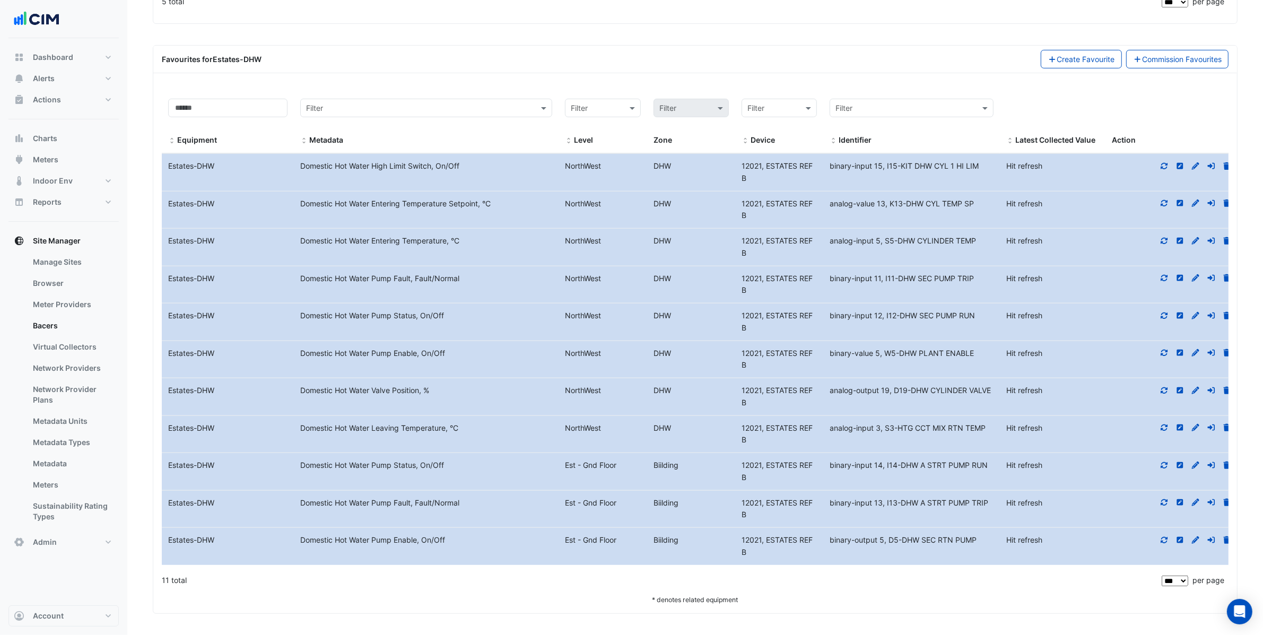
click at [1167, 541] on icon at bounding box center [1165, 539] width 10 height 7
click at [1153, 500] on icon at bounding box center [1155, 502] width 10 height 7
click at [1157, 464] on icon at bounding box center [1154, 465] width 7 height 6
click at [1151, 430] on fa-icon at bounding box center [1155, 427] width 10 height 9
click at [1152, 393] on fa-icon at bounding box center [1155, 390] width 10 height 9
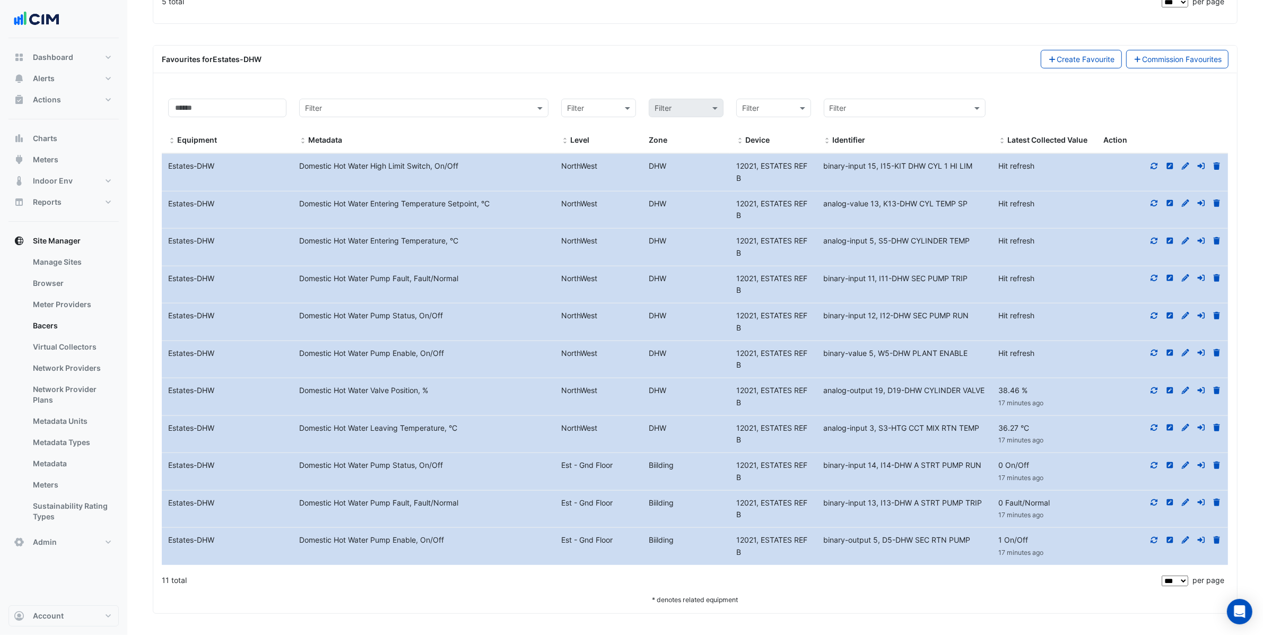
click at [1150, 351] on icon at bounding box center [1155, 352] width 10 height 7
click at [1153, 315] on icon at bounding box center [1155, 315] width 10 height 7
click at [1154, 275] on icon at bounding box center [1155, 277] width 10 height 7
click at [1155, 242] on icon at bounding box center [1154, 241] width 7 height 6
click at [1154, 206] on fa-icon at bounding box center [1155, 203] width 10 height 9
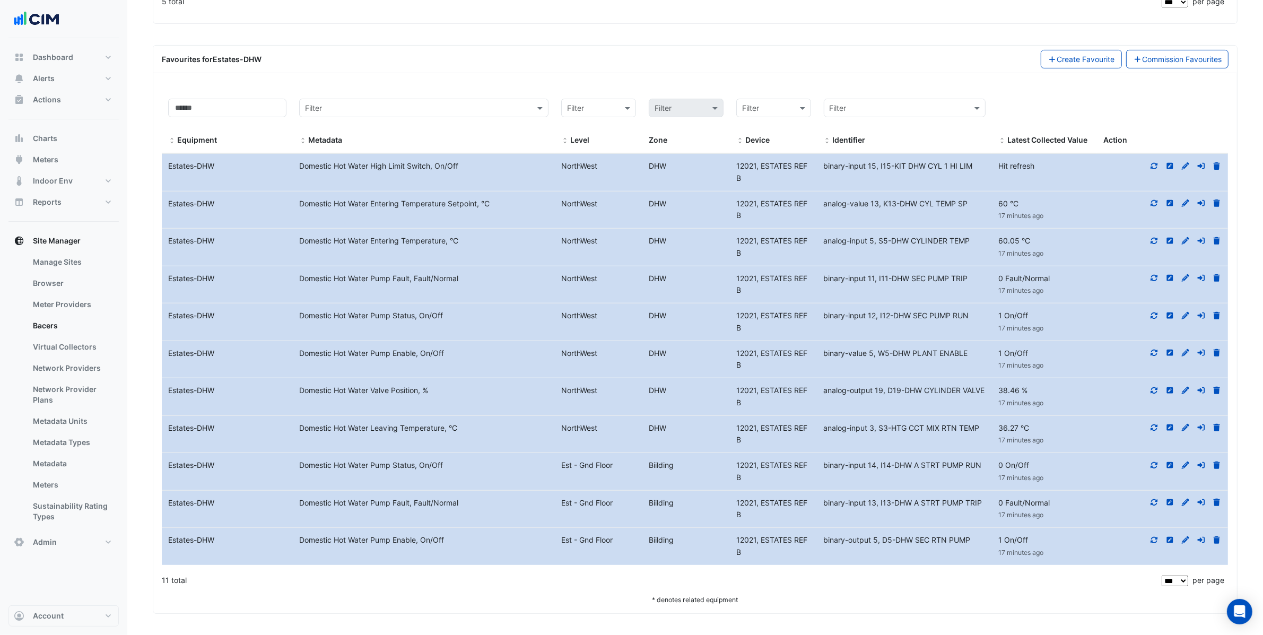
click at [1151, 164] on icon at bounding box center [1155, 165] width 10 height 7
click at [628, 108] on span at bounding box center [628, 108] width 13 height 12
click at [598, 161] on span "Est - Gnd Floor" at bounding box center [596, 164] width 51 height 9
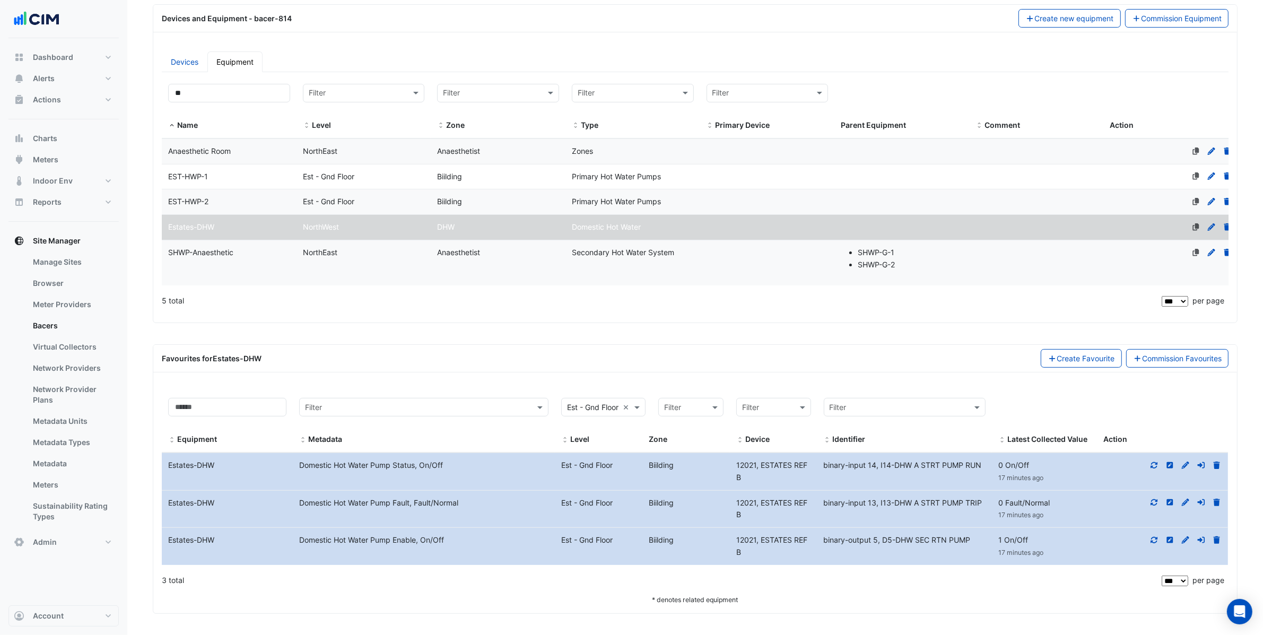
click at [1155, 463] on icon at bounding box center [1155, 465] width 10 height 7
click at [1153, 500] on icon at bounding box center [1154, 502] width 7 height 6
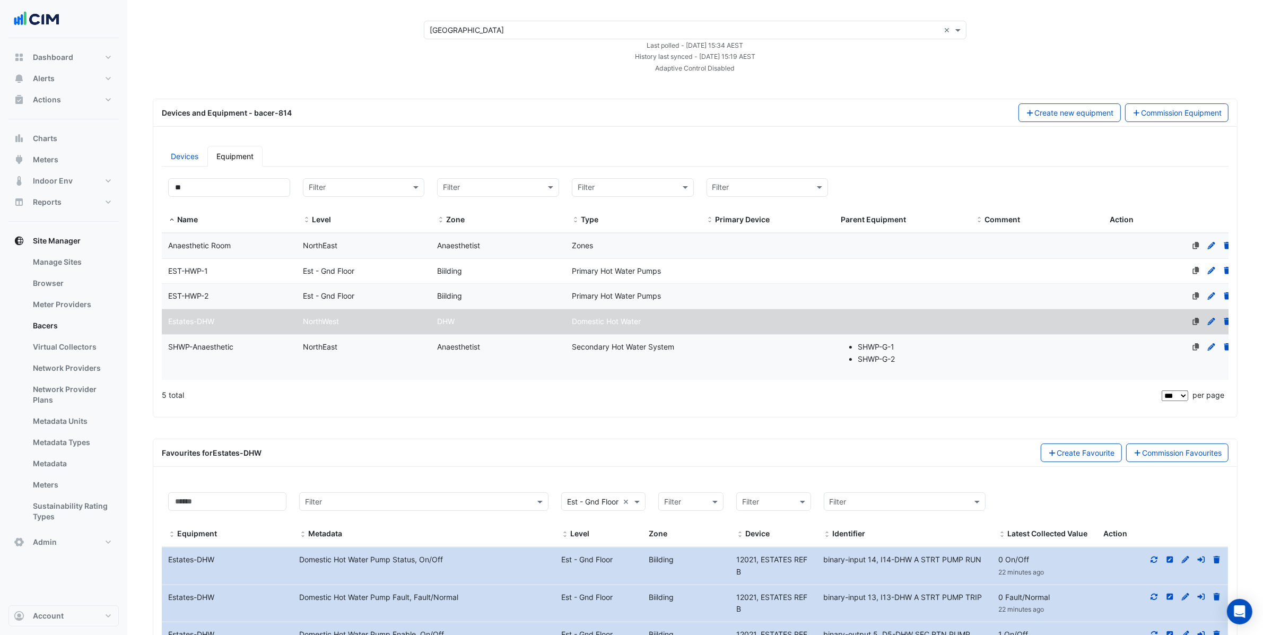
scroll to position [0, 0]
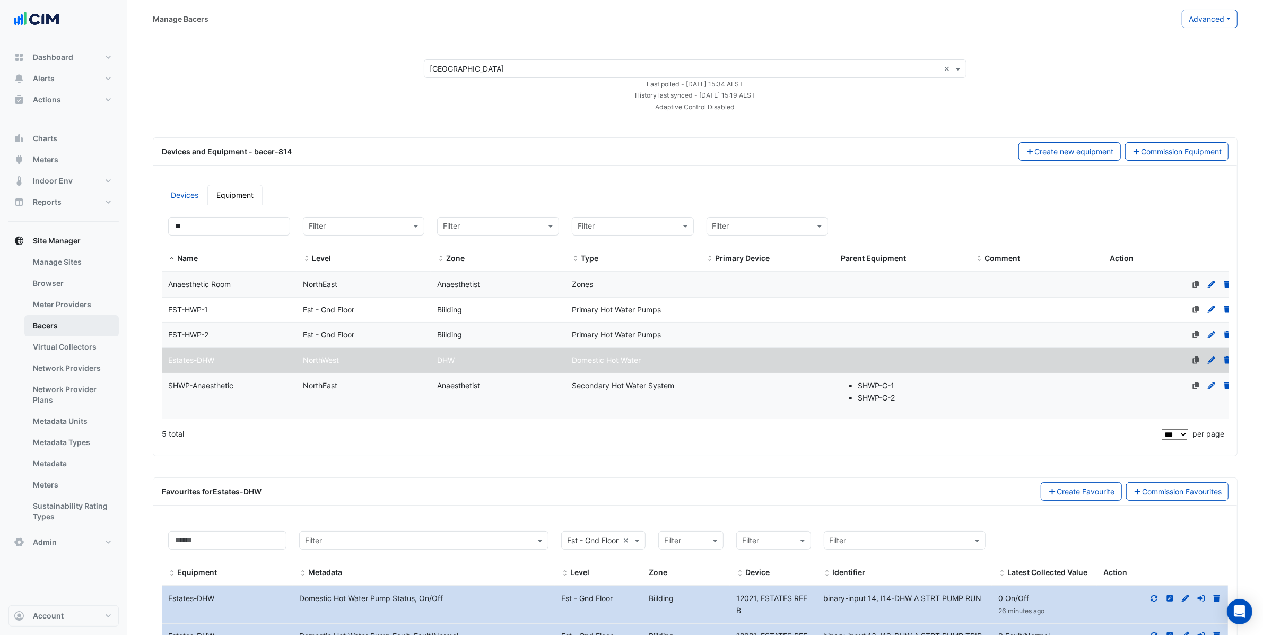
click at [67, 331] on link "Bacers" at bounding box center [71, 325] width 94 height 21
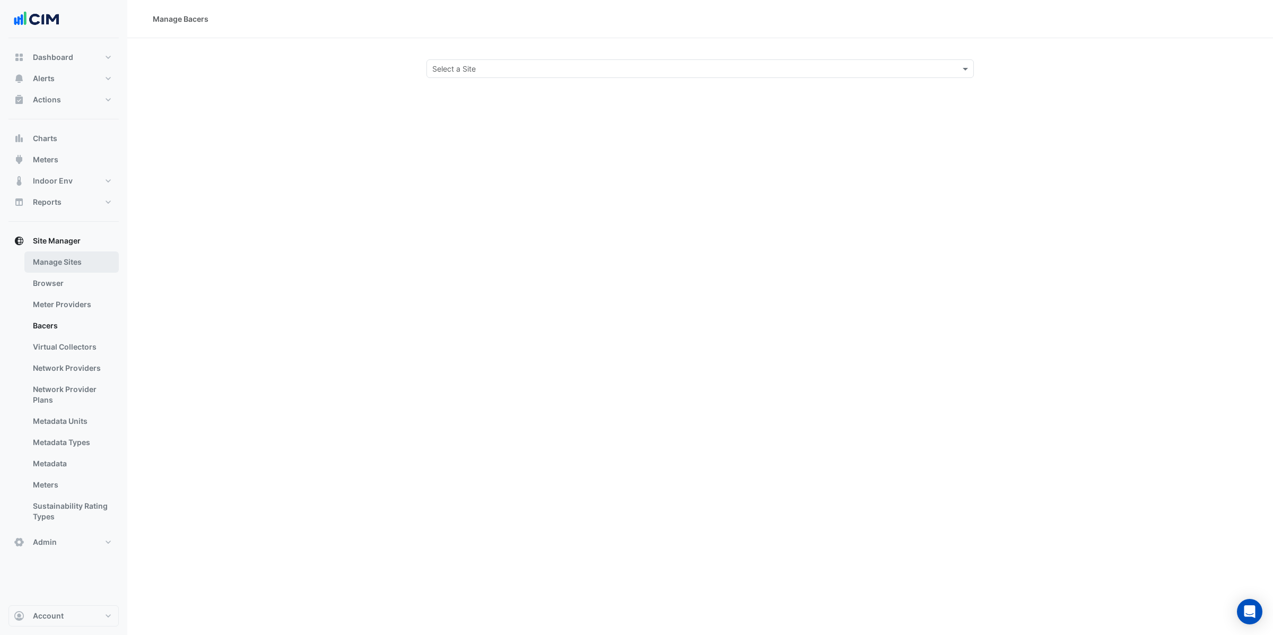
click at [85, 263] on link "Manage Sites" at bounding box center [71, 261] width 94 height 21
click at [63, 284] on link "Browser" at bounding box center [71, 283] width 94 height 21
click at [68, 302] on link "Meter Providers" at bounding box center [71, 304] width 94 height 21
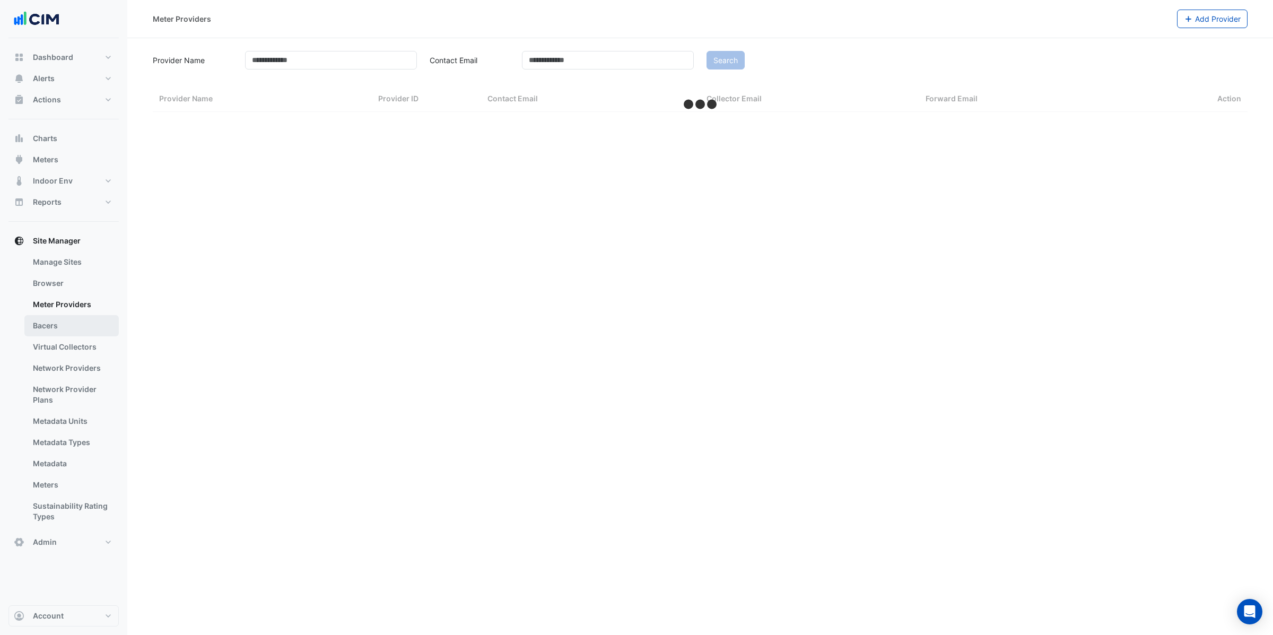
click at [67, 321] on link "Bacers" at bounding box center [71, 325] width 94 height 21
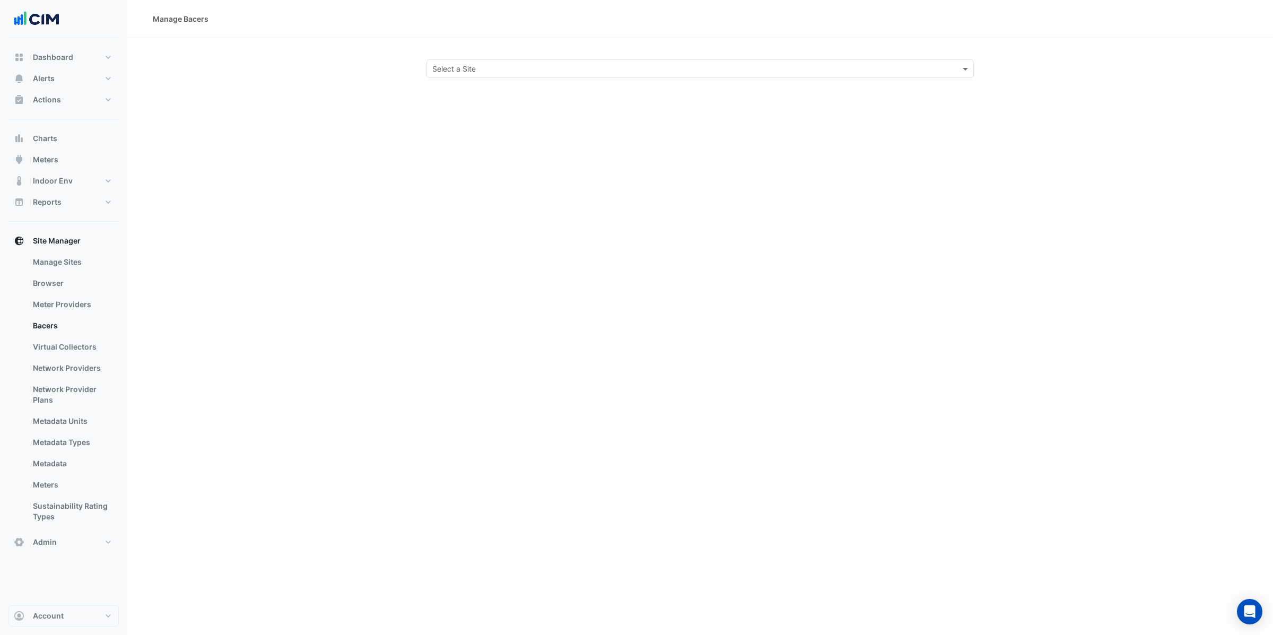
click at [517, 67] on input "text" at bounding box center [689, 69] width 515 height 11
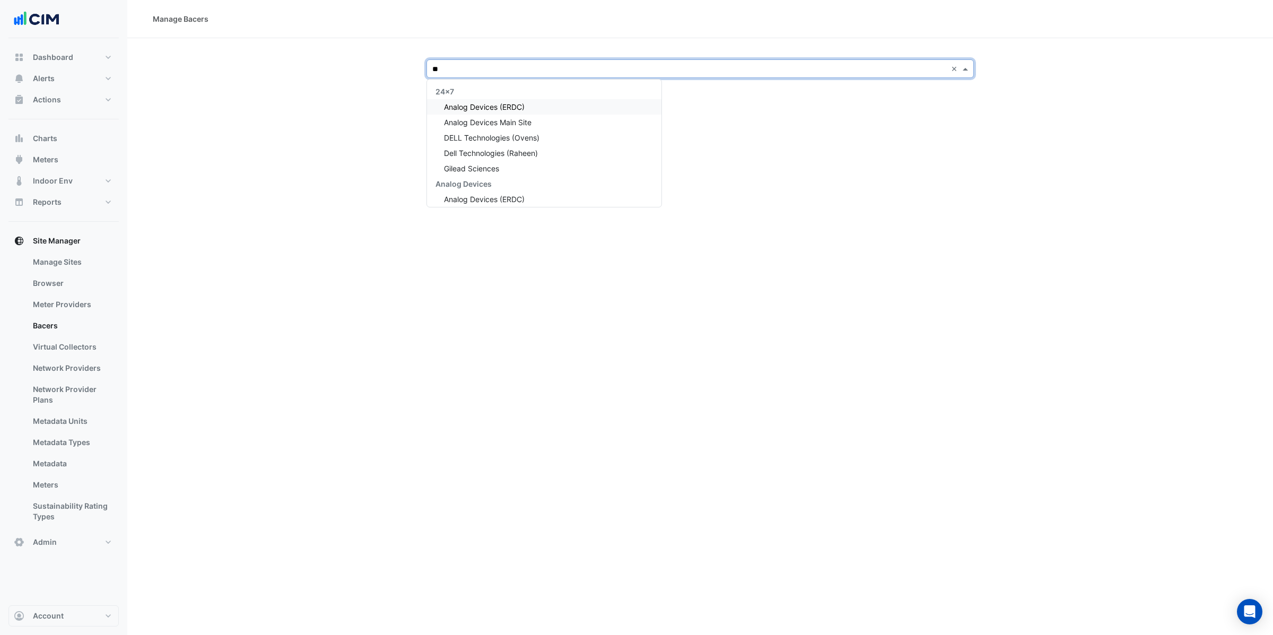
type input "***"
type input "**"
click at [56, 264] on link "Manage Sites" at bounding box center [71, 261] width 94 height 21
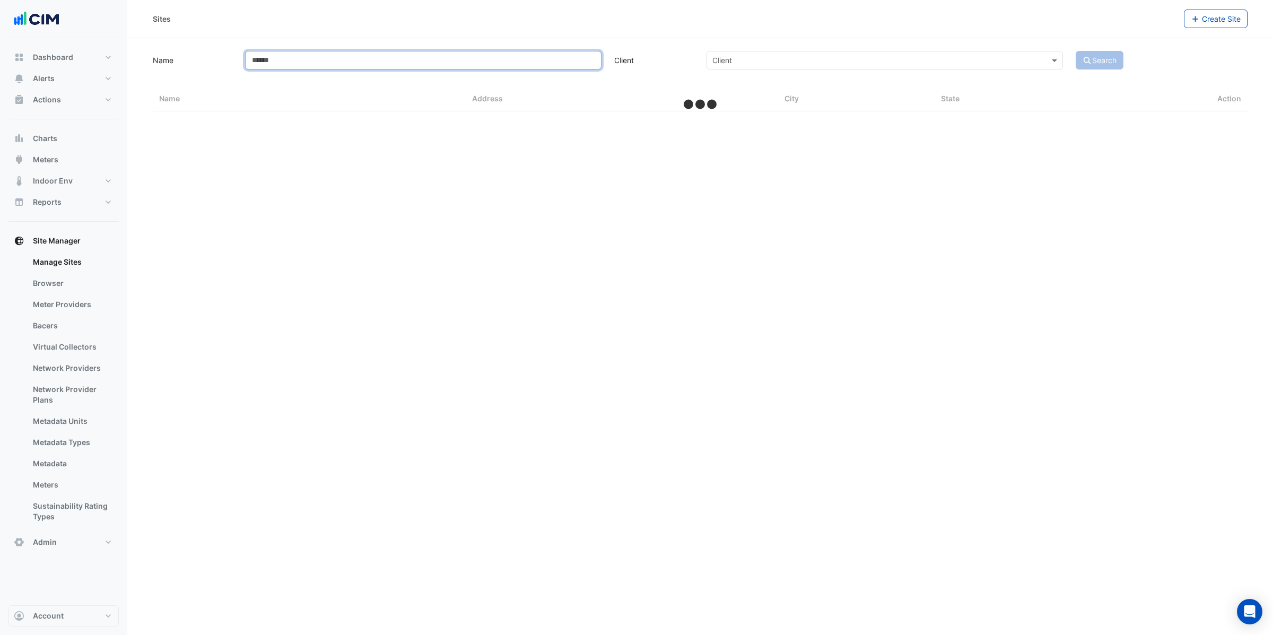
click at [504, 65] on input "Name" at bounding box center [423, 60] width 357 height 19
type input "***"
select select "***"
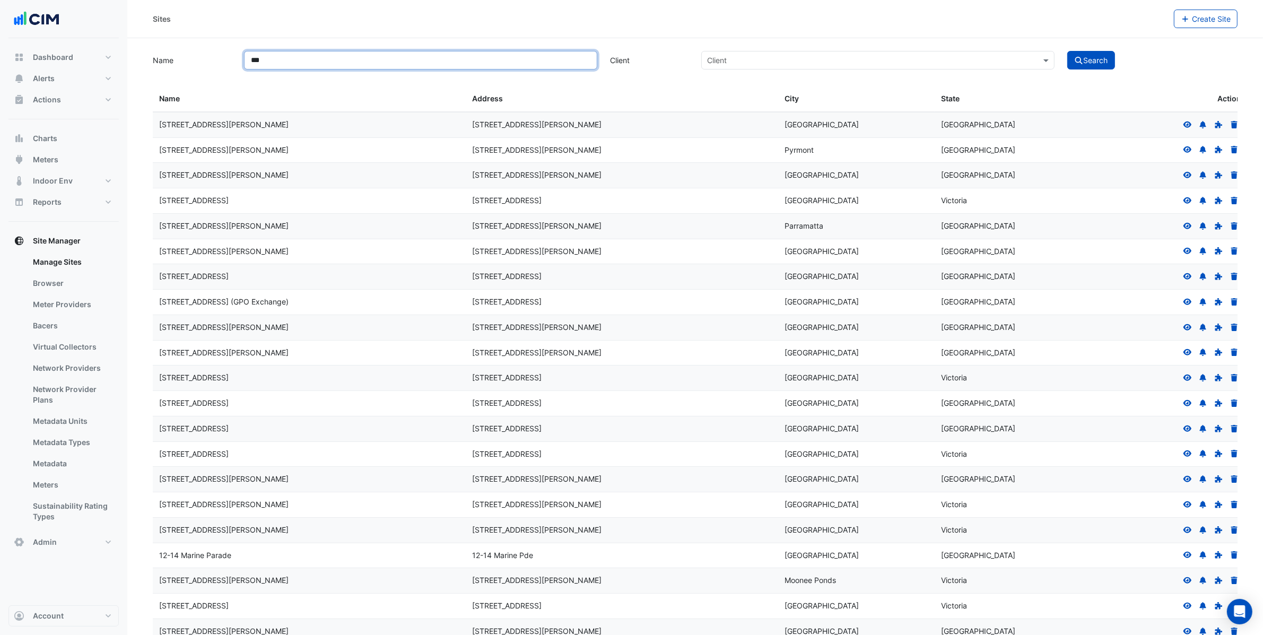
drag, startPoint x: 331, startPoint y: 55, endPoint x: 126, endPoint y: 45, distance: 204.5
type input "********"
click at [1067, 51] on button "Search" at bounding box center [1091, 60] width 48 height 19
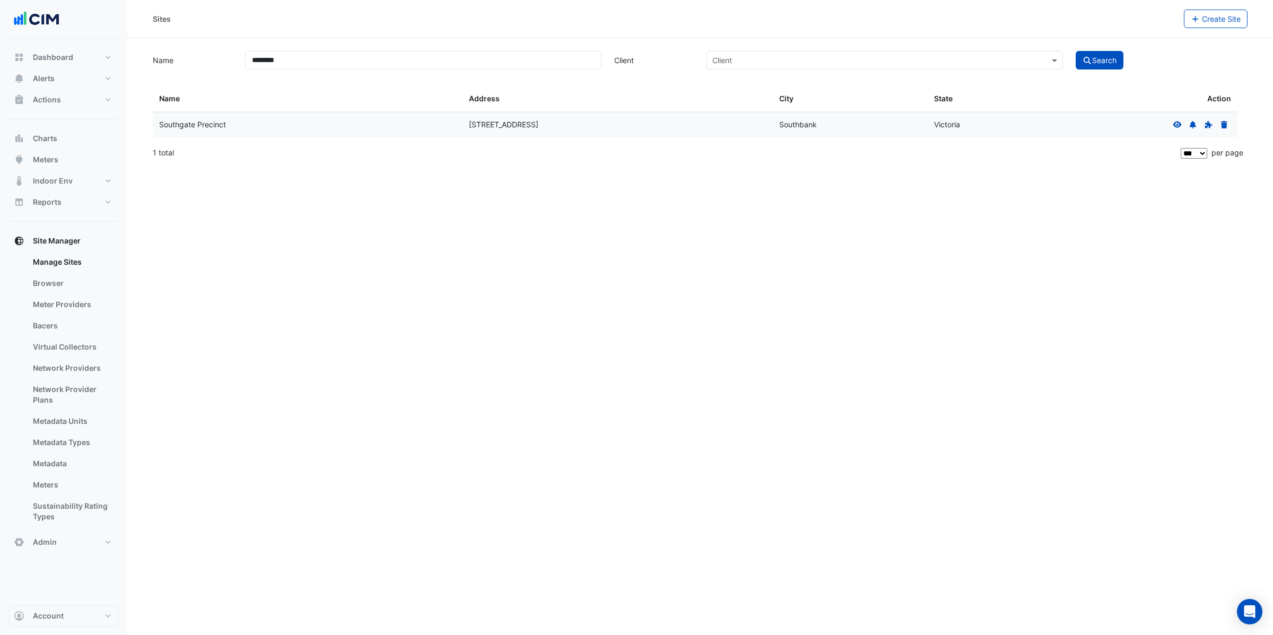
click at [1177, 123] on icon at bounding box center [1178, 124] width 10 height 7
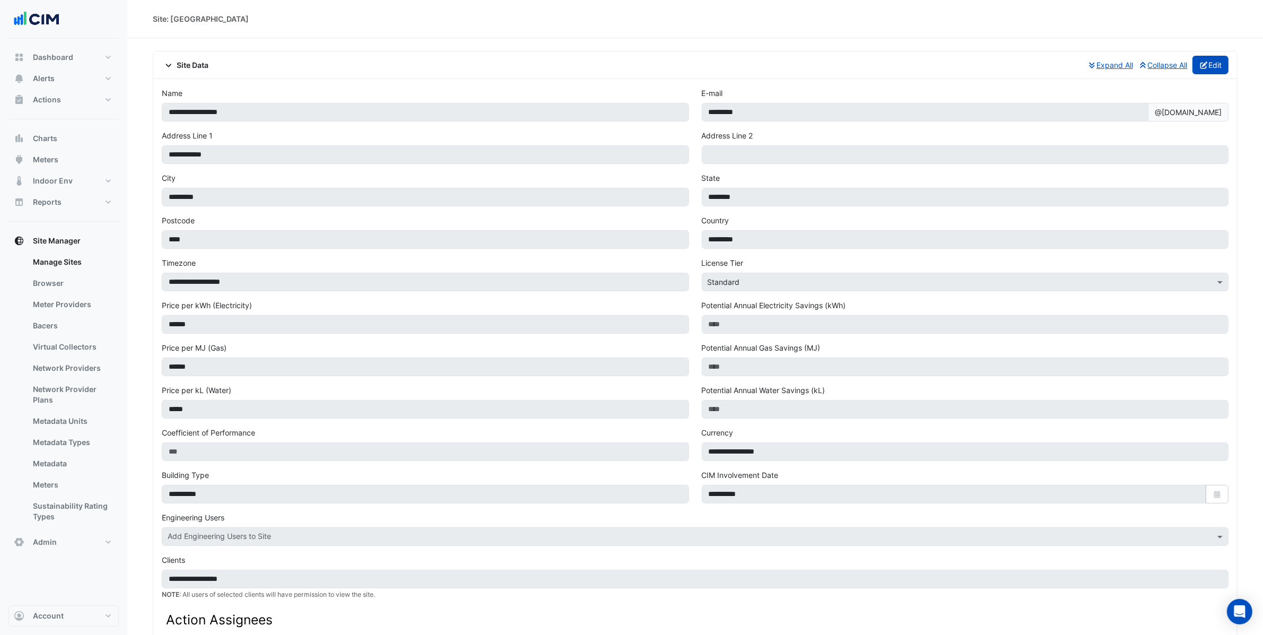
click at [1213, 65] on button "Edit" at bounding box center [1211, 65] width 37 height 19
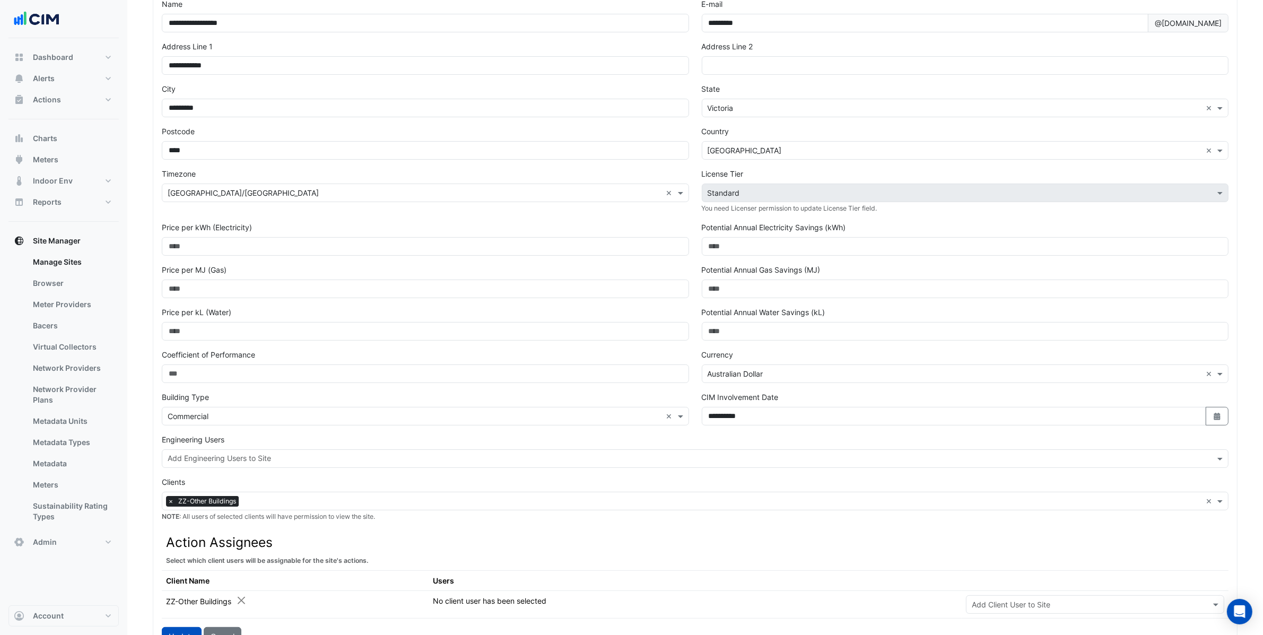
scroll to position [122, 0]
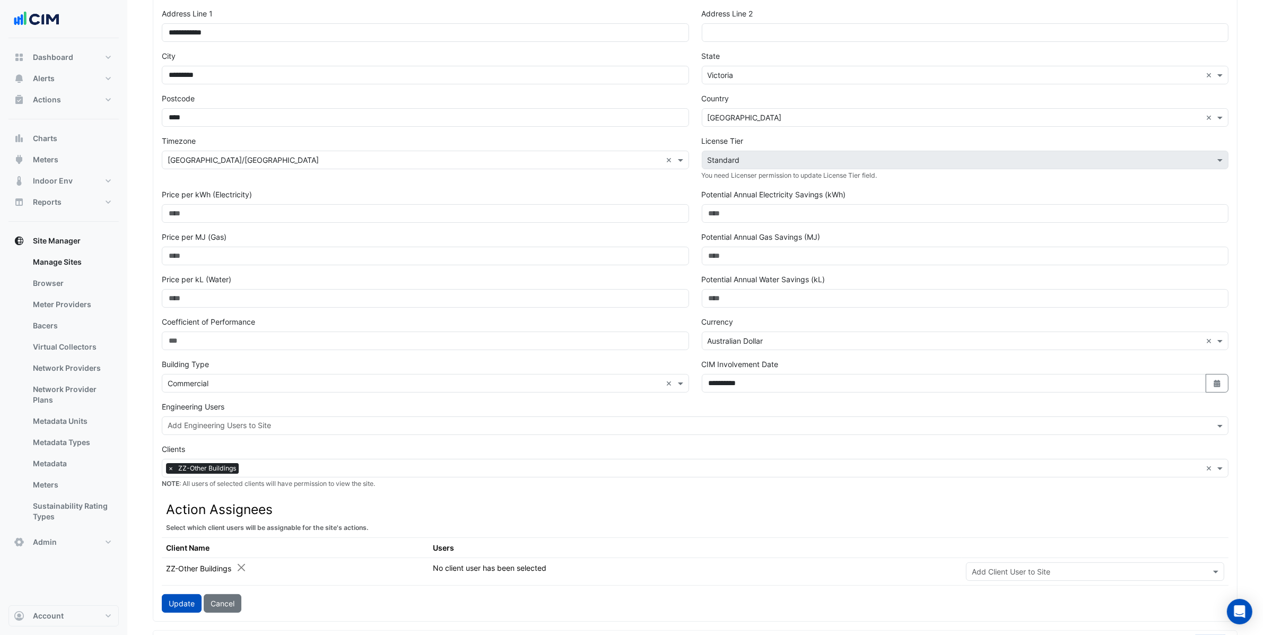
click at [251, 467] on input "text" at bounding box center [722, 469] width 959 height 11
click at [255, 470] on input "text" at bounding box center [722, 469] width 959 height 11
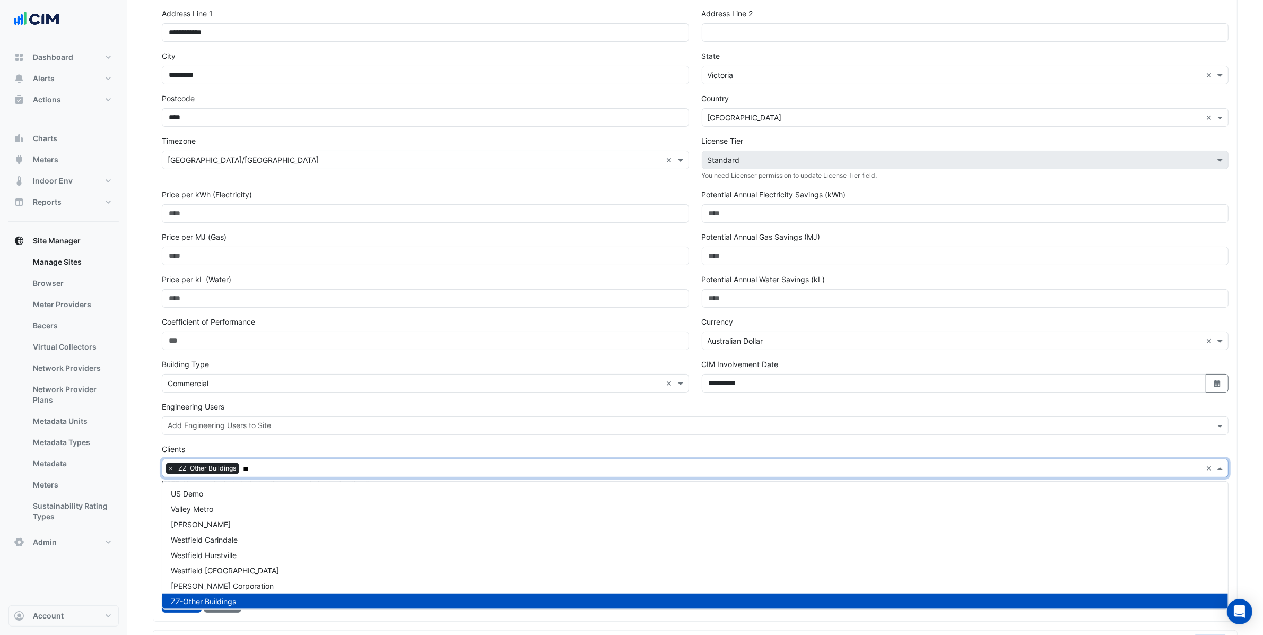
scroll to position [404, 0]
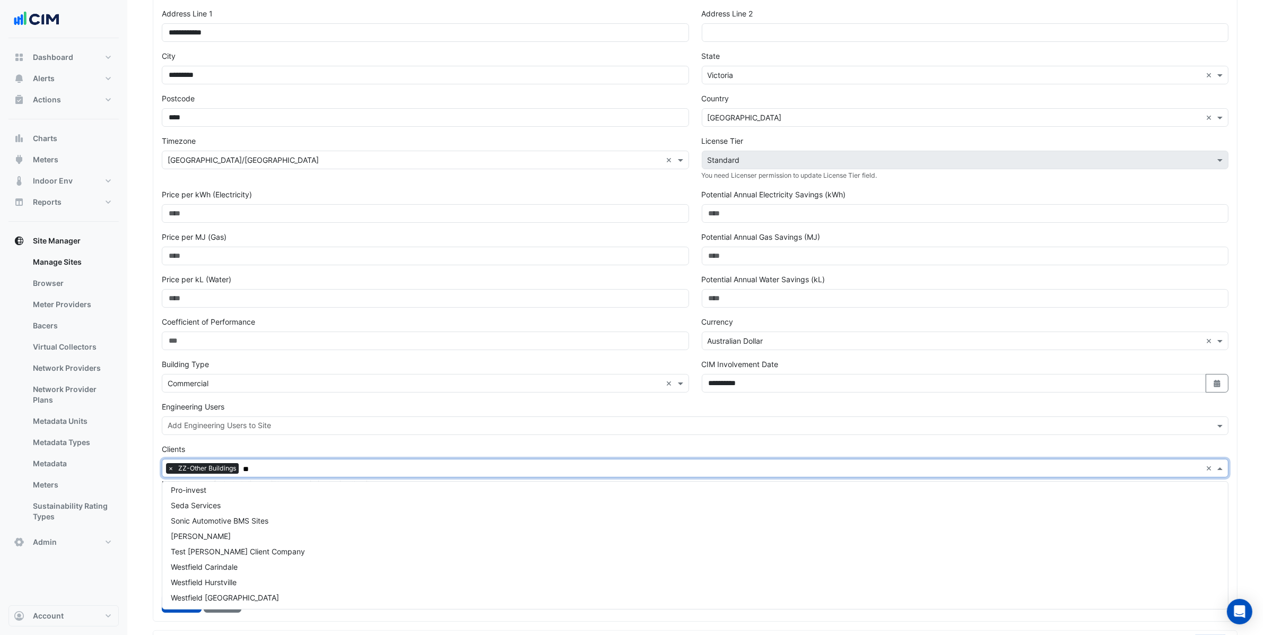
type input "***"
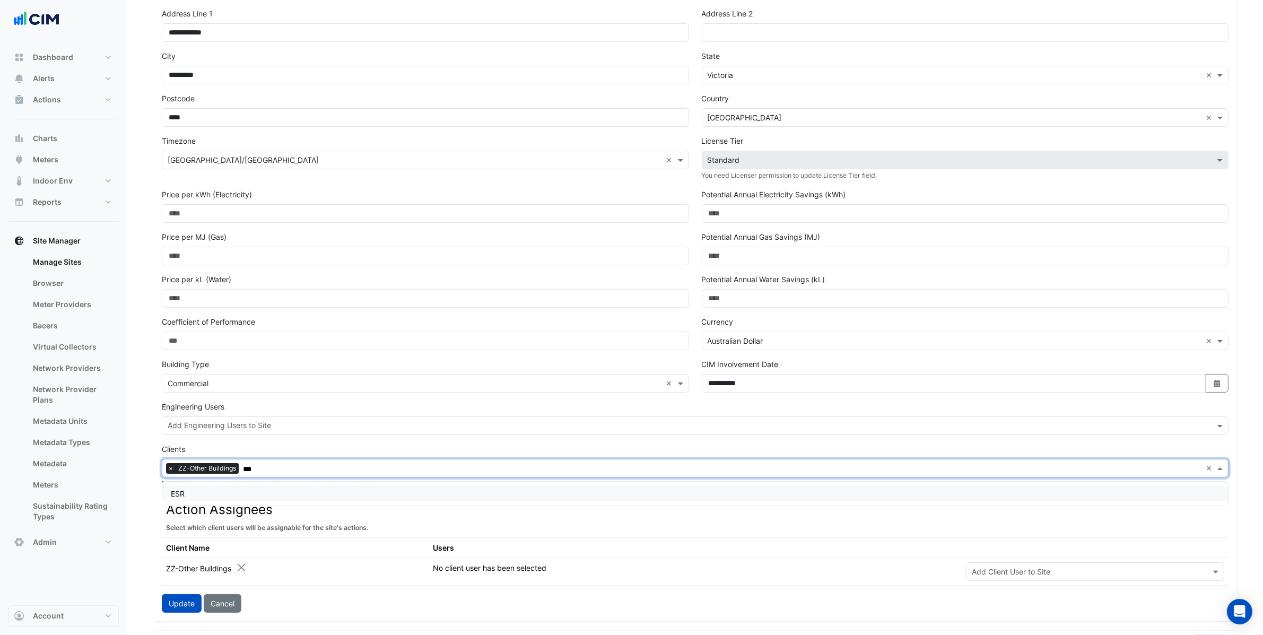
click at [245, 485] on div "ESR" at bounding box center [695, 494] width 1066 height 24
click at [210, 493] on div "ESR" at bounding box center [695, 493] width 1066 height 15
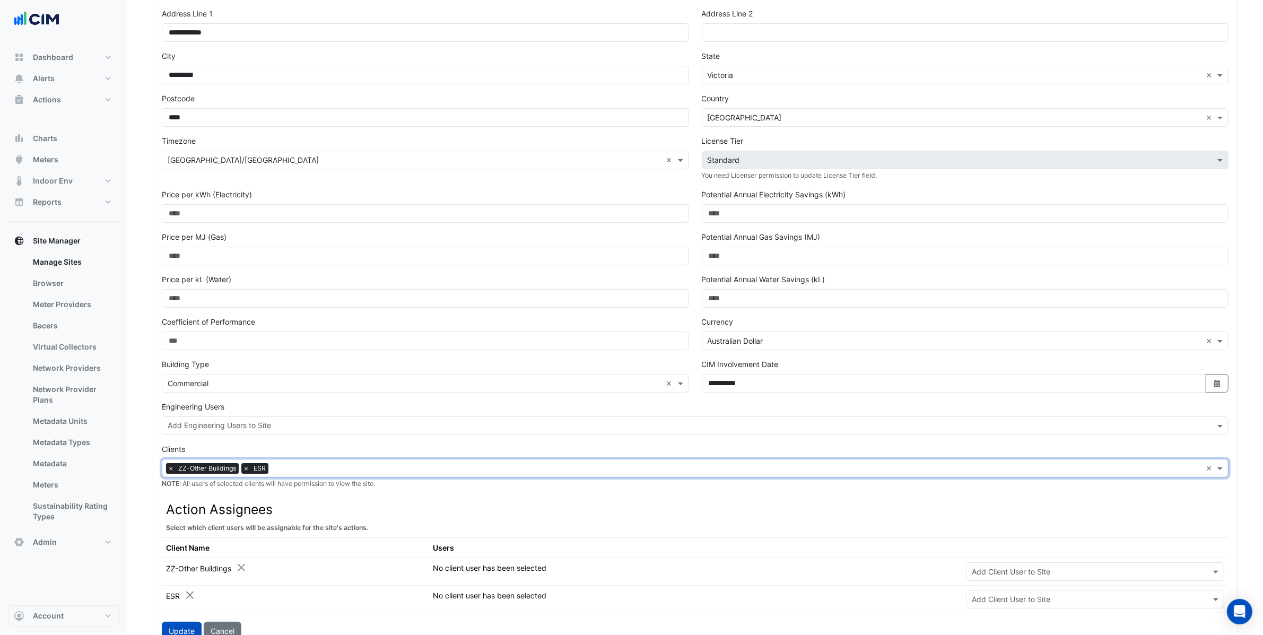
click at [169, 473] on span "×" at bounding box center [171, 468] width 10 height 11
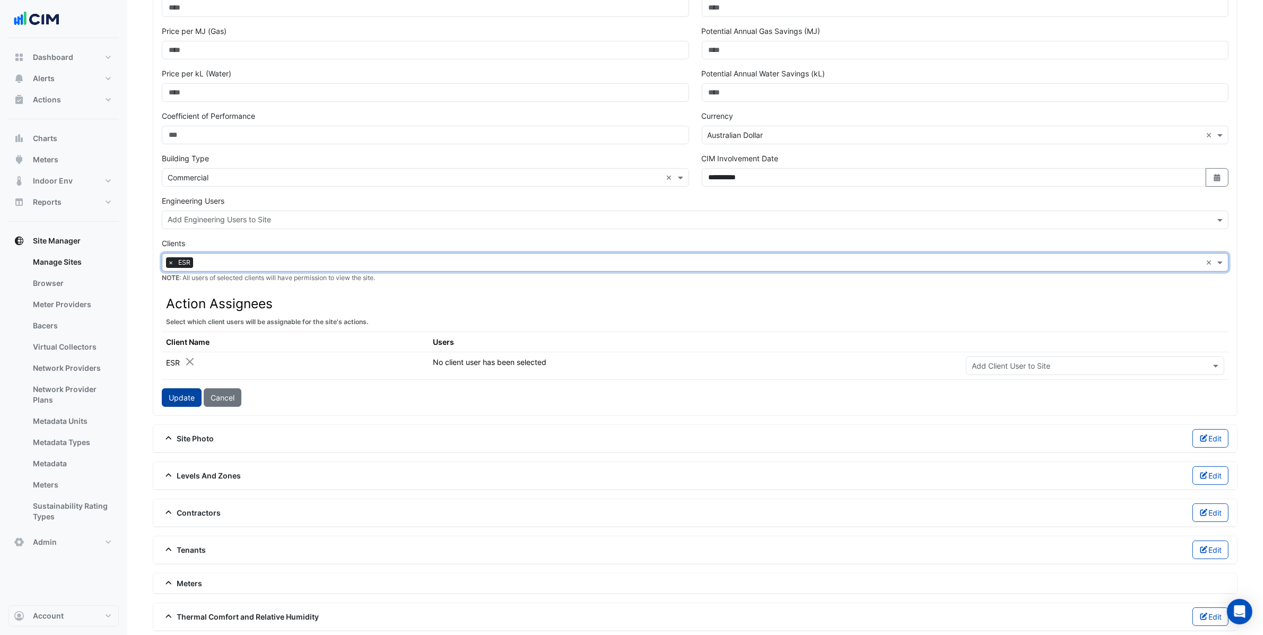
scroll to position [333, 0]
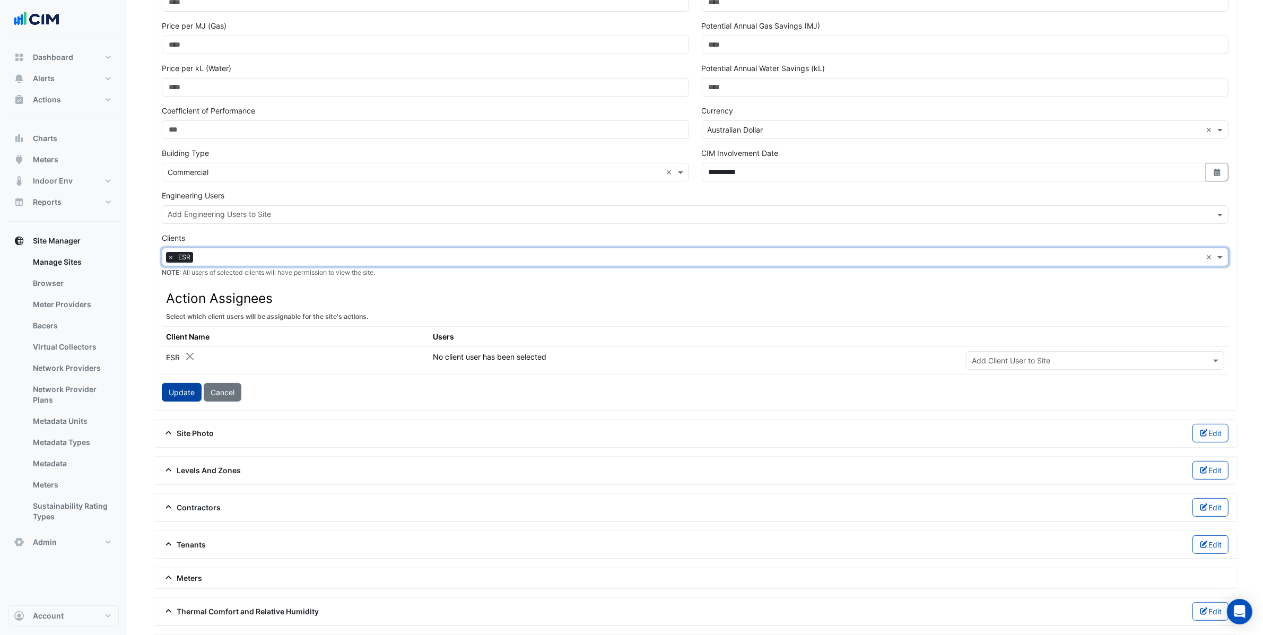
click at [180, 398] on button "Update" at bounding box center [182, 392] width 40 height 19
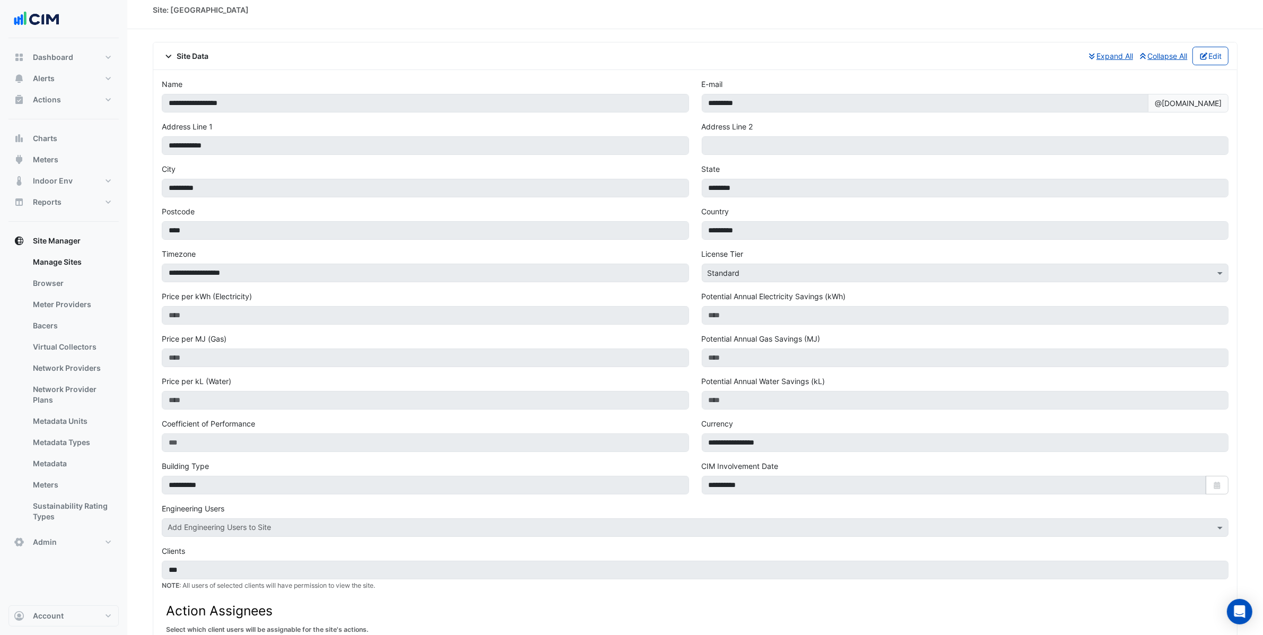
scroll to position [0, 0]
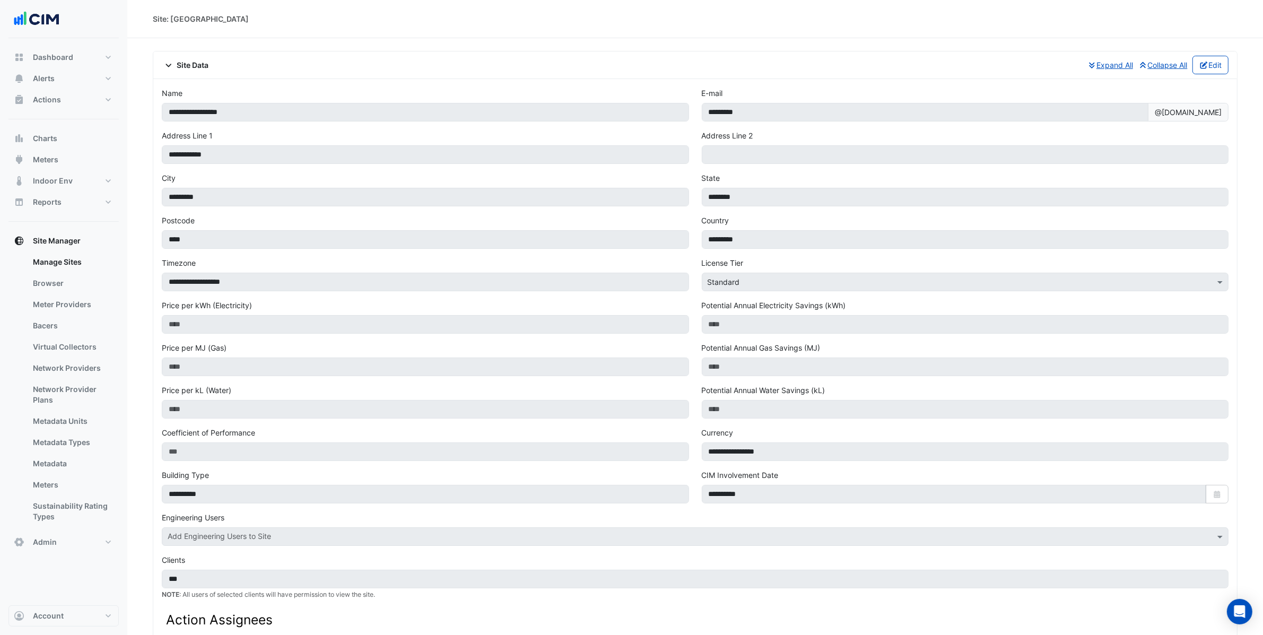
click at [164, 62] on icon at bounding box center [169, 65] width 10 height 7
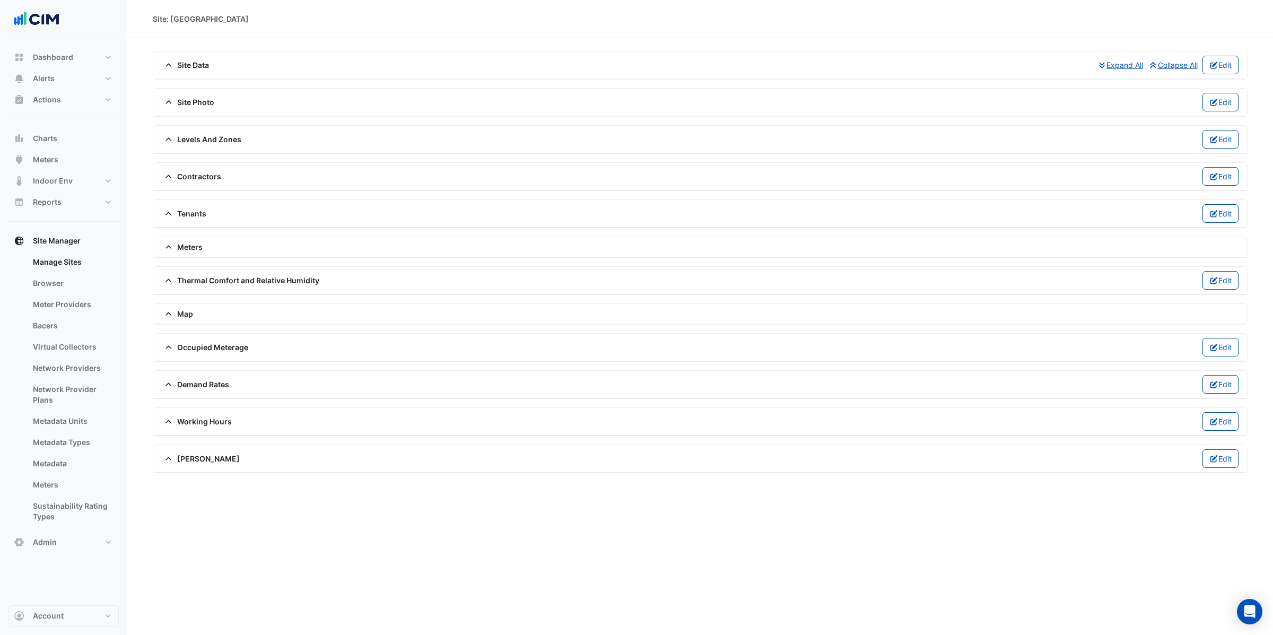
click at [167, 62] on icon at bounding box center [169, 65] width 10 height 7
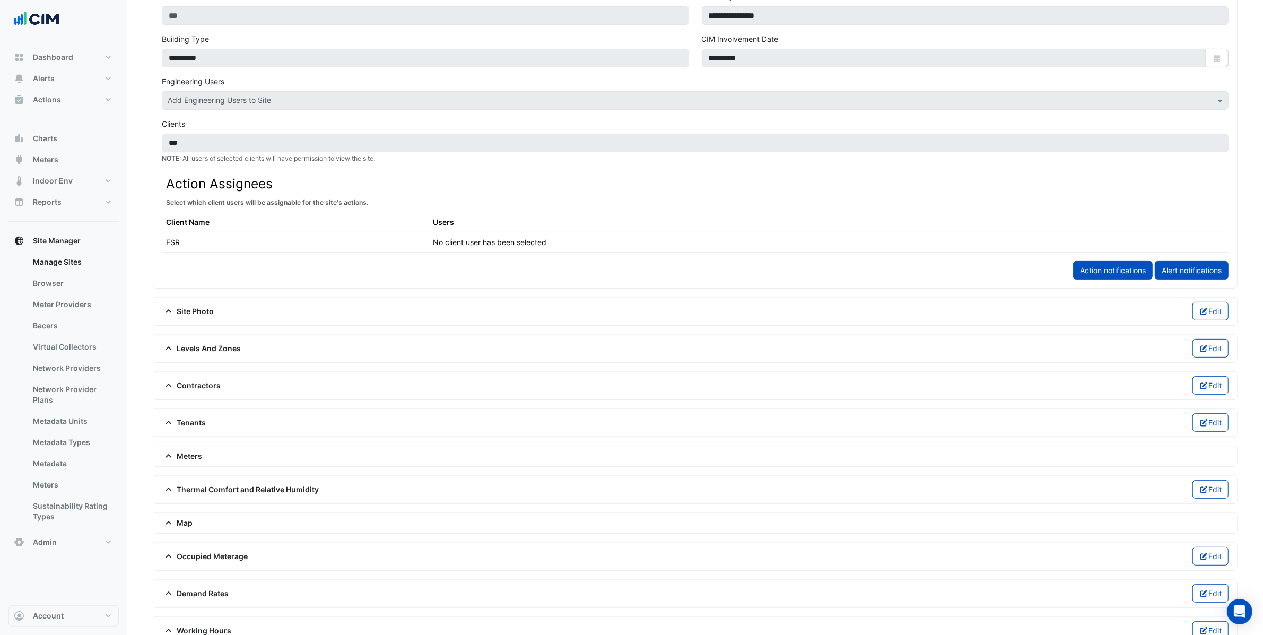
scroll to position [438, 0]
click at [213, 309] on span "Site Photo" at bounding box center [188, 309] width 53 height 11
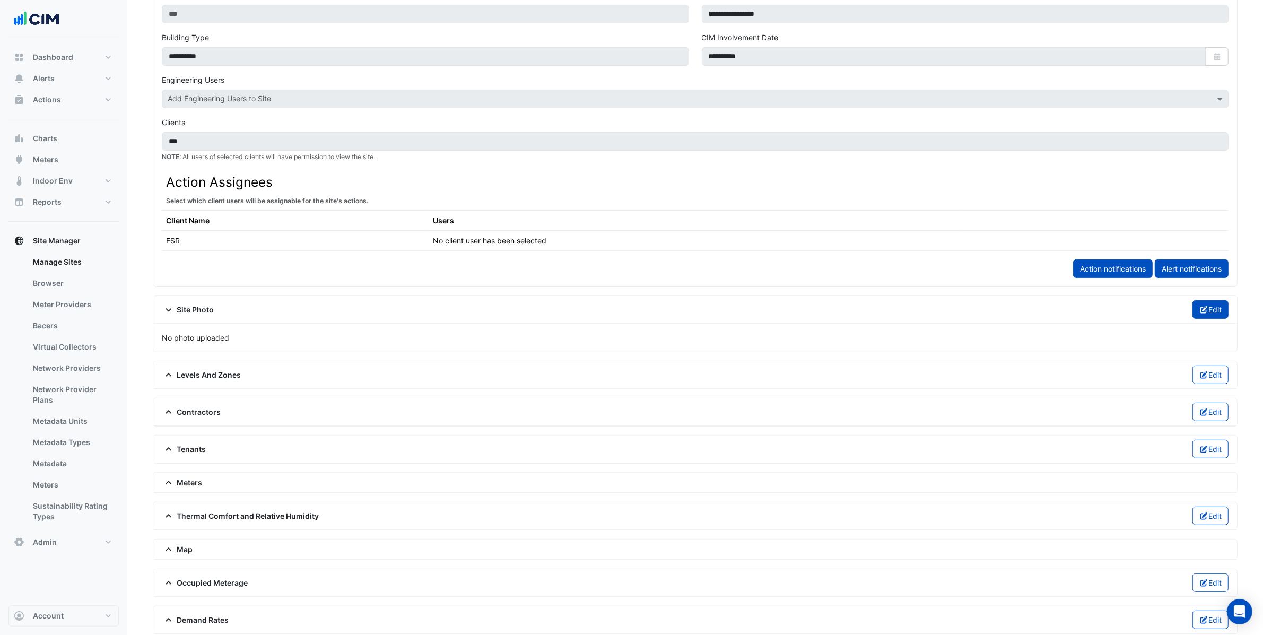
click at [1218, 305] on button "Edit" at bounding box center [1211, 309] width 37 height 19
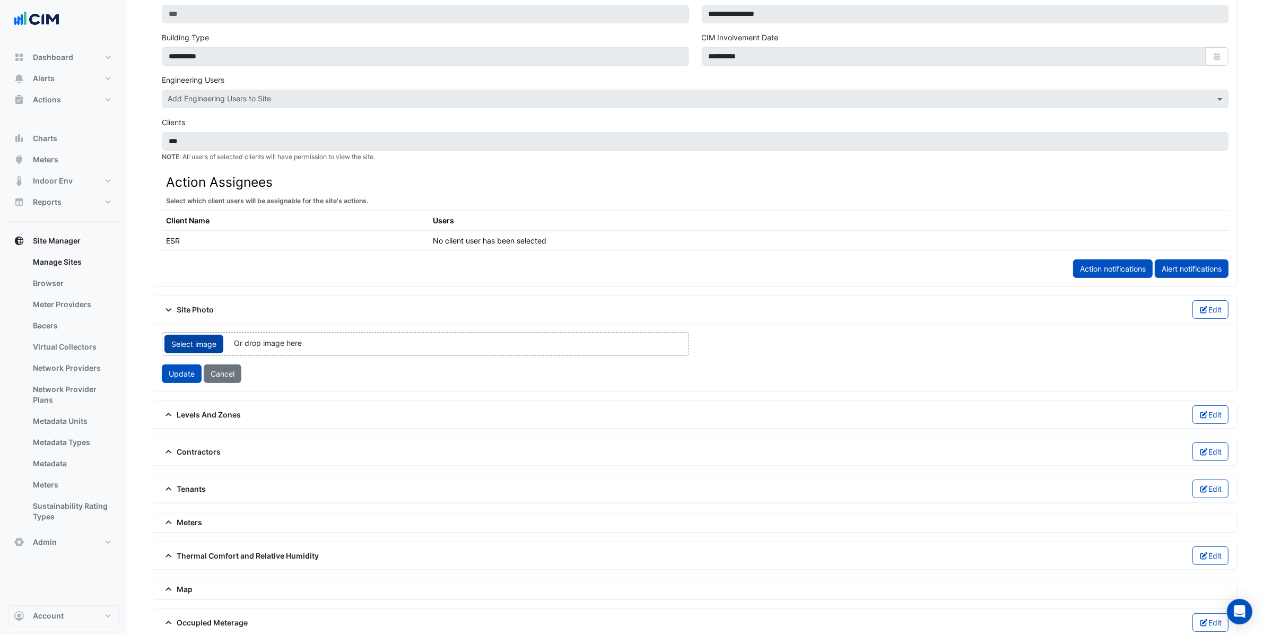
click at [177, 344] on span "Select image" at bounding box center [193, 344] width 59 height 19
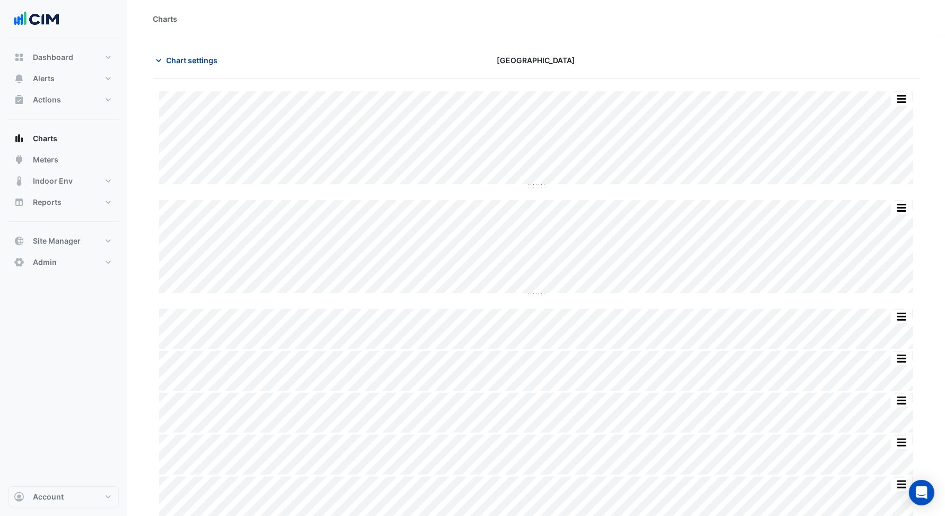
click at [196, 59] on span "Chart settings" at bounding box center [191, 60] width 51 height 11
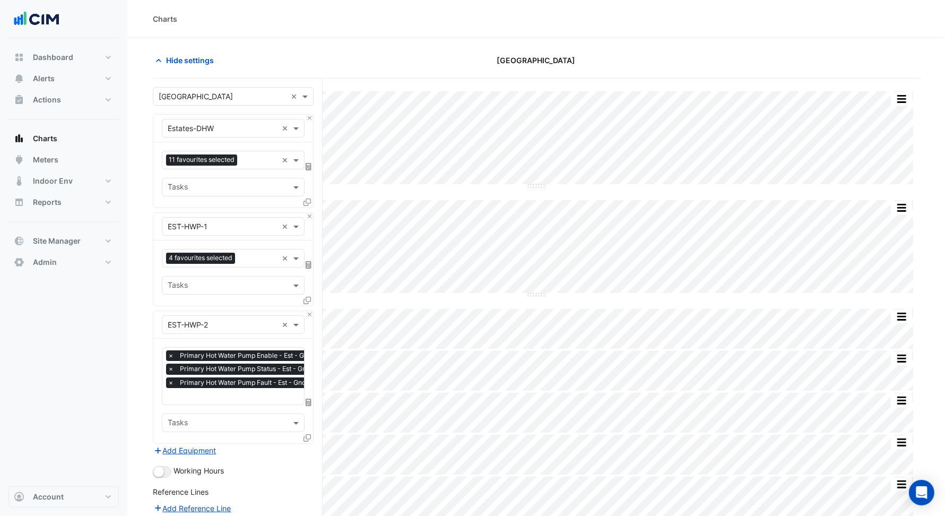
click at [267, 392] on input "text" at bounding box center [264, 397] width 192 height 11
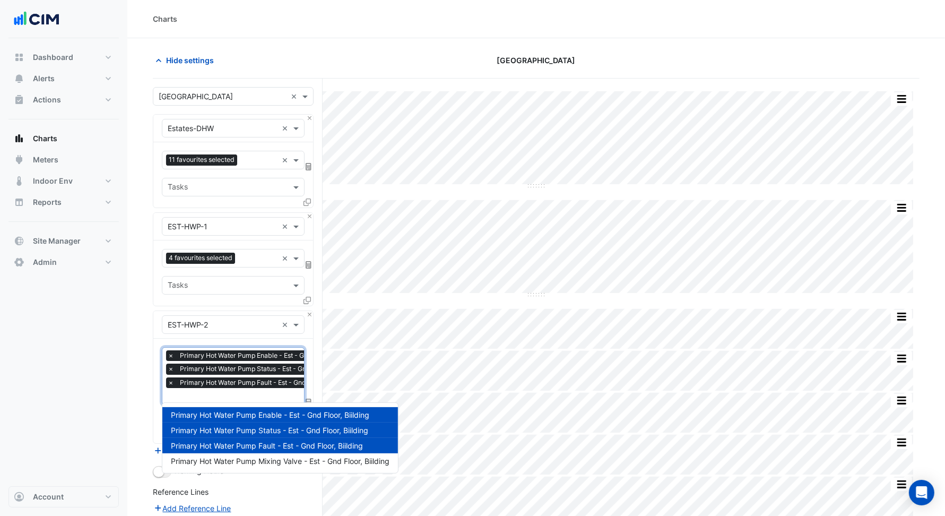
scroll to position [0, 5]
click at [290, 464] on span "Primary Hot Water Pump Mixing Valve - Est - Gnd Floor, Biilding" at bounding box center [280, 460] width 219 height 9
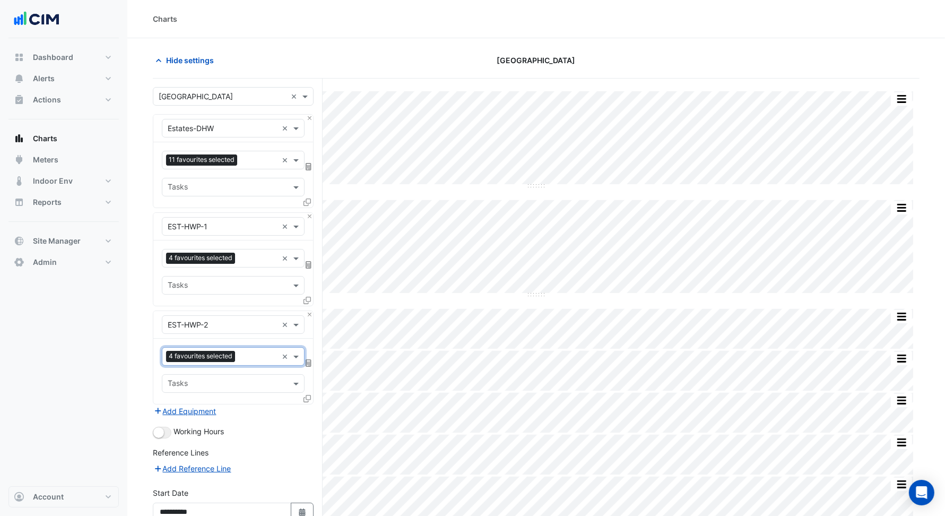
scroll to position [337, 0]
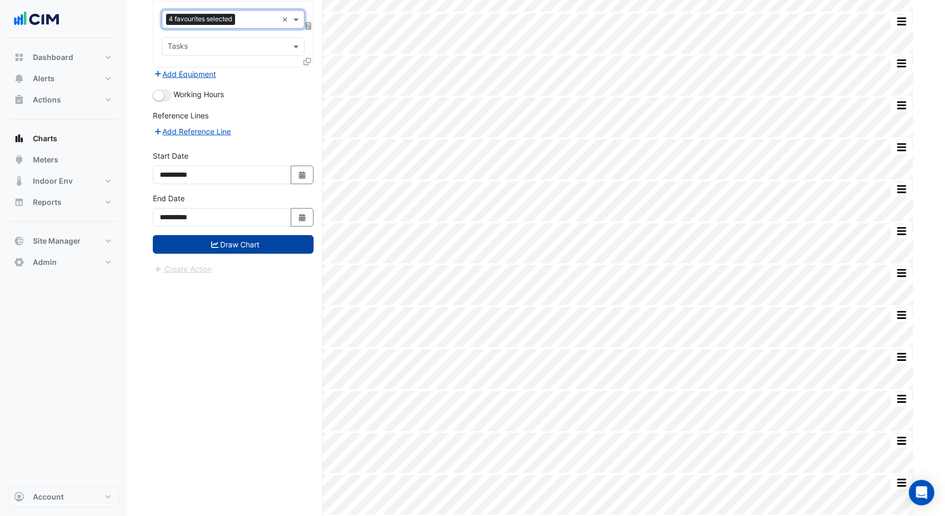
click at [232, 241] on button "Draw Chart" at bounding box center [233, 244] width 161 height 19
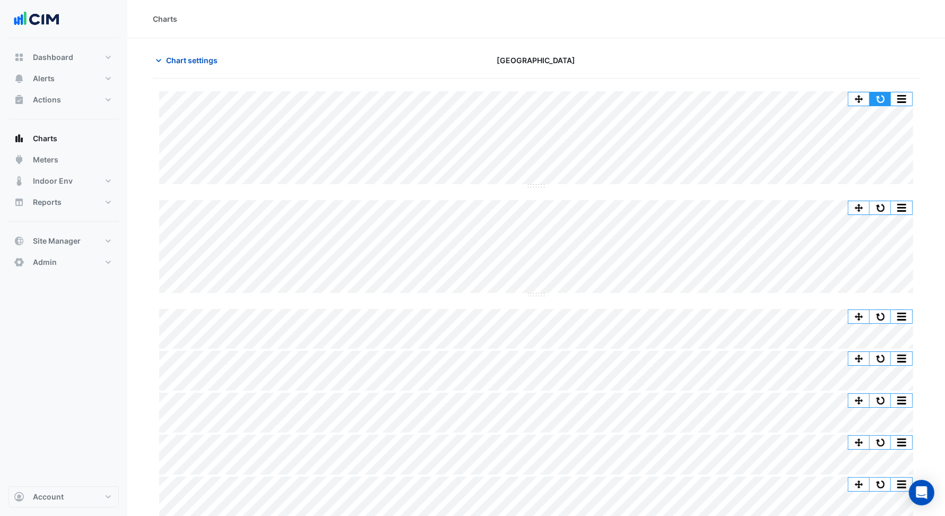
click at [879, 99] on button "button" at bounding box center [880, 98] width 21 height 13
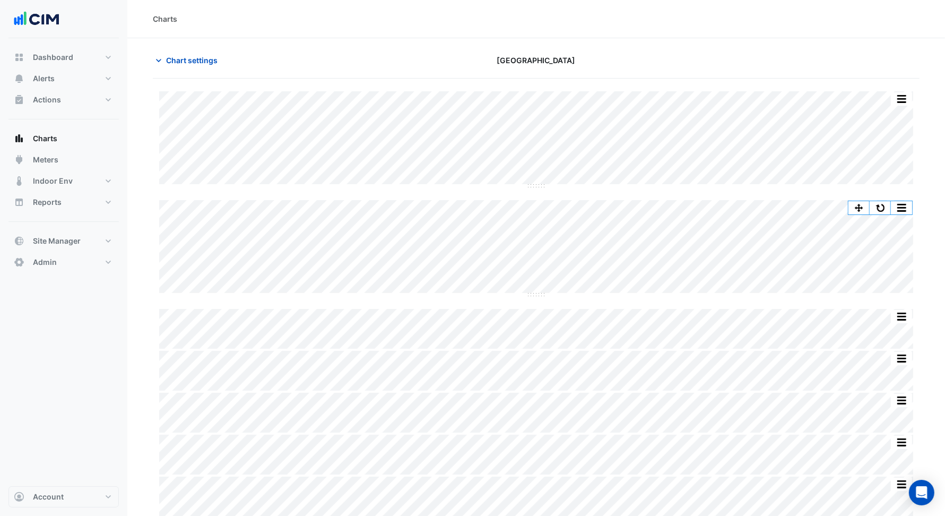
click at [199, 49] on section "Chart settings [GEOGRAPHIC_DATA] Split by Equip Split All Split None Print Save…" at bounding box center [536, 445] width 818 height 815
click at [206, 57] on span "Chart settings" at bounding box center [191, 60] width 51 height 11
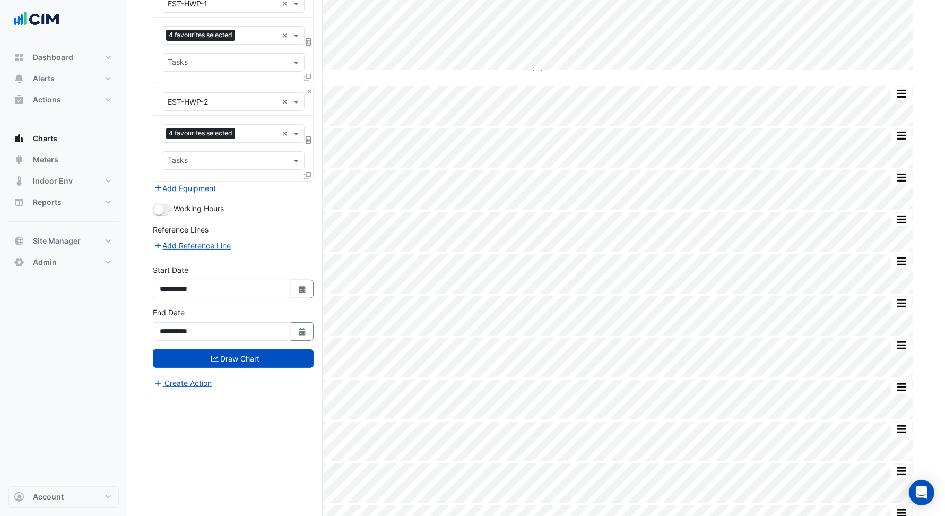
scroll to position [262, 0]
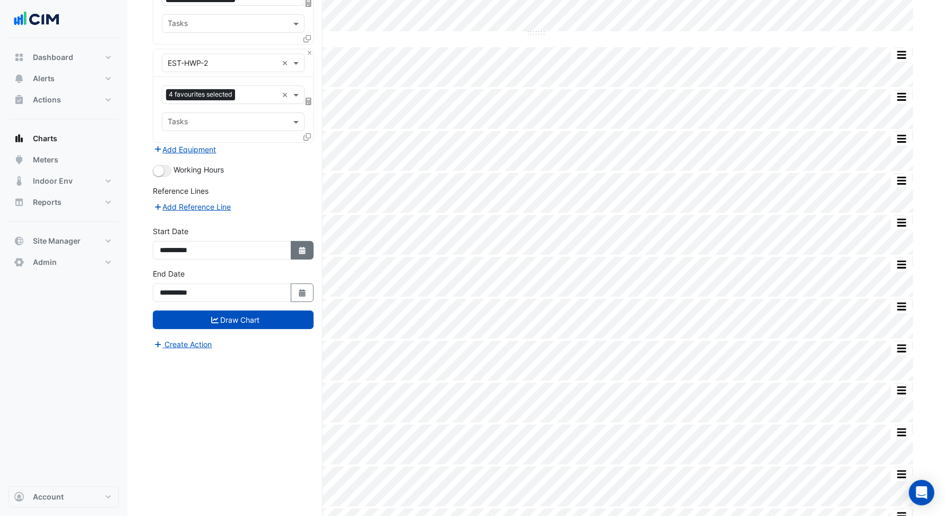
click at [306, 254] on button "Select Date" at bounding box center [302, 250] width 23 height 19
select select "*"
select select "****"
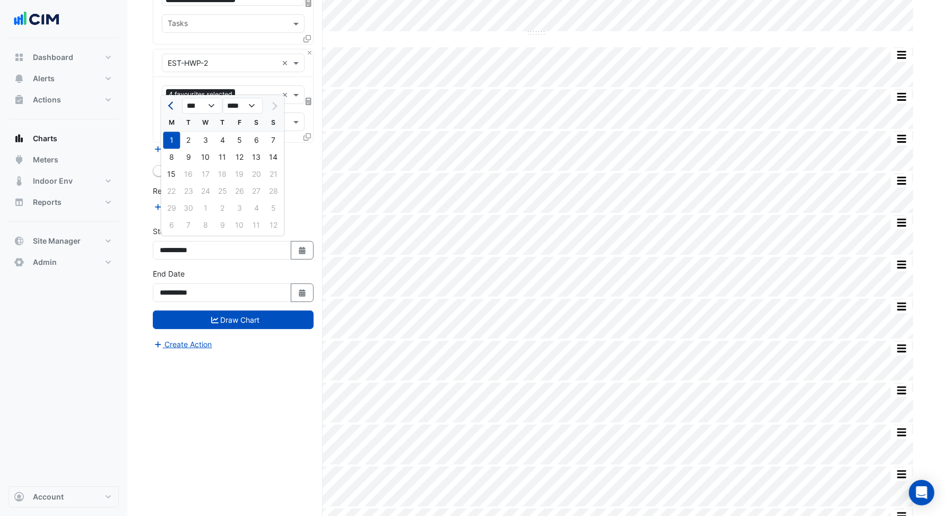
click at [171, 109] on span "Previous month" at bounding box center [172, 106] width 8 height 8
select select "*"
click at [246, 146] on div "1" at bounding box center [239, 140] width 17 height 17
type input "**********"
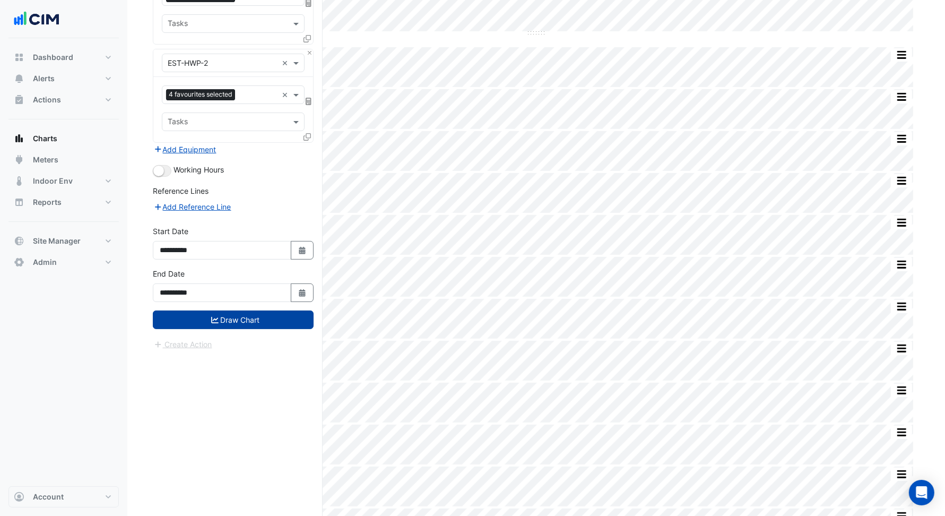
click at [259, 317] on button "Draw Chart" at bounding box center [233, 319] width 161 height 19
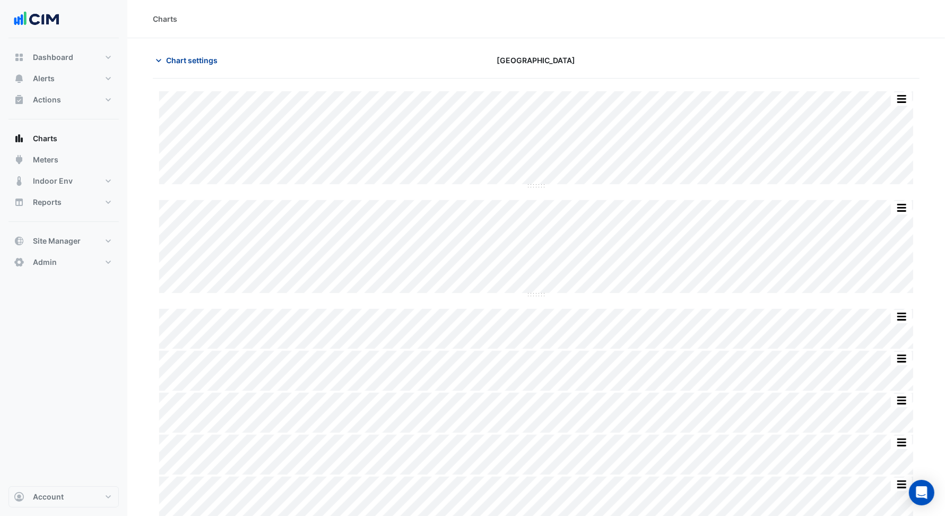
click at [198, 59] on span "Chart settings" at bounding box center [191, 60] width 51 height 11
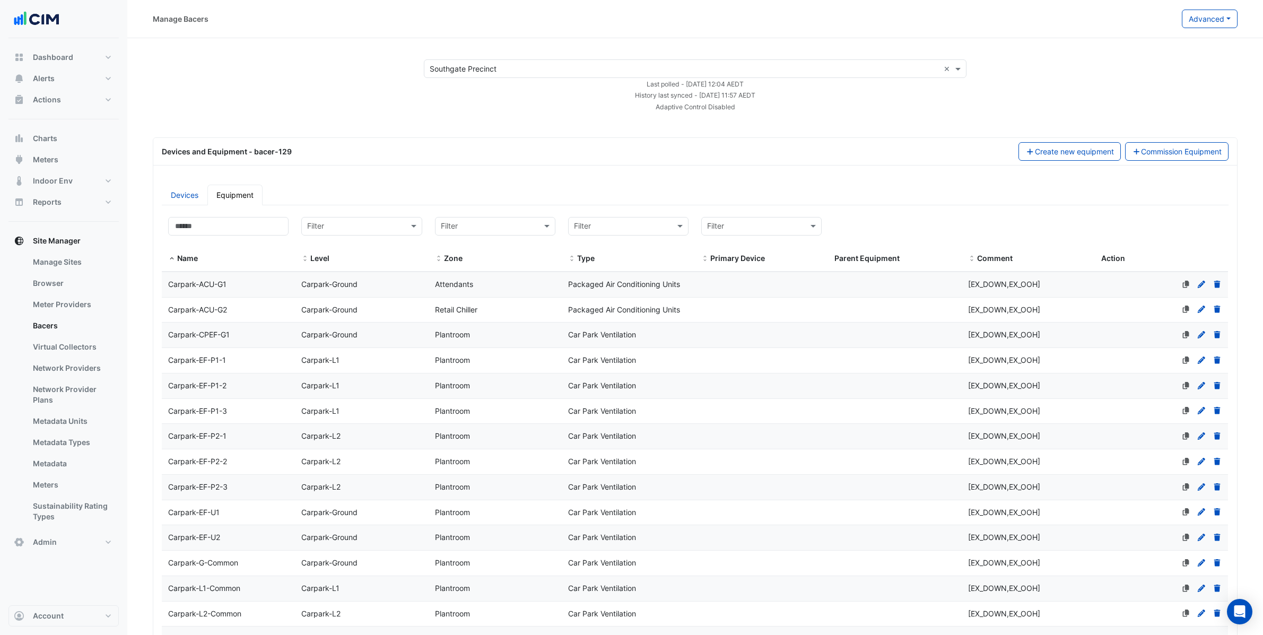
select select "***"
